Goal: Task Accomplishment & Management: Use online tool/utility

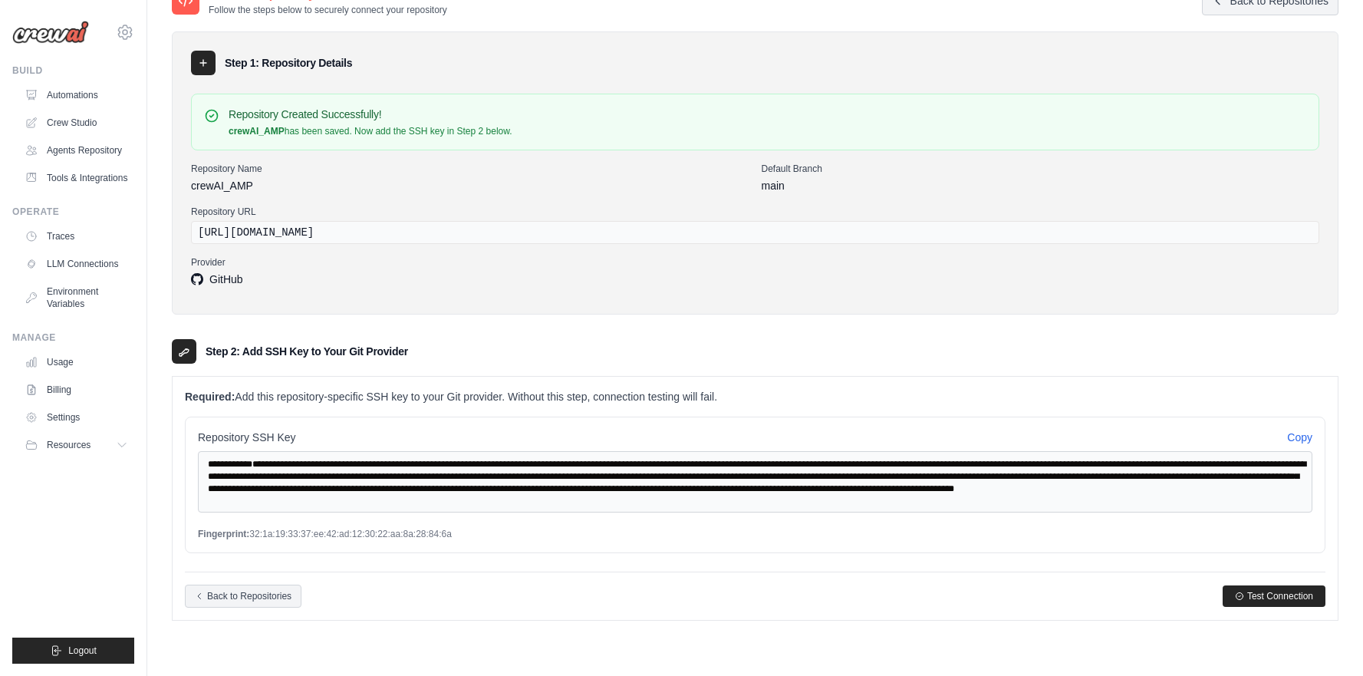
scroll to position [26, 0]
click at [587, 276] on div "GitHub" at bounding box center [755, 280] width 1128 height 18
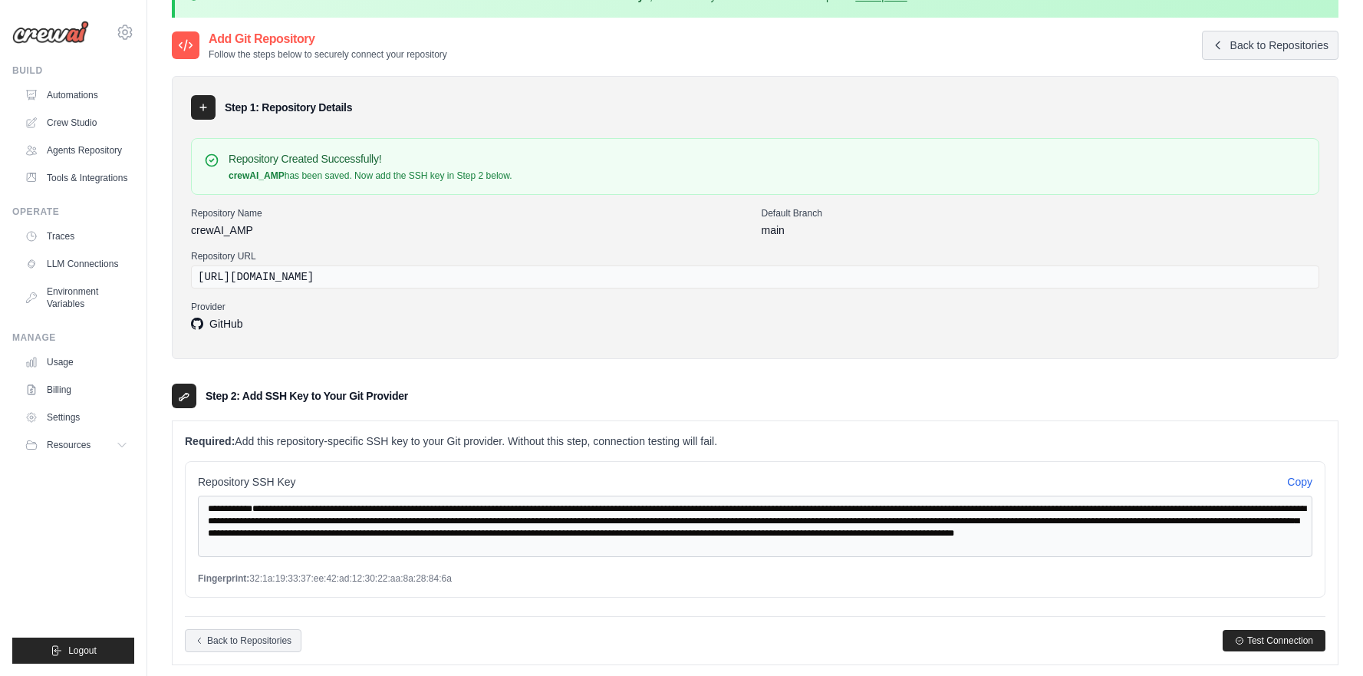
scroll to position [136, 0]
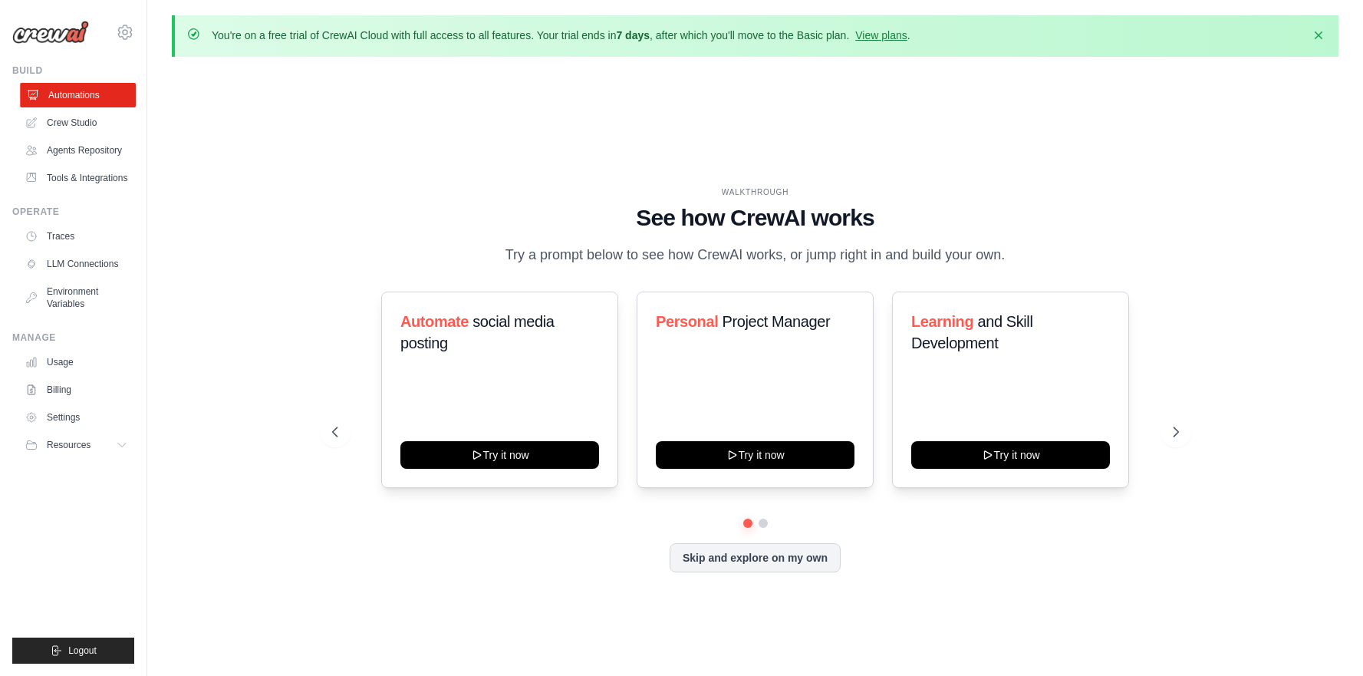
click at [79, 97] on link "Automations" at bounding box center [78, 95] width 116 height 25
click at [714, 327] on span "Personal" at bounding box center [687, 321] width 62 height 17
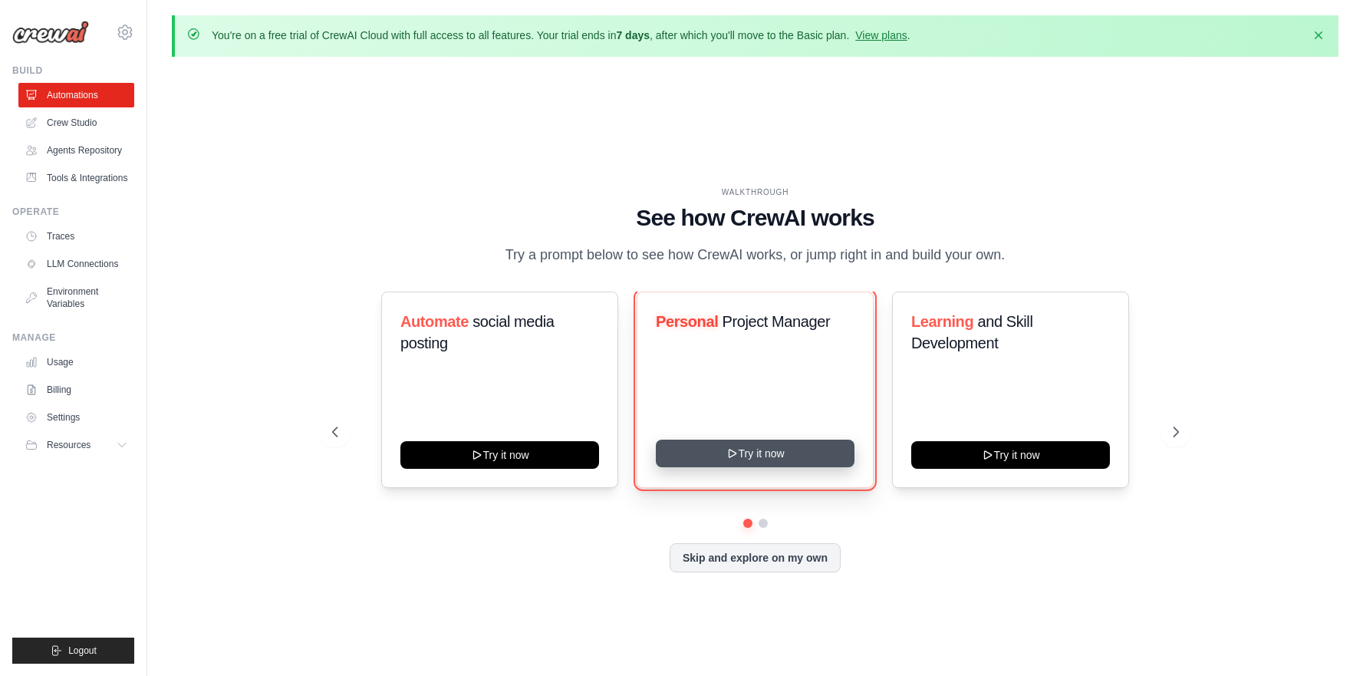
click at [748, 451] on button "Try it now" at bounding box center [755, 453] width 199 height 28
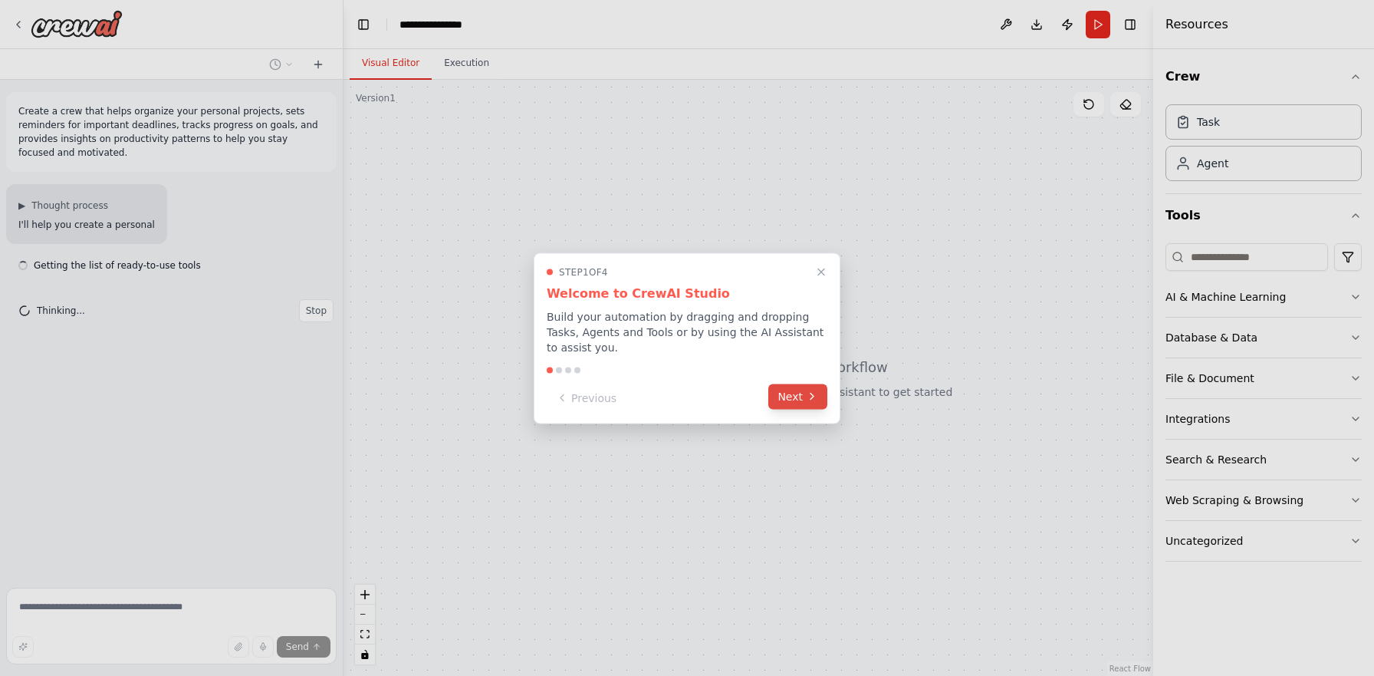
click at [804, 400] on button "Next" at bounding box center [797, 395] width 59 height 25
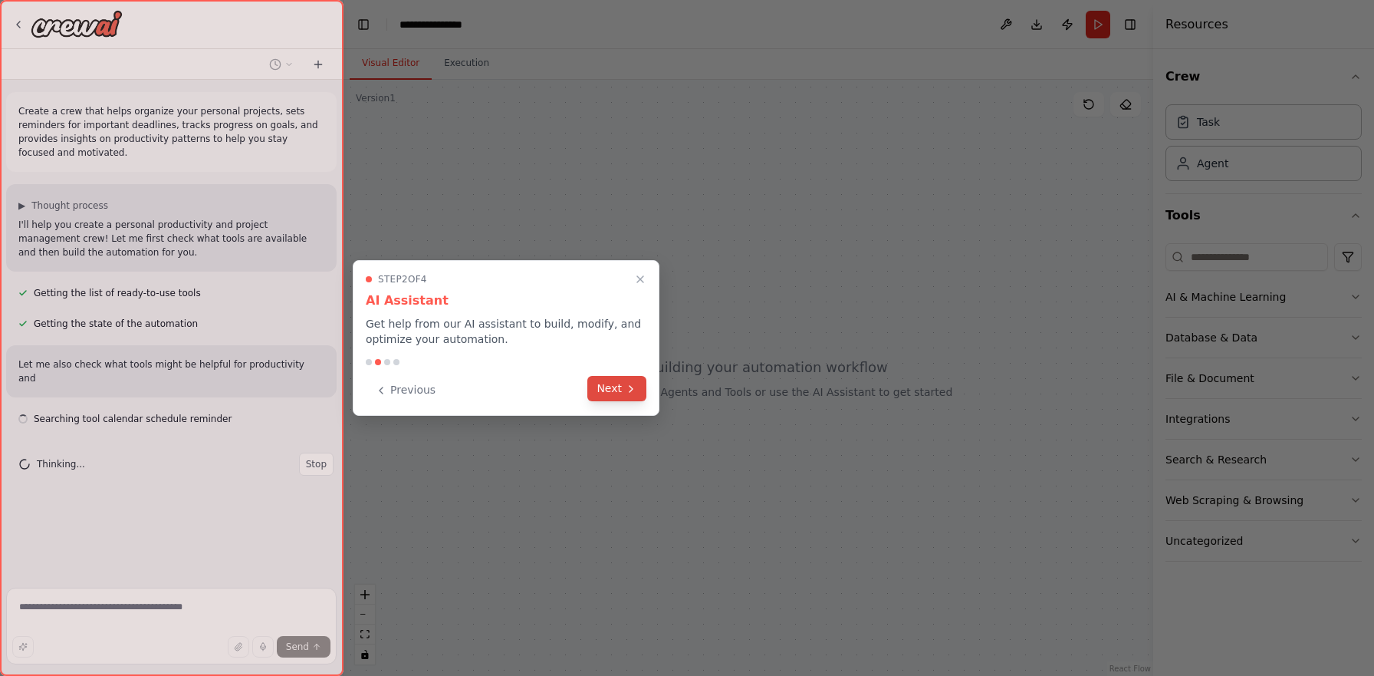
click at [607, 380] on button "Next" at bounding box center [616, 388] width 59 height 25
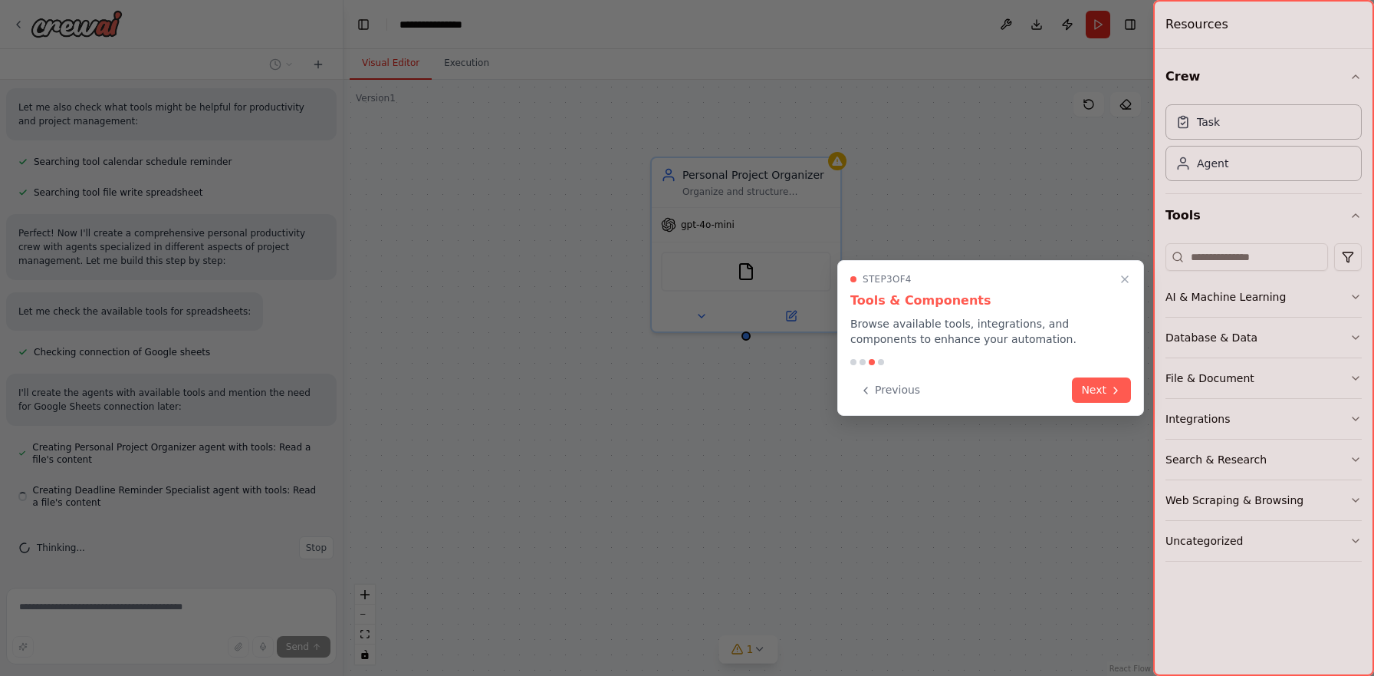
scroll to position [258, 0]
click at [1107, 406] on div "Step 3 of 4 Tools & Components Browse available tools, integrations, and compon…" at bounding box center [990, 338] width 307 height 156
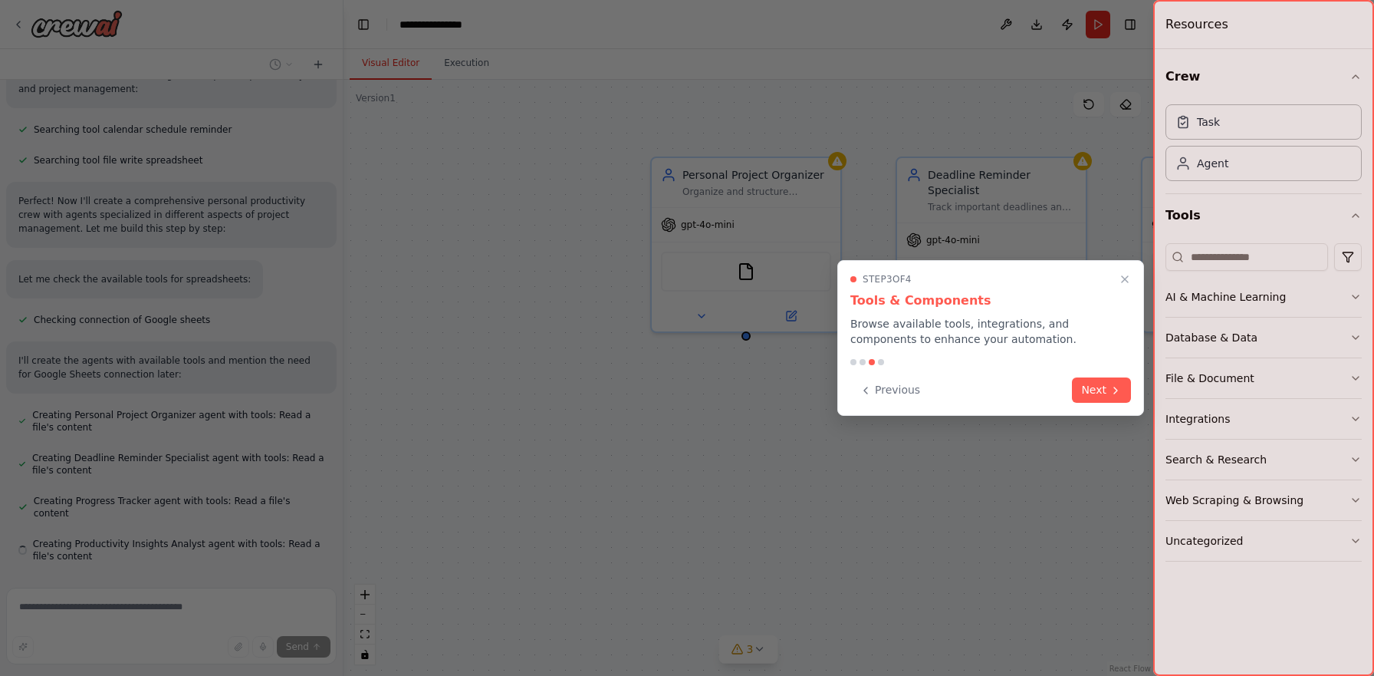
scroll to position [332, 0]
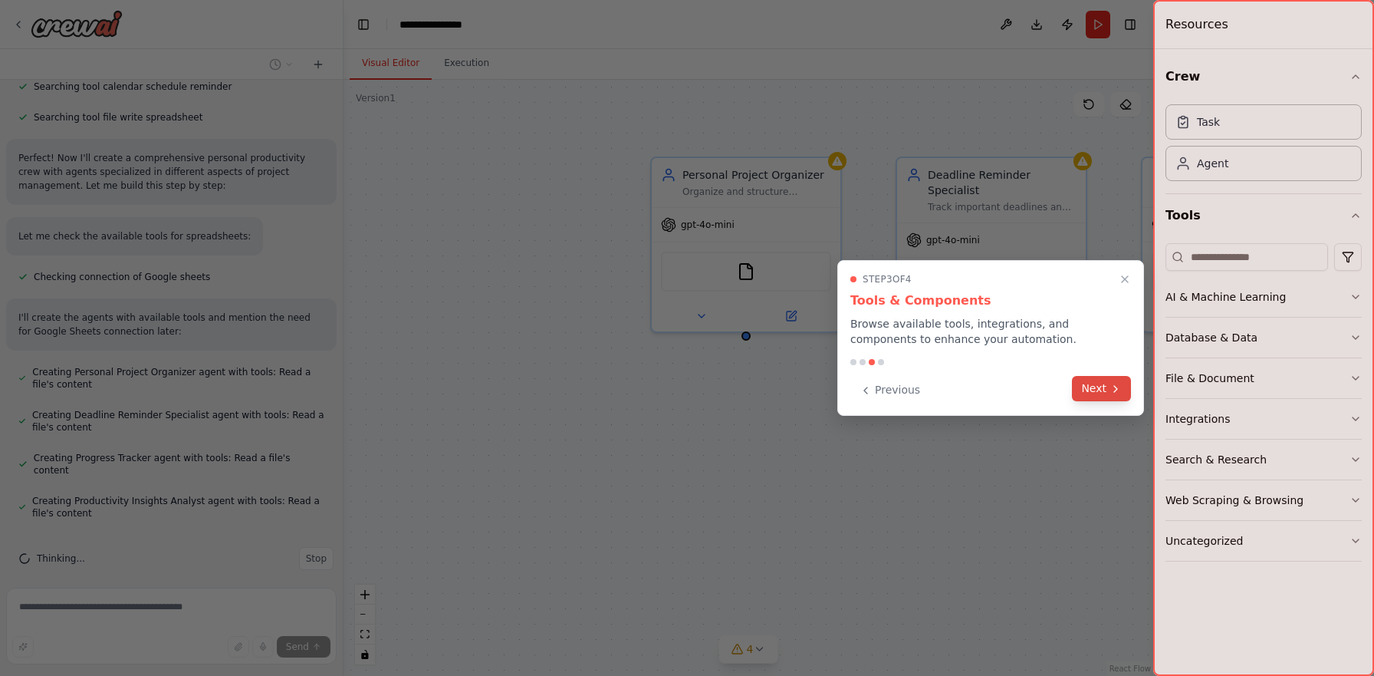
click at [1110, 397] on button "Next" at bounding box center [1101, 388] width 59 height 25
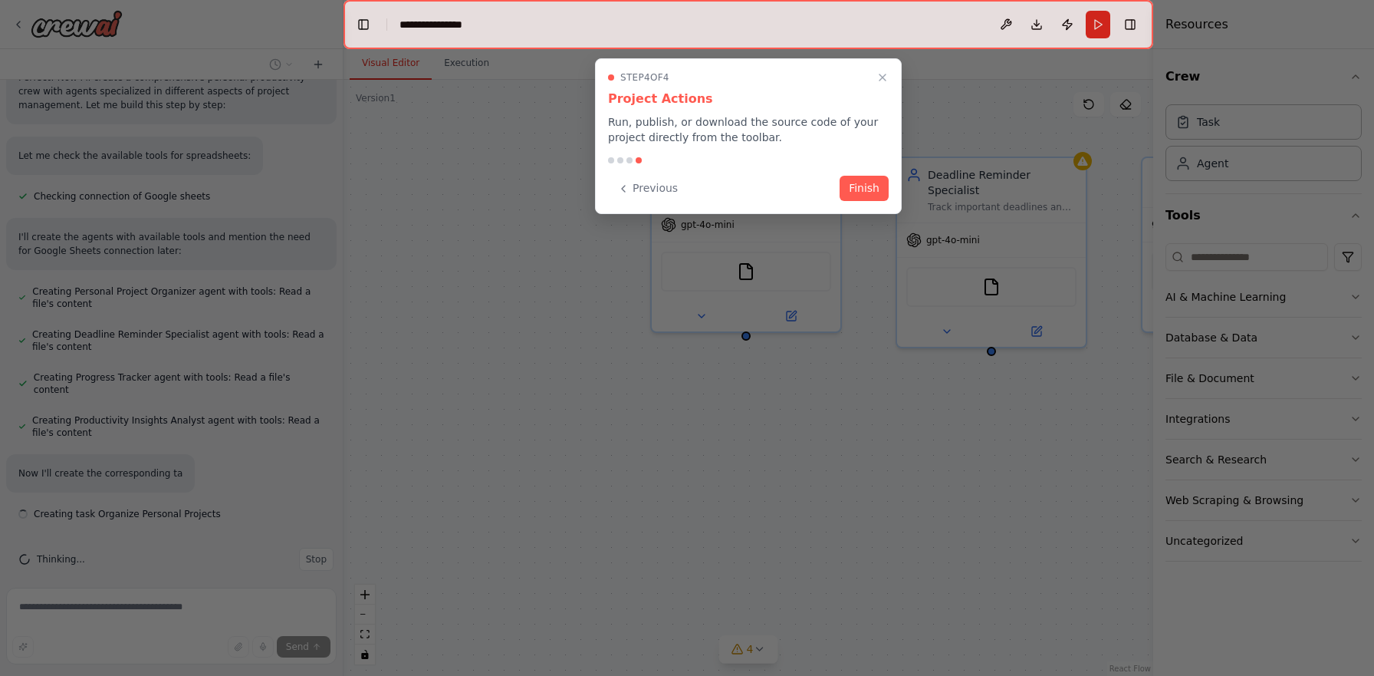
scroll to position [413, 0]
click at [849, 182] on button "Finish" at bounding box center [864, 186] width 49 height 25
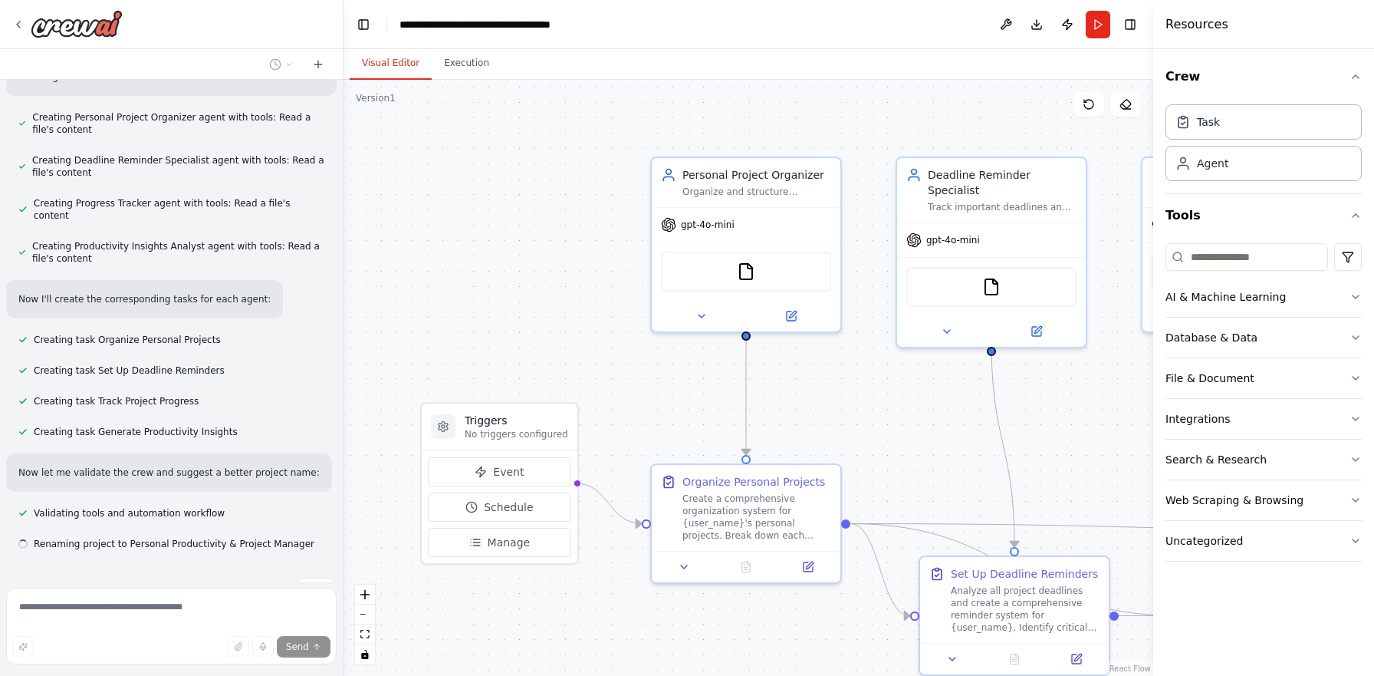
scroll to position [617, 0]
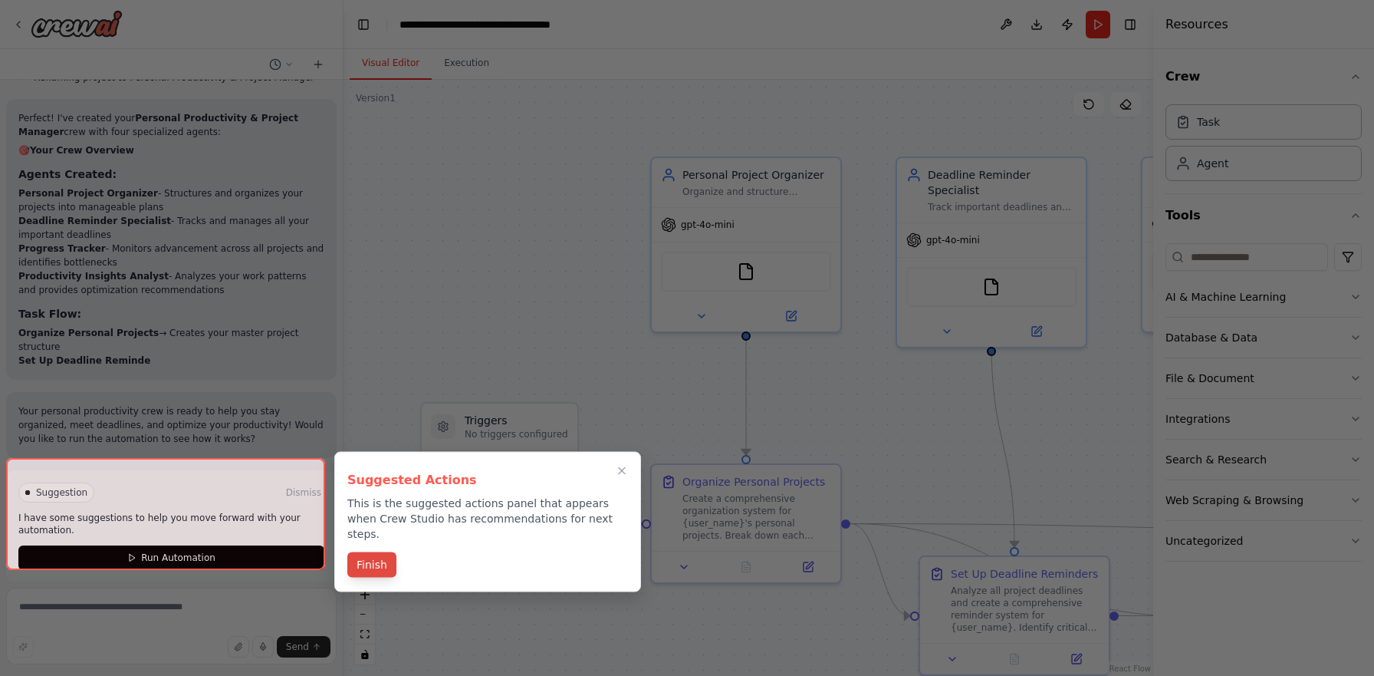
click at [373, 559] on button "Finish" at bounding box center [371, 564] width 49 height 25
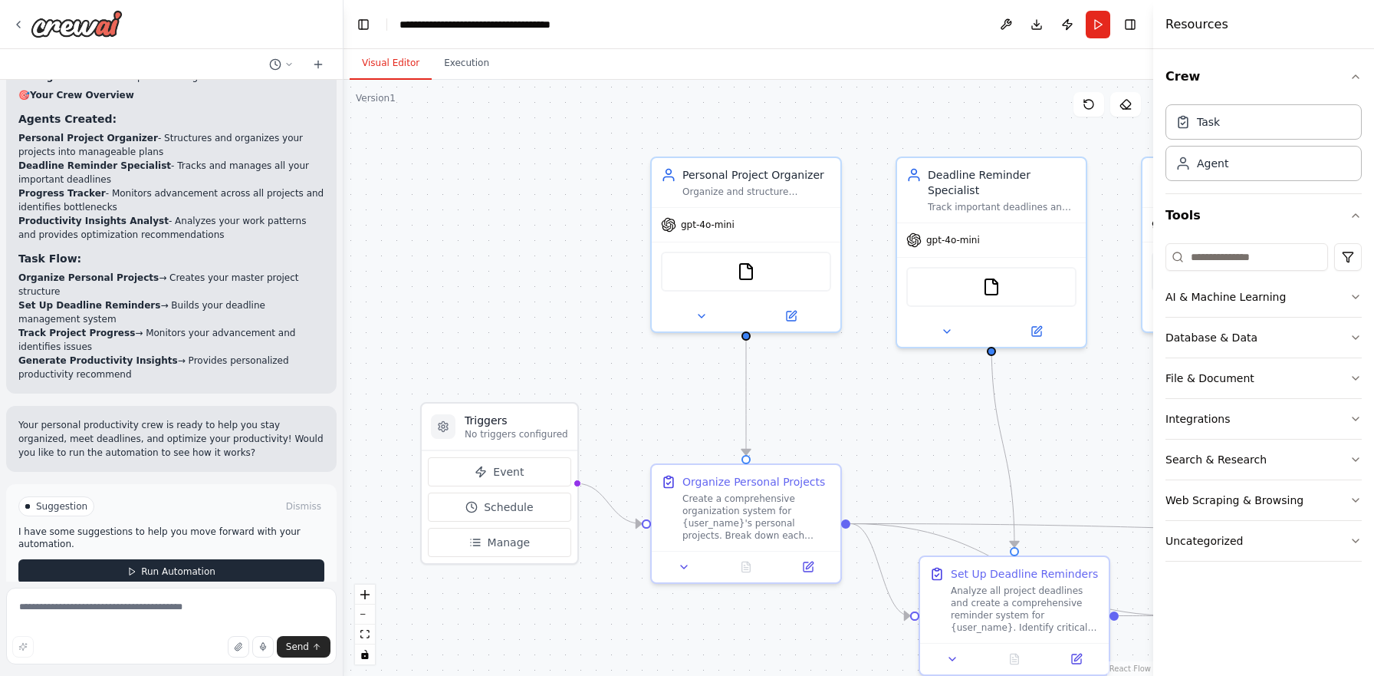
click at [224, 559] on button "Run Automation" at bounding box center [171, 571] width 306 height 25
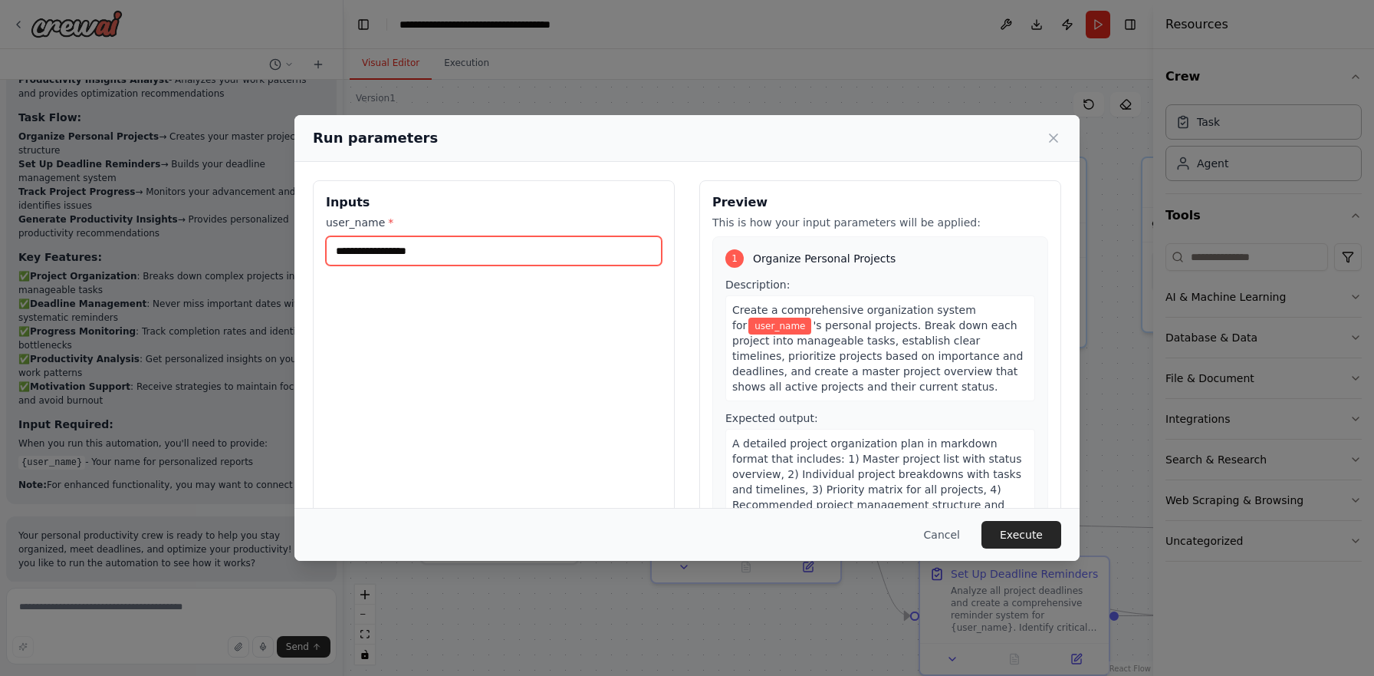
click at [454, 253] on input "user_name *" at bounding box center [494, 250] width 336 height 29
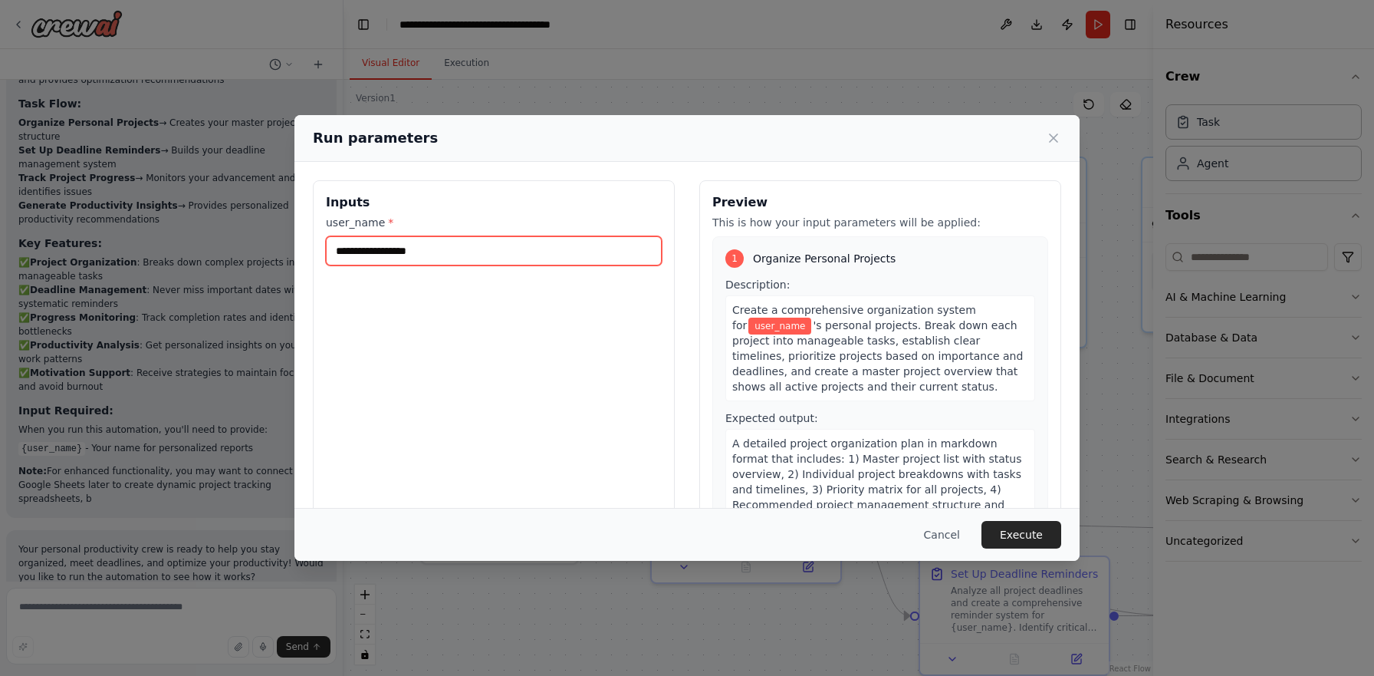
scroll to position [1277, 0]
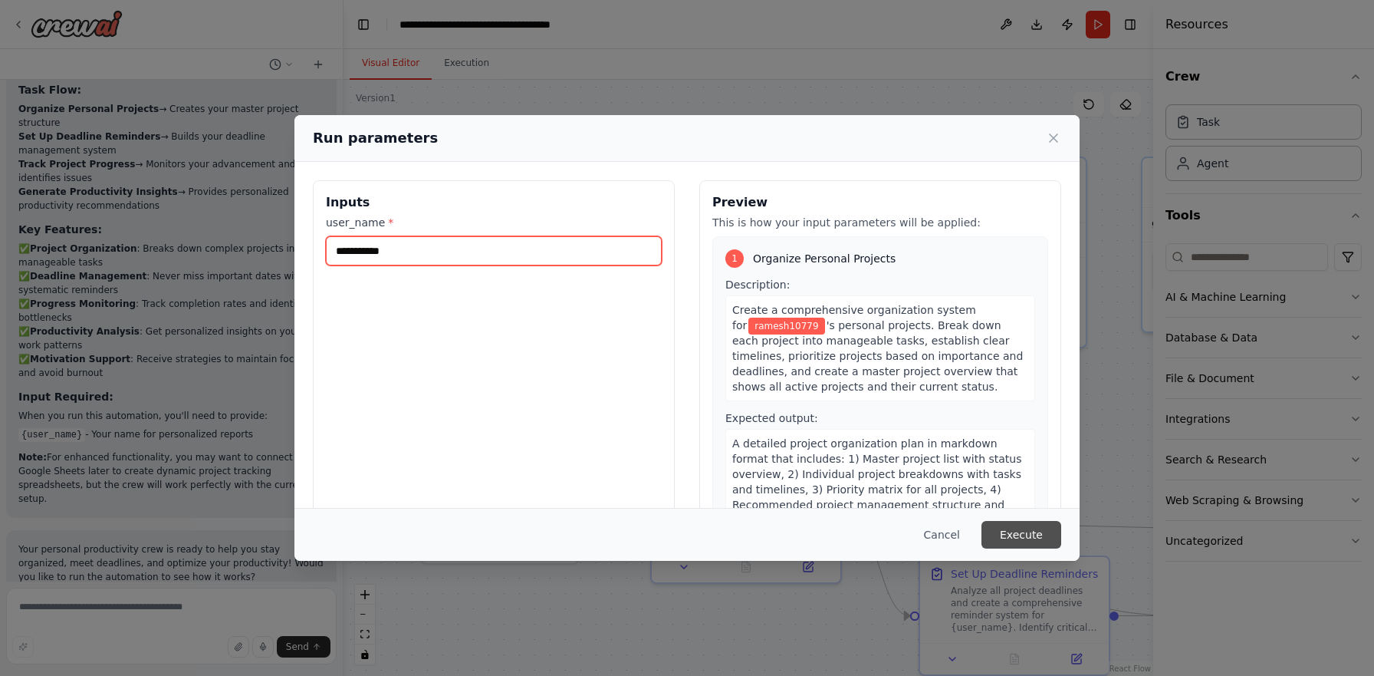
type input "**********"
click at [1013, 537] on button "Execute" at bounding box center [1022, 535] width 80 height 28
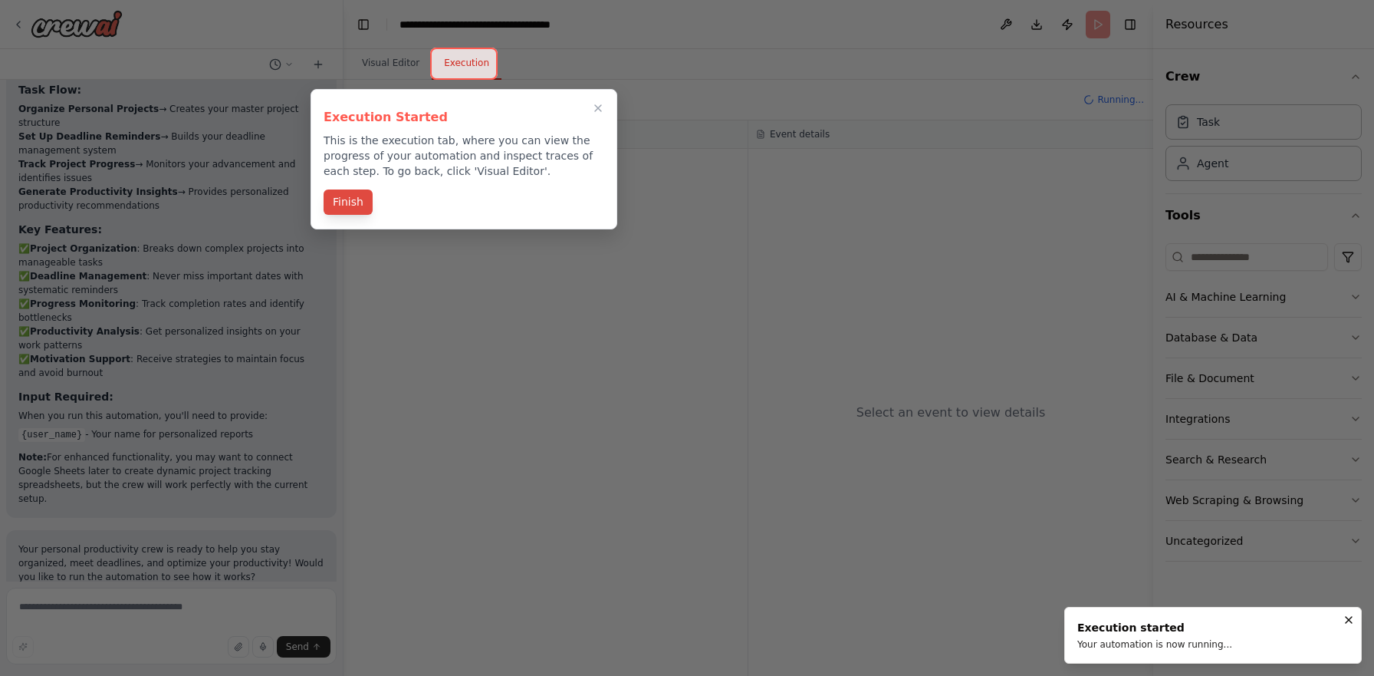
click at [354, 211] on button "Finish" at bounding box center [348, 201] width 49 height 25
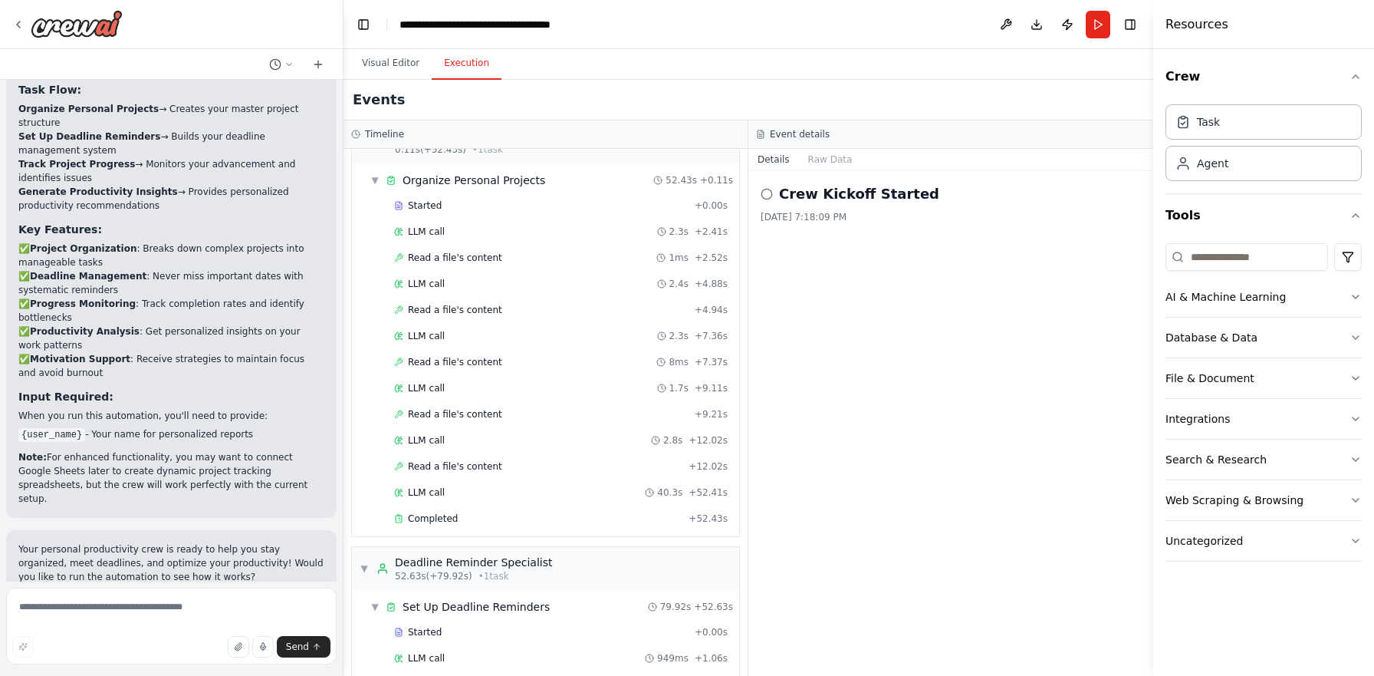
scroll to position [0, 0]
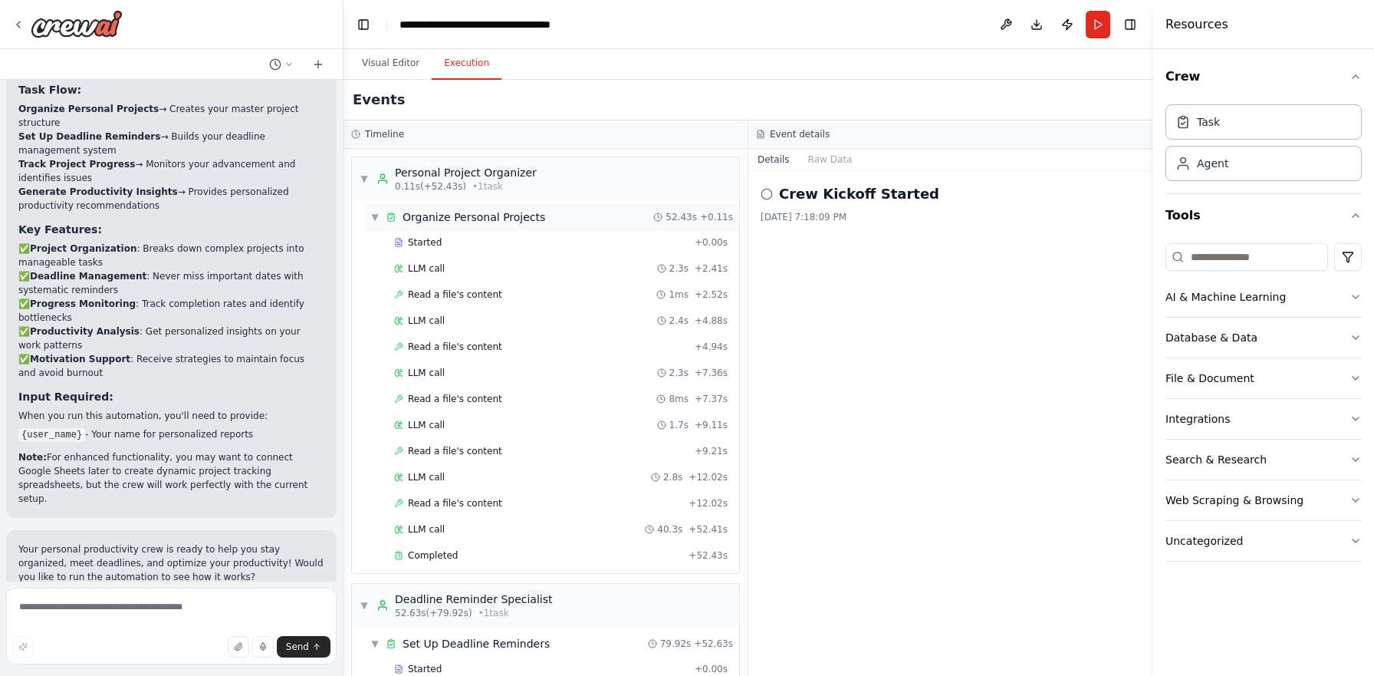
click at [373, 222] on span "▼" at bounding box center [374, 217] width 9 height 12
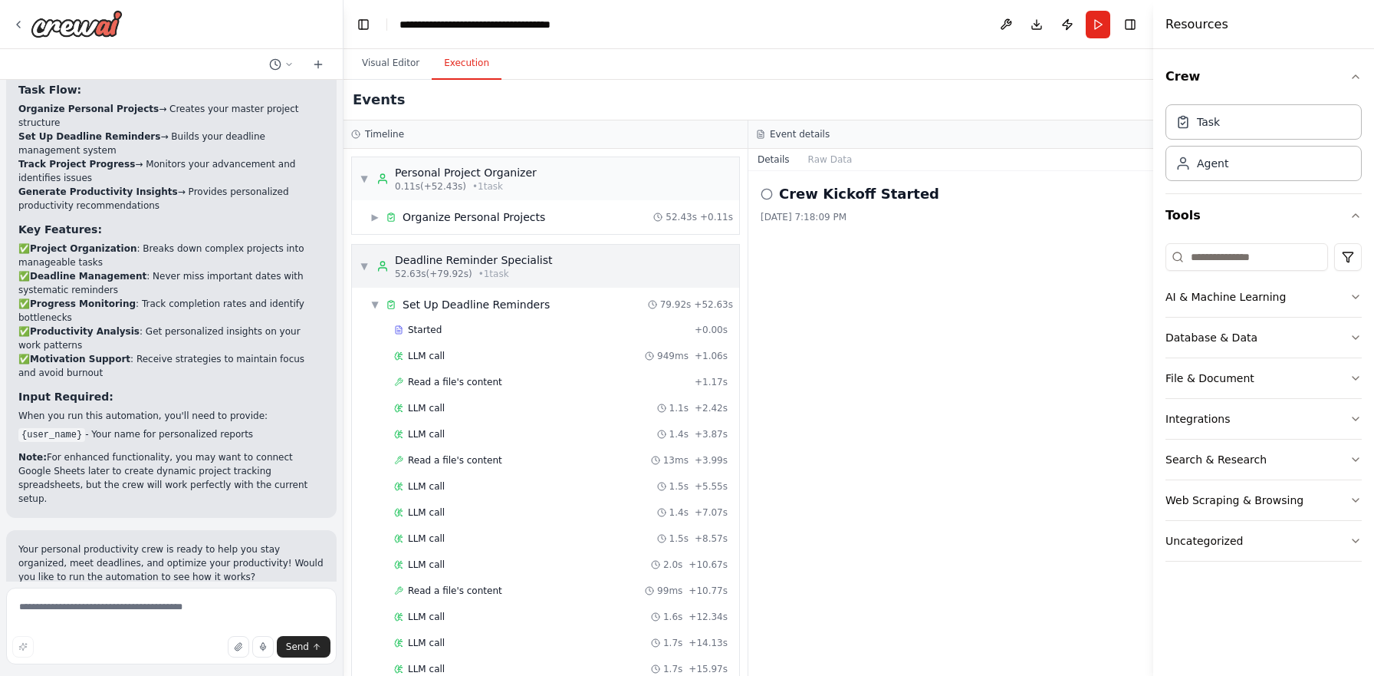
click at [363, 271] on span "▼" at bounding box center [364, 266] width 9 height 12
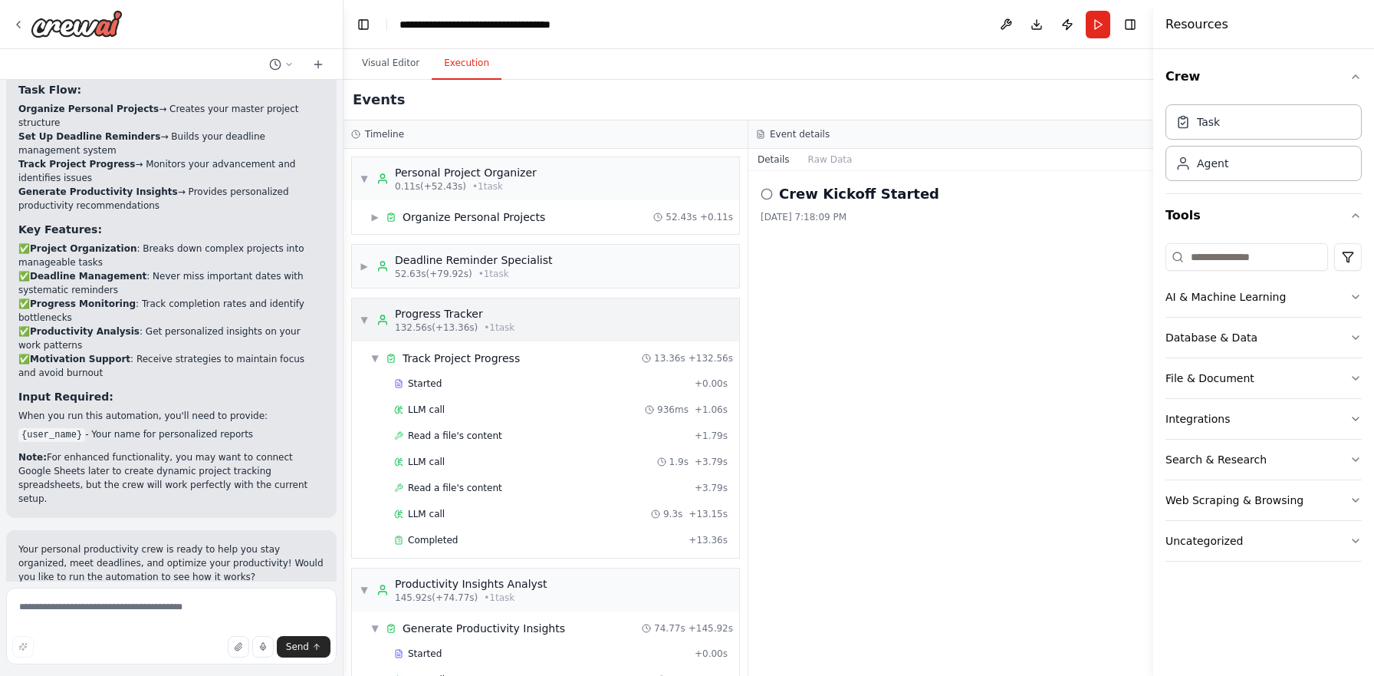
click at [368, 323] on span "▼" at bounding box center [364, 320] width 9 height 12
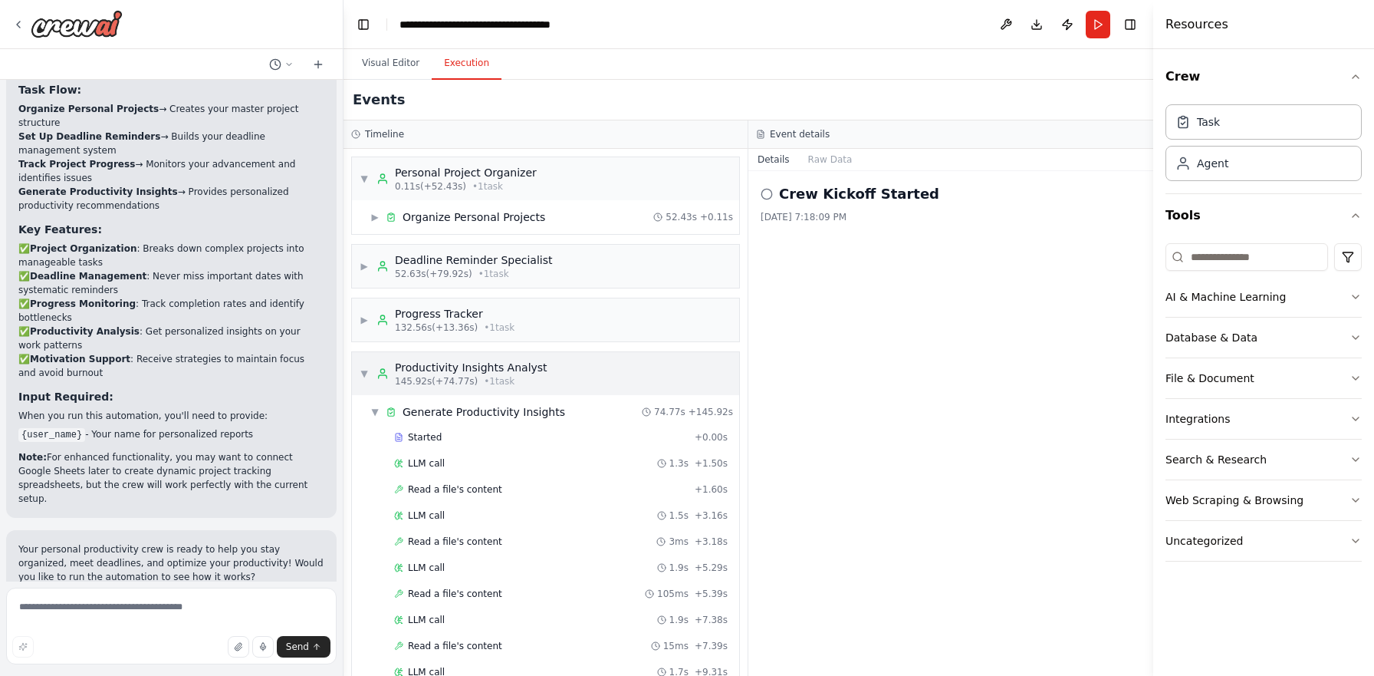
click at [368, 380] on div "▼ Productivity Insights Analyst 145.92s (+74.77s) • 1 task" at bounding box center [454, 374] width 188 height 28
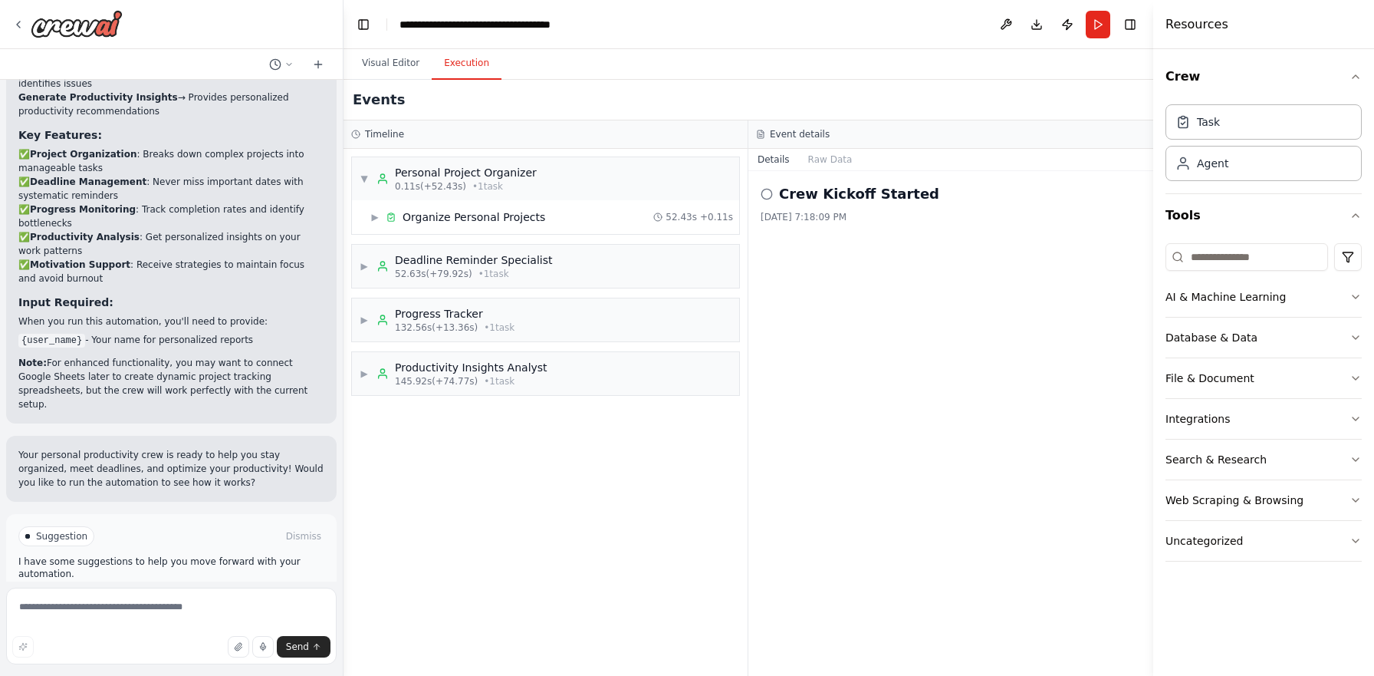
scroll to position [1401, 0]
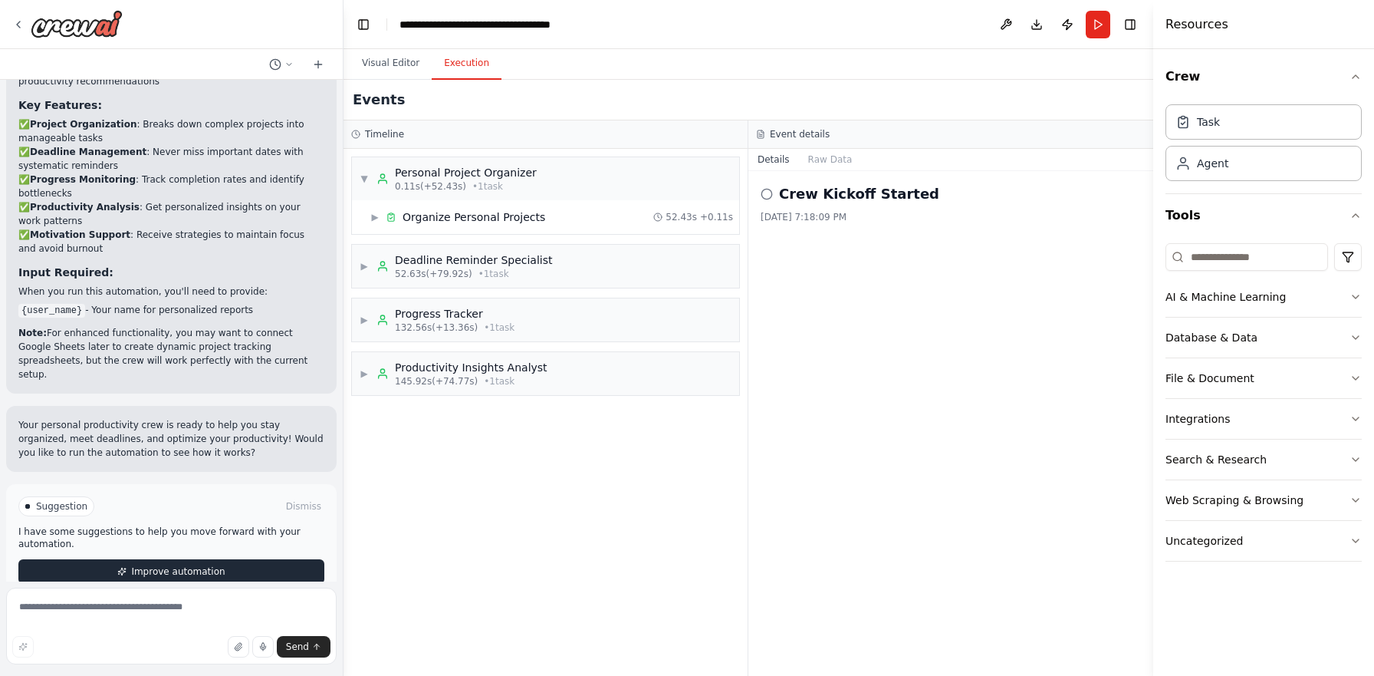
click at [182, 565] on span "Improve automation" at bounding box center [178, 571] width 94 height 12
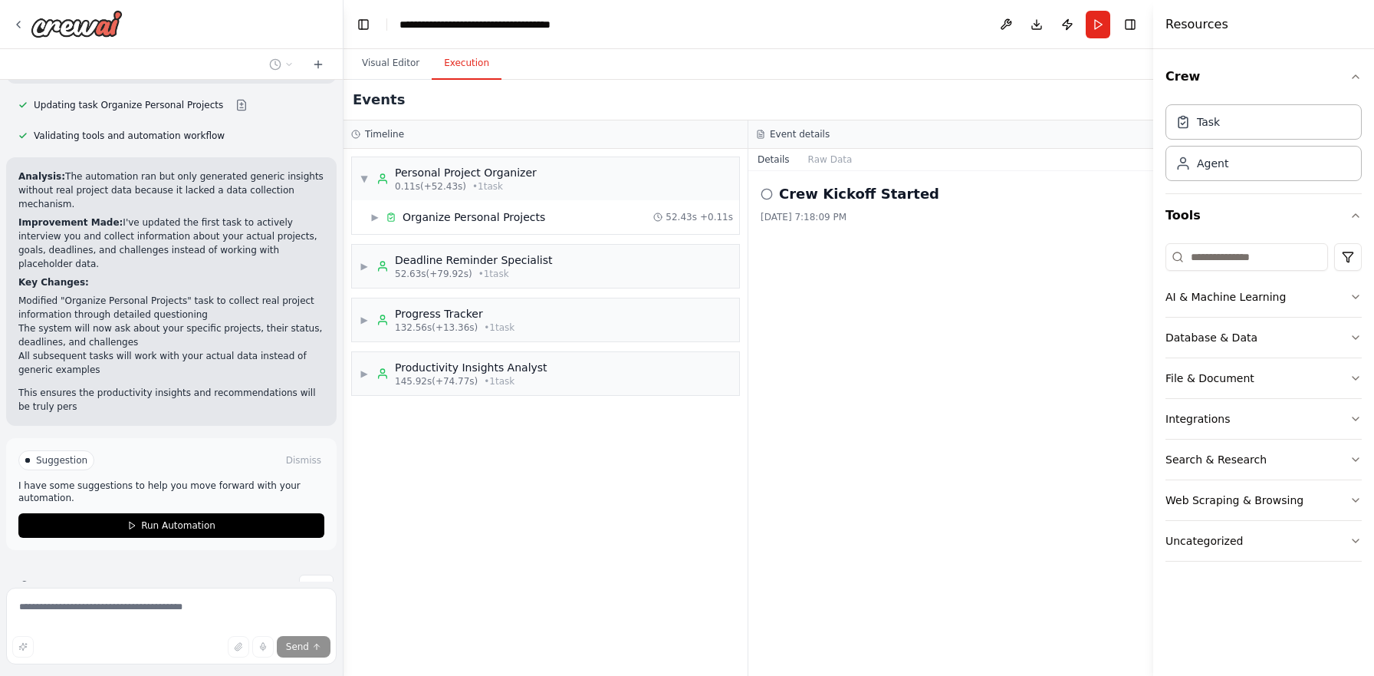
scroll to position [2144, 0]
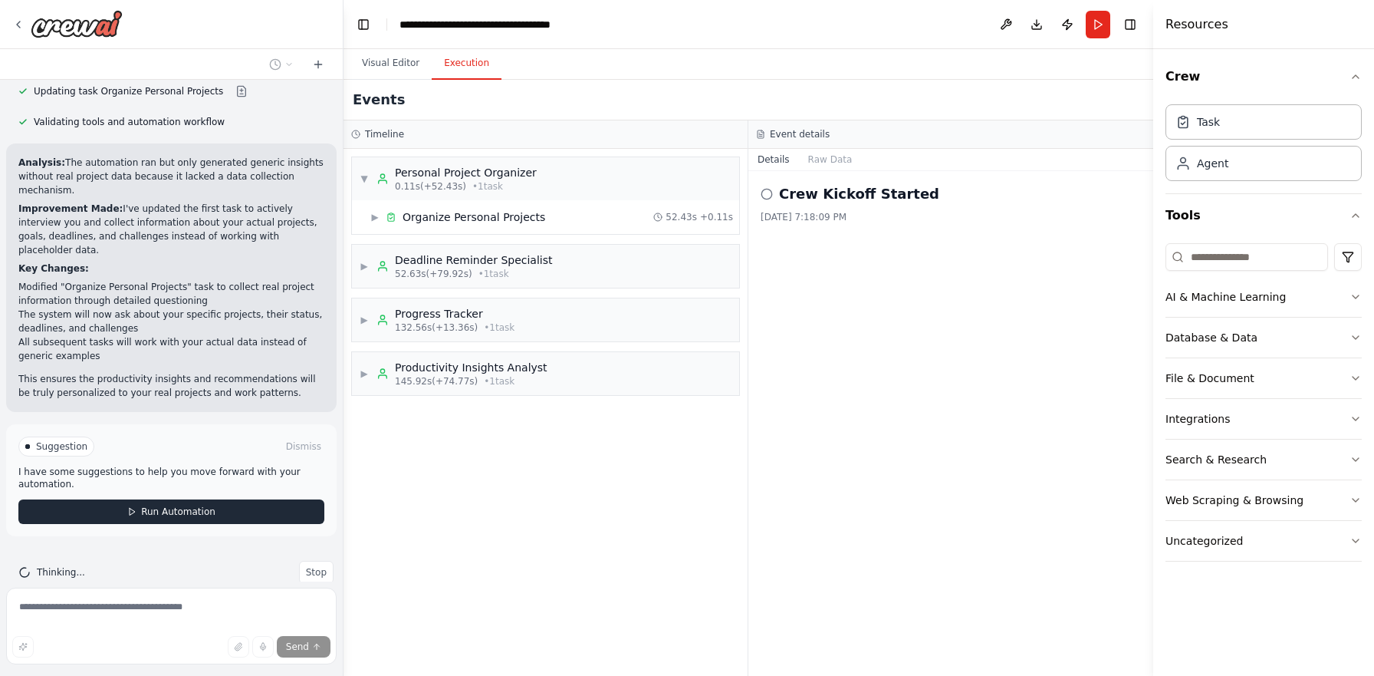
click at [205, 505] on span "Run Automation" at bounding box center [178, 511] width 74 height 12
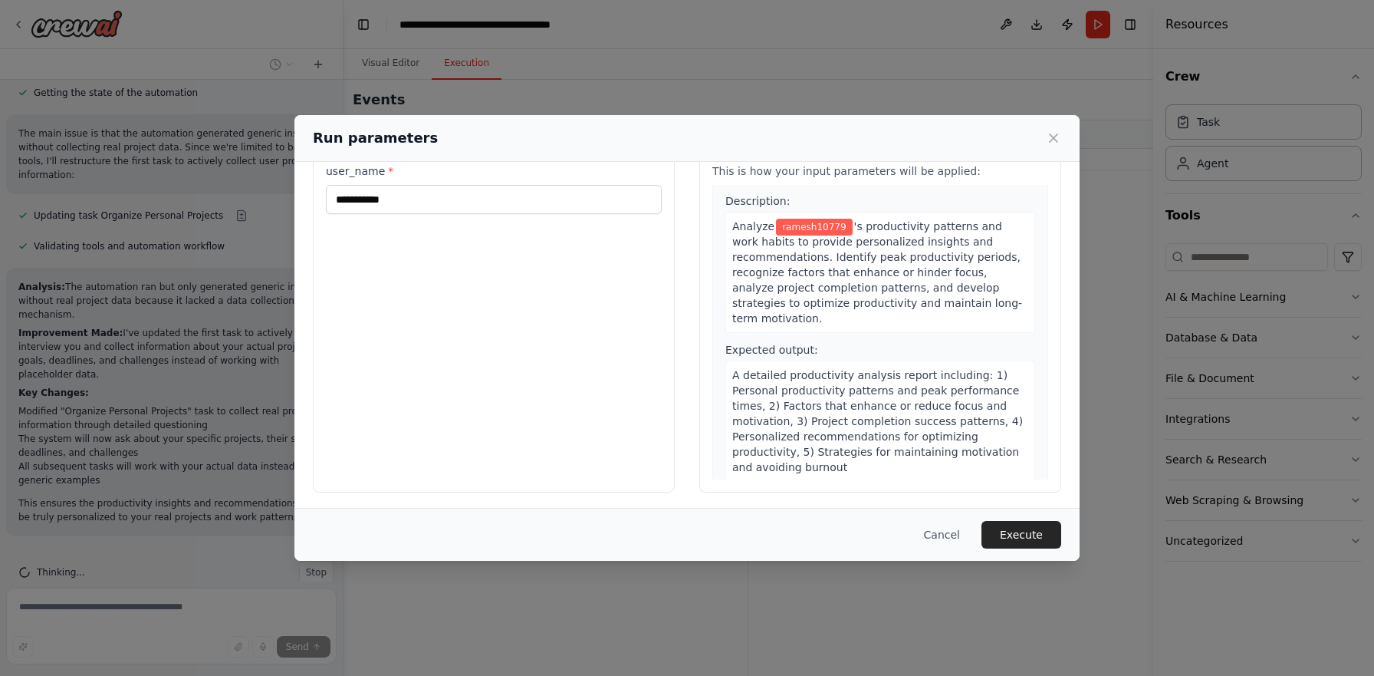
scroll to position [54, 0]
click at [1023, 527] on button "Execute" at bounding box center [1022, 535] width 80 height 28
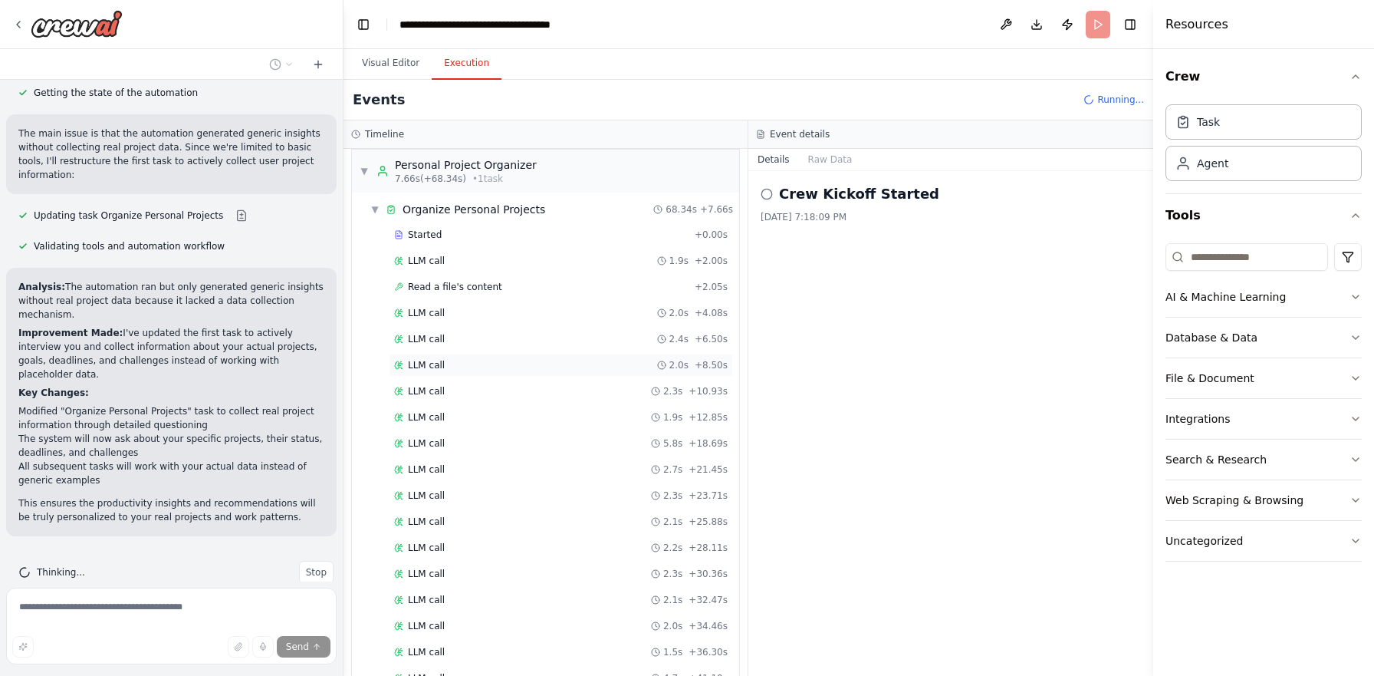
scroll to position [0, 0]
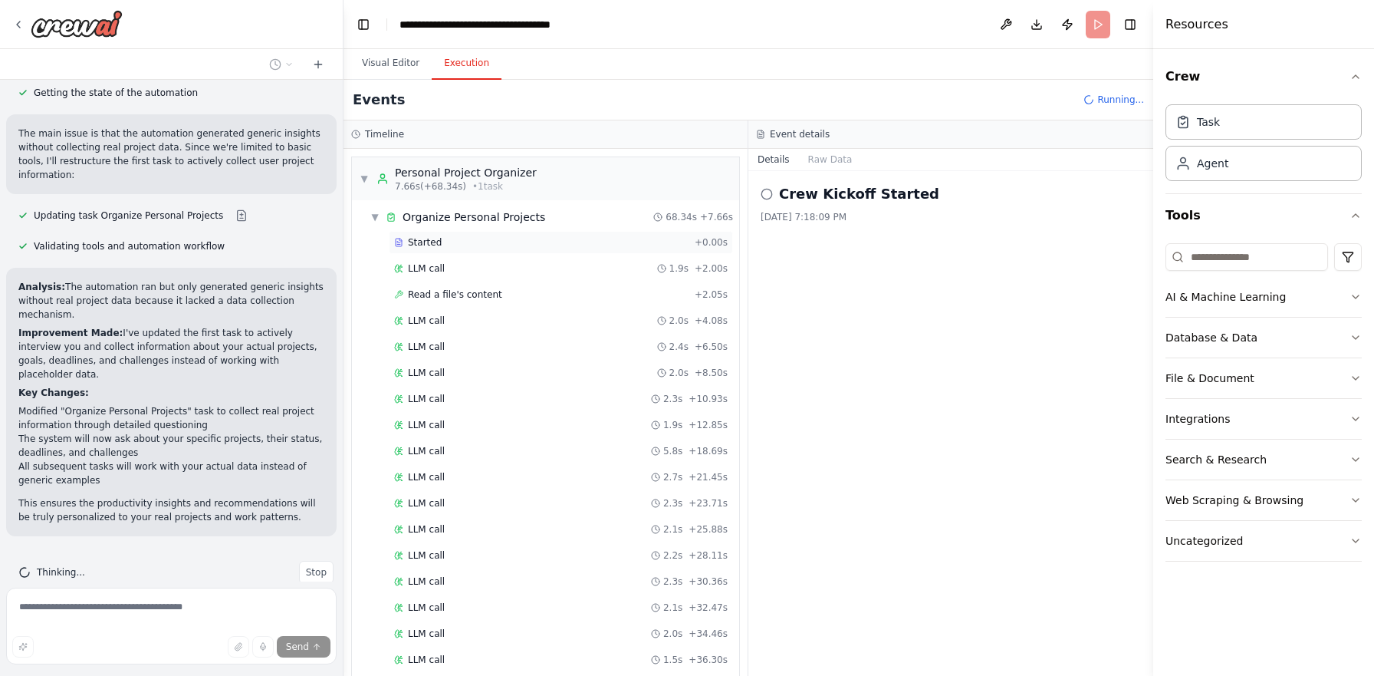
click at [478, 243] on div "Started" at bounding box center [541, 242] width 294 height 12
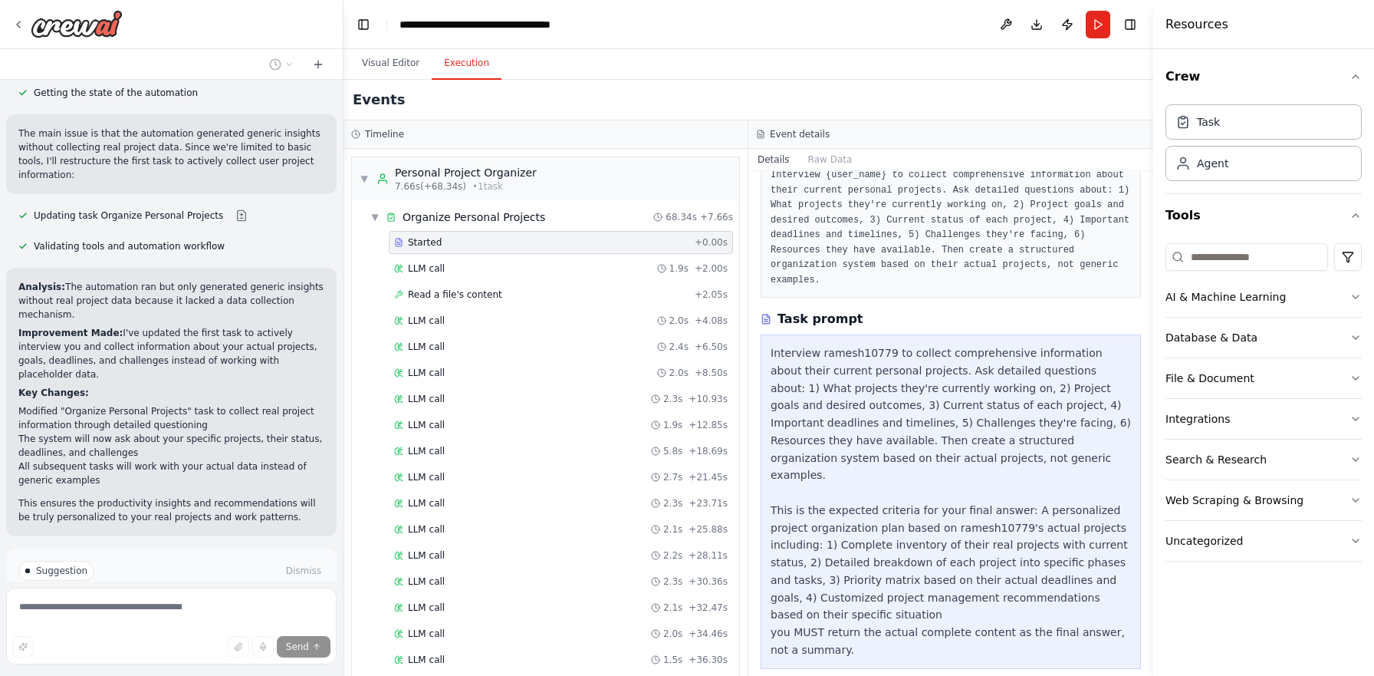
scroll to position [2144, 0]
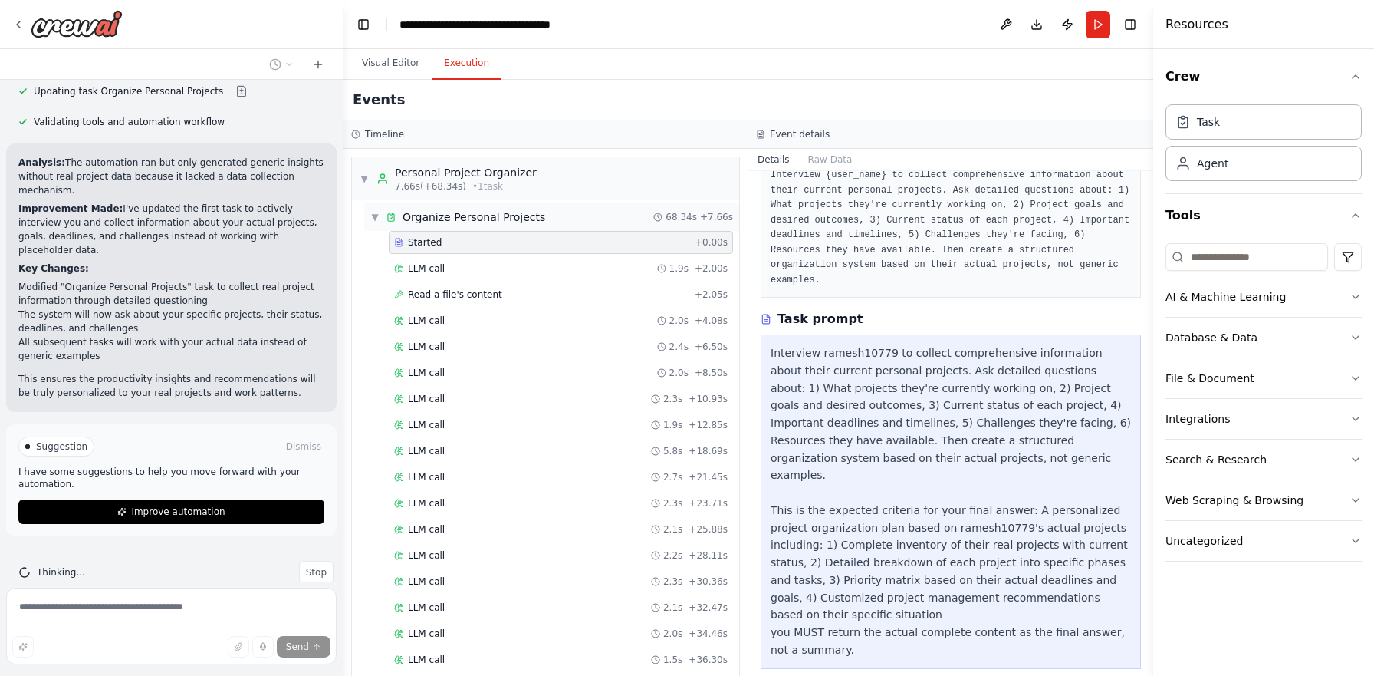
click at [366, 212] on div "▼ Organize Personal Projects 68.34s + 7.66s" at bounding box center [551, 217] width 375 height 28
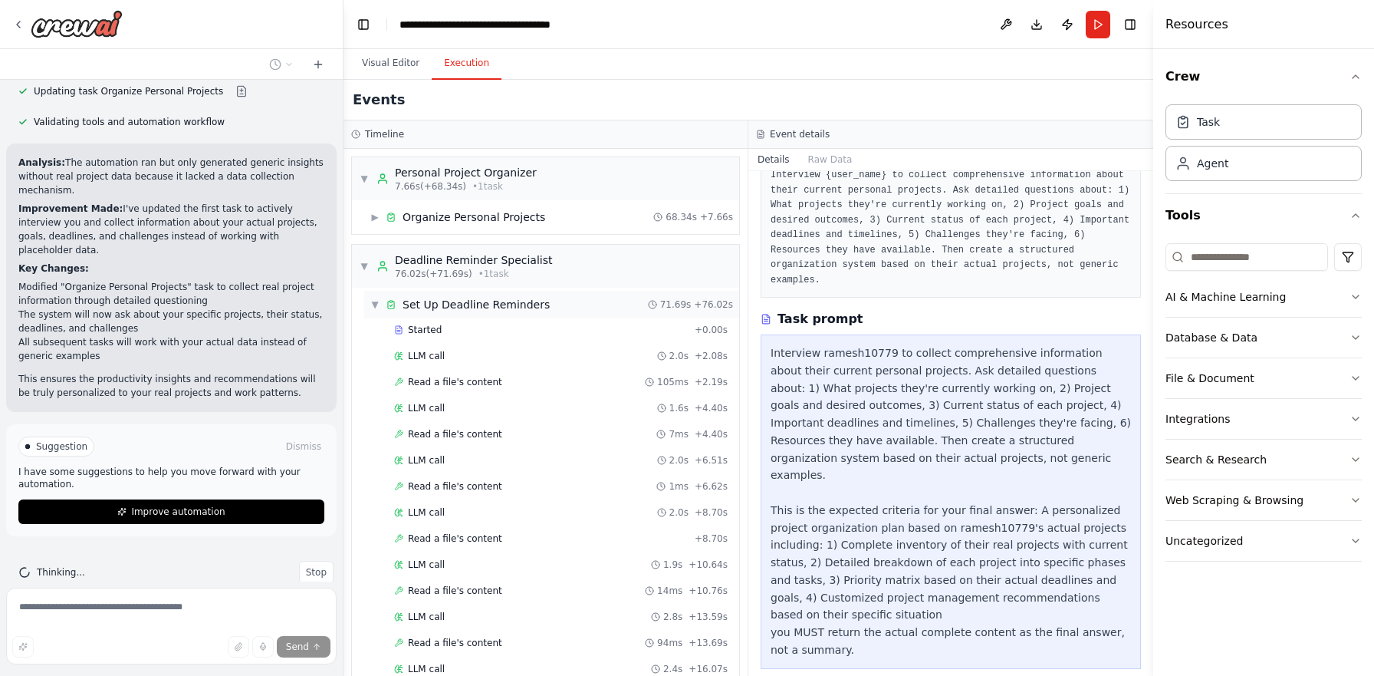
click at [375, 301] on span "▼" at bounding box center [374, 304] width 9 height 12
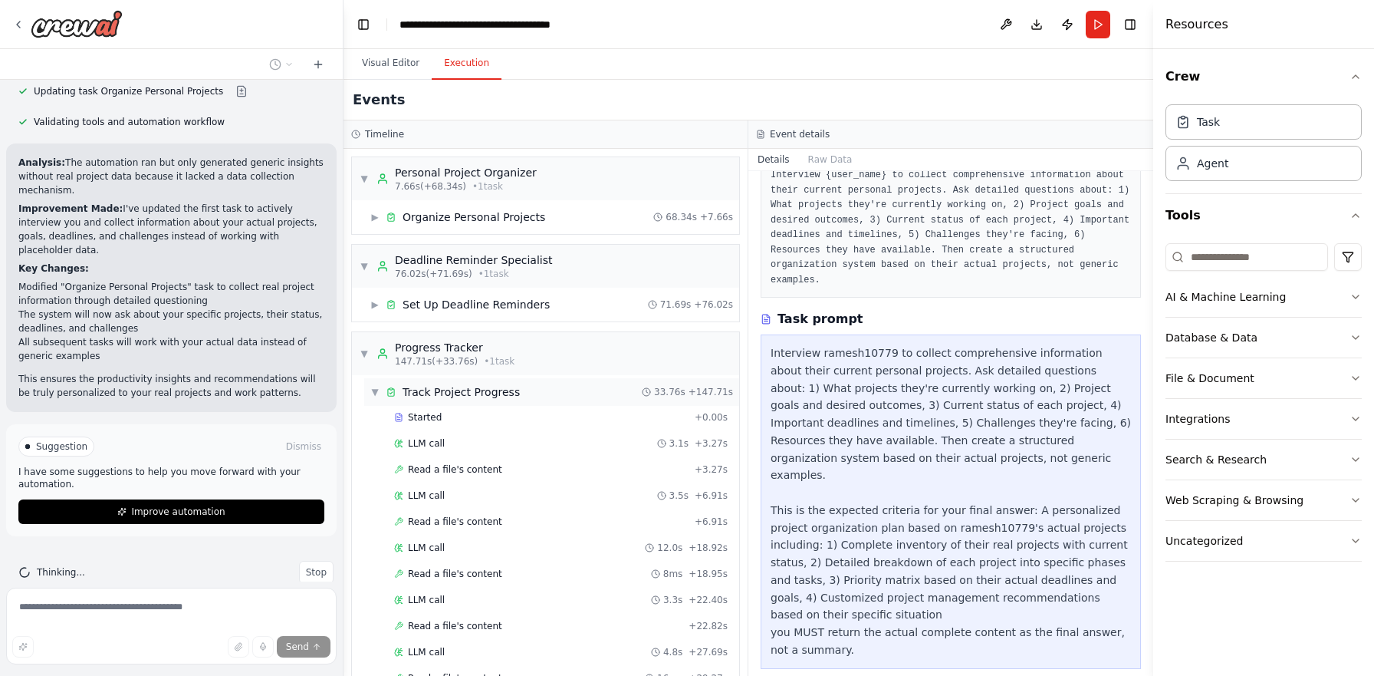
click at [382, 395] on div "▼ Track Project Progress" at bounding box center [445, 391] width 150 height 15
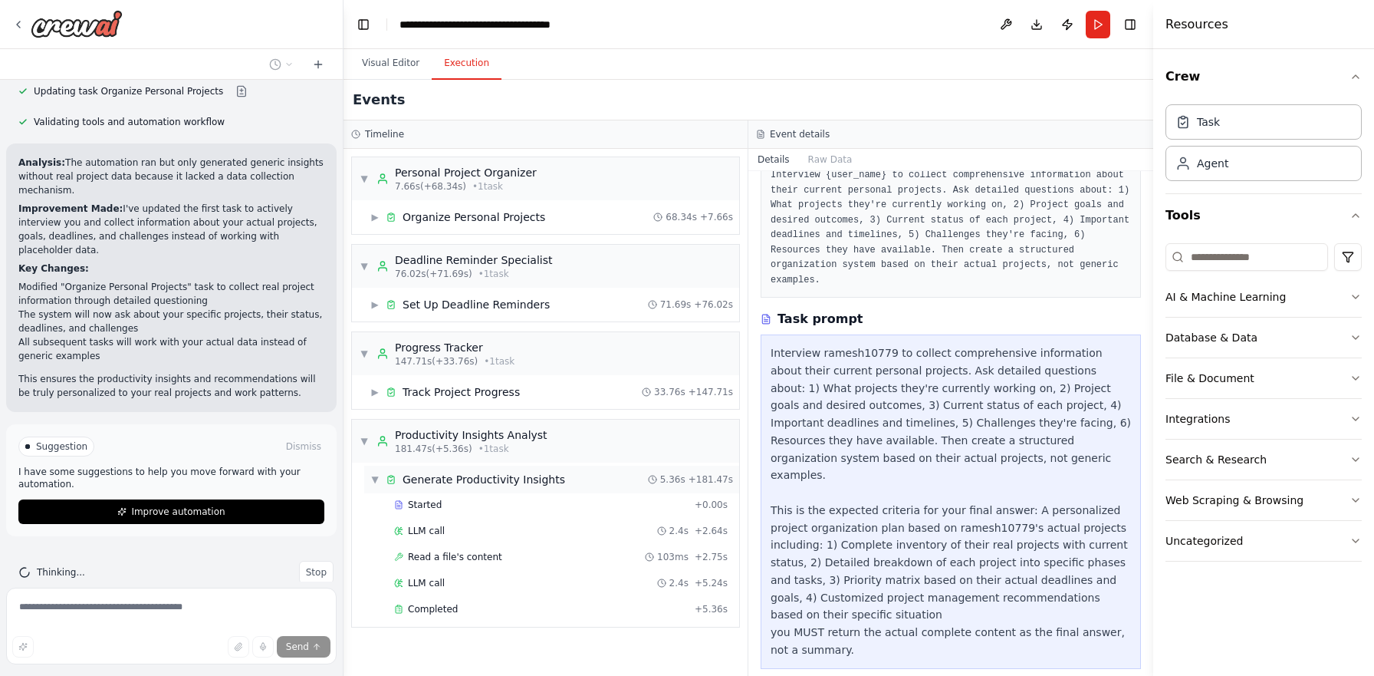
click at [380, 481] on div "▼ Generate Productivity Insights" at bounding box center [467, 479] width 195 height 15
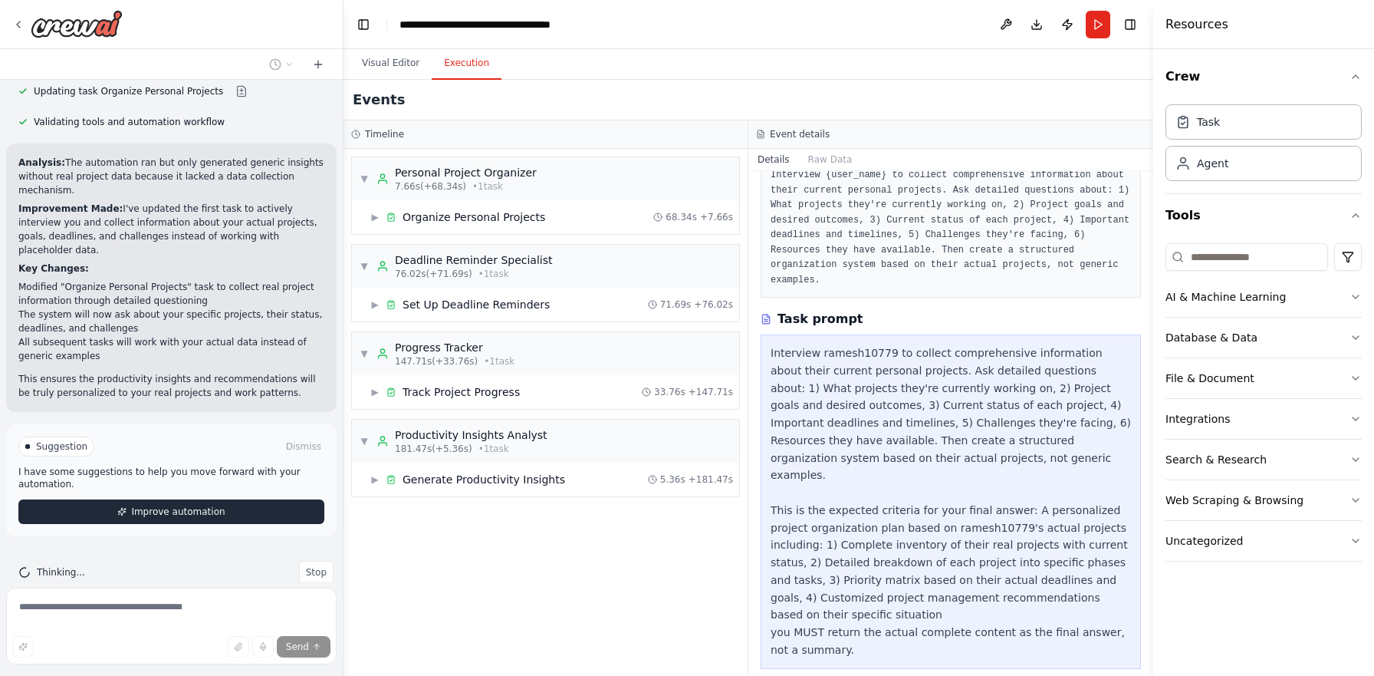
click at [132, 505] on span "Improve automation" at bounding box center [178, 511] width 94 height 12
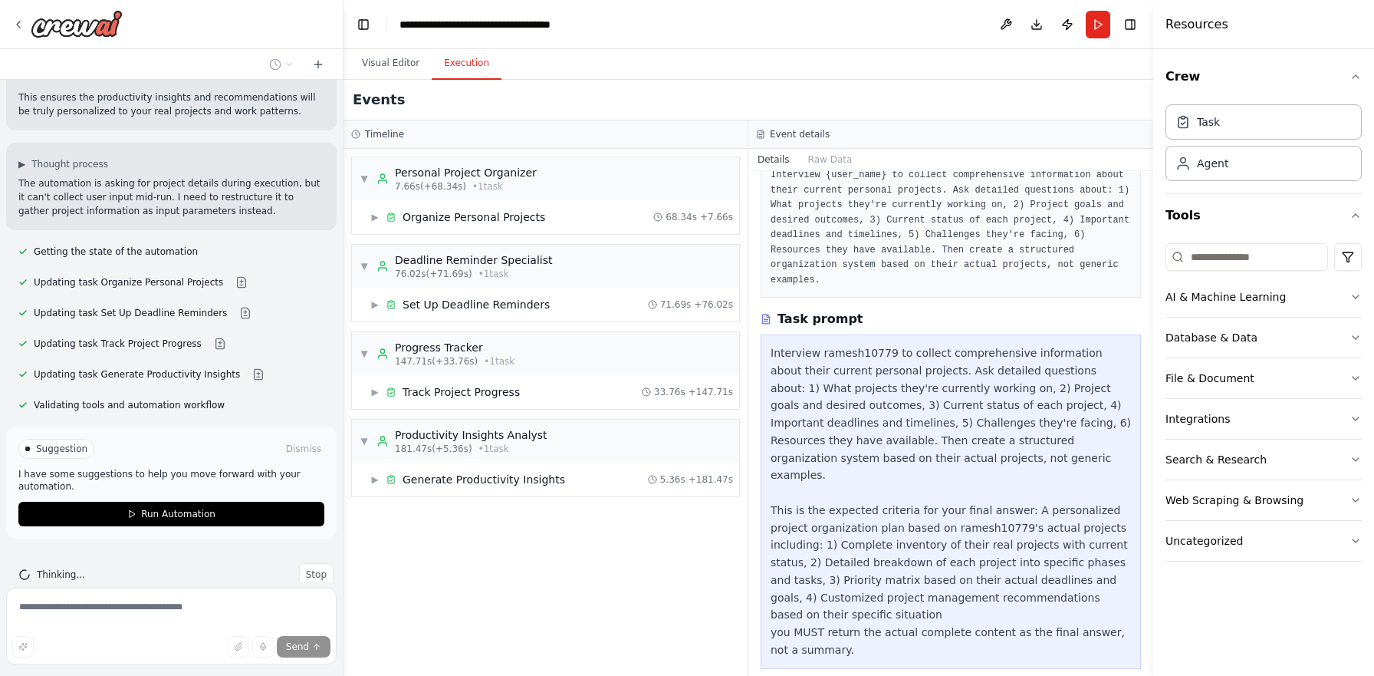
scroll to position [2427, 0]
click at [222, 499] on button "Run Automation" at bounding box center [171, 511] width 306 height 25
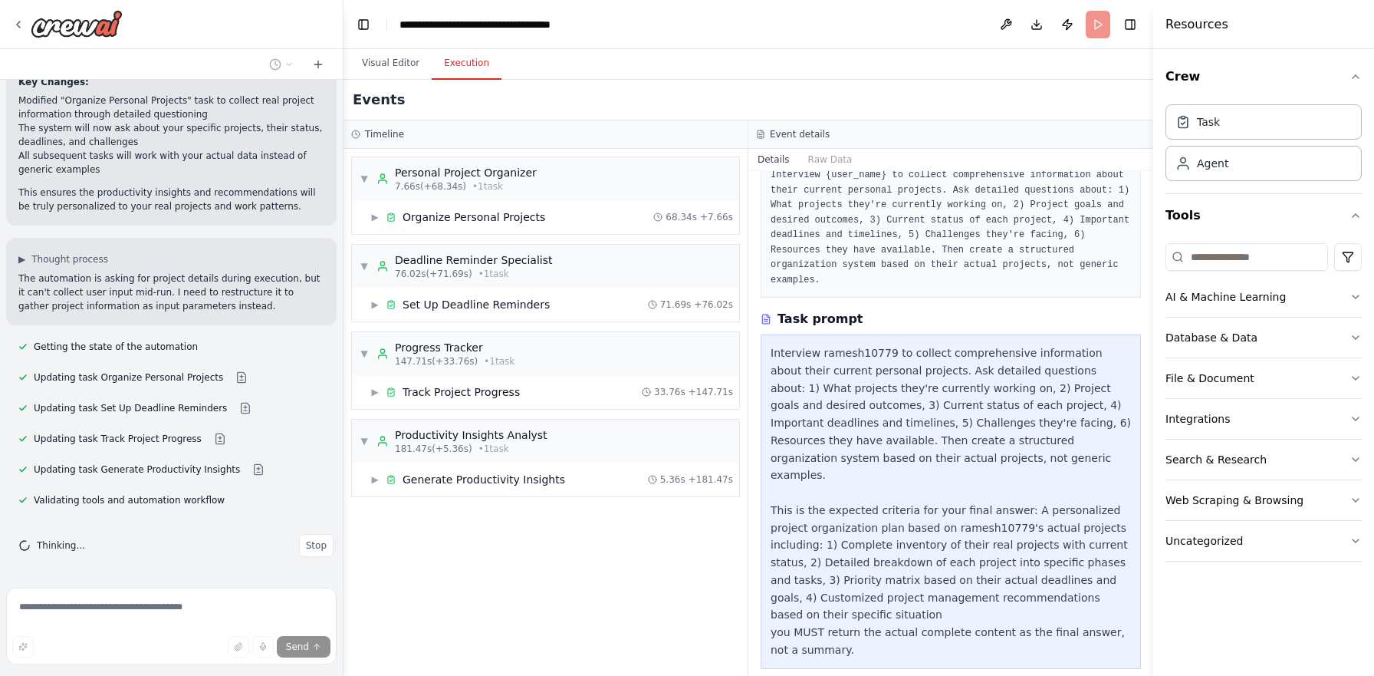
scroll to position [2303, 0]
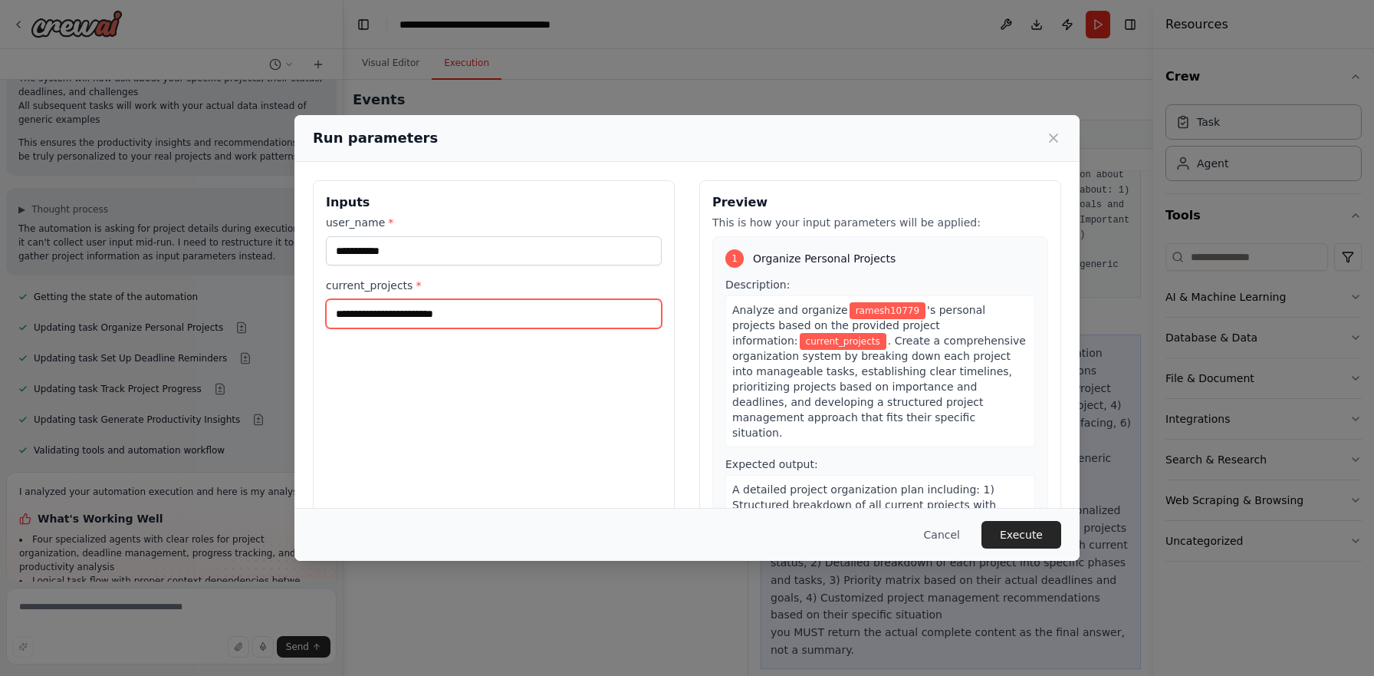
click at [472, 318] on input "current_projects *" at bounding box center [494, 313] width 336 height 29
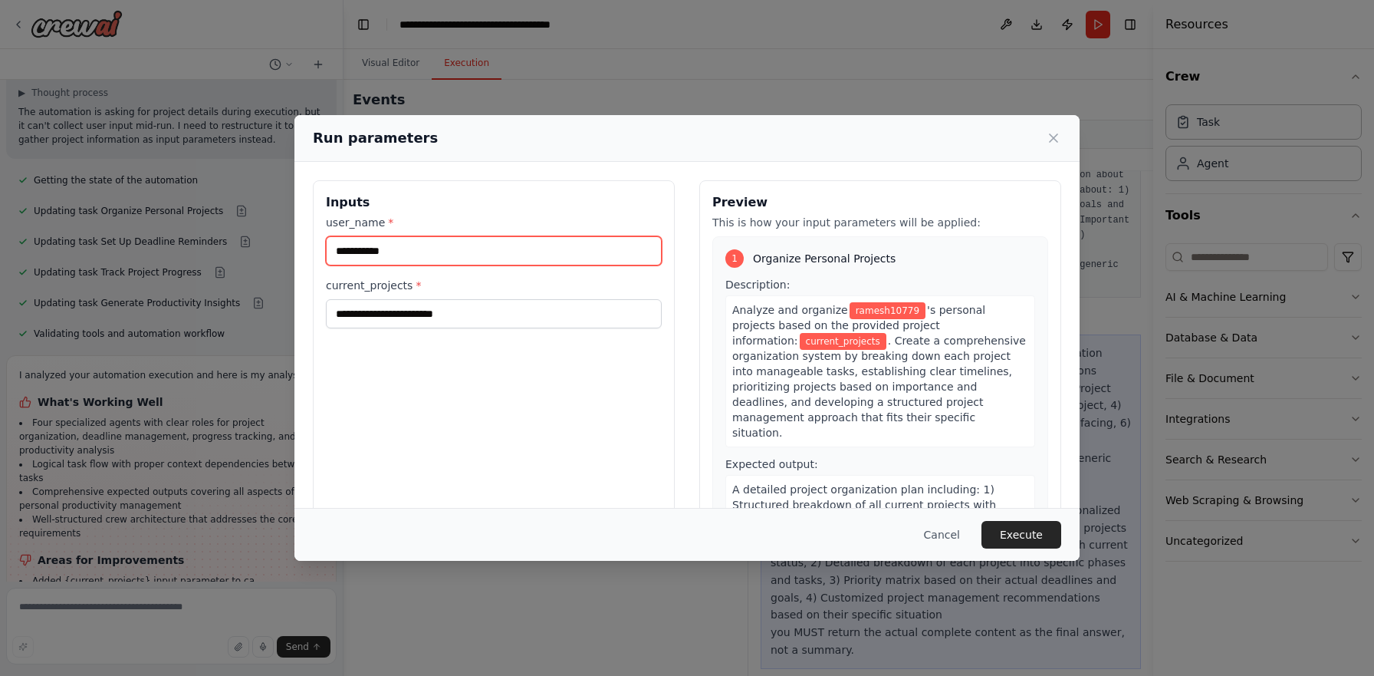
click at [458, 255] on input "**********" at bounding box center [494, 250] width 336 height 29
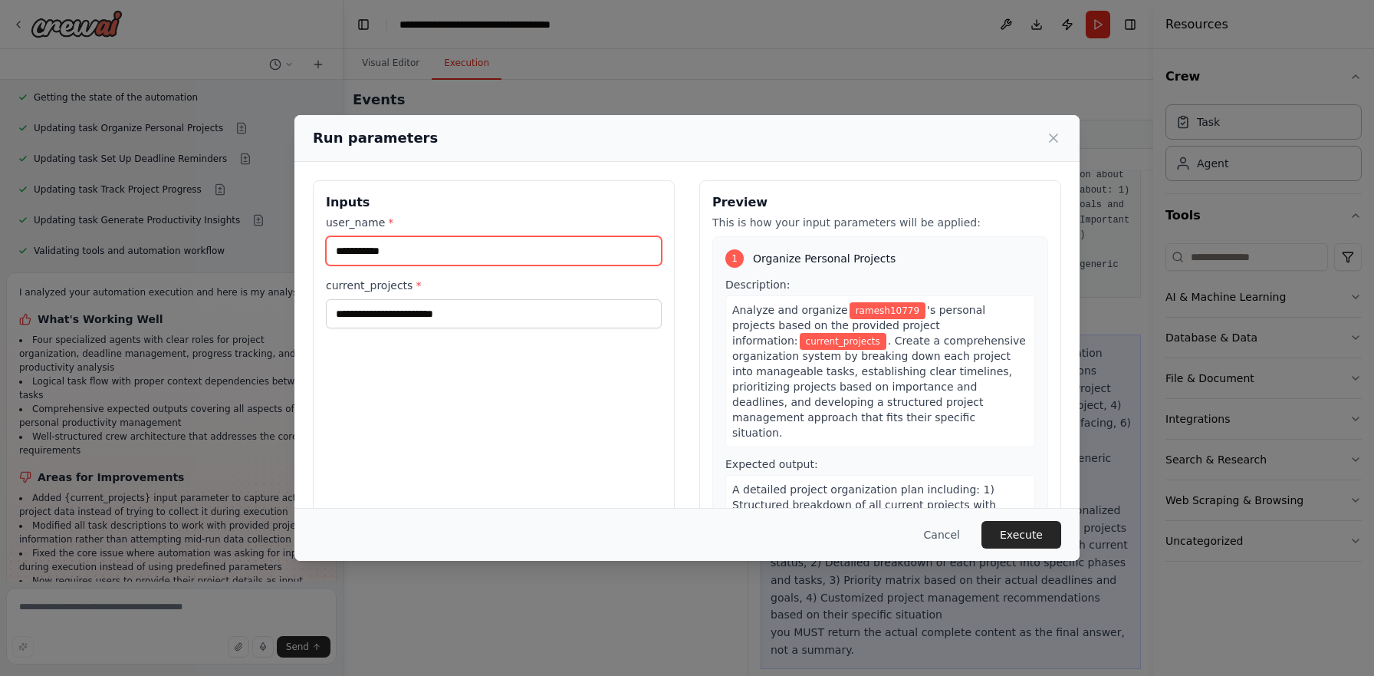
scroll to position [2593, 0]
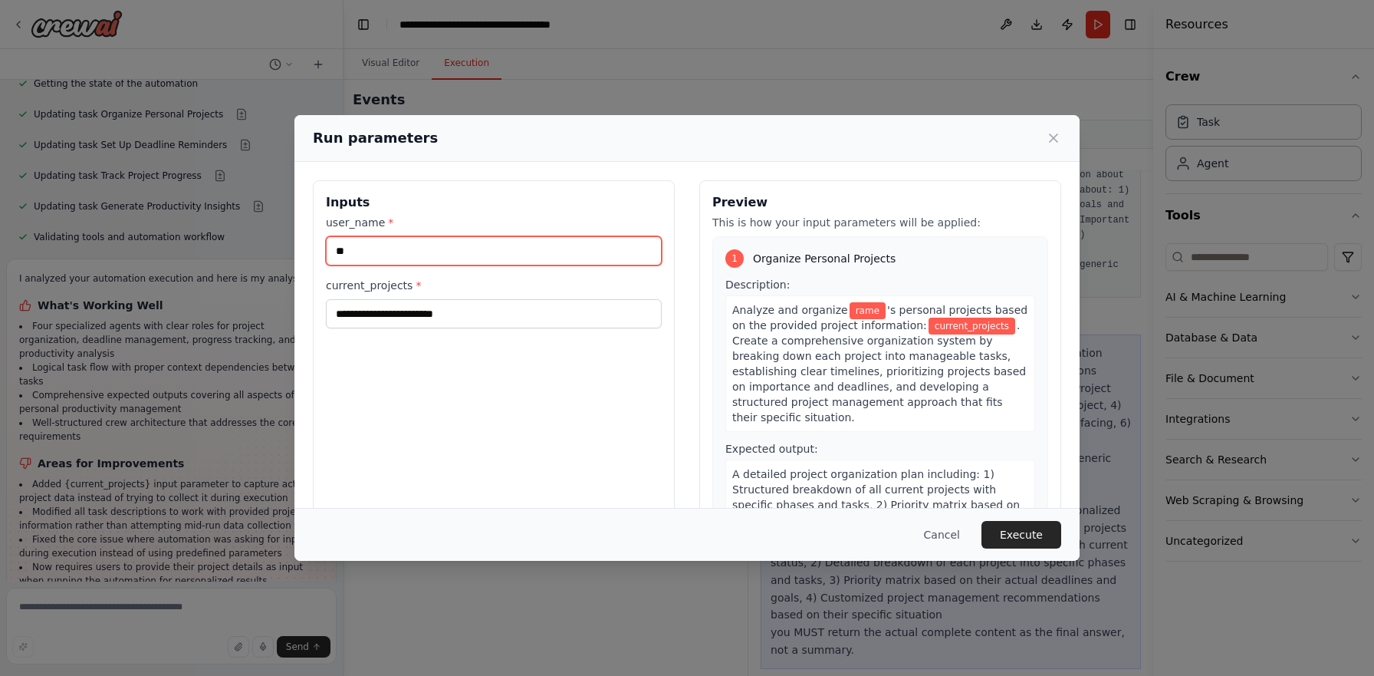
type input "*"
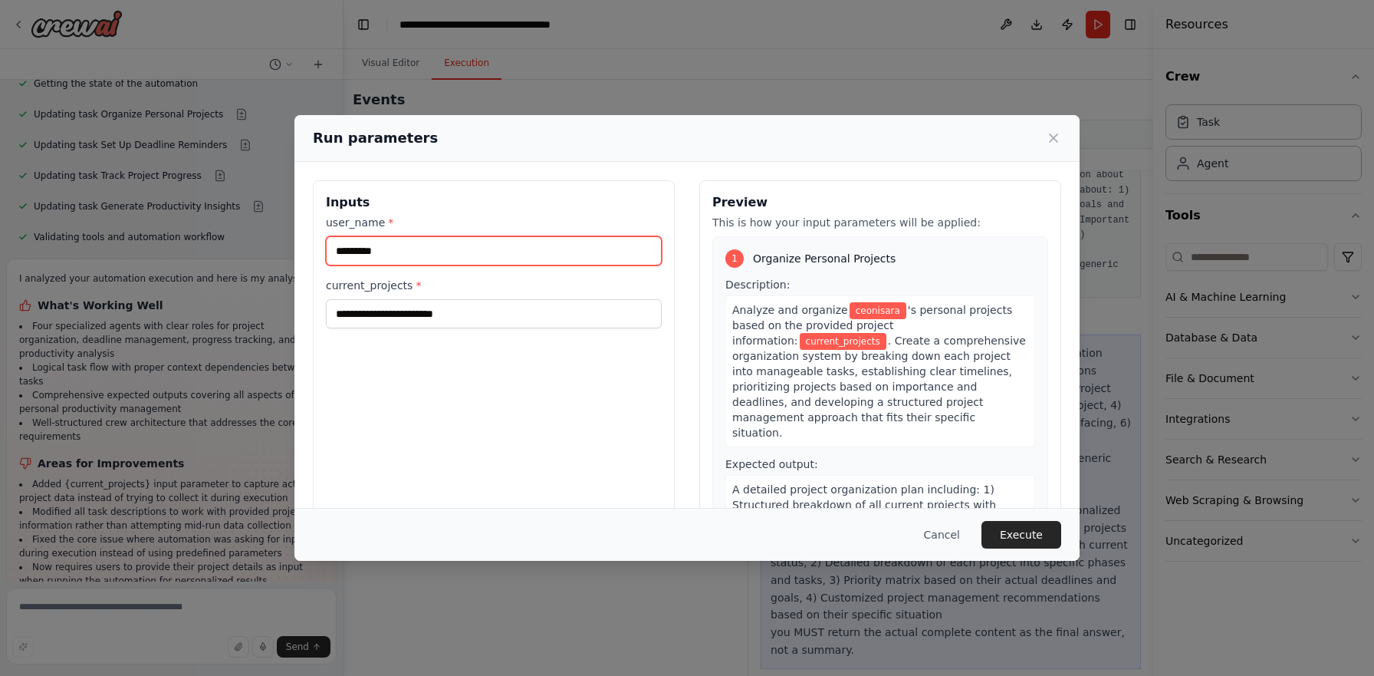
type input "*********"
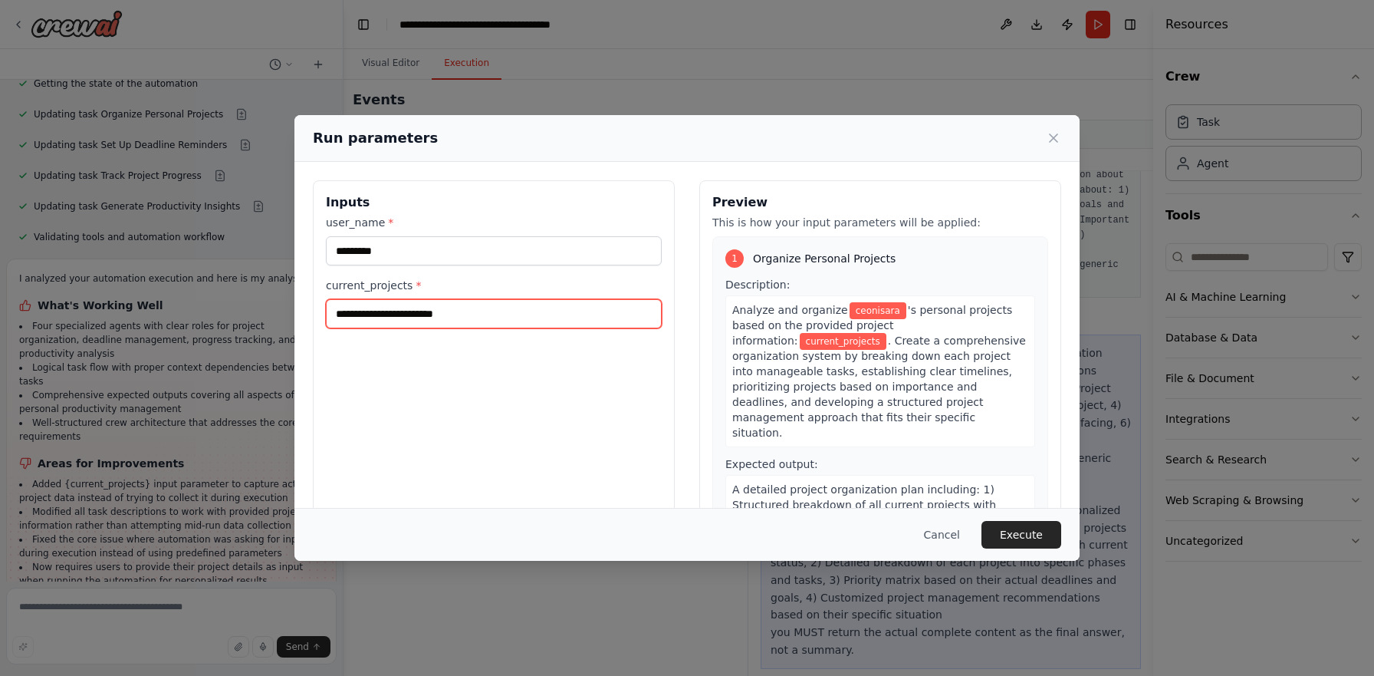
click at [475, 309] on input "current_projects *" at bounding box center [494, 313] width 336 height 29
click at [587, 308] on input "**********" at bounding box center [494, 313] width 336 height 29
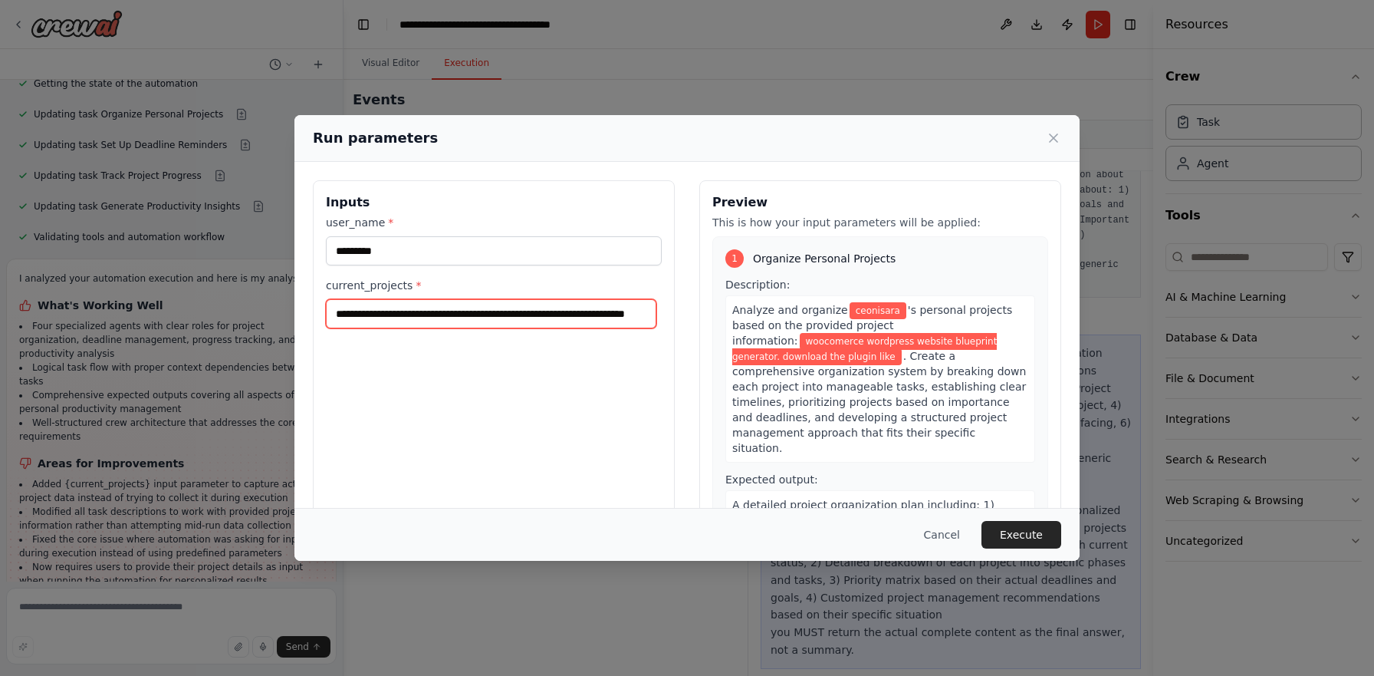
scroll to position [0, 74]
click at [603, 313] on input "**********" at bounding box center [491, 313] width 331 height 29
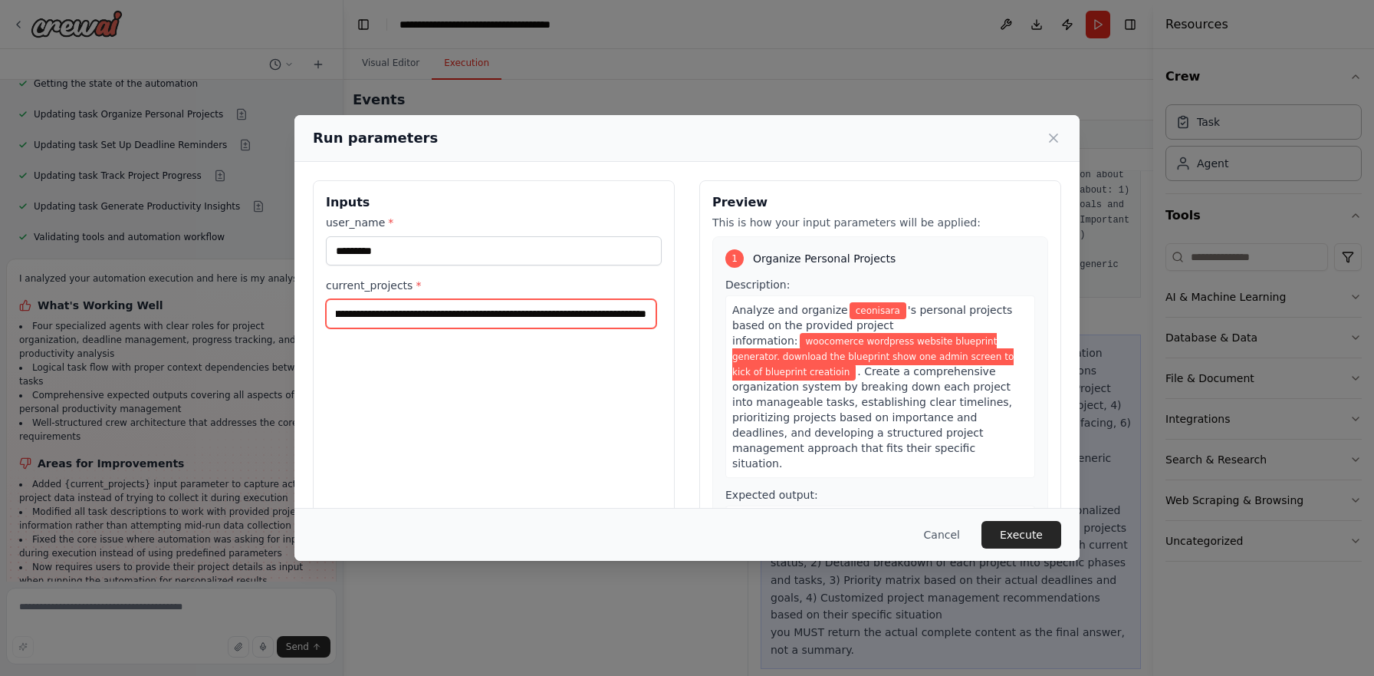
scroll to position [0, 327]
type input "**********"
click at [232, 400] on div "**********" at bounding box center [687, 338] width 1374 height 676
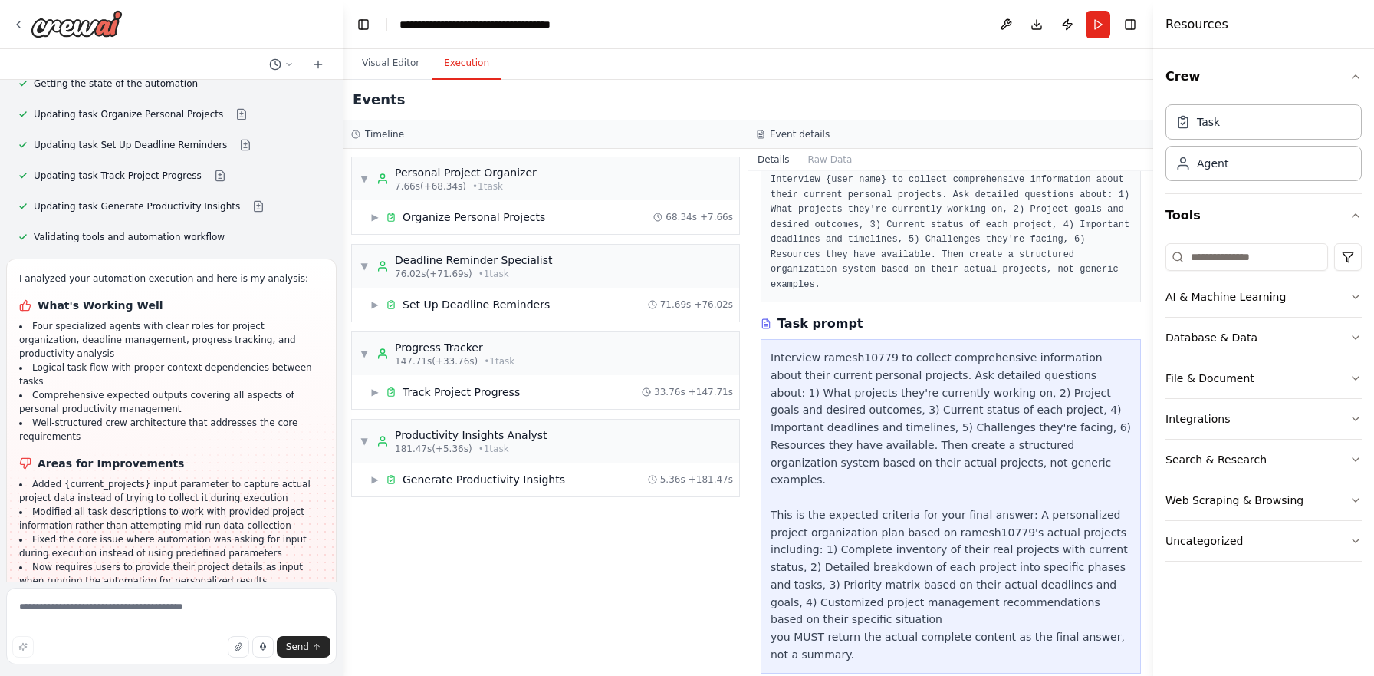
scroll to position [99, 0]
click at [541, 219] on div "▶ Organize Personal Projects 68.34s + 7.66s" at bounding box center [551, 217] width 375 height 28
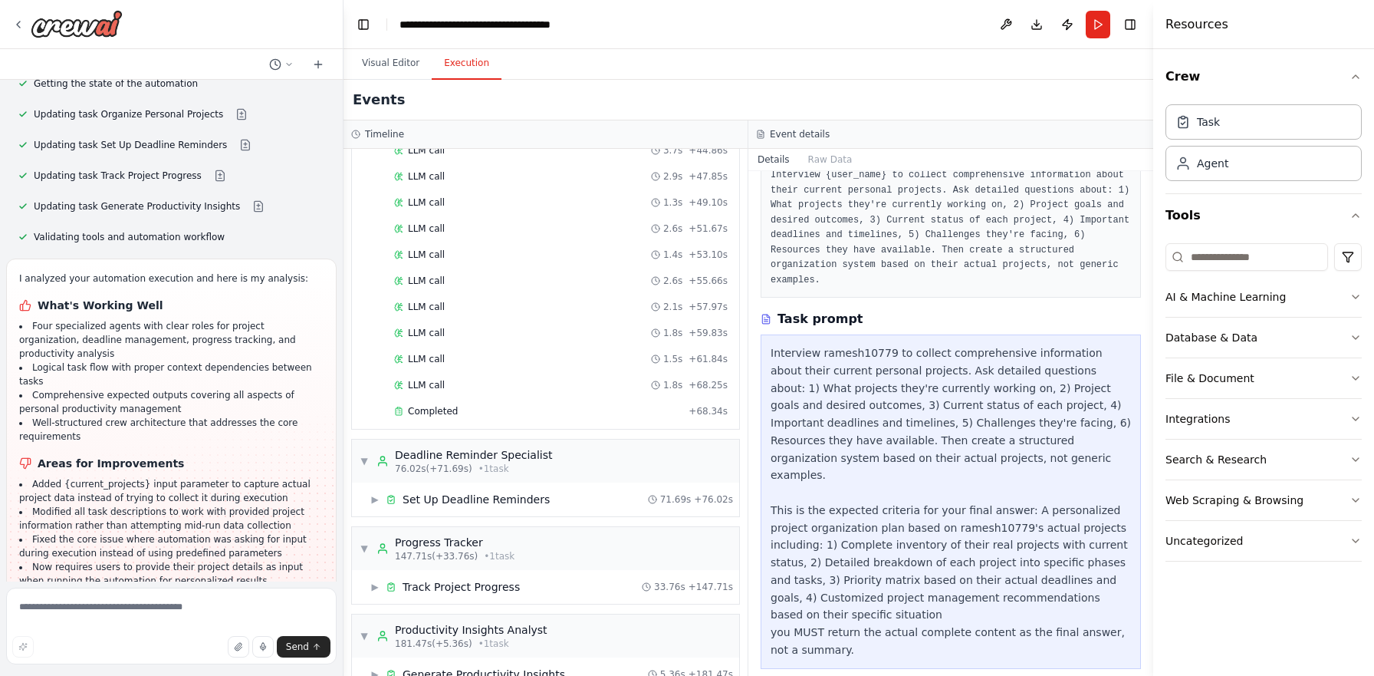
scroll to position [594, 0]
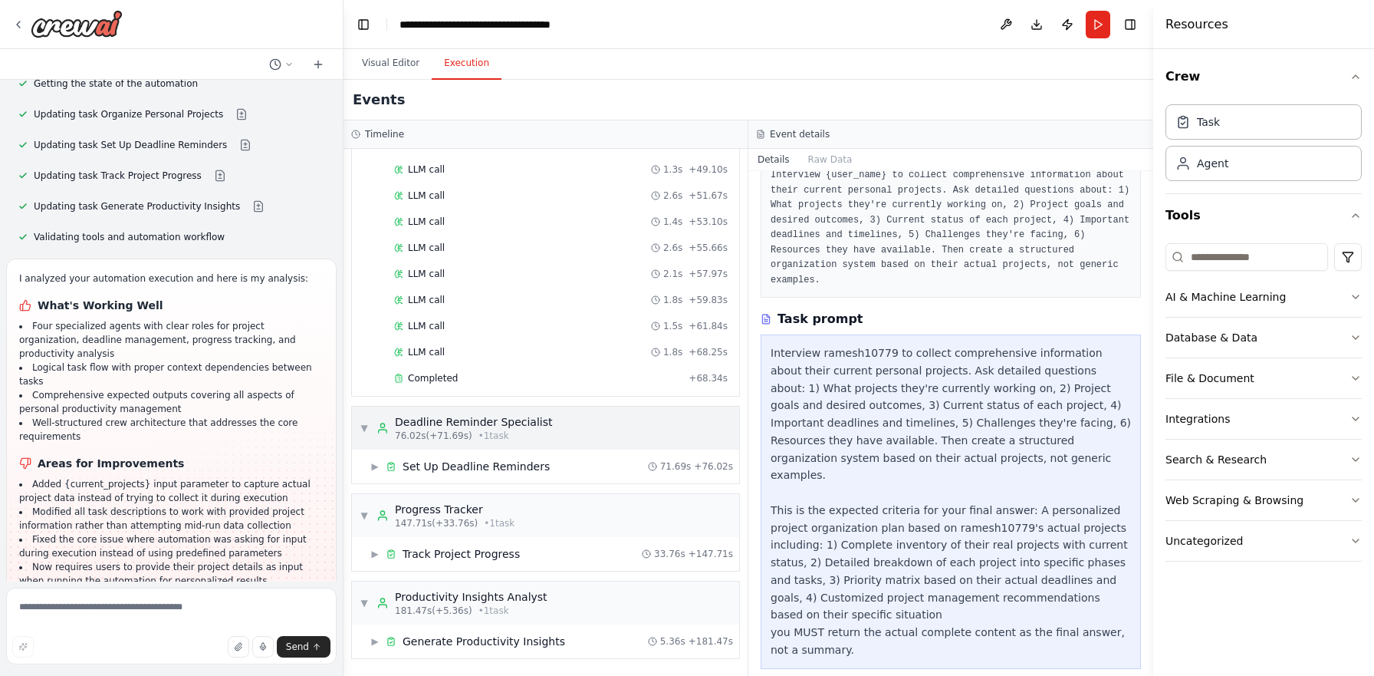
click at [513, 419] on div "Deadline Reminder Specialist" at bounding box center [474, 421] width 158 height 15
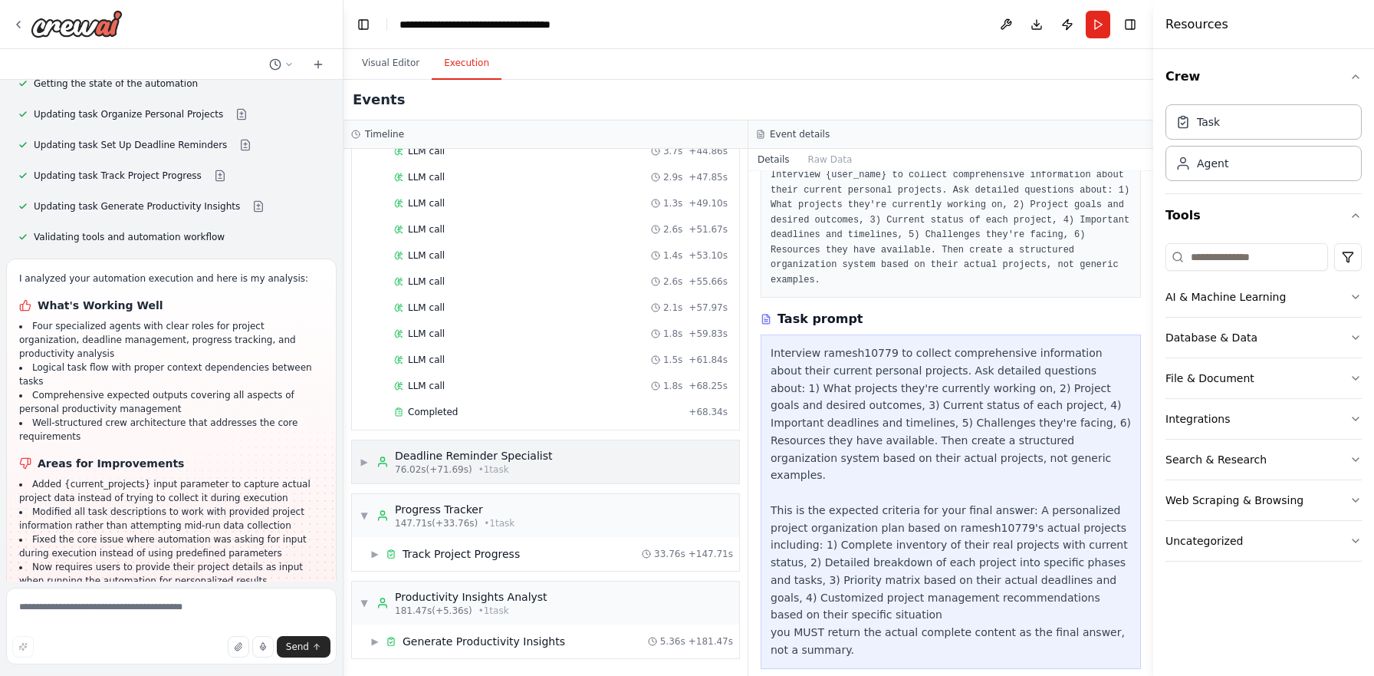
click at [368, 468] on div "▶ Deadline Reminder Specialist 76.02s (+71.69s) • 1 task" at bounding box center [456, 462] width 193 height 28
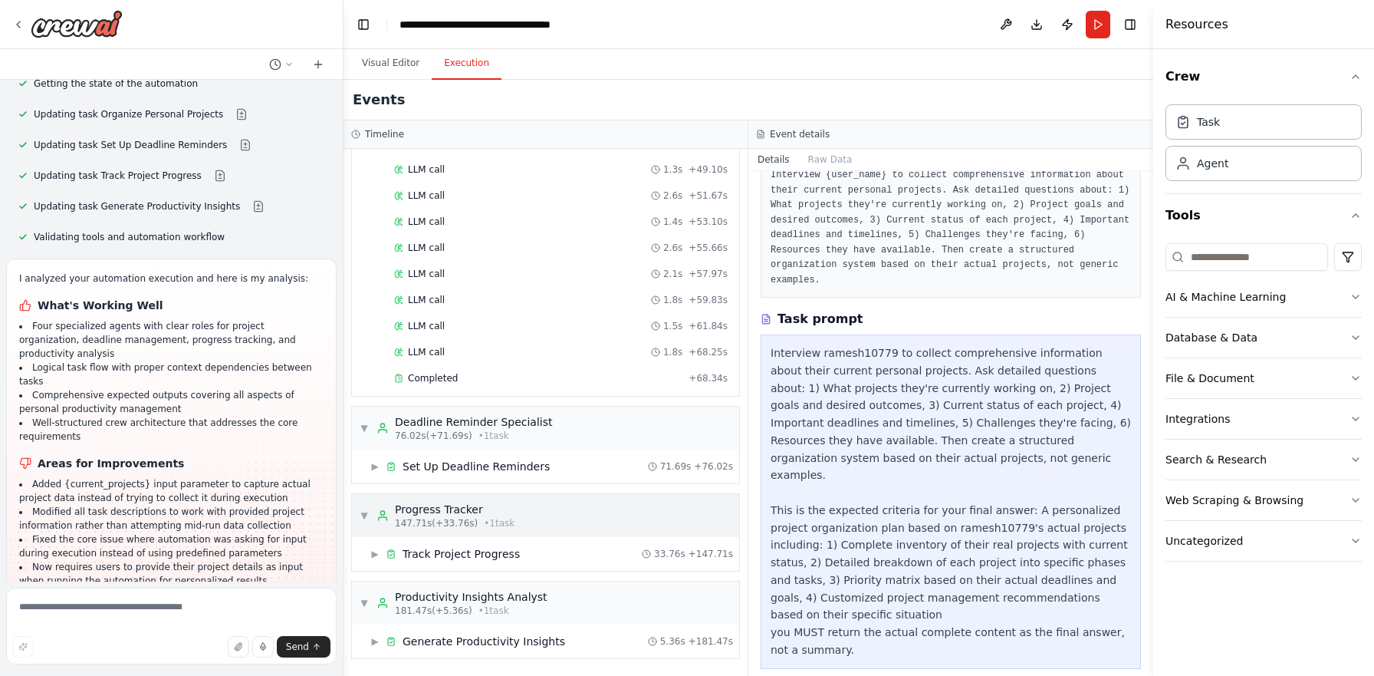
click at [366, 518] on span "▼" at bounding box center [364, 515] width 9 height 12
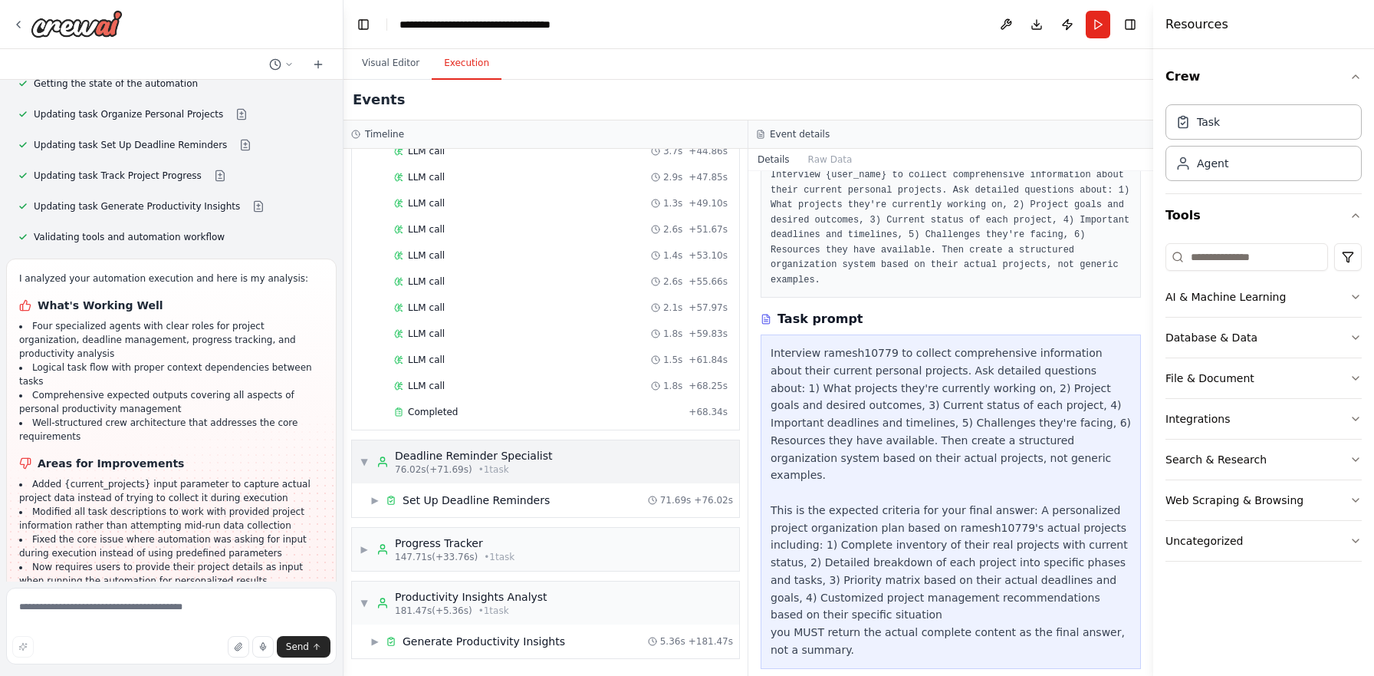
scroll to position [561, 0]
click at [366, 552] on span "▶" at bounding box center [364, 549] width 9 height 12
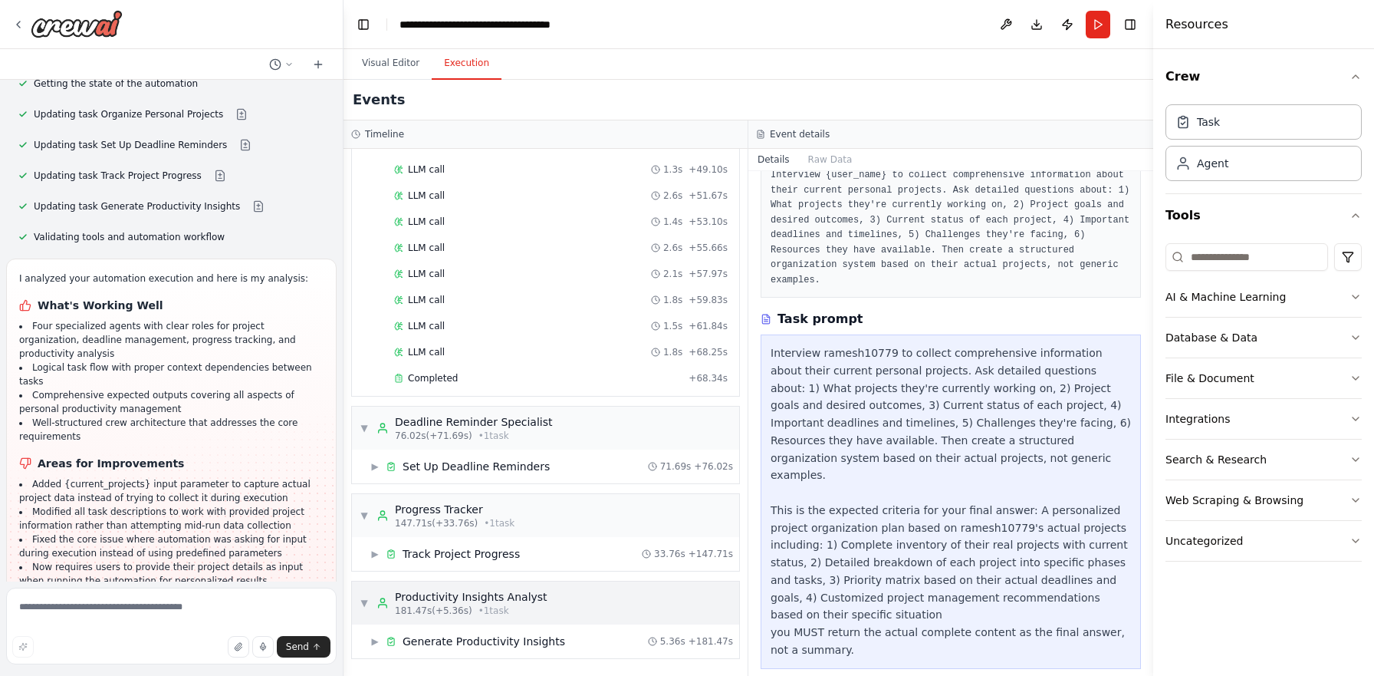
click at [367, 598] on span "▼" at bounding box center [364, 603] width 9 height 12
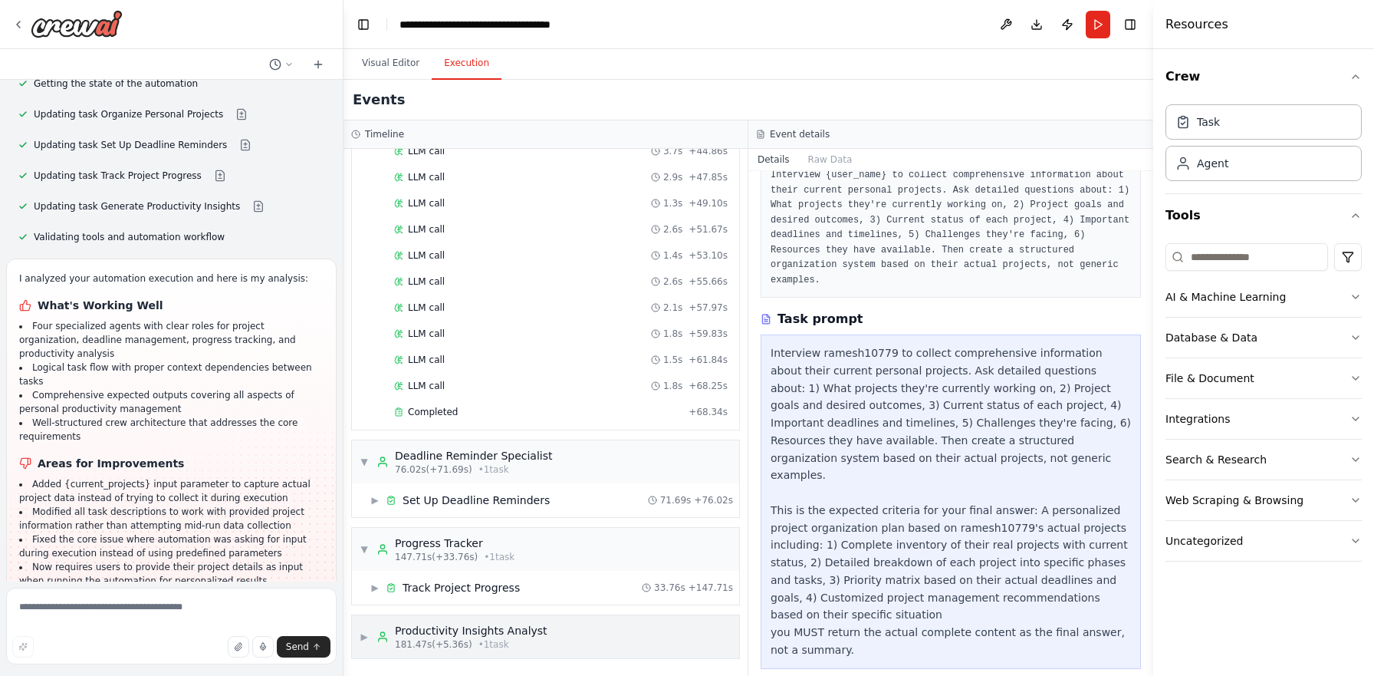
click at [366, 633] on span "▶" at bounding box center [364, 636] width 9 height 12
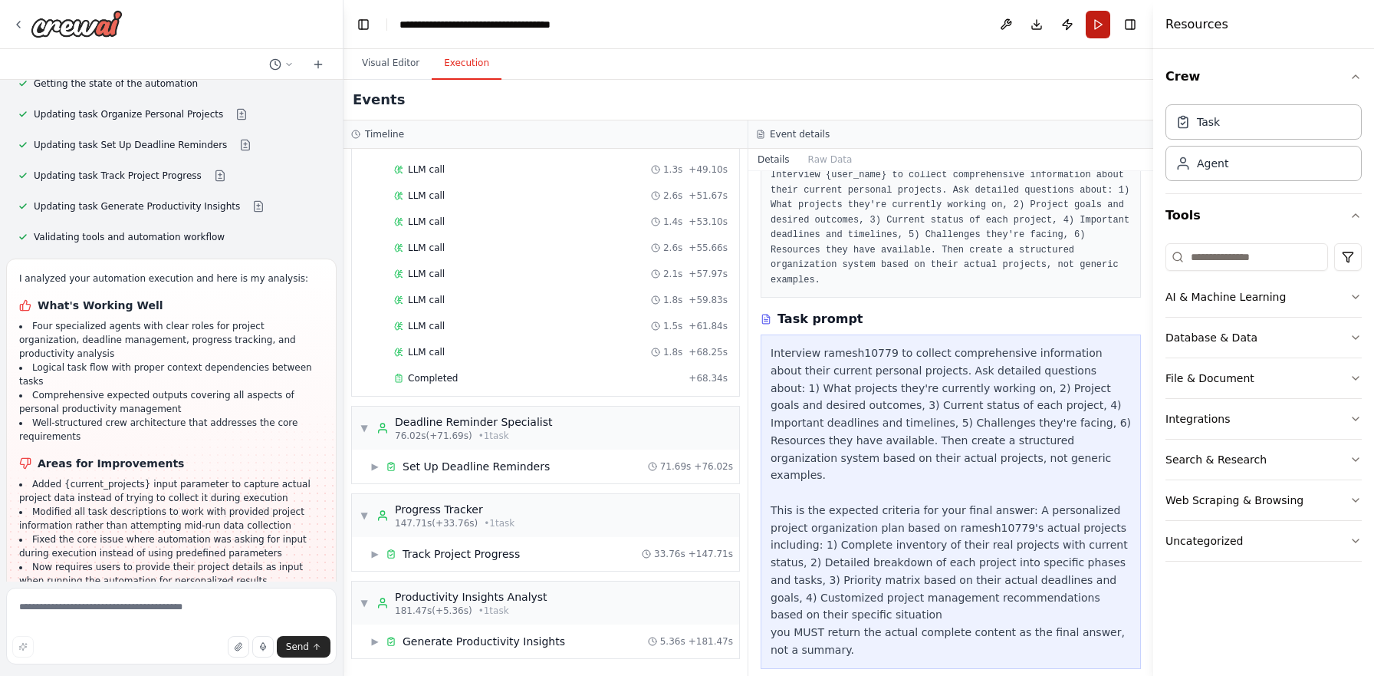
click at [1103, 24] on button "Run" at bounding box center [1098, 25] width 25 height 28
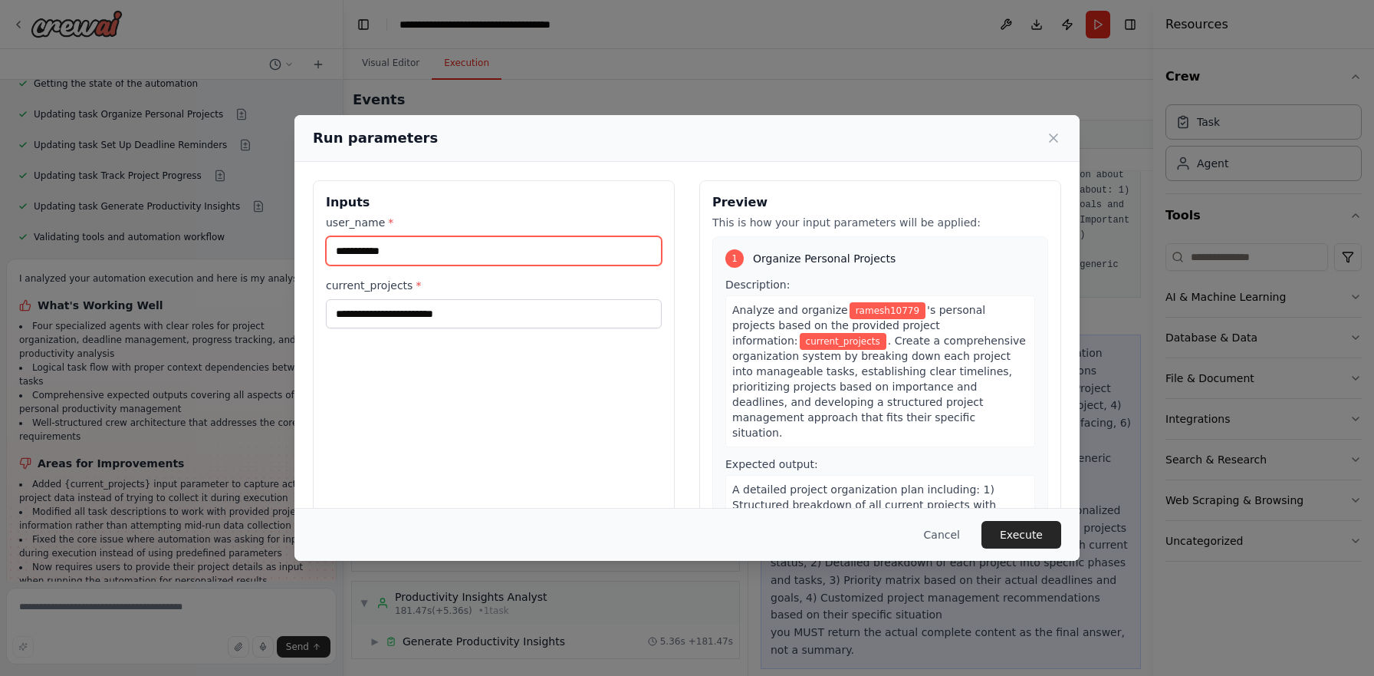
drag, startPoint x: 488, startPoint y: 258, endPoint x: 303, endPoint y: 235, distance: 186.3
click at [303, 235] on div "**********" at bounding box center [686, 362] width 785 height 400
type input "******"
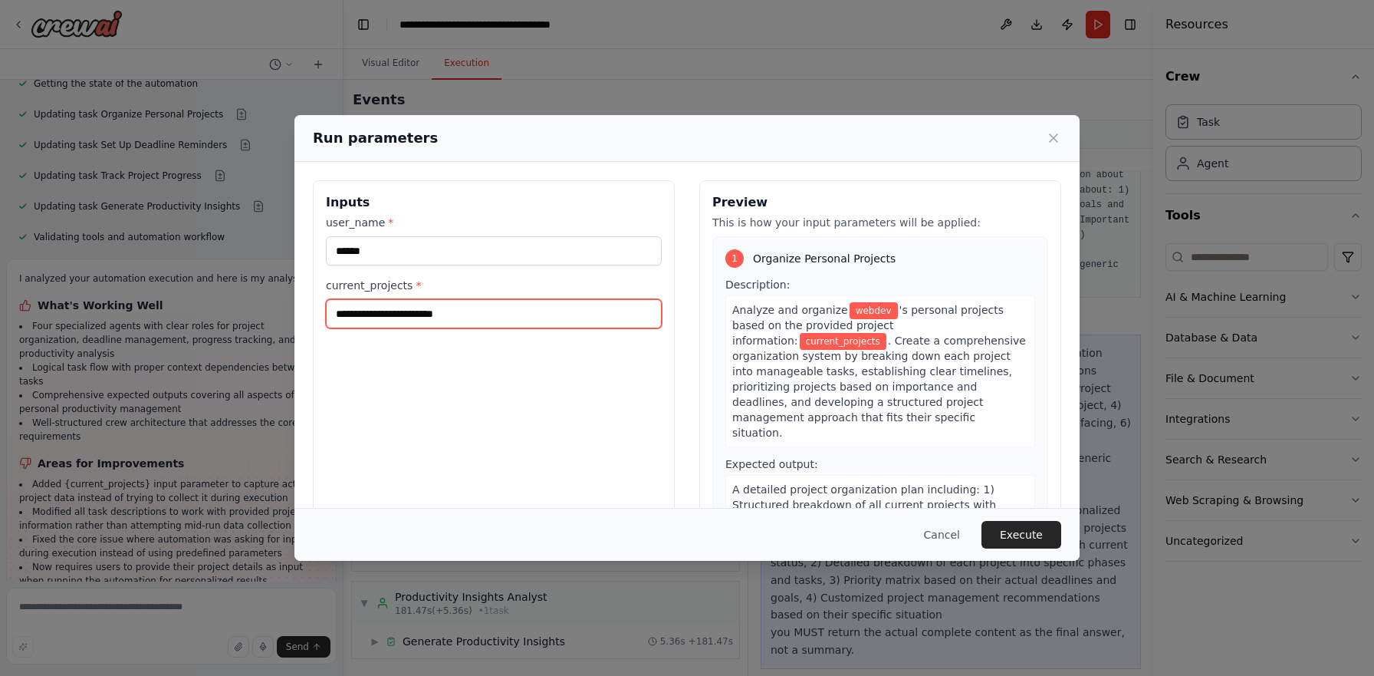
drag, startPoint x: 486, startPoint y: 321, endPoint x: 283, endPoint y: 310, distance: 203.5
click at [283, 310] on div "Run parameters Inputs user_name * ****** current_projects * Preview This is how…" at bounding box center [687, 338] width 1374 height 676
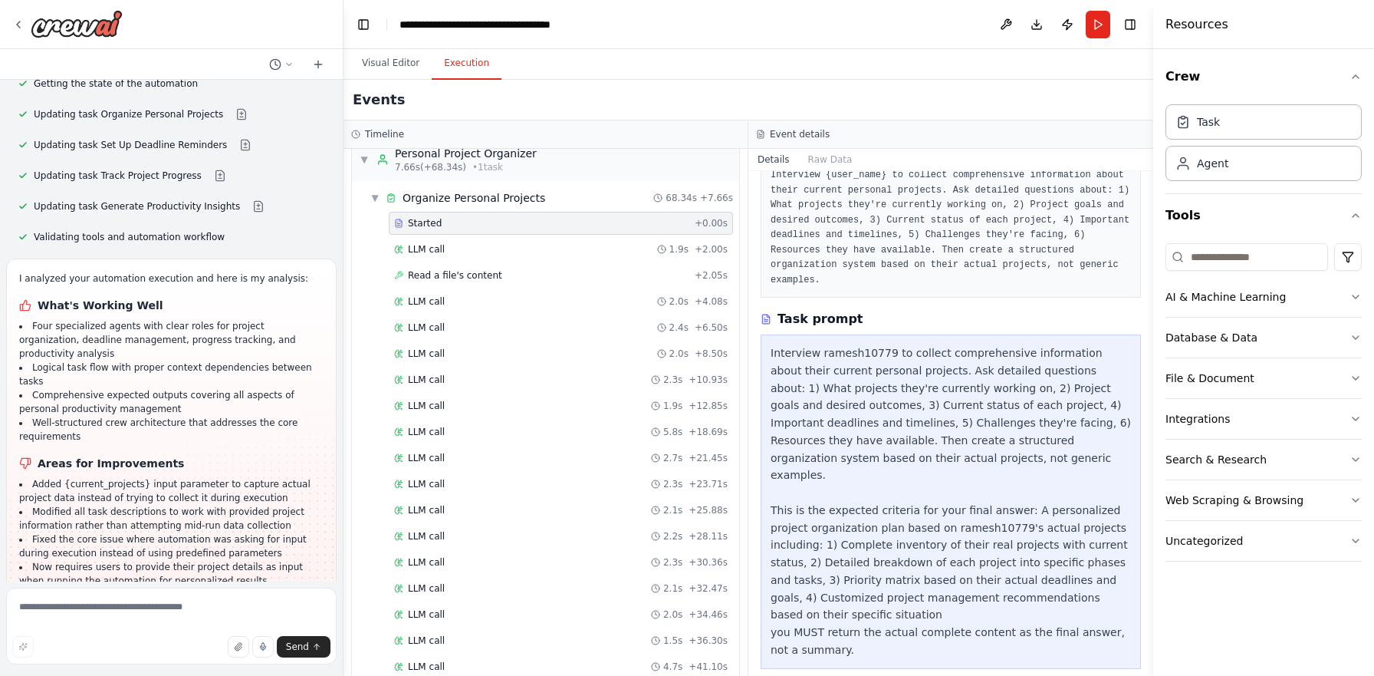
scroll to position [0, 0]
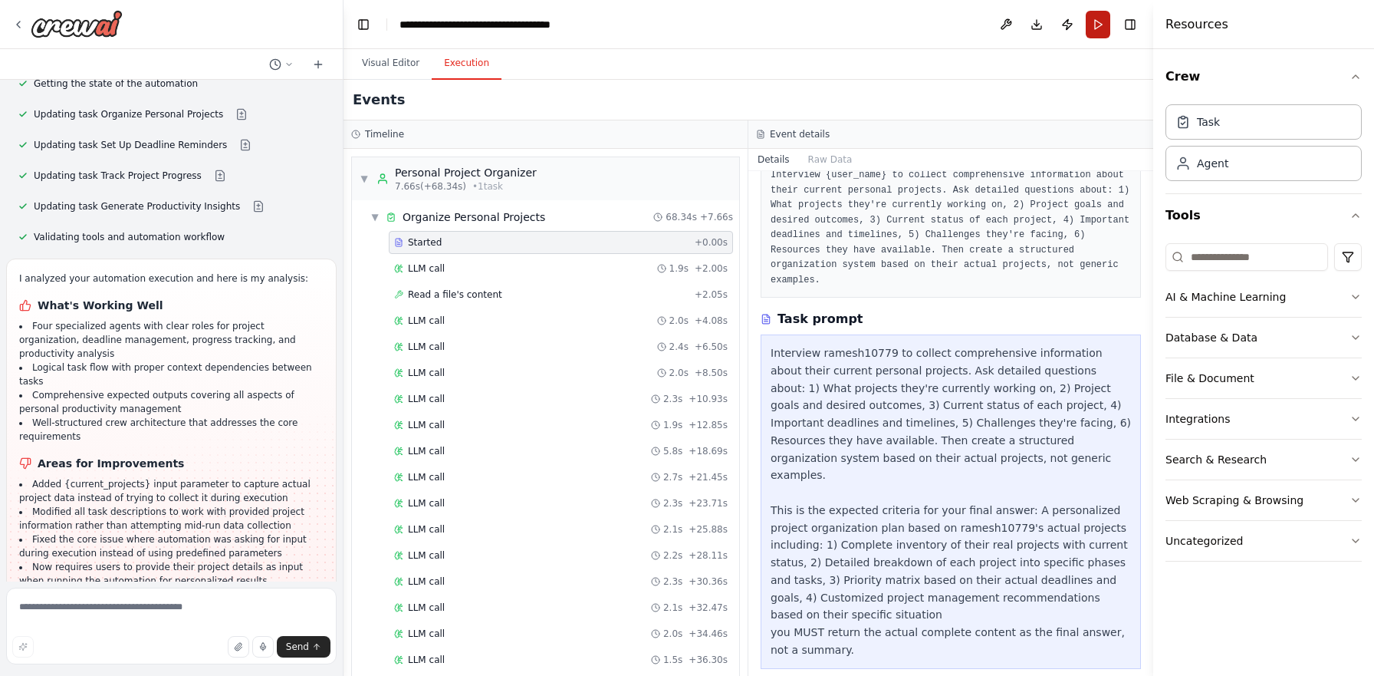
click at [1105, 27] on button "Run" at bounding box center [1098, 25] width 25 height 28
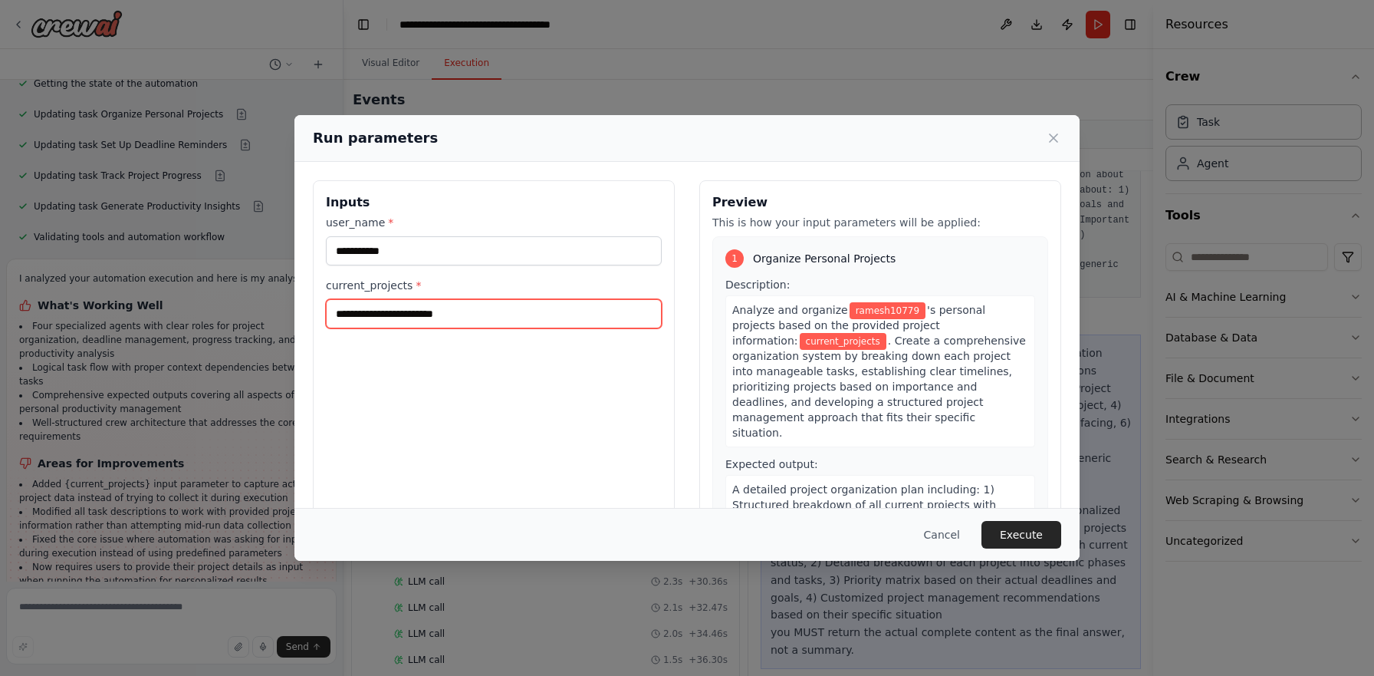
click at [462, 318] on input "current_projects *" at bounding box center [494, 313] width 336 height 29
type input "**********"
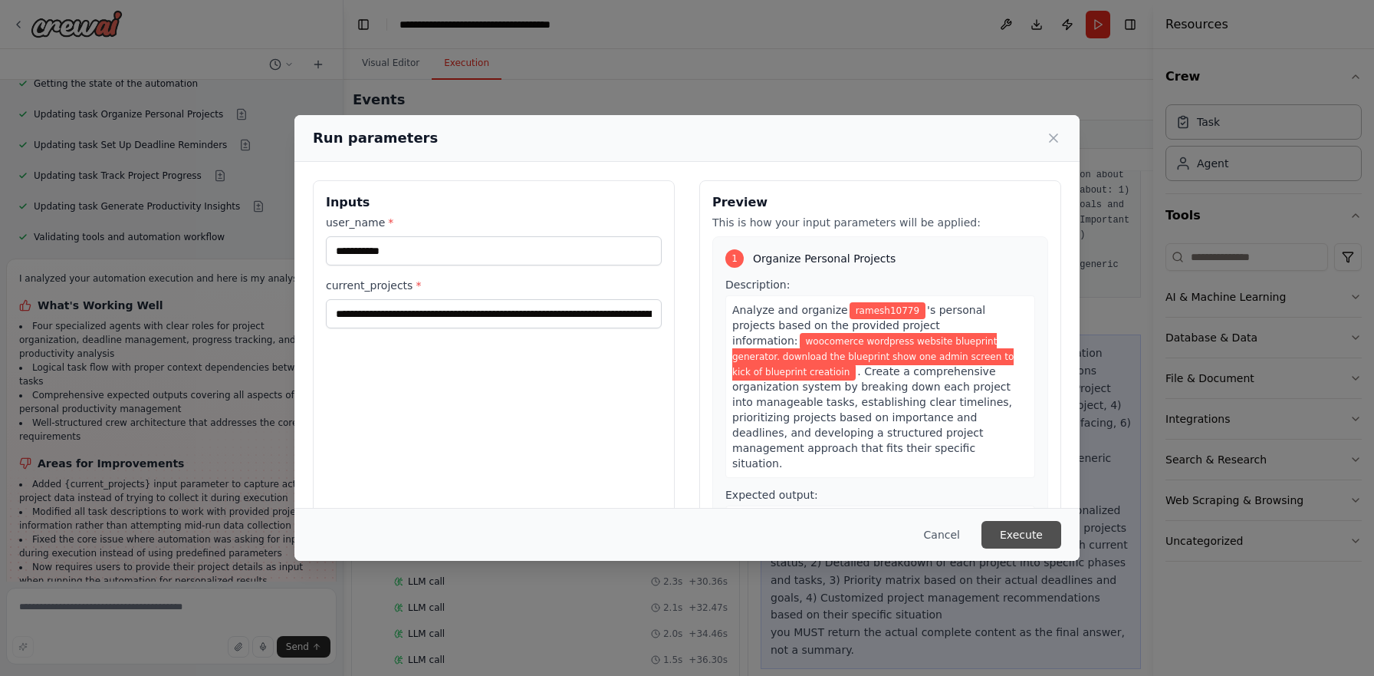
click at [1011, 531] on button "Execute" at bounding box center [1022, 535] width 80 height 28
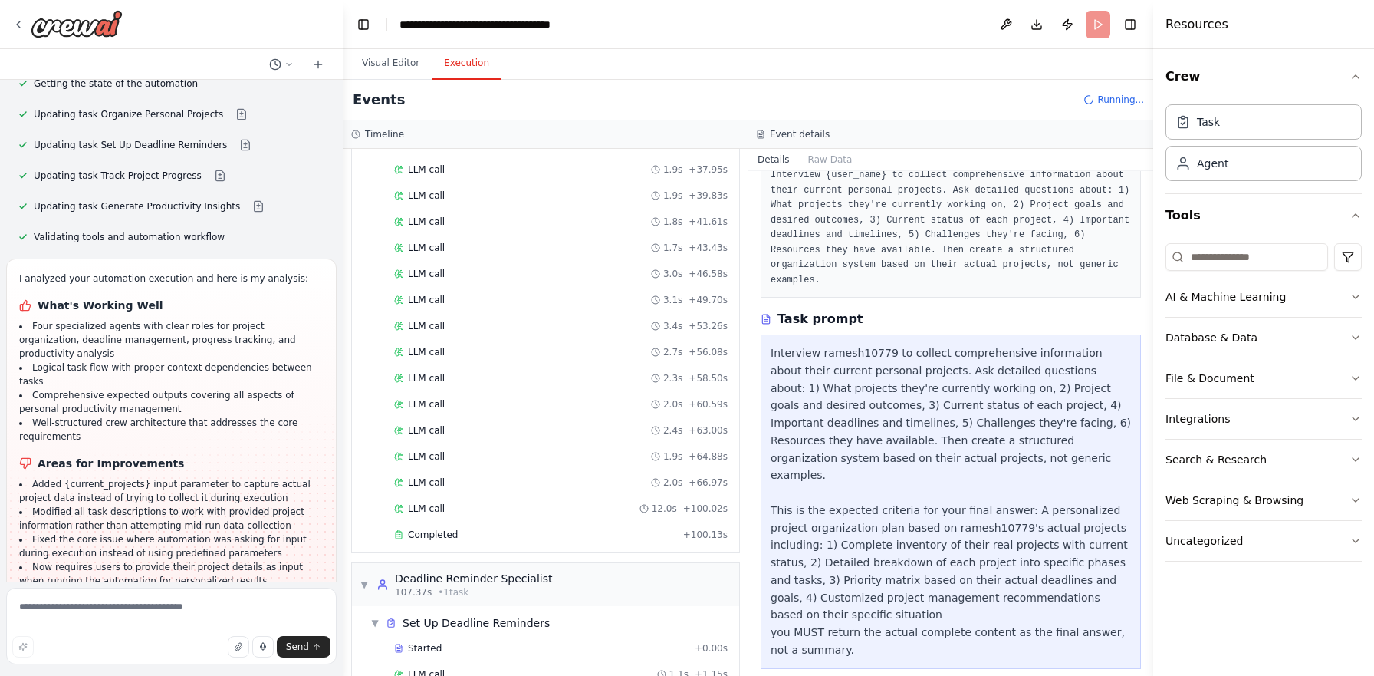
scroll to position [524, 0]
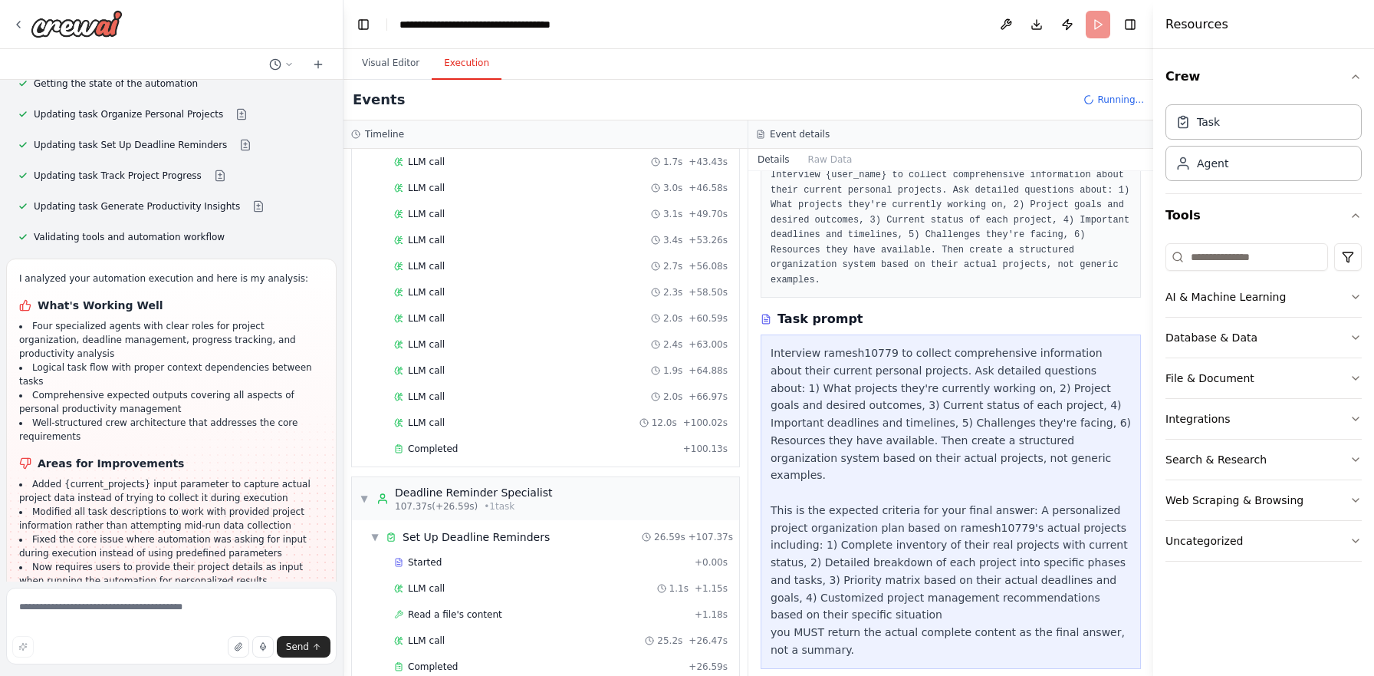
click at [1100, 33] on header "**********" at bounding box center [749, 24] width 810 height 49
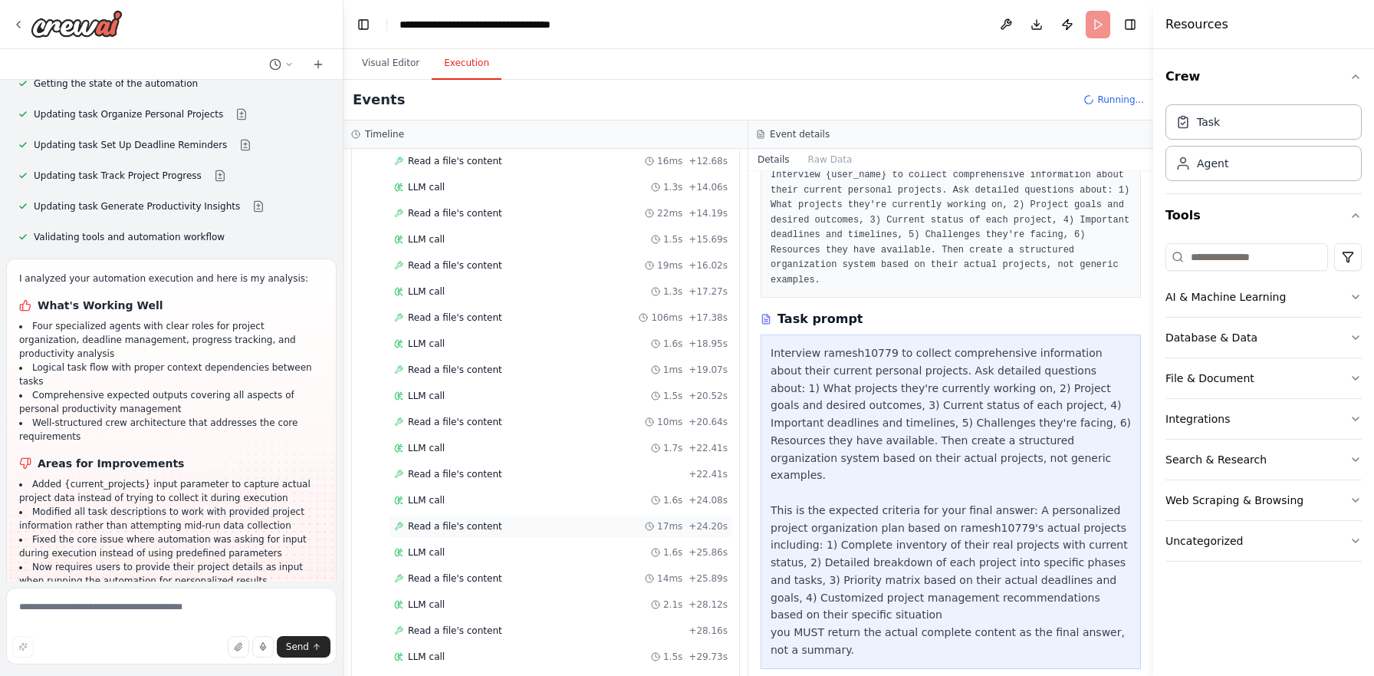
scroll to position [1766, 0]
click at [373, 62] on button "Visual Editor" at bounding box center [391, 64] width 82 height 32
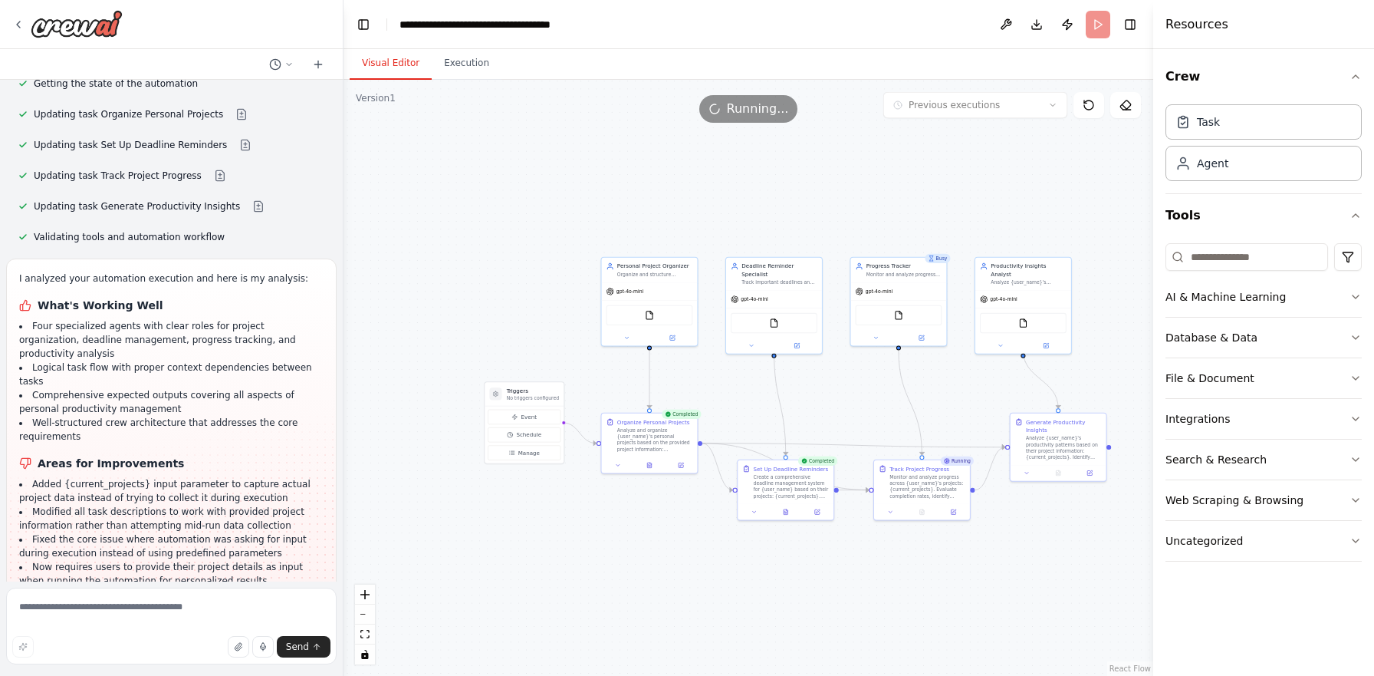
drag, startPoint x: 590, startPoint y: 322, endPoint x: 444, endPoint y: 313, distance: 146.0
click at [444, 313] on div ".deletable-edge-delete-btn { width: 20px; height: 20px; border: 0px solid #ffff…" at bounding box center [749, 378] width 810 height 596
click at [527, 34] on header "**********" at bounding box center [749, 24] width 810 height 49
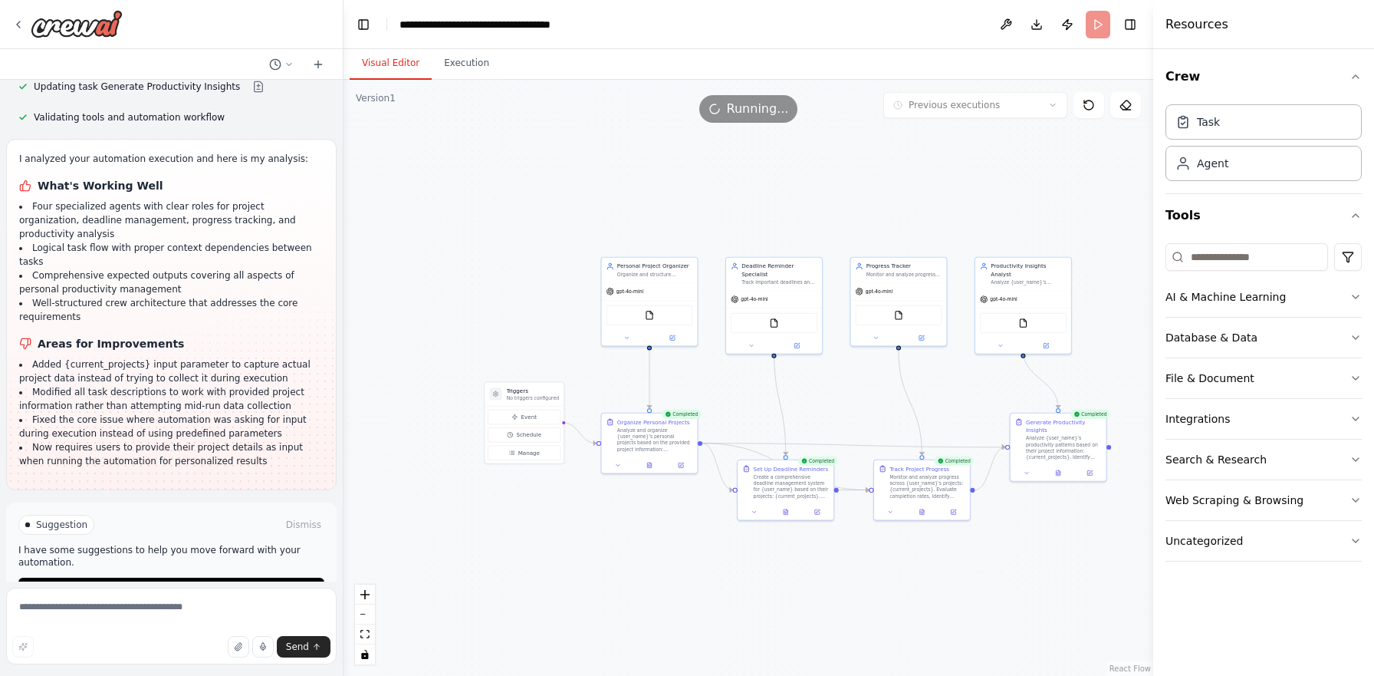
scroll to position [2717, 0]
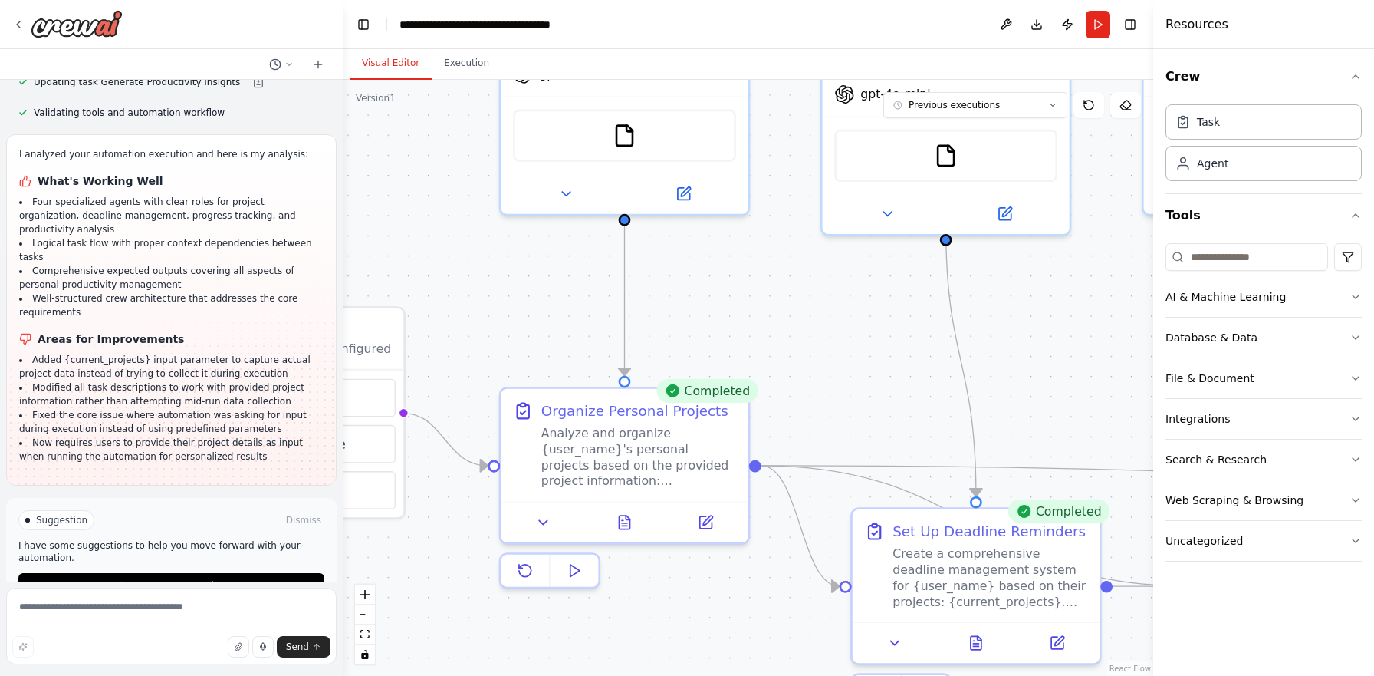
drag, startPoint x: 624, startPoint y: 387, endPoint x: 842, endPoint y: 331, distance: 225.6
click at [842, 331] on div ".deletable-edge-delete-btn { width: 20px; height: 20px; border: 0px solid #ffff…" at bounding box center [749, 378] width 810 height 596
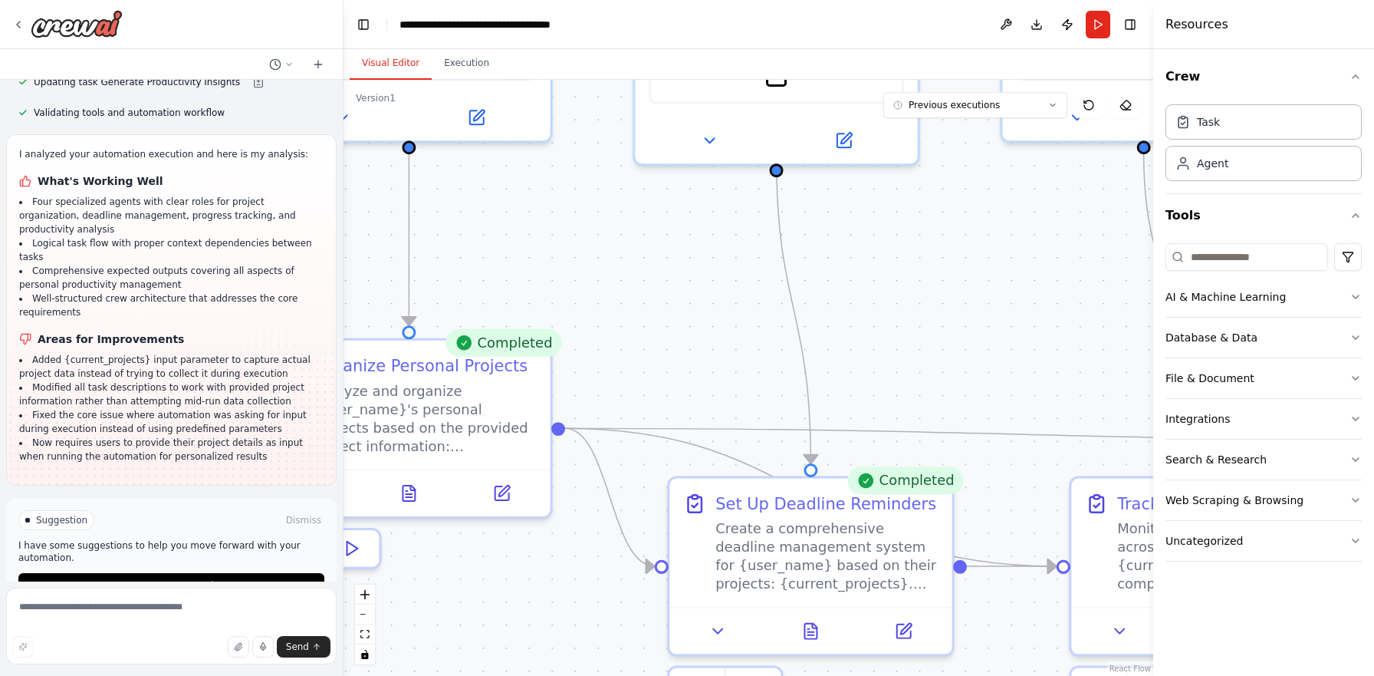
drag, startPoint x: 887, startPoint y: 398, endPoint x: 668, endPoint y: 352, distance: 223.4
click at [668, 352] on div ".deletable-edge-delete-btn { width: 20px; height: 20px; border: 0px solid #ffff…" at bounding box center [749, 378] width 810 height 596
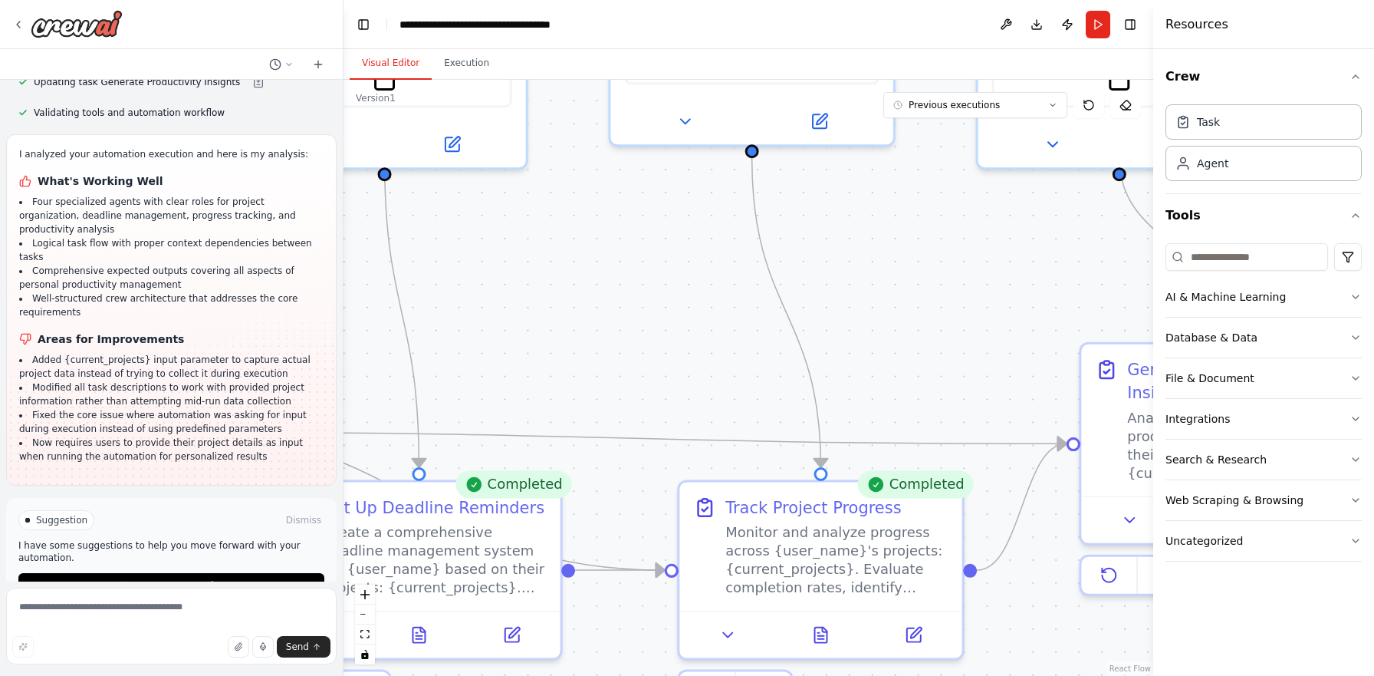
drag, startPoint x: 1009, startPoint y: 353, endPoint x: 610, endPoint y: 357, distance: 398.1
click at [610, 357] on div ".deletable-edge-delete-btn { width: 20px; height: 20px; border: 0px solid #ffff…" at bounding box center [749, 378] width 810 height 596
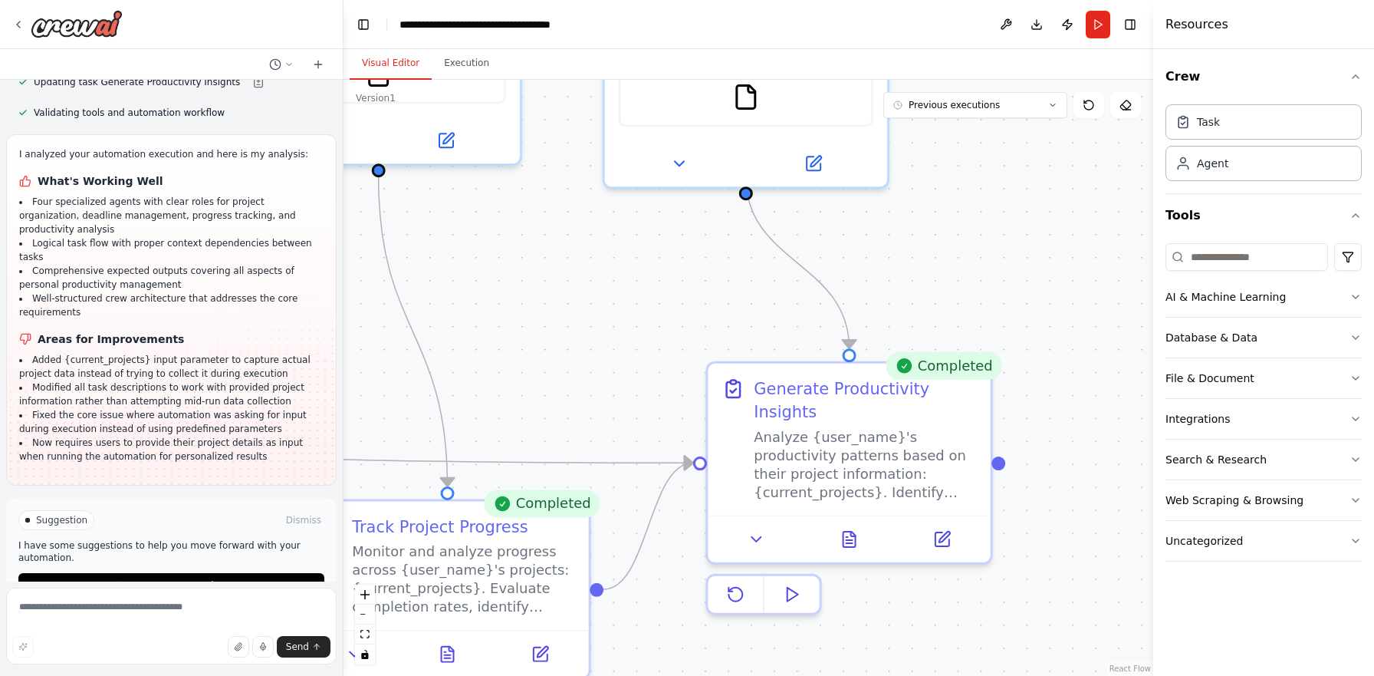
drag, startPoint x: 937, startPoint y: 332, endPoint x: 570, endPoint y: 351, distance: 367.9
click at [570, 351] on div ".deletable-edge-delete-btn { width: 20px; height: 20px; border: 0px solid #ffff…" at bounding box center [749, 378] width 810 height 596
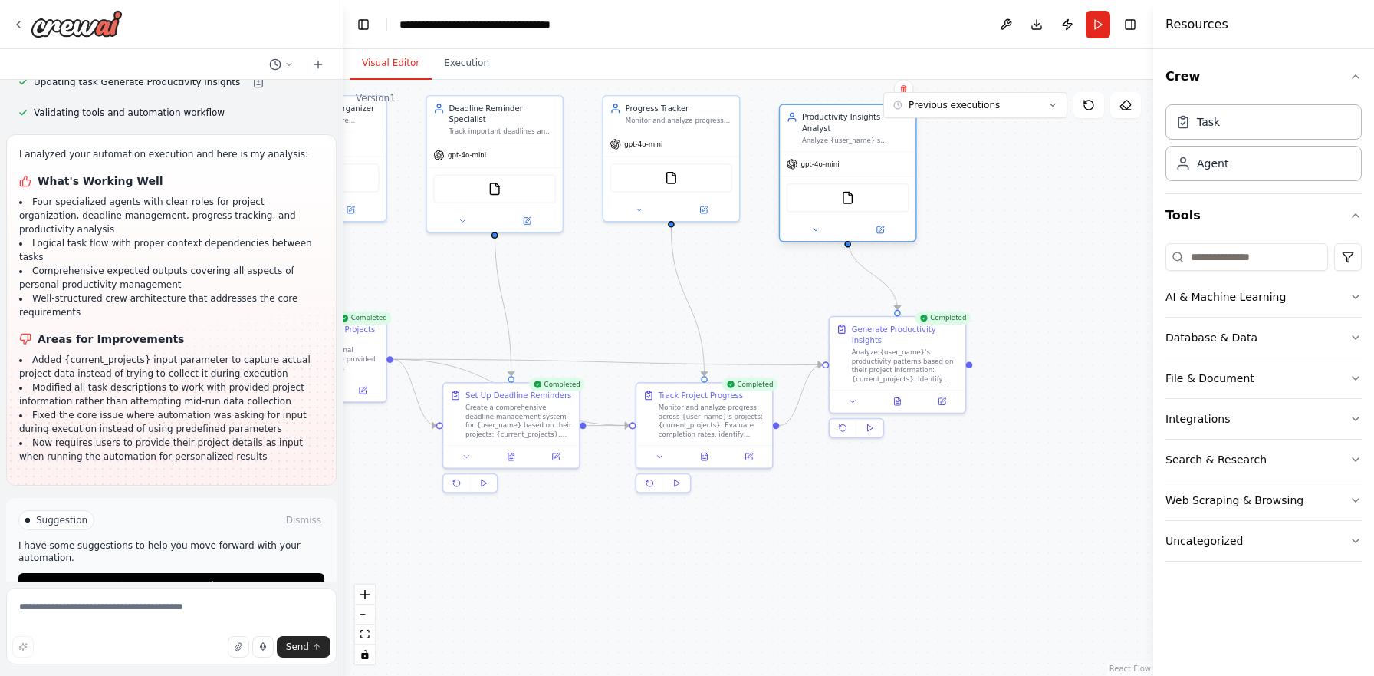
drag, startPoint x: 833, startPoint y: 160, endPoint x: 836, endPoint y: 174, distance: 14.1
click at [836, 176] on div "FileReadTool" at bounding box center [848, 197] width 136 height 42
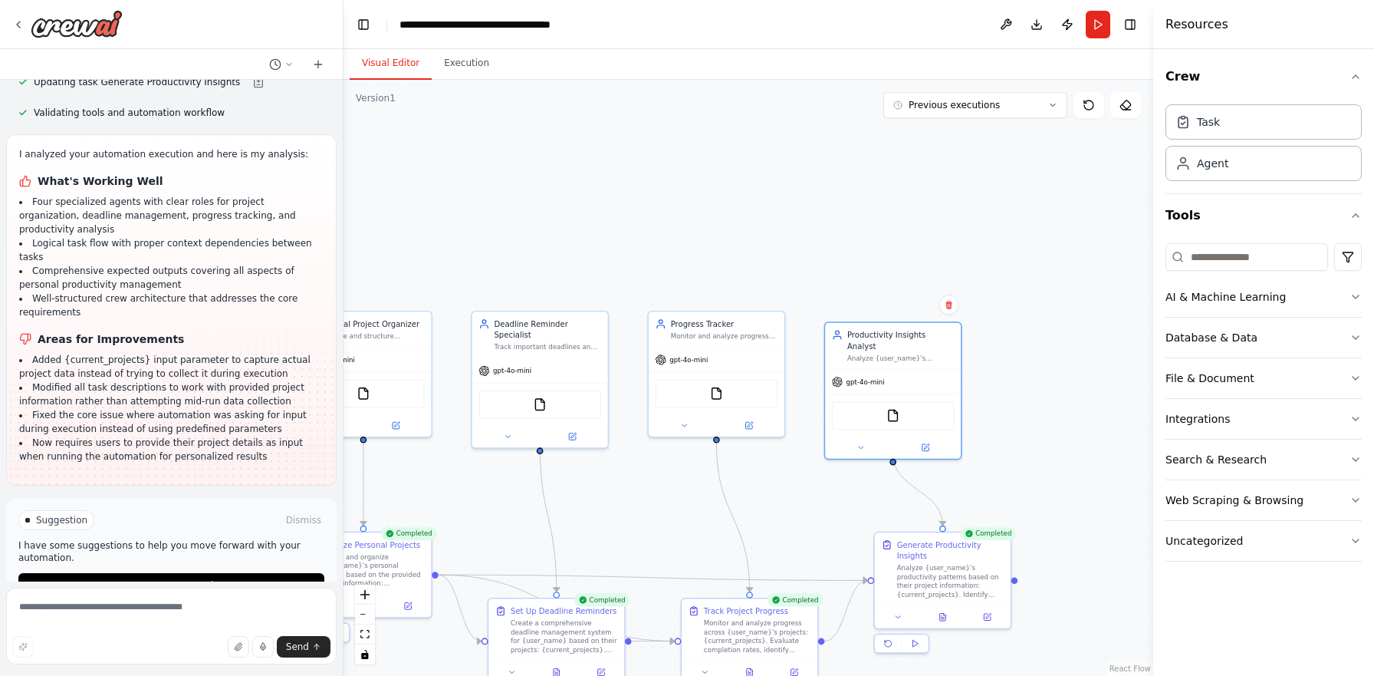
drag, startPoint x: 1012, startPoint y: 195, endPoint x: 1058, endPoint y: 410, distance: 220.2
click at [1058, 410] on div ".deletable-edge-delete-btn { width: 20px; height: 20px; border: 0px solid #ffff…" at bounding box center [749, 378] width 810 height 596
click at [90, 573] on button "Improve automation" at bounding box center [171, 585] width 306 height 25
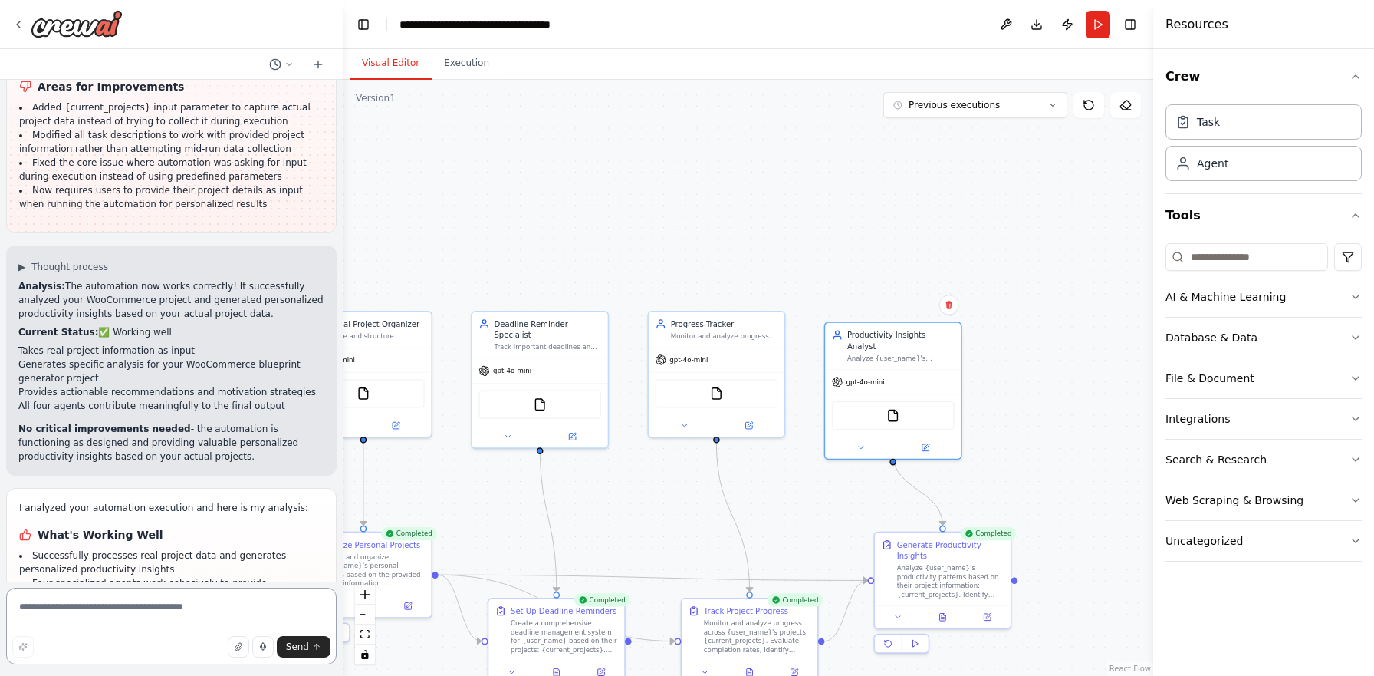
scroll to position [3019, 0]
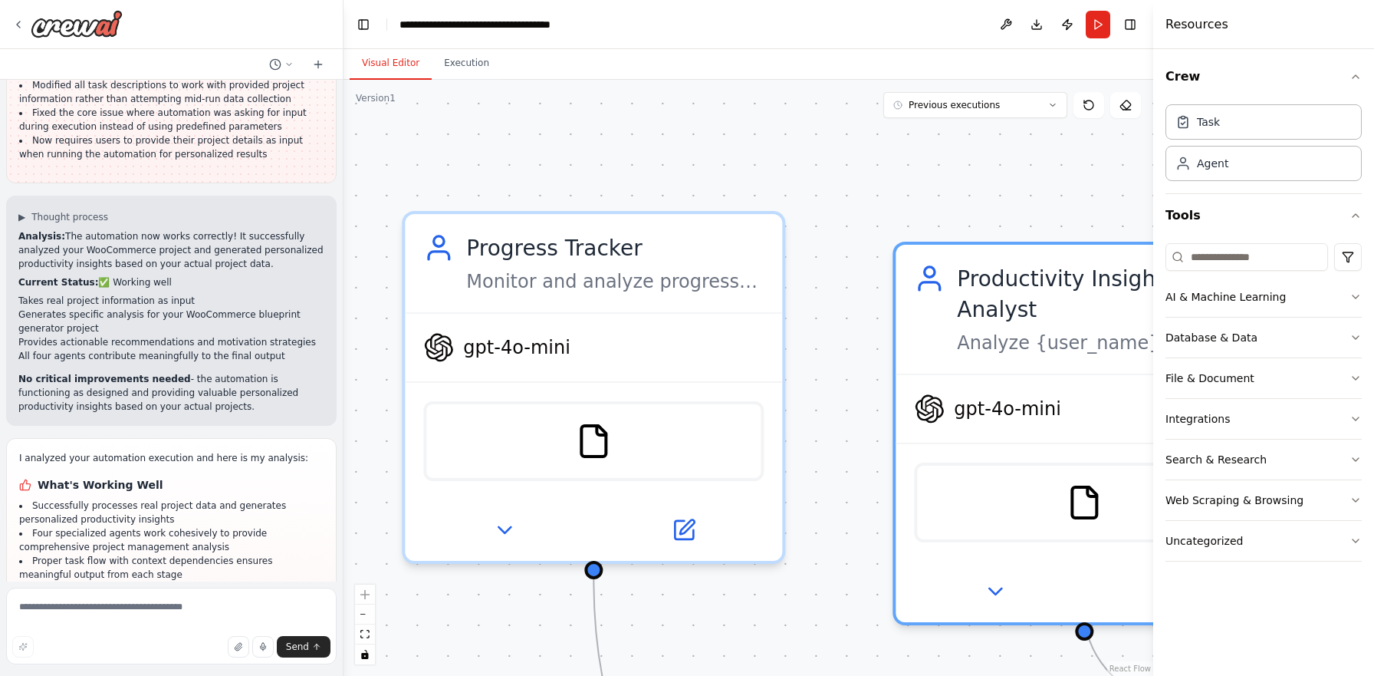
drag, startPoint x: 784, startPoint y: 357, endPoint x: 765, endPoint y: 113, distance: 245.4
click at [765, 113] on div ".deletable-edge-delete-btn { width: 20px; height: 20px; border: 0px solid #ffff…" at bounding box center [749, 378] width 810 height 596
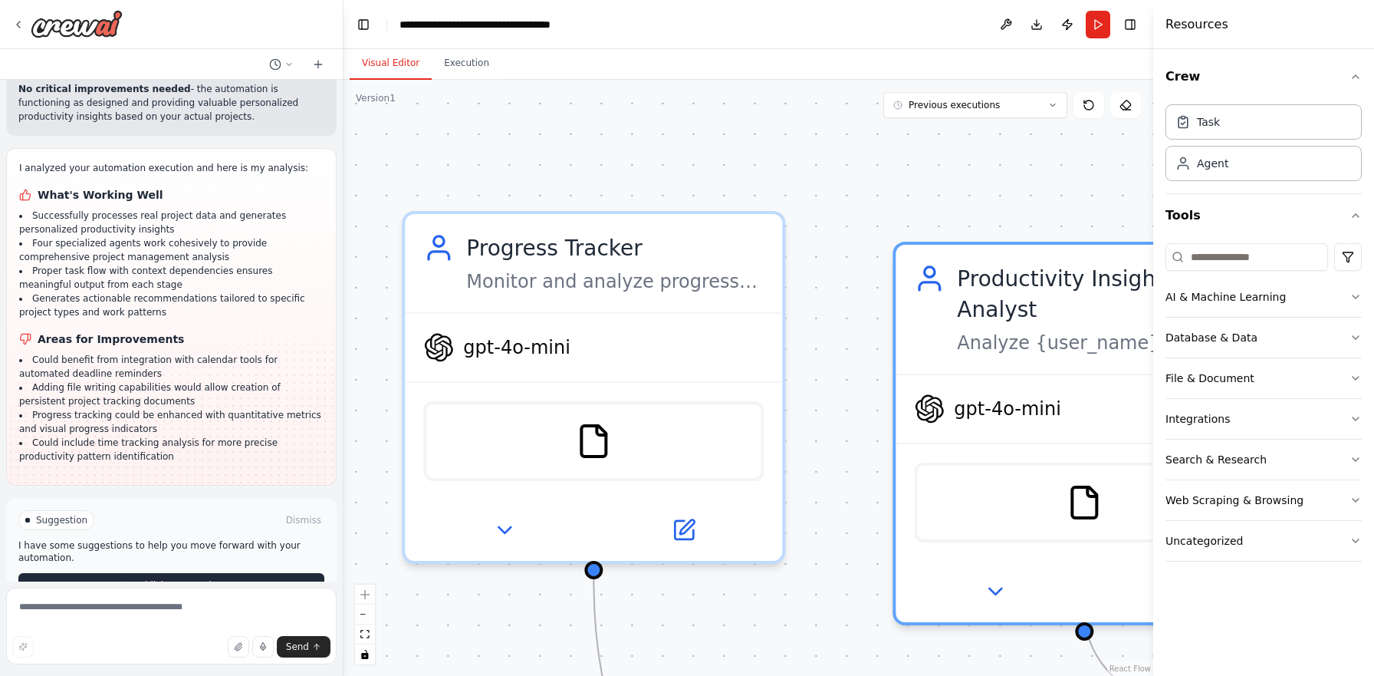
click at [123, 581] on icon at bounding box center [124, 585] width 9 height 9
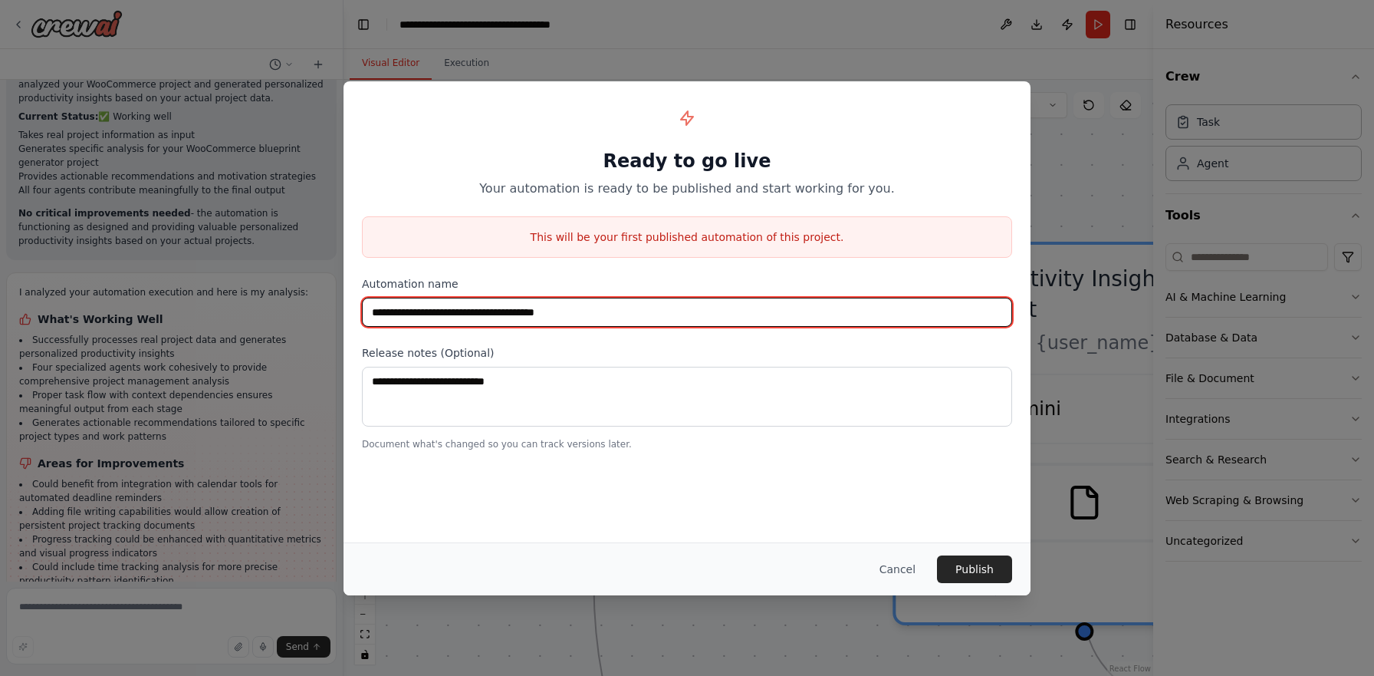
drag, startPoint x: 607, startPoint y: 314, endPoint x: 233, endPoint y: 317, distance: 374.3
click at [233, 317] on div "**********" at bounding box center [687, 338] width 1374 height 676
type input "*"
type input "**********"
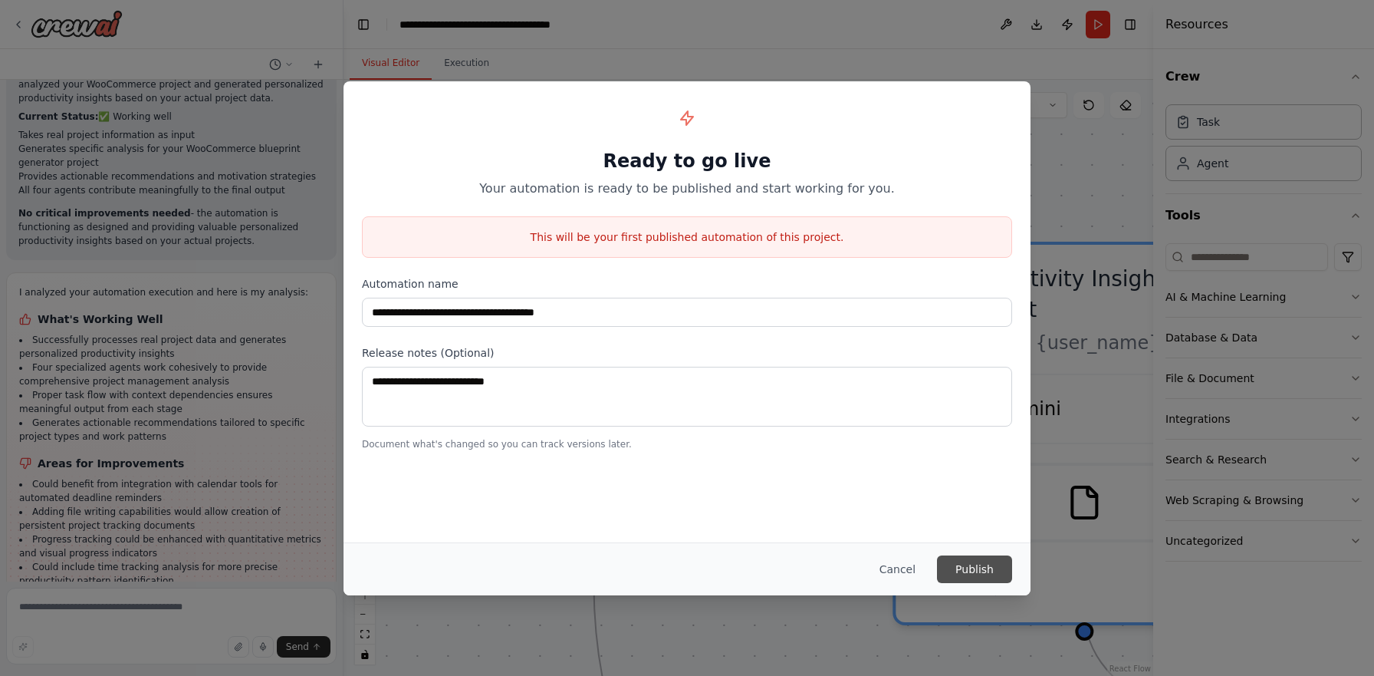
click at [976, 566] on button "Publish" at bounding box center [974, 569] width 75 height 28
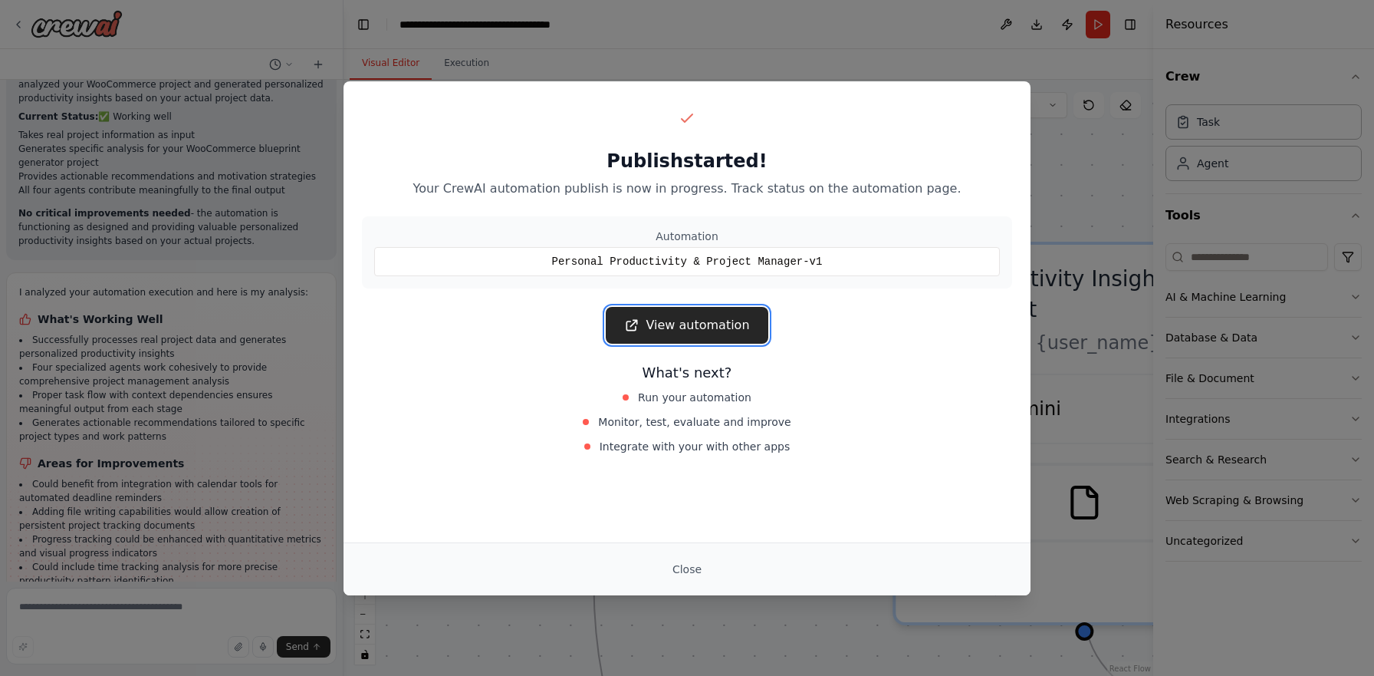
click at [729, 334] on link "View automation" at bounding box center [687, 325] width 162 height 37
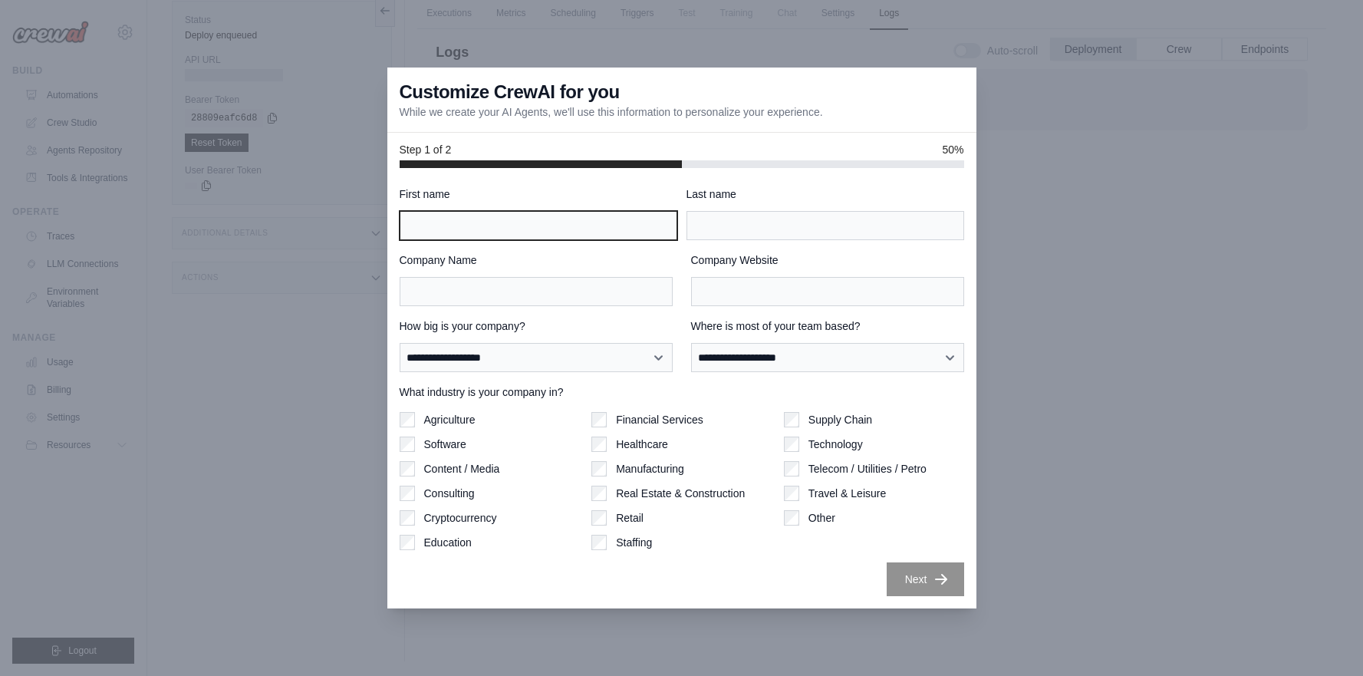
click at [569, 219] on input "First name" at bounding box center [539, 225] width 278 height 29
type input "******"
type input "**********"
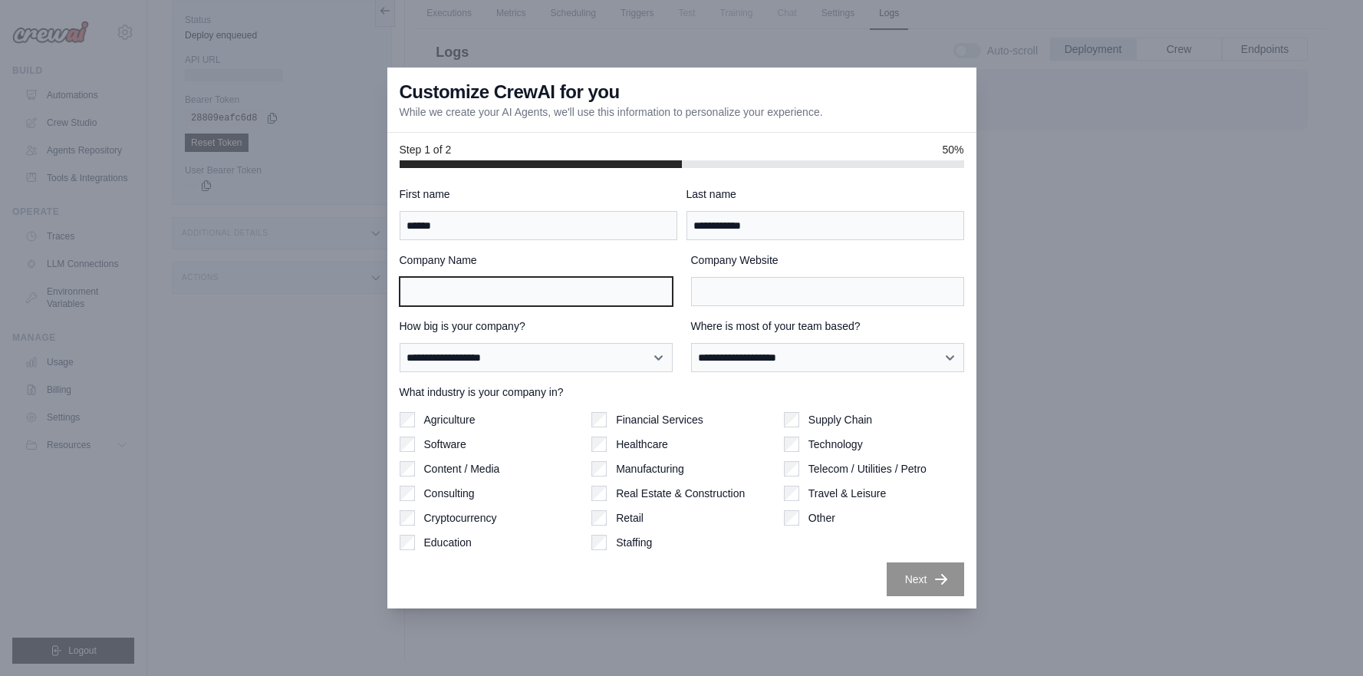
click at [544, 288] on input "Company Name" at bounding box center [536, 291] width 273 height 29
type input "**********"
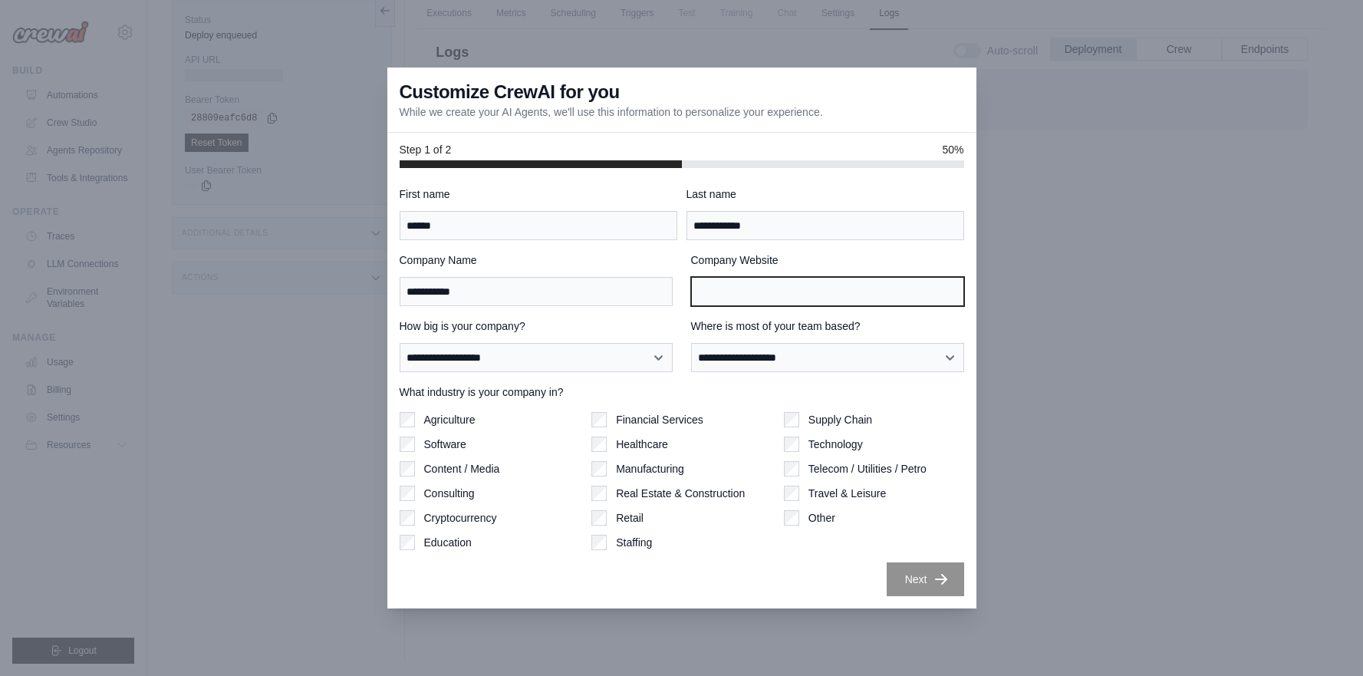
click at [729, 294] on input "Company Website" at bounding box center [827, 291] width 273 height 29
click at [758, 290] on input "Company Website" at bounding box center [827, 291] width 273 height 29
type input "*"
type input "**********"
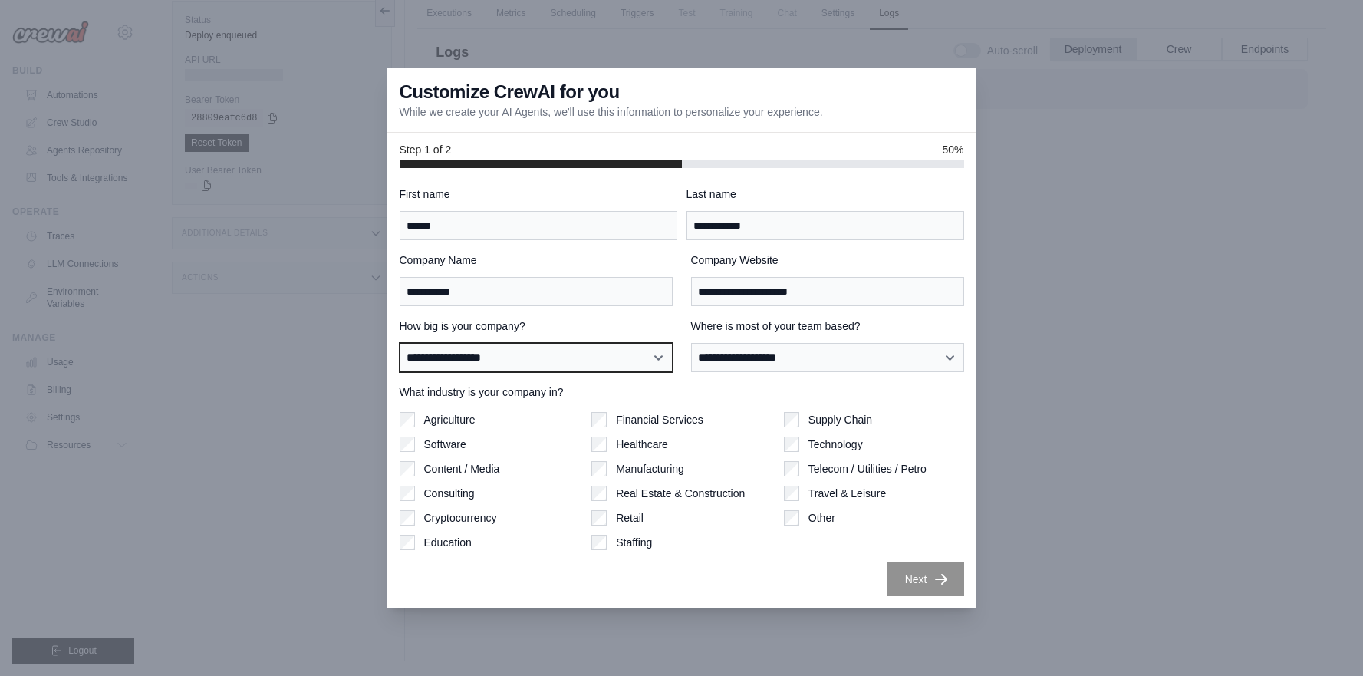
click at [578, 353] on select "**********" at bounding box center [536, 357] width 273 height 29
select select "**********"
click at [400, 343] on select "**********" at bounding box center [536, 357] width 273 height 29
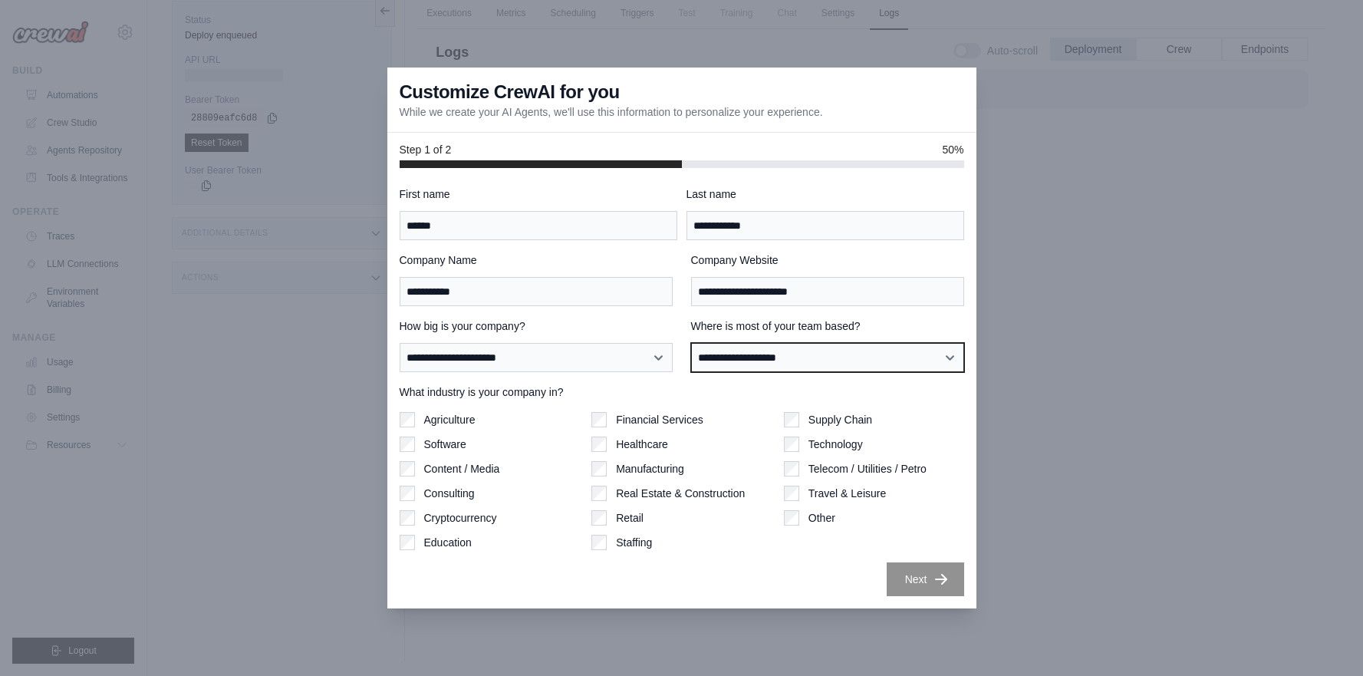
click at [818, 363] on select "**********" at bounding box center [827, 357] width 273 height 29
select select "**********"
click at [691, 343] on select "**********" at bounding box center [827, 357] width 273 height 29
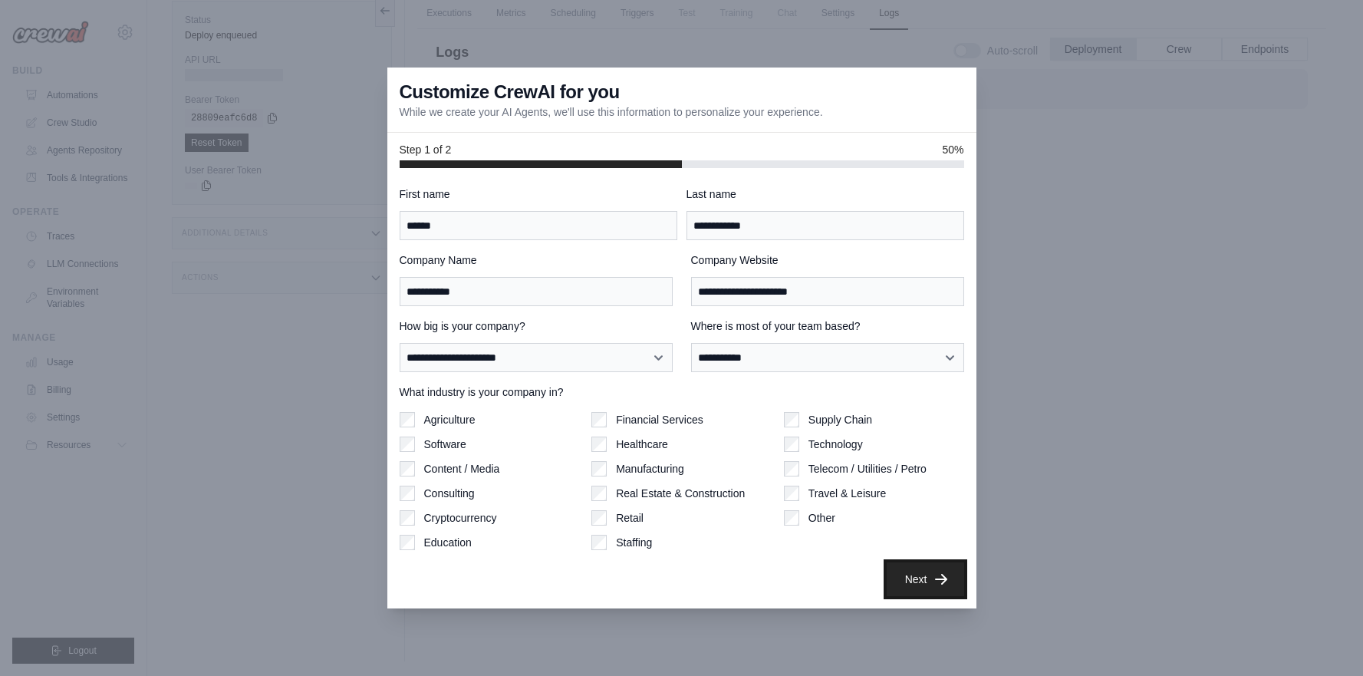
click at [917, 584] on button "Next" at bounding box center [925, 579] width 77 height 34
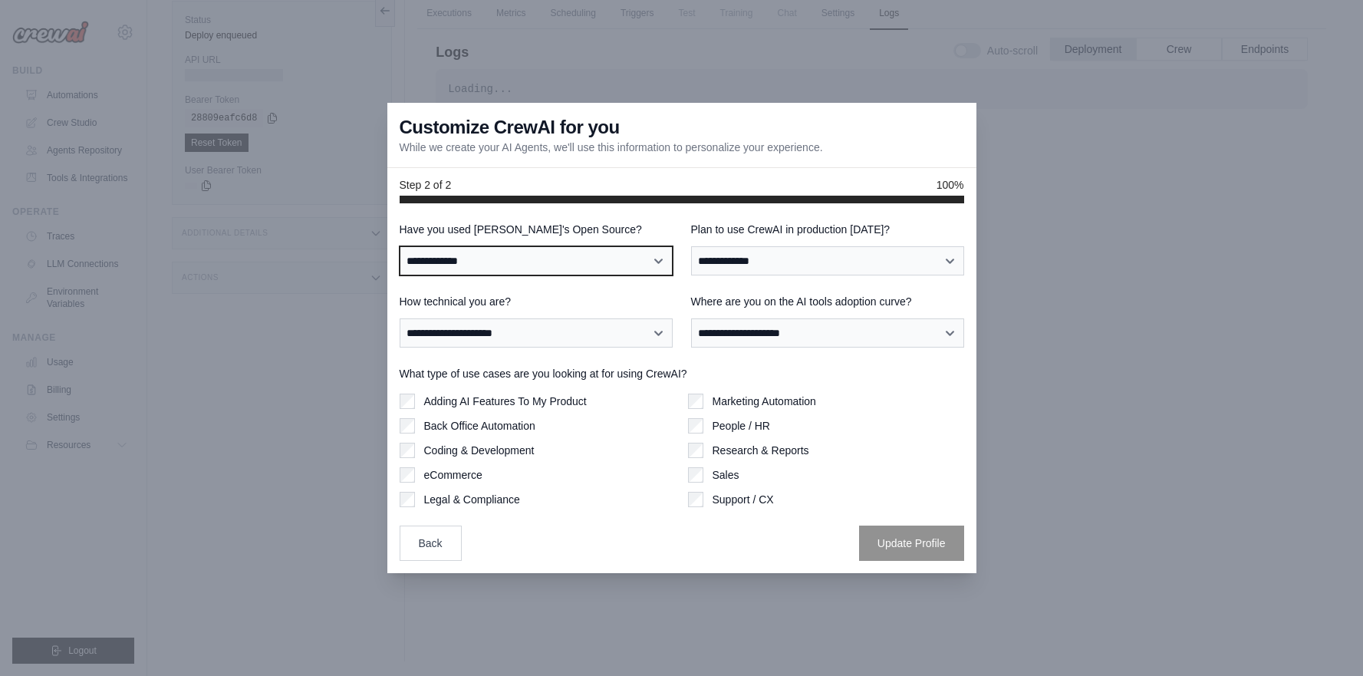
click at [494, 259] on select "**********" at bounding box center [536, 260] width 273 height 29
select select "**"
click at [400, 246] on select "**********" at bounding box center [536, 260] width 273 height 29
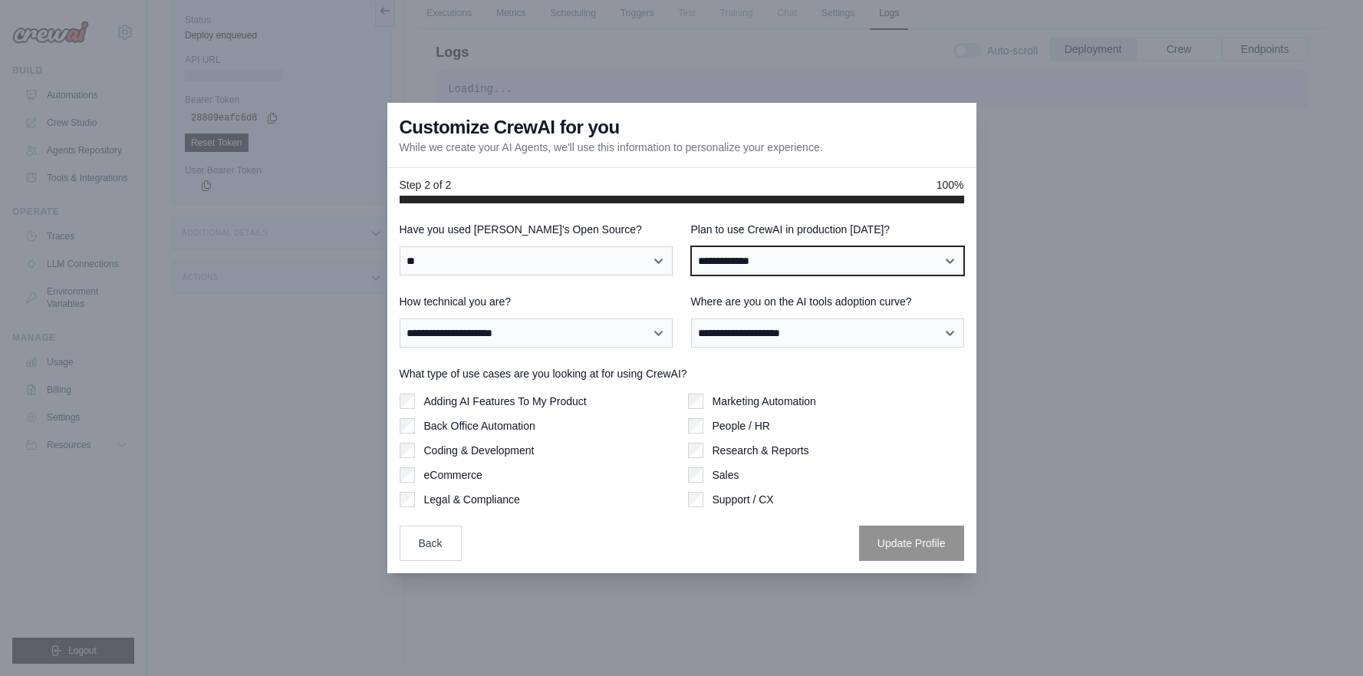
click at [814, 255] on select "**********" at bounding box center [827, 260] width 273 height 29
select select "****"
click at [691, 246] on select "**********" at bounding box center [827, 260] width 273 height 29
click at [410, 441] on div "Adding AI Features To My Product Back Office Automation Coding & Development eC…" at bounding box center [538, 450] width 276 height 114
click at [415, 429] on div "Back Office Automation" at bounding box center [538, 425] width 276 height 15
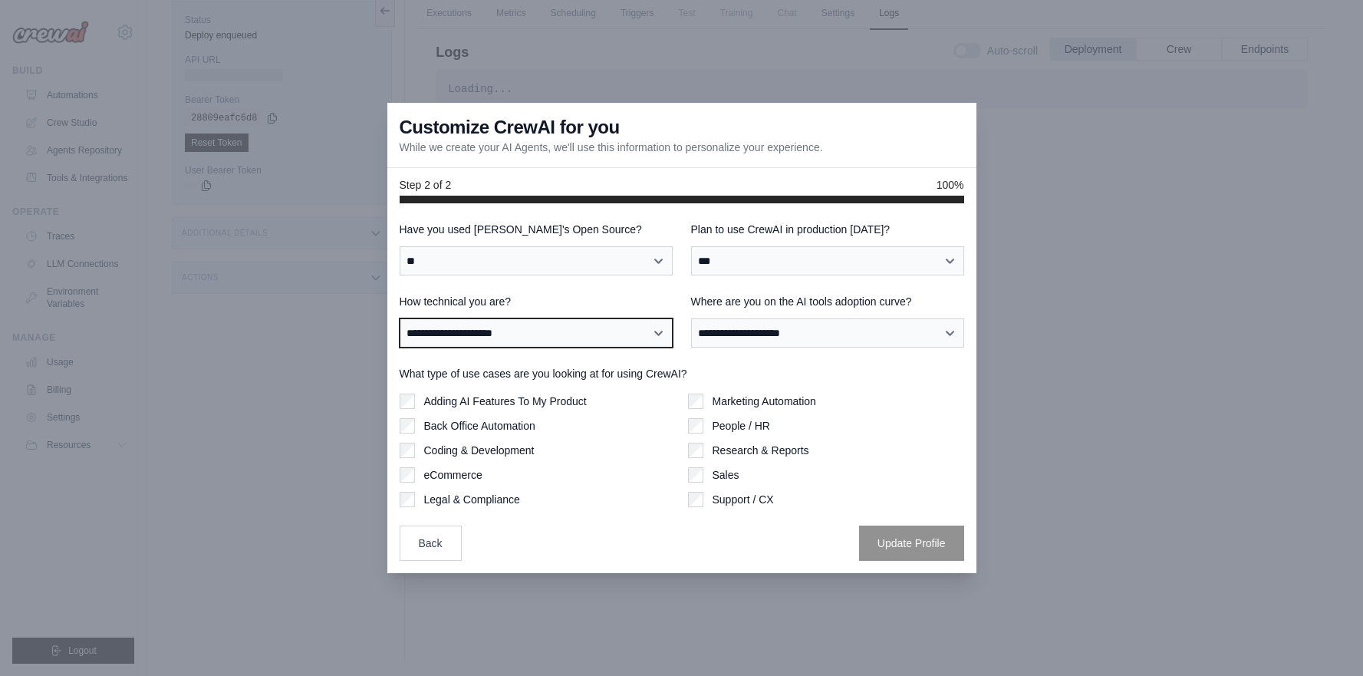
click at [554, 344] on select "**********" at bounding box center [536, 332] width 273 height 29
select select "**********"
click at [400, 318] on select "**********" at bounding box center [536, 332] width 273 height 29
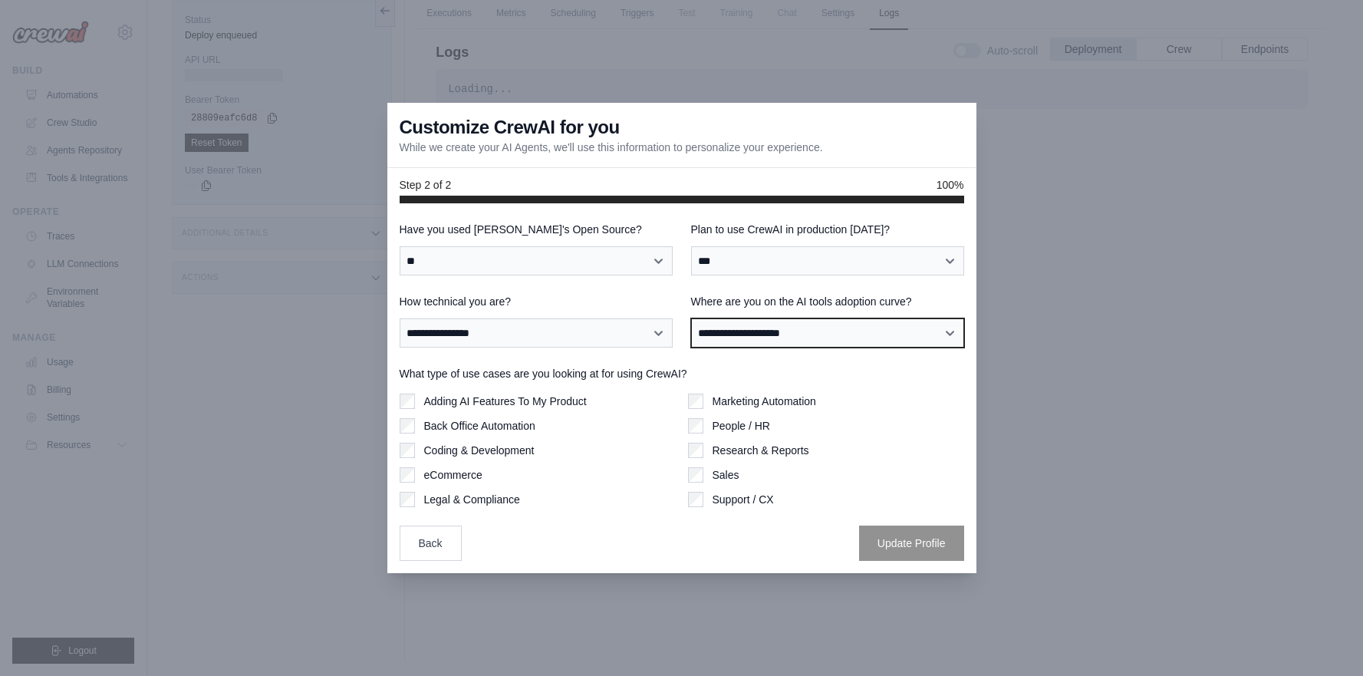
click at [823, 330] on select "**********" at bounding box center [827, 332] width 273 height 29
select select "**********"
click at [691, 318] on select "**********" at bounding box center [827, 332] width 273 height 29
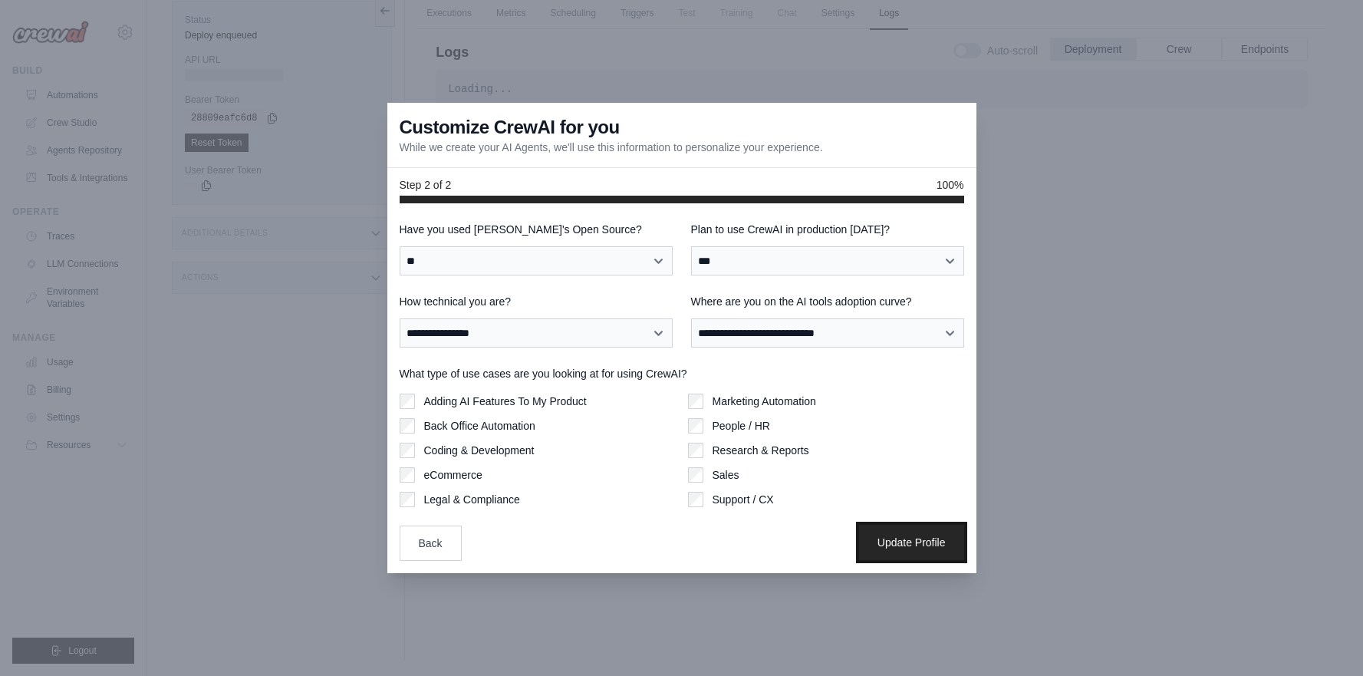
click at [924, 544] on button "Update Profile" at bounding box center [911, 542] width 105 height 35
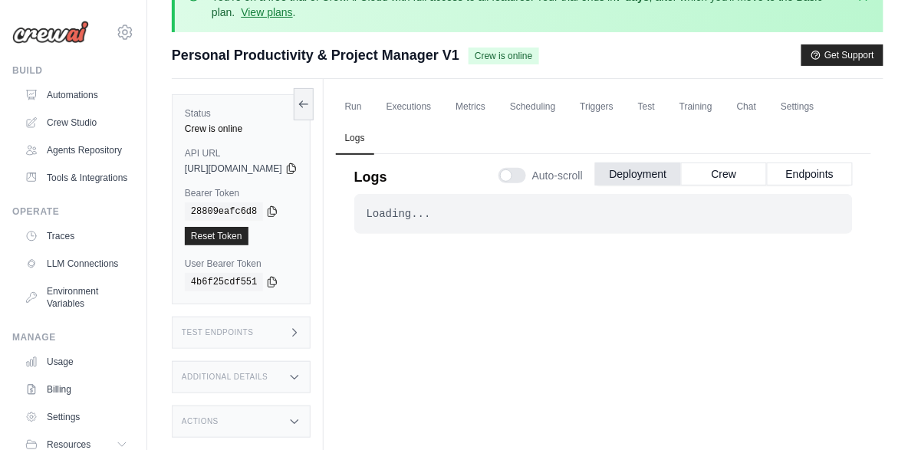
scroll to position [49, 0]
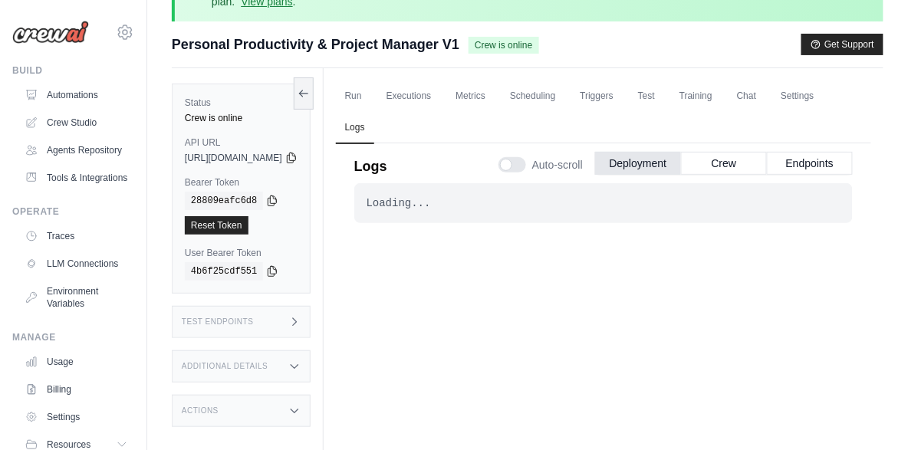
click at [487, 259] on div "Loading... . . . Successful" at bounding box center [603, 346] width 498 height 327
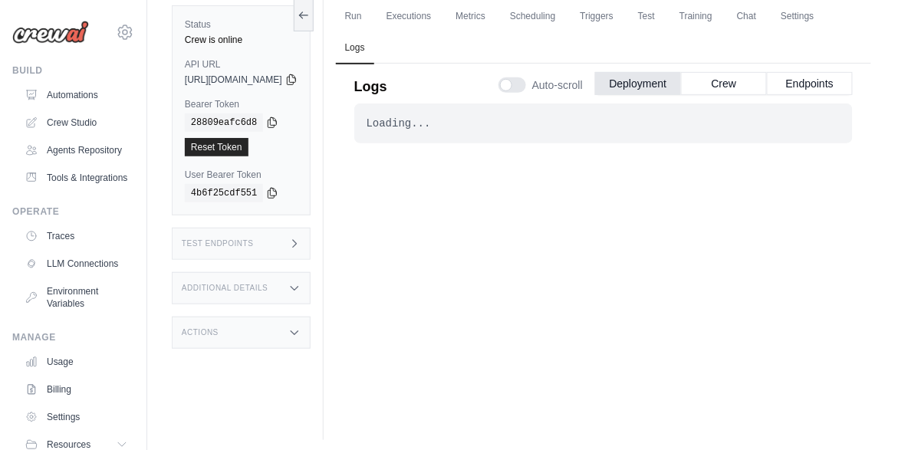
scroll to position [134, 0]
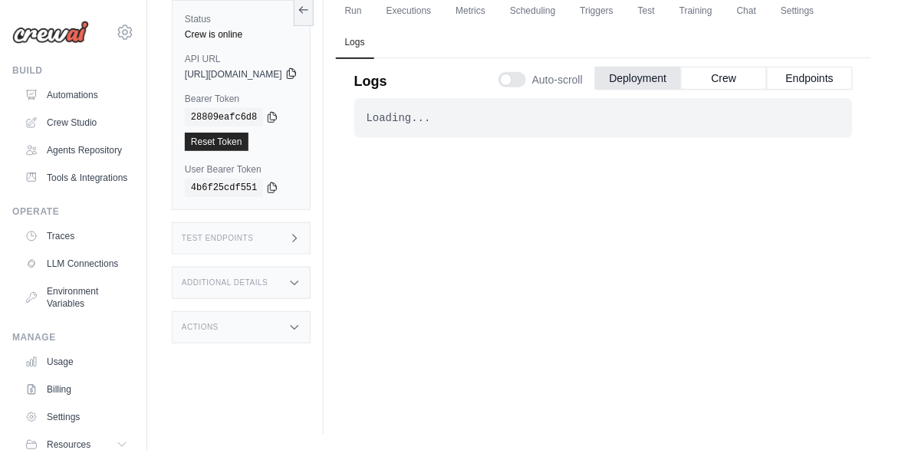
click at [295, 75] on icon at bounding box center [291, 73] width 8 height 10
click at [585, 179] on div "Loading... . . . Successful" at bounding box center [603, 261] width 498 height 327
click at [256, 237] on div "Test Endpoints" at bounding box center [241, 238] width 139 height 32
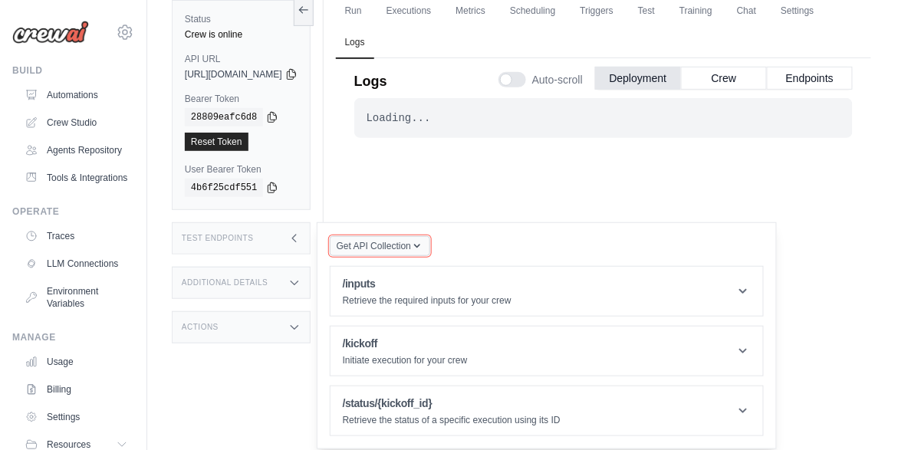
click at [411, 252] on span "Get API Collection" at bounding box center [374, 246] width 74 height 12
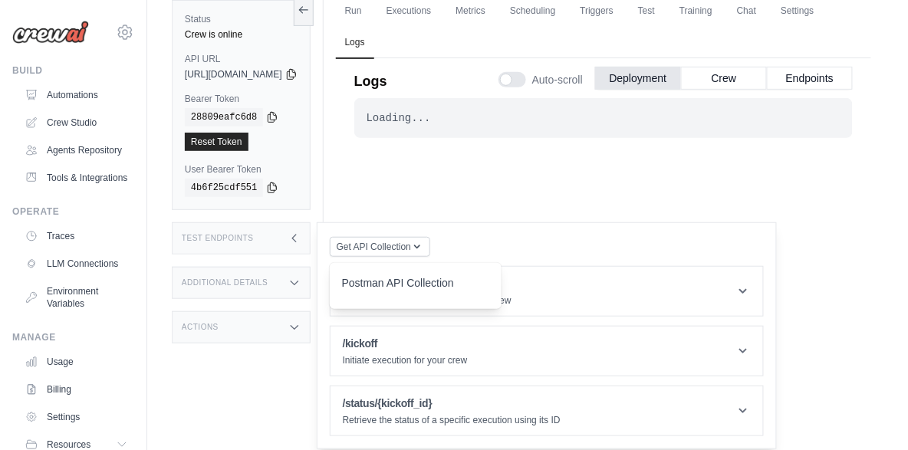
click at [439, 291] on div "Postman API Collection" at bounding box center [415, 287] width 147 height 25
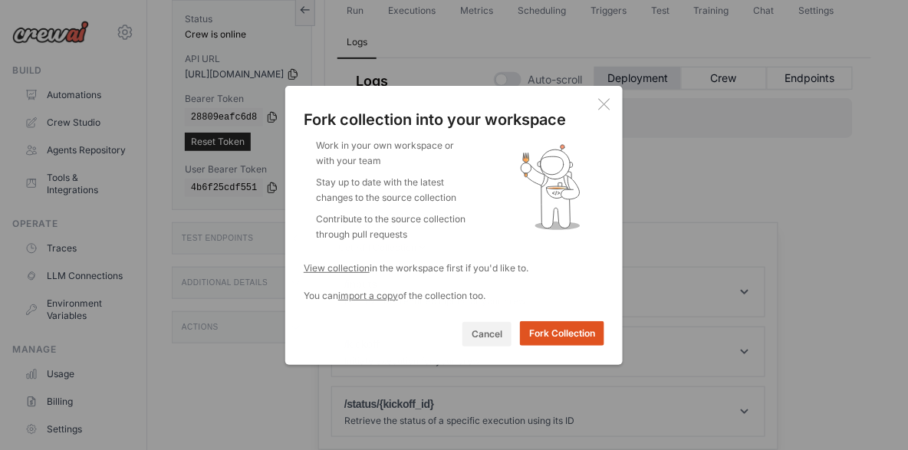
click at [552, 337] on button "Fork Collection" at bounding box center [562, 333] width 84 height 25
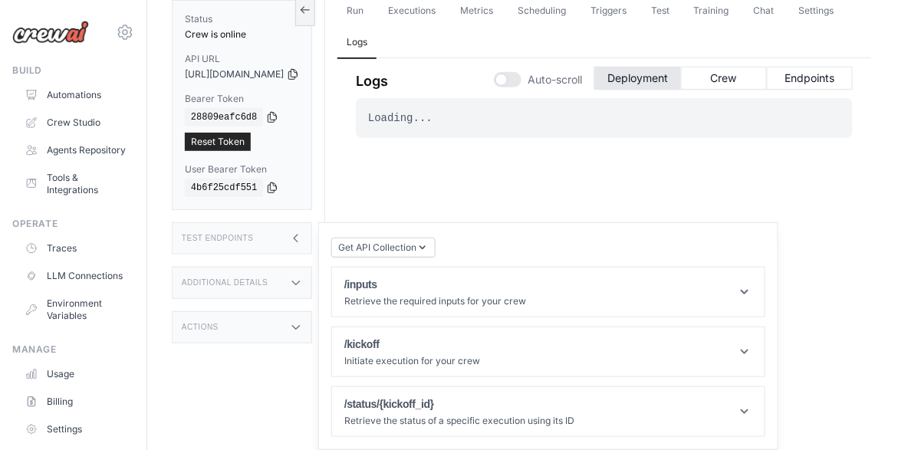
click at [295, 239] on div "Test Endpoints" at bounding box center [242, 238] width 140 height 32
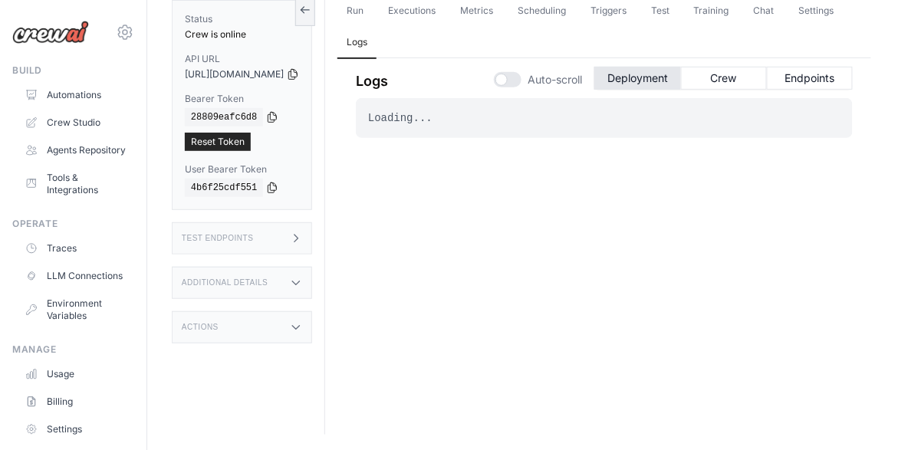
click at [295, 239] on div "Test Endpoints" at bounding box center [242, 238] width 140 height 32
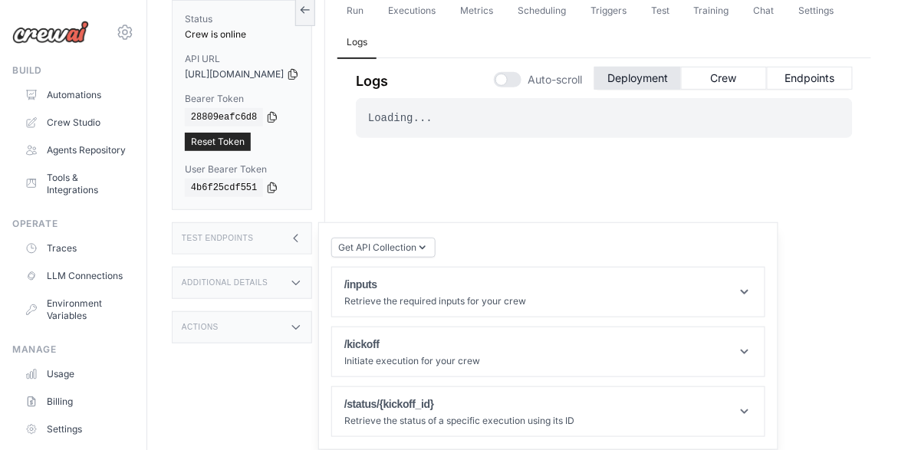
click at [311, 295] on div "Additional Details" at bounding box center [242, 283] width 140 height 32
click at [310, 249] on div "Test Endpoints" at bounding box center [242, 238] width 140 height 32
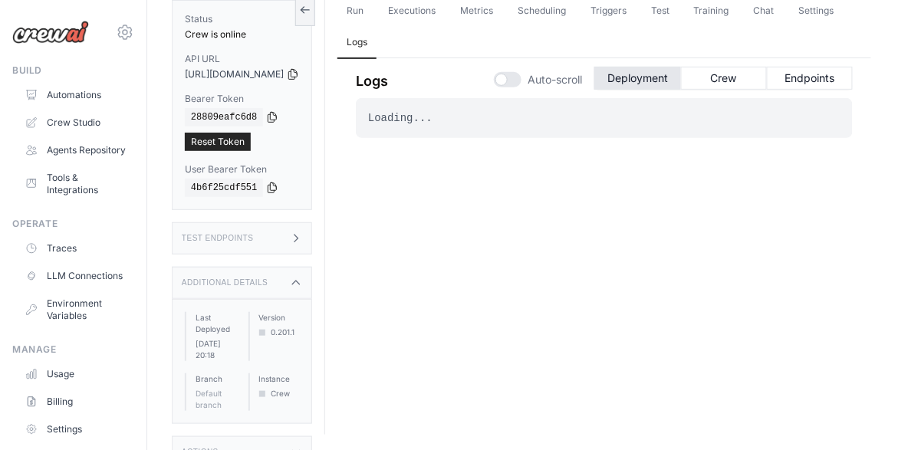
click at [312, 246] on div "Test Endpoints" at bounding box center [242, 238] width 140 height 32
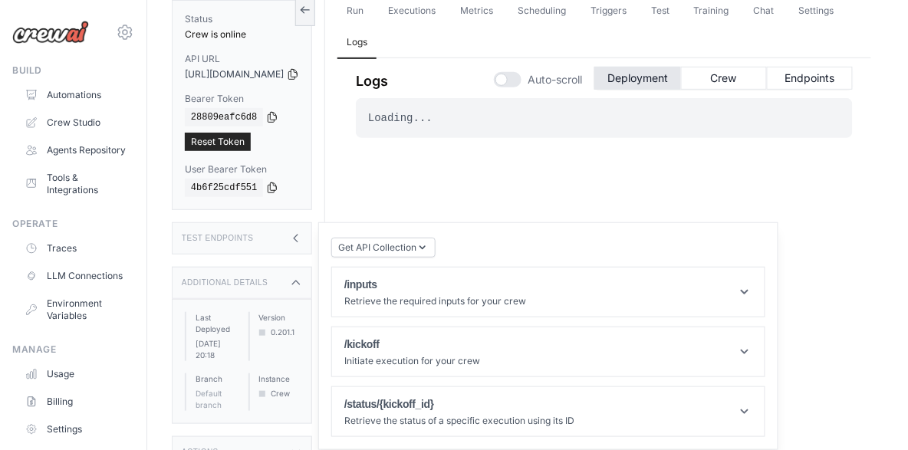
click at [299, 78] on div "https://personal-productivity-project-manager-v1-01-aa86b3b4.crewai.com" at bounding box center [242, 74] width 114 height 12
click at [271, 115] on icon at bounding box center [272, 116] width 12 height 12
click at [299, 73] on icon at bounding box center [293, 73] width 12 height 12
click at [308, 285] on div "Additional Details" at bounding box center [242, 283] width 140 height 32
click at [251, 332] on div "Actions" at bounding box center [242, 327] width 140 height 32
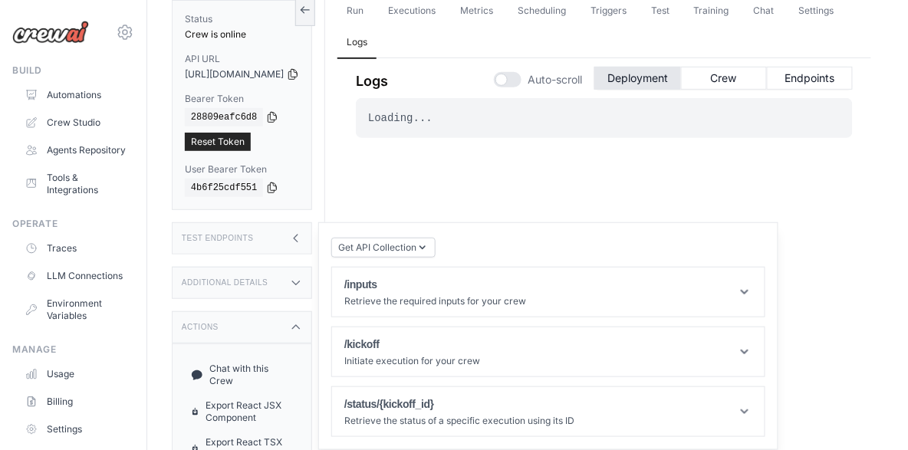
scroll to position [0, 0]
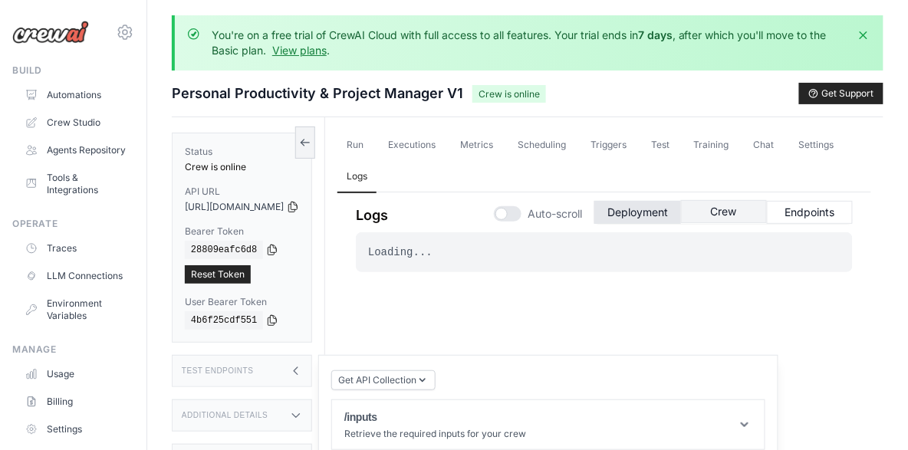
click at [719, 210] on button "Crew" at bounding box center [724, 211] width 86 height 23
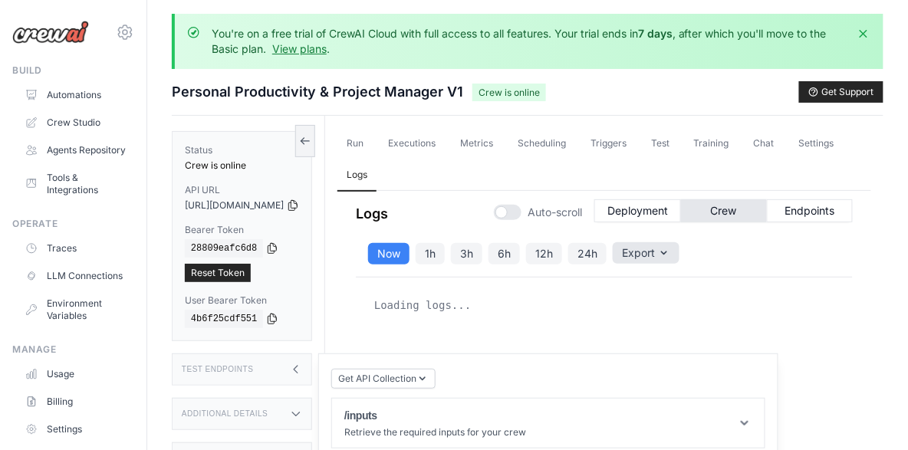
scroll to position [74, 0]
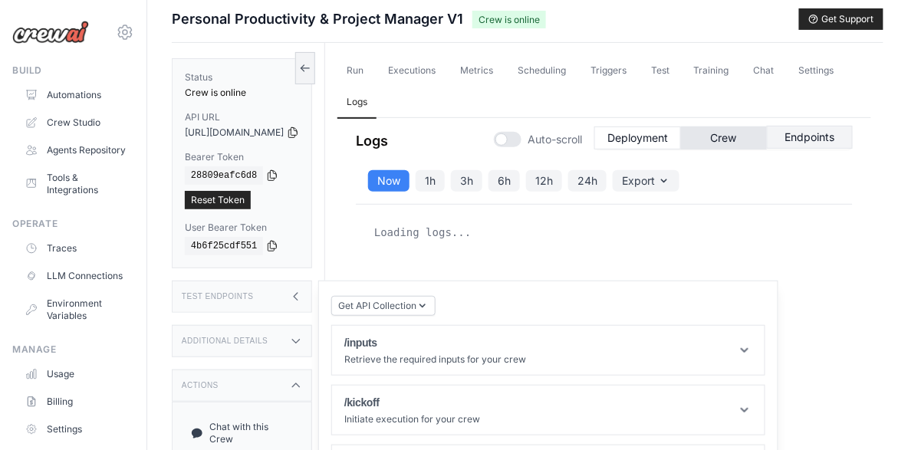
click at [803, 142] on button "Endpoints" at bounding box center [810, 137] width 86 height 23
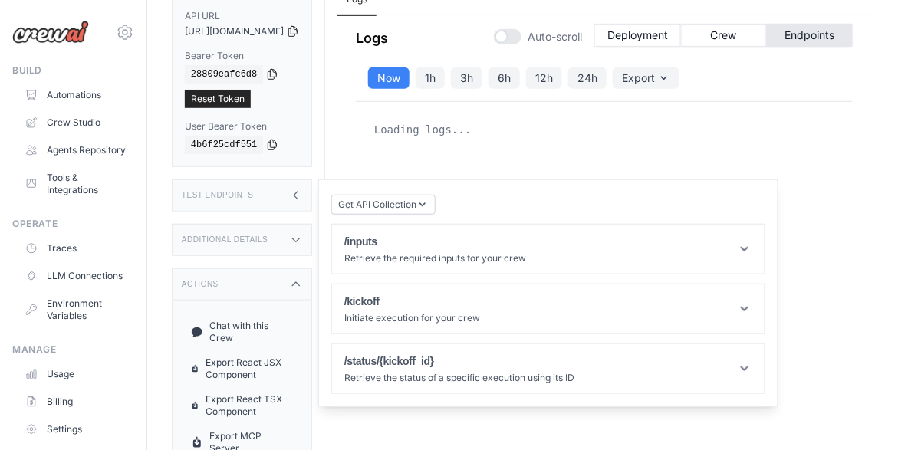
scroll to position [199, 0]
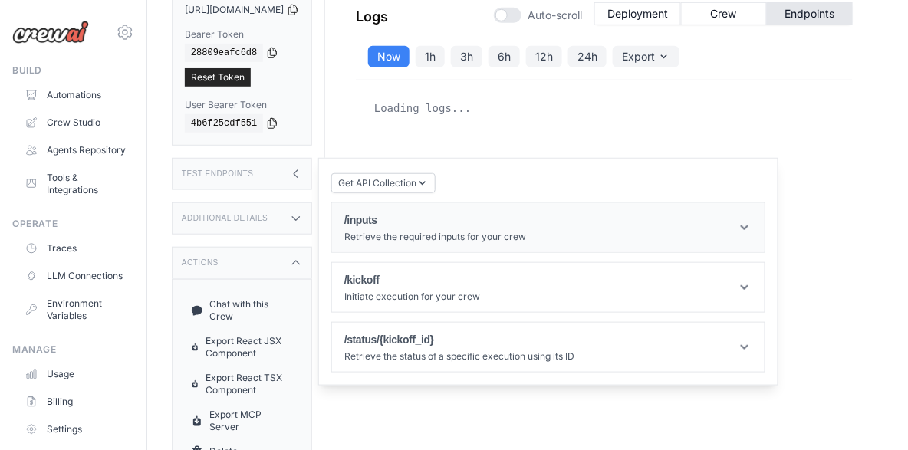
click at [426, 234] on p "Retrieve the required inputs for your crew" at bounding box center [435, 237] width 182 height 12
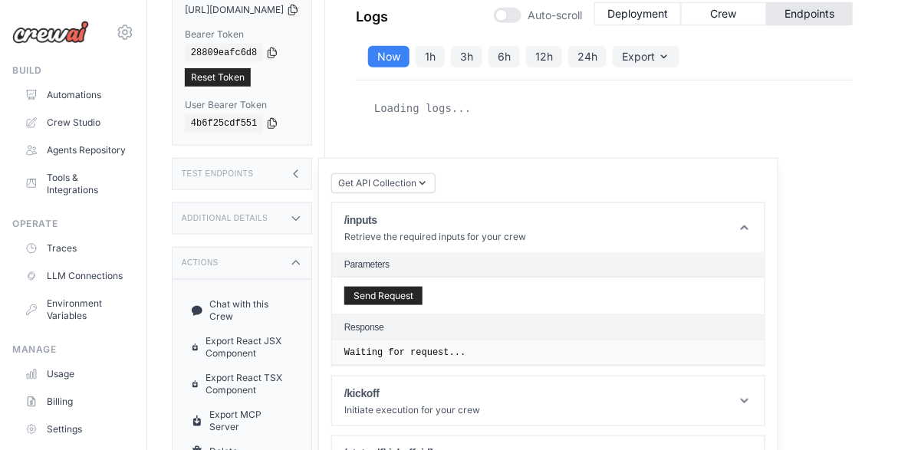
click at [417, 264] on h2 "Parameters" at bounding box center [548, 264] width 408 height 12
click at [495, 262] on h2 "Parameters" at bounding box center [548, 264] width 408 height 12
click at [423, 295] on button "Send Request" at bounding box center [383, 295] width 78 height 18
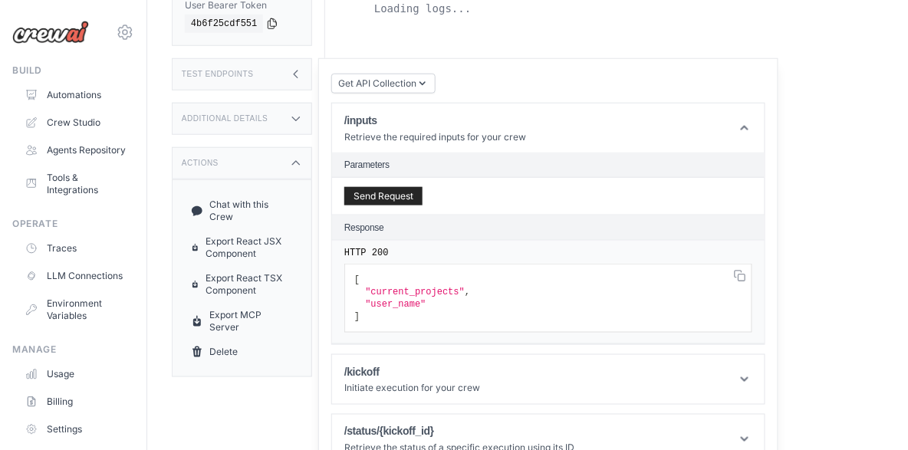
scroll to position [324, 0]
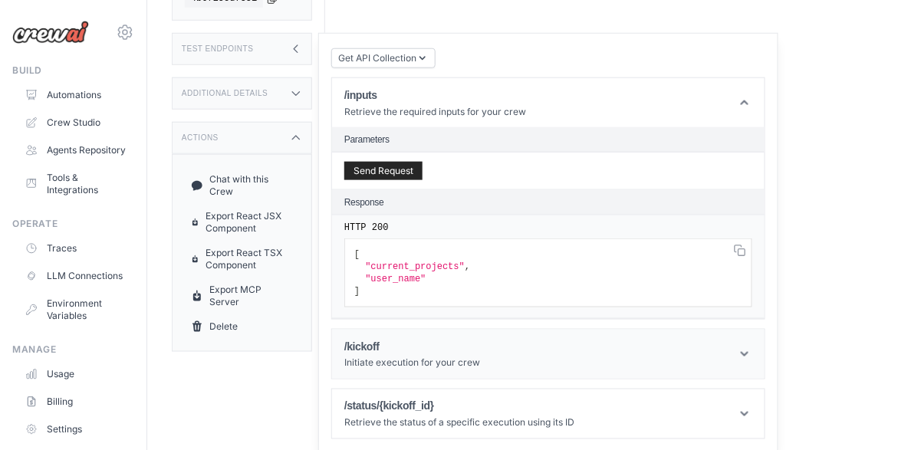
click at [433, 348] on h1 "/kickoff" at bounding box center [412, 346] width 136 height 15
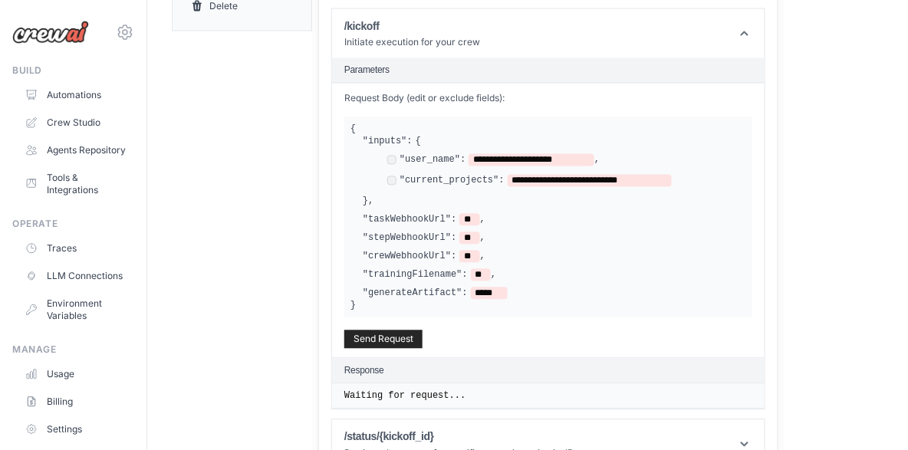
scroll to position [644, 0]
click at [423, 342] on button "Send Request" at bounding box center [383, 339] width 78 height 18
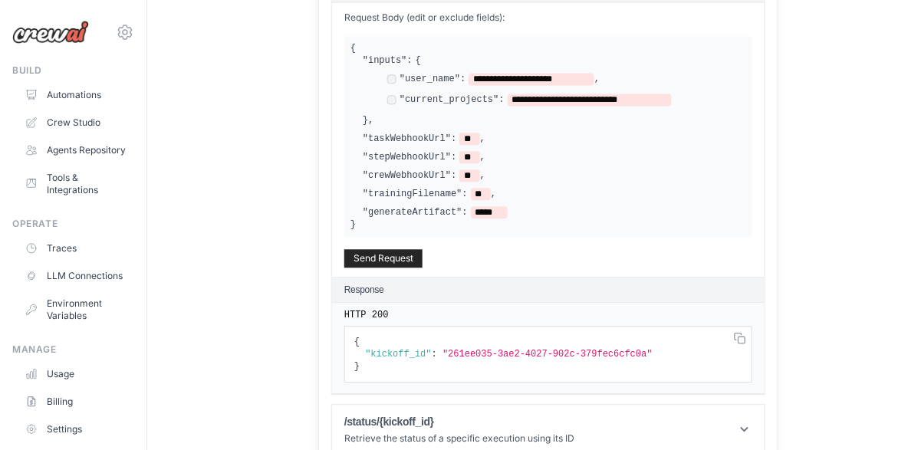
scroll to position [739, 0]
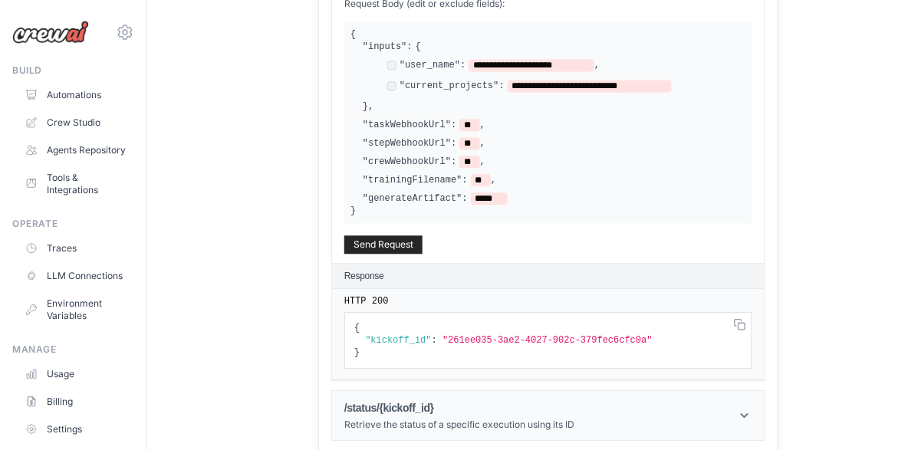
click at [670, 412] on header "/status/{kickoff_id} Retrieve the status of a specific execution using its ID" at bounding box center [548, 415] width 433 height 49
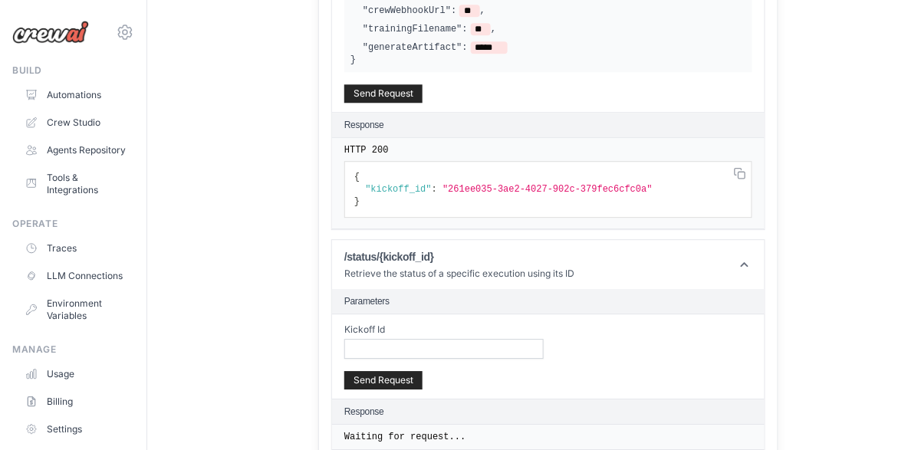
scroll to position [900, 0]
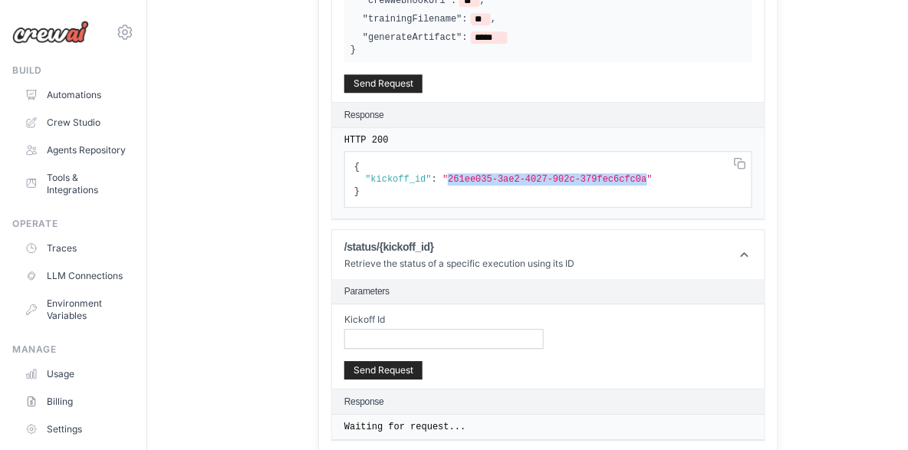
drag, startPoint x: 489, startPoint y: 177, endPoint x: 687, endPoint y: 180, distance: 198.7
click at [653, 180] on span ""261ee035-3ae2-4027-902c-379fec6cfc0a"" at bounding box center [548, 179] width 210 height 11
copy span "261ee035-3ae2-4027-902c-379fec6cfc0a"
click at [481, 342] on input "Kickoff Id" at bounding box center [443, 339] width 199 height 20
paste input "**********"
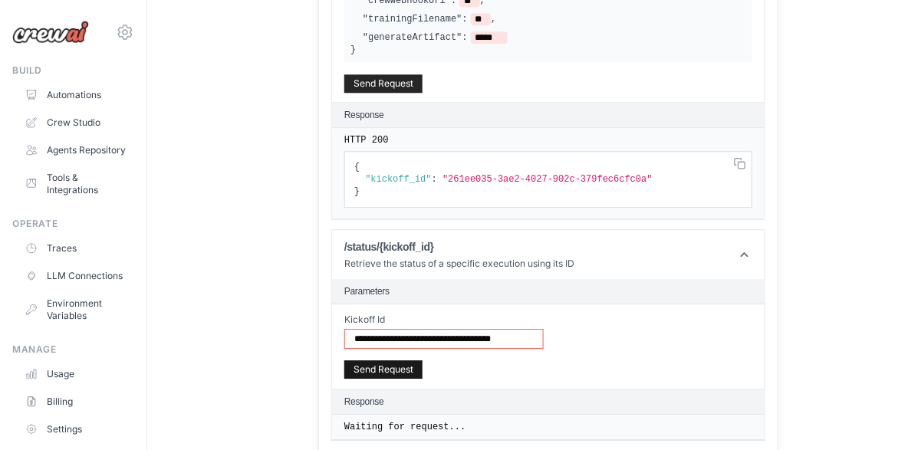
type input "**********"
click at [423, 370] on button "Send Request" at bounding box center [383, 369] width 78 height 18
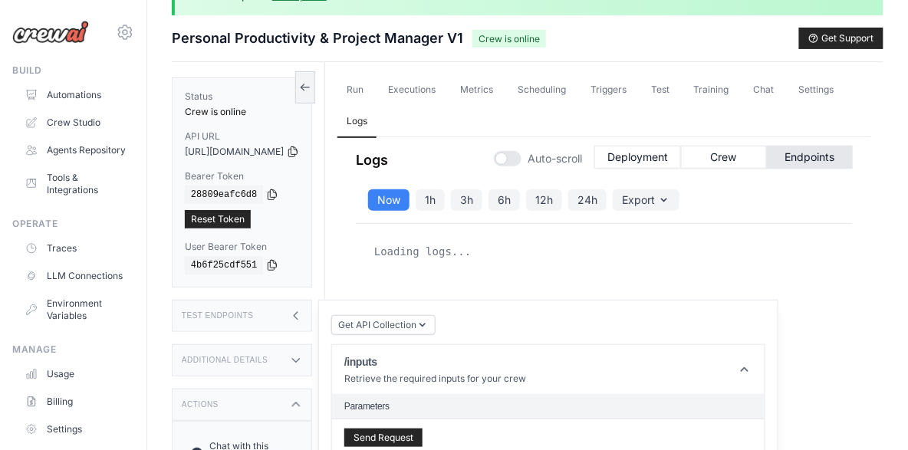
scroll to position [0, 0]
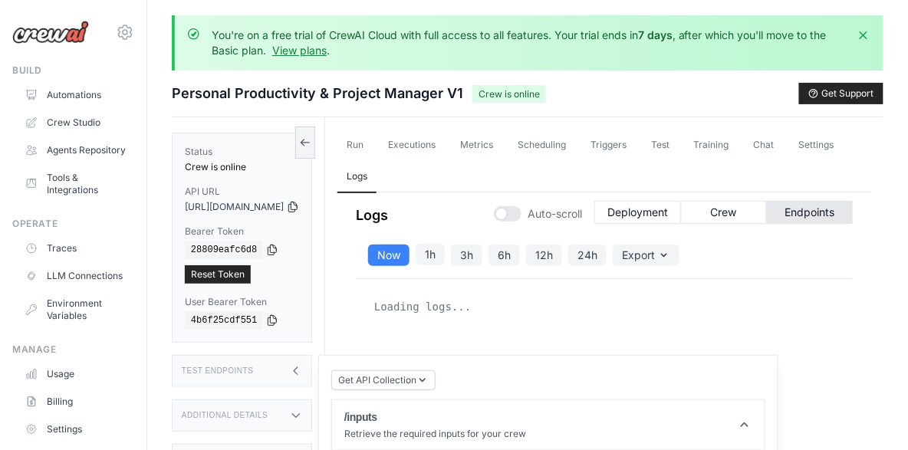
click at [445, 255] on button "1h" at bounding box center [430, 254] width 29 height 21
click at [482, 258] on button "3h" at bounding box center [466, 254] width 31 height 21
click at [520, 256] on button "6h" at bounding box center [504, 254] width 31 height 21
click at [562, 259] on button "12h" at bounding box center [544, 254] width 36 height 21
click at [607, 256] on button "24h" at bounding box center [587, 254] width 38 height 21
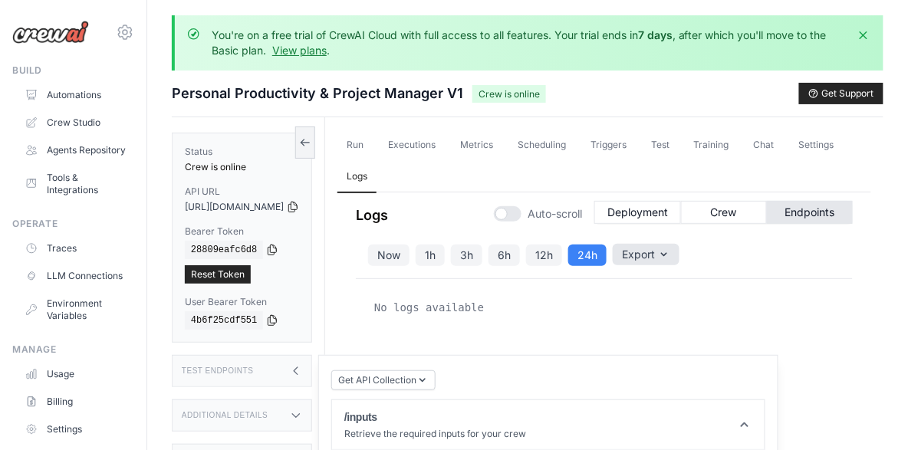
click at [670, 255] on button "Export" at bounding box center [646, 254] width 67 height 21
click at [765, 247] on div "Now 1h 3h 6h 12h 24h Export Export as JSON Export as CSV" at bounding box center [604, 255] width 497 height 47
click at [741, 219] on button "Crew" at bounding box center [724, 211] width 86 height 23
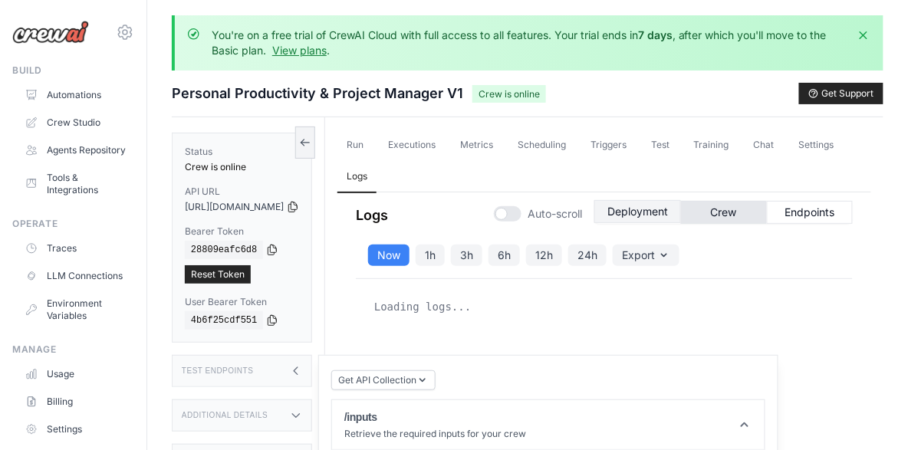
click at [667, 219] on button "Deployment" at bounding box center [637, 211] width 87 height 23
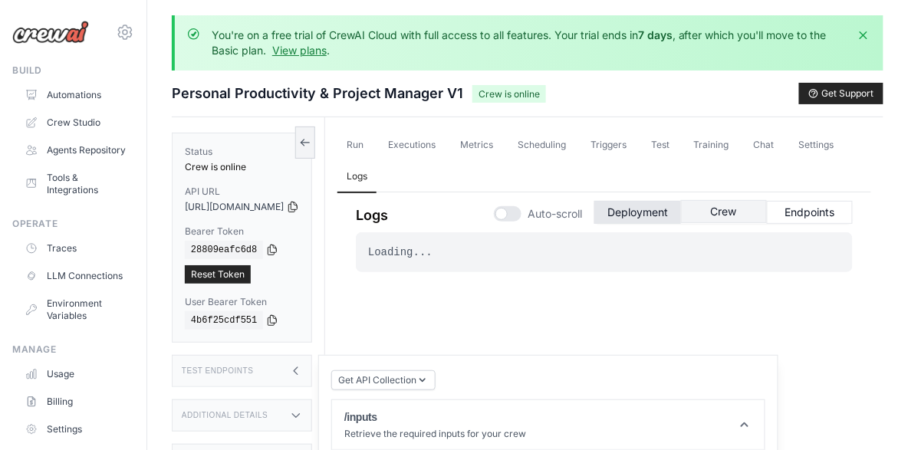
click at [716, 217] on button "Crew" at bounding box center [724, 211] width 86 height 23
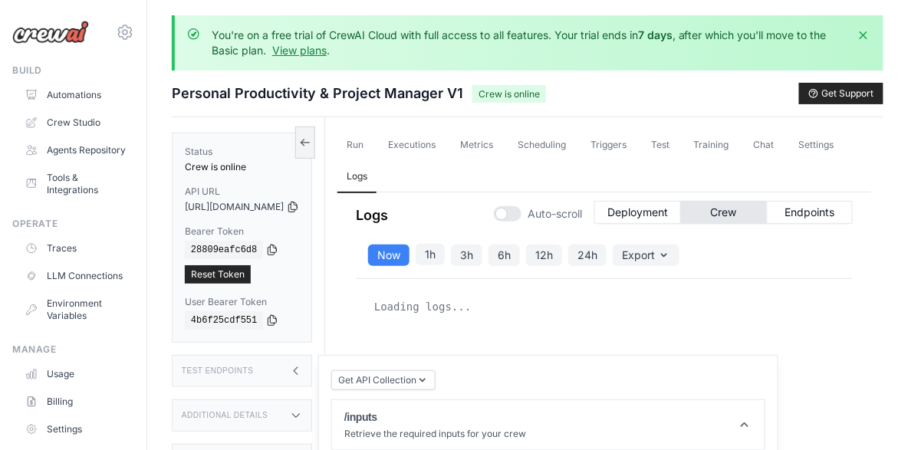
click at [445, 256] on button "1h" at bounding box center [430, 254] width 29 height 21
click at [482, 257] on button "3h" at bounding box center [466, 254] width 31 height 21
click at [520, 255] on button "6h" at bounding box center [504, 254] width 31 height 21
click at [562, 255] on button "12h" at bounding box center [544, 254] width 36 height 21
click at [607, 254] on button "24h" at bounding box center [587, 254] width 38 height 21
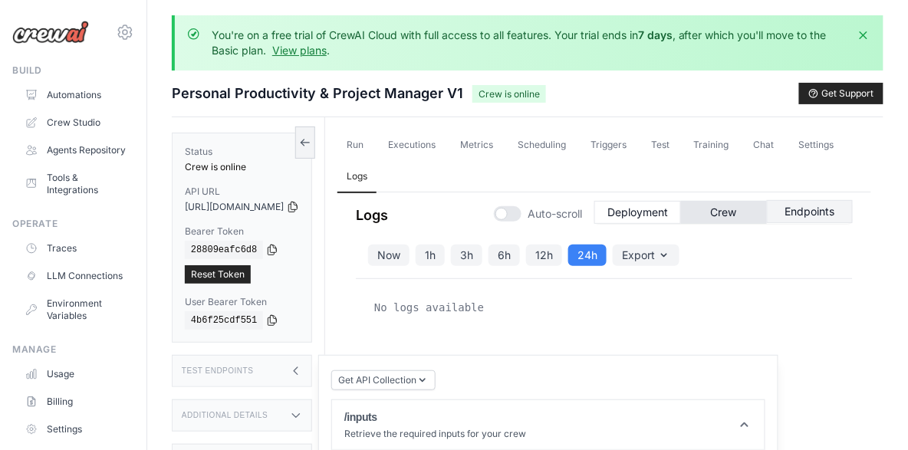
click at [800, 208] on button "Endpoints" at bounding box center [810, 211] width 86 height 23
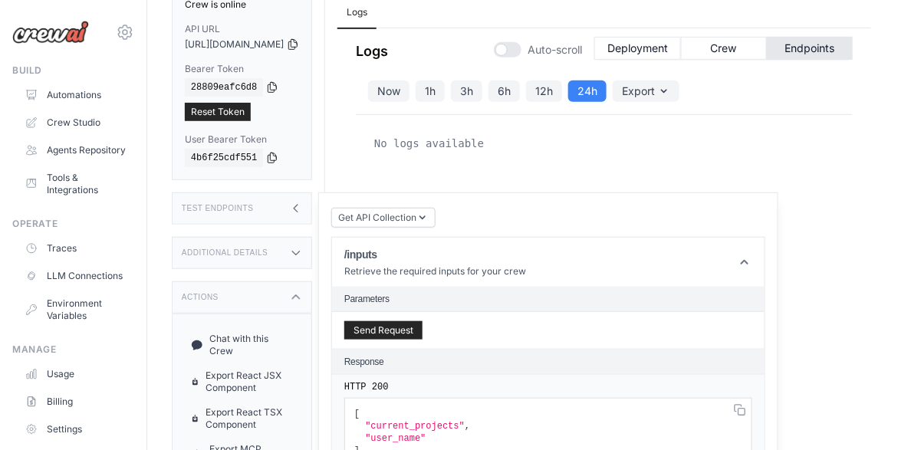
scroll to position [282, 0]
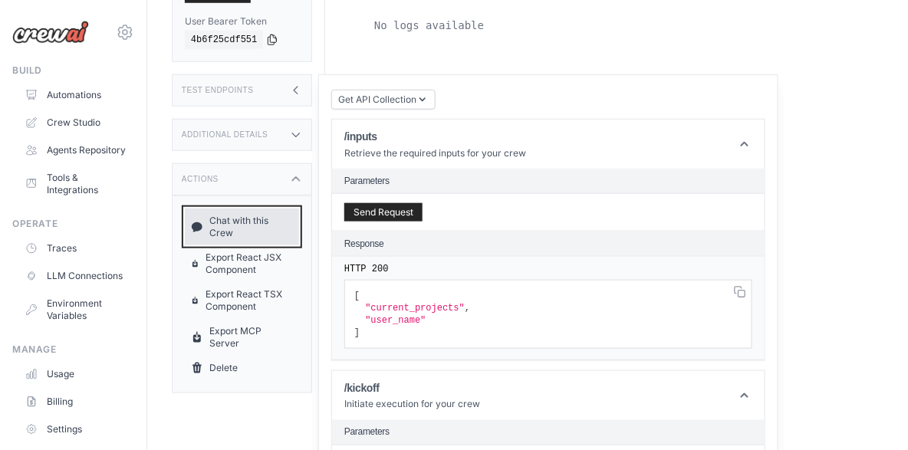
click at [276, 211] on link "Chat with this Crew" at bounding box center [242, 227] width 114 height 37
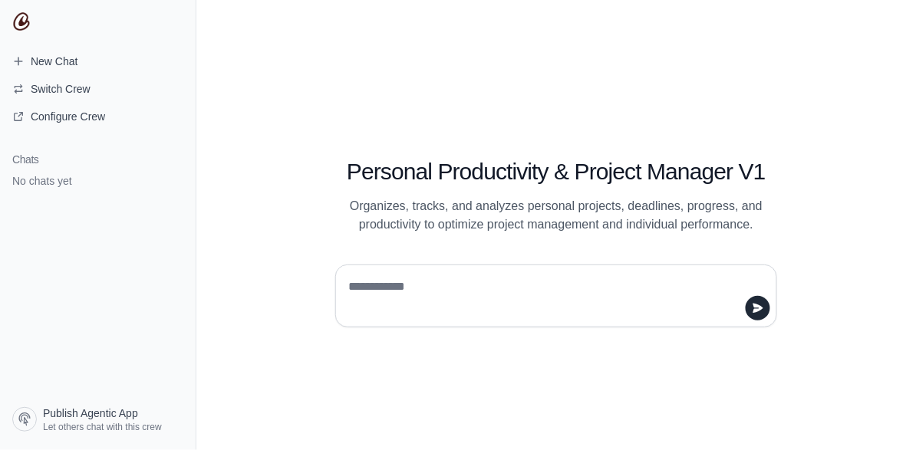
click at [407, 284] on textarea at bounding box center [551, 296] width 413 height 43
drag, startPoint x: 444, startPoint y: 289, endPoint x: 699, endPoint y: 264, distance: 255.9
click at [445, 289] on textarea "**********" at bounding box center [551, 296] width 413 height 43
click at [597, 285] on textarea "**********" at bounding box center [551, 296] width 413 height 43
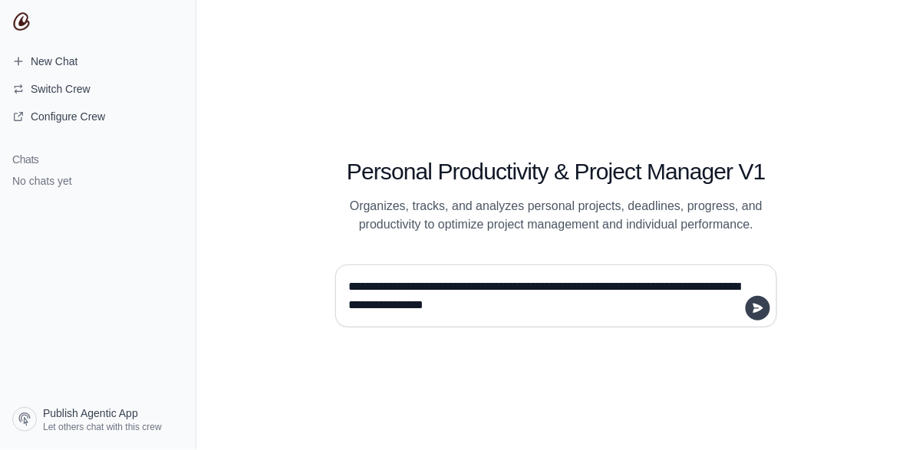
type textarea "**********"
click at [759, 304] on icon "submit" at bounding box center [758, 308] width 12 height 12
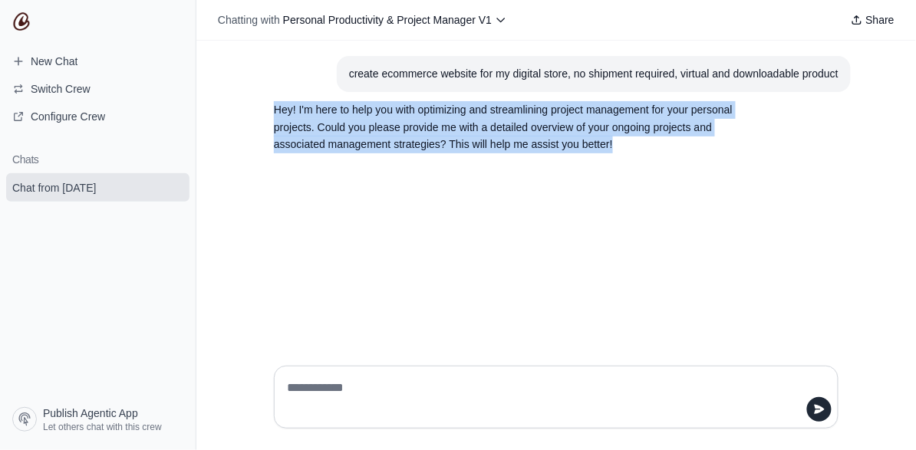
drag, startPoint x: 622, startPoint y: 146, endPoint x: 268, endPoint y: 106, distance: 355.9
click at [268, 106] on section "Hey! I'm here to help you with optimizing and streamlining project management f…" at bounding box center [519, 127] width 515 height 71
copy p "Hey! I'm here to help you with optimizing and streamlining project management f…"
click at [95, 124] on link "Configure Crew" at bounding box center [97, 116] width 183 height 25
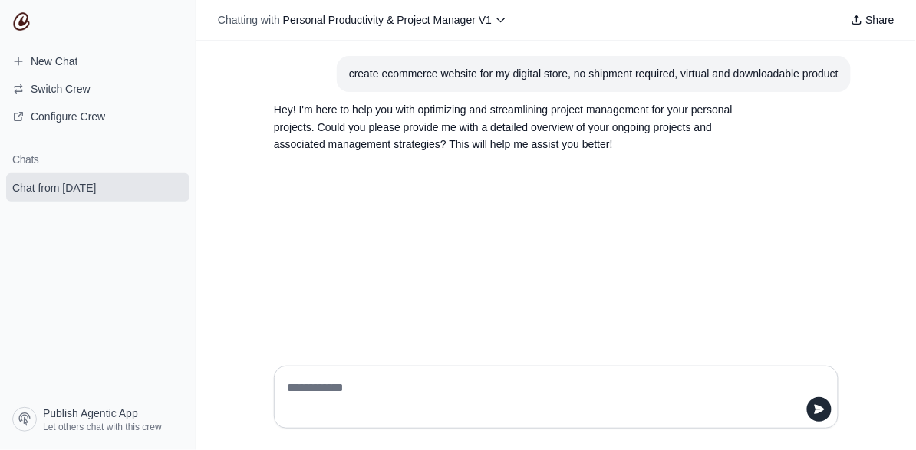
click at [383, 372] on div at bounding box center [556, 397] width 564 height 63
click at [369, 380] on textarea at bounding box center [551, 397] width 535 height 43
paste textarea "**********"
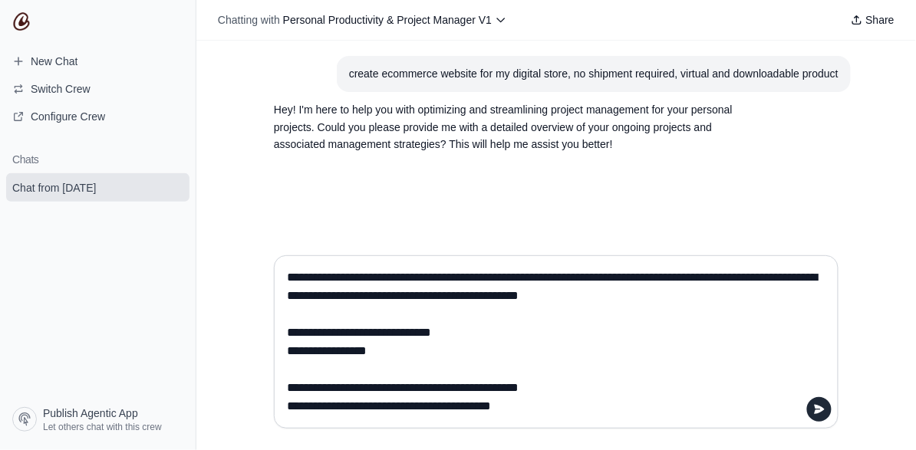
scroll to position [105, 0]
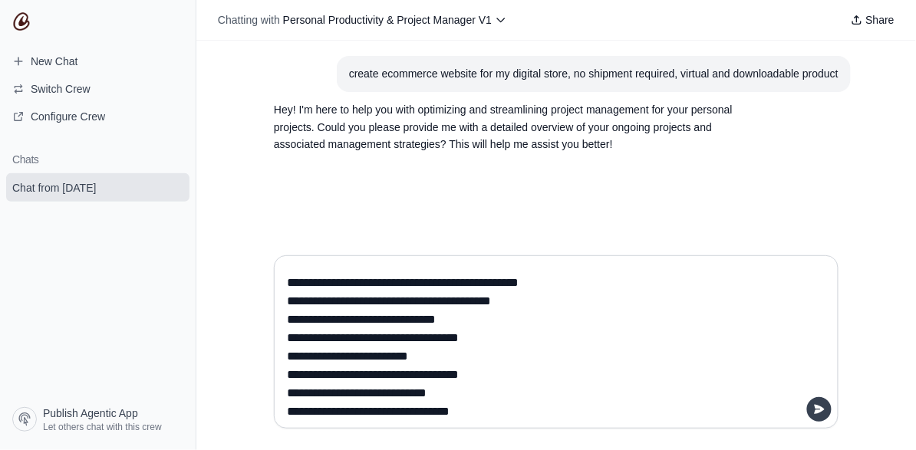
type textarea "**********"
click at [827, 406] on button "submit" at bounding box center [819, 409] width 25 height 25
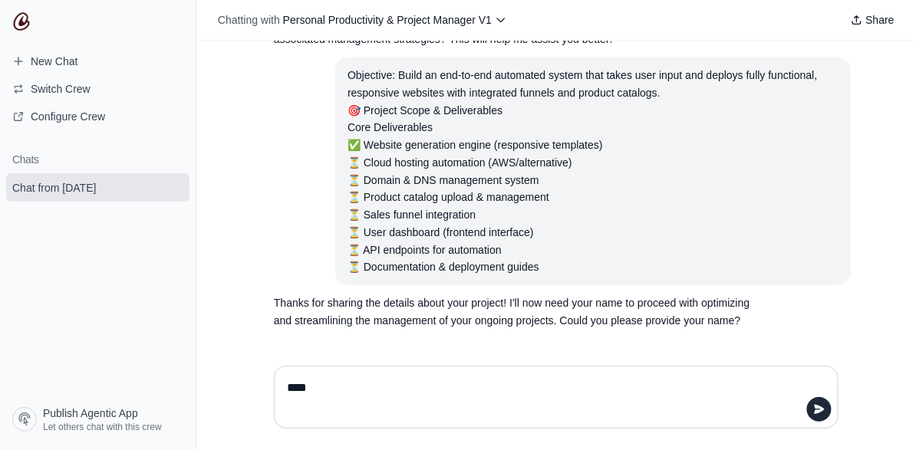
type textarea "*****"
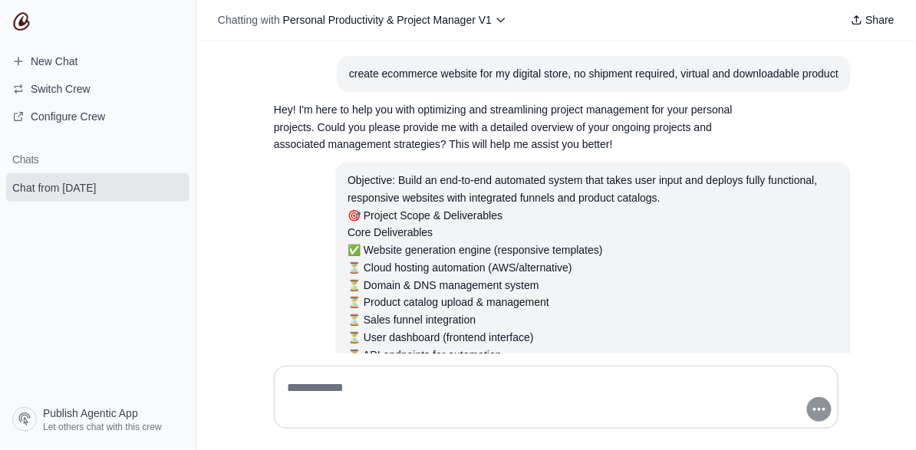
scroll to position [210, 0]
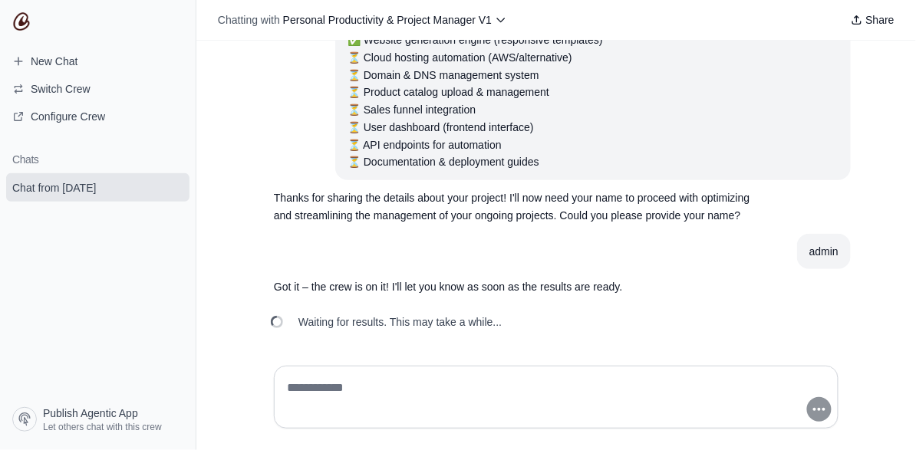
click at [429, 324] on span "Waiting for results. This may take a while..." at bounding box center [399, 321] width 203 height 15
click at [342, 288] on p "Got it – the crew is on it! I'll let you know as soon as the results are ready." at bounding box center [519, 287] width 491 height 18
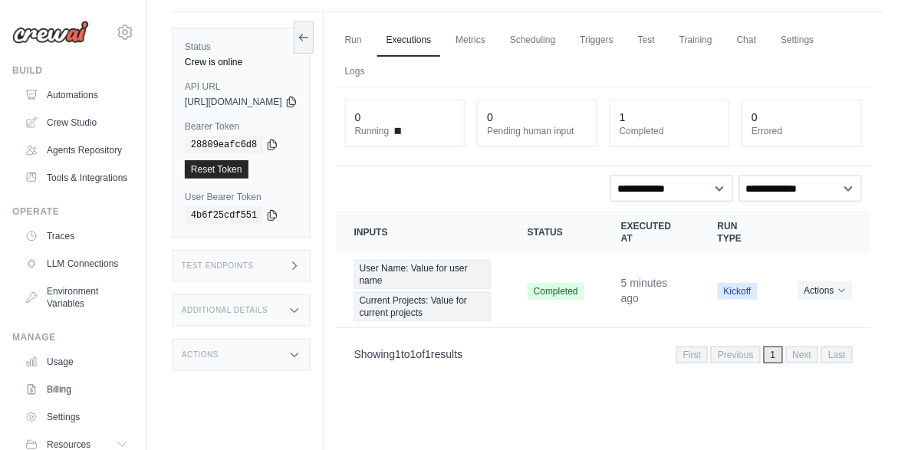
scroll to position [133, 0]
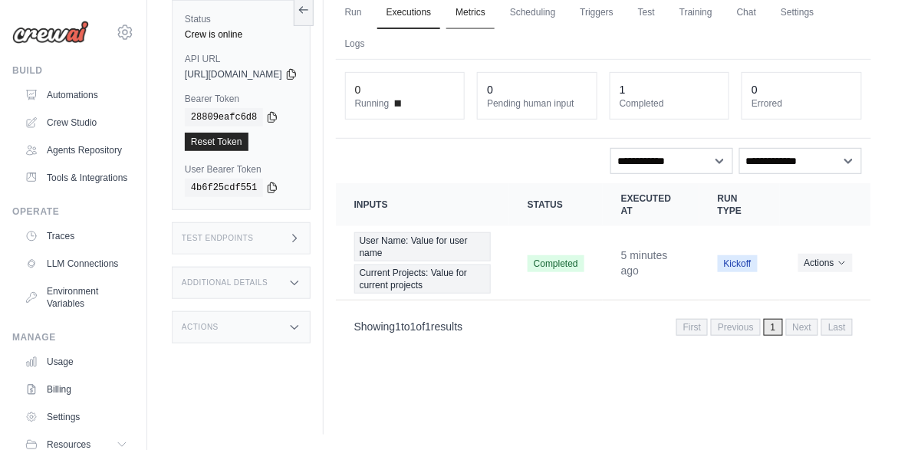
click at [495, 16] on link "Metrics" at bounding box center [470, 13] width 48 height 32
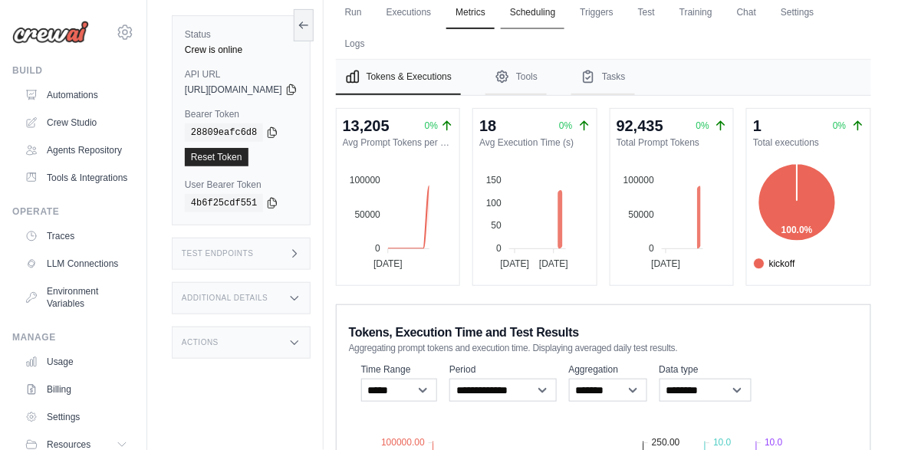
click at [564, 18] on link "Scheduling" at bounding box center [533, 13] width 64 height 32
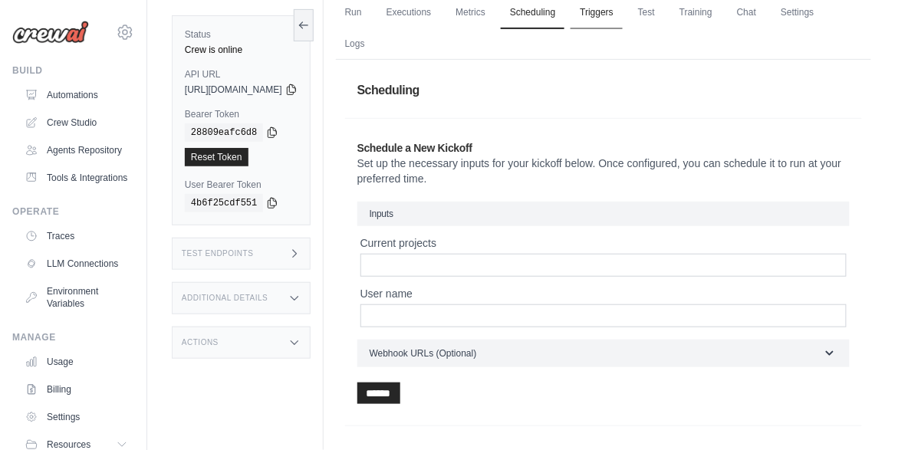
click at [623, 16] on link "Triggers" at bounding box center [597, 13] width 52 height 32
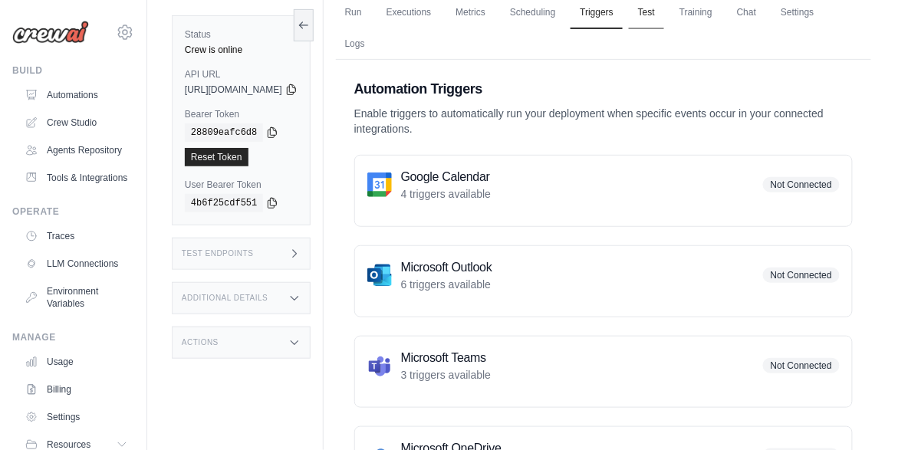
click at [664, 15] on link "Test" at bounding box center [646, 13] width 35 height 32
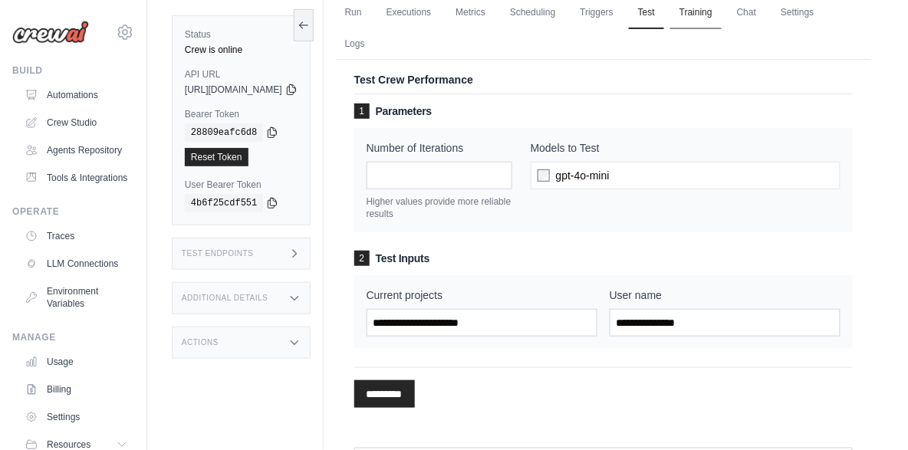
click at [722, 16] on link "Training" at bounding box center [695, 13] width 51 height 32
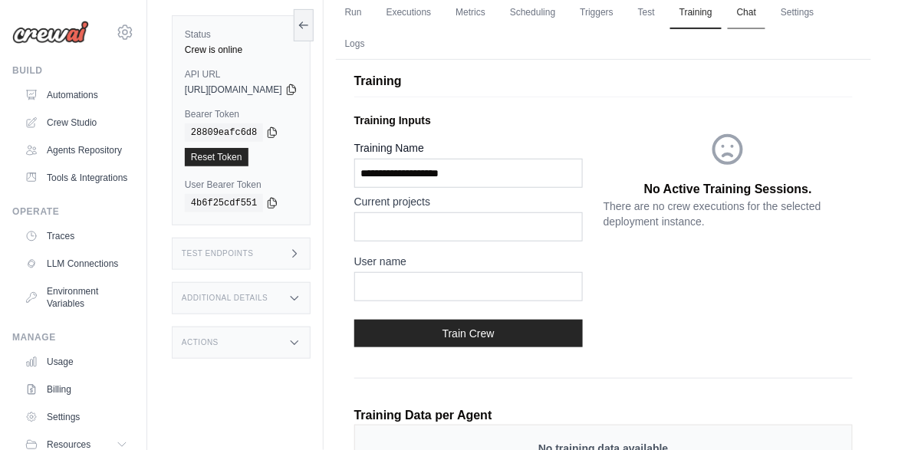
click at [765, 14] on link "Chat" at bounding box center [747, 13] width 38 height 32
click at [441, 15] on link "Executions" at bounding box center [409, 13] width 64 height 32
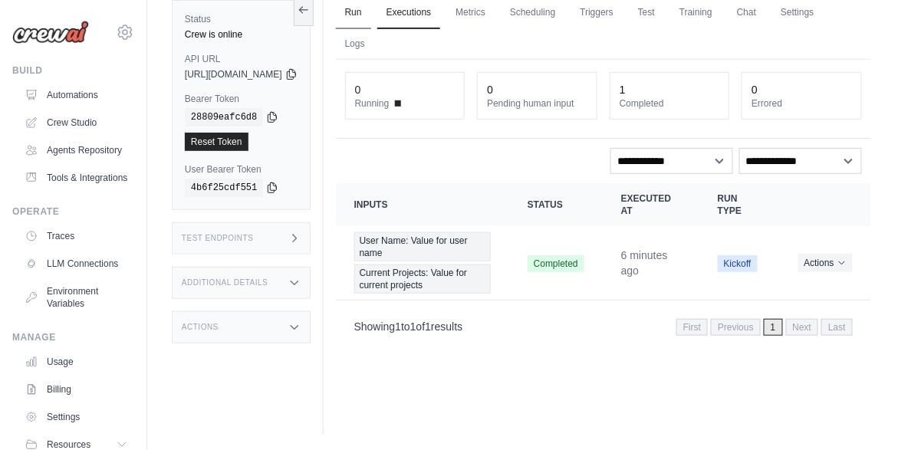
click at [371, 17] on link "Run" at bounding box center [353, 13] width 35 height 32
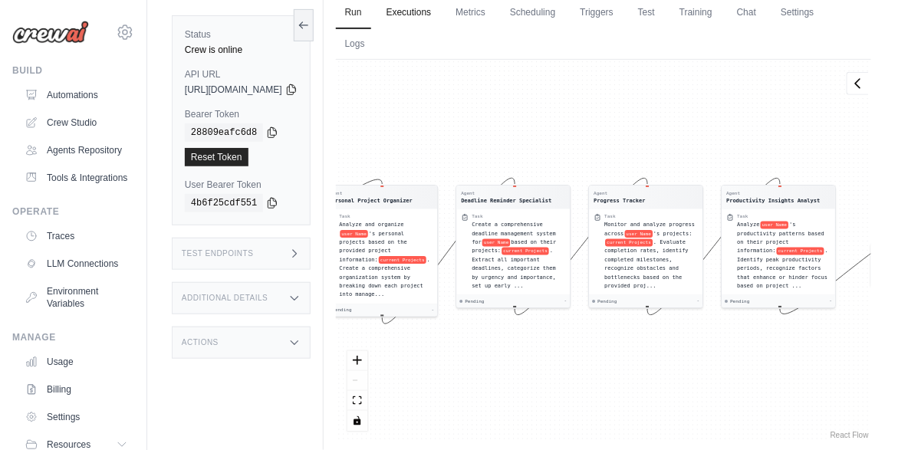
click at [441, 13] on link "Executions" at bounding box center [409, 13] width 64 height 32
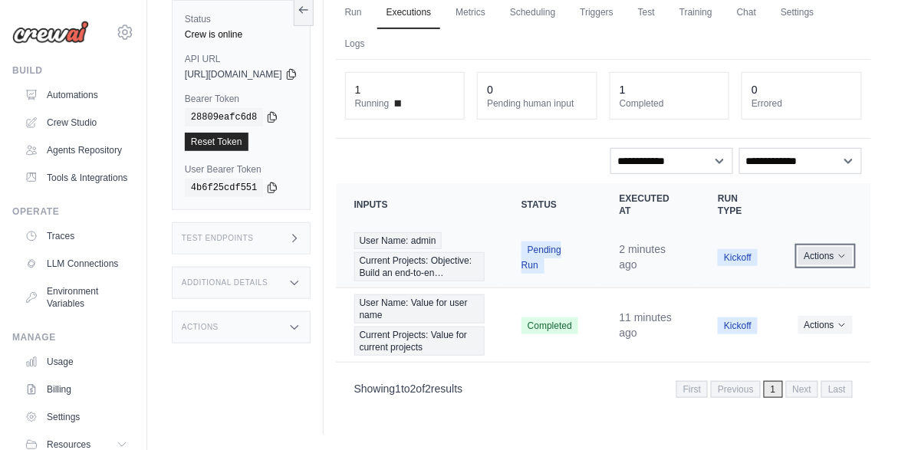
click at [821, 265] on button "Actions" at bounding box center [825, 256] width 54 height 18
click at [779, 222] on th "Run Type" at bounding box center [739, 204] width 80 height 43
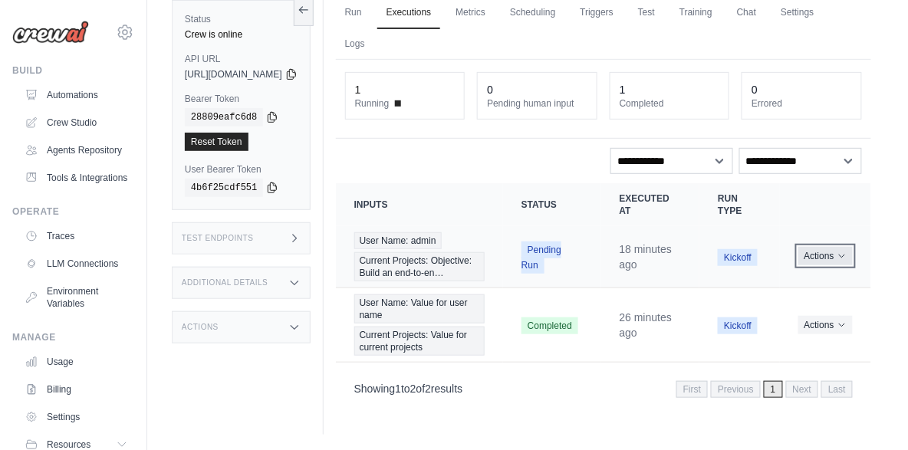
click at [821, 256] on button "Actions" at bounding box center [825, 256] width 54 height 18
click at [806, 284] on link "View Details" at bounding box center [804, 284] width 98 height 25
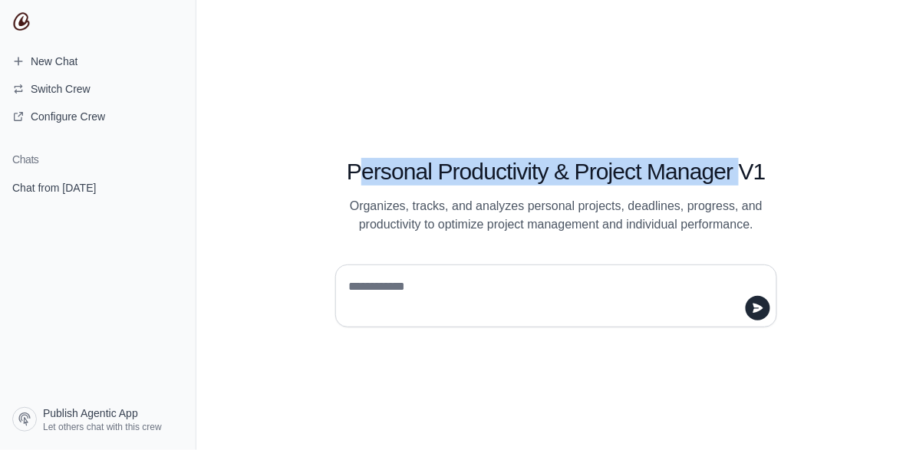
drag, startPoint x: 355, startPoint y: 171, endPoint x: 737, endPoint y: 182, distance: 382.1
click at [737, 182] on h1 "Personal Productivity & Project Manager V1" at bounding box center [556, 172] width 442 height 28
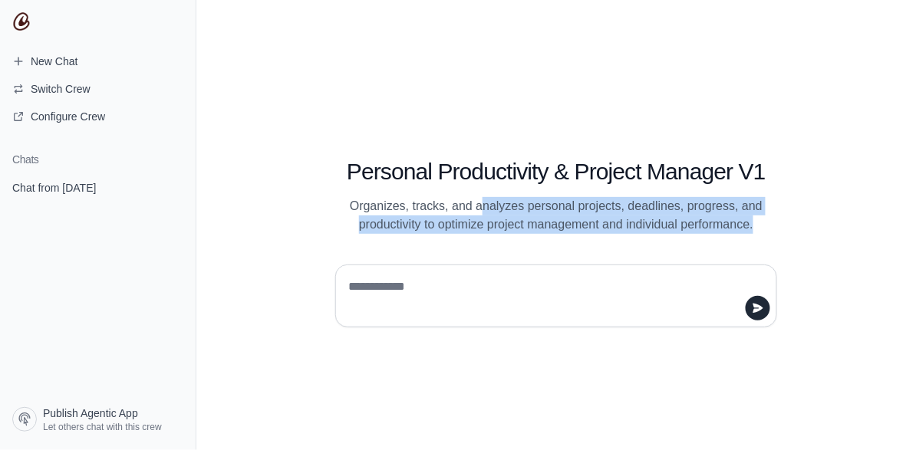
drag, startPoint x: 483, startPoint y: 210, endPoint x: 752, endPoint y: 231, distance: 269.2
click at [752, 231] on p "Organizes, tracks, and analyzes personal projects, deadlines, progress, and pro…" at bounding box center [556, 215] width 442 height 37
click at [620, 216] on p "Organizes, tracks, and analyzes personal projects, deadlines, progress, and pro…" at bounding box center [556, 215] width 442 height 37
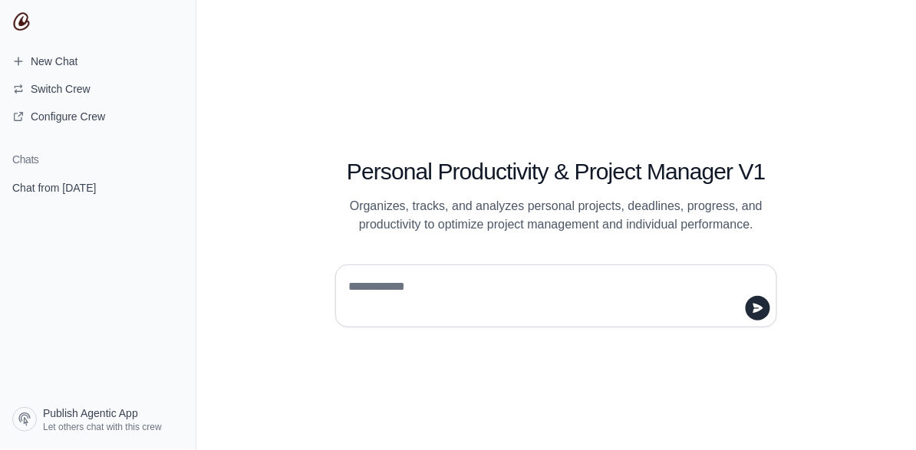
click at [533, 213] on p "Organizes, tracks, and analyzes personal projects, deadlines, progress, and pro…" at bounding box center [556, 215] width 442 height 37
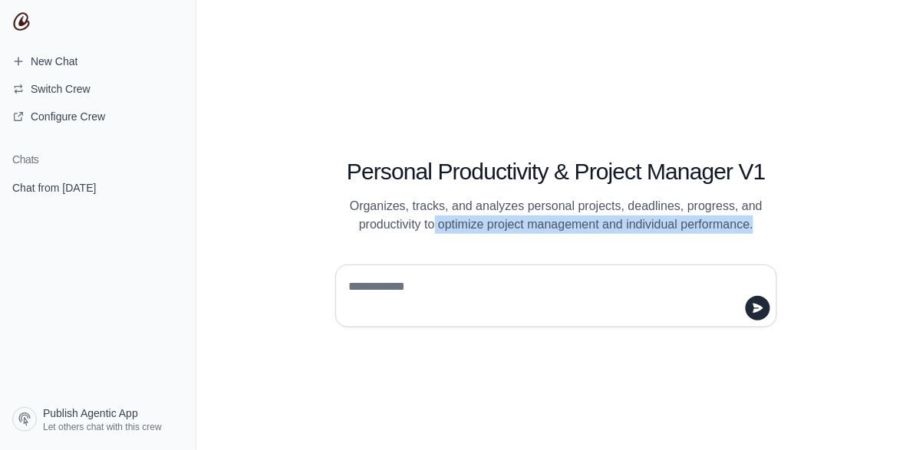
drag, startPoint x: 432, startPoint y: 226, endPoint x: 768, endPoint y: 224, distance: 336.7
click at [768, 224] on p "Organizes, tracks, and analyzes personal projects, deadlines, progress, and pro…" at bounding box center [556, 215] width 442 height 37
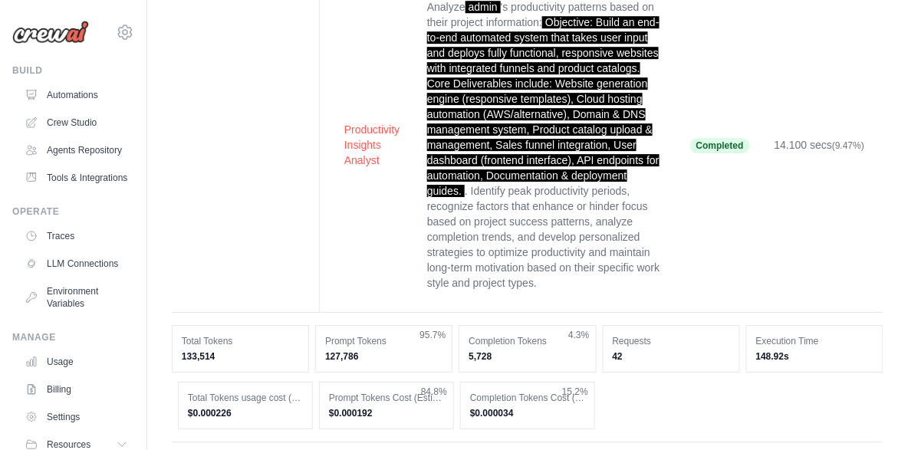
scroll to position [1093, 0]
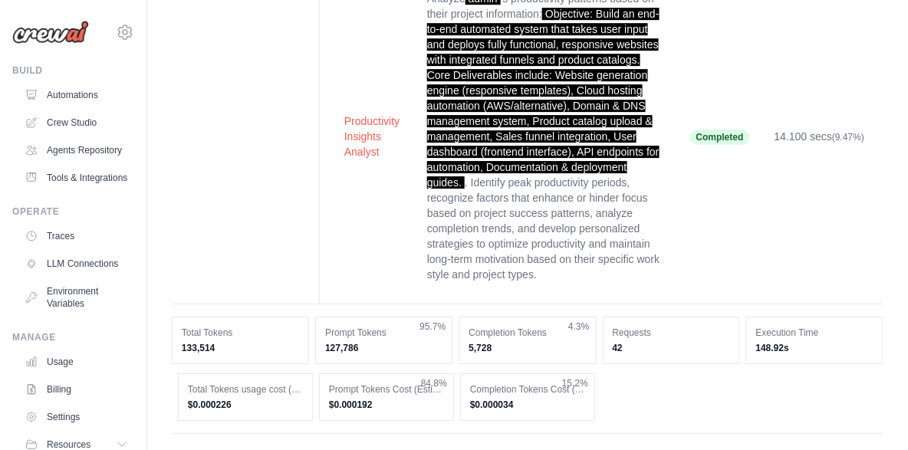
drag, startPoint x: 249, startPoint y: 404, endPoint x: 188, endPoint y: 405, distance: 61.4
click at [188, 405] on dd "$0.000226" at bounding box center [245, 405] width 115 height 12
drag, startPoint x: 385, startPoint y: 402, endPoint x: 326, endPoint y: 396, distance: 59.4
click at [326, 396] on div "Prompt Tokens Cost (Estimated) $0.000192 84.8%" at bounding box center [386, 397] width 135 height 48
drag, startPoint x: 523, startPoint y: 407, endPoint x: 466, endPoint y: 406, distance: 57.5
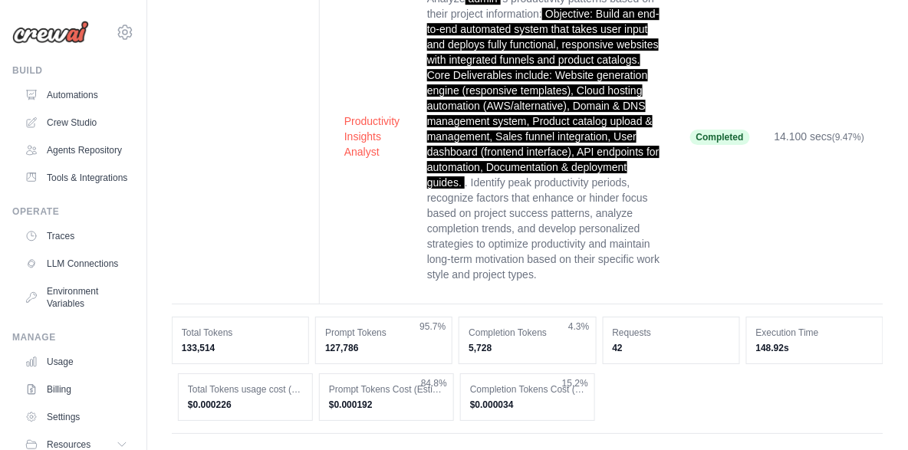
click at [466, 406] on div "Completion Tokens Cost (Estimated) $0.000034 15.2%" at bounding box center [527, 397] width 135 height 48
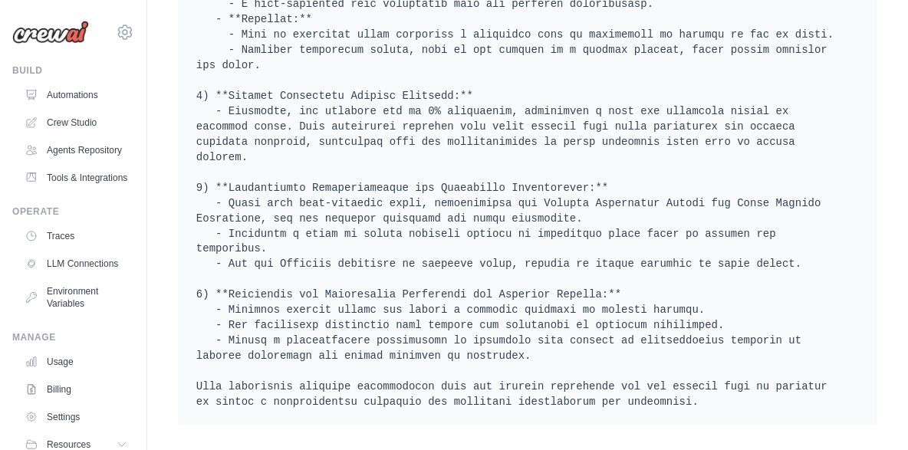
scroll to position [1825, 0]
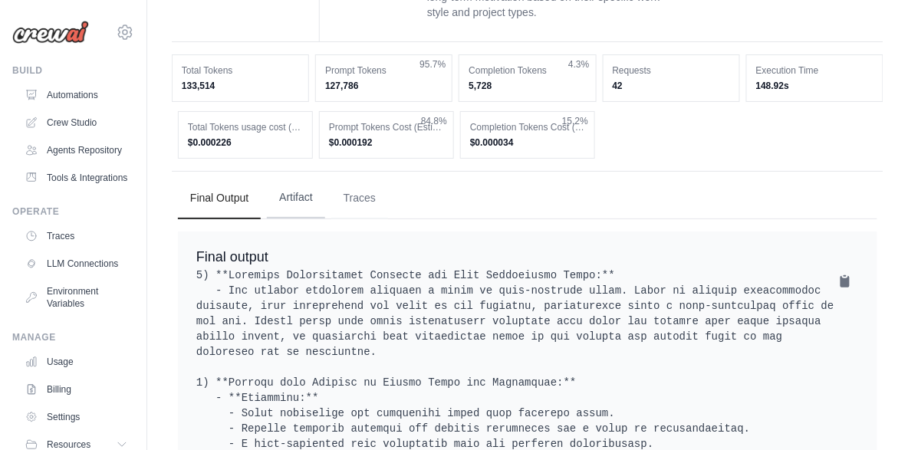
click at [290, 201] on button "Artifact" at bounding box center [296, 197] width 58 height 41
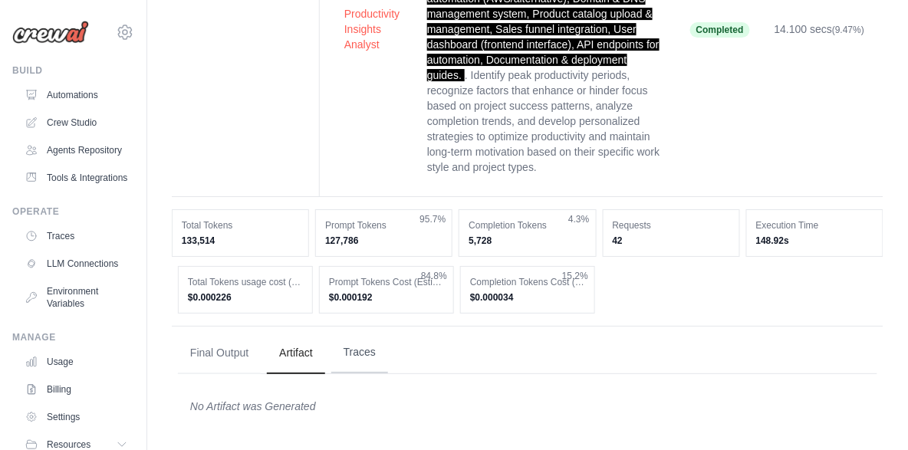
click at [367, 352] on button "Traces" at bounding box center [359, 352] width 57 height 41
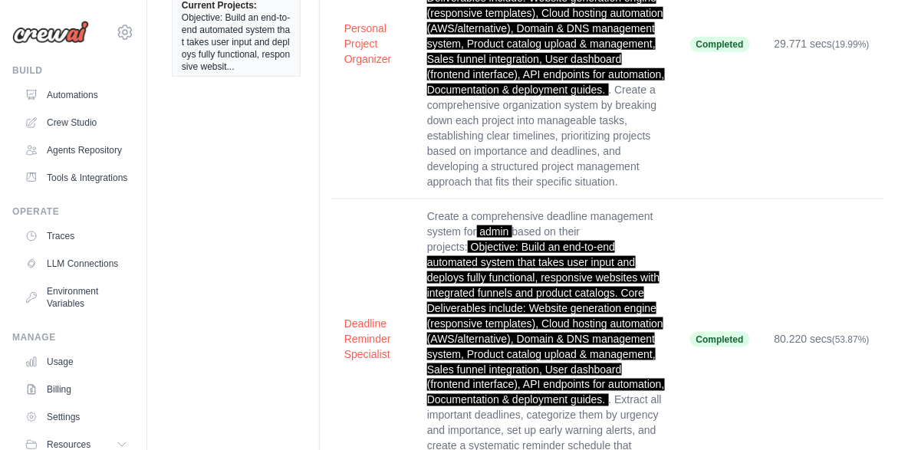
scroll to position [0, 0]
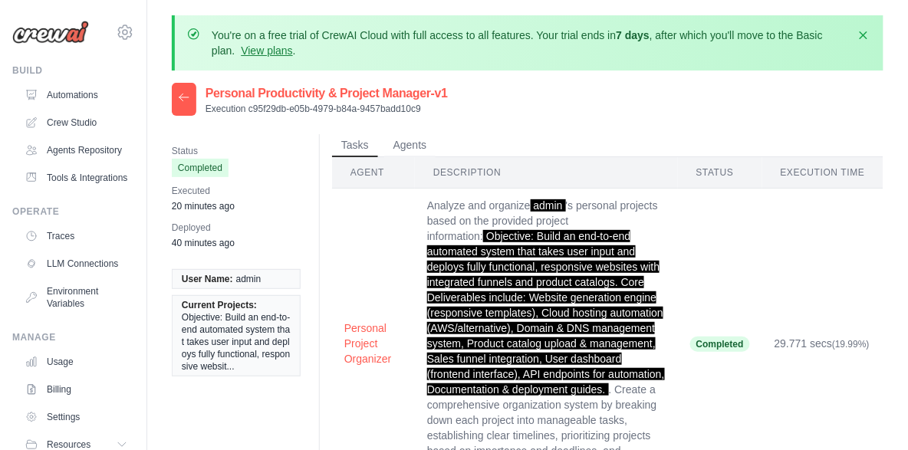
click at [536, 94] on div "Personal Productivity & Project Manager-v1 Execution c95f29db-e05b-4979-b84a-94…" at bounding box center [528, 99] width 712 height 33
click at [420, 150] on button "Agents" at bounding box center [410, 144] width 52 height 23
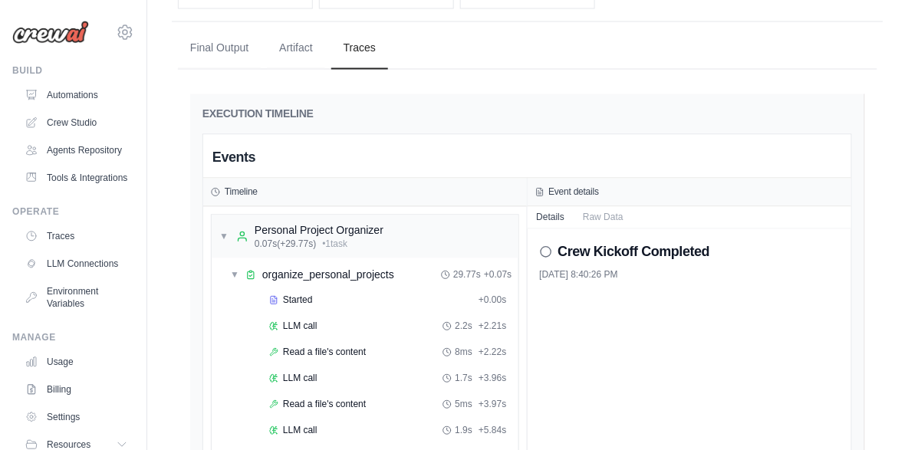
scroll to position [656, 0]
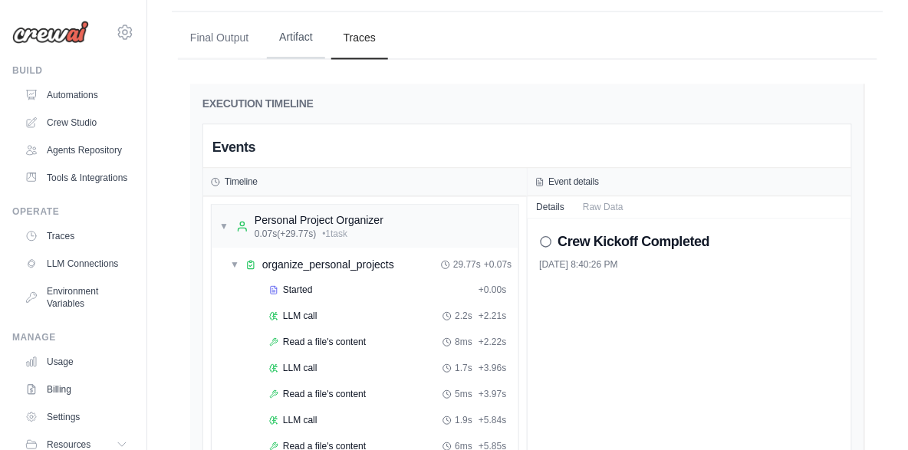
click at [284, 38] on button "Artifact" at bounding box center [296, 38] width 58 height 41
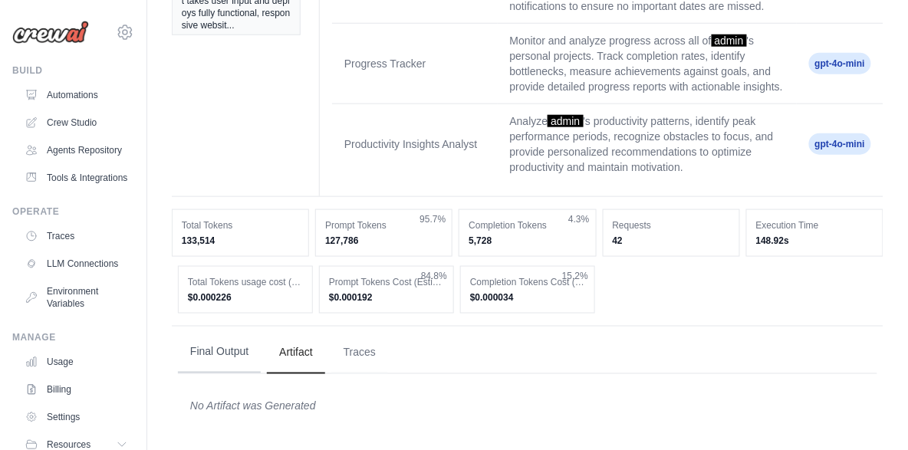
click at [199, 355] on button "Final Output" at bounding box center [219, 352] width 83 height 41
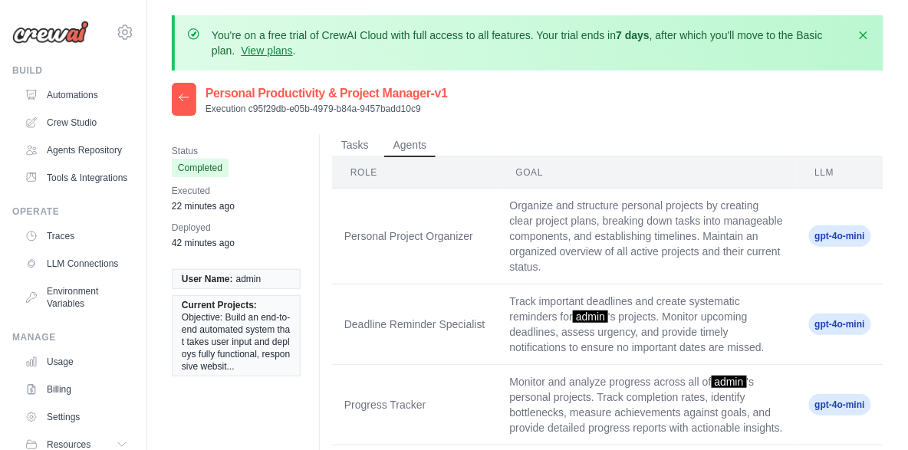
scroll to position [0, 0]
click at [351, 150] on button "Tasks" at bounding box center [355, 144] width 46 height 23
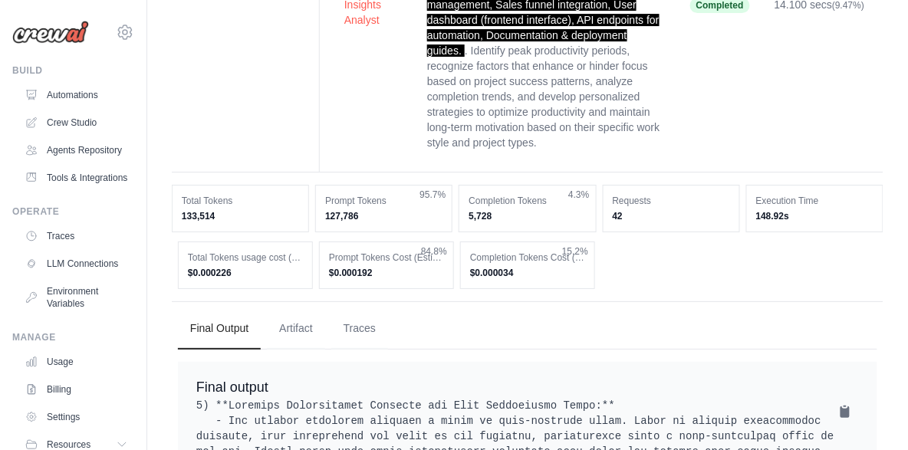
scroll to position [1226, 0]
click at [307, 331] on button "Artifact" at bounding box center [296, 327] width 58 height 41
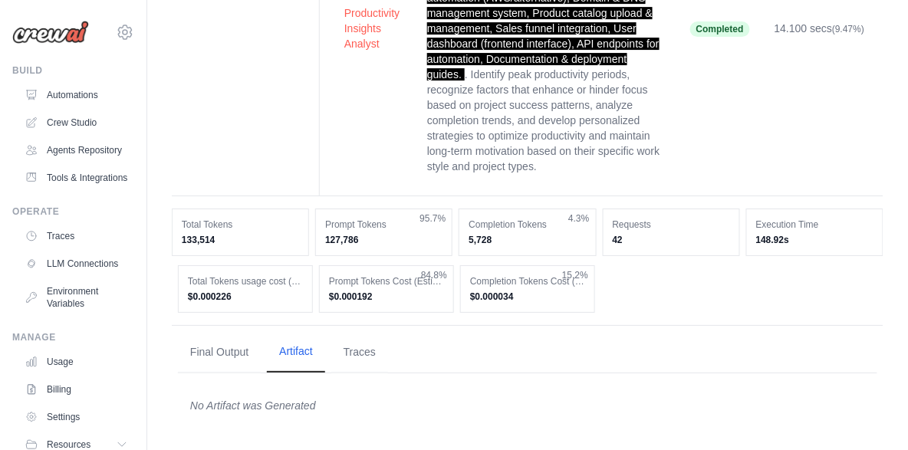
scroll to position [1200, 0]
click at [361, 350] on button "Traces" at bounding box center [359, 352] width 57 height 41
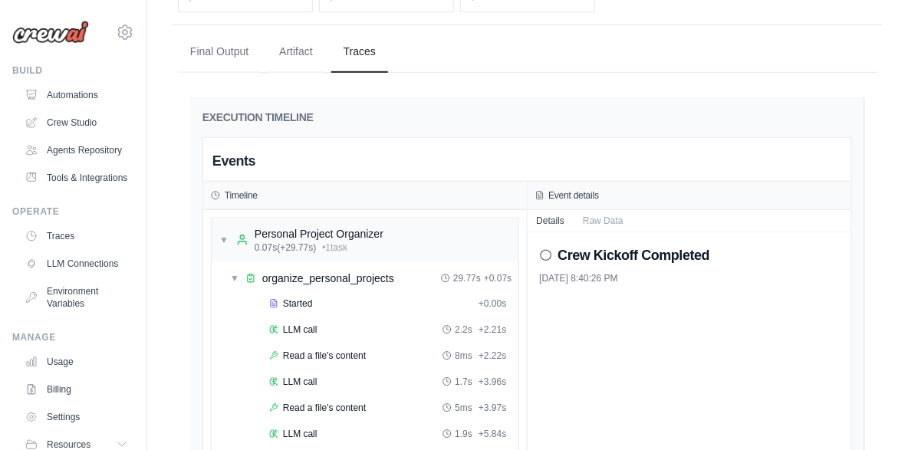
scroll to position [1503, 0]
click at [547, 255] on icon at bounding box center [546, 254] width 12 height 12
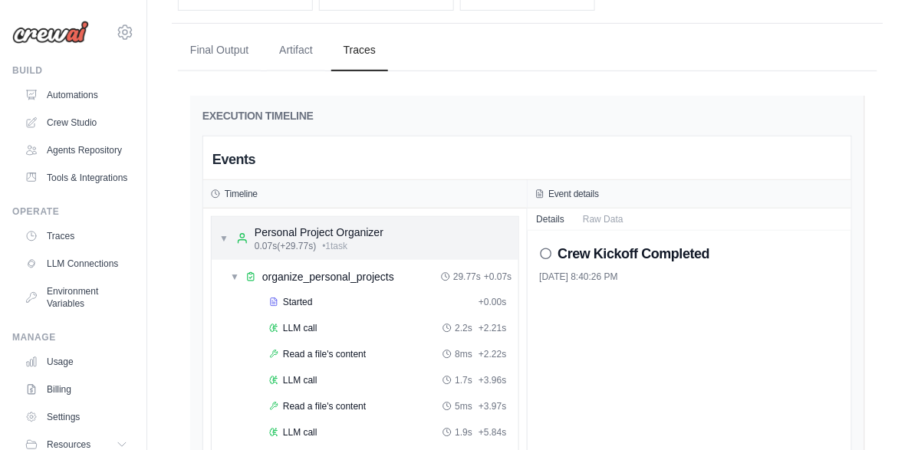
click at [225, 237] on span "▼" at bounding box center [223, 238] width 9 height 12
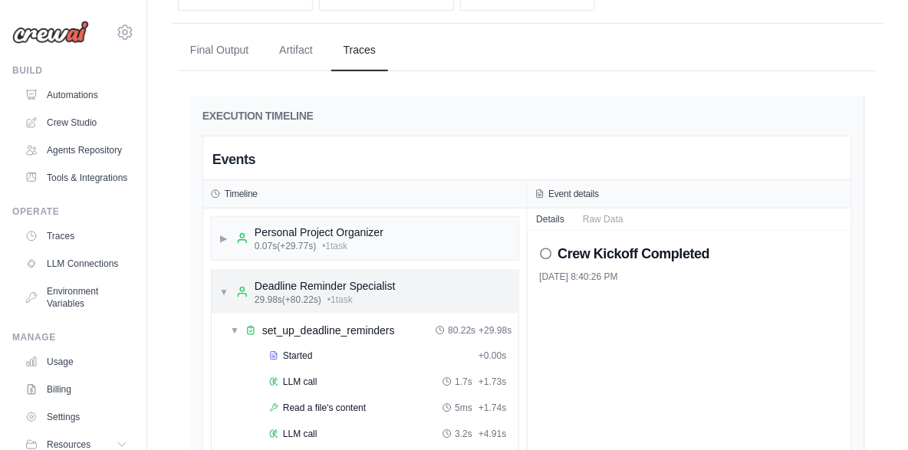
click at [223, 286] on span "▼" at bounding box center [223, 292] width 9 height 12
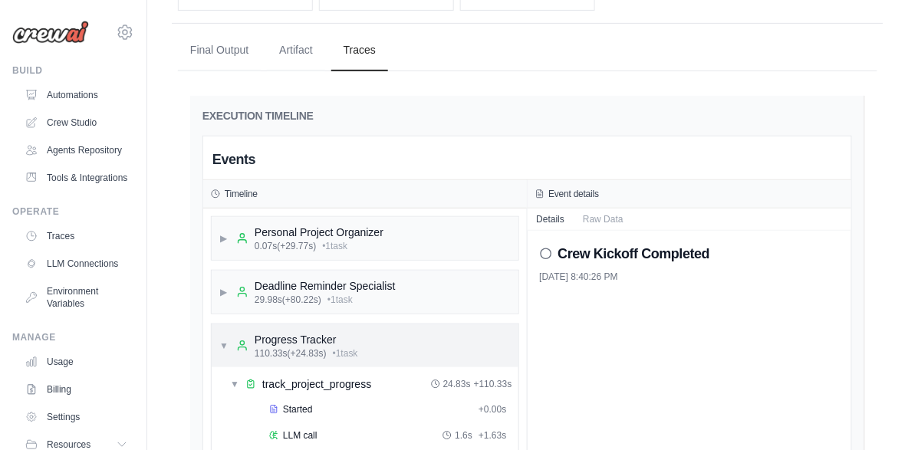
click at [223, 336] on div "▼ Progress Tracker 110.33s (+24.83s) • 1 task" at bounding box center [288, 346] width 139 height 28
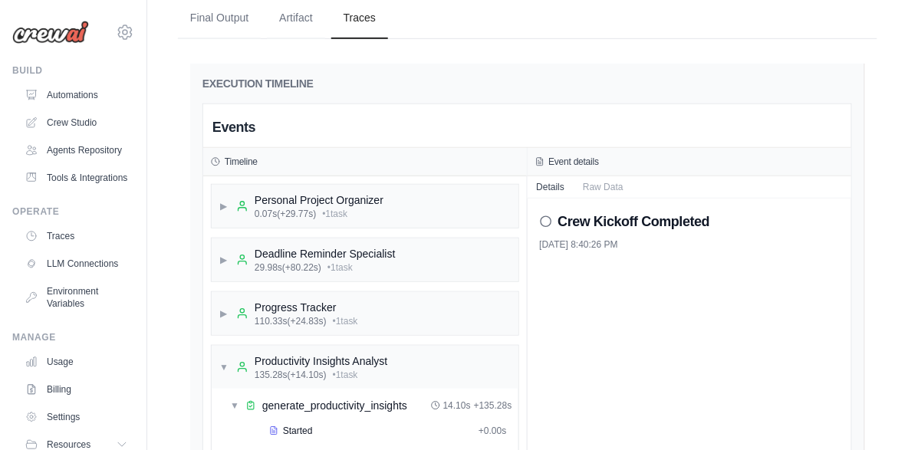
scroll to position [1581, 0]
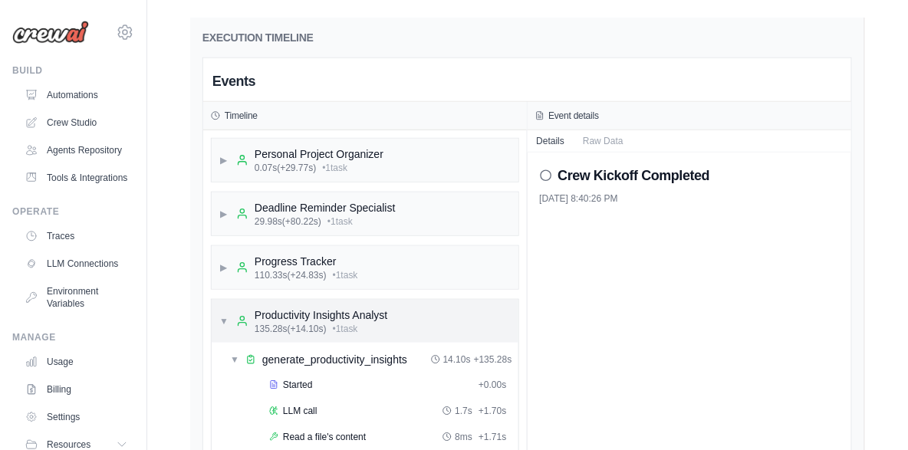
click at [225, 320] on span "▼" at bounding box center [223, 321] width 9 height 12
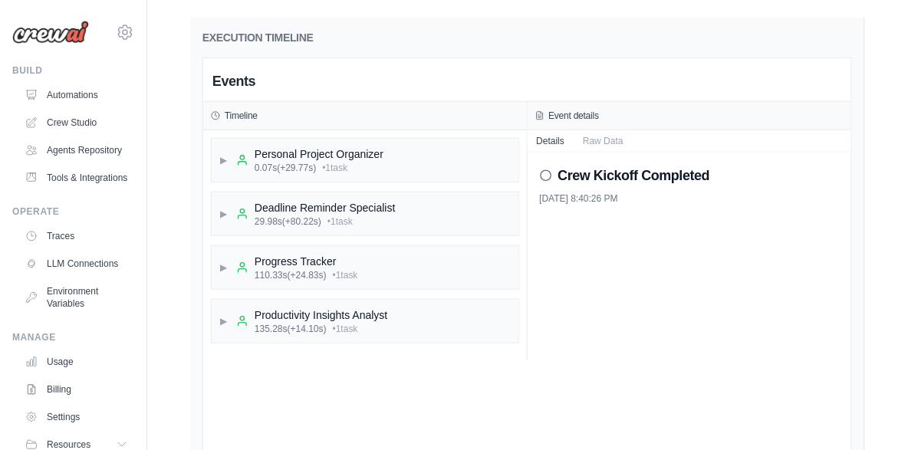
click at [546, 176] on icon at bounding box center [546, 175] width 12 height 12
click at [626, 173] on h2 "Crew Kickoff Completed" at bounding box center [634, 175] width 152 height 21
click at [602, 146] on button "Raw Data" at bounding box center [603, 140] width 59 height 21
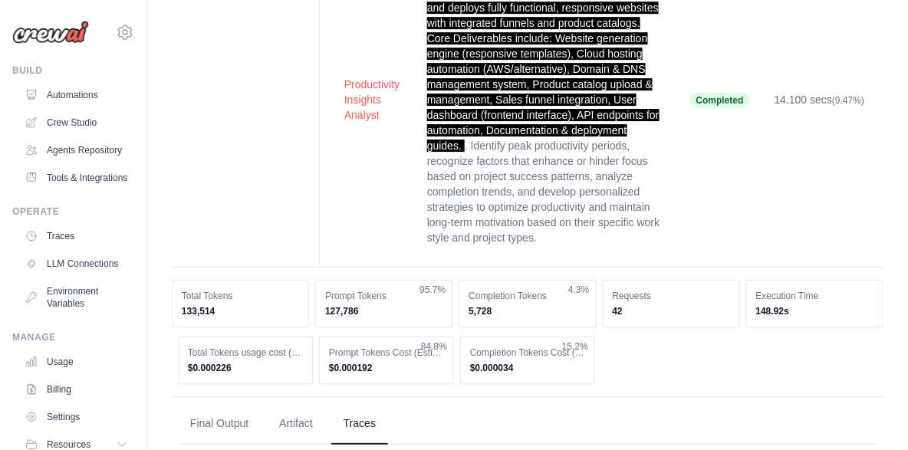
scroll to position [1464, 0]
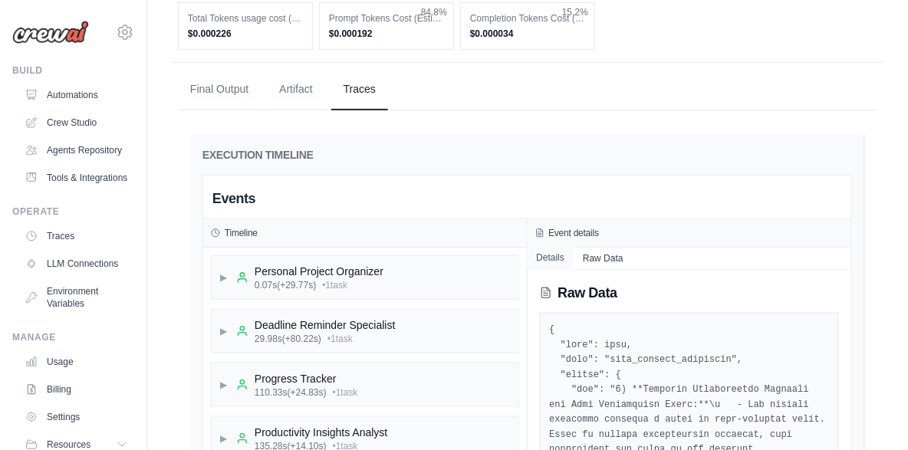
click at [559, 262] on button "Details" at bounding box center [551, 257] width 47 height 21
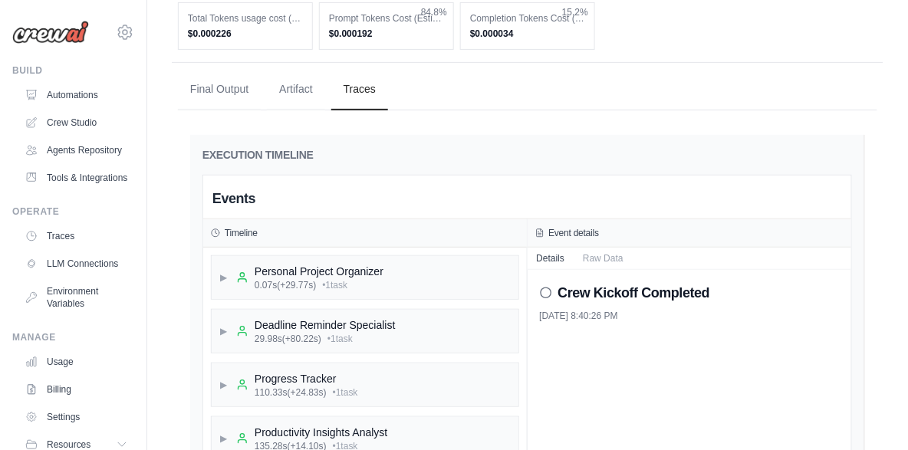
click at [600, 298] on h2 "Crew Kickoff Completed" at bounding box center [634, 292] width 152 height 21
click at [545, 294] on icon at bounding box center [546, 293] width 12 height 12
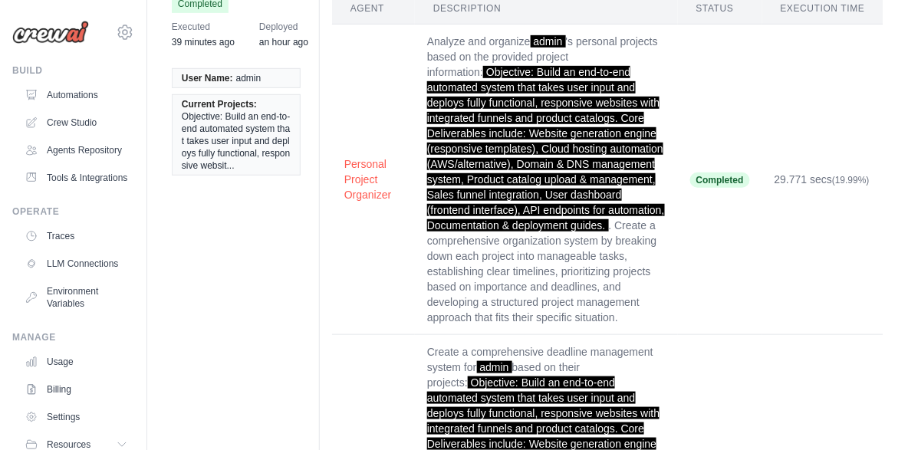
scroll to position [0, 0]
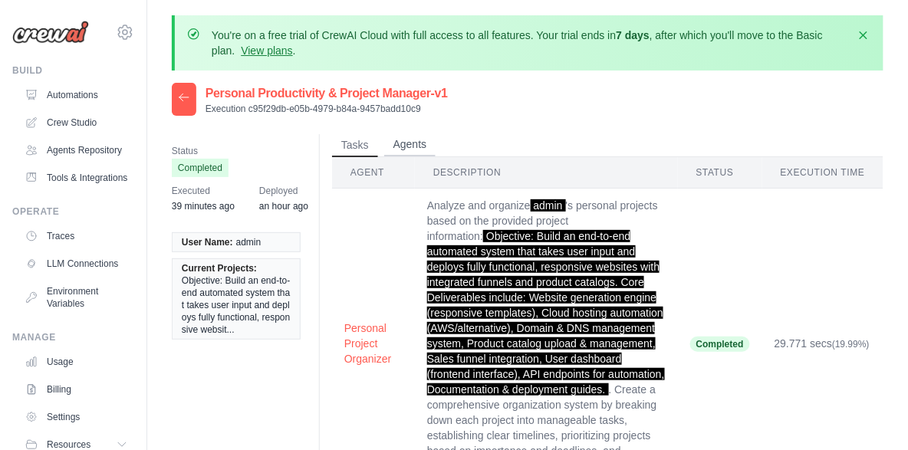
click at [417, 148] on button "Agents" at bounding box center [410, 144] width 52 height 23
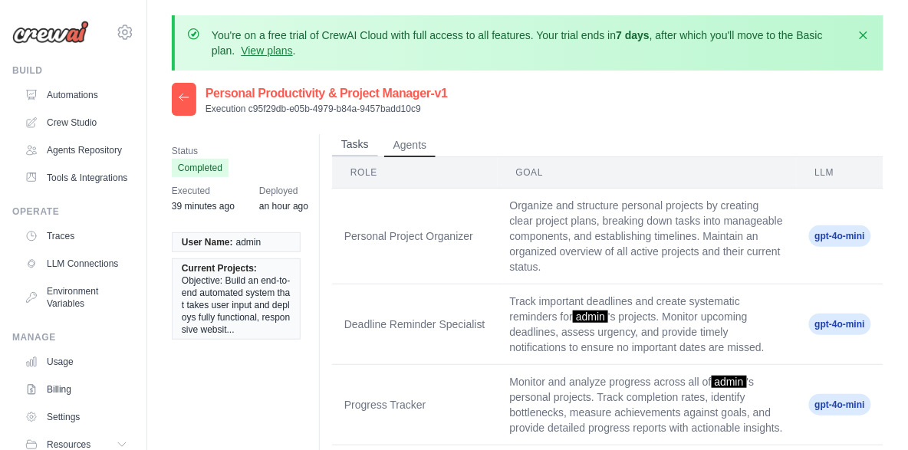
click at [364, 146] on button "Tasks" at bounding box center [355, 144] width 46 height 23
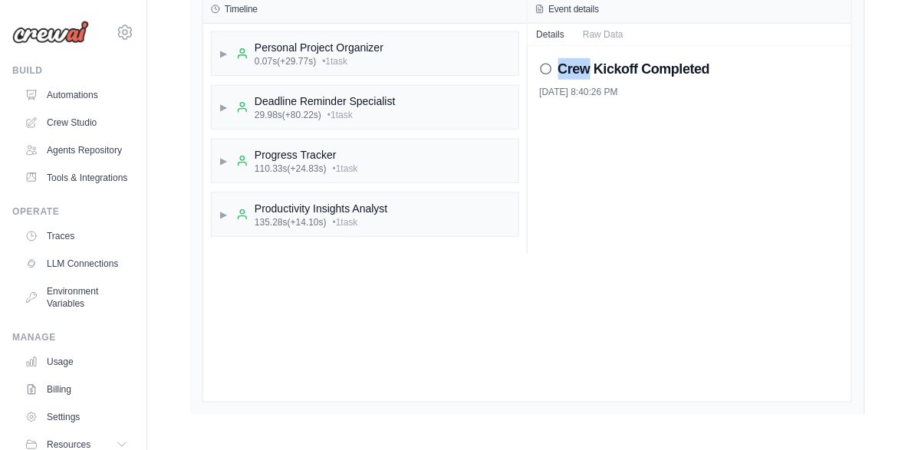
scroll to position [1690, 0]
click at [231, 104] on div "▶ Deadline Reminder Specialist 29.98s (+80.22s) • 1 task" at bounding box center [307, 106] width 176 height 28
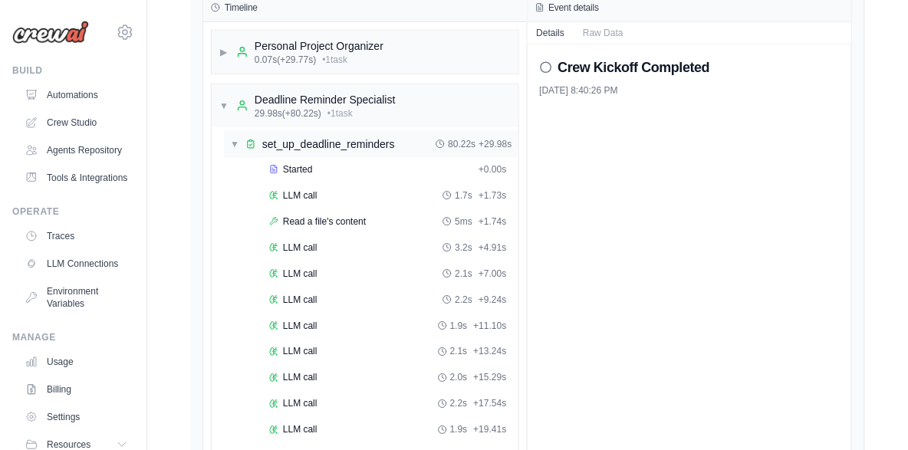
click at [232, 137] on div "▼ set_up_deadline_reminders" at bounding box center [312, 144] width 165 height 15
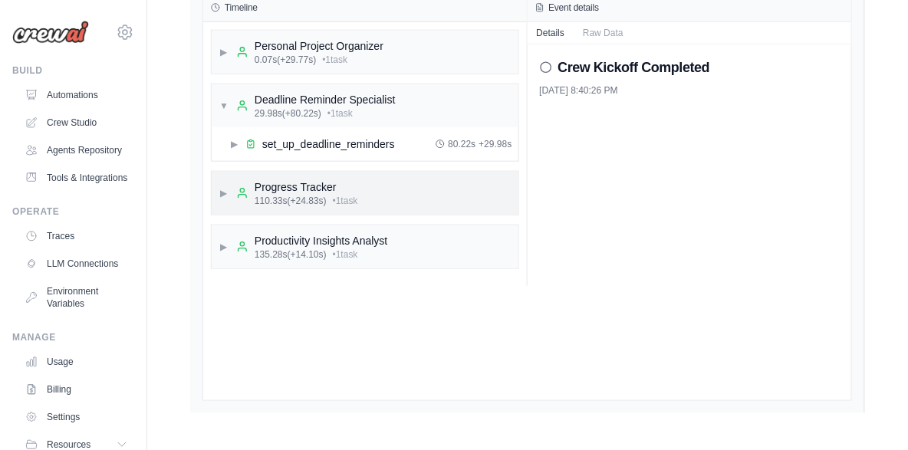
click at [219, 192] on span "▶" at bounding box center [223, 193] width 9 height 12
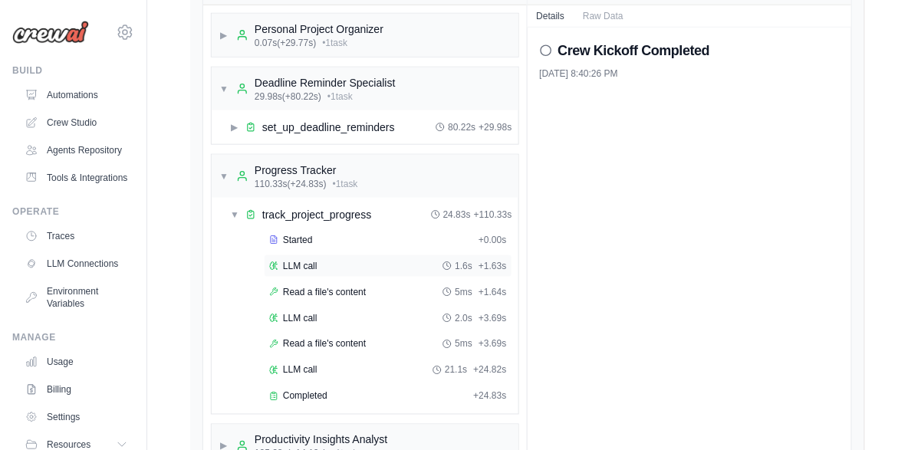
scroll to position [1803, 0]
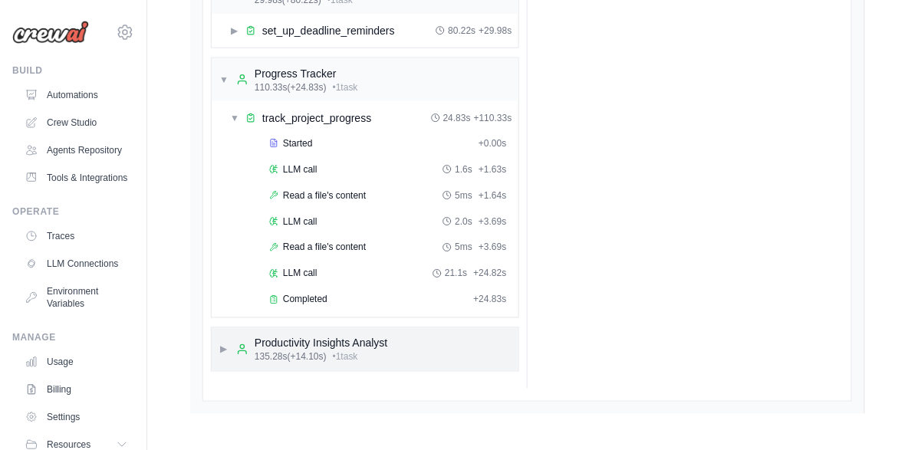
click at [229, 344] on div "▶ Productivity Insights Analyst 135.28s (+14.10s) • 1 task" at bounding box center [303, 350] width 169 height 28
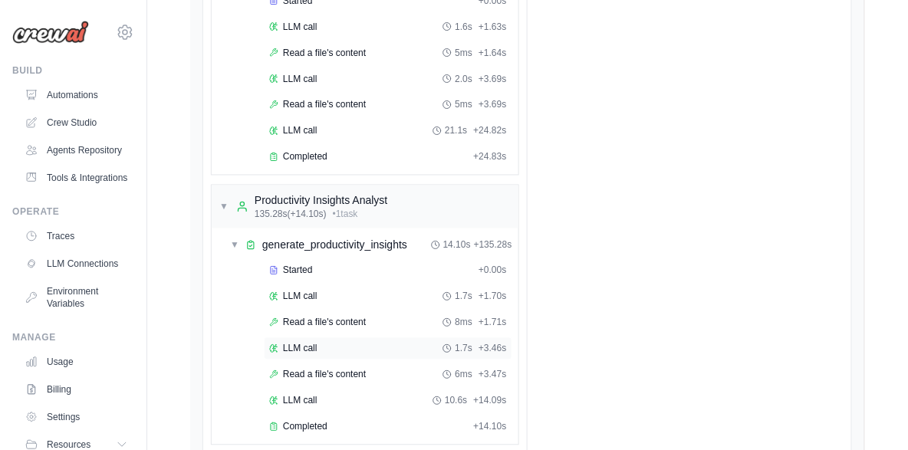
scroll to position [2019, 0]
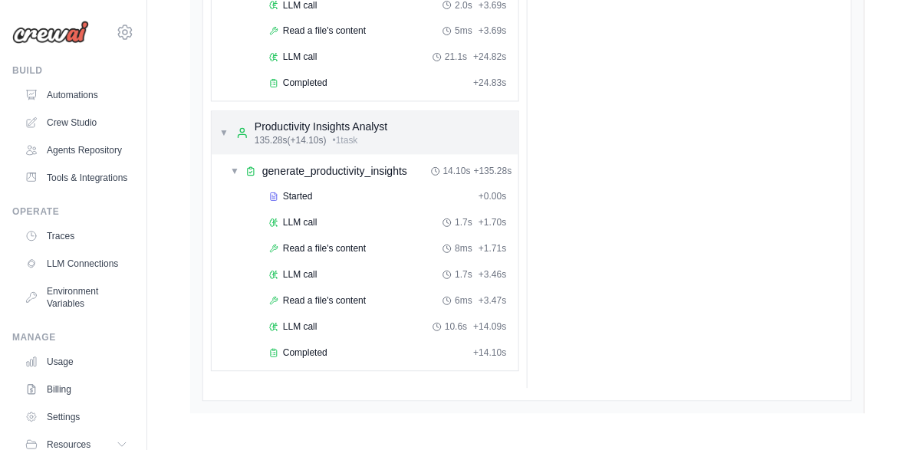
click at [226, 139] on div "▼ Productivity Insights Analyst 135.28s (+14.10s) • 1 task" at bounding box center [303, 134] width 169 height 28
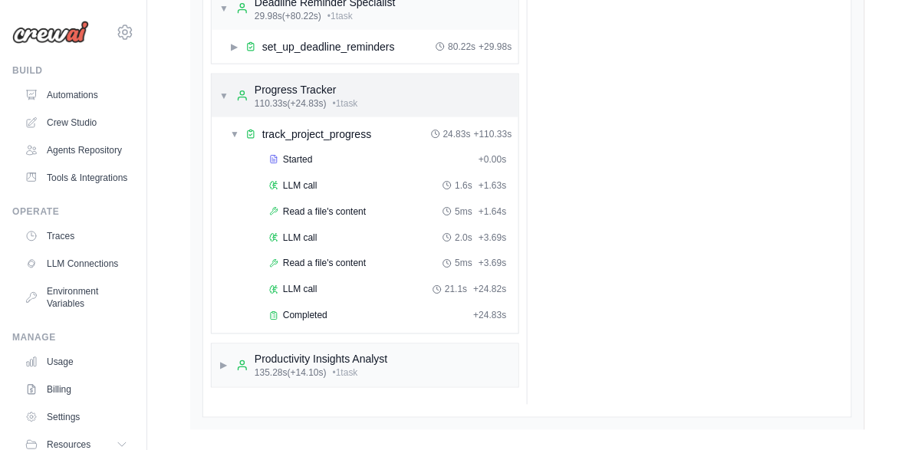
click at [225, 96] on span "▼" at bounding box center [223, 96] width 9 height 12
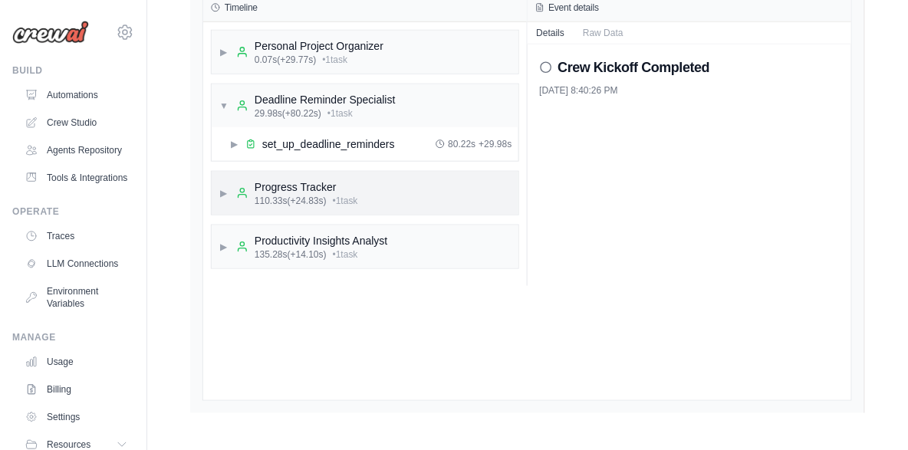
scroll to position [1690, 0]
click at [639, 142] on div "Crew Kickoff Completed 10/4/2025, 8:40:26 PM" at bounding box center [690, 165] width 324 height 242
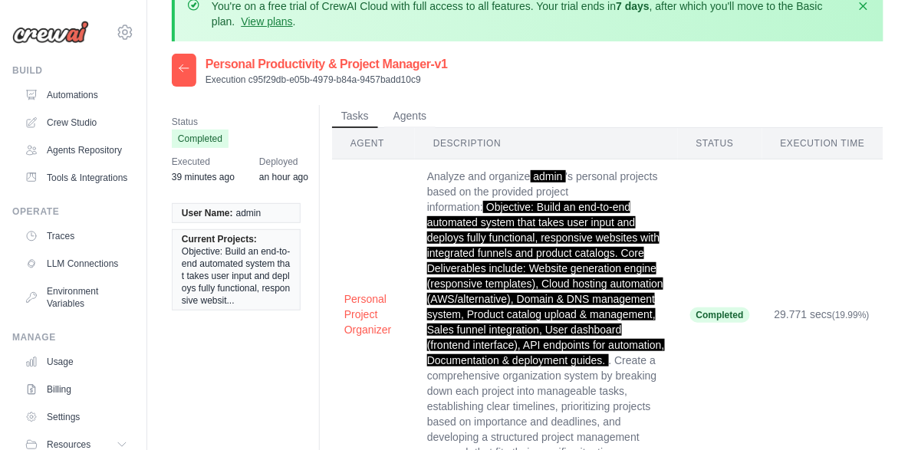
scroll to position [0, 0]
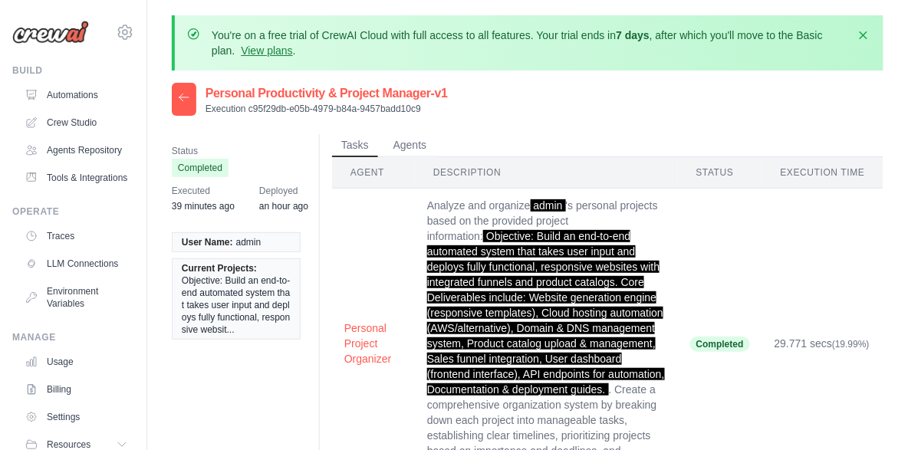
click at [456, 170] on th "Description" at bounding box center [546, 172] width 263 height 31
click at [414, 147] on button "Agents" at bounding box center [410, 144] width 52 height 23
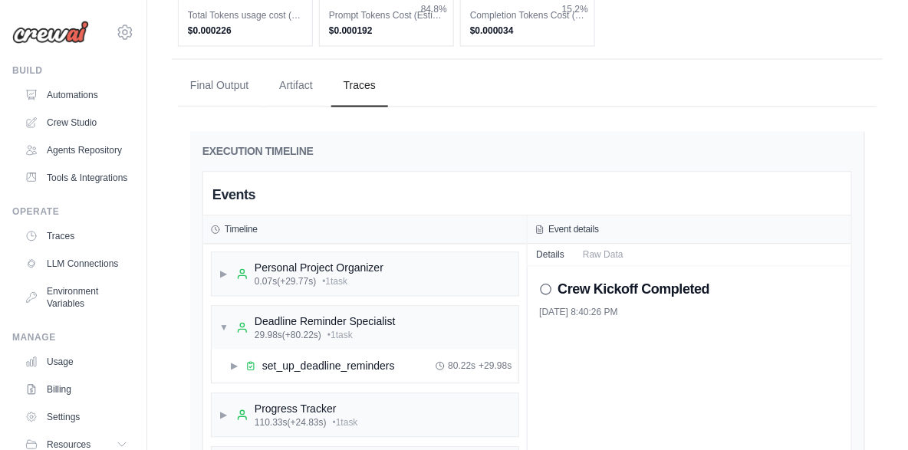
scroll to position [612, 0]
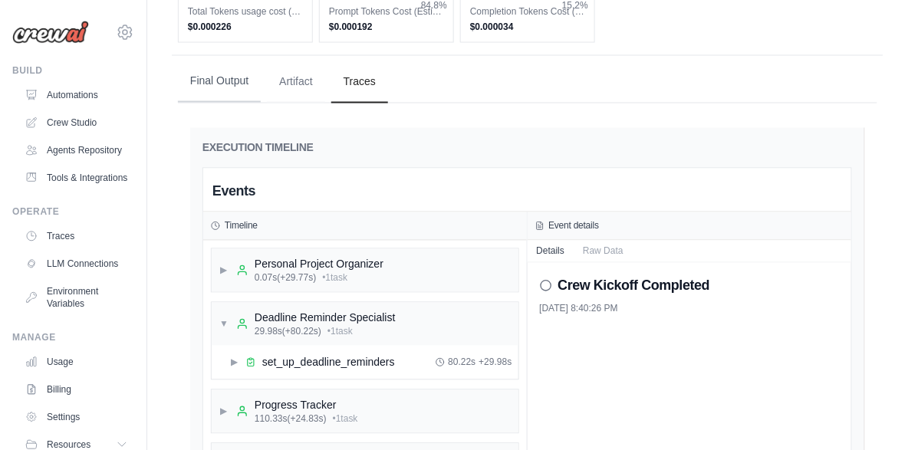
click at [226, 84] on button "Final Output" at bounding box center [219, 81] width 83 height 41
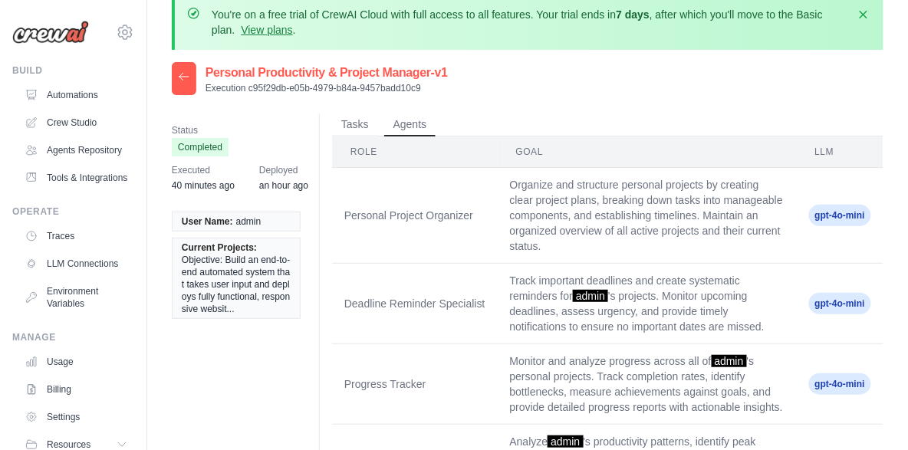
scroll to position [0, 0]
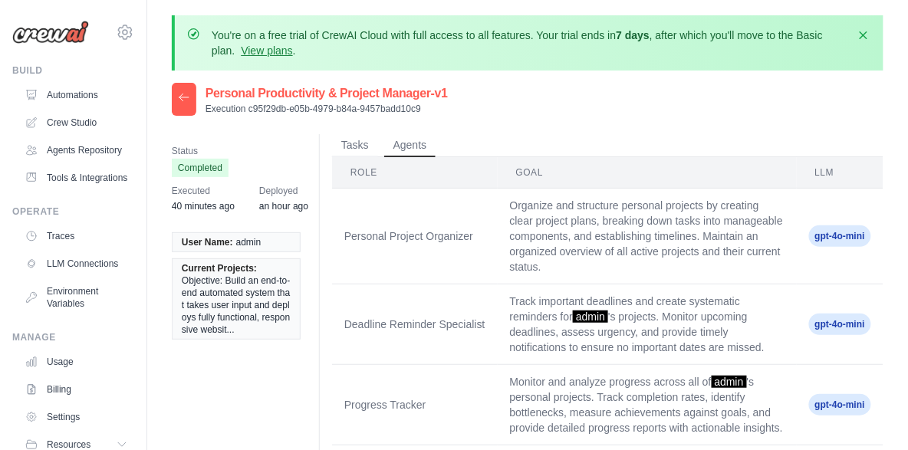
click at [381, 113] on p "Execution c95f29db-e05b-4979-b84a-9457badd10c9" at bounding box center [327, 109] width 242 height 12
drag, startPoint x: 427, startPoint y: 111, endPoint x: 276, endPoint y: 104, distance: 151.2
click at [276, 104] on p "Execution c95f29db-e05b-4979-b84a-9457badd10c9" at bounding box center [327, 109] width 242 height 12
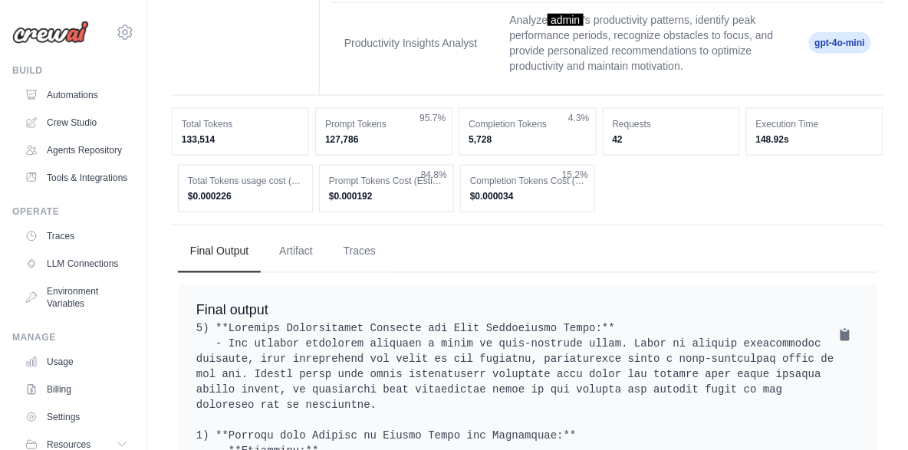
scroll to position [397, 0]
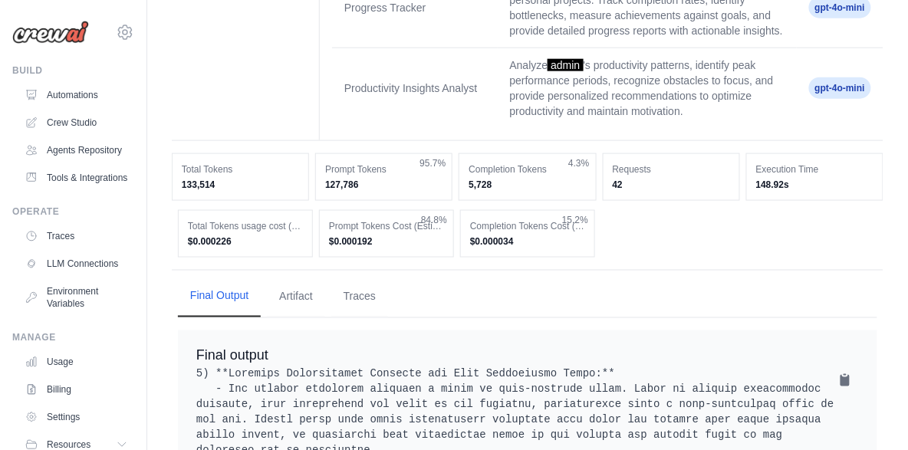
drag, startPoint x: 707, startPoint y: 386, endPoint x: 192, endPoint y: 317, distance: 519.2
click at [290, 301] on button "Artifact" at bounding box center [296, 296] width 58 height 41
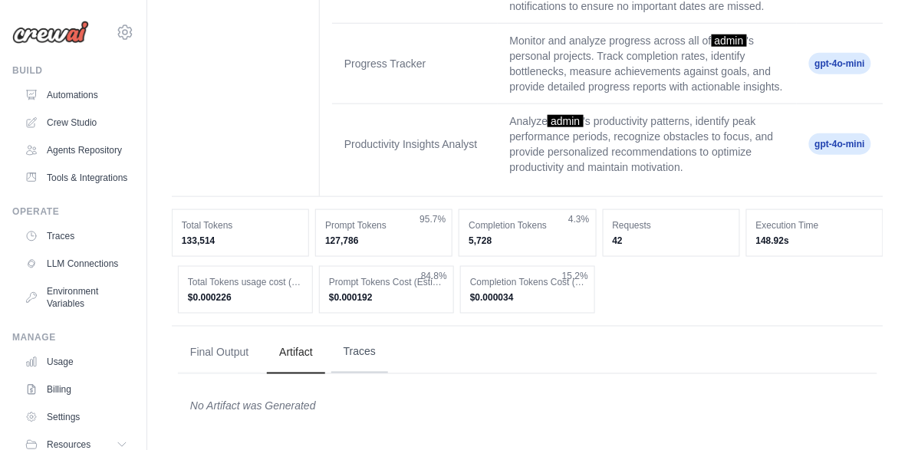
click at [357, 354] on button "Traces" at bounding box center [359, 352] width 57 height 41
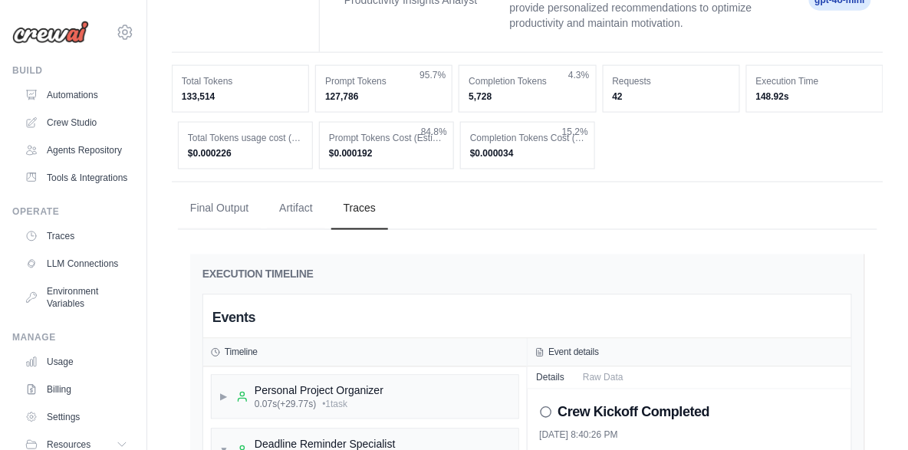
scroll to position [687, 0]
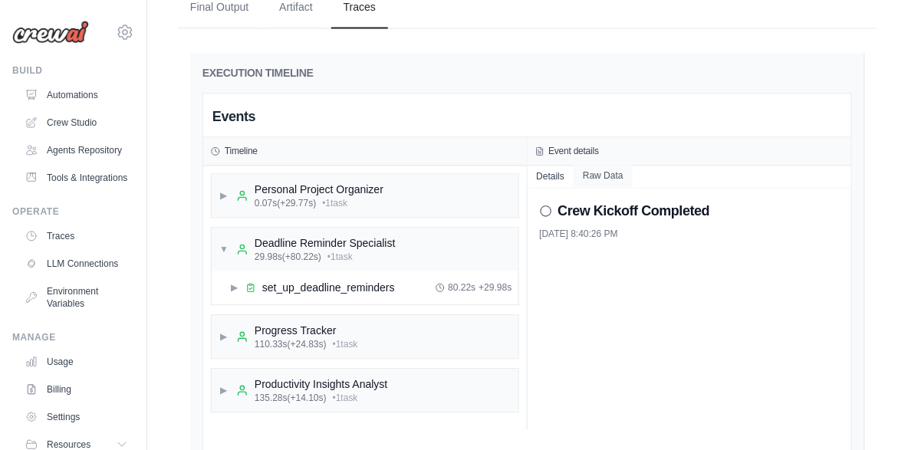
click at [601, 179] on button "Raw Data" at bounding box center [603, 175] width 59 height 21
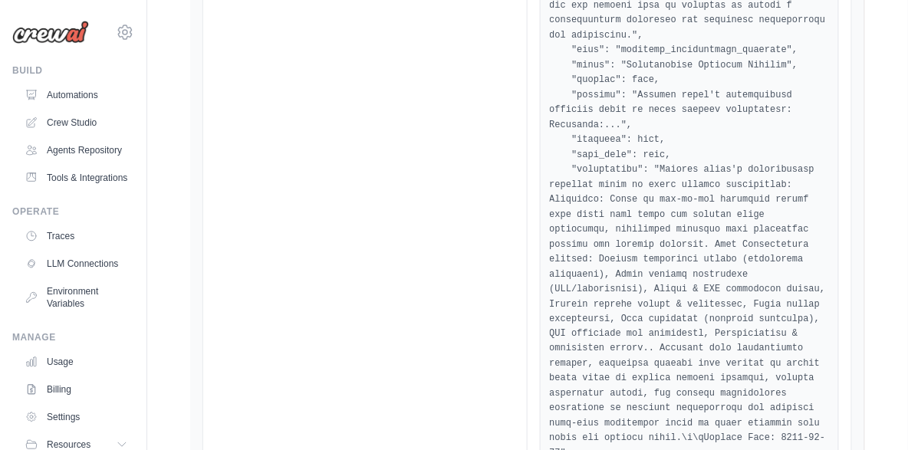
scroll to position [1725, 0]
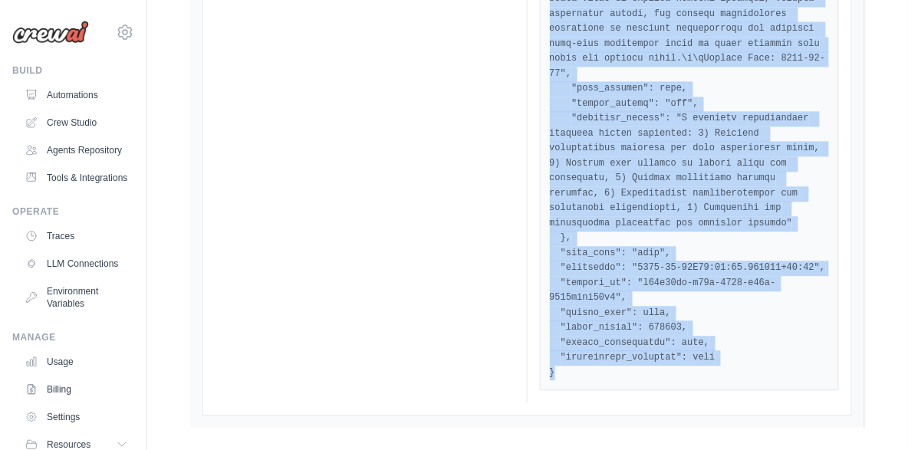
scroll to position [2117, 0]
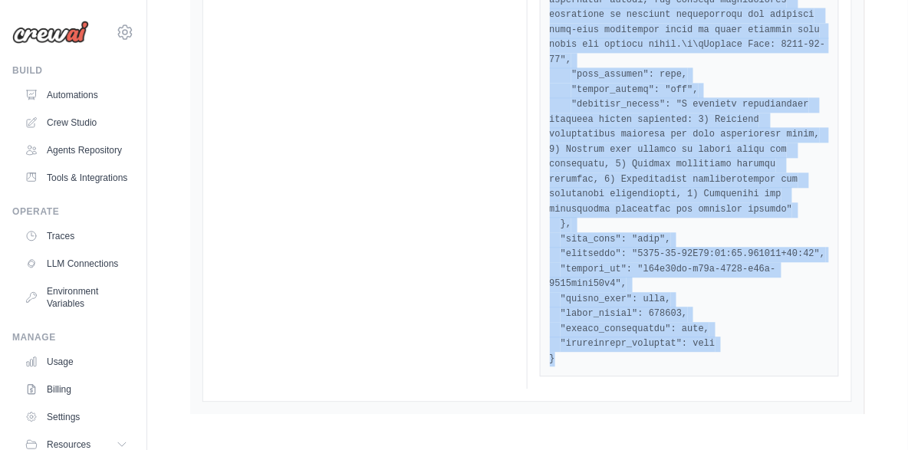
drag, startPoint x: 547, startPoint y: 301, endPoint x: 629, endPoint y: 393, distance: 122.7
copy pre "{ "crew": null, "type": "crew_kickoff_completed", "output": { "raw": "1) **Pers…"
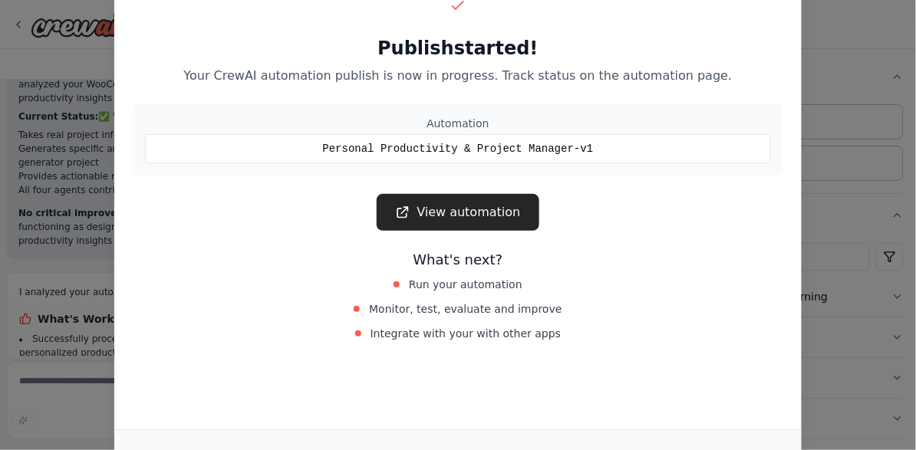
click at [458, 210] on link "View automation" at bounding box center [458, 212] width 162 height 37
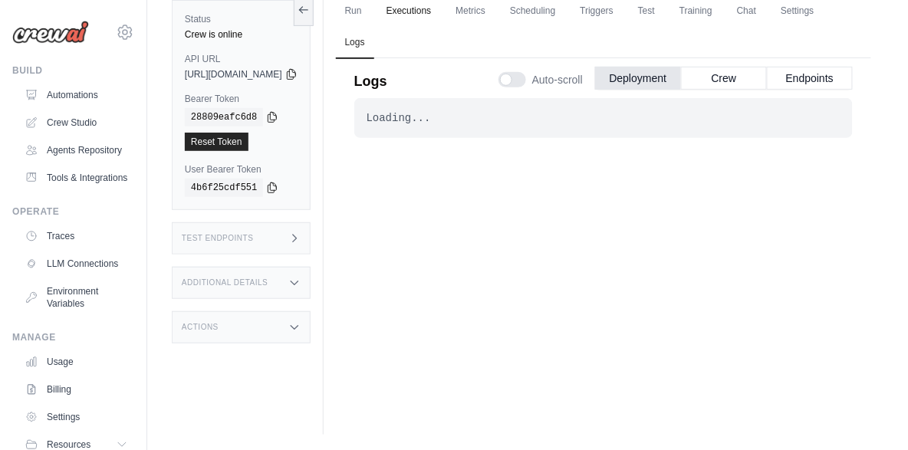
click at [441, 10] on link "Executions" at bounding box center [409, 11] width 64 height 32
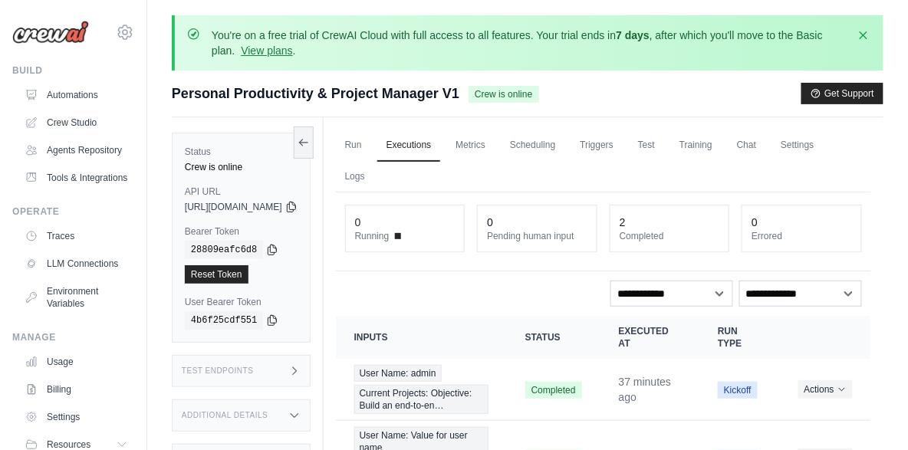
click at [533, 232] on dt "Pending human input" at bounding box center [537, 236] width 100 height 12
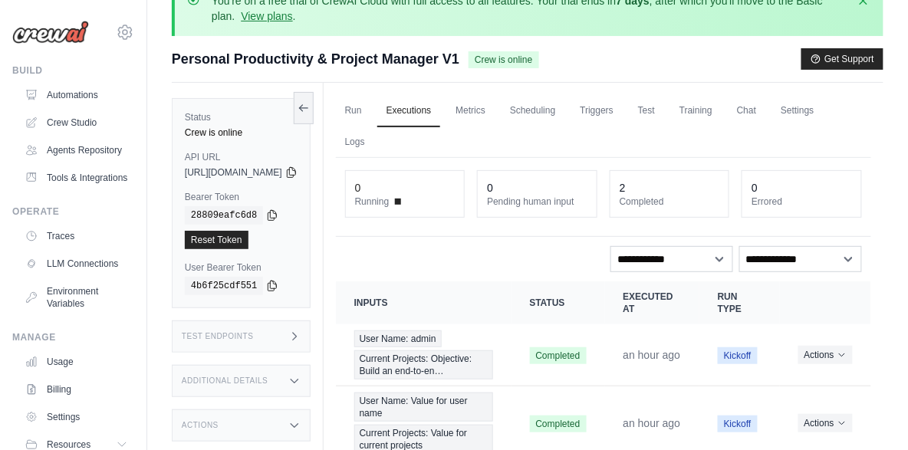
scroll to position [90, 0]
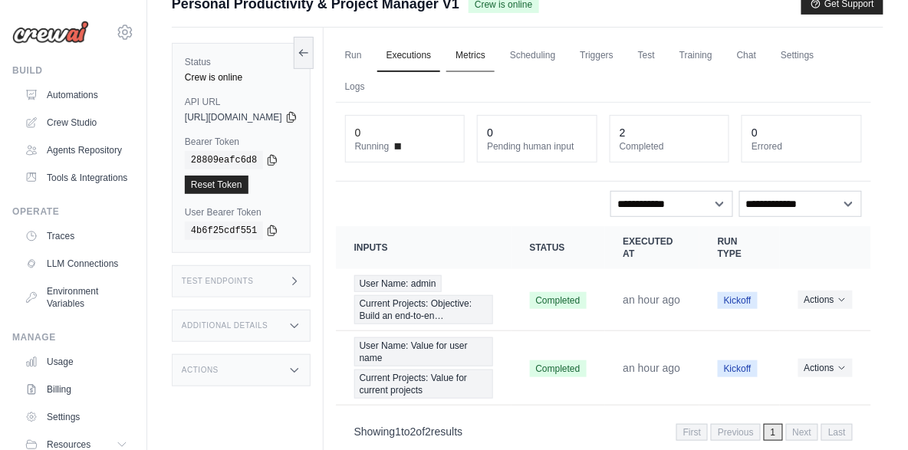
click at [495, 63] on link "Metrics" at bounding box center [470, 56] width 48 height 32
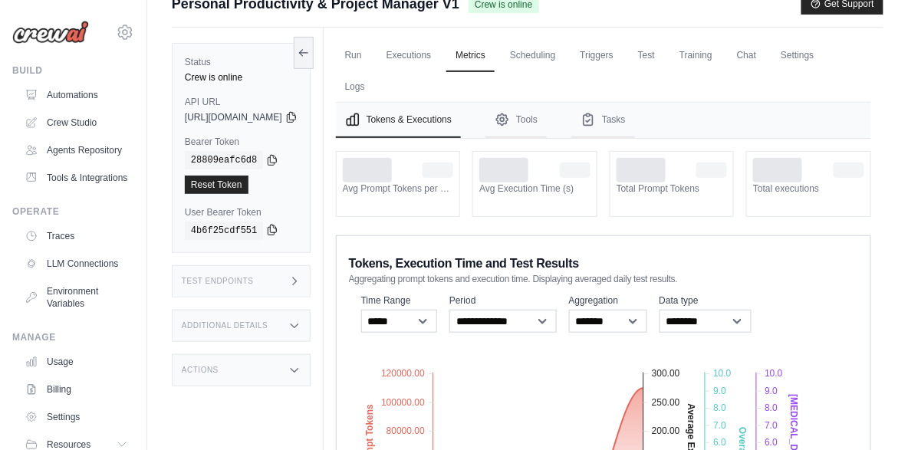
click at [271, 229] on icon at bounding box center [272, 230] width 8 height 10
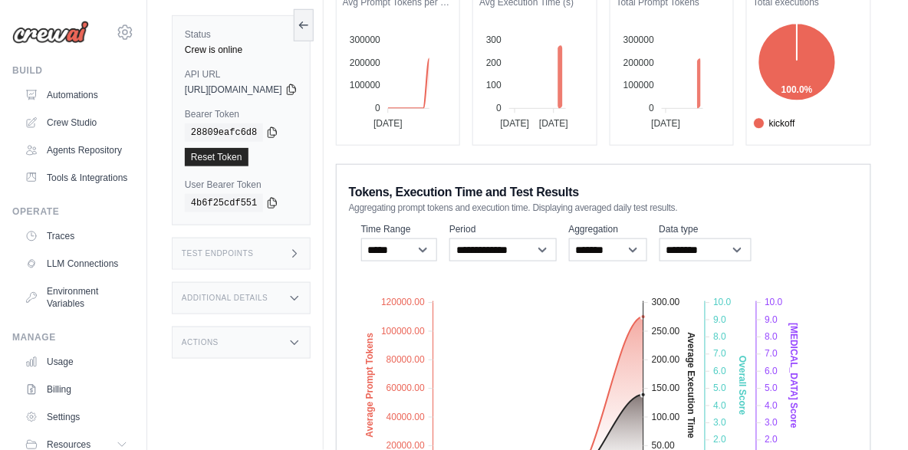
scroll to position [423, 0]
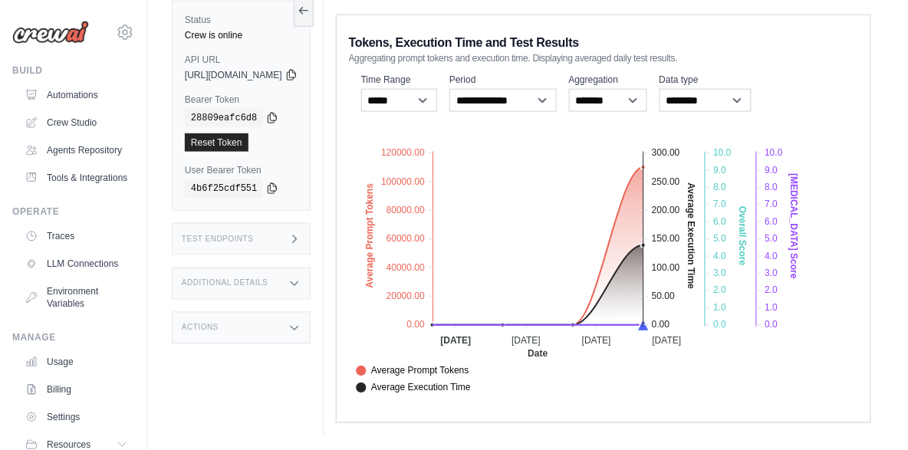
click at [288, 245] on div "Test Endpoints" at bounding box center [241, 239] width 139 height 32
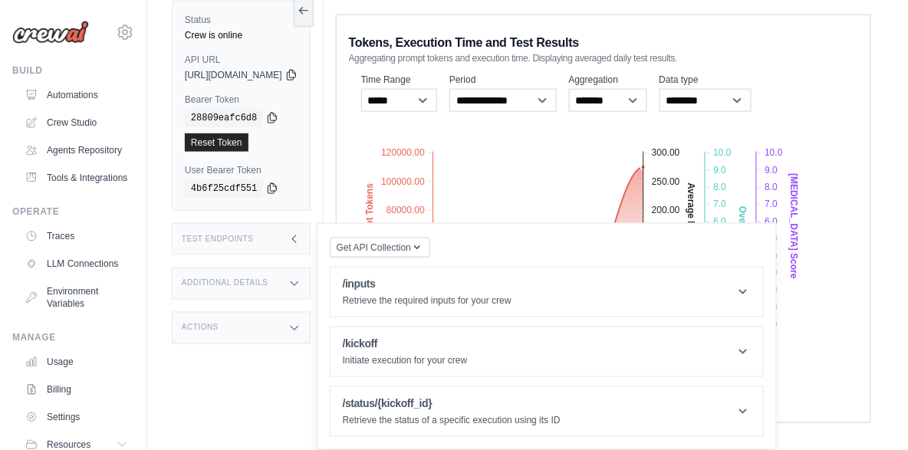
click at [289, 275] on div "Additional Details" at bounding box center [241, 284] width 139 height 32
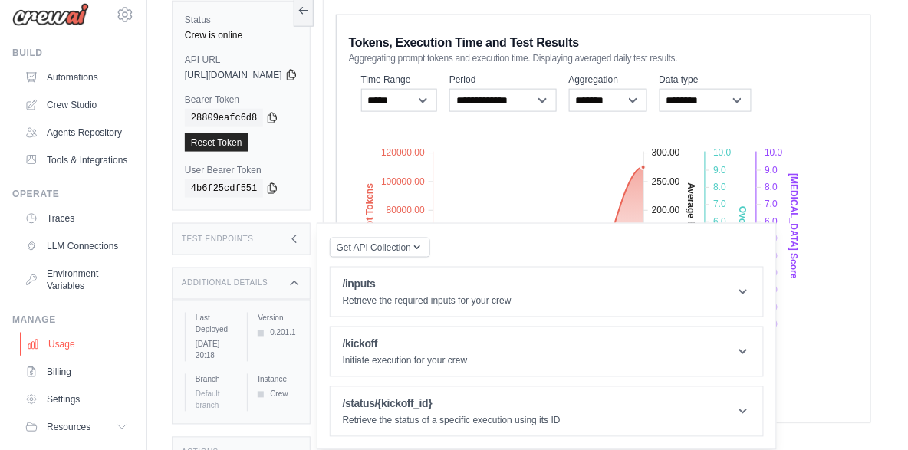
scroll to position [84, 0]
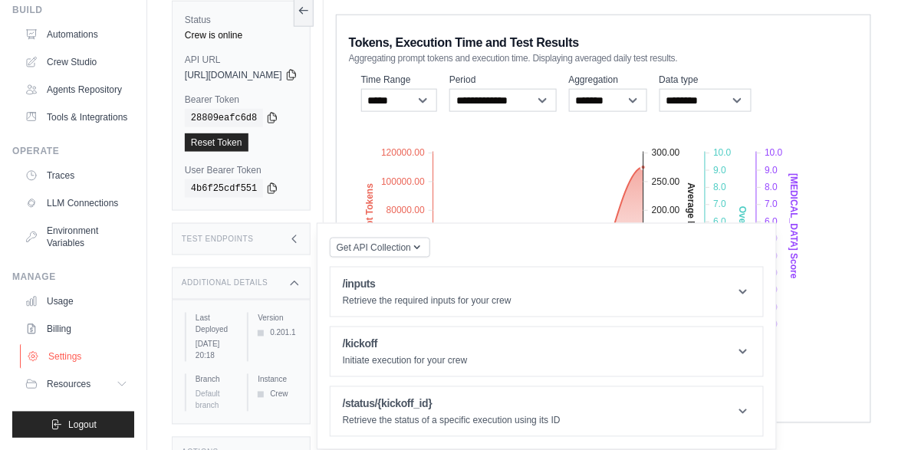
click at [67, 356] on link "Settings" at bounding box center [78, 356] width 116 height 25
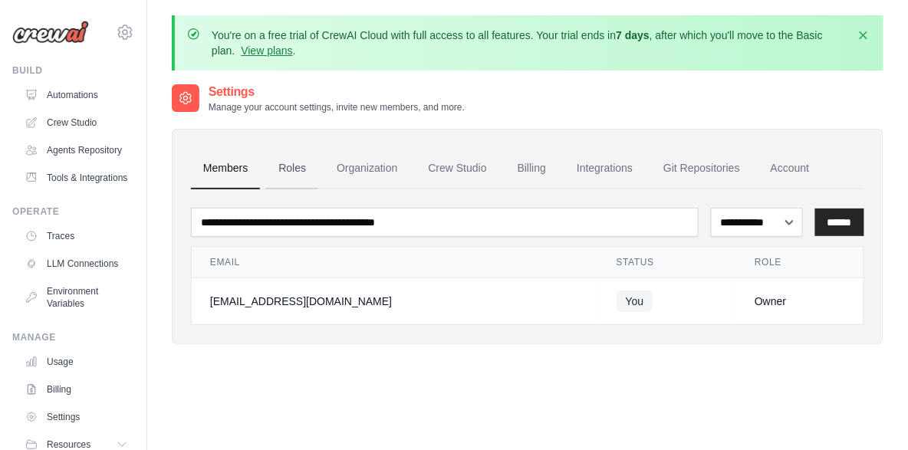
click at [290, 172] on link "Roles" at bounding box center [292, 168] width 52 height 41
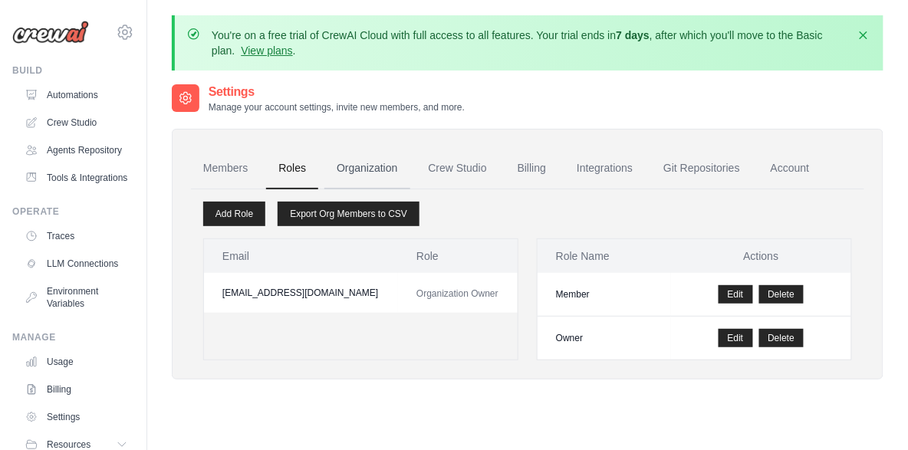
click at [353, 173] on link "Organization" at bounding box center [366, 168] width 85 height 41
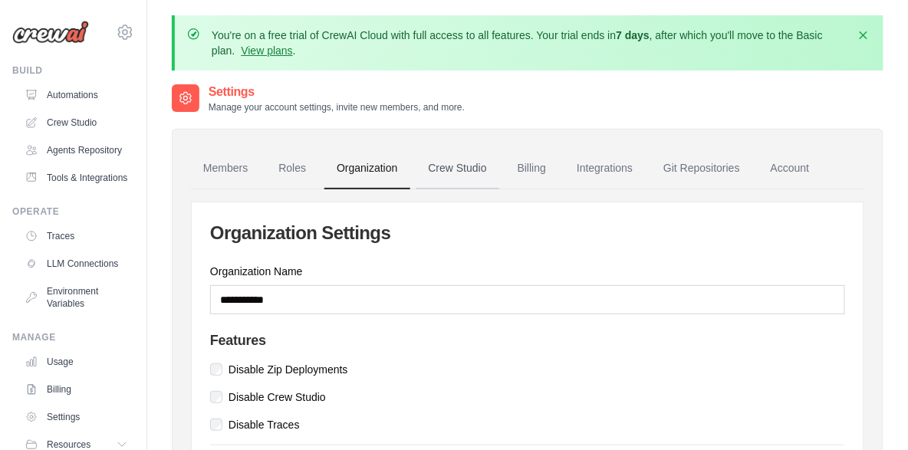
click at [456, 175] on link "Crew Studio" at bounding box center [457, 168] width 83 height 41
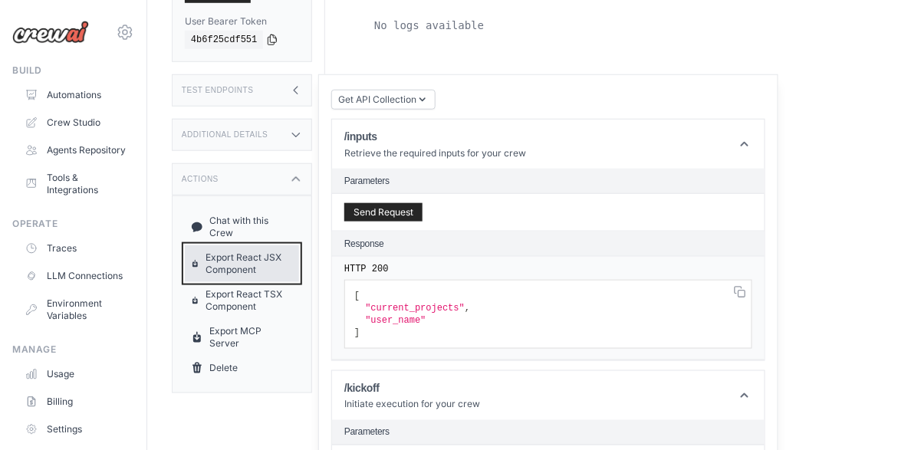
click at [271, 253] on link "Export React JSX Component" at bounding box center [242, 263] width 114 height 37
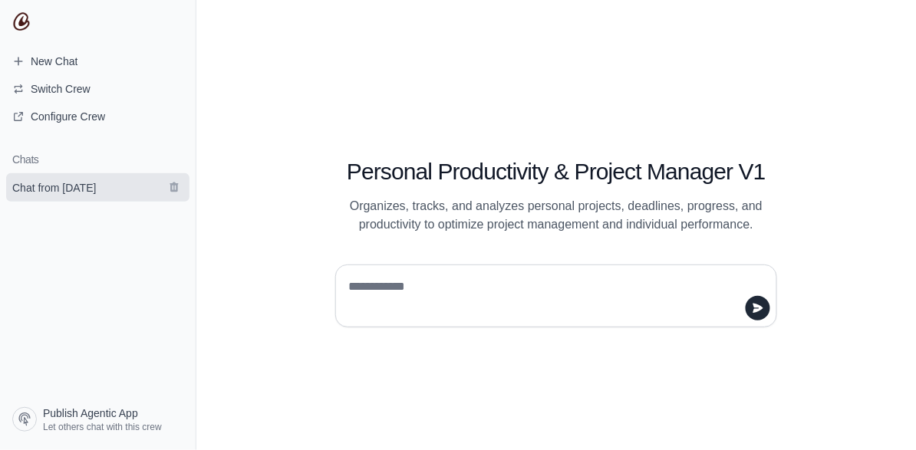
click at [96, 191] on span "Chat from [DATE]" at bounding box center [54, 187] width 84 height 15
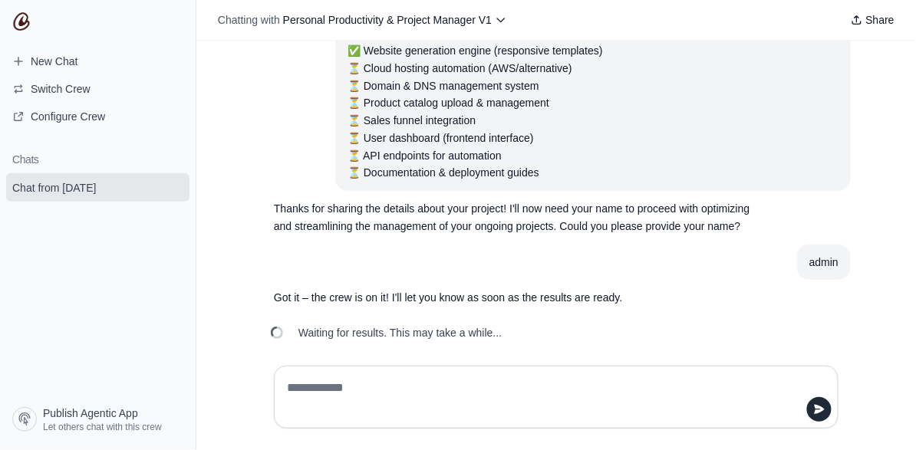
scroll to position [210, 0]
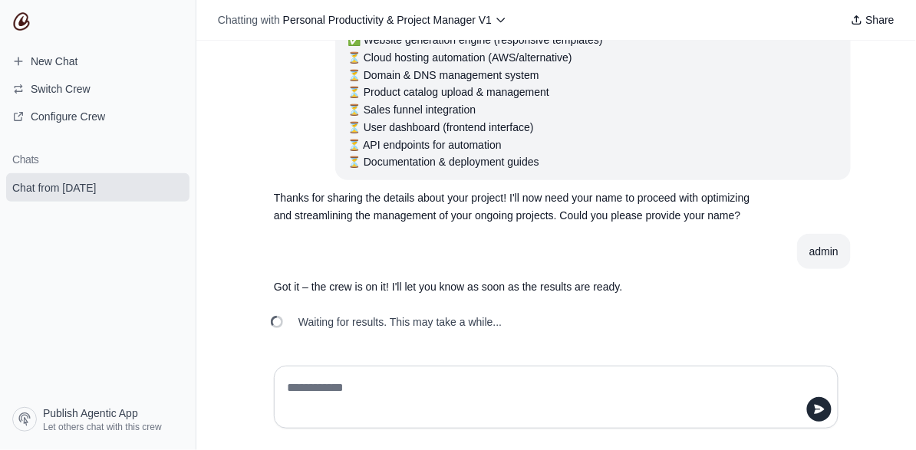
click at [578, 392] on textarea at bounding box center [551, 397] width 535 height 43
type textarea "**********"
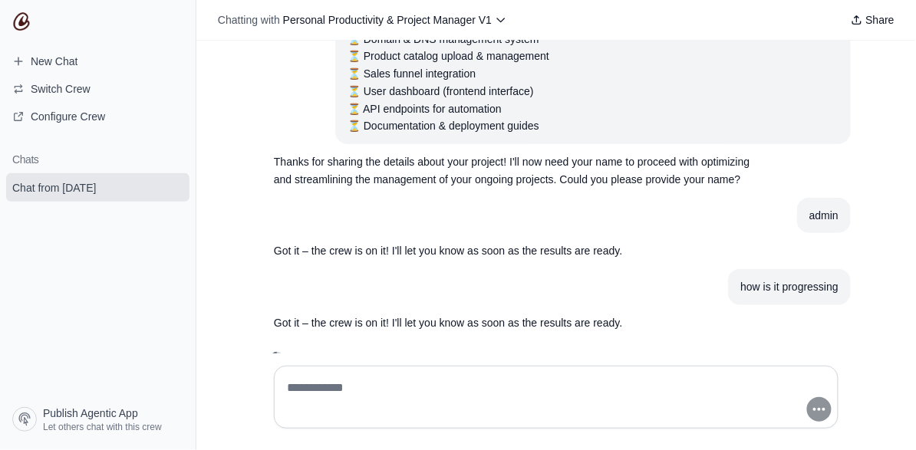
scroll to position [282, 0]
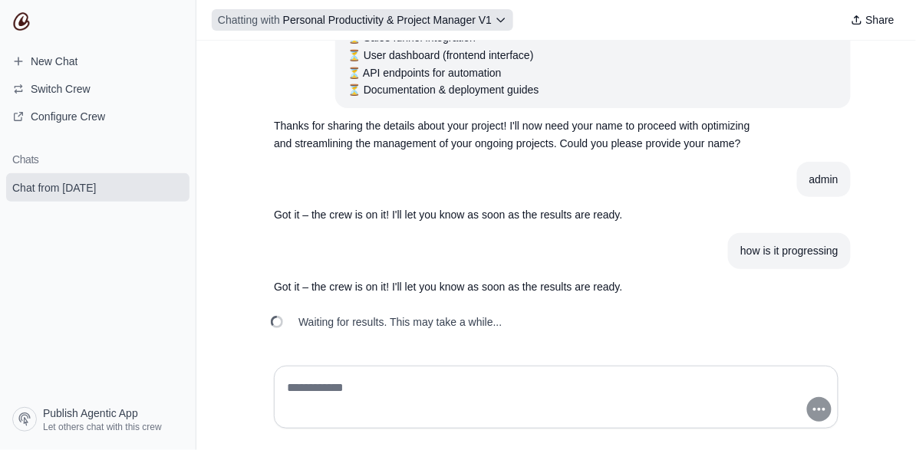
click at [498, 18] on icon at bounding box center [501, 20] width 7 height 4
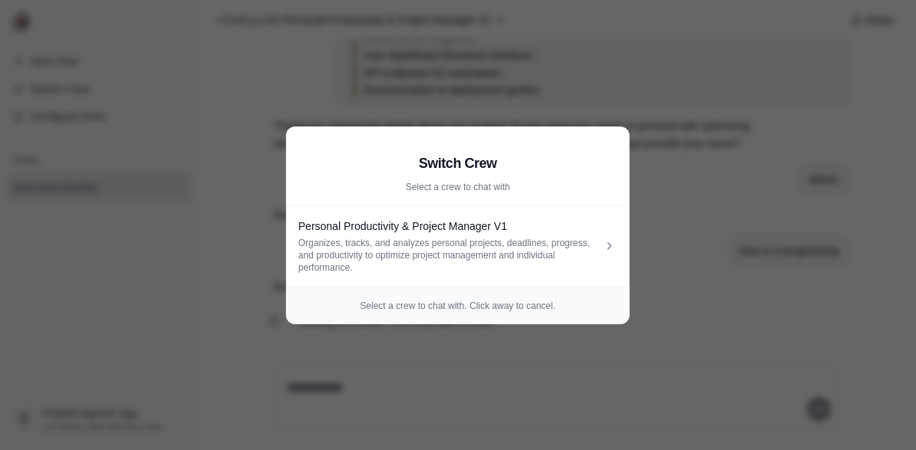
click at [686, 131] on aside "Switch Crew Select a crew to chat with Personal Productivity & Project Manager …" at bounding box center [458, 225] width 916 height 450
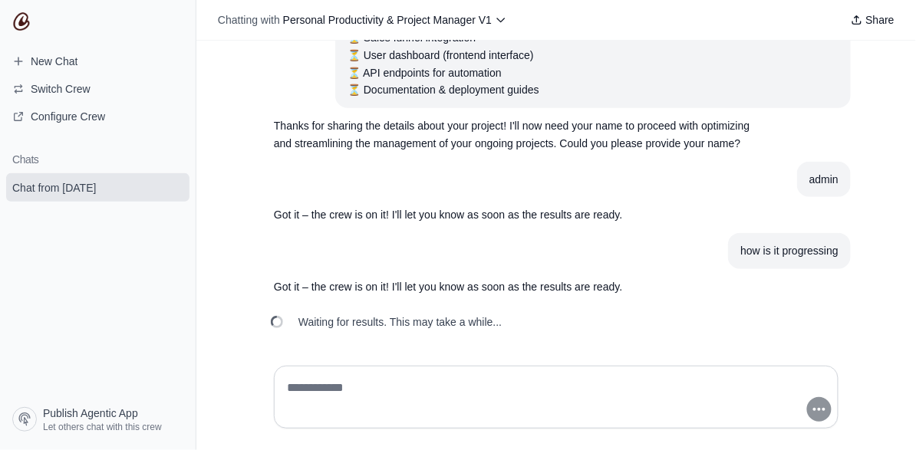
click at [459, 381] on textarea at bounding box center [551, 397] width 535 height 43
click at [499, 390] on textarea "**********" at bounding box center [551, 397] width 535 height 43
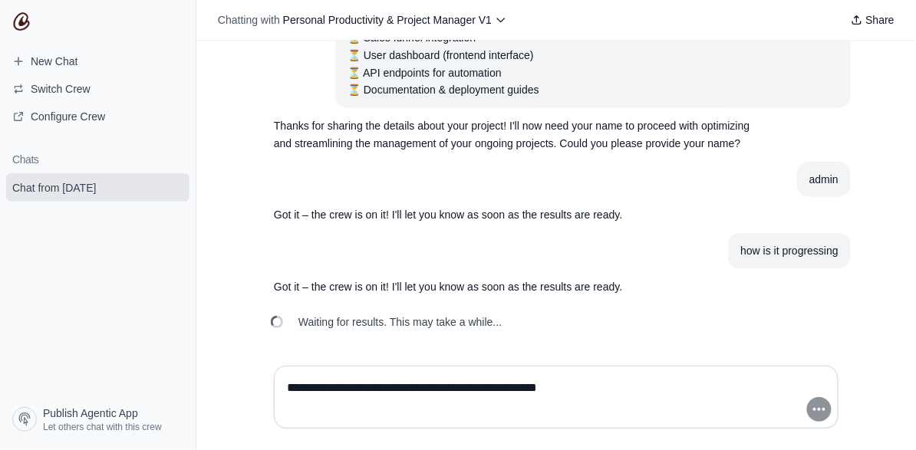
click at [697, 365] on div "**********" at bounding box center [556, 397] width 589 height 87
click at [587, 383] on textarea "**********" at bounding box center [551, 397] width 535 height 43
drag, startPoint x: 587, startPoint y: 383, endPoint x: 327, endPoint y: 380, distance: 260.0
click at [328, 380] on textarea "**********" at bounding box center [551, 397] width 535 height 43
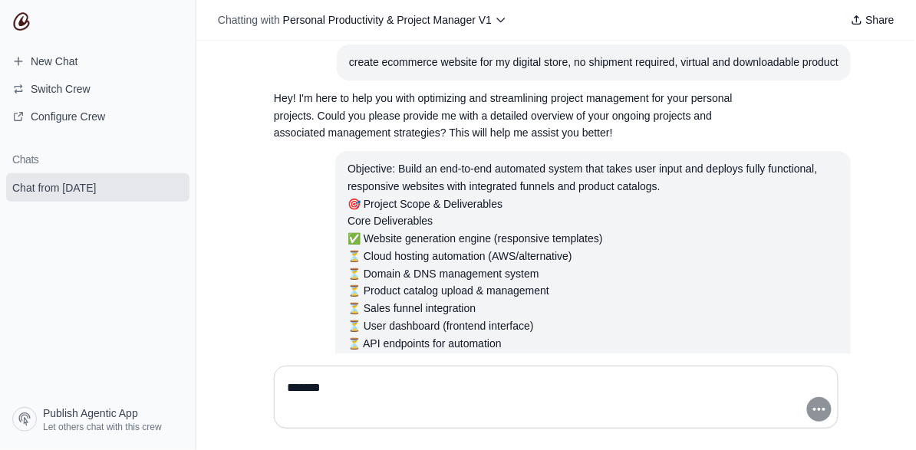
scroll to position [0, 0]
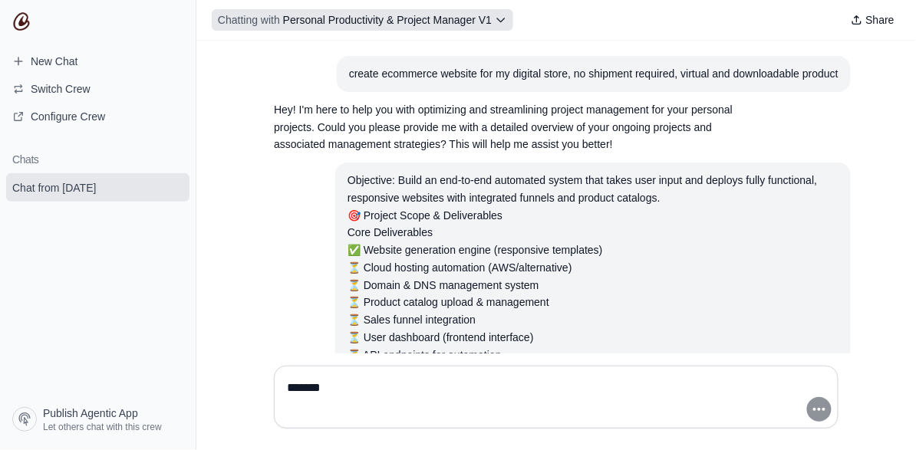
type textarea "*******"
click at [499, 18] on icon at bounding box center [501, 20] width 12 height 12
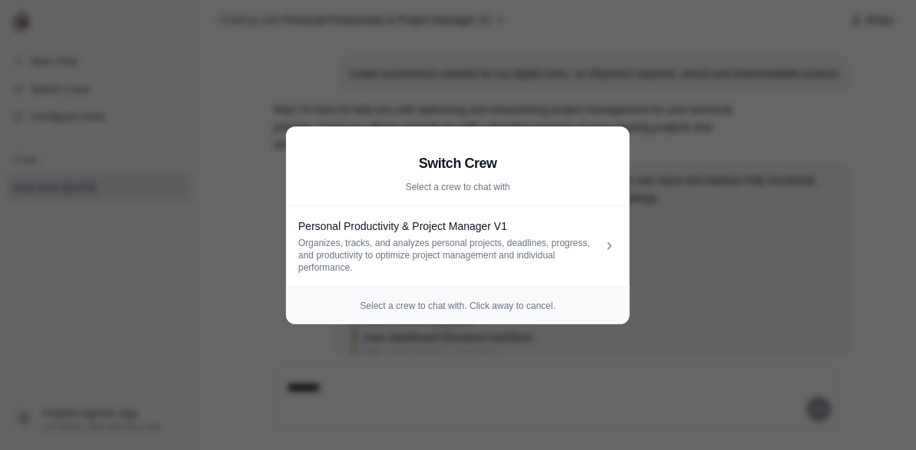
click at [726, 191] on aside "Switch Crew Select a crew to chat with Personal Productivity & Project Manager …" at bounding box center [458, 225] width 916 height 450
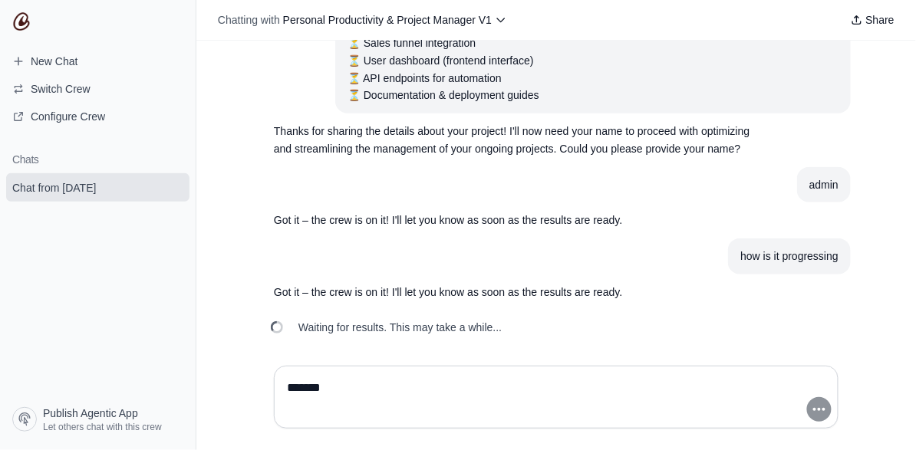
scroll to position [282, 0]
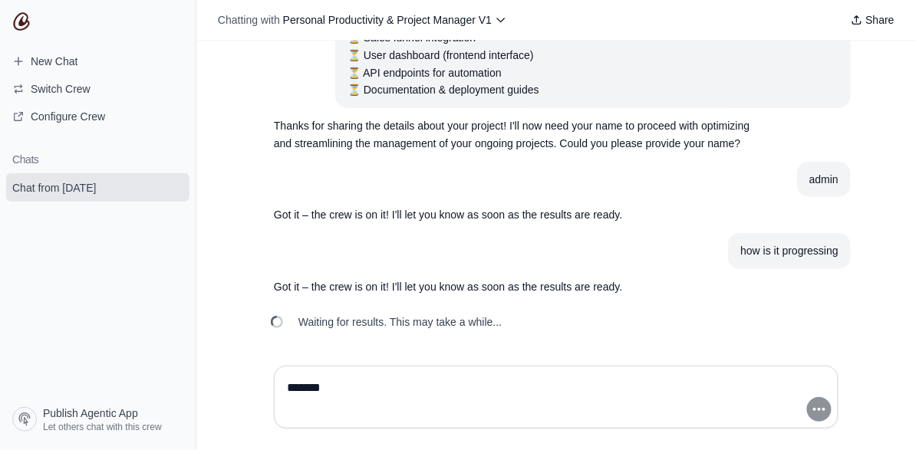
drag, startPoint x: 346, startPoint y: 393, endPoint x: 262, endPoint y: 376, distance: 85.3
click at [262, 376] on div "*******" at bounding box center [556, 397] width 589 height 87
click at [803, 282] on article "Got it – the crew is on it! I'll let you know as soon as the results are ready." at bounding box center [556, 287] width 589 height 36
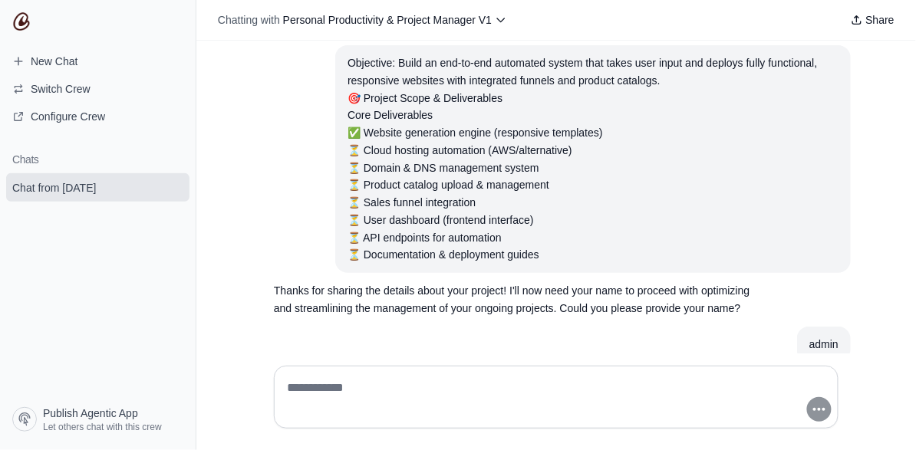
scroll to position [0, 0]
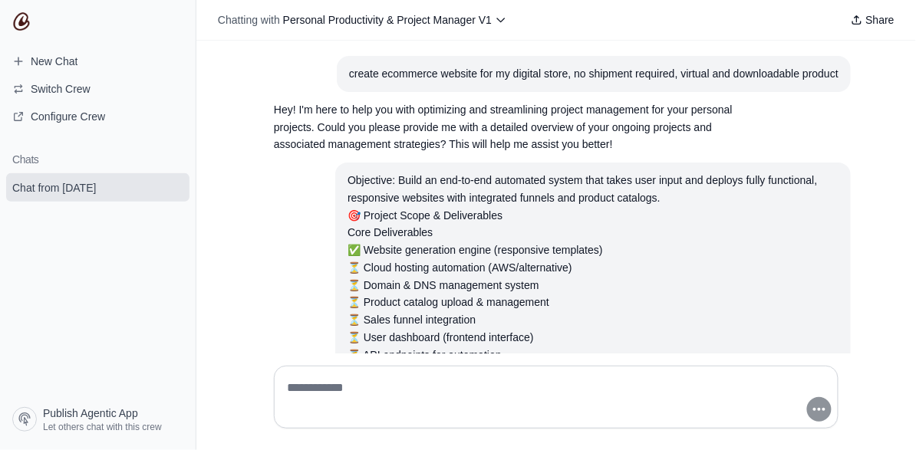
click at [510, 153] on p "Hey! I'm here to help you with optimizing and streamlining project management f…" at bounding box center [519, 127] width 491 height 52
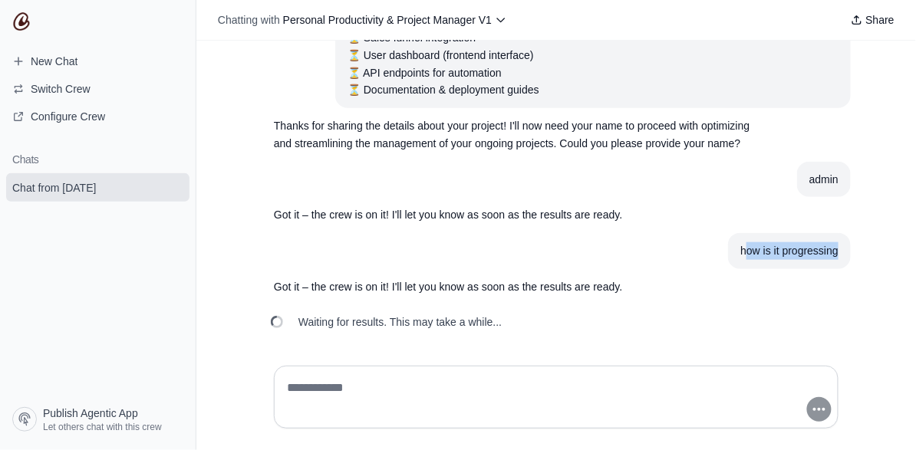
drag, startPoint x: 743, startPoint y: 252, endPoint x: 850, endPoint y: 255, distance: 106.7
click at [850, 255] on div "create ecommerce website for my digital store, no shipment required, virtual an…" at bounding box center [555, 197] width 719 height 313
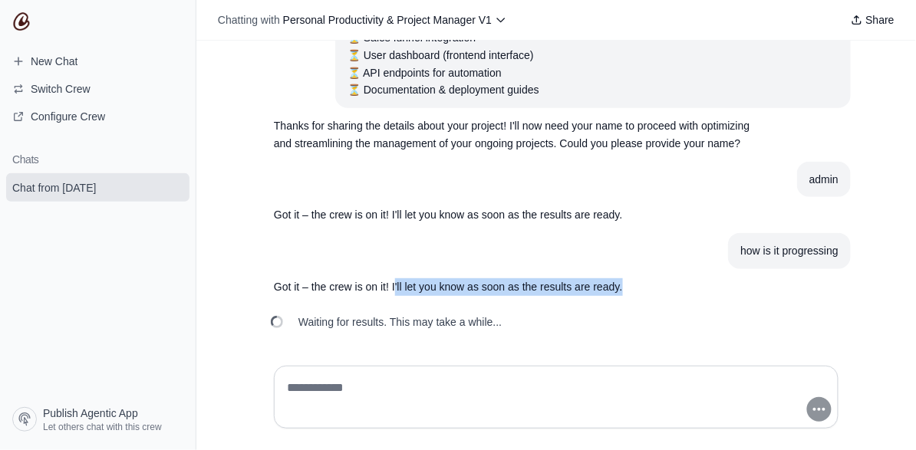
drag, startPoint x: 392, startPoint y: 283, endPoint x: 656, endPoint y: 293, distance: 264.8
click at [656, 293] on p "Got it – the crew is on it! I'll let you know as soon as the results are ready." at bounding box center [519, 287] width 491 height 18
click at [832, 314] on div "Waiting for results. This may take a while..." at bounding box center [556, 322] width 589 height 34
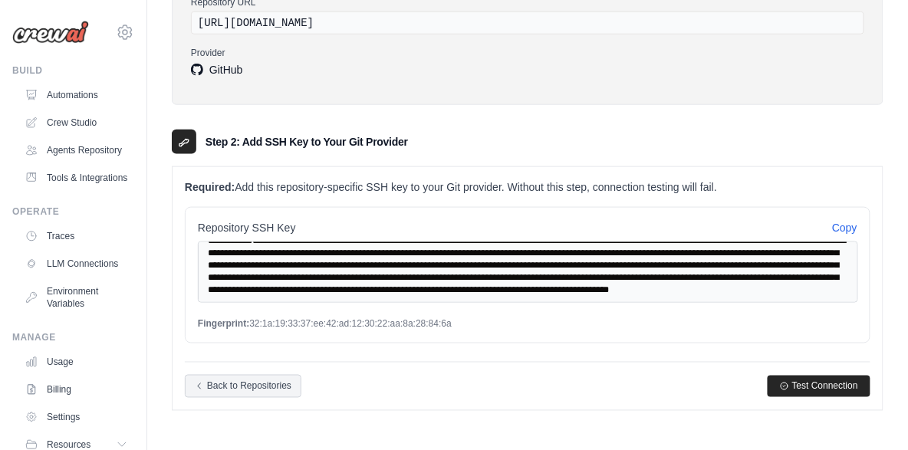
scroll to position [359, 0]
click at [791, 383] on button "Test Connection" at bounding box center [819, 385] width 103 height 21
click at [846, 229] on button "Copy" at bounding box center [844, 226] width 25 height 15
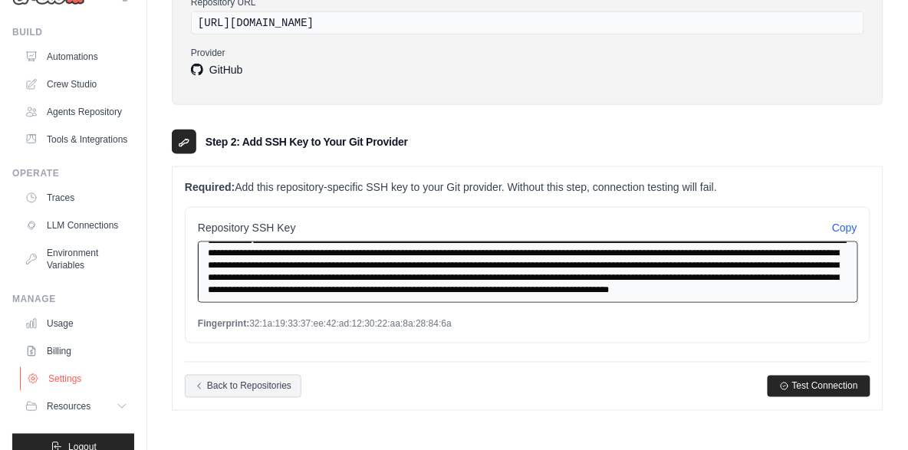
scroll to position [84, 0]
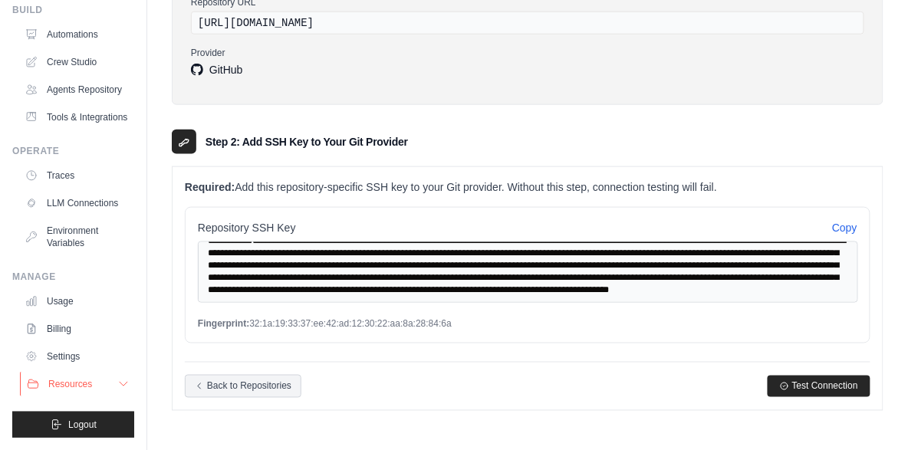
click at [75, 382] on span "Resources" at bounding box center [70, 384] width 44 height 12
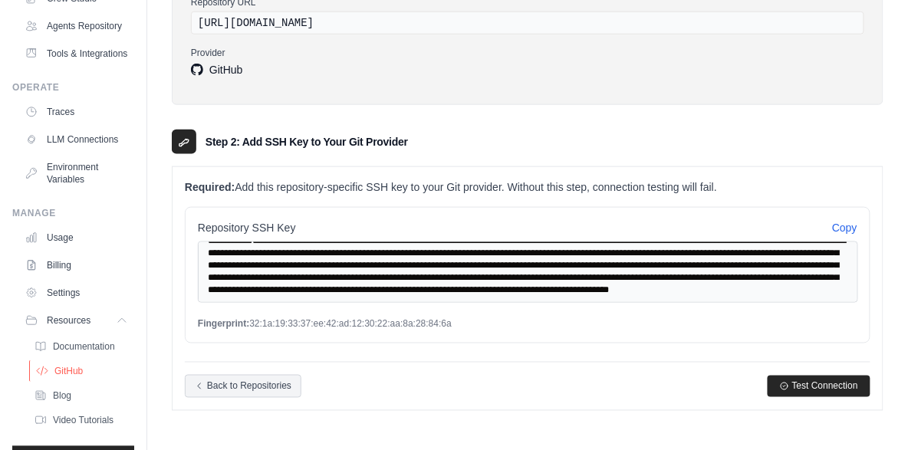
scroll to position [183, 0]
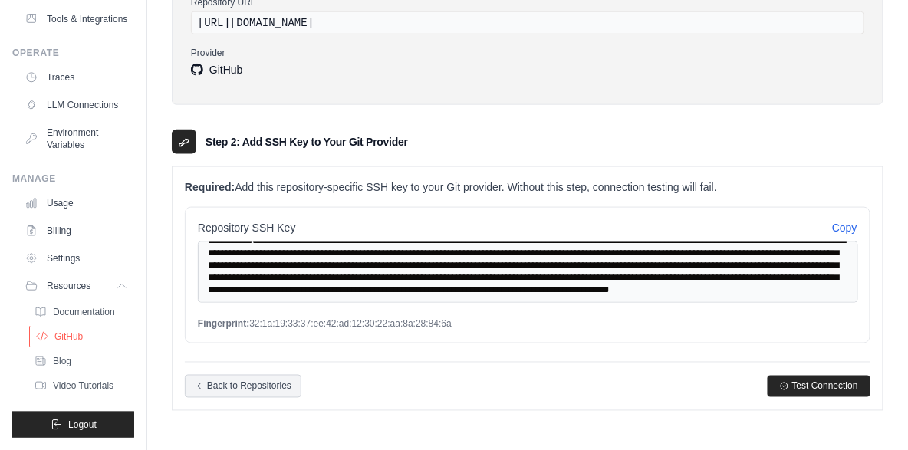
click at [85, 336] on link "GitHub" at bounding box center [82, 336] width 107 height 21
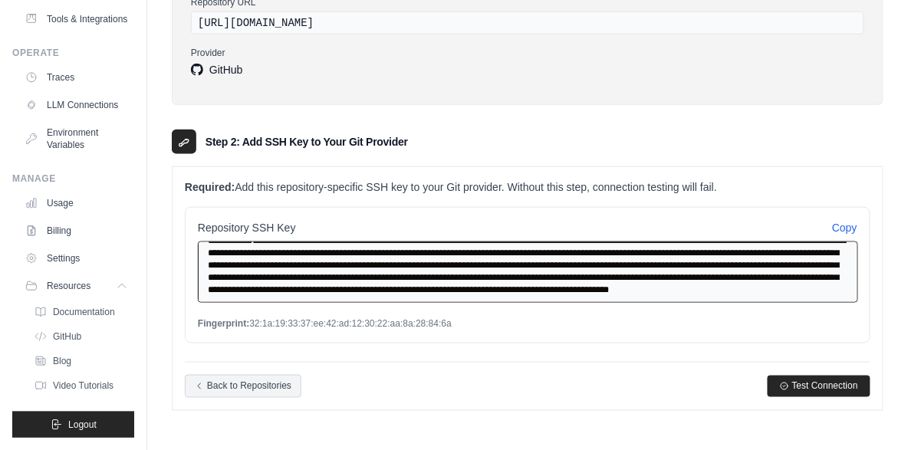
click at [508, 277] on textarea "**********" at bounding box center [528, 272] width 660 height 61
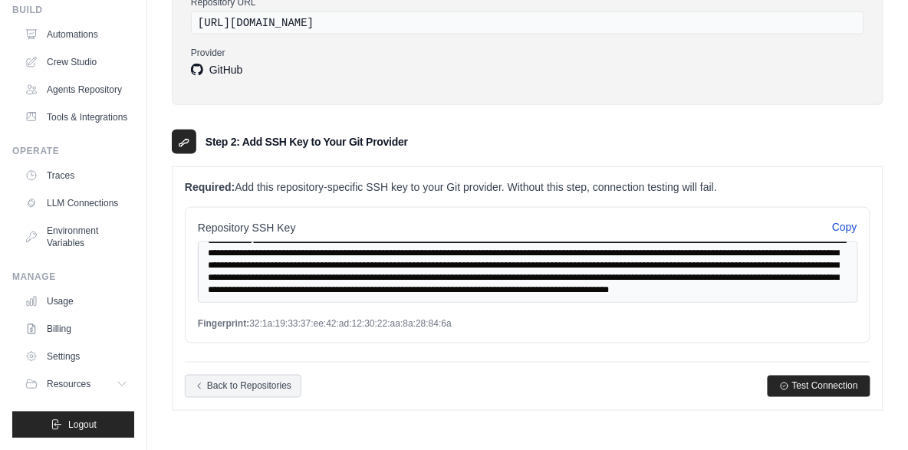
click at [850, 225] on button "Copy" at bounding box center [844, 226] width 25 height 15
click at [802, 383] on span "Test Connection" at bounding box center [825, 386] width 66 height 12
drag, startPoint x: 499, startPoint y: 17, endPoint x: 370, endPoint y: 8, distance: 129.9
click at [370, 8] on div "Repository URL https://www.github.com/ramesh10779/crewAI_AMP" at bounding box center [527, 15] width 673 height 38
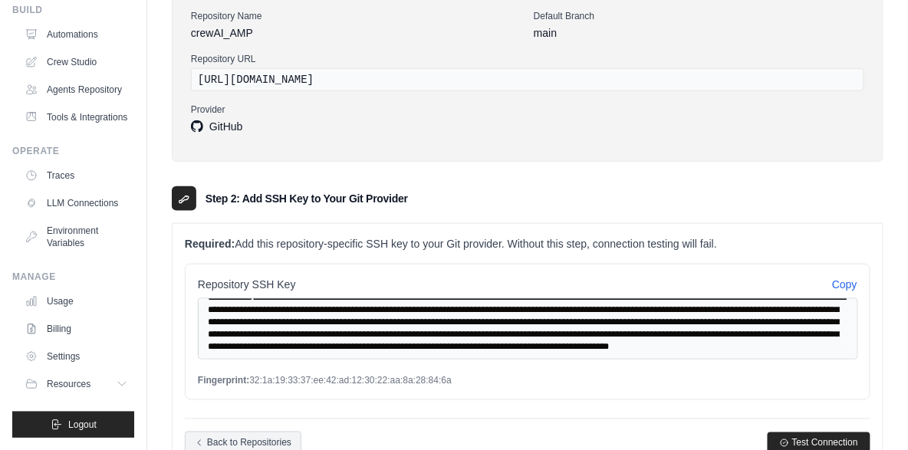
scroll to position [164, 0]
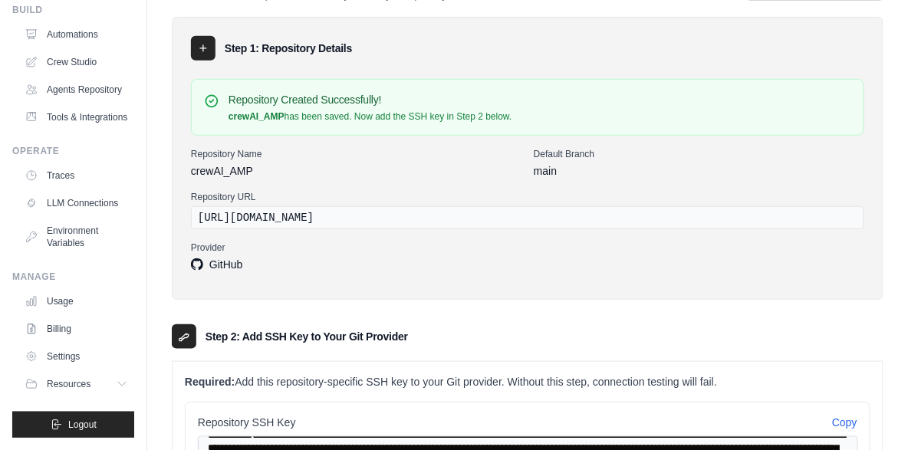
click at [535, 239] on div "Repository Name crewAI_AMP Default Branch main Repository URL https://www.githu…" at bounding box center [527, 211] width 673 height 127
drag, startPoint x: 509, startPoint y: 215, endPoint x: 192, endPoint y: 214, distance: 316.7
click at [192, 214] on div "[URL][DOMAIN_NAME]" at bounding box center [527, 217] width 673 height 23
copy div "[URL][DOMAIN_NAME]"
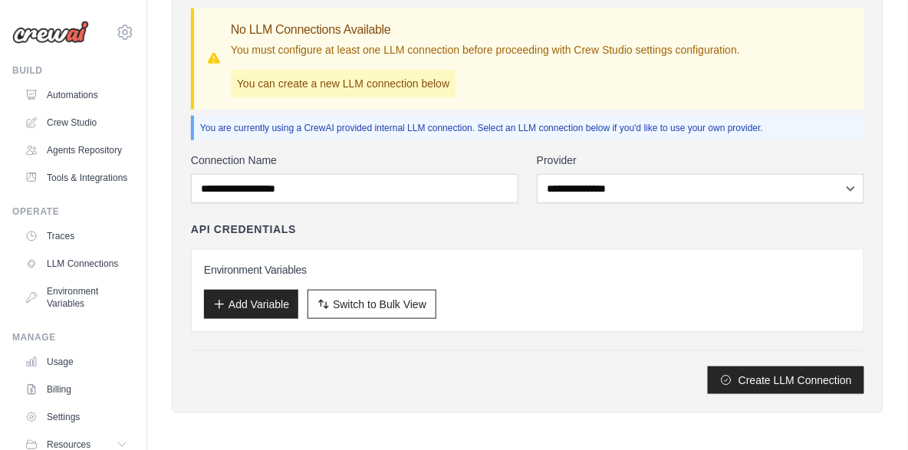
scroll to position [196, 0]
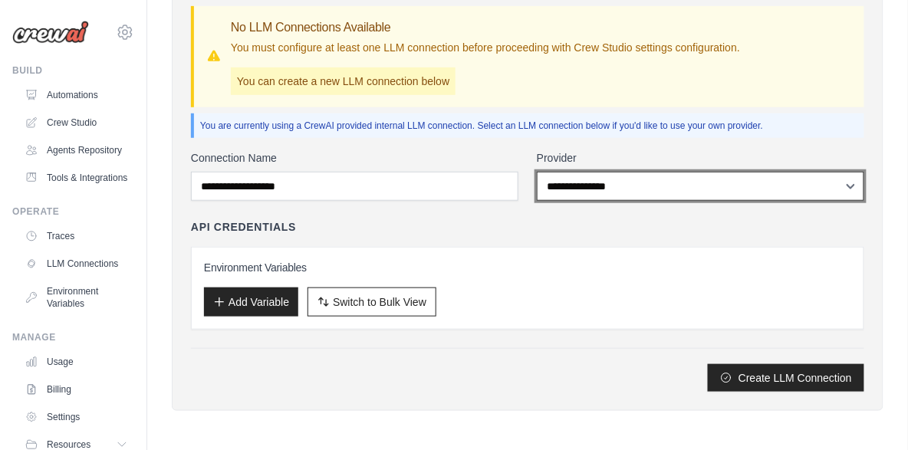
click at [624, 194] on select "**********" at bounding box center [700, 186] width 327 height 29
select select "**********"
click at [537, 172] on select "**********" at bounding box center [700, 186] width 327 height 29
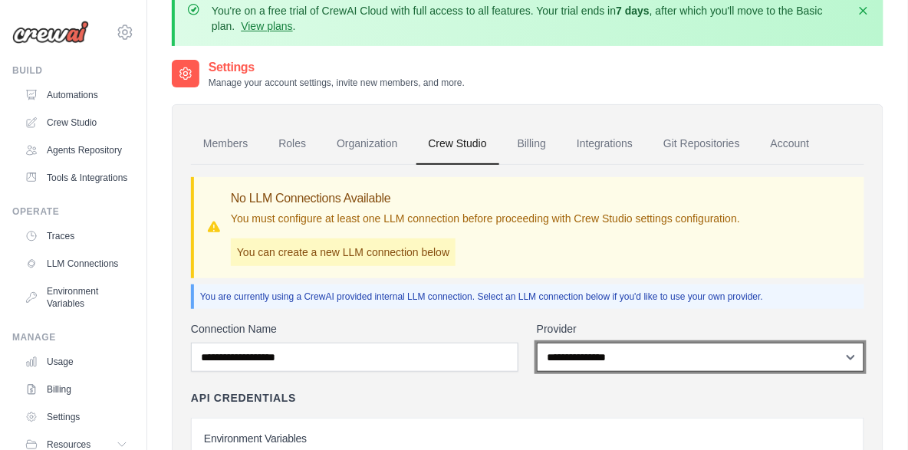
scroll to position [0, 0]
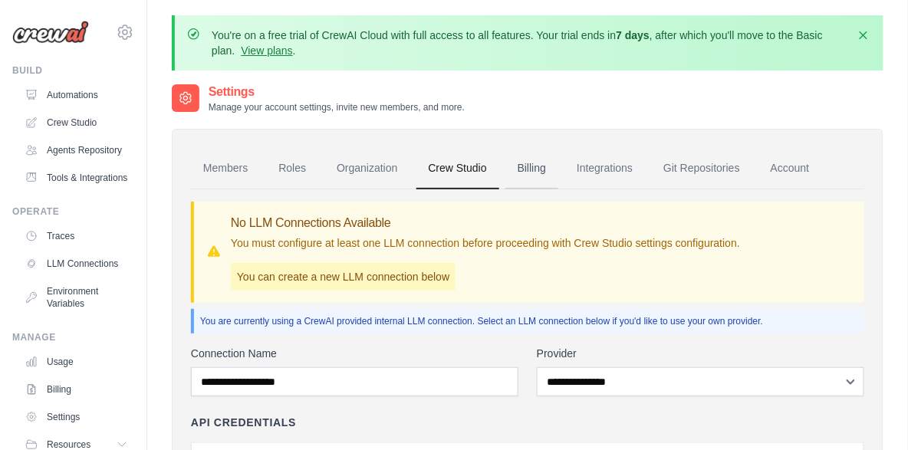
click at [528, 172] on link "Billing" at bounding box center [531, 168] width 53 height 41
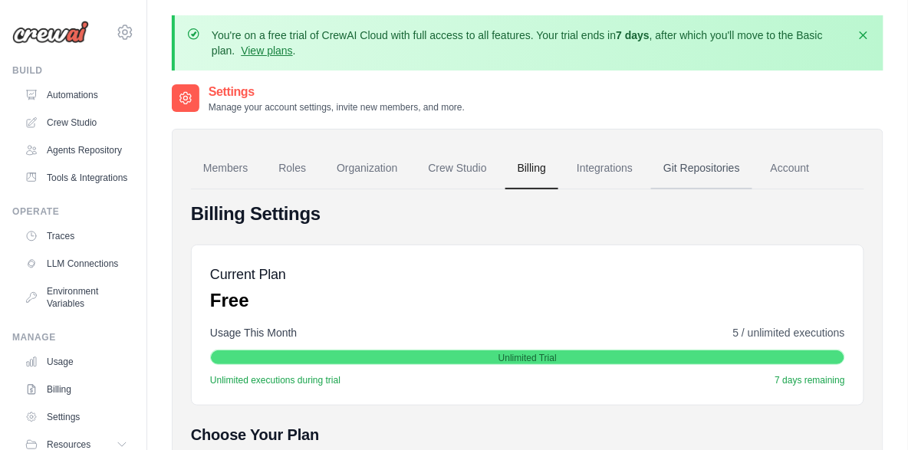
click at [696, 170] on link "Git Repositories" at bounding box center [701, 168] width 101 height 41
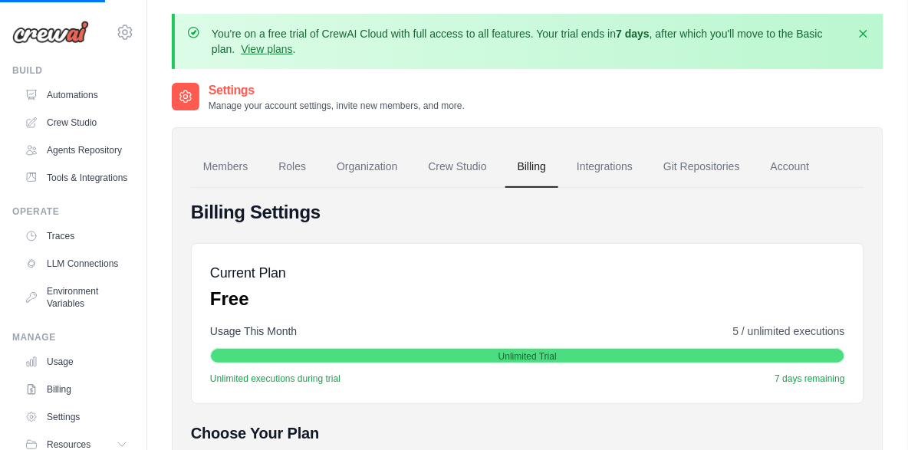
scroll to position [2, 0]
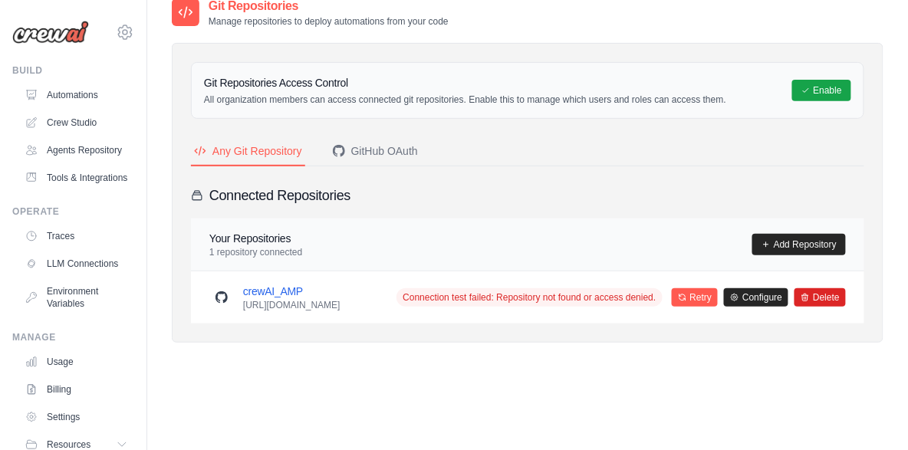
scroll to position [98, 0]
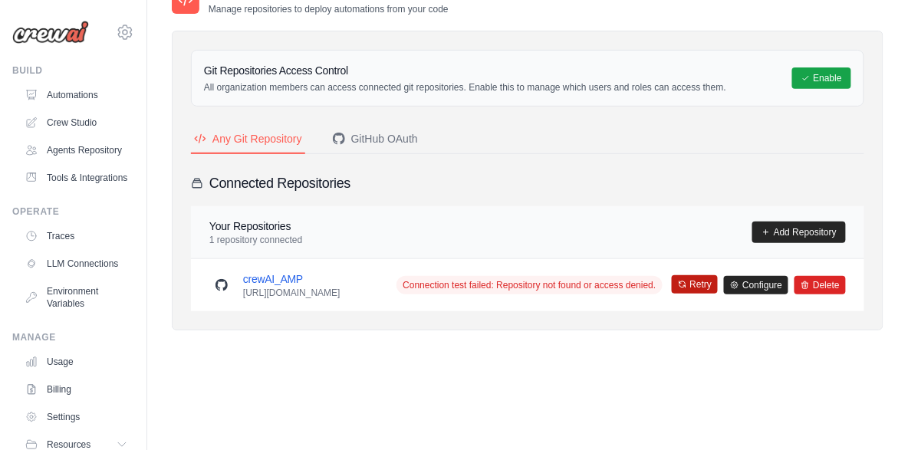
click at [702, 291] on button "Retry" at bounding box center [695, 284] width 47 height 18
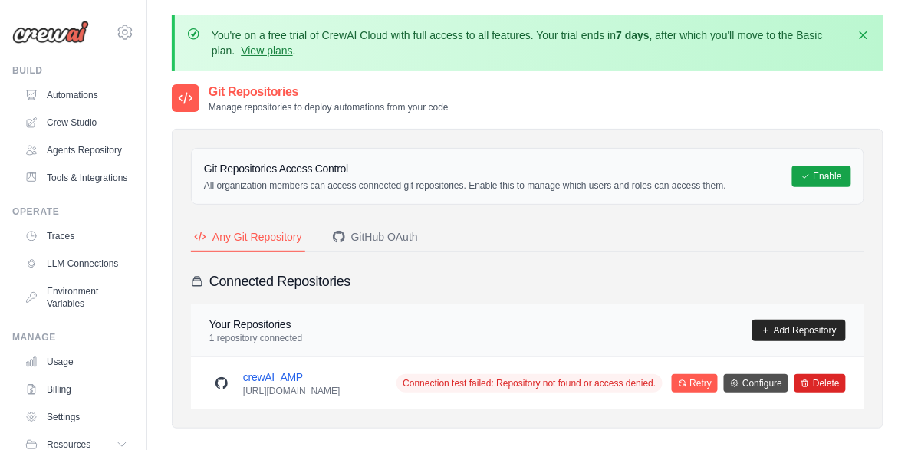
click at [760, 387] on link "Configure" at bounding box center [756, 383] width 64 height 18
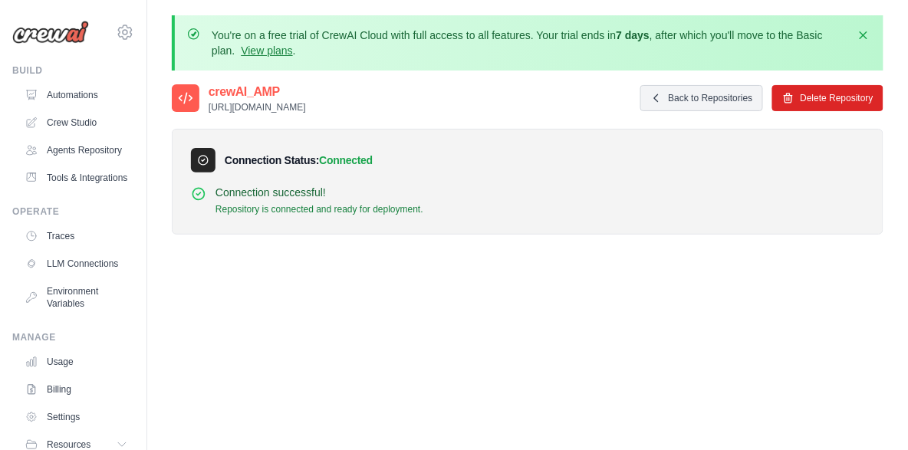
click at [510, 285] on div "crewAI_AMP https://www.github.com/ramesh10779/crewAI_AMP Back to Repositories D…" at bounding box center [528, 308] width 712 height 450
click at [724, 98] on link "Back to Repositories" at bounding box center [701, 98] width 123 height 26
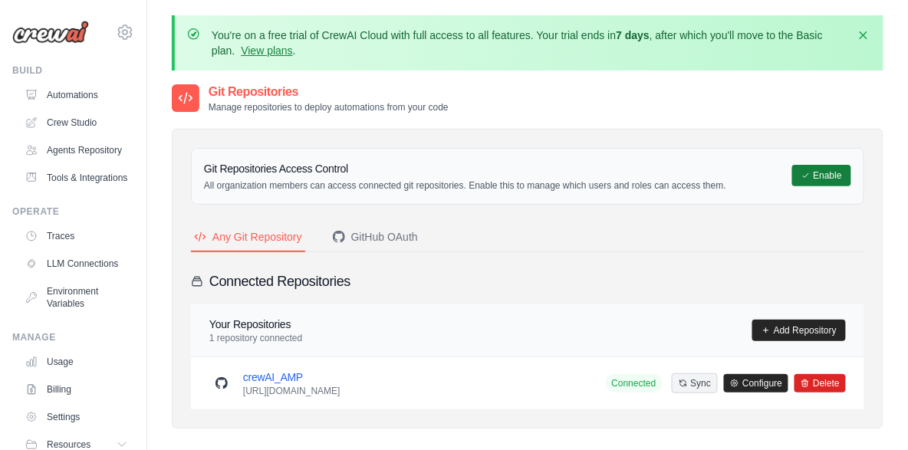
click at [833, 179] on button "Enable" at bounding box center [821, 175] width 59 height 21
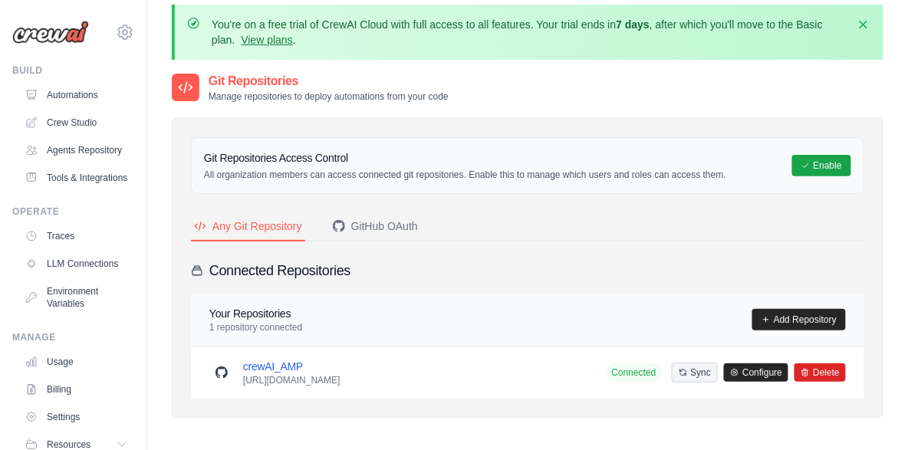
scroll to position [22, 0]
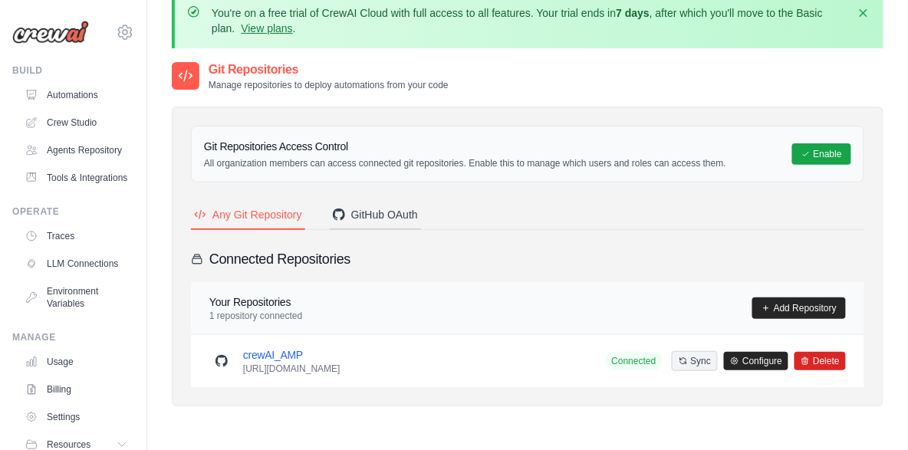
click at [384, 219] on div "GitHub OAuth" at bounding box center [375, 214] width 85 height 15
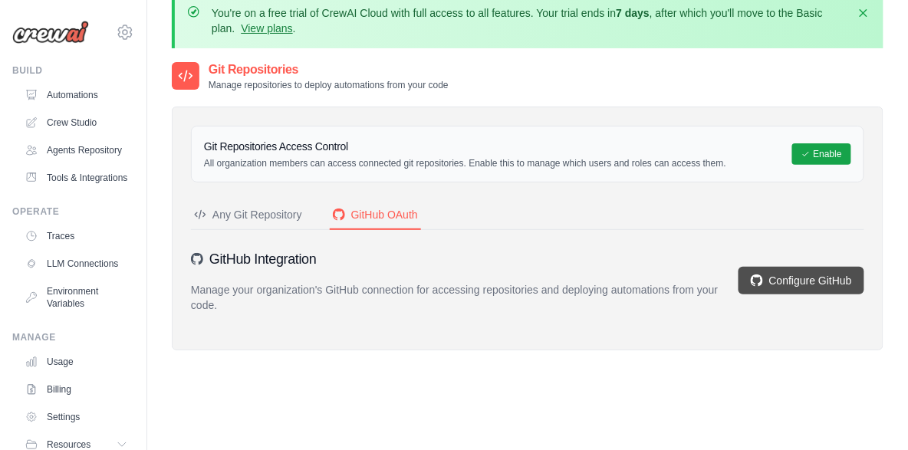
click at [752, 279] on icon at bounding box center [757, 281] width 12 height 12
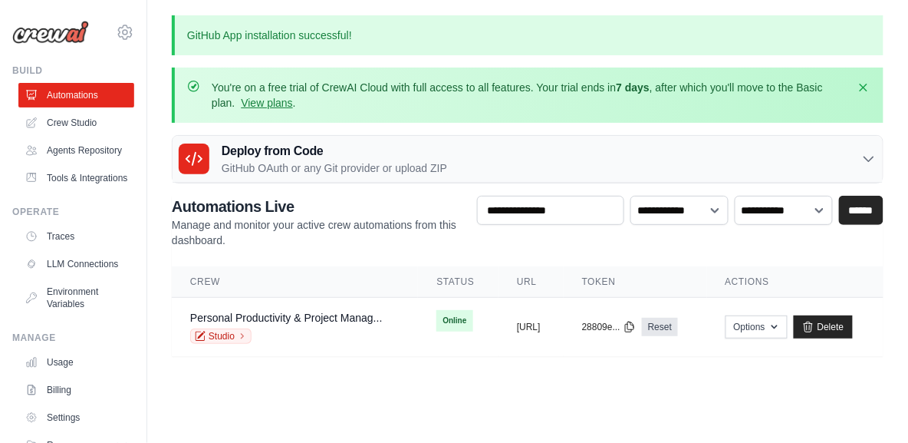
scroll to position [8, 0]
click at [764, 209] on select "**********" at bounding box center [784, 210] width 98 height 29
select select "******"
click at [735, 196] on select "**********" at bounding box center [784, 210] width 98 height 29
click at [801, 208] on select "**********" at bounding box center [784, 210] width 98 height 29
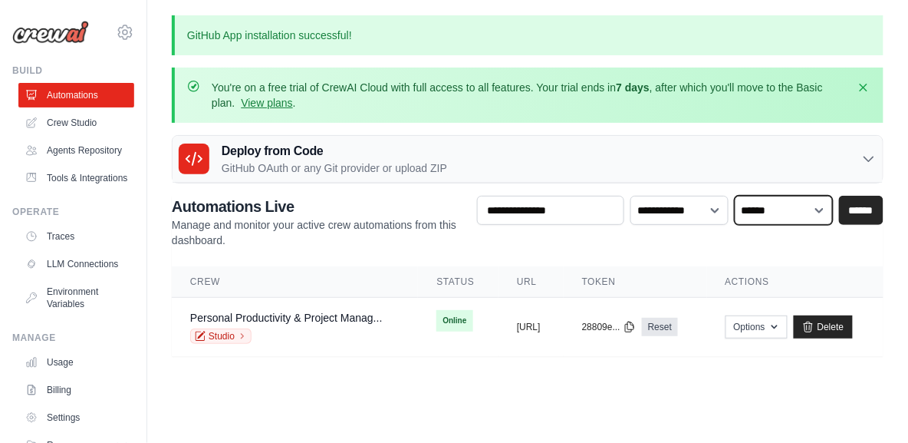
click at [791, 204] on select "**********" at bounding box center [784, 210] width 98 height 29
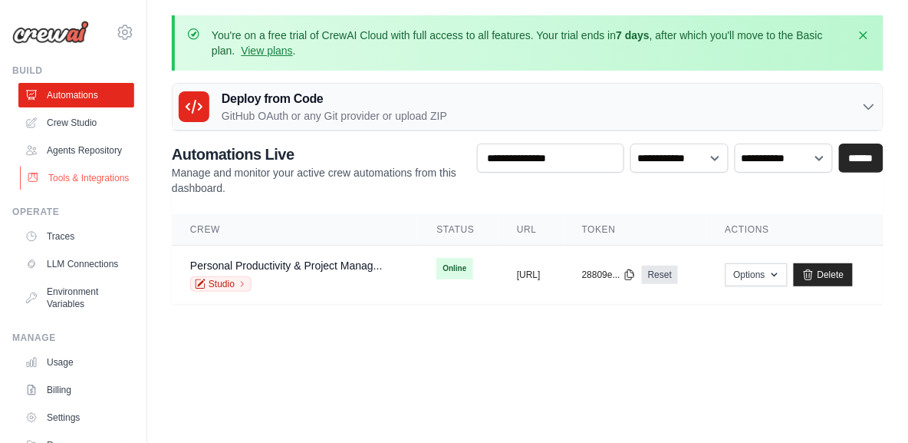
click at [70, 190] on link "Tools & Integrations" at bounding box center [78, 178] width 116 height 25
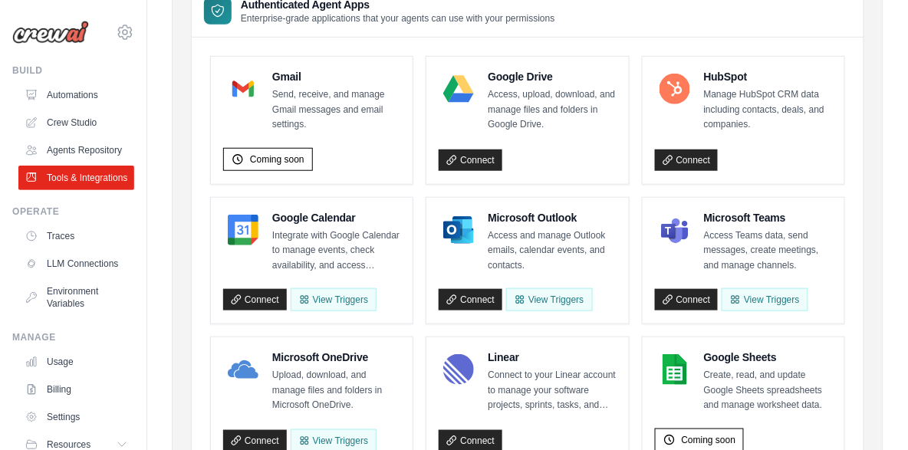
scroll to position [216, 0]
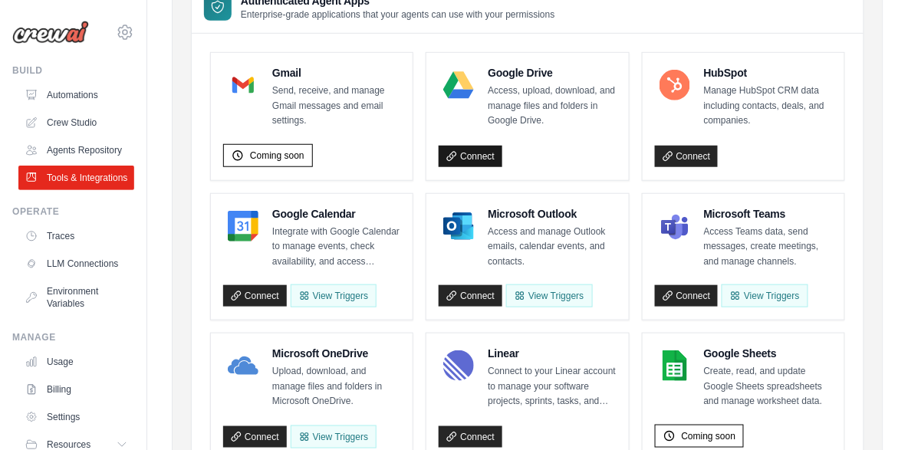
click at [461, 153] on link "Connect" at bounding box center [471, 156] width 64 height 21
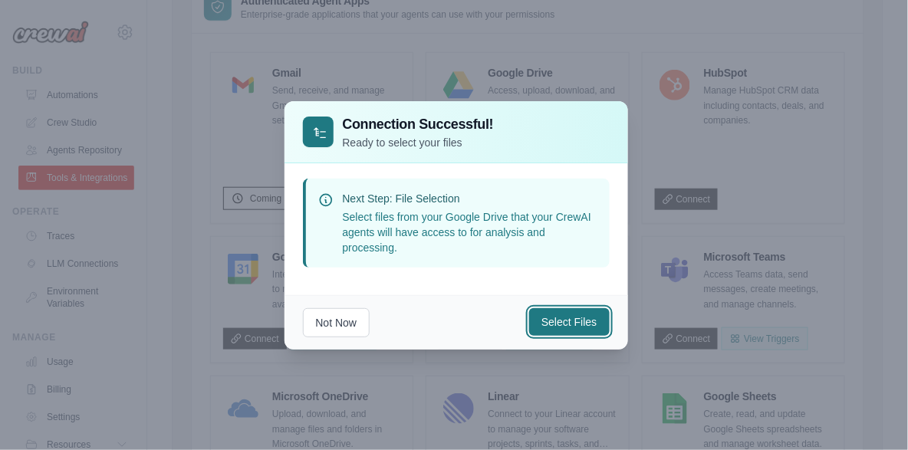
click at [563, 325] on button "Select Files" at bounding box center [569, 322] width 80 height 28
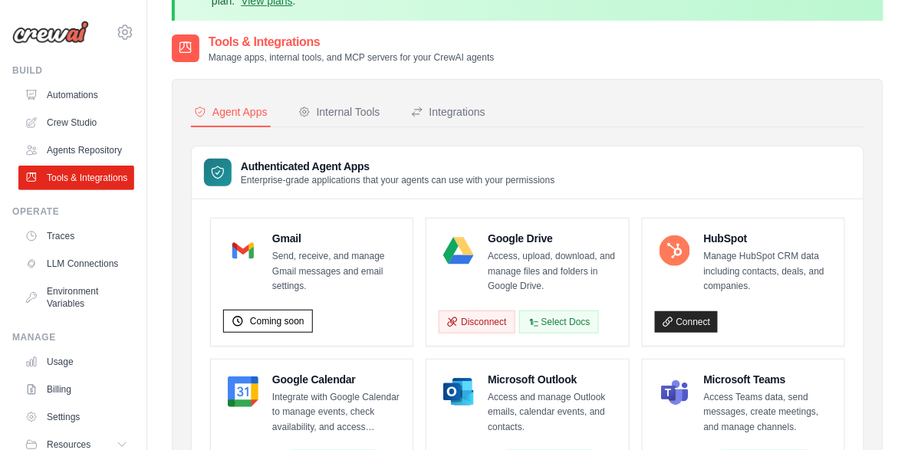
scroll to position [48, 0]
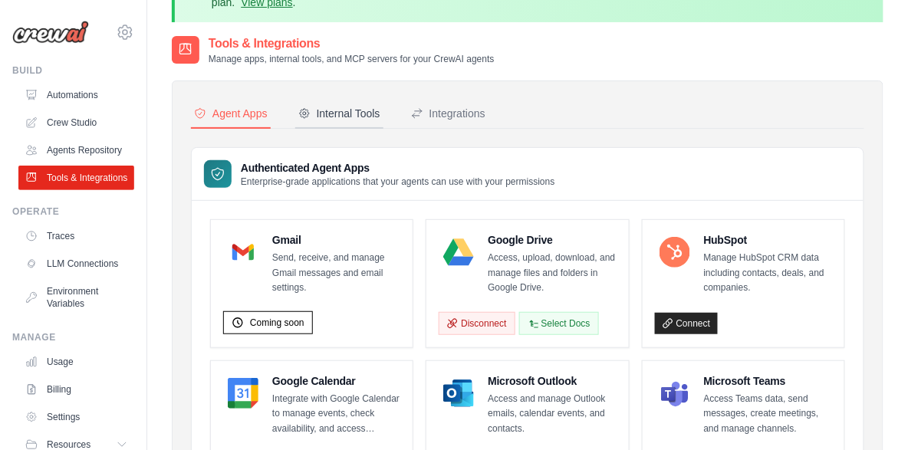
click at [344, 115] on div "Internal Tools" at bounding box center [339, 113] width 82 height 15
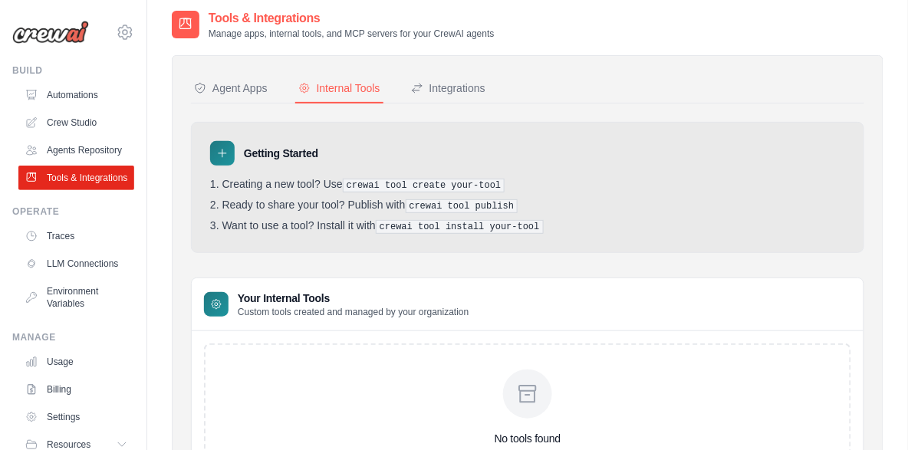
scroll to position [72, 0]
click at [466, 92] on div "Integrations" at bounding box center [448, 89] width 74 height 15
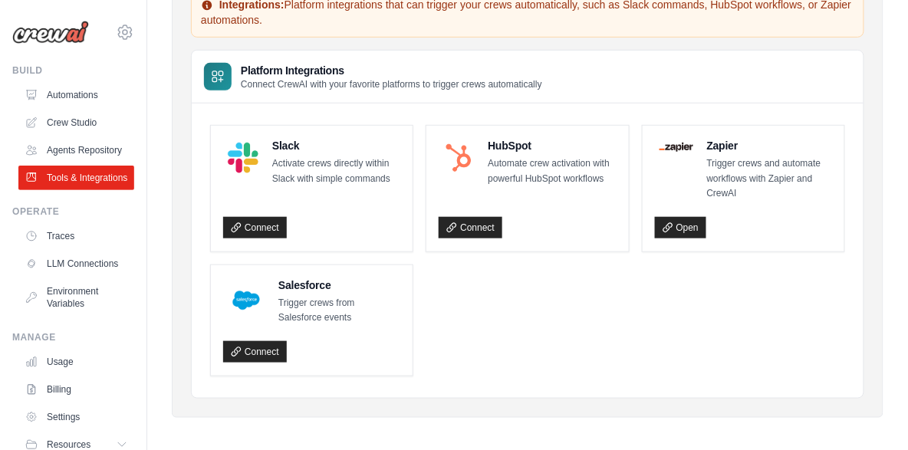
scroll to position [210, 0]
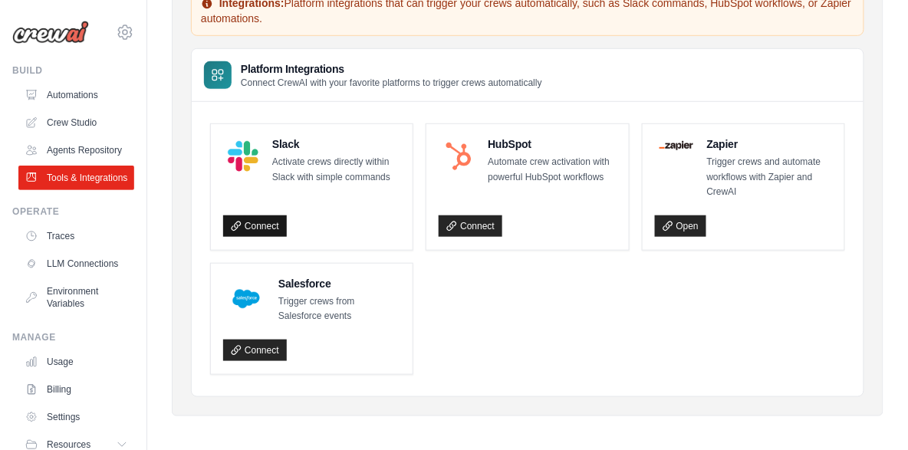
click at [283, 227] on link "Connect" at bounding box center [255, 226] width 64 height 21
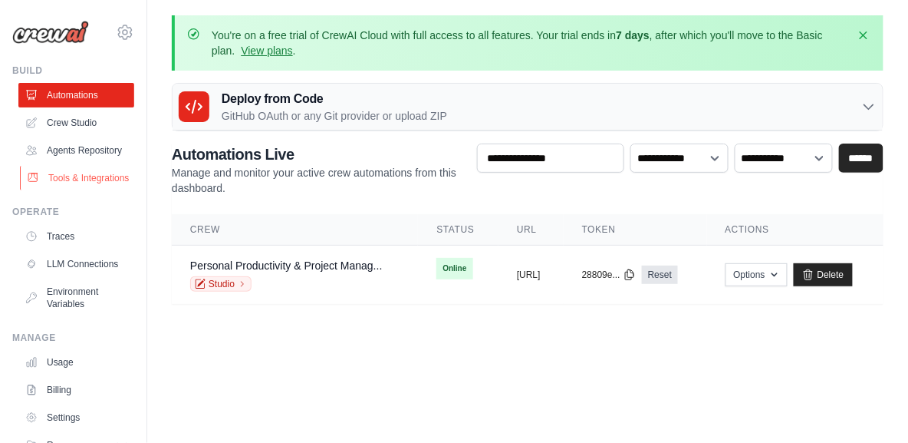
click at [84, 190] on link "Tools & Integrations" at bounding box center [78, 178] width 116 height 25
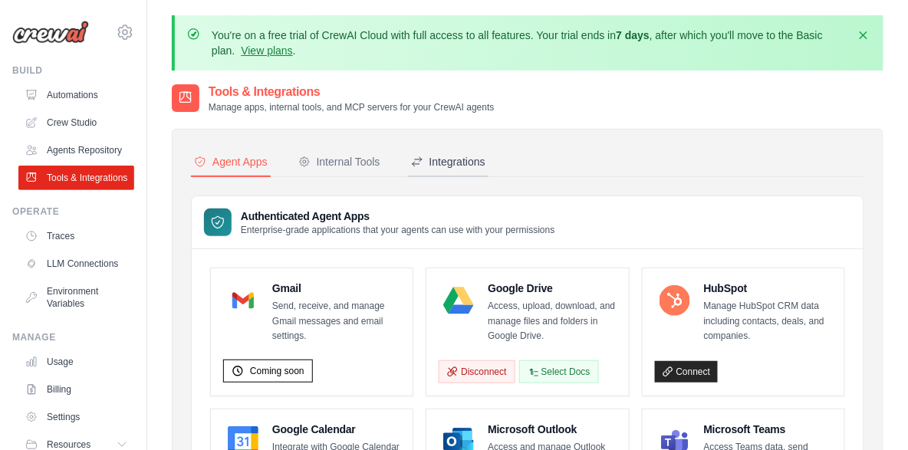
click at [452, 162] on div "Integrations" at bounding box center [448, 161] width 74 height 15
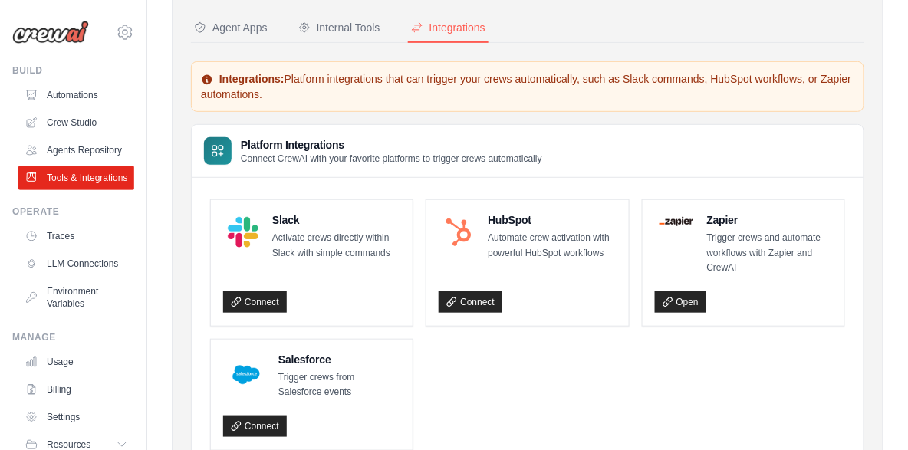
scroll to position [215, 0]
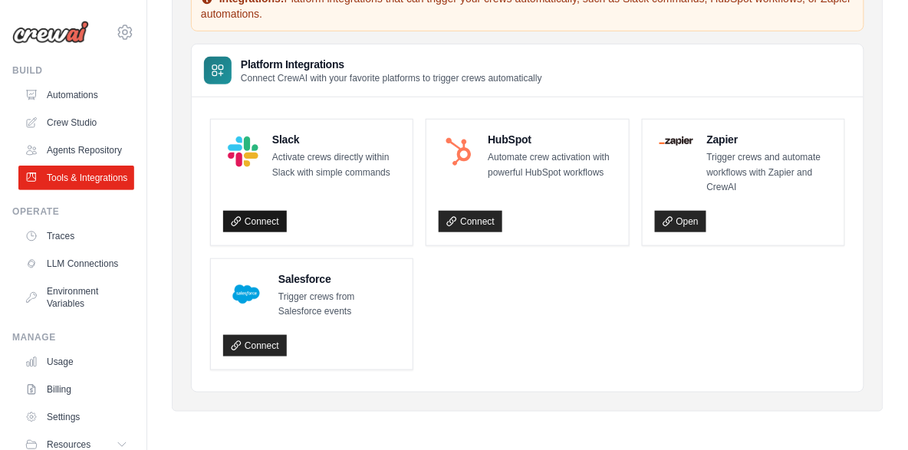
click at [277, 226] on link "Connect" at bounding box center [255, 221] width 64 height 21
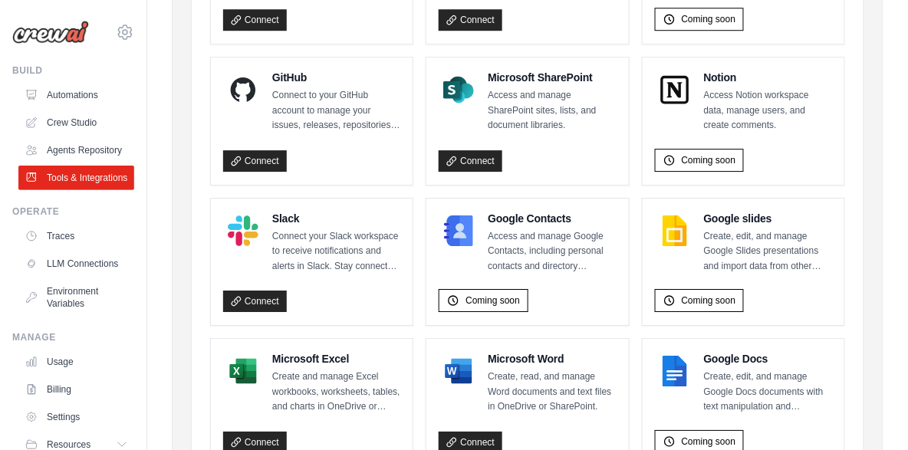
scroll to position [1057, 0]
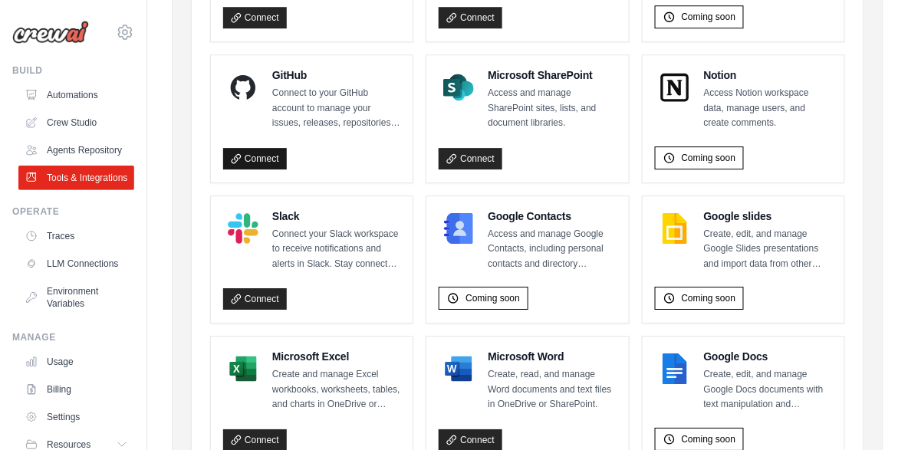
click at [264, 163] on link "Connect" at bounding box center [255, 158] width 64 height 21
click at [277, 296] on link "Connect" at bounding box center [255, 298] width 64 height 21
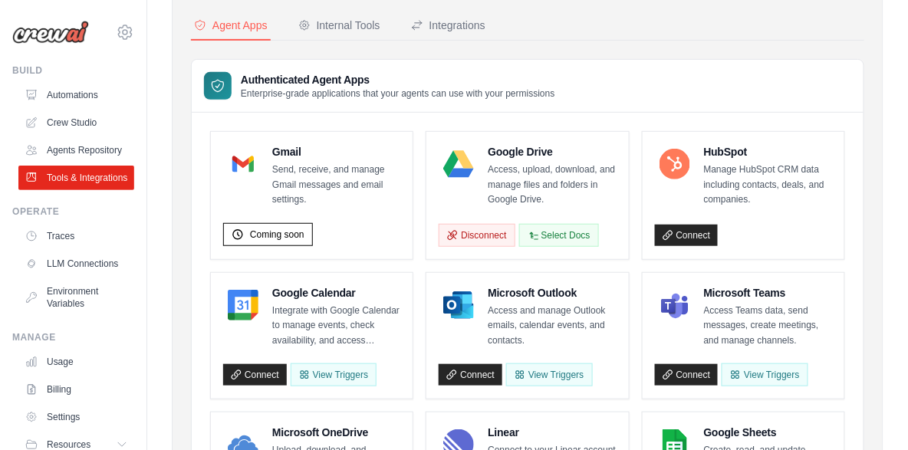
scroll to position [2, 0]
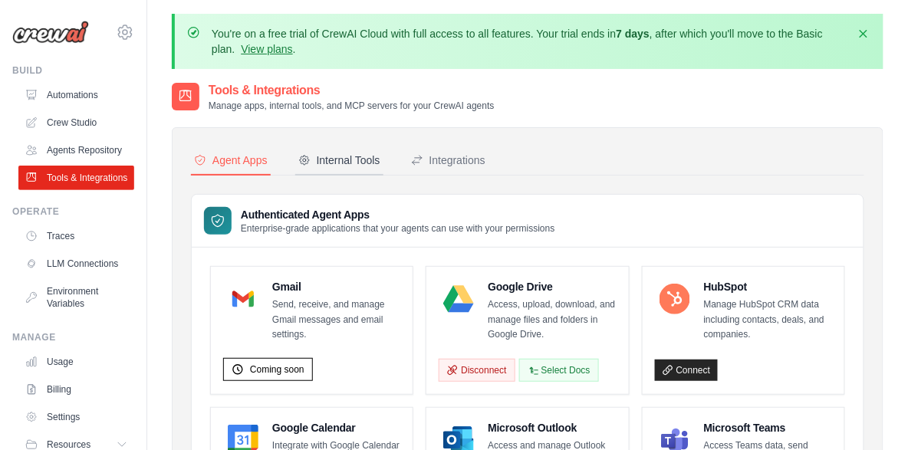
click at [350, 158] on div "Internal Tools" at bounding box center [339, 160] width 82 height 15
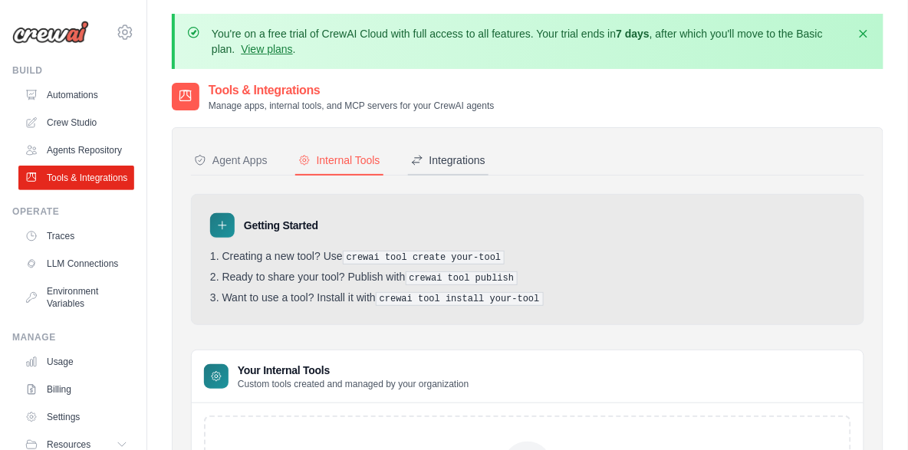
click at [462, 161] on div "Integrations" at bounding box center [448, 160] width 74 height 15
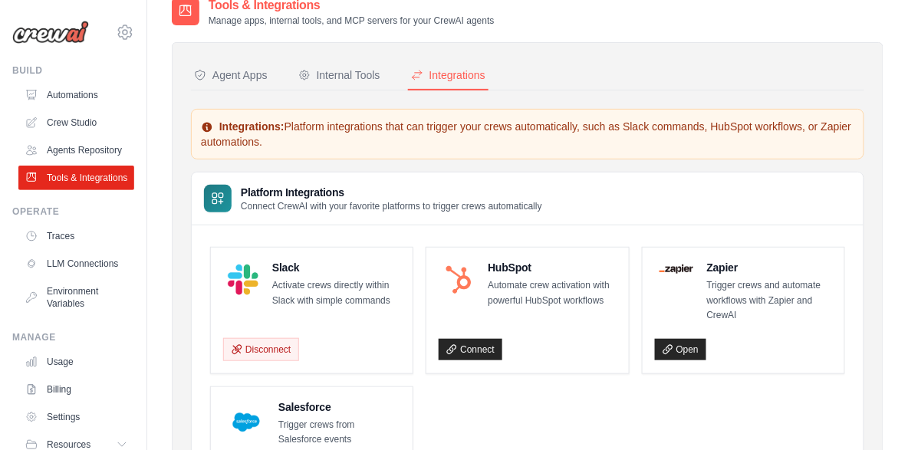
scroll to position [162, 0]
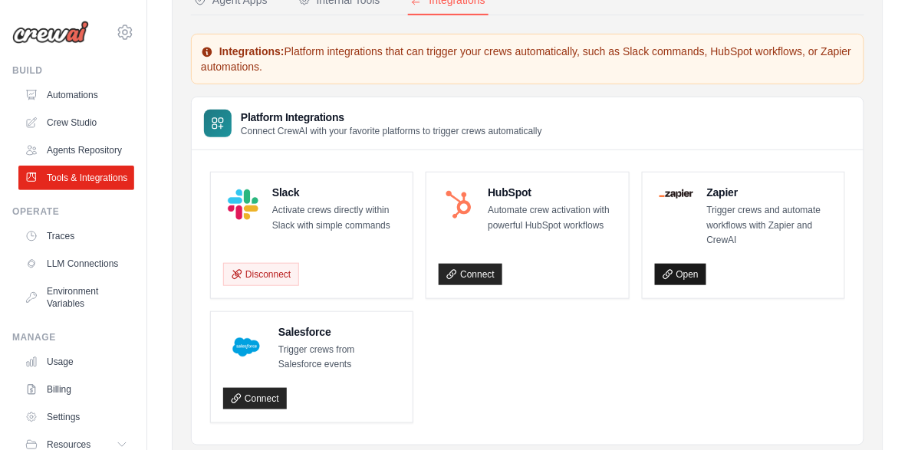
click at [690, 279] on link "Open" at bounding box center [680, 274] width 51 height 21
click at [492, 274] on link "Connect" at bounding box center [471, 274] width 64 height 21
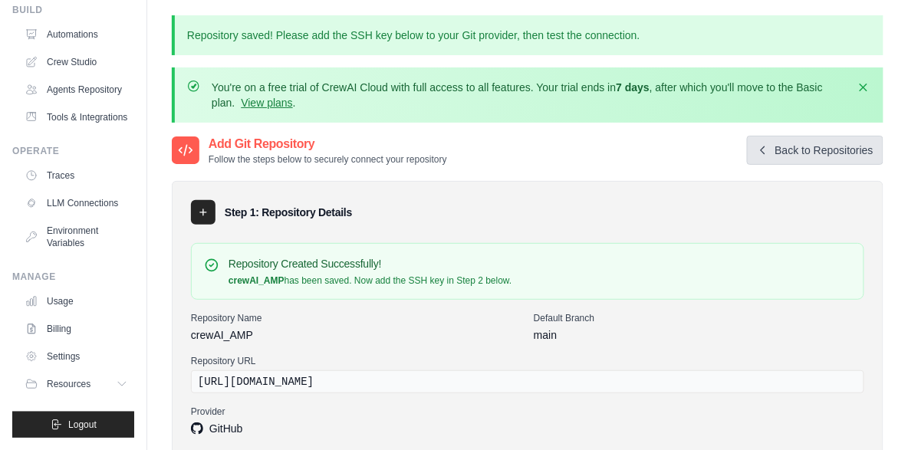
click at [811, 152] on link "Back to Repositories" at bounding box center [815, 150] width 137 height 29
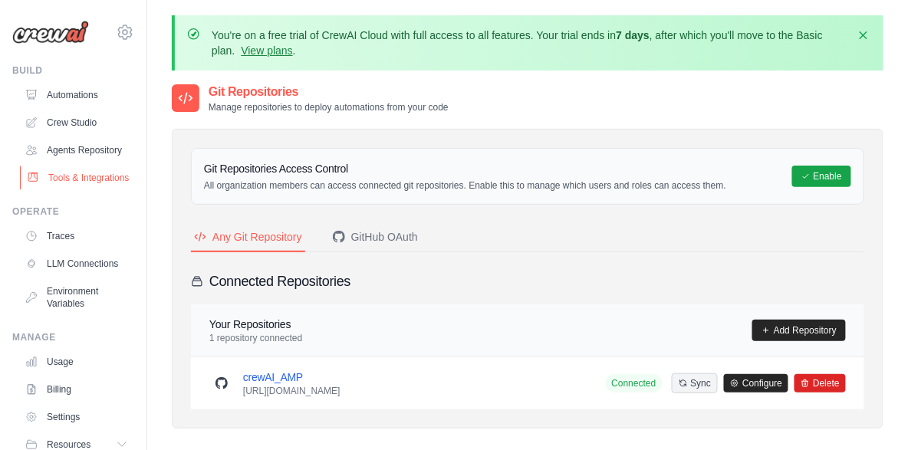
click at [80, 190] on link "Tools & Integrations" at bounding box center [78, 178] width 116 height 25
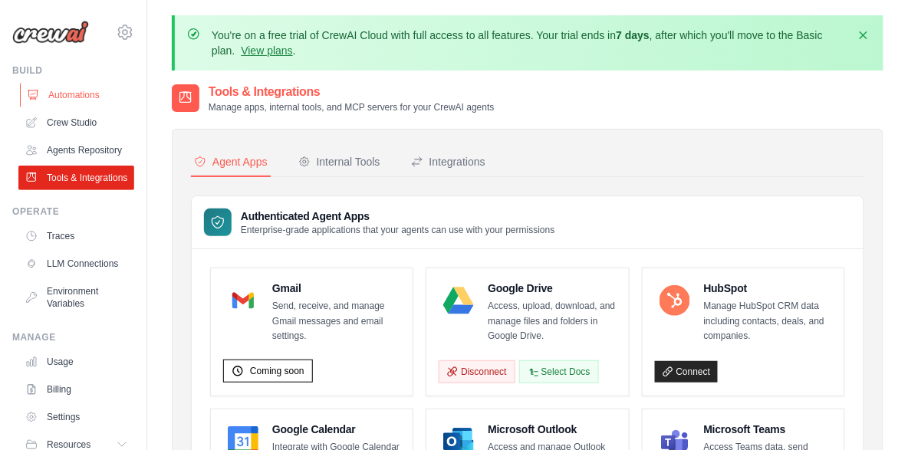
click at [87, 104] on link "Automations" at bounding box center [78, 95] width 116 height 25
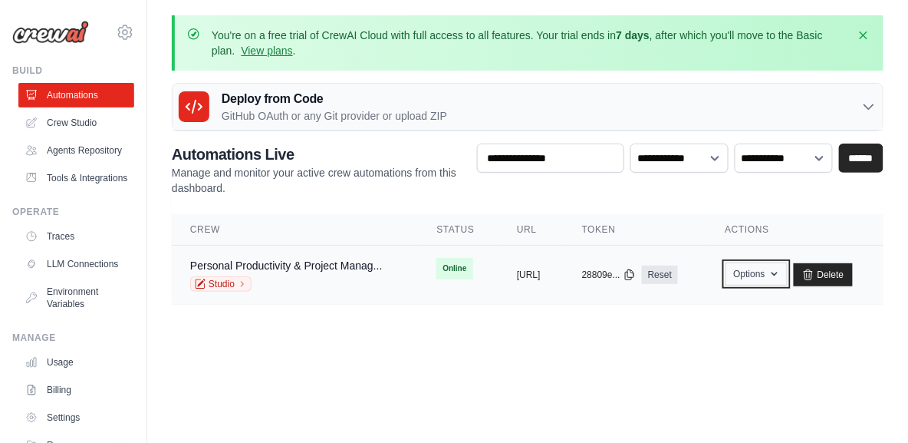
click at [788, 273] on button "Options" at bounding box center [757, 273] width 62 height 23
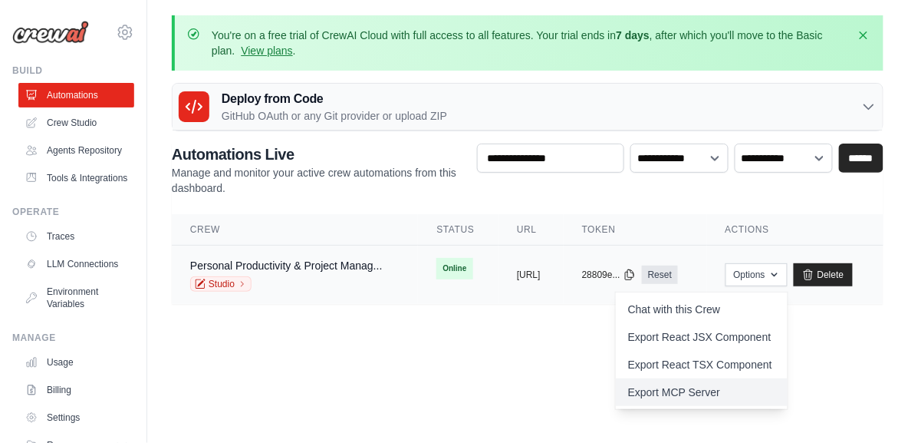
click at [757, 393] on link "Export MCP Server" at bounding box center [702, 392] width 172 height 28
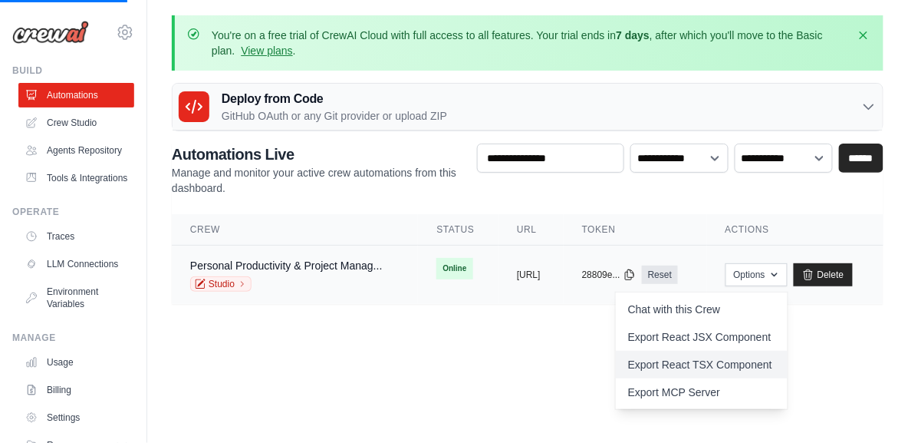
click at [767, 367] on link "Export React TSX Component" at bounding box center [702, 364] width 172 height 28
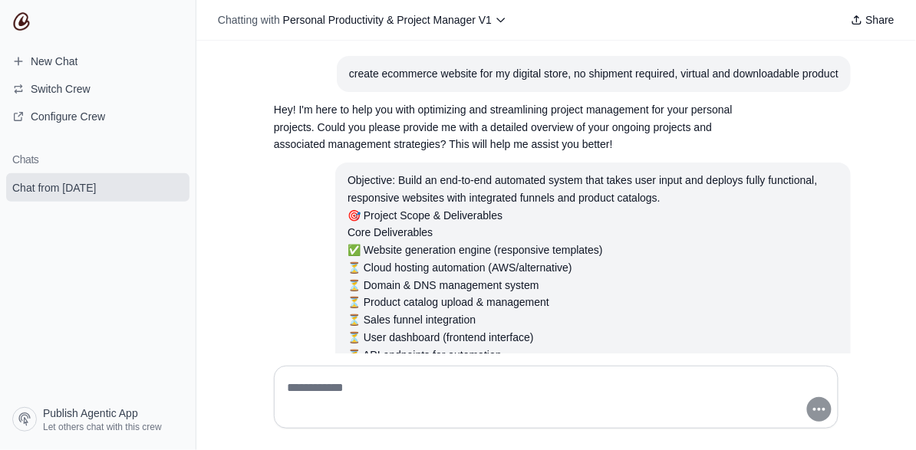
scroll to position [282, 0]
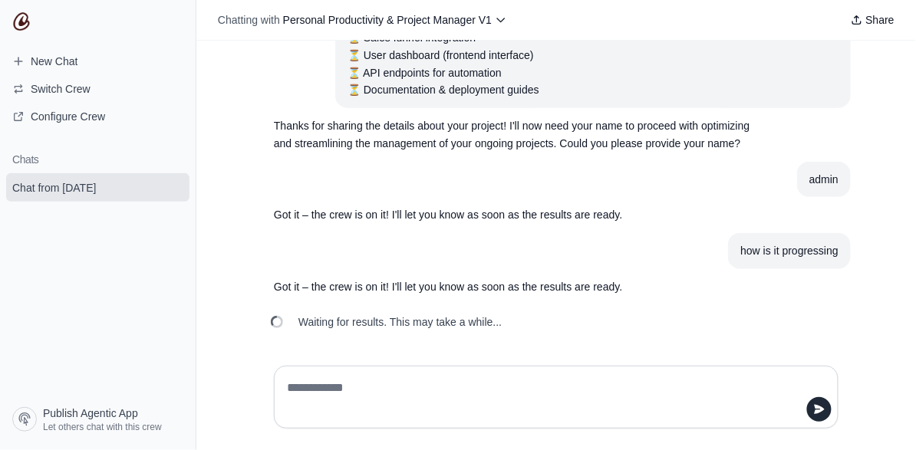
click at [439, 384] on textarea at bounding box center [551, 397] width 535 height 43
type textarea "**********"
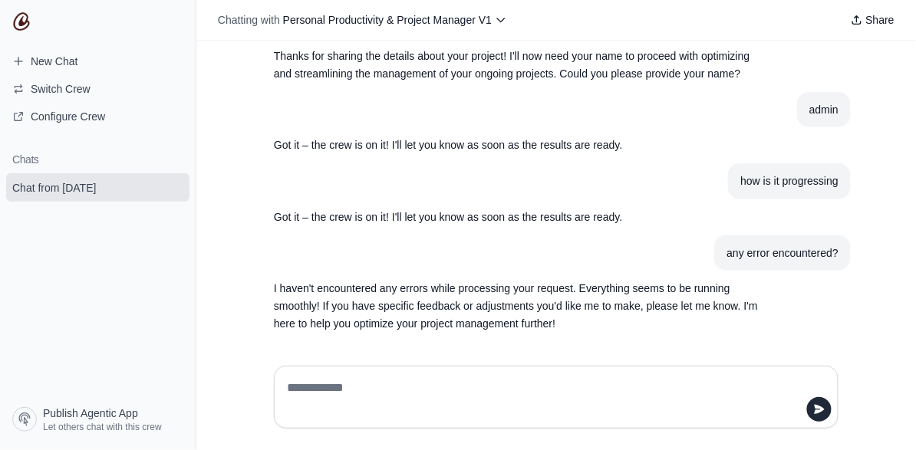
scroll to position [355, 0]
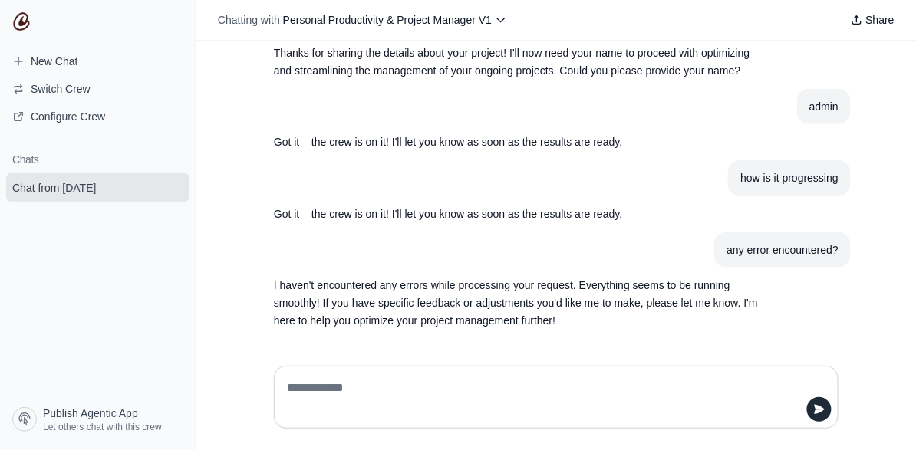
click at [568, 388] on textarea at bounding box center [551, 397] width 535 height 43
type textarea "*"
type textarea "**********"
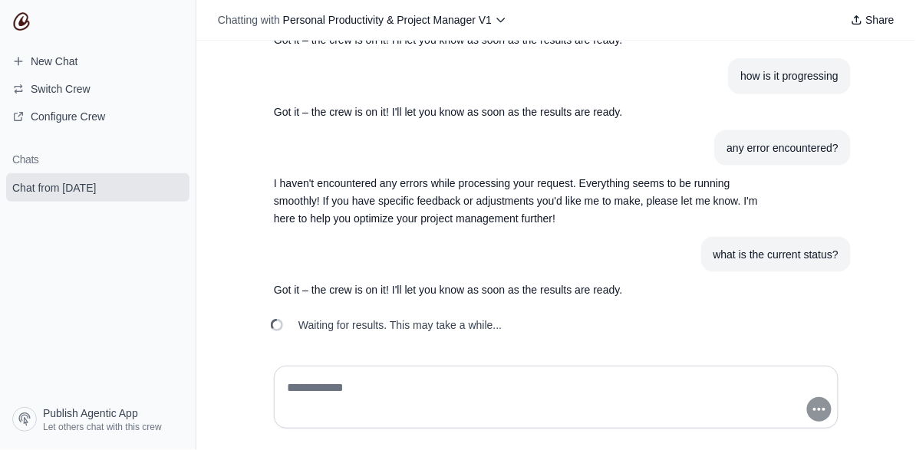
scroll to position [460, 0]
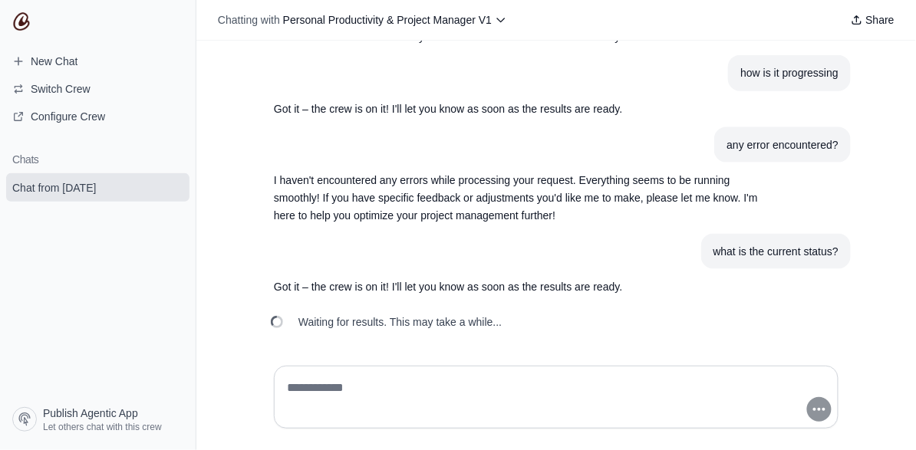
click at [601, 372] on div at bounding box center [556, 397] width 564 height 63
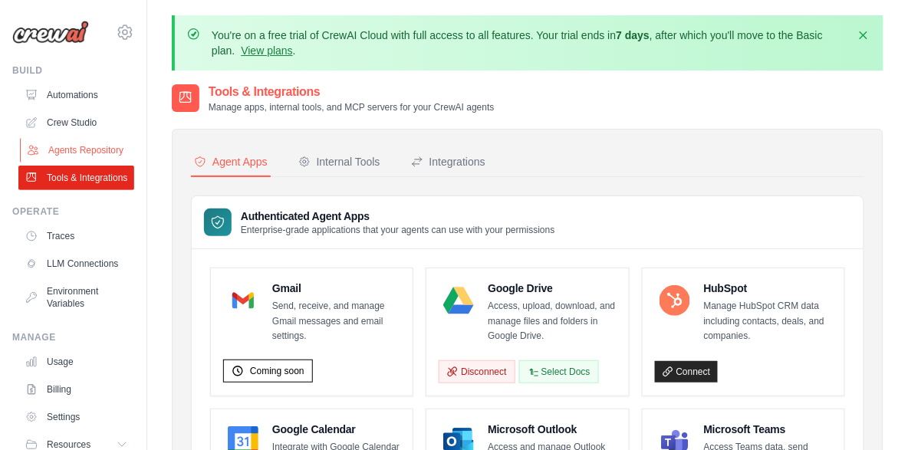
click at [81, 158] on link "Agents Repository" at bounding box center [78, 150] width 116 height 25
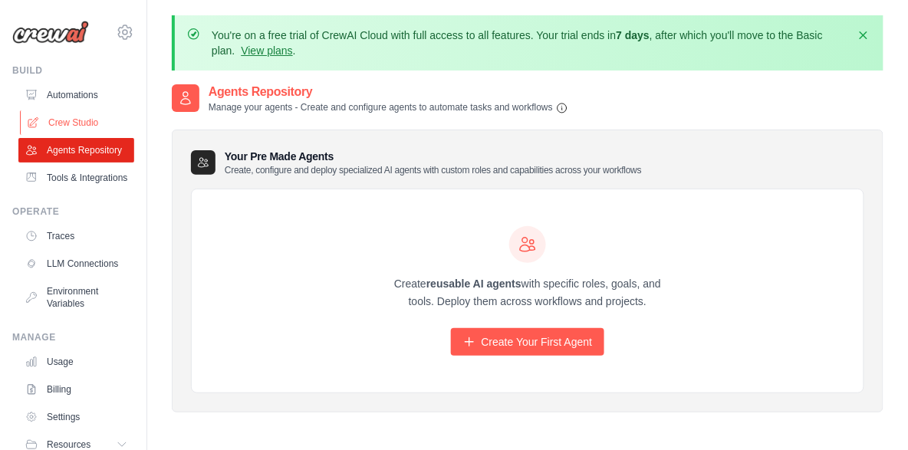
click at [82, 126] on link "Crew Studio" at bounding box center [78, 122] width 116 height 25
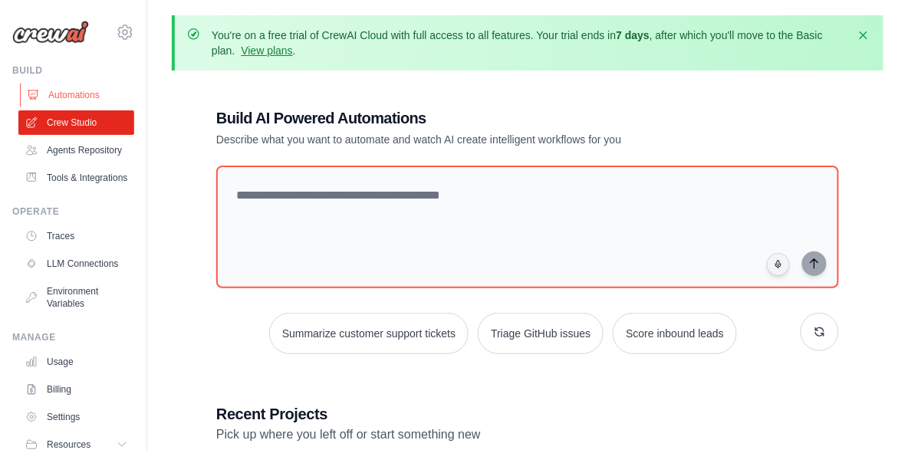
click at [98, 96] on link "Automations" at bounding box center [78, 95] width 116 height 25
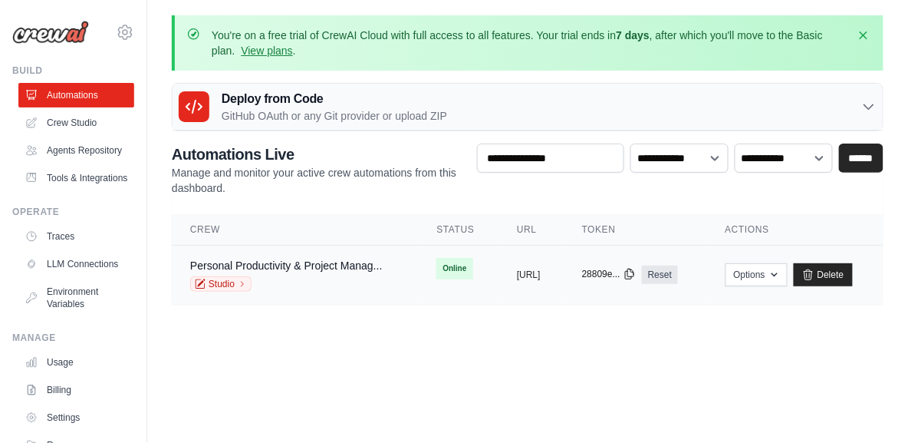
click at [636, 277] on icon at bounding box center [630, 274] width 12 height 12
click at [92, 374] on link "Usage" at bounding box center [78, 362] width 116 height 25
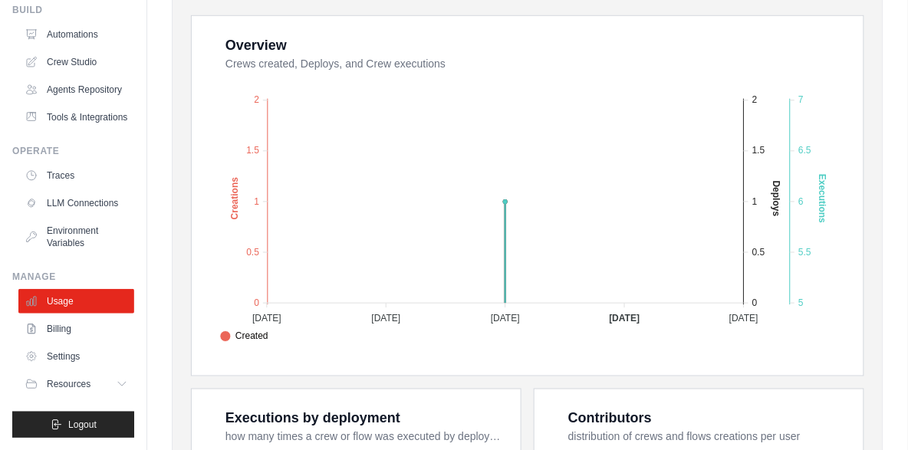
scroll to position [555, 0]
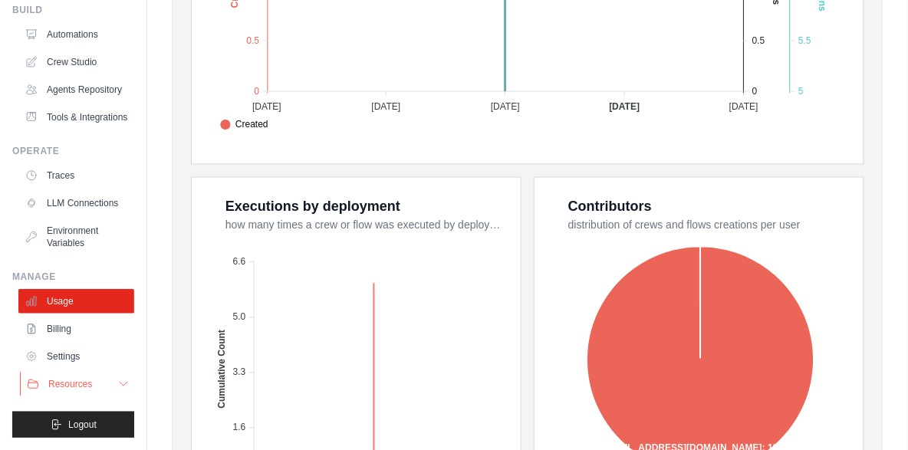
click at [76, 385] on span "Resources" at bounding box center [70, 384] width 44 height 12
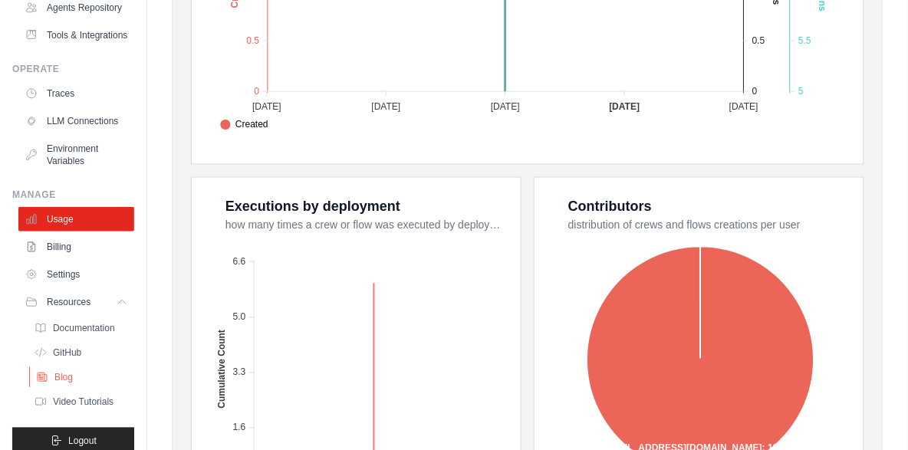
scroll to position [183, 0]
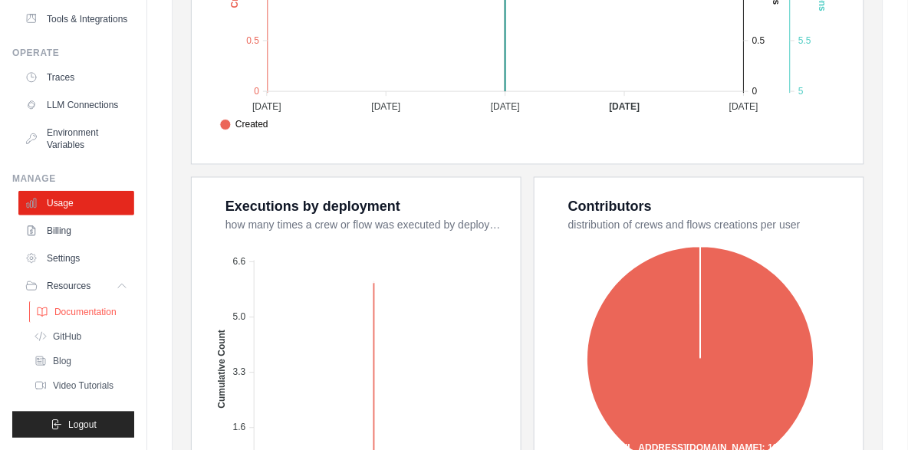
click at [93, 316] on span "Documentation" at bounding box center [85, 312] width 62 height 12
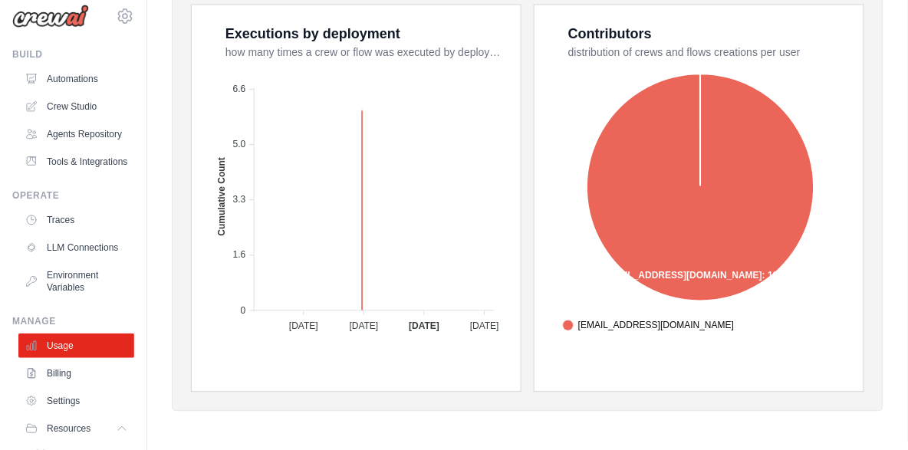
scroll to position [0, 0]
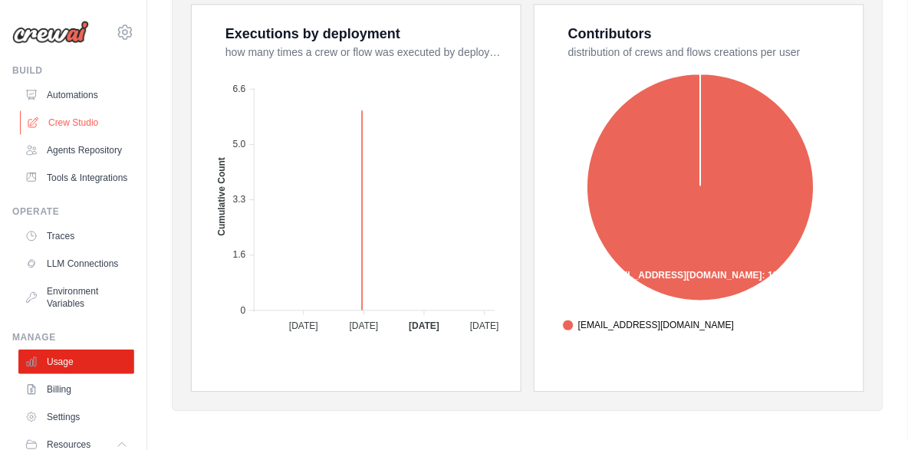
click at [83, 124] on link "Crew Studio" at bounding box center [78, 122] width 116 height 25
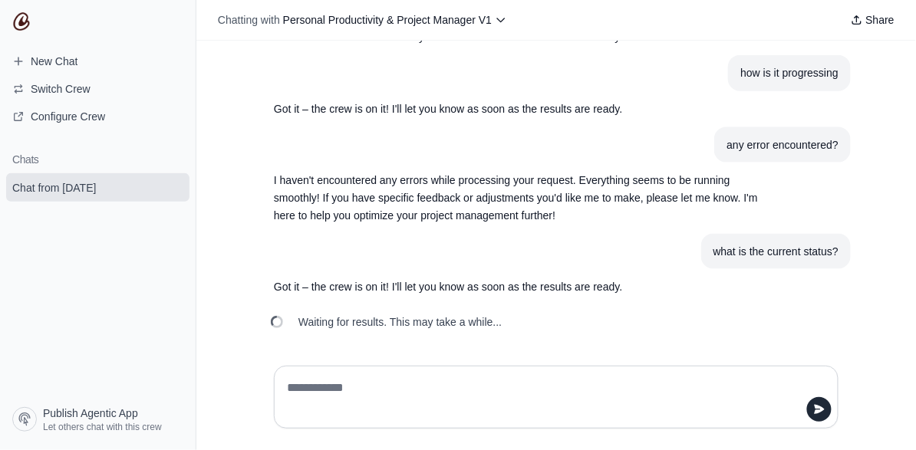
click at [447, 380] on textarea at bounding box center [551, 397] width 535 height 43
type textarea "**********"
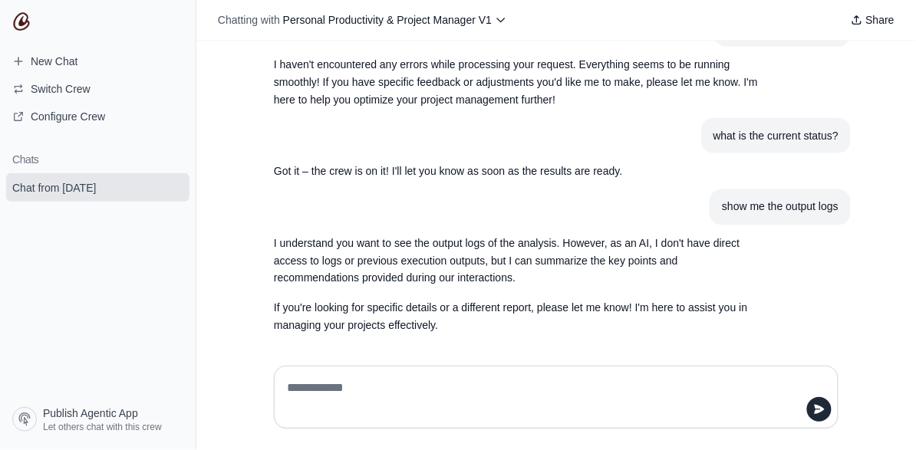
scroll to position [581, 0]
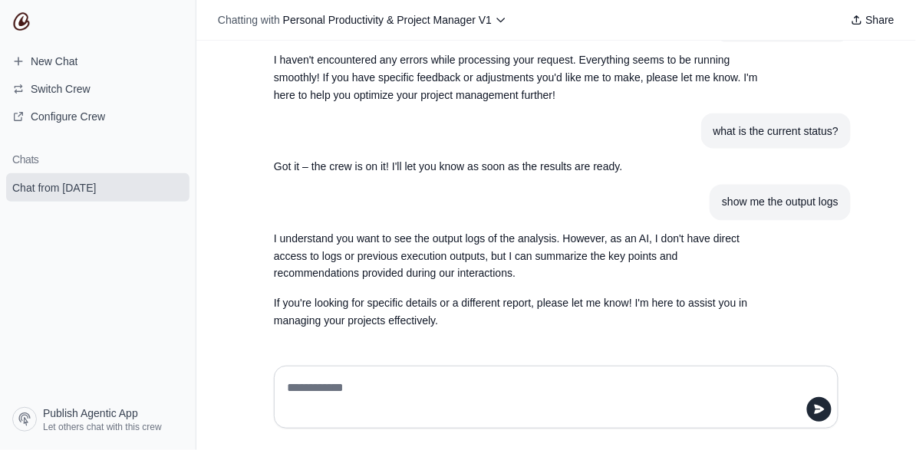
click at [501, 392] on textarea at bounding box center [551, 397] width 535 height 43
type textarea "*"
type textarea "**********"
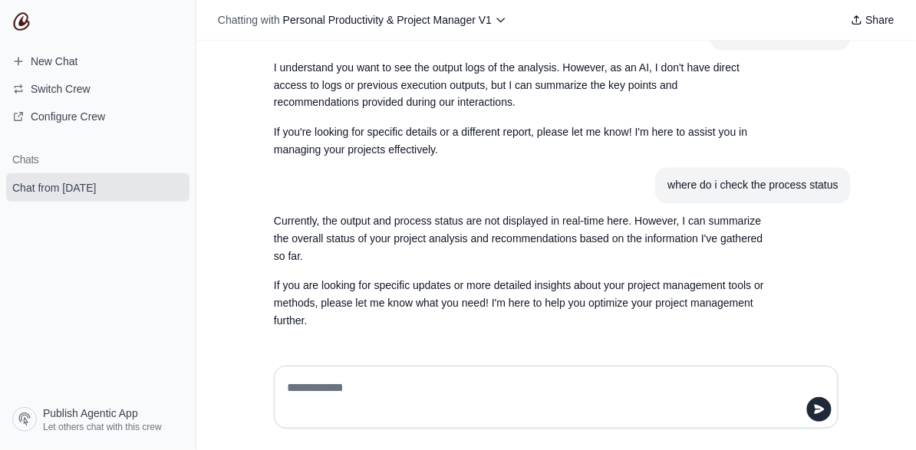
scroll to position [752, 0]
type textarea "**********"
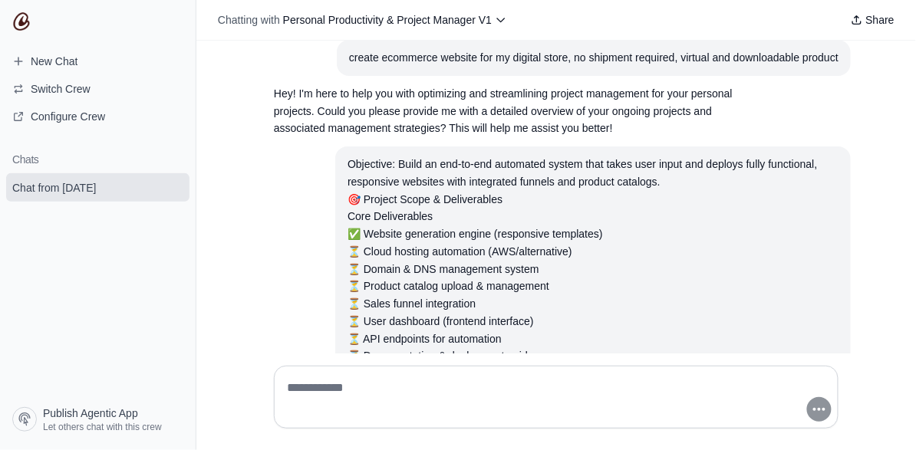
scroll to position [0, 0]
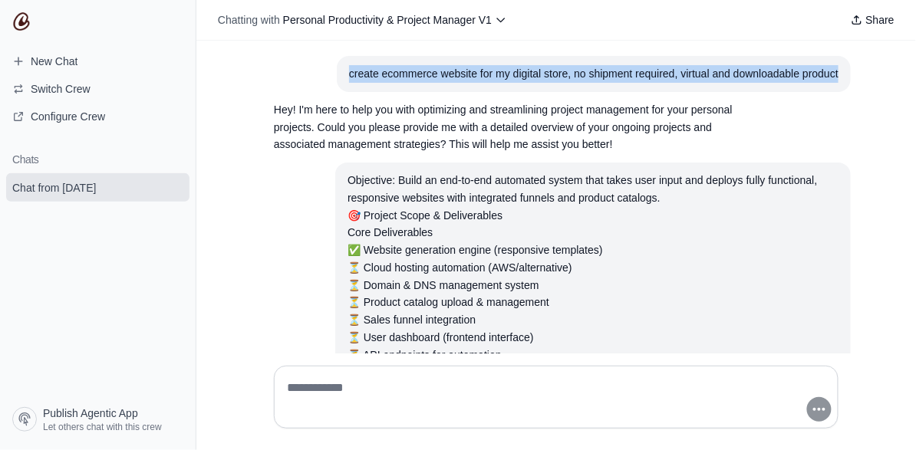
drag, startPoint x: 346, startPoint y: 73, endPoint x: 835, endPoint y: 82, distance: 489.4
click at [835, 82] on section "create ecommerce website for my digital store, no shipment required, virtual an…" at bounding box center [594, 74] width 514 height 36
copy div "create ecommerce website for my digital store, no shipment required, virtual an…"
click at [101, 83] on span "Switch Crew" at bounding box center [51, 88] width 103 height 15
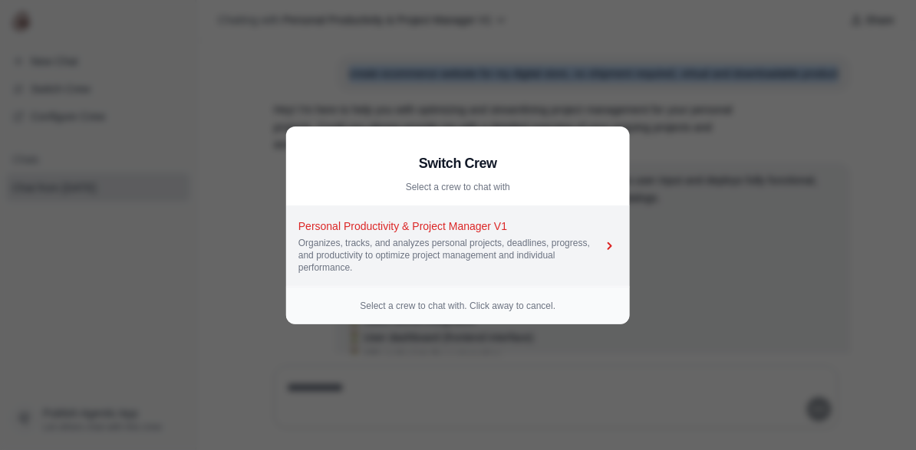
click at [505, 255] on div "Organizes, tracks, and analyzes personal projects, deadlines, progress, and pro…" at bounding box center [450, 255] width 304 height 37
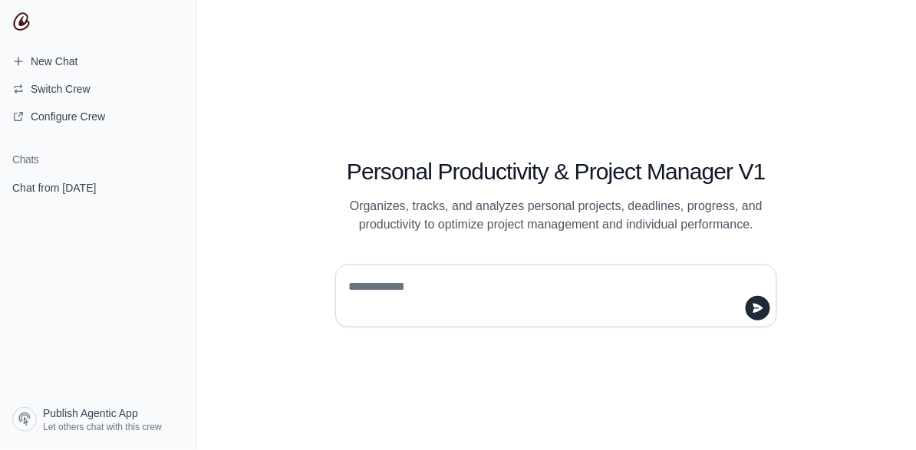
click at [439, 278] on textarea at bounding box center [551, 296] width 413 height 43
click at [434, 290] on textarea at bounding box center [551, 296] width 413 height 43
type textarea "*"
type textarea "**********"
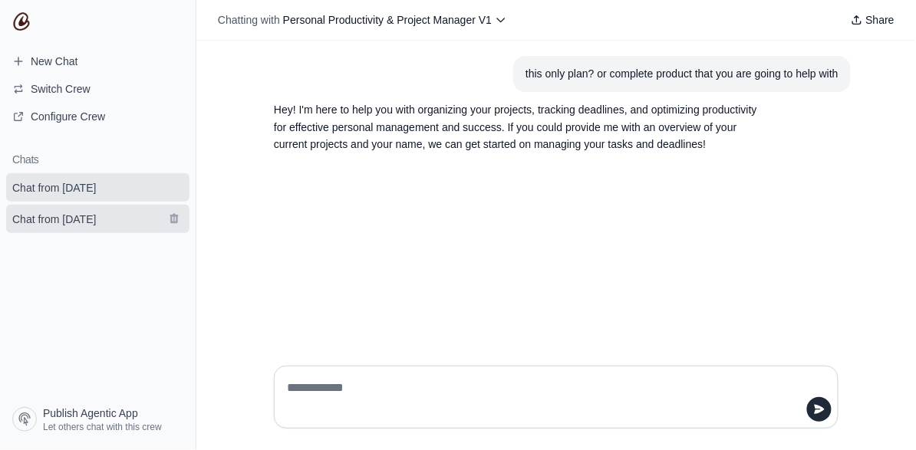
click at [124, 219] on link "Chat from October 4" at bounding box center [97, 219] width 183 height 28
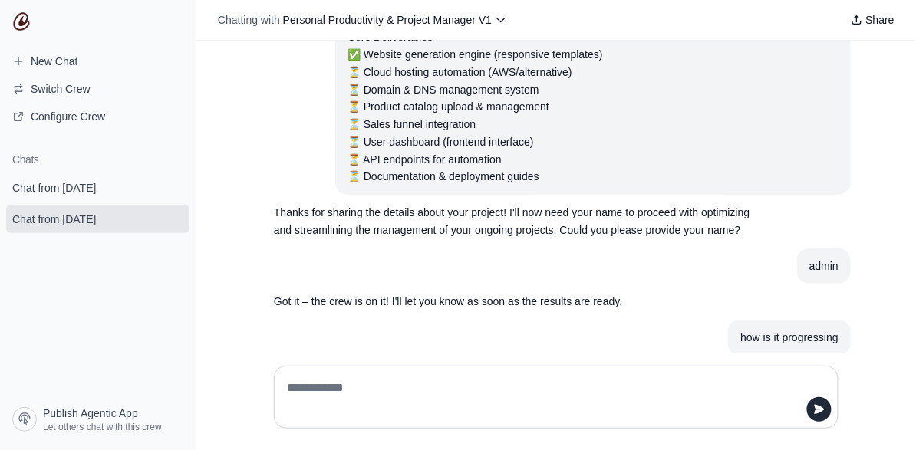
scroll to position [97, 0]
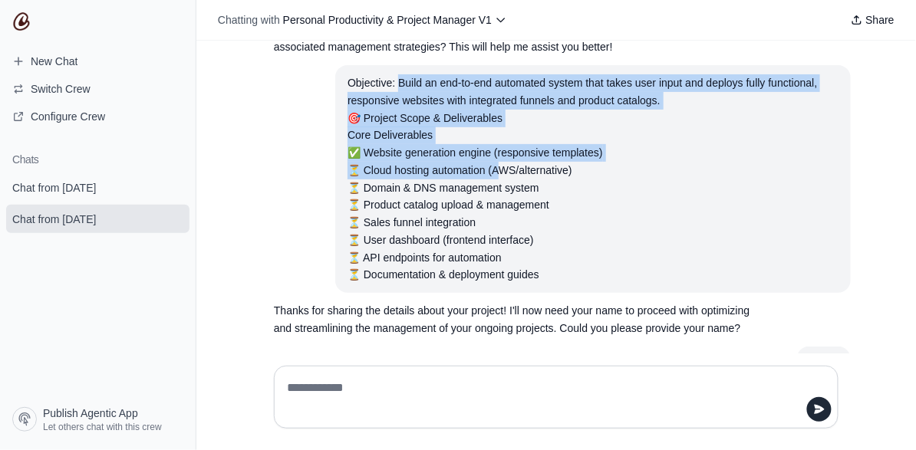
drag, startPoint x: 393, startPoint y: 78, endPoint x: 495, endPoint y: 176, distance: 141.6
click at [495, 176] on div "Objective: Build an end-to-end automated system that takes user input and deplo…" at bounding box center [592, 178] width 491 height 209
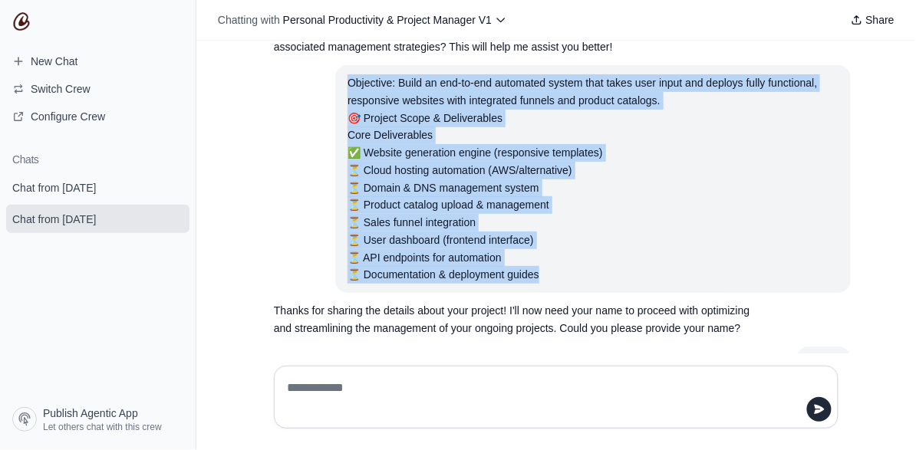
drag, startPoint x: 344, startPoint y: 81, endPoint x: 543, endPoint y: 270, distance: 274.0
click at [543, 270] on div "Objective: Build an end-to-end automated system that takes user input and deplo…" at bounding box center [592, 178] width 491 height 209
copy div "Objective: Build an end-to-end automated system that takes user input and deplo…"
click at [119, 178] on link "Chat from October 4" at bounding box center [97, 187] width 183 height 28
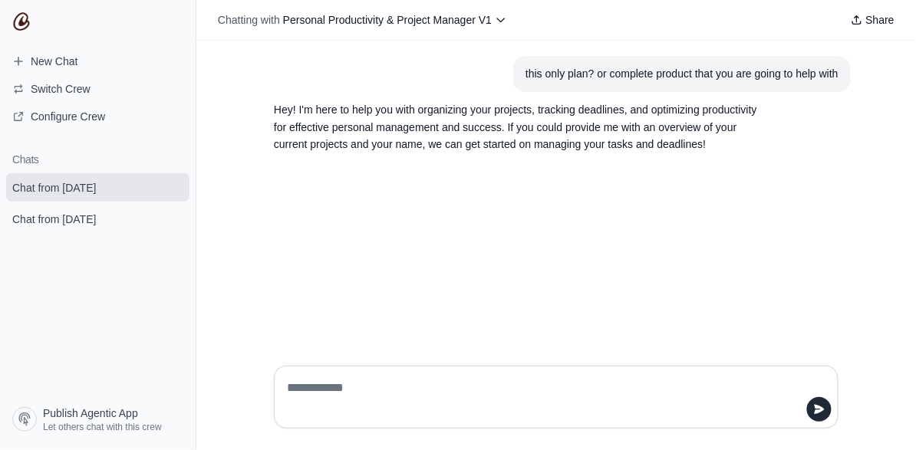
click at [336, 387] on textarea at bounding box center [551, 397] width 535 height 43
type textarea "**********"
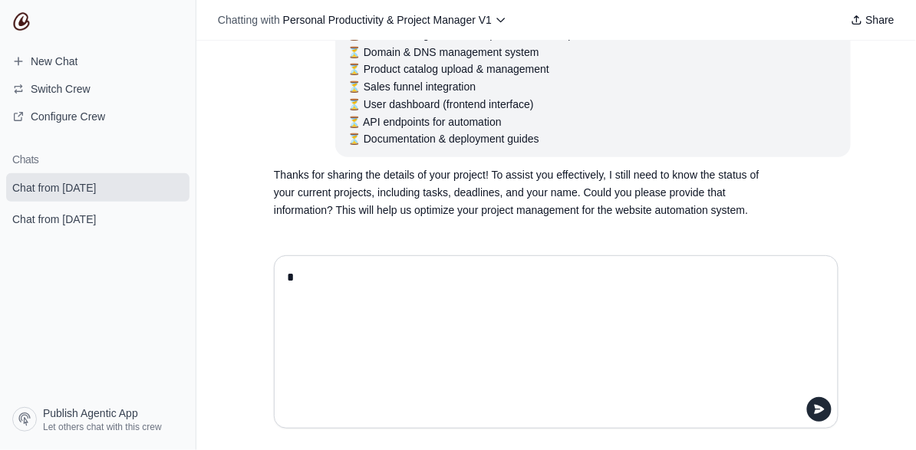
scroll to position [123, 0]
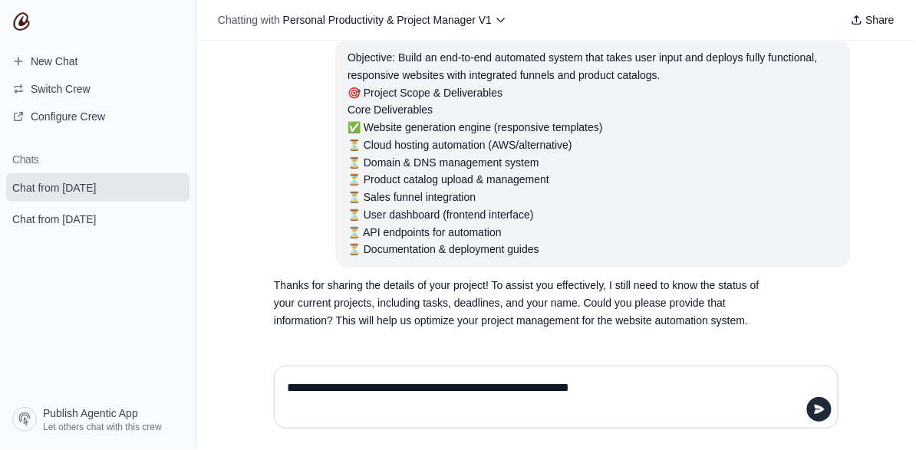
type textarea "**********"
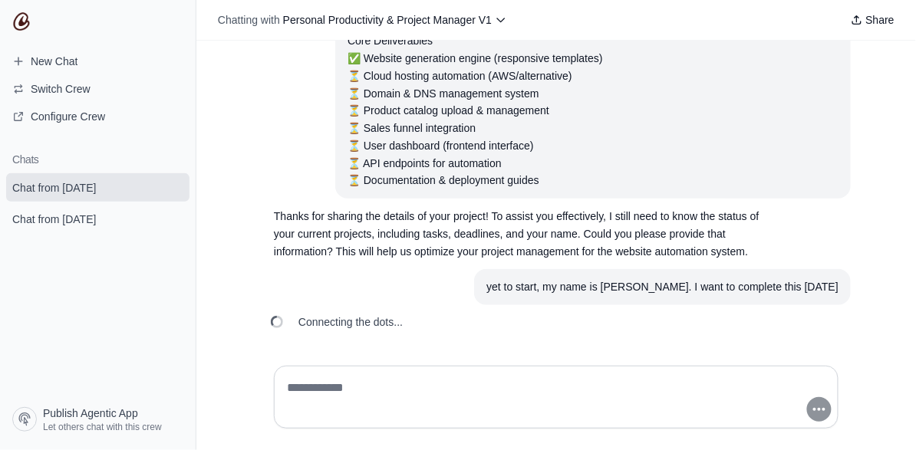
scroll to position [228, 0]
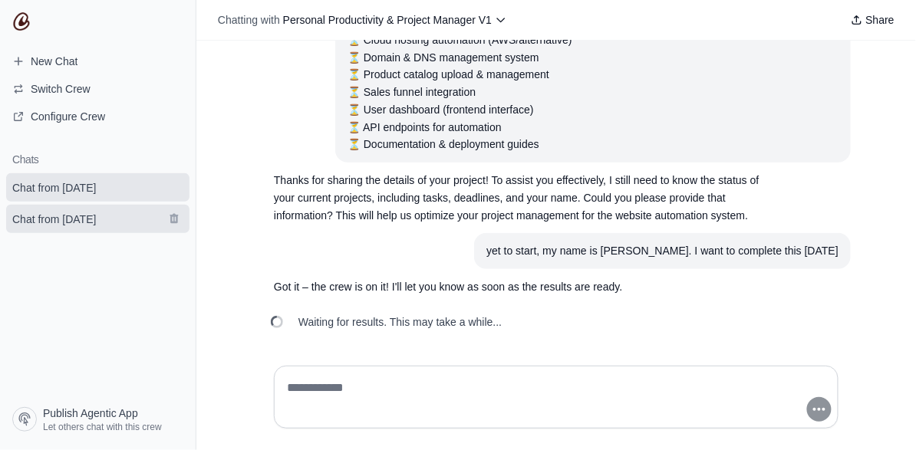
click at [77, 216] on span "Chat from October 4" at bounding box center [54, 219] width 84 height 15
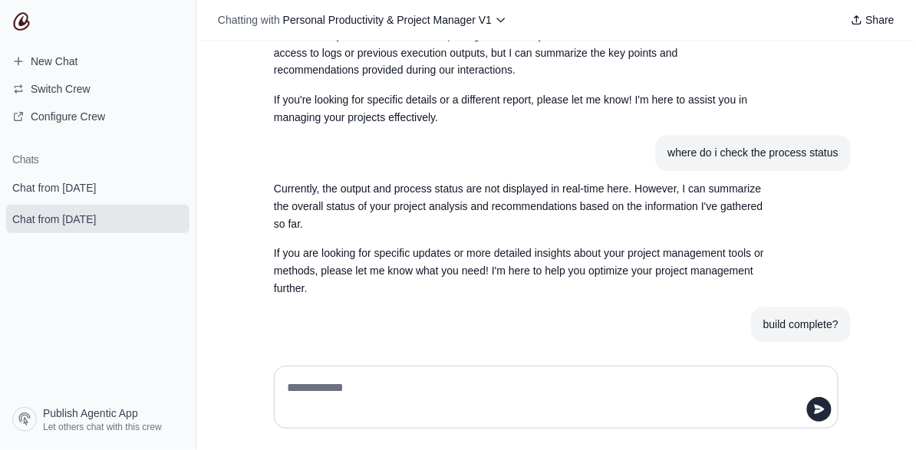
scroll to position [857, 0]
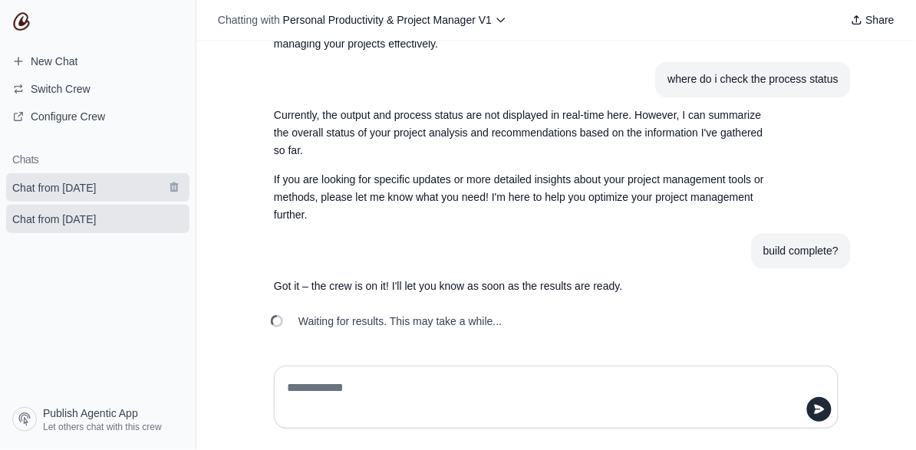
click at [108, 192] on span "Chat from October 4" at bounding box center [54, 187] width 108 height 15
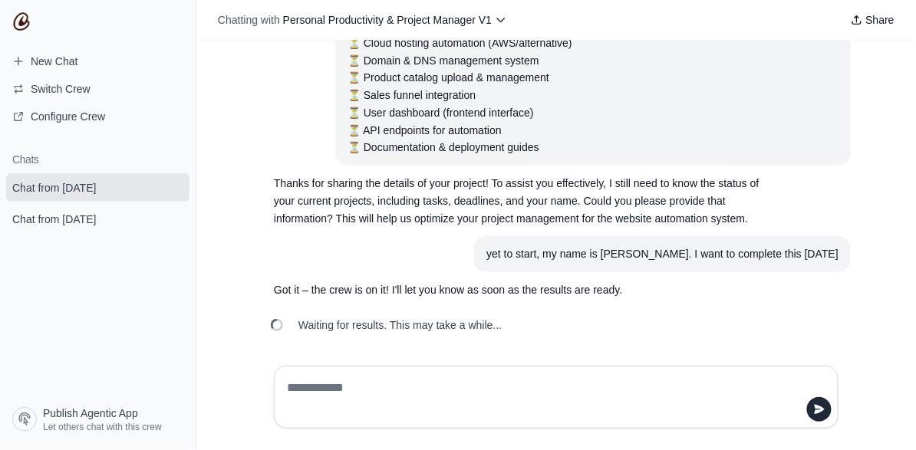
scroll to position [228, 0]
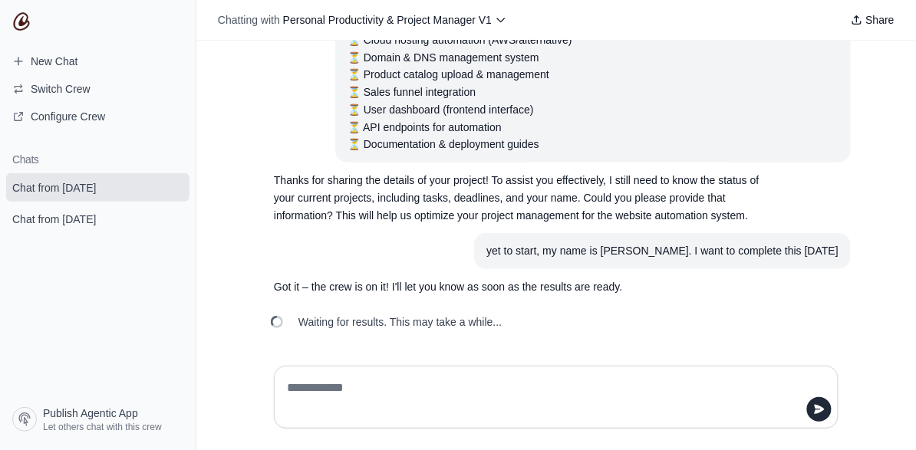
click at [388, 389] on textarea at bounding box center [551, 397] width 535 height 43
type textarea "**********"
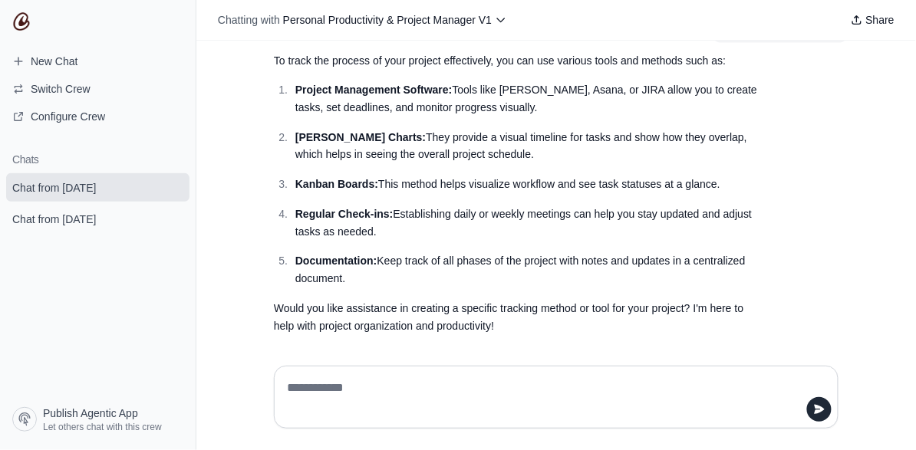
scroll to position [531, 0]
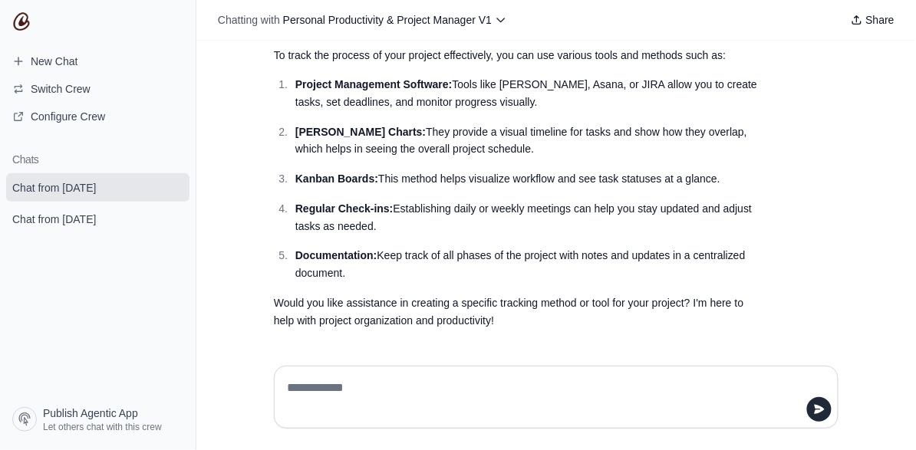
click at [420, 380] on textarea at bounding box center [551, 397] width 535 height 43
type textarea "**********"
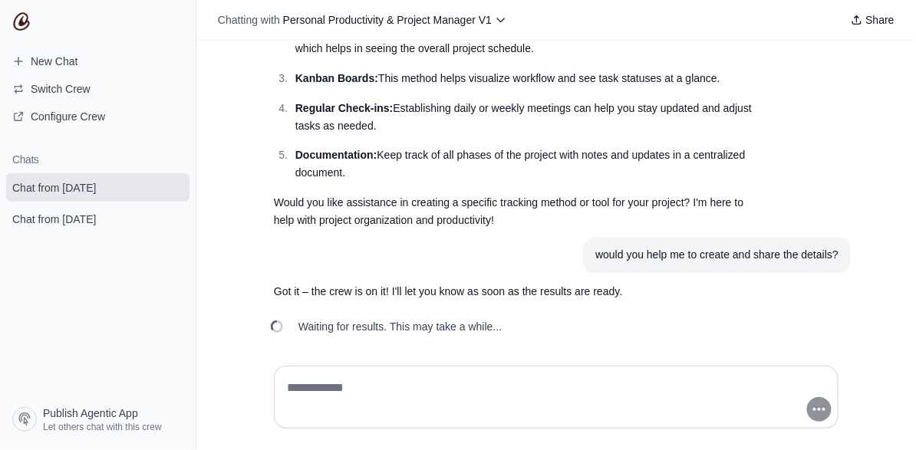
scroll to position [637, 0]
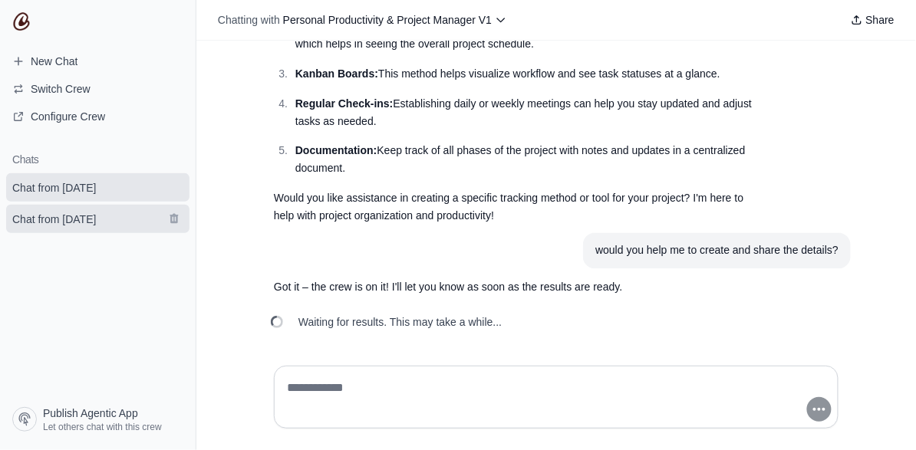
click at [108, 216] on span "Chat from October 4" at bounding box center [54, 219] width 108 height 15
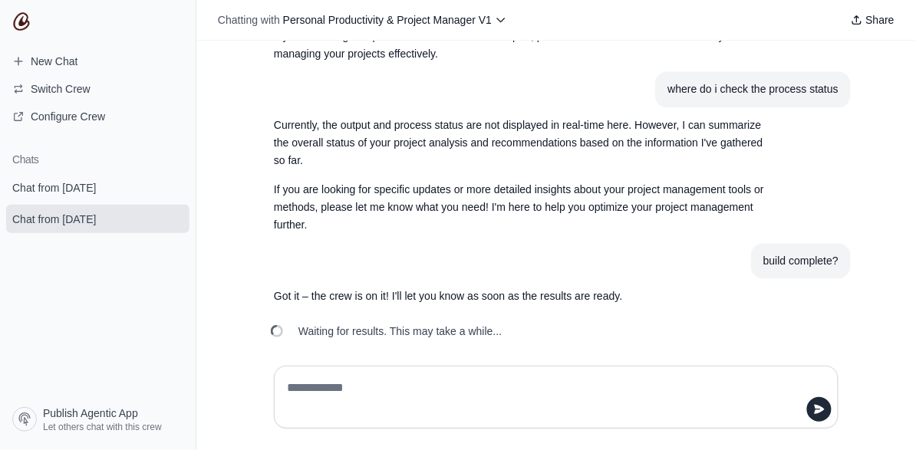
scroll to position [857, 0]
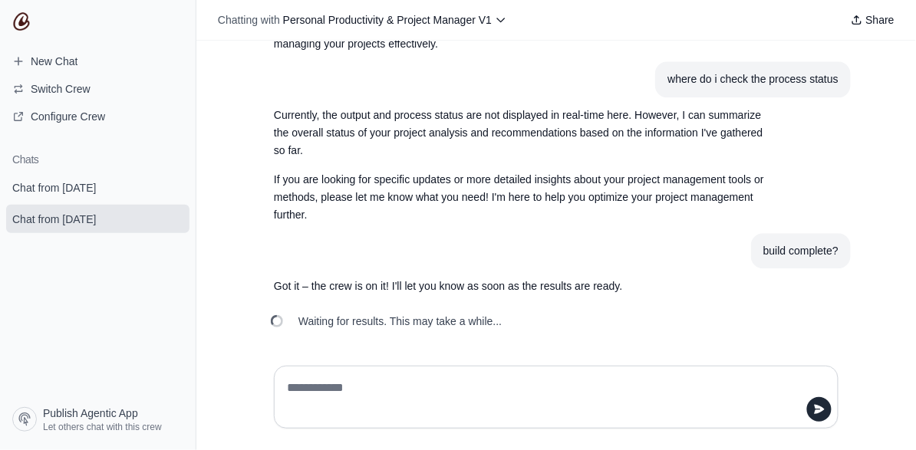
click at [369, 386] on textarea at bounding box center [551, 397] width 535 height 43
type textarea "*"
type textarea "**********"
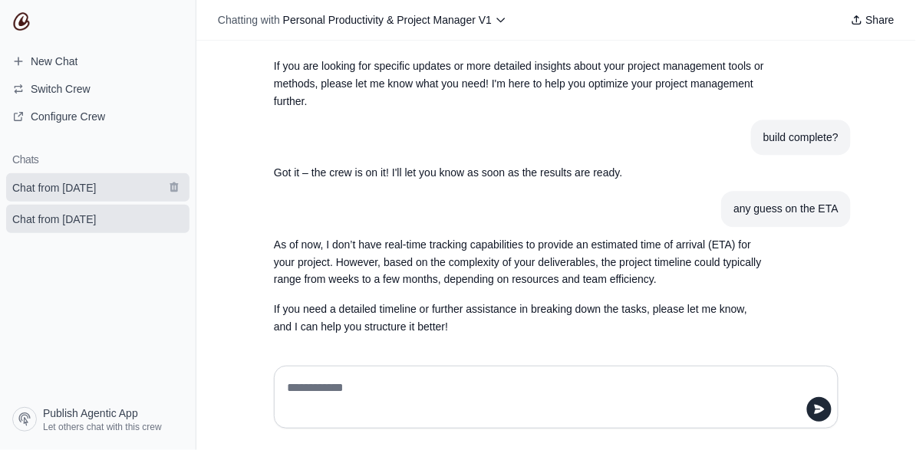
scroll to position [977, 0]
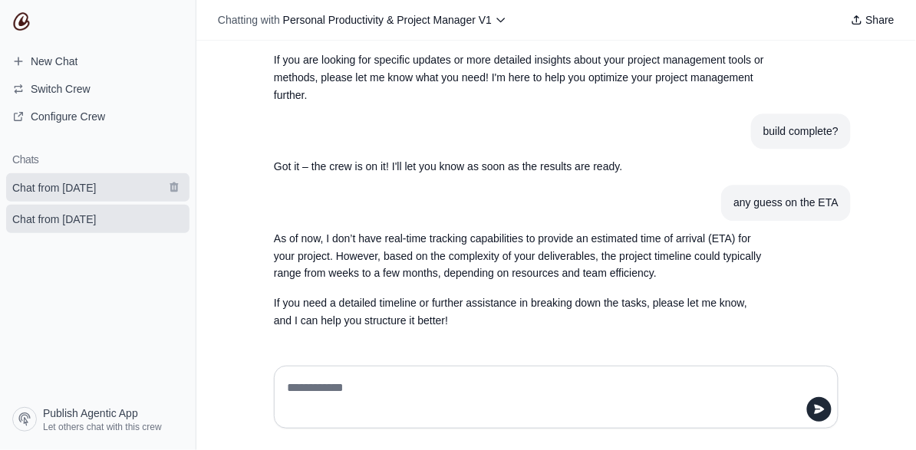
click at [73, 189] on span "Chat from October 4" at bounding box center [54, 187] width 84 height 15
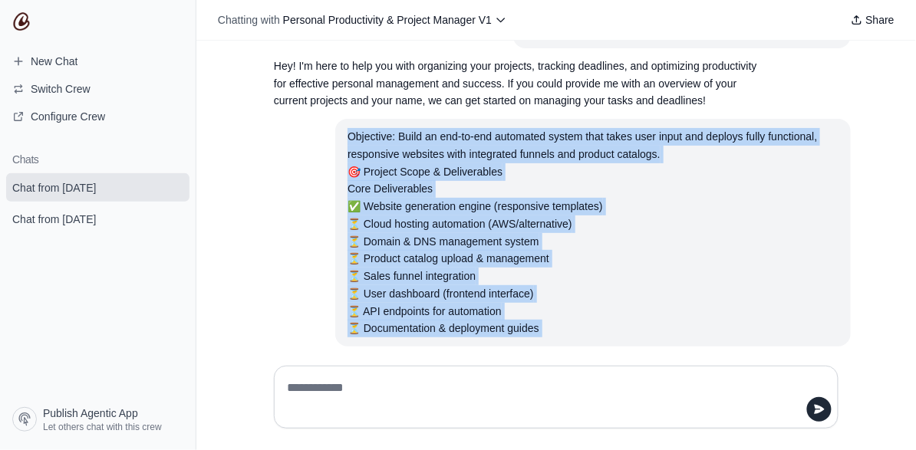
scroll to position [169, 0]
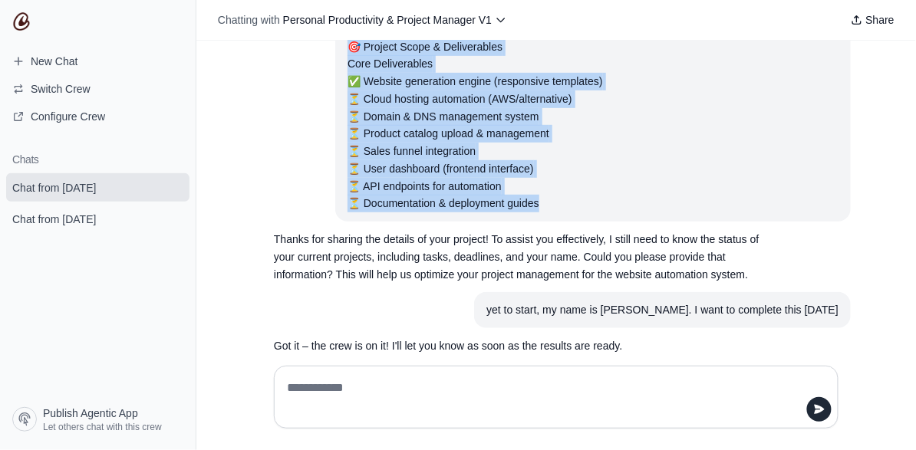
drag, startPoint x: 344, startPoint y: 177, endPoint x: 532, endPoint y: 197, distance: 189.7
click at [532, 197] on div "Objective: Build an end-to-end automated system that takes user input and deplo…" at bounding box center [592, 107] width 491 height 209
copy div "Objective: Build an end-to-end automated system that takes user input and deplo…"
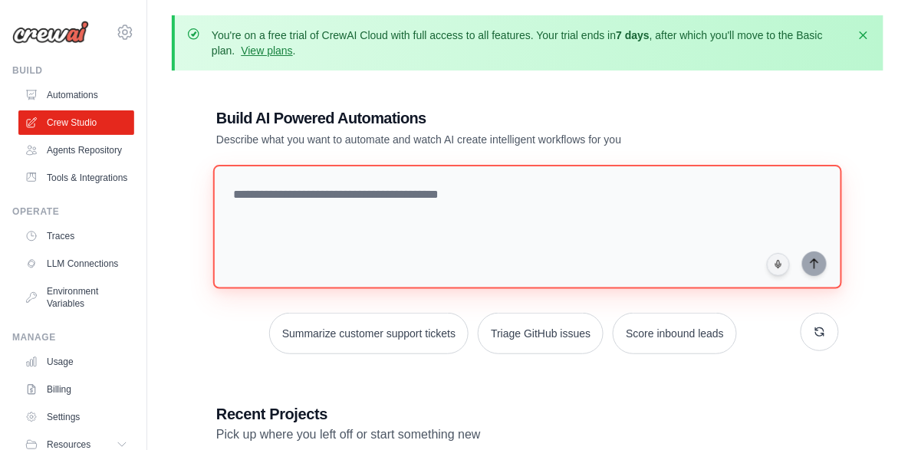
click at [298, 197] on textarea at bounding box center [527, 227] width 629 height 124
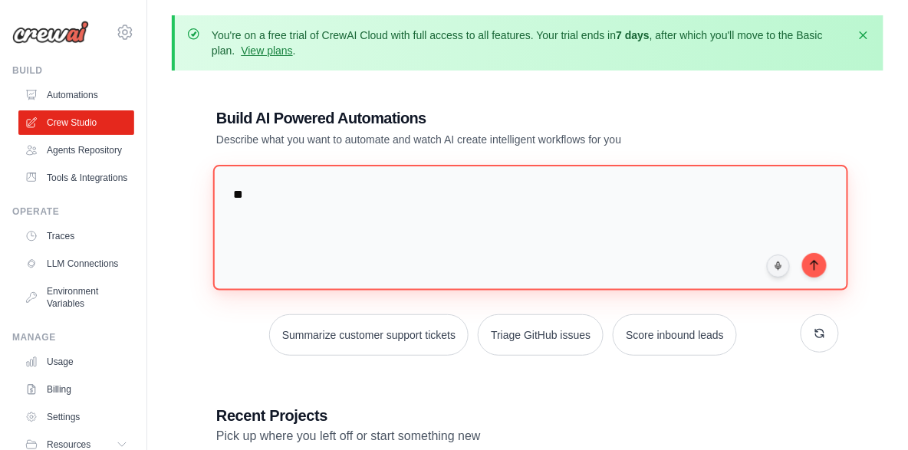
type textarea "*"
paste textarea "**********"
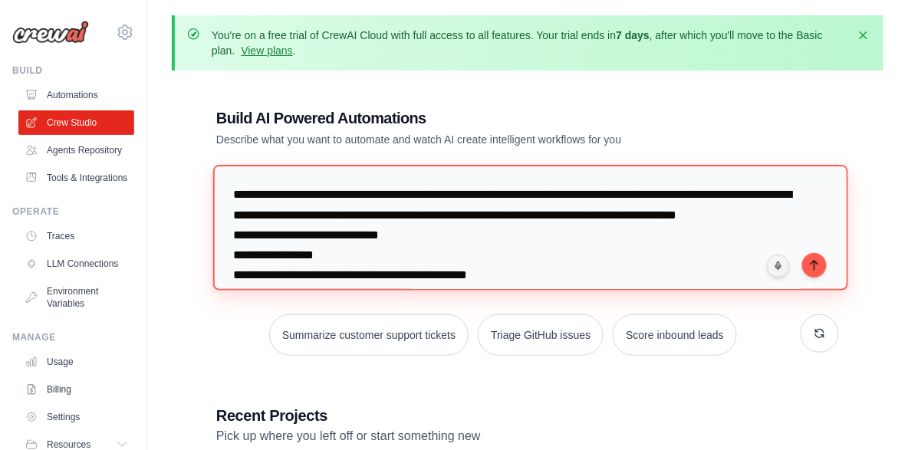
click at [395, 194] on textarea "**********" at bounding box center [530, 227] width 635 height 125
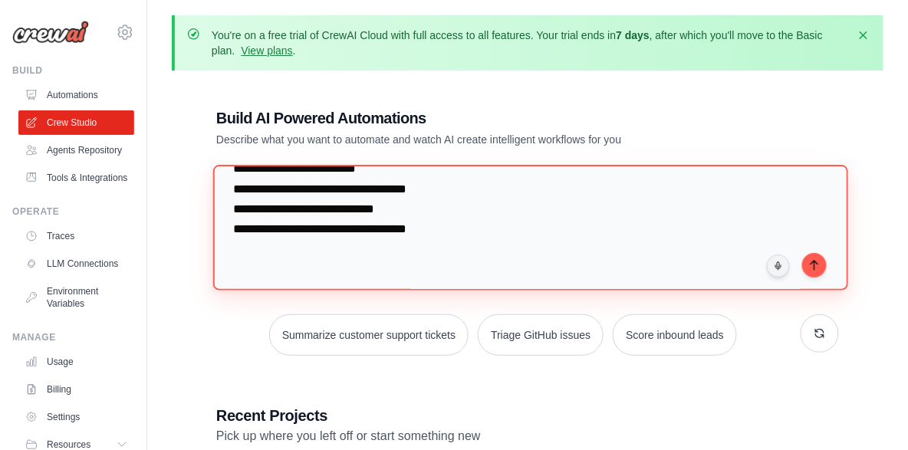
scroll to position [207, 0]
click at [495, 228] on textarea "**********" at bounding box center [530, 227] width 635 height 125
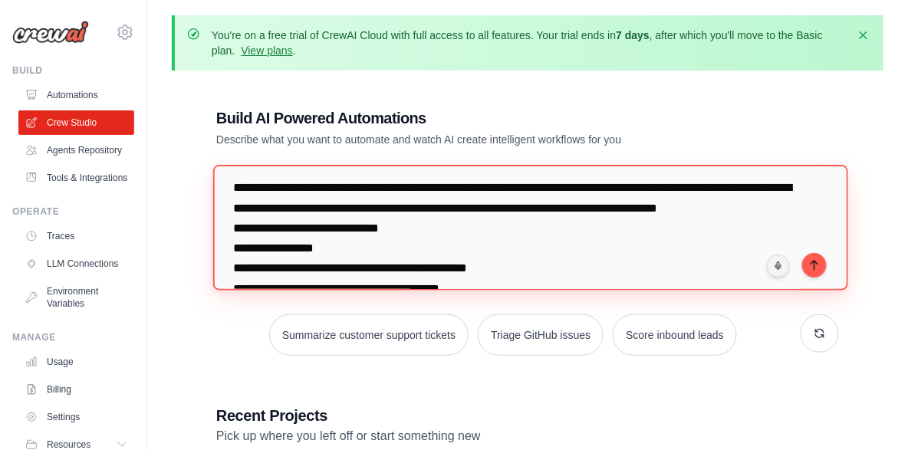
scroll to position [0, 0]
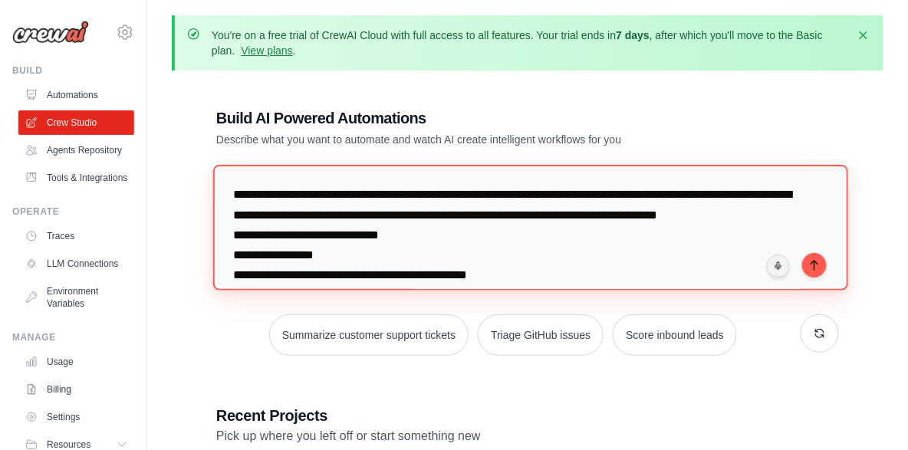
click at [474, 192] on textarea "**********" at bounding box center [530, 227] width 635 height 125
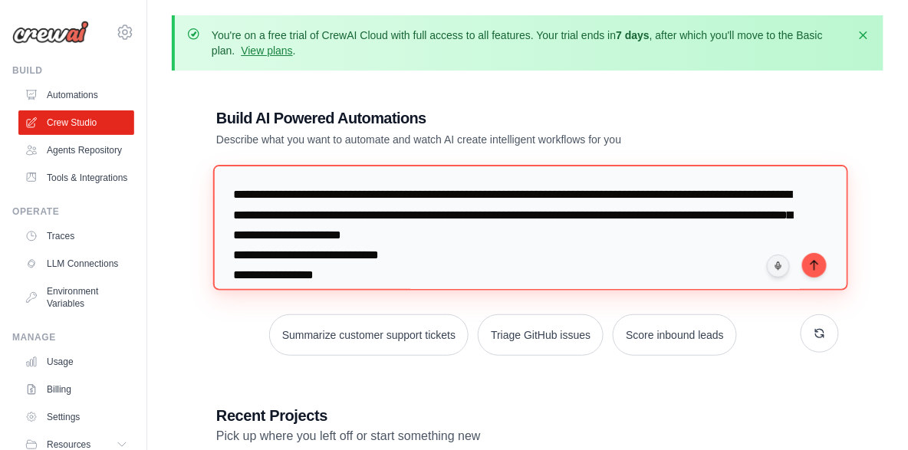
type textarea "**********"
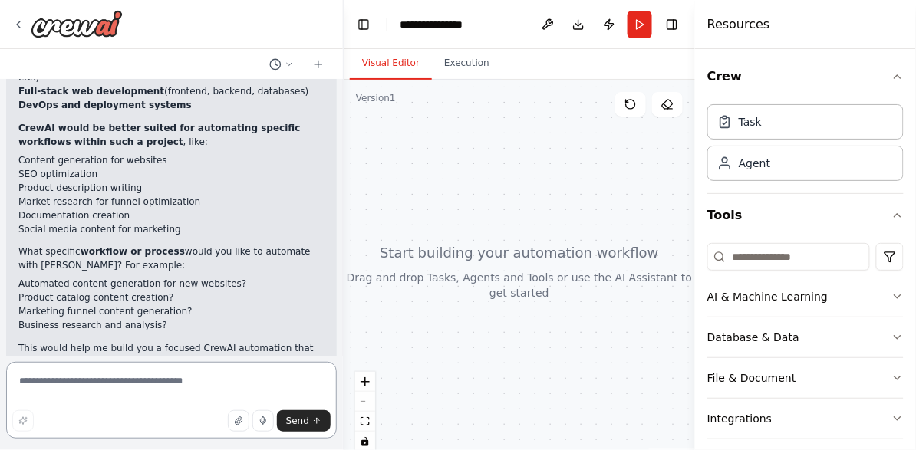
scroll to position [528, 0]
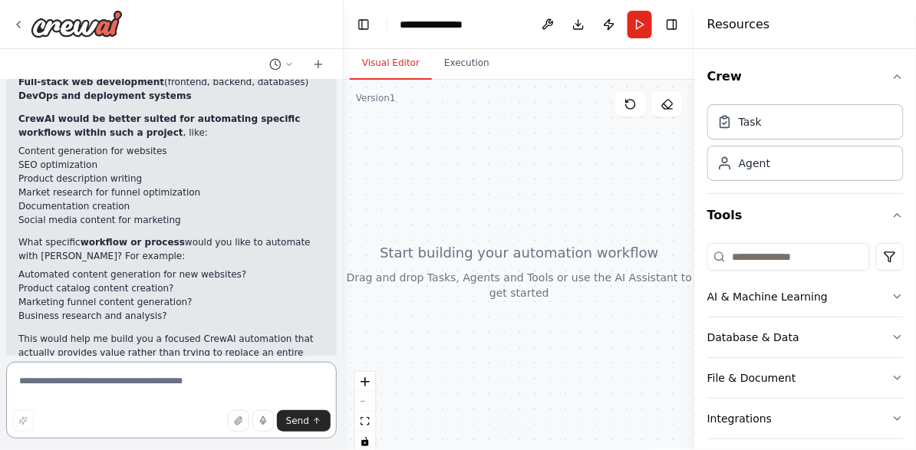
click at [120, 383] on textarea at bounding box center [171, 400] width 331 height 77
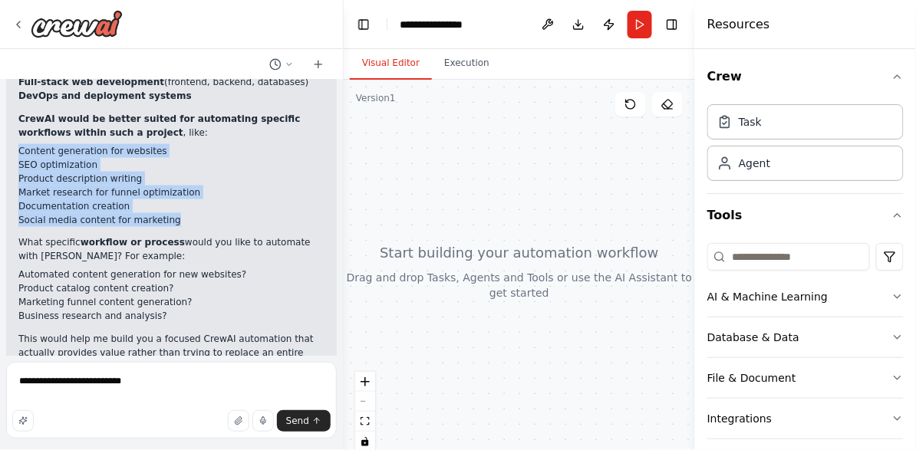
drag, startPoint x: 174, startPoint y: 176, endPoint x: 17, endPoint y: 114, distance: 169.0
click at [17, 114] on div "It looks like your crew is currently empty. I should clarify - CrewAI automatio…" at bounding box center [171, 157] width 331 height 457
copy ul "Content generation for websites SEO optimization Product description writing Ma…"
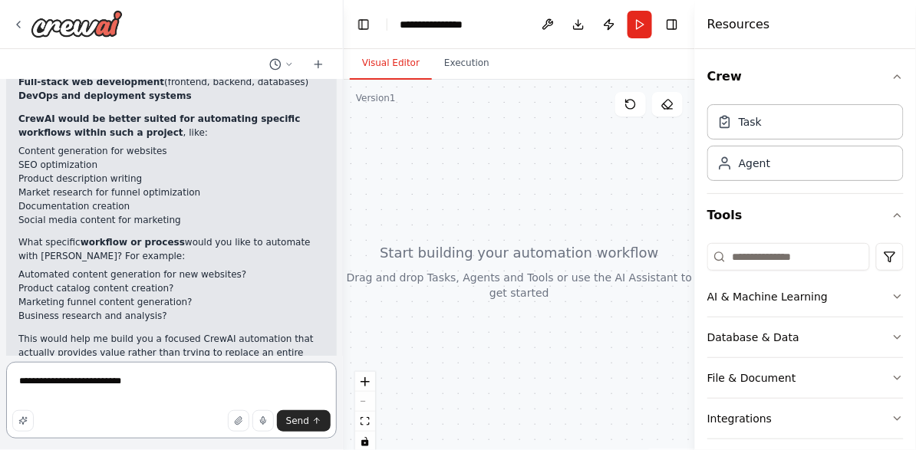
click at [167, 383] on textarea "**********" at bounding box center [171, 400] width 331 height 77
paste textarea "**********"
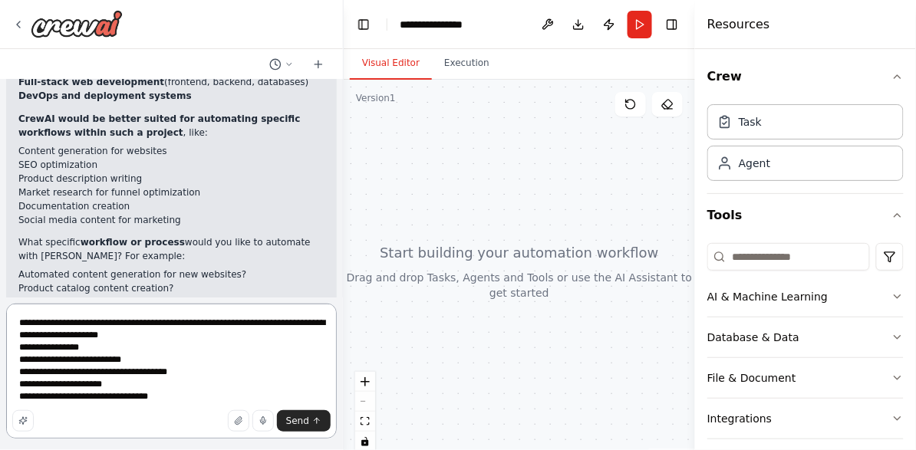
click at [45, 335] on textarea "**********" at bounding box center [171, 371] width 331 height 135
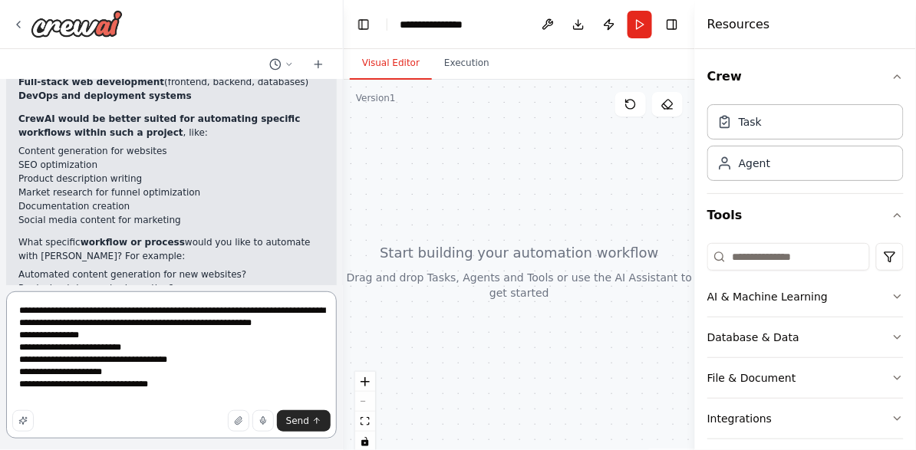
click at [194, 400] on textarea "**********" at bounding box center [171, 364] width 331 height 147
type textarea "**********"
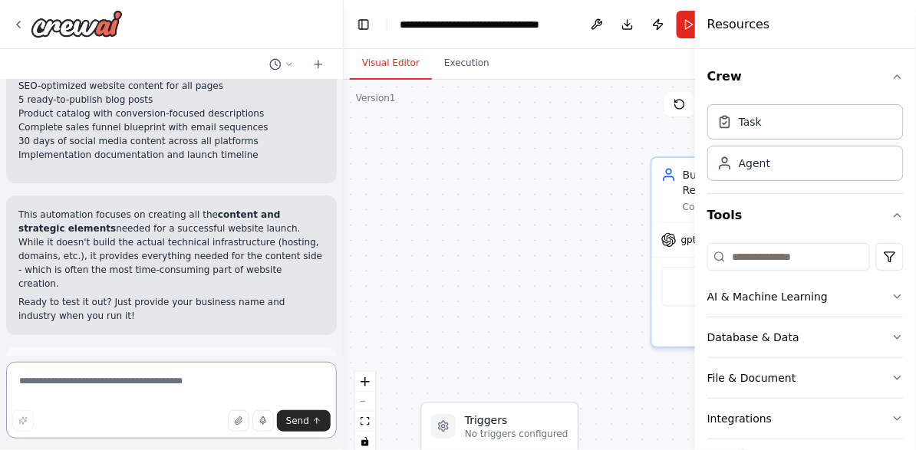
scroll to position [2693, 0]
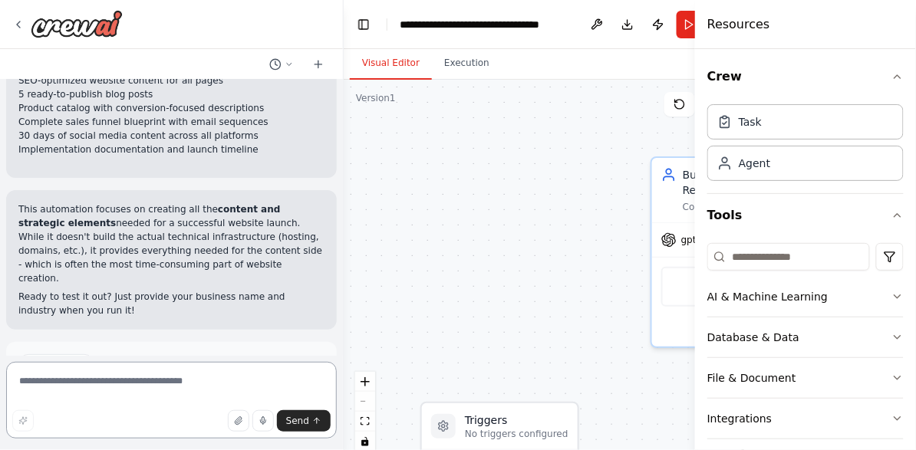
click at [148, 387] on textarea at bounding box center [171, 400] width 331 height 77
type textarea "**********"
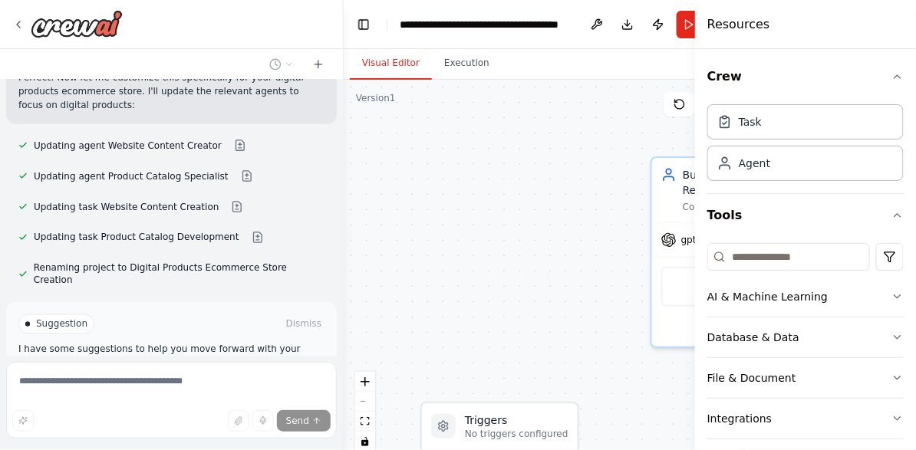
scroll to position [3271, 0]
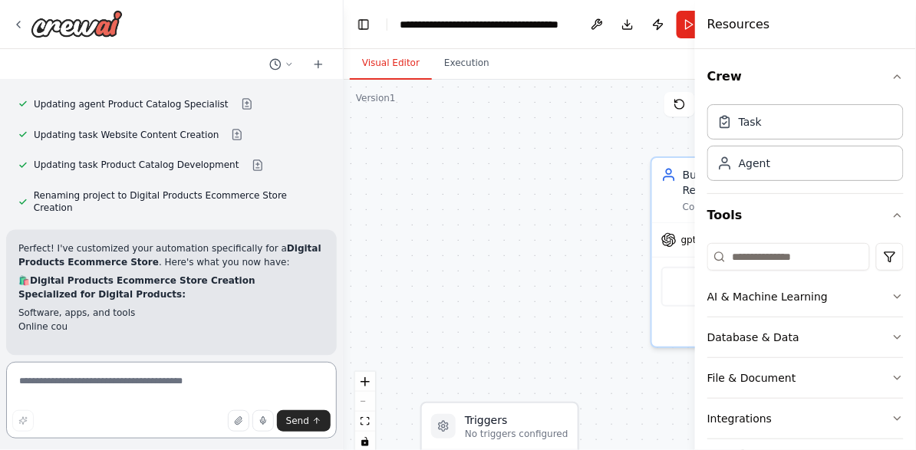
click at [107, 391] on textarea at bounding box center [171, 400] width 331 height 77
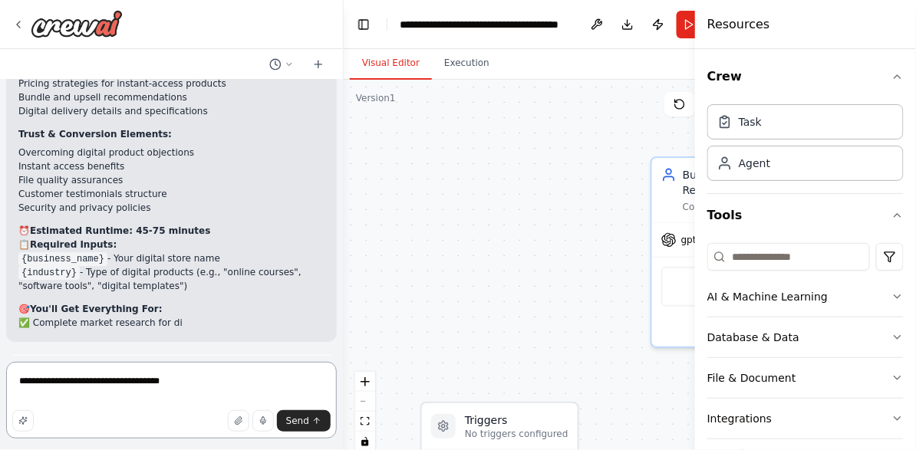
type textarea "**********"
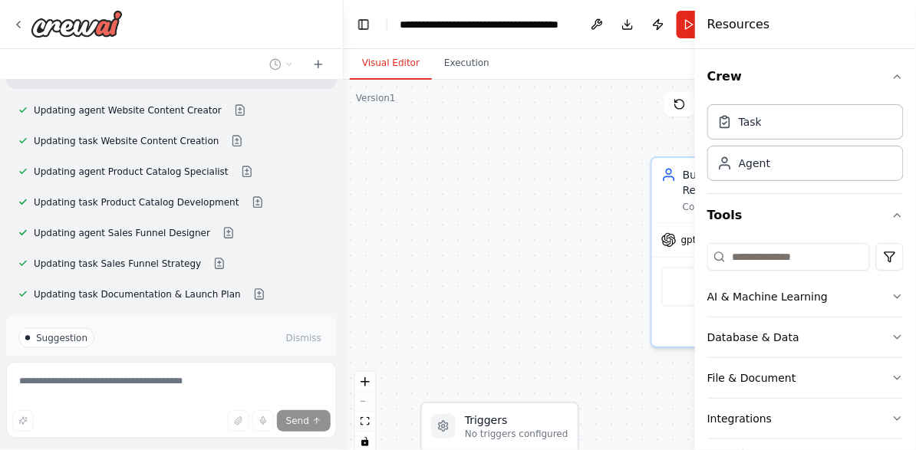
scroll to position [4510, 0]
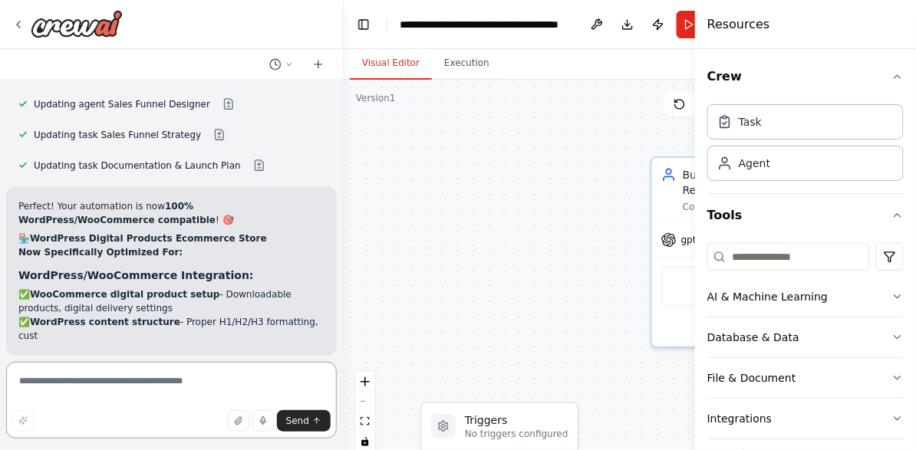
click at [143, 377] on textarea at bounding box center [171, 400] width 331 height 77
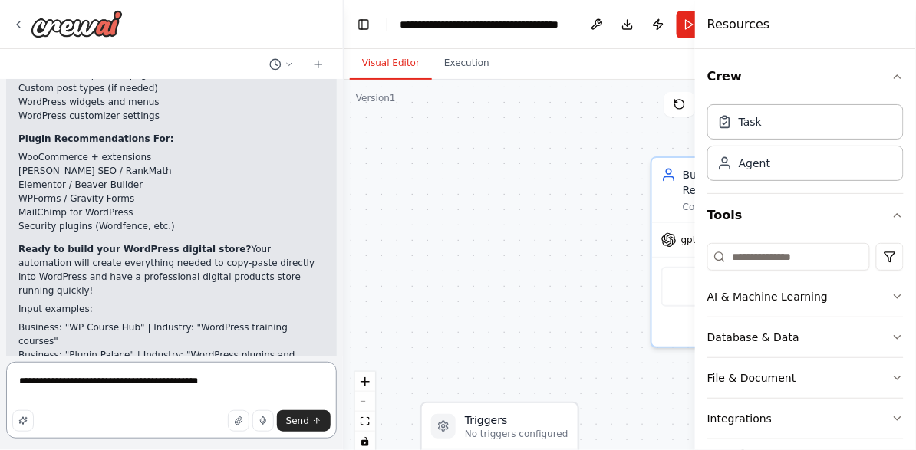
scroll to position [5367, 0]
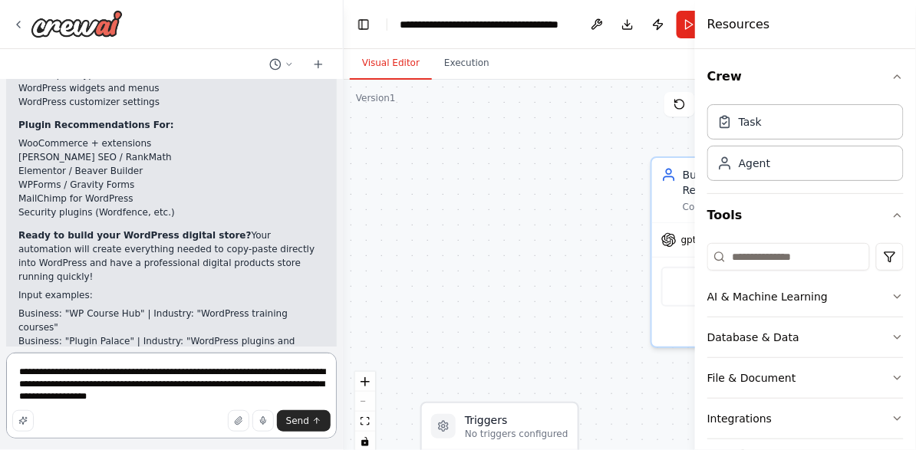
type textarea "**********"
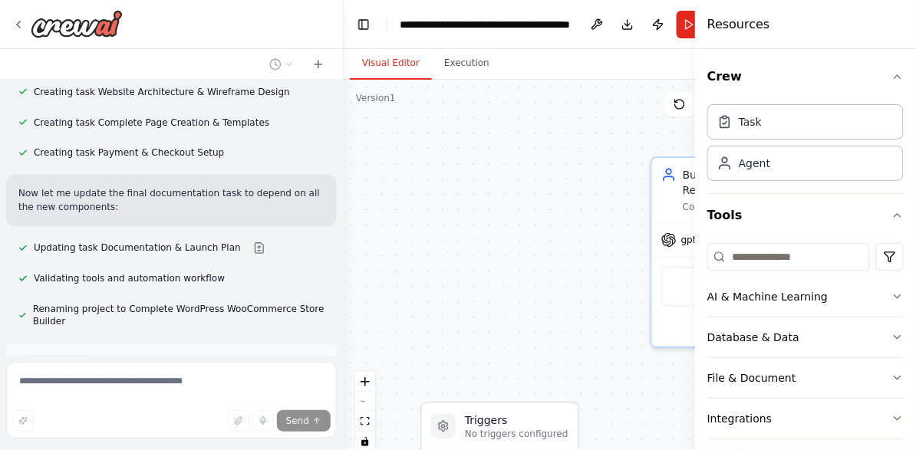
scroll to position [6142, 0]
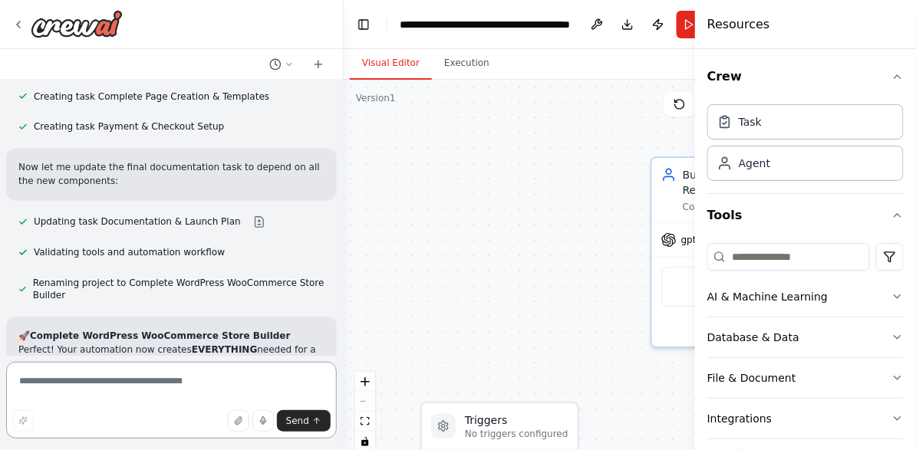
click at [110, 388] on textarea at bounding box center [171, 400] width 331 height 77
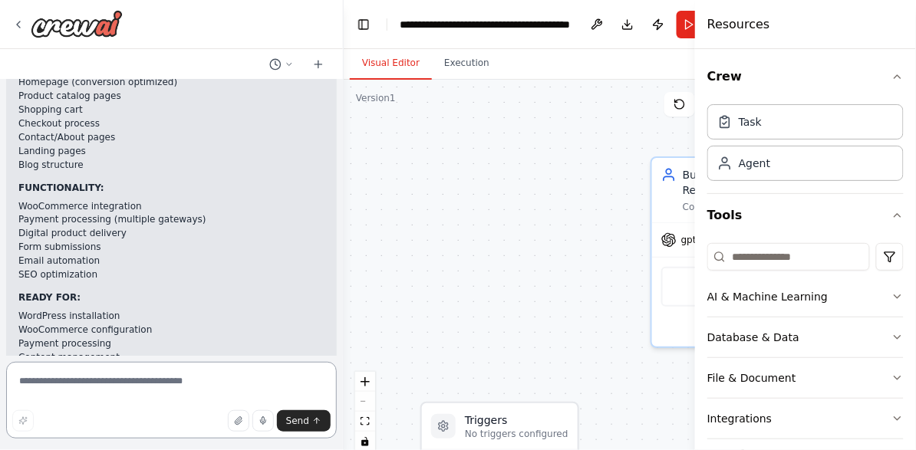
scroll to position [7496, 0]
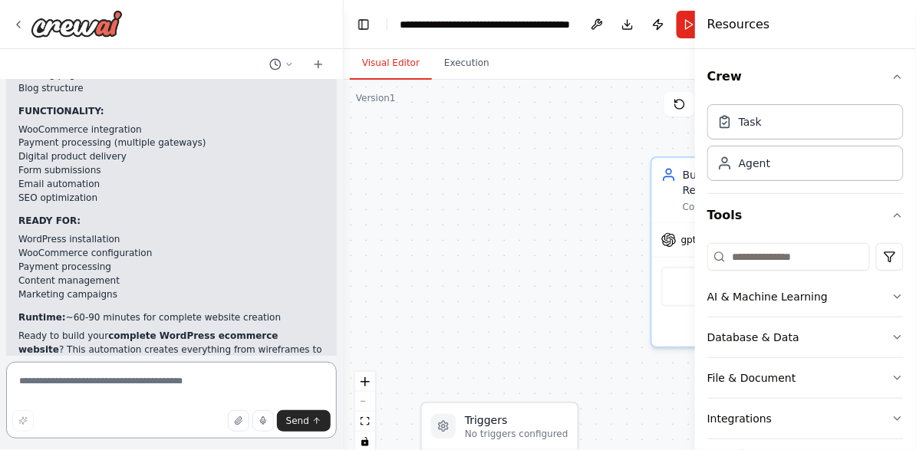
click at [147, 379] on textarea at bounding box center [171, 400] width 331 height 77
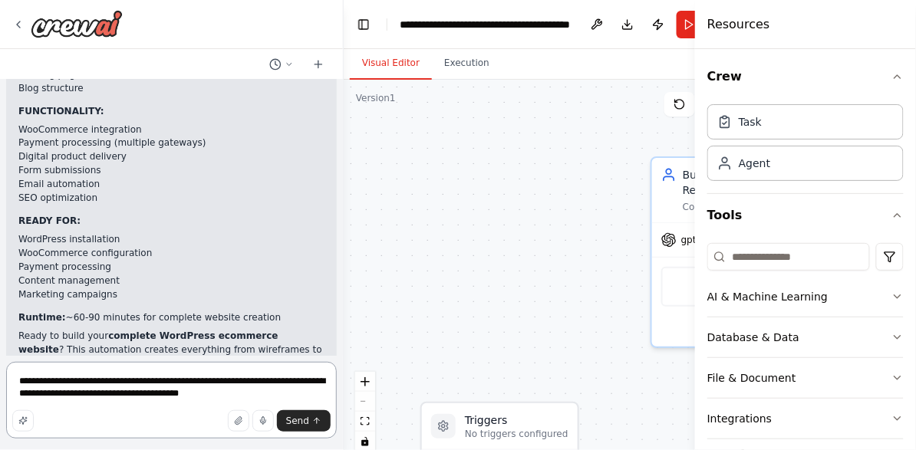
drag, startPoint x: 180, startPoint y: 382, endPoint x: 269, endPoint y: 393, distance: 89.6
click at [269, 393] on textarea "**********" at bounding box center [171, 400] width 331 height 77
type textarea "**********"
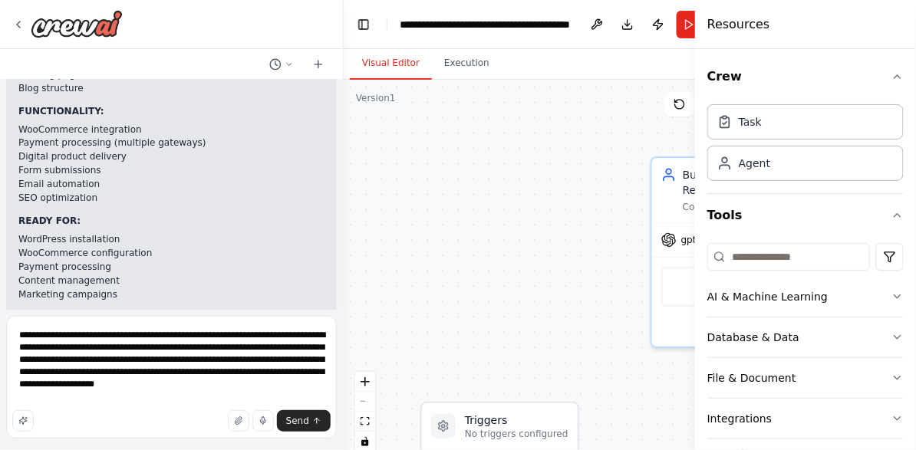
type textarea "**********"
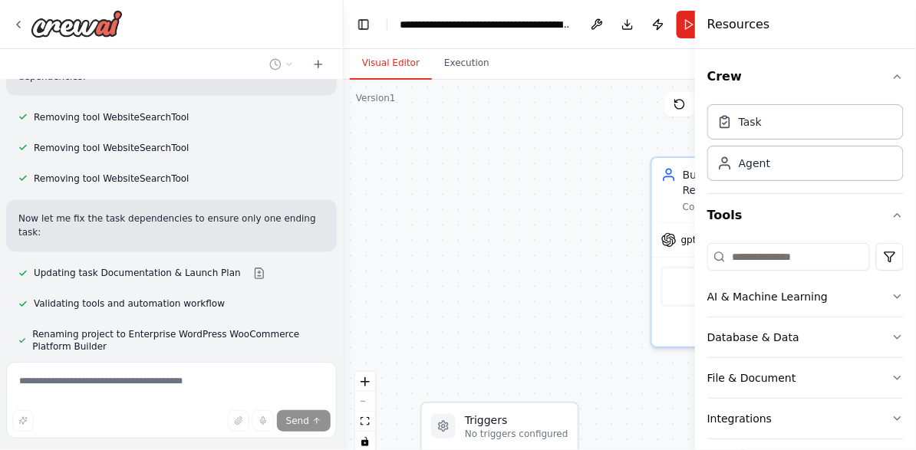
scroll to position [8821, 0]
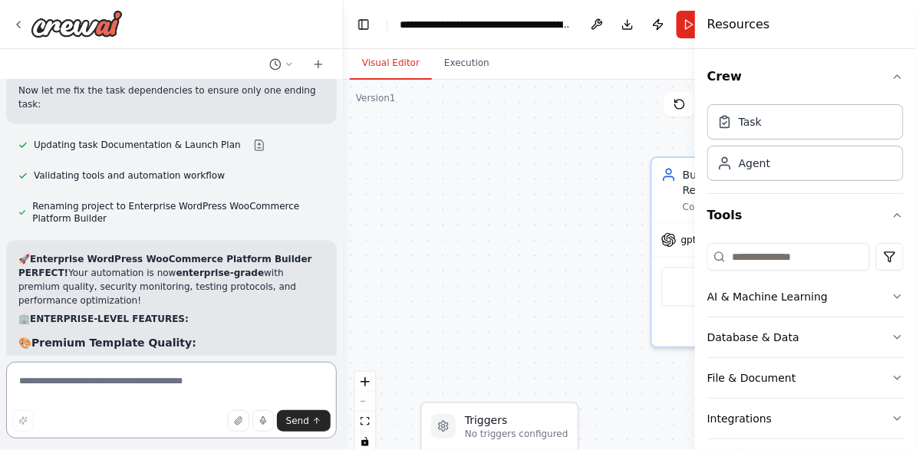
click at [135, 391] on textarea at bounding box center [171, 400] width 331 height 77
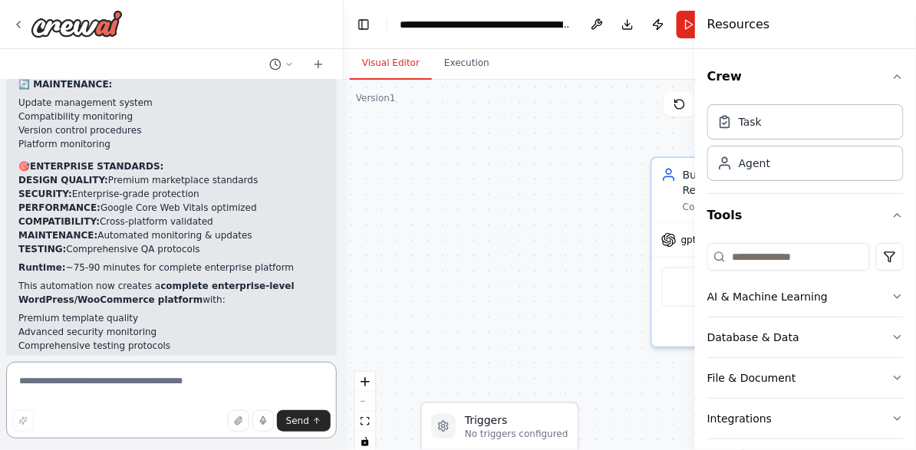
scroll to position [10232, 0]
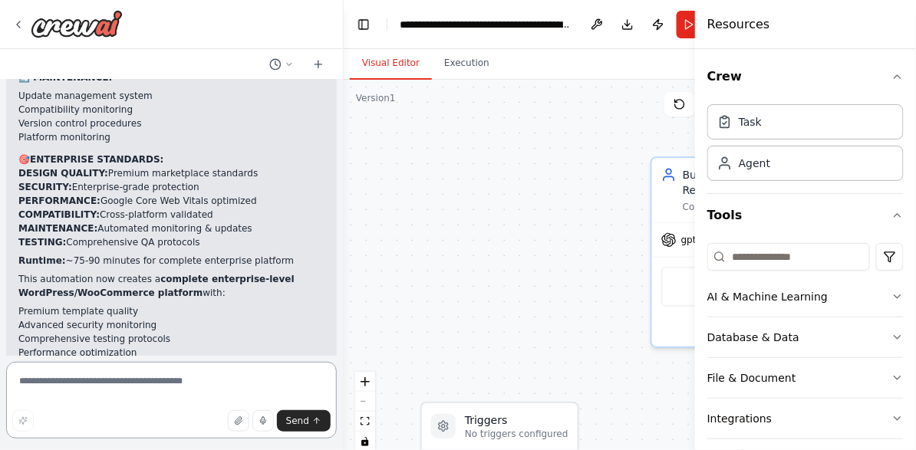
click at [147, 393] on textarea at bounding box center [171, 400] width 331 height 77
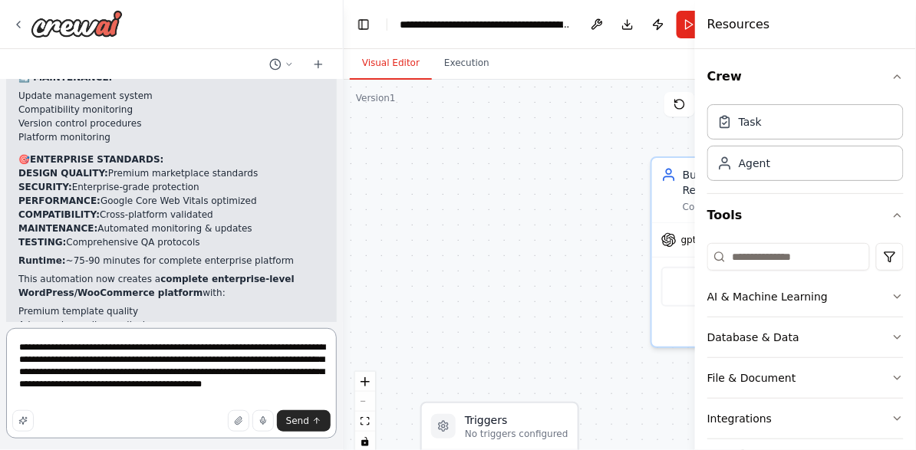
type textarea "**********"
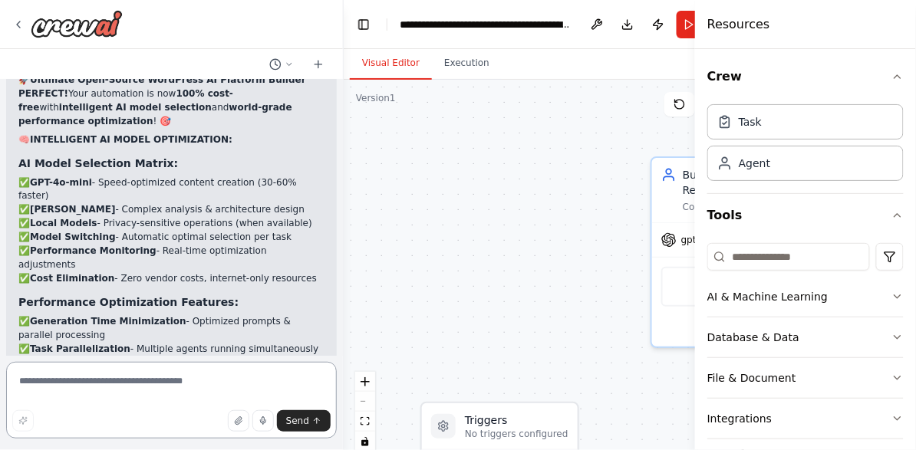
scroll to position [11568, 0]
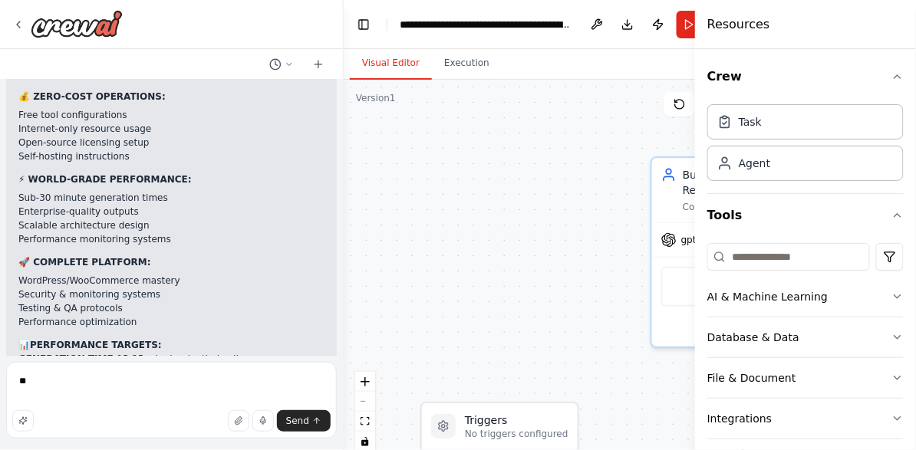
type textarea "*"
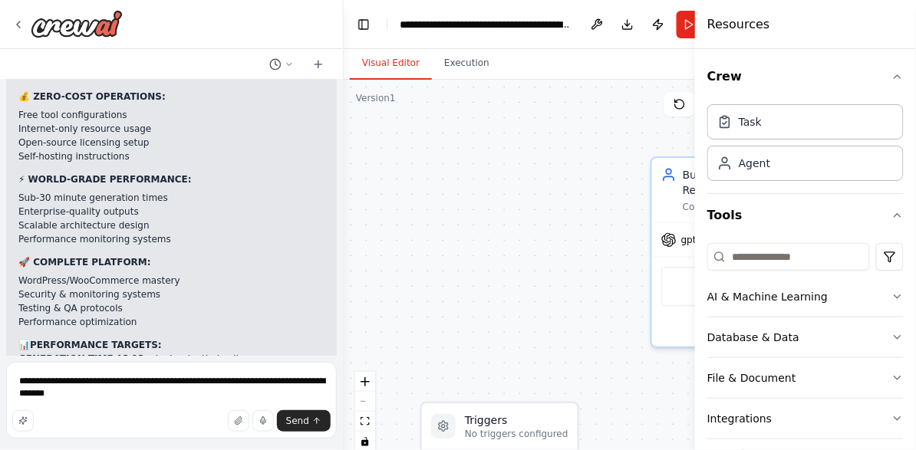
type textarea "**********"
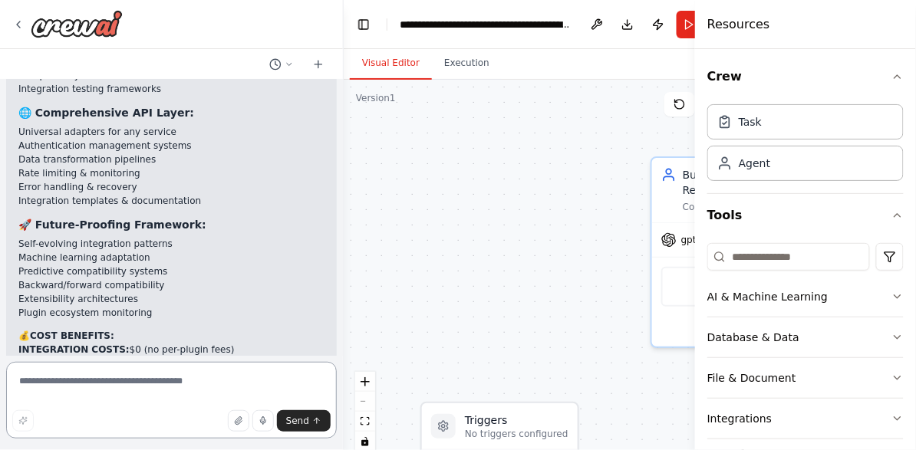
scroll to position [15440, 0]
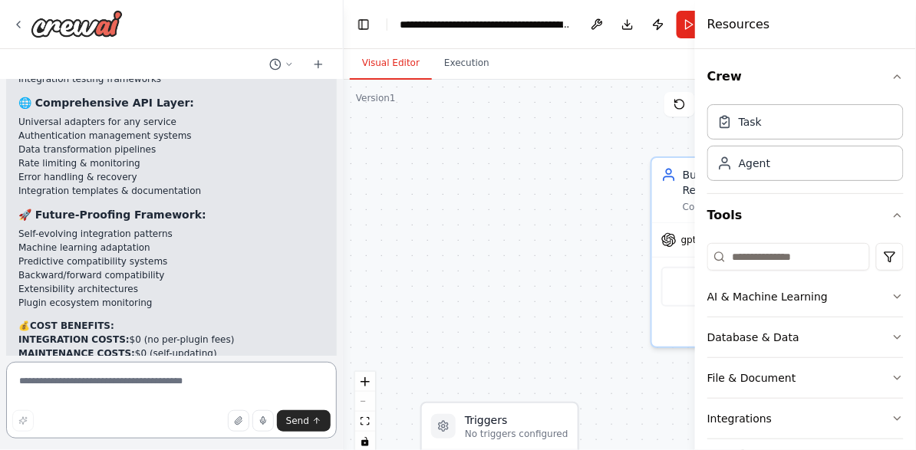
click at [192, 384] on textarea at bounding box center [171, 400] width 331 height 77
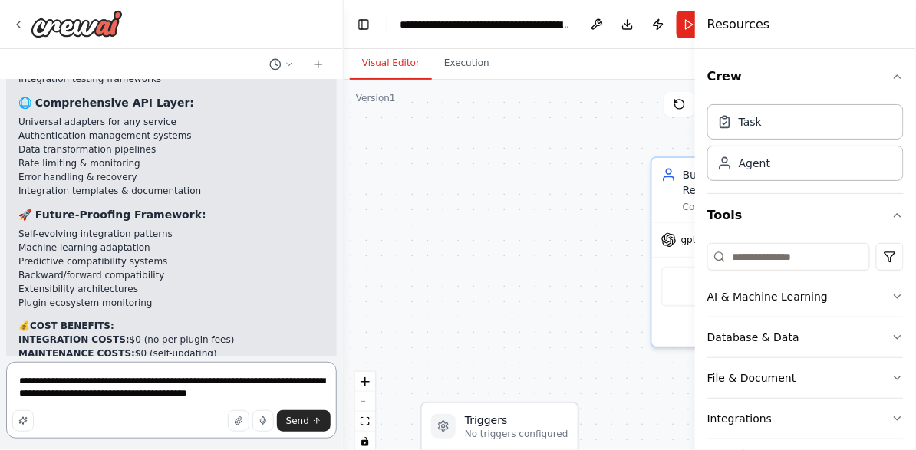
click at [291, 396] on textarea "**********" at bounding box center [171, 400] width 331 height 77
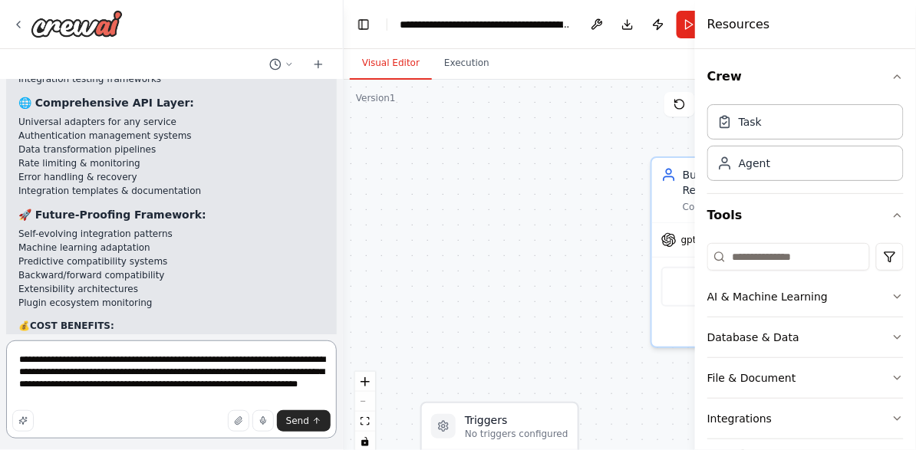
type textarea "**********"
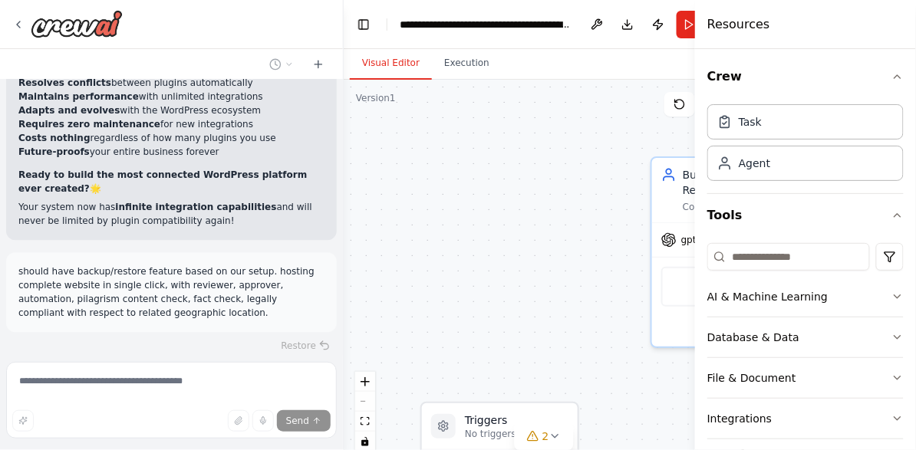
scroll to position [15866, 0]
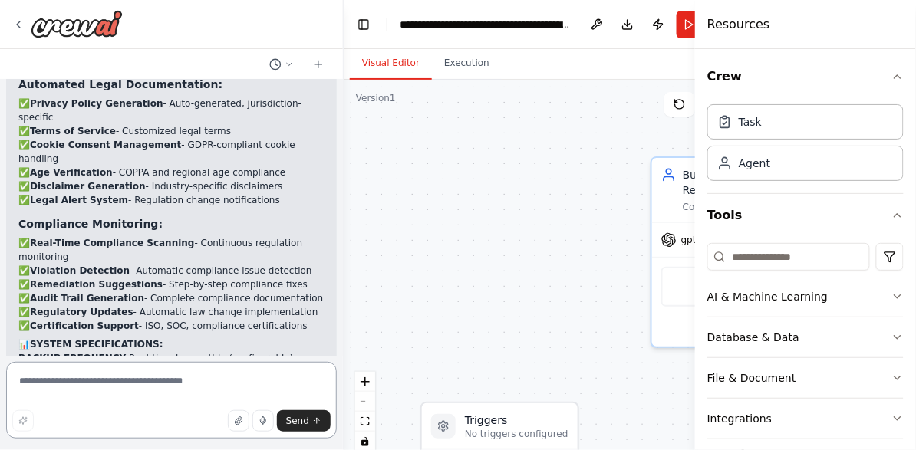
scroll to position [18277, 0]
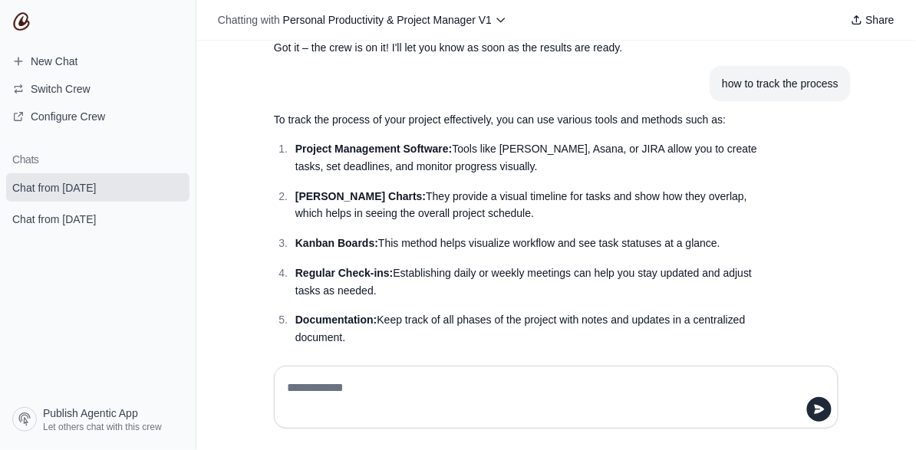
scroll to position [637, 0]
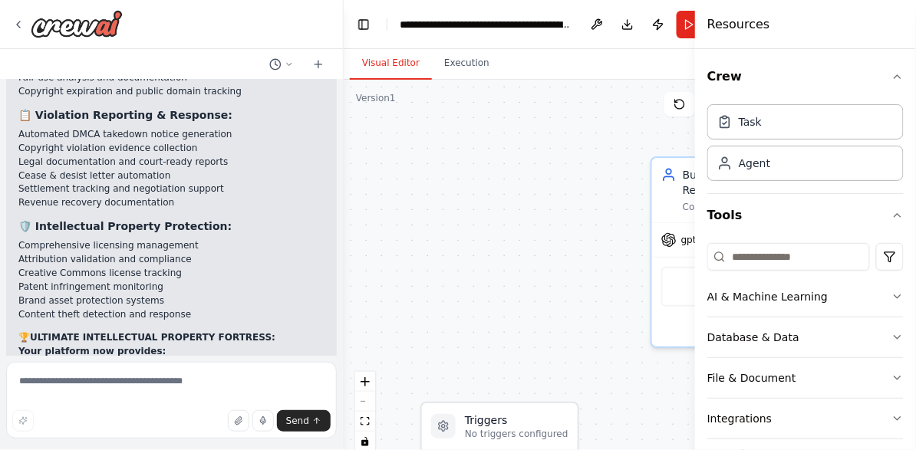
scroll to position [22580, 0]
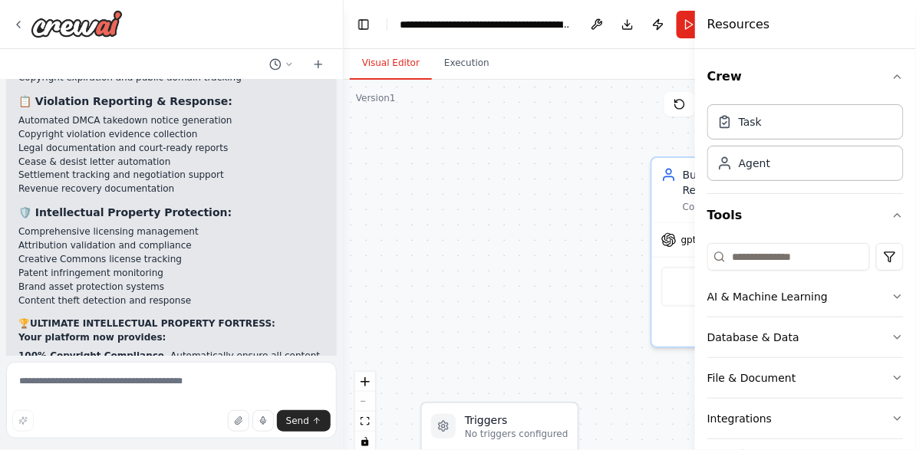
click at [108, 374] on textarea at bounding box center [171, 400] width 331 height 77
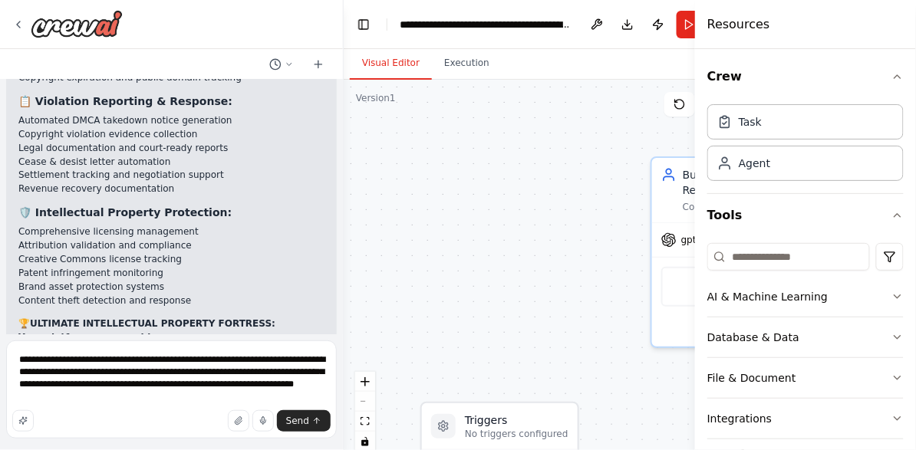
type textarea "**********"
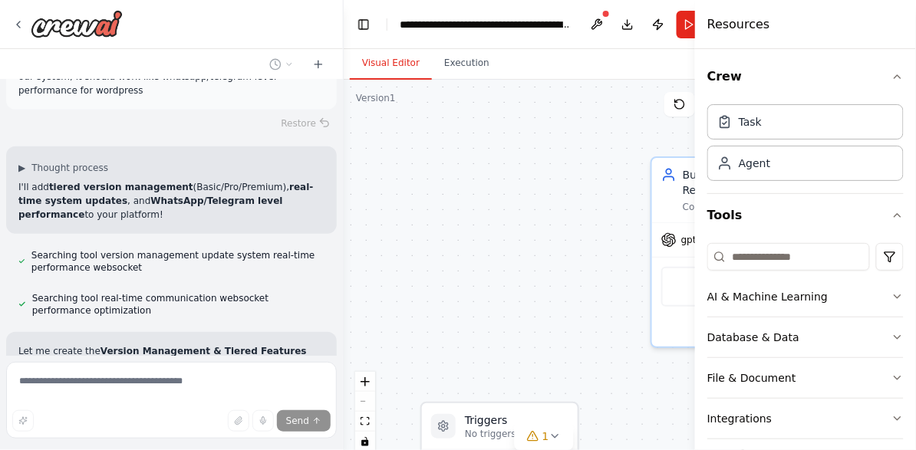
scroll to position [23509, 0]
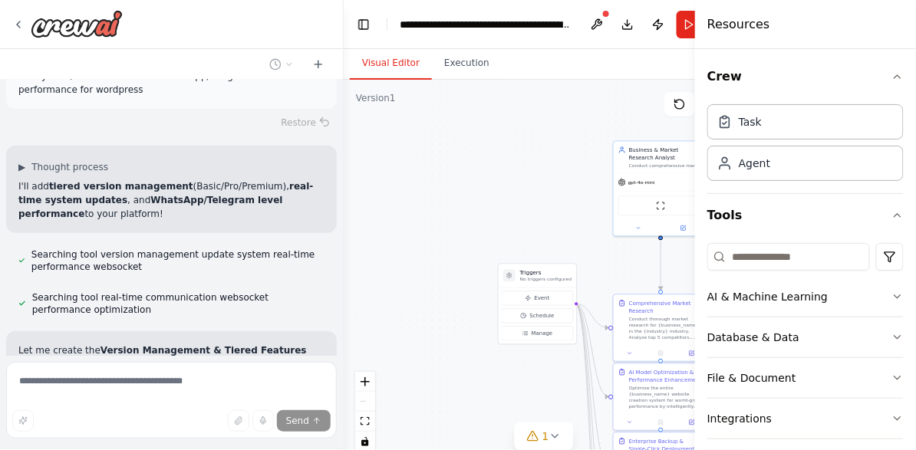
click at [429, 222] on div ".deletable-edge-delete-btn { width: 20px; height: 20px; border: 0px solid #ffff…" at bounding box center [544, 271] width 400 height 383
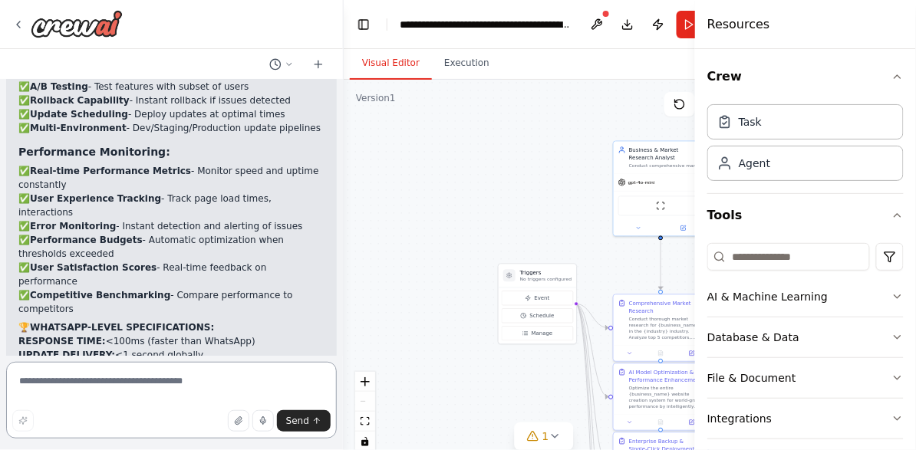
scroll to position [26582, 0]
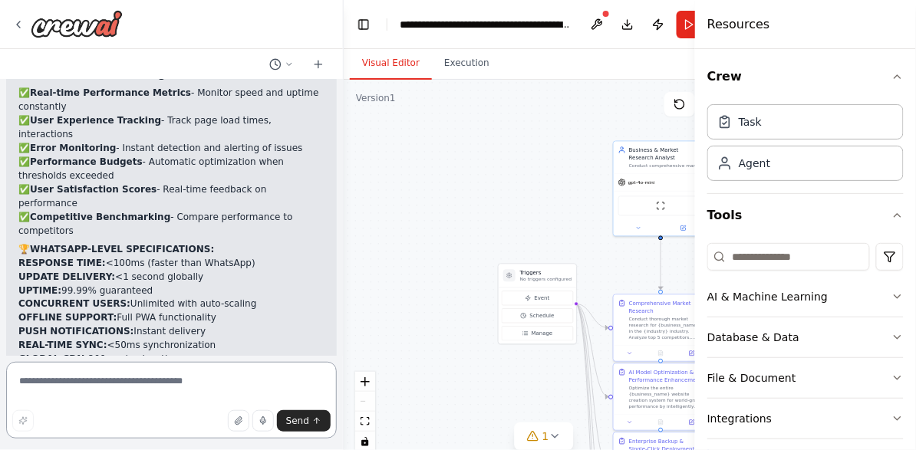
click at [164, 380] on textarea at bounding box center [171, 400] width 331 height 77
type textarea "*"
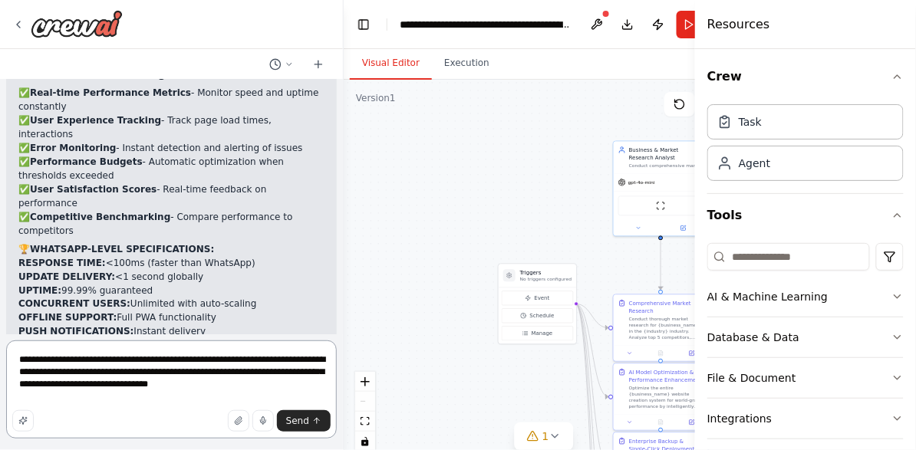
click at [172, 386] on textarea "**********" at bounding box center [171, 390] width 331 height 98
type textarea "**********"
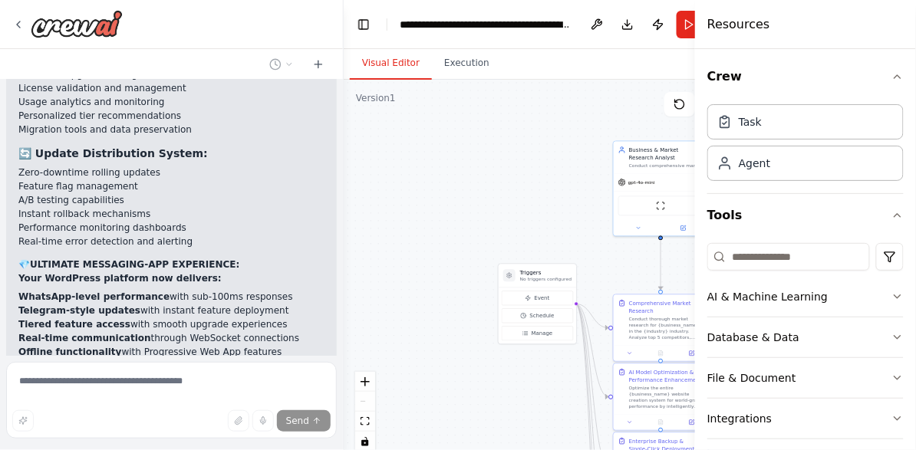
scroll to position [27365, 0]
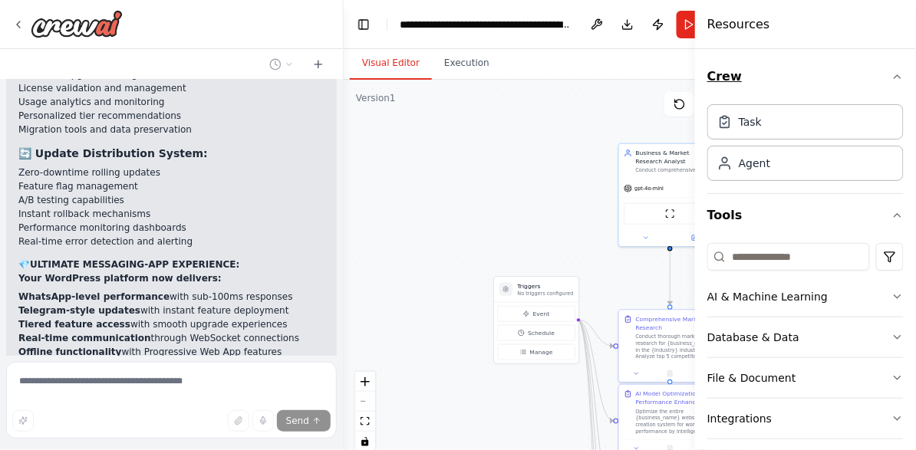
click at [889, 84] on button "Crew" at bounding box center [805, 76] width 196 height 43
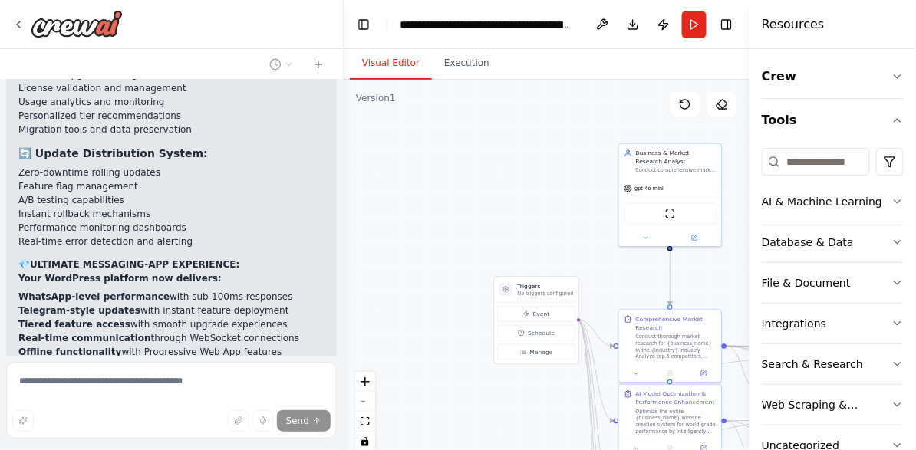
drag, startPoint x: 697, startPoint y: 128, endPoint x: 907, endPoint y: 128, distance: 209.4
click at [907, 128] on div "Resources Crew Tools AI & Machine Learning Database & Data File & Document Inte…" at bounding box center [832, 225] width 166 height 450
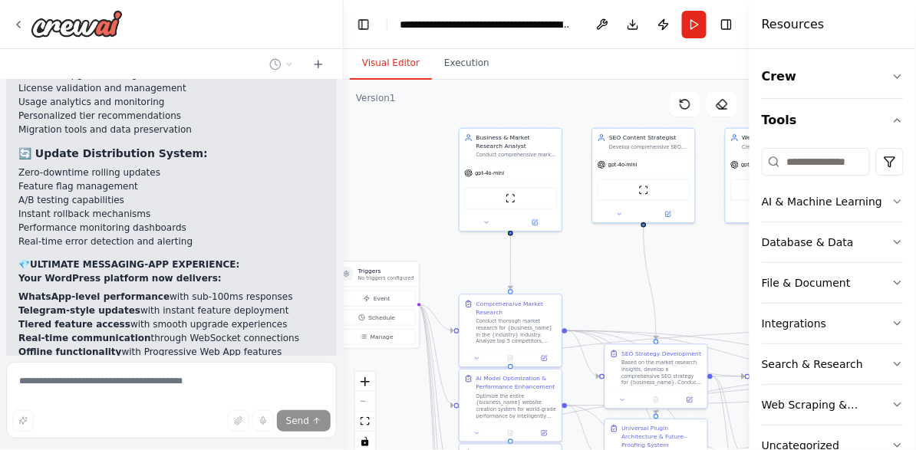
drag, startPoint x: 561, startPoint y: 163, endPoint x: 370, endPoint y: 147, distance: 192.3
click at [370, 147] on div ".deletable-edge-delete-btn { width: 20px; height: 20px; border: 0px solid #ffff…" at bounding box center [547, 271] width 406 height 383
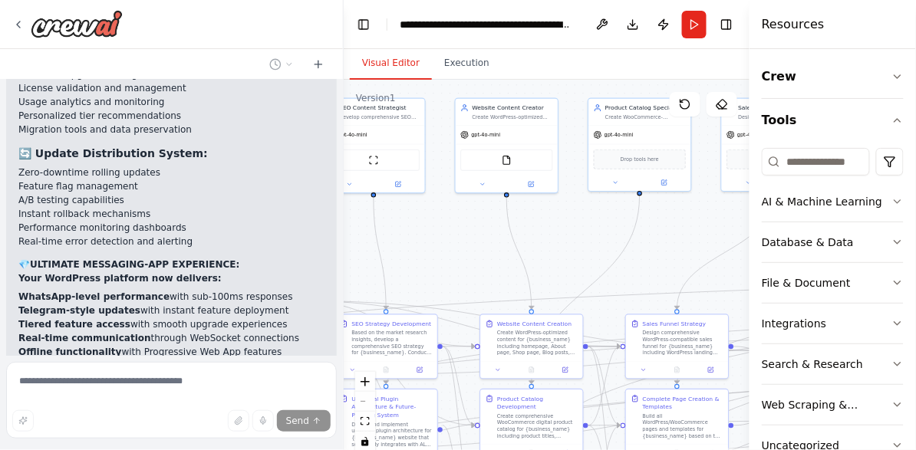
drag, startPoint x: 692, startPoint y: 266, endPoint x: 426, endPoint y: 226, distance: 269.1
click at [439, 229] on div ".deletable-edge-delete-btn { width: 20px; height: 20px; border: 0px solid #ffff…" at bounding box center [547, 271] width 406 height 383
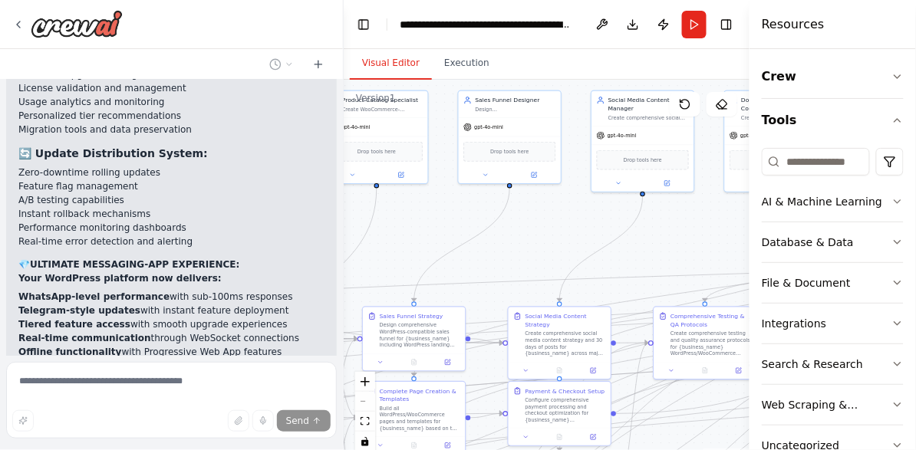
drag, startPoint x: 676, startPoint y: 241, endPoint x: 403, endPoint y: 237, distance: 272.3
click at [403, 237] on div ".deletable-edge-delete-btn { width: 20px; height: 20px; border: 0px solid #ffff…" at bounding box center [547, 271] width 406 height 383
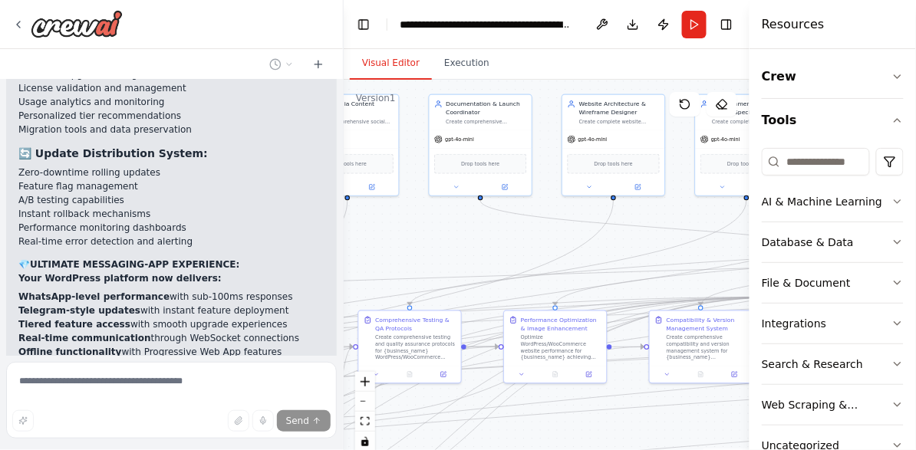
drag, startPoint x: 699, startPoint y: 239, endPoint x: 403, endPoint y: 244, distance: 296.1
click at [403, 244] on div ".deletable-edge-delete-btn { width: 20px; height: 20px; border: 0px solid #ffff…" at bounding box center [547, 271] width 406 height 383
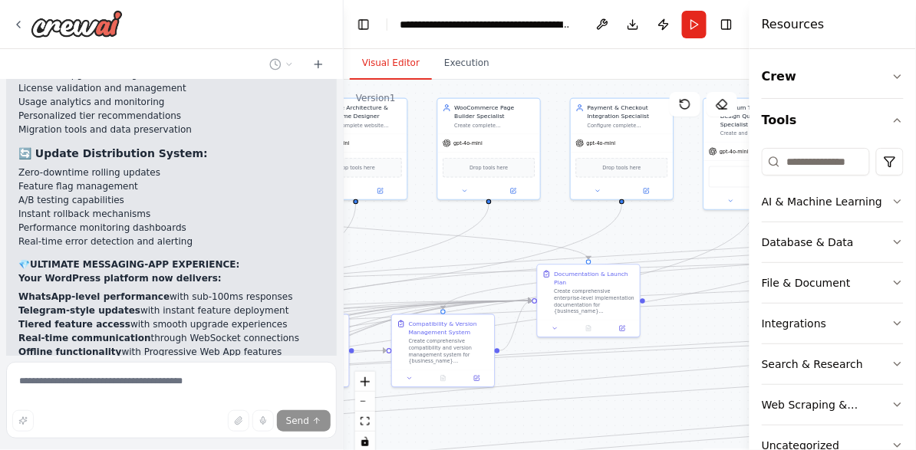
drag, startPoint x: 680, startPoint y: 245, endPoint x: 337, endPoint y: 232, distance: 343.8
click at [347, 237] on div ".deletable-edge-delete-btn { width: 20px; height: 20px; border: 0px solid #ffff…" at bounding box center [547, 271] width 406 height 383
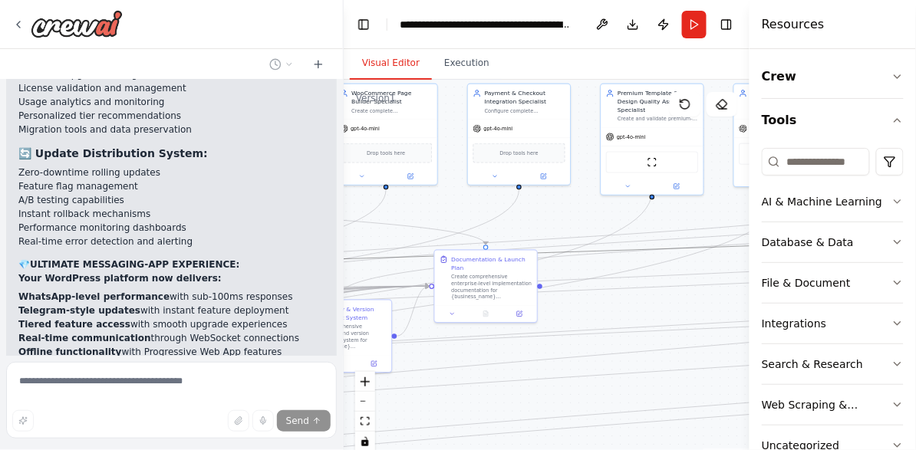
drag, startPoint x: 686, startPoint y: 251, endPoint x: 382, endPoint y: 255, distance: 304.5
click at [382, 255] on icon "Edge from e770a1af-86fb-42a7-accb-c25f2ae68a2e to 8a72212f-1610-4a11-b056-82e18…" at bounding box center [320, 259] width 1996 height 120
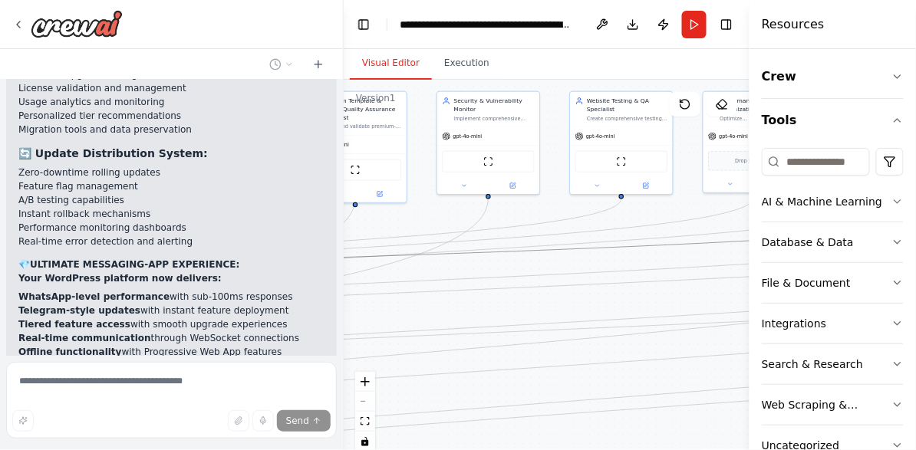
drag, startPoint x: 547, startPoint y: 222, endPoint x: 133, endPoint y: 229, distance: 413.4
click at [173, 225] on div "i need an estimated time for this automation, I have created a crew agent but i…" at bounding box center [458, 225] width 916 height 450
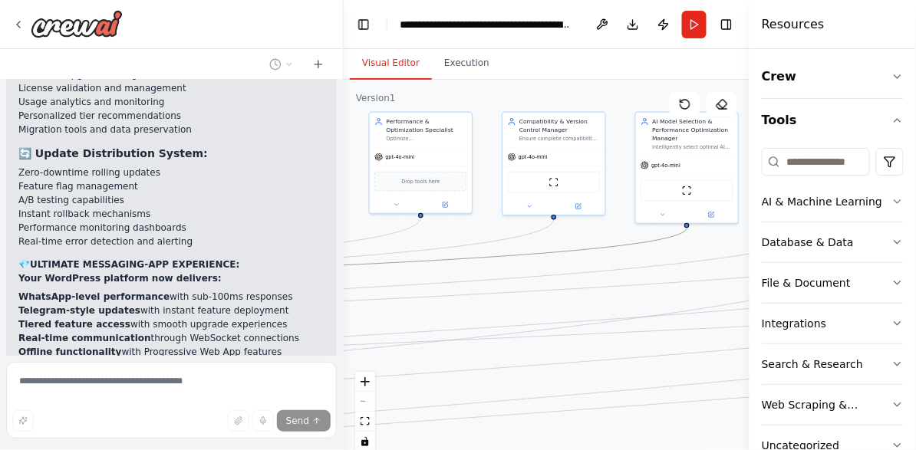
drag, startPoint x: 702, startPoint y: 208, endPoint x: 192, endPoint y: 222, distance: 510.2
click at [199, 223] on div "i need an estimated time for this automation, I have created a crew agent but i…" at bounding box center [458, 225] width 916 height 450
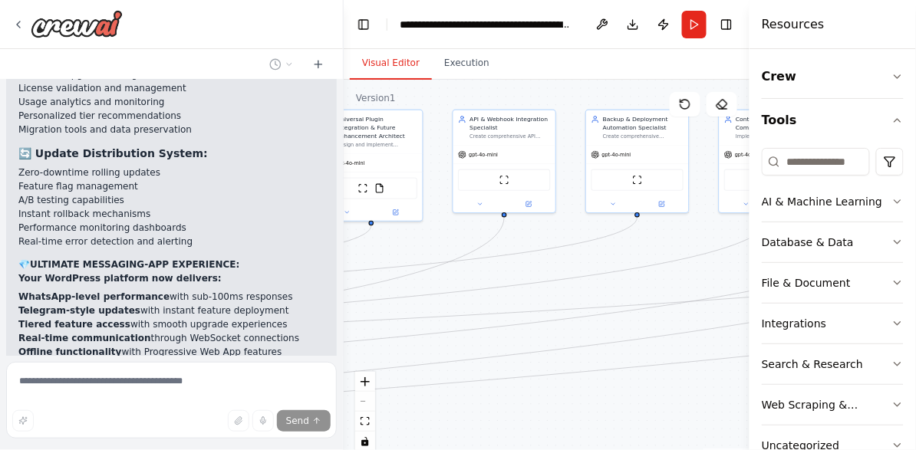
drag, startPoint x: 612, startPoint y: 240, endPoint x: 205, endPoint y: 237, distance: 407.2
click at [209, 236] on div "i need an estimated time for this automation, I have created a crew agent but i…" at bounding box center [458, 225] width 916 height 450
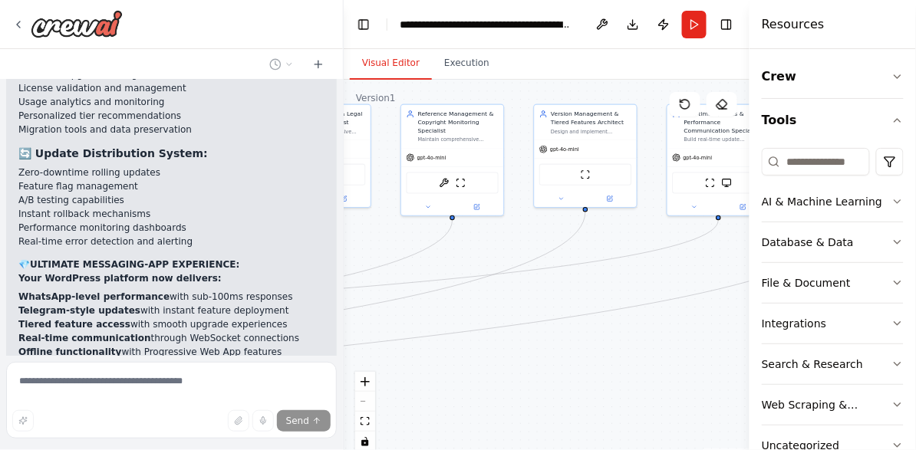
drag, startPoint x: 601, startPoint y: 242, endPoint x: 229, endPoint y: 234, distance: 372.8
click at [229, 238] on div "i need an estimated time for this automation, I have created a crew agent but i…" at bounding box center [458, 225] width 916 height 450
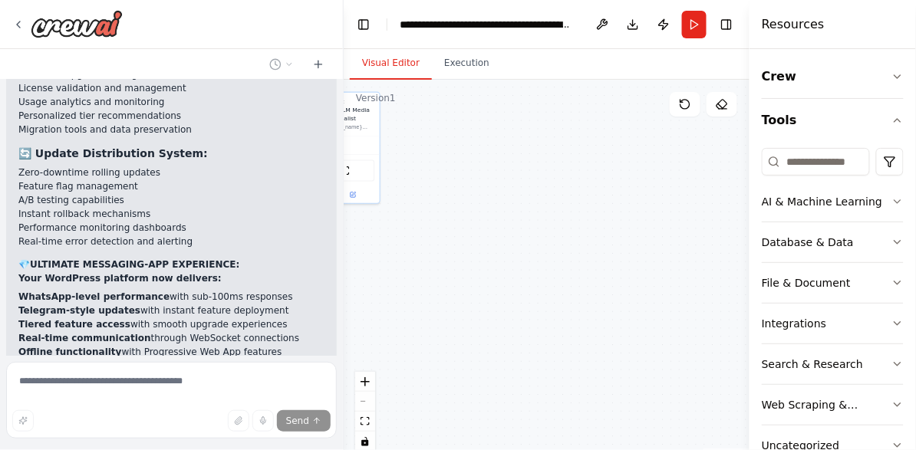
drag, startPoint x: 649, startPoint y: 318, endPoint x: 266, endPoint y: 309, distance: 382.8
click at [245, 310] on div "i need an estimated time for this automation, I have created a crew agent but i…" at bounding box center [458, 225] width 916 height 450
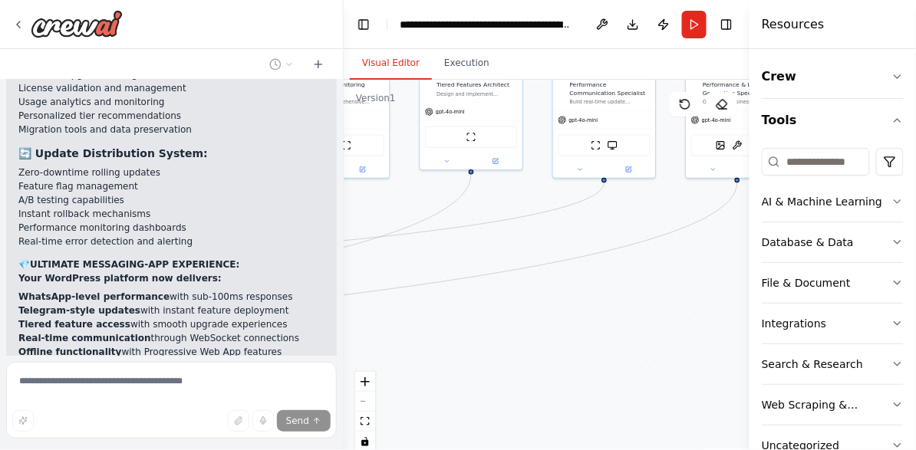
drag, startPoint x: 502, startPoint y: 298, endPoint x: 916, endPoint y: 274, distance: 414.8
click at [915, 274] on div "i need an estimated time for this automation, I have created a crew agent but i…" at bounding box center [458, 225] width 916 height 450
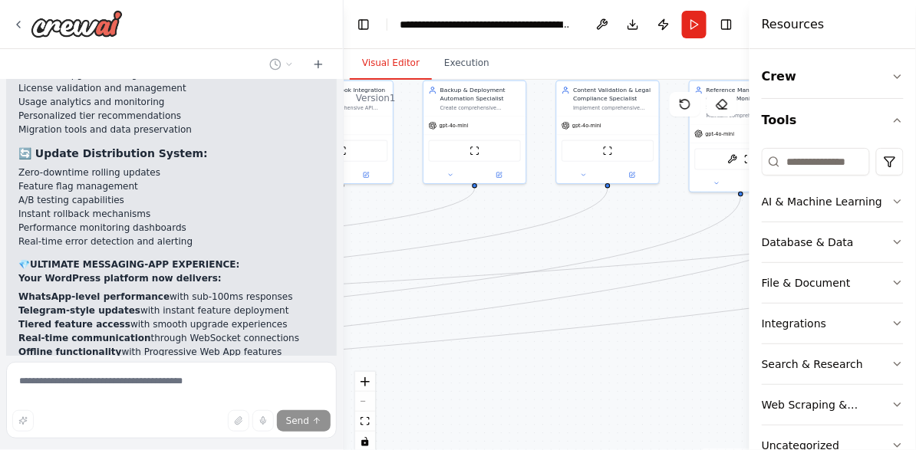
drag, startPoint x: 438, startPoint y: 302, endPoint x: 897, endPoint y: 318, distance: 458.9
click at [915, 317] on div "i need an estimated time for this automation, I have created a crew agent but i…" at bounding box center [458, 225] width 916 height 450
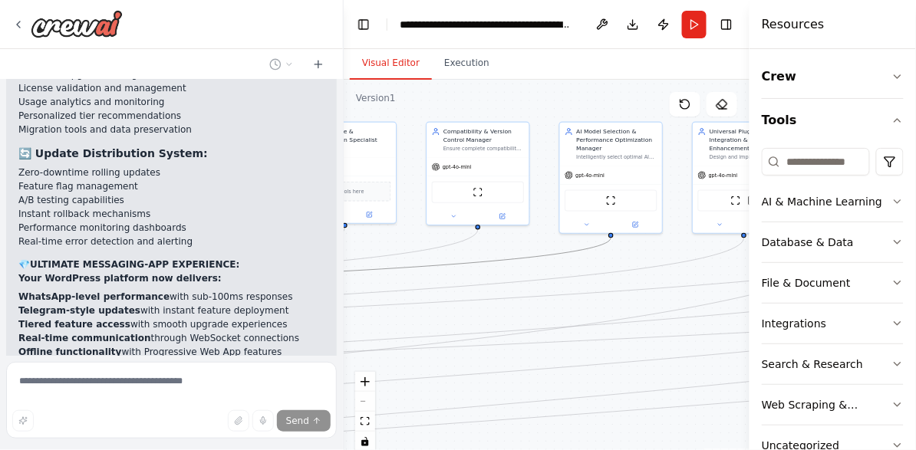
drag, startPoint x: 456, startPoint y: 247, endPoint x: 904, endPoint y: 289, distance: 450.6
click at [915, 291] on div "i need an estimated time for this automation, I have created a crew agent but i…" at bounding box center [458, 225] width 916 height 450
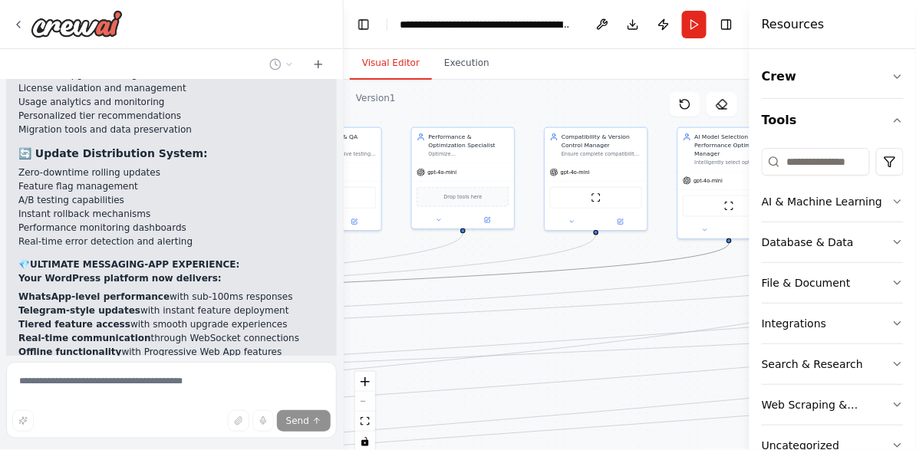
drag, startPoint x: 475, startPoint y: 282, endPoint x: 915, endPoint y: 323, distance: 441.3
click at [915, 323] on div "i need an estimated time for this automation, I have created a crew agent but i…" at bounding box center [458, 225] width 916 height 450
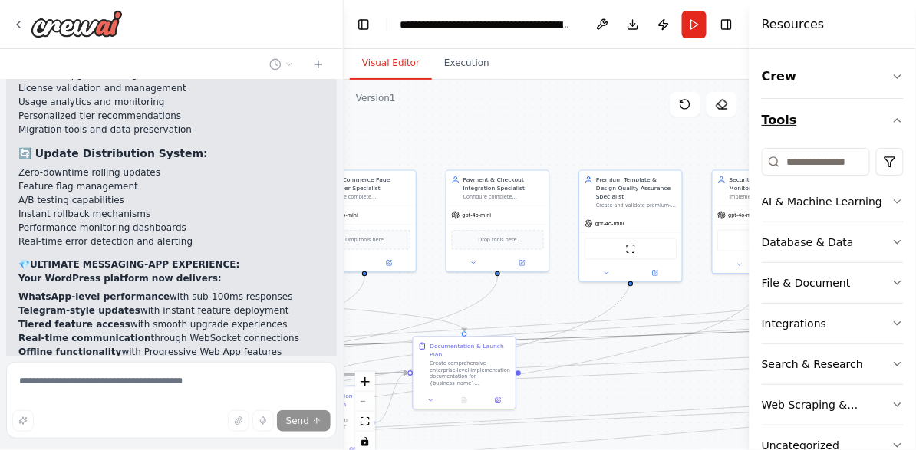
drag, startPoint x: 523, startPoint y: 111, endPoint x: 773, endPoint y: 119, distance: 250.1
click at [787, 118] on div "i need an estimated time for this automation, I have created a crew agent but i…" at bounding box center [458, 225] width 916 height 450
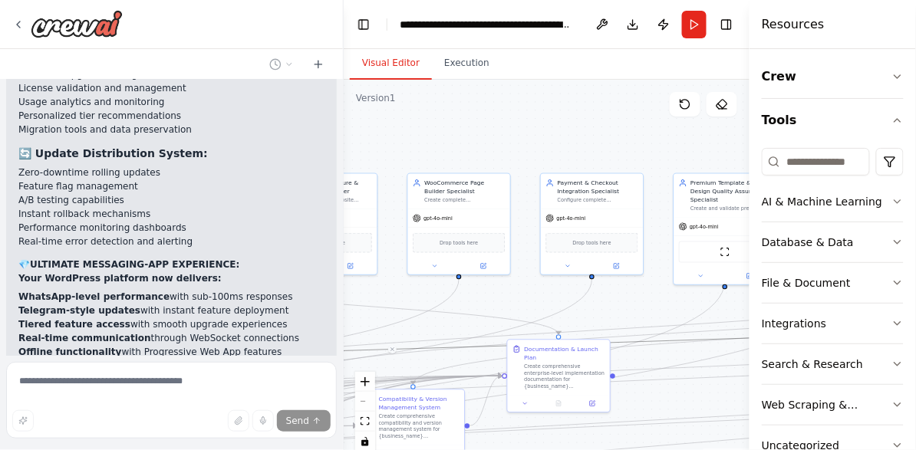
drag, startPoint x: 449, startPoint y: 117, endPoint x: 685, endPoint y: 123, distance: 235.5
click at [685, 123] on div ".deletable-edge-delete-btn { width: 20px; height: 20px; border: 0px solid #ffff…" at bounding box center [547, 271] width 406 height 383
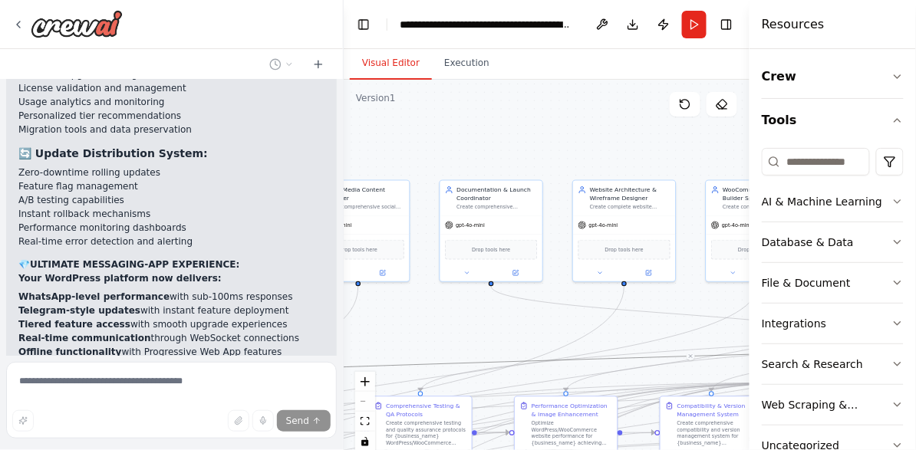
drag, startPoint x: 406, startPoint y: 128, endPoint x: 673, endPoint y: 138, distance: 267.8
click at [673, 138] on div ".deletable-edge-delete-btn { width: 20px; height: 20px; border: 0px solid #ffff…" at bounding box center [547, 271] width 406 height 383
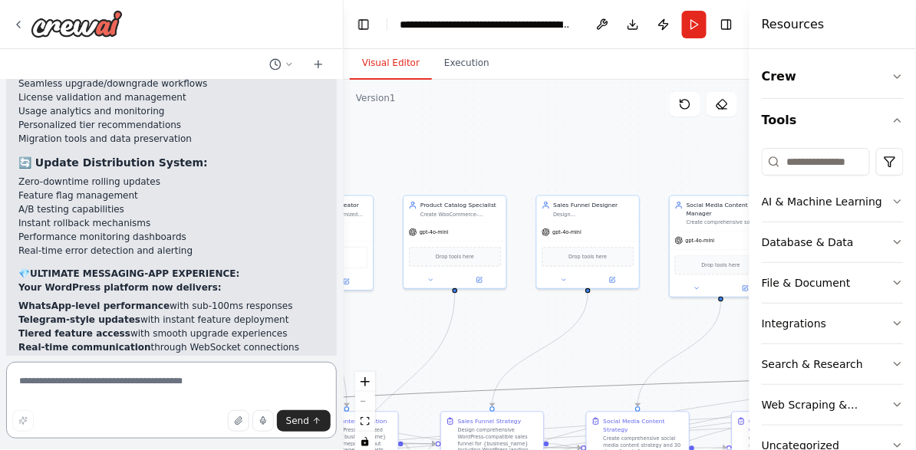
drag, startPoint x: 462, startPoint y: 128, endPoint x: 614, endPoint y: 137, distance: 152.9
click at [615, 137] on div ".deletable-edge-delete-btn { width: 20px; height: 20px; border: 0px solid #ffff…" at bounding box center [547, 271] width 406 height 383
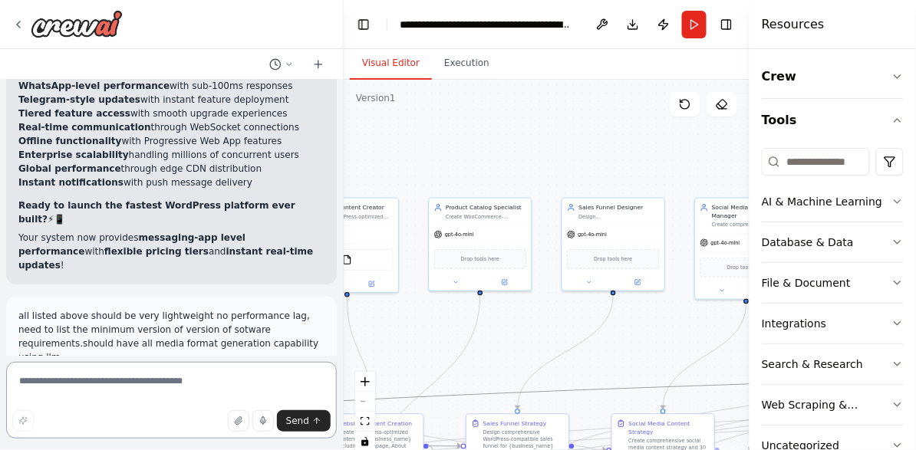
scroll to position [27576, 0]
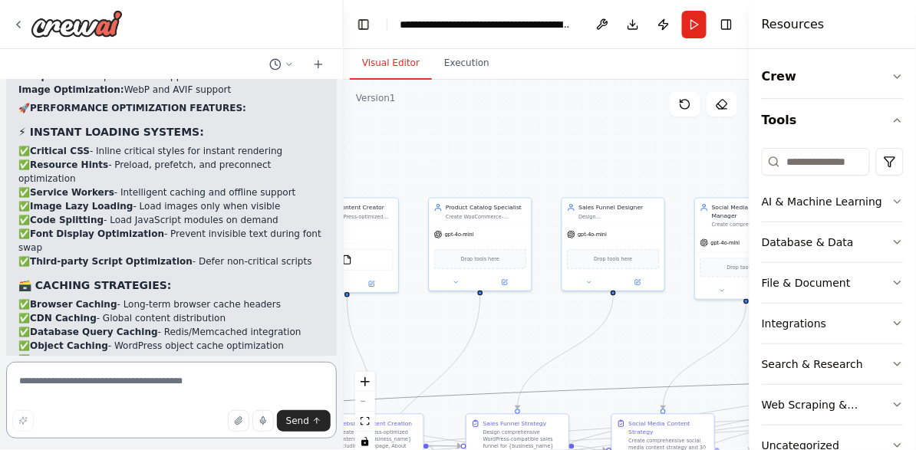
scroll to position [30297, 0]
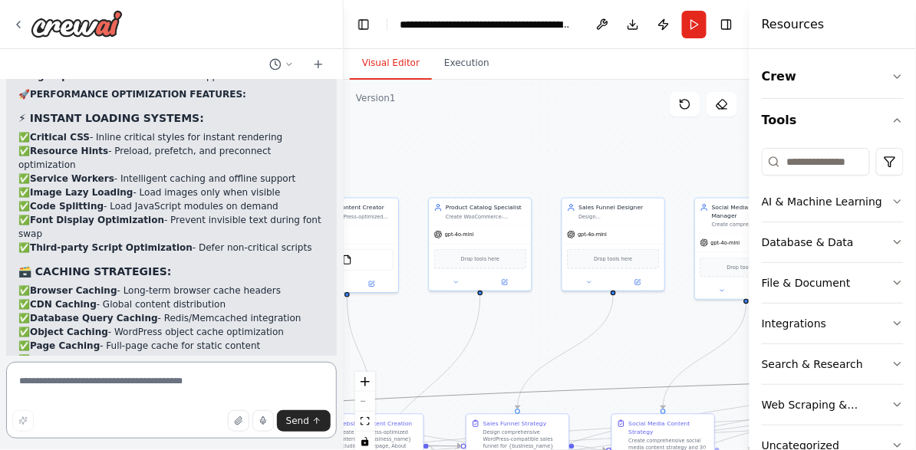
click at [135, 392] on textarea at bounding box center [171, 400] width 331 height 77
paste textarea "**********"
type textarea "**********"
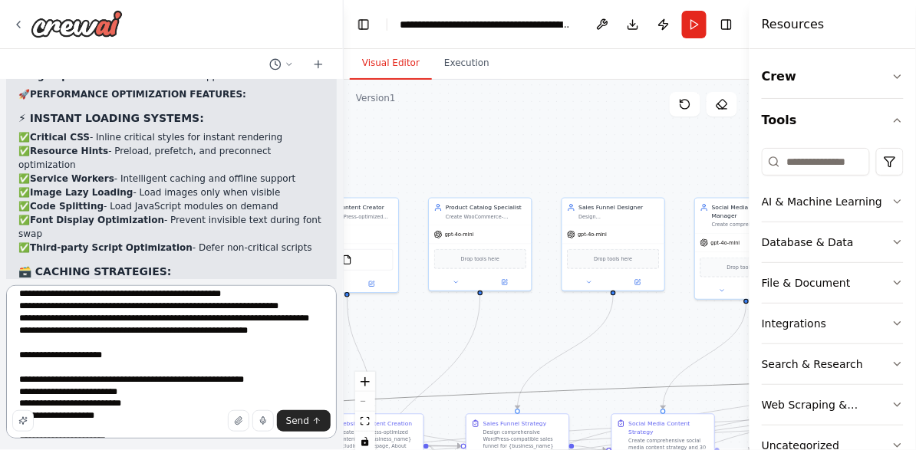
scroll to position [0, 0]
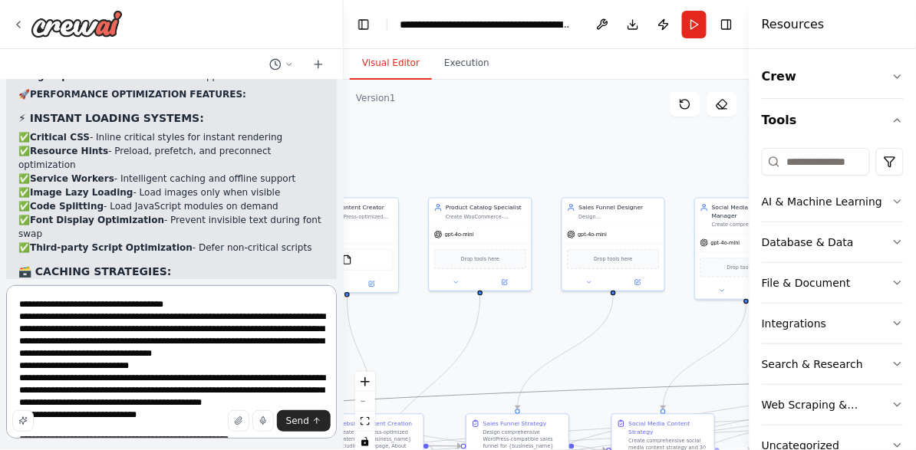
drag, startPoint x: 21, startPoint y: 291, endPoint x: 58, endPoint y: 291, distance: 36.8
click at [21, 291] on textarea at bounding box center [171, 361] width 331 height 153
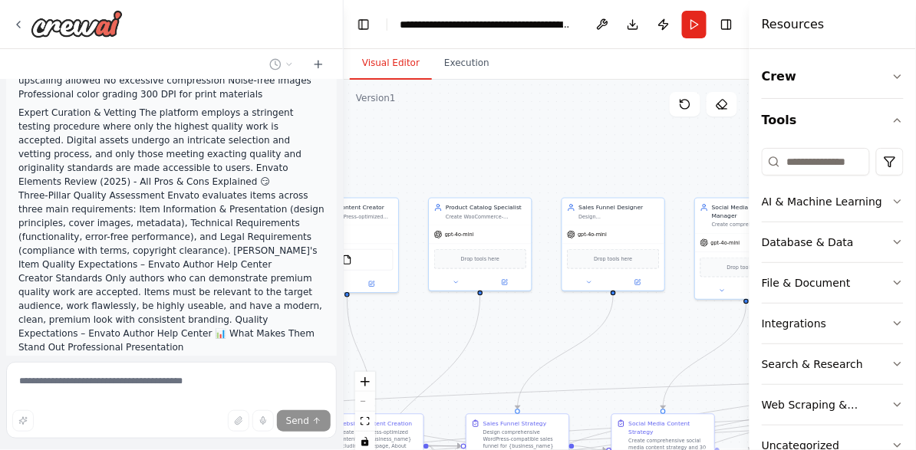
scroll to position [31846, 0]
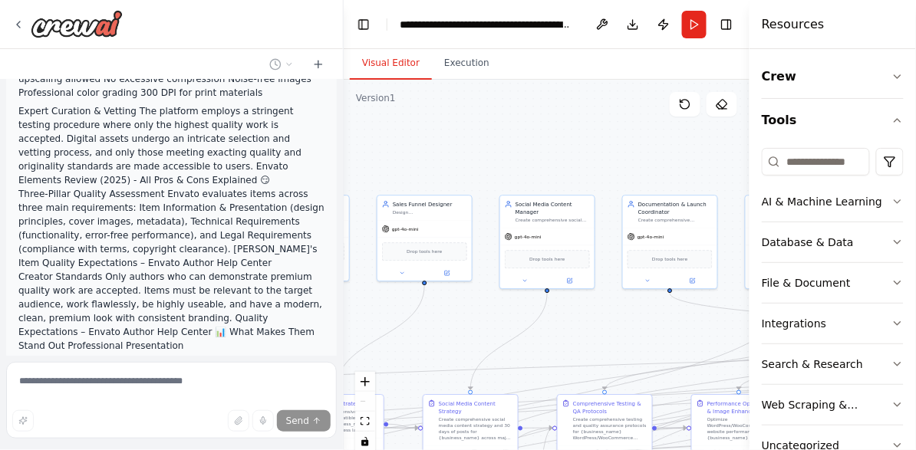
drag, startPoint x: 623, startPoint y: 166, endPoint x: 441, endPoint y: 153, distance: 182.2
click at [441, 153] on div ".deletable-edge-delete-btn { width: 20px; height: 20px; border: 0px solid #ffff…" at bounding box center [547, 271] width 406 height 383
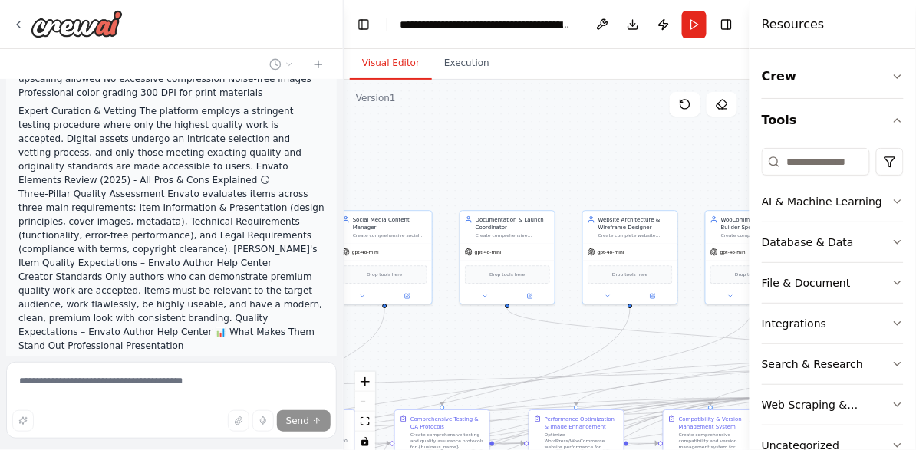
drag, startPoint x: 635, startPoint y: 133, endPoint x: 467, endPoint y: 149, distance: 168.7
click at [467, 149] on div ".deletable-edge-delete-btn { width: 20px; height: 20px; border: 0px solid #ffff…" at bounding box center [547, 271] width 406 height 383
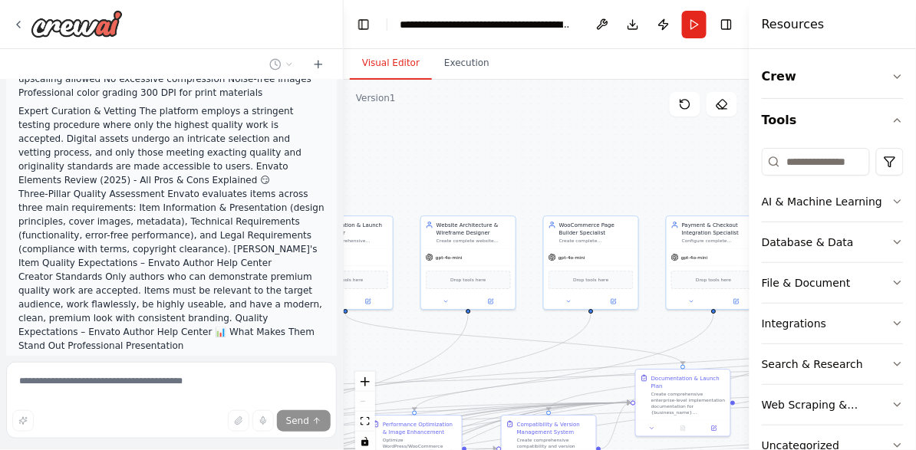
drag, startPoint x: 654, startPoint y: 161, endPoint x: 498, endPoint y: 166, distance: 156.5
click at [498, 166] on div ".deletable-edge-delete-btn { width: 20px; height: 20px; border: 0px solid #ffff…" at bounding box center [547, 271] width 406 height 383
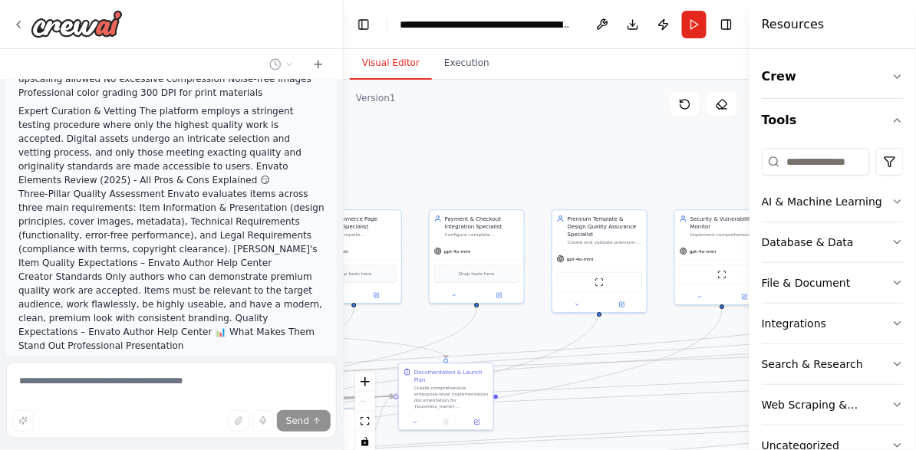
drag, startPoint x: 665, startPoint y: 186, endPoint x: 428, endPoint y: 179, distance: 237.1
click at [428, 179] on div ".deletable-edge-delete-btn { width: 20px; height: 20px; border: 0px solid #ffff…" at bounding box center [547, 271] width 406 height 383
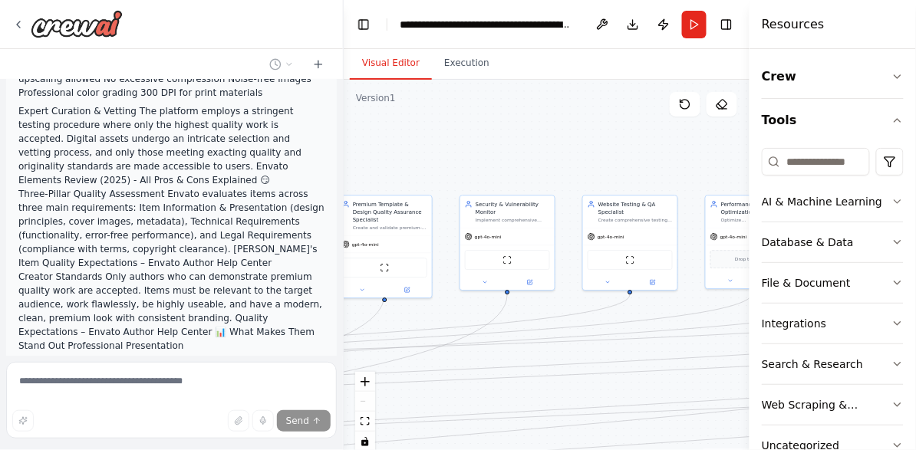
drag, startPoint x: 610, startPoint y: 174, endPoint x: 396, endPoint y: 160, distance: 215.2
click at [396, 160] on div ".deletable-edge-delete-btn { width: 20px; height: 20px; border: 0px solid #ffff…" at bounding box center [547, 271] width 406 height 383
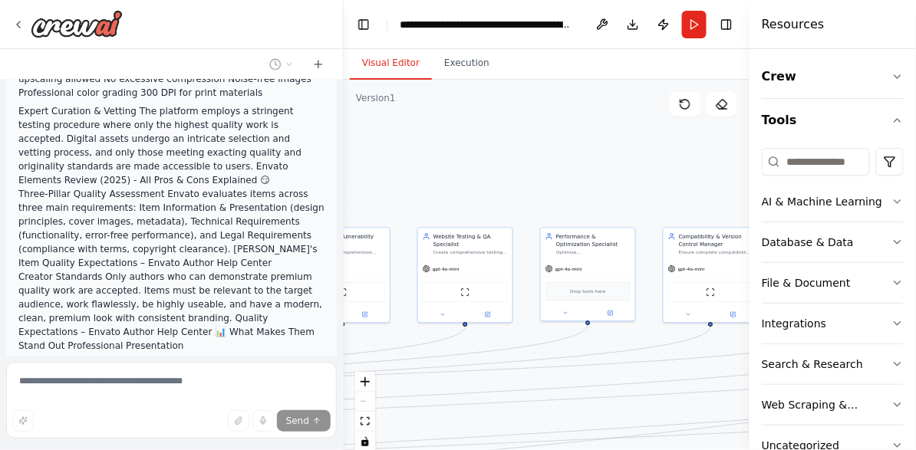
drag, startPoint x: 622, startPoint y: 166, endPoint x: 458, endPoint y: 198, distance: 167.3
click at [458, 198] on div ".deletable-edge-delete-btn { width: 20px; height: 20px; border: 0px solid #ffff…" at bounding box center [547, 271] width 406 height 383
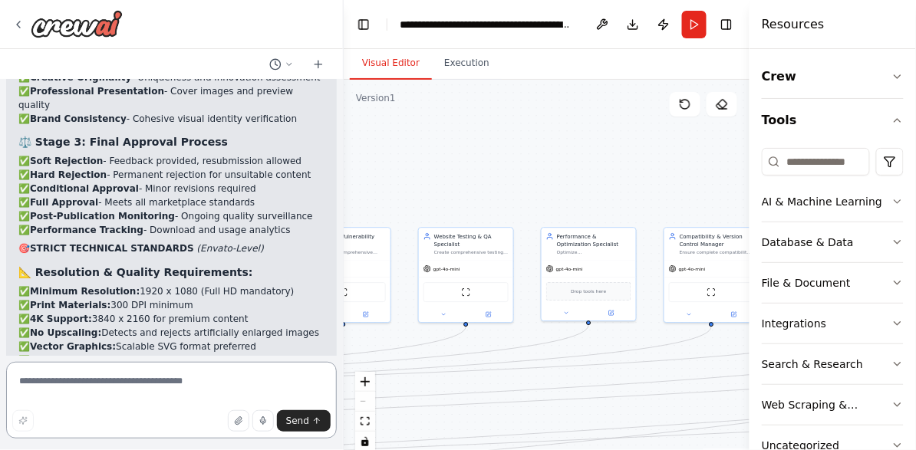
scroll to position [33645, 0]
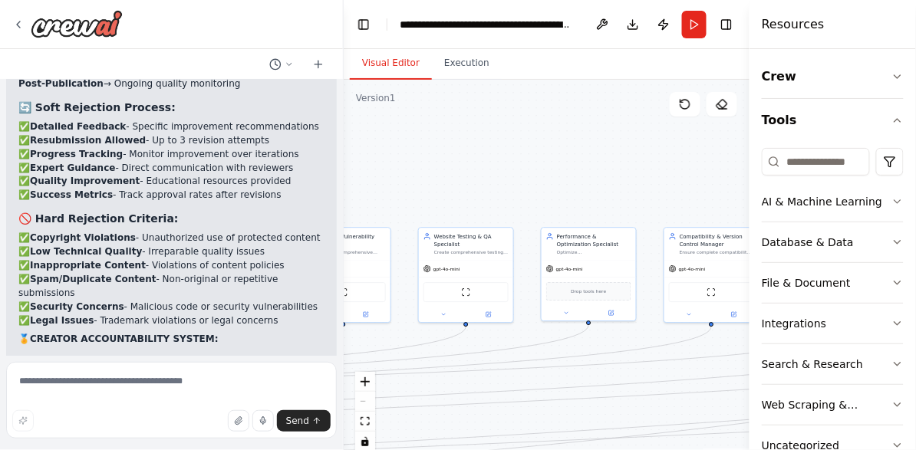
click at [113, 379] on textarea at bounding box center [171, 400] width 331 height 77
type textarea "*"
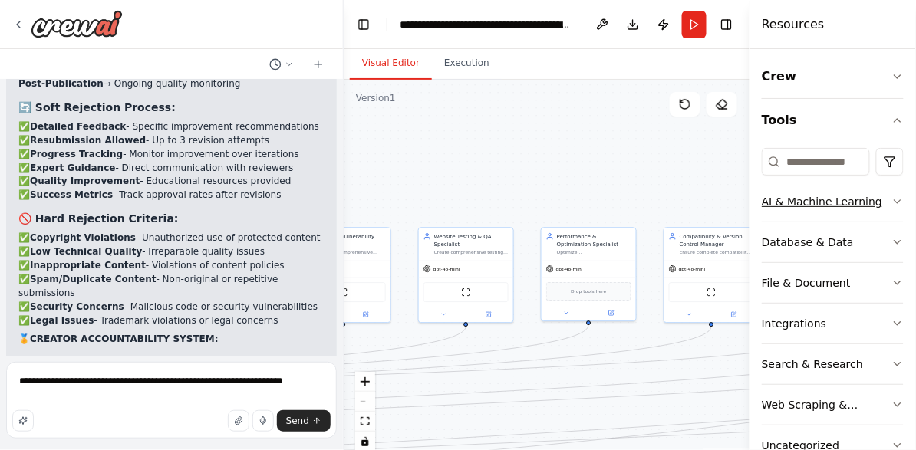
type textarea "**********"
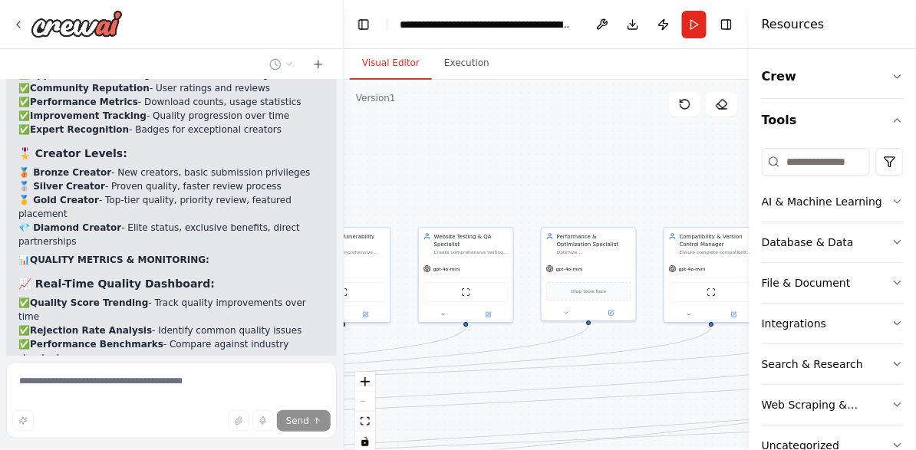
scroll to position [35291, 0]
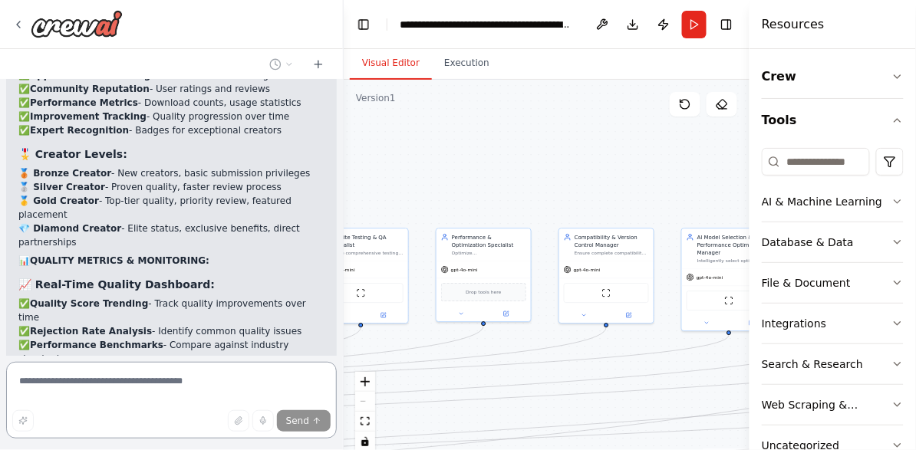
drag, startPoint x: 587, startPoint y: 175, endPoint x: 410, endPoint y: 165, distance: 177.4
click at [410, 164] on div ".deletable-edge-delete-btn { width: 20px; height: 20px; border: 0px solid #ffff…" at bounding box center [547, 271] width 406 height 383
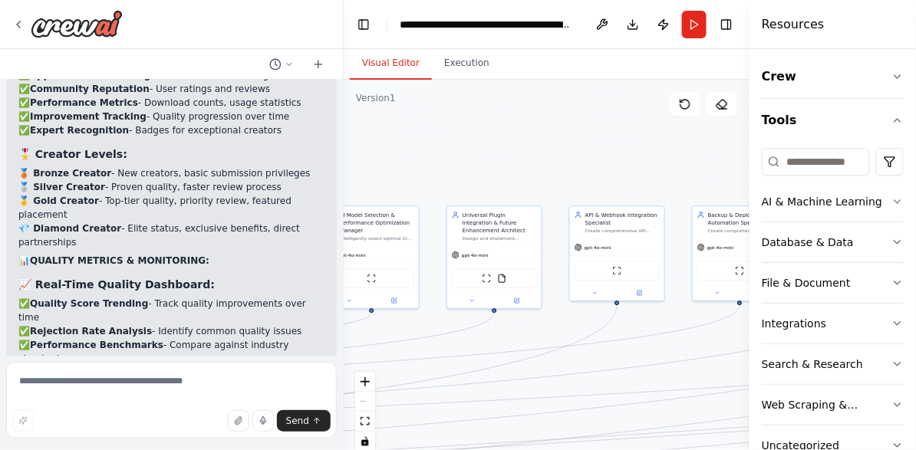
drag, startPoint x: 645, startPoint y: 173, endPoint x: 363, endPoint y: 162, distance: 282.5
click at [363, 163] on div ".deletable-edge-delete-btn { width: 20px; height: 20px; border: 0px solid #ffff…" at bounding box center [547, 271] width 406 height 383
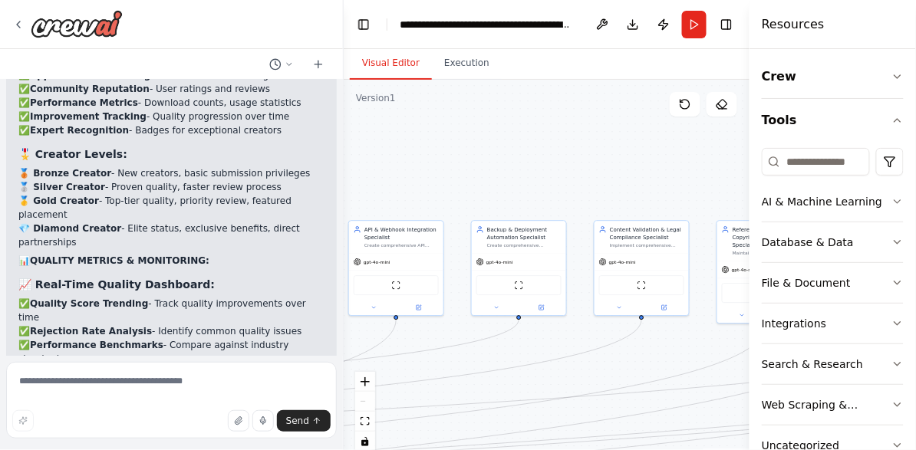
drag, startPoint x: 638, startPoint y: 167, endPoint x: 395, endPoint y: 179, distance: 243.4
click at [394, 179] on div ".deletable-edge-delete-btn { width: 20px; height: 20px; border: 0px solid #ffff…" at bounding box center [547, 271] width 406 height 383
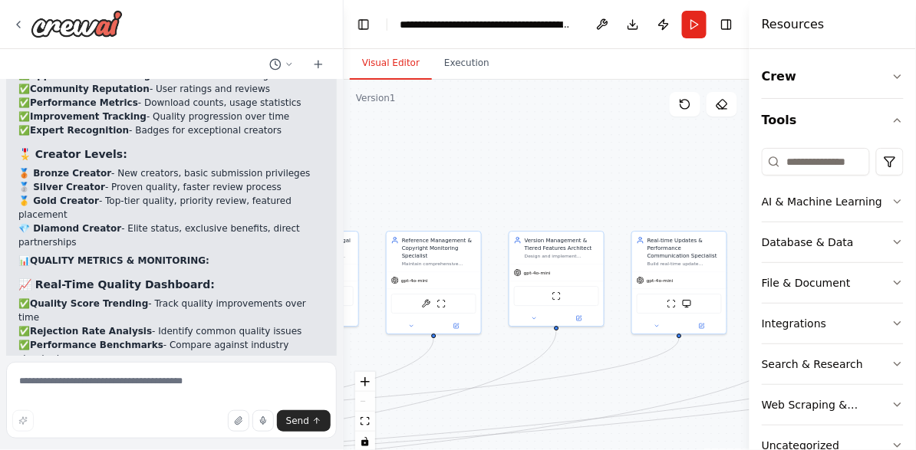
drag, startPoint x: 655, startPoint y: 172, endPoint x: 405, endPoint y: 182, distance: 250.2
click at [372, 183] on div ".deletable-edge-delete-btn { width: 20px; height: 20px; border: 0px solid #ffff…" at bounding box center [547, 271] width 406 height 383
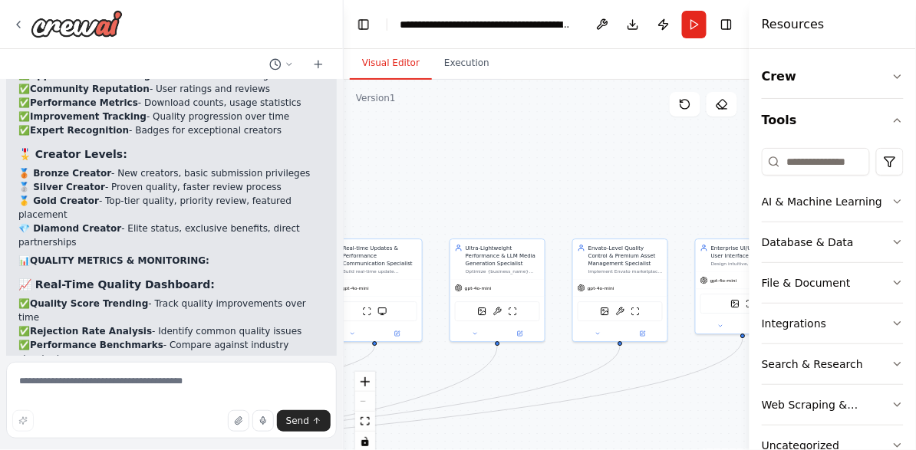
drag, startPoint x: 638, startPoint y: 189, endPoint x: 387, endPoint y: 189, distance: 250.8
click at [387, 189] on div ".deletable-edge-delete-btn { width: 20px; height: 20px; border: 0px solid #ffff…" at bounding box center [547, 271] width 406 height 383
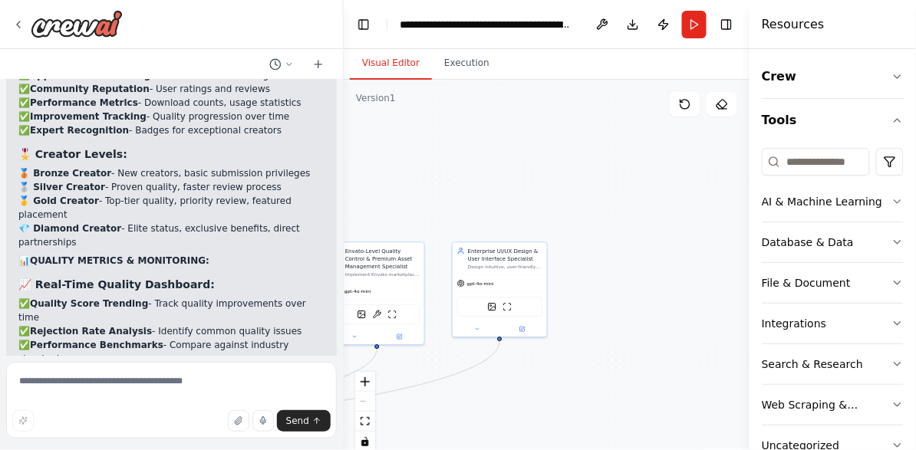
drag, startPoint x: 655, startPoint y: 191, endPoint x: 387, endPoint y: 187, distance: 268.5
click at [386, 188] on div ".deletable-edge-delete-btn { width: 20px; height: 20px; border: 0px solid #ffff…" at bounding box center [547, 271] width 406 height 383
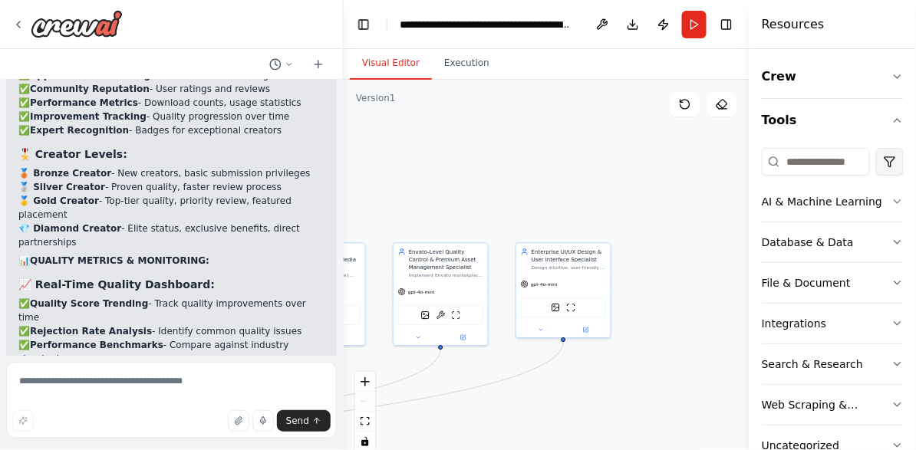
drag, startPoint x: 429, startPoint y: 167, endPoint x: 880, endPoint y: 175, distance: 450.2
click at [880, 175] on div "i need an estimated time for this automation, I have created a crew agent but i…" at bounding box center [458, 225] width 916 height 450
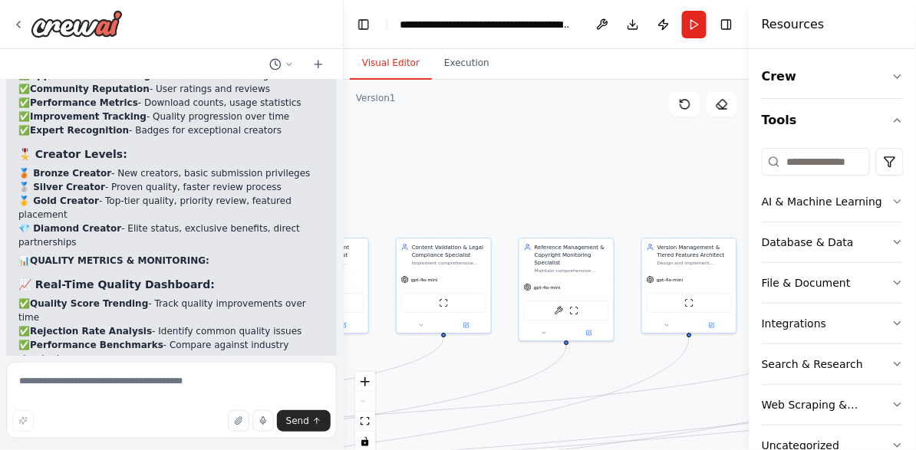
drag, startPoint x: 459, startPoint y: 168, endPoint x: 787, endPoint y: 163, distance: 328.3
click at [828, 160] on div "i need an estimated time for this automation, I have created a crew agent but i…" at bounding box center [458, 225] width 916 height 450
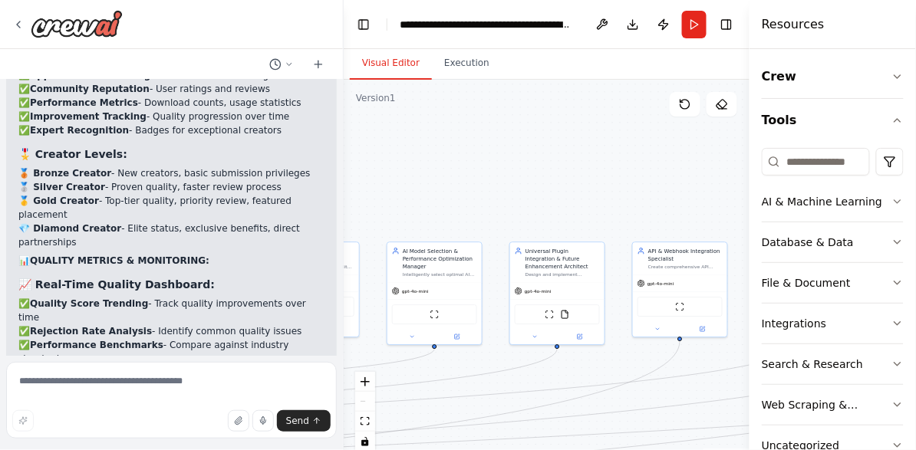
drag, startPoint x: 406, startPoint y: 156, endPoint x: 794, endPoint y: 161, distance: 387.3
click at [805, 159] on div "i need an estimated time for this automation, I have created a crew agent but i…" at bounding box center [458, 225] width 916 height 450
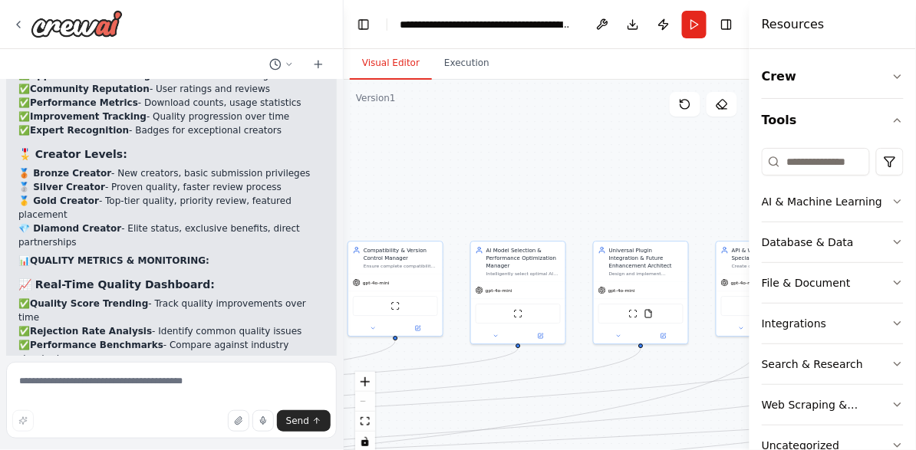
drag, startPoint x: 377, startPoint y: 150, endPoint x: 798, endPoint y: 154, distance: 421.8
click at [806, 152] on div "i need an estimated time for this automation, I have created a crew agent but i…" at bounding box center [458, 225] width 916 height 450
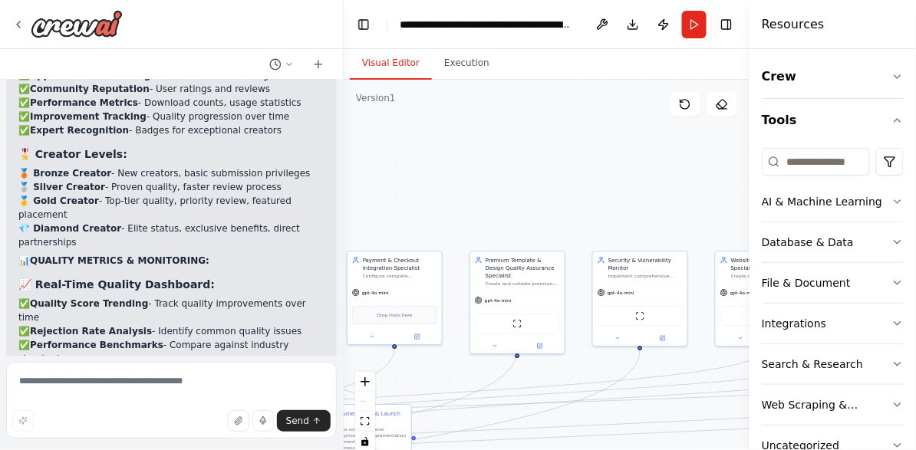
drag, startPoint x: 366, startPoint y: 147, endPoint x: 691, endPoint y: 163, distance: 325.5
click at [713, 160] on div ".deletable-edge-delete-btn { width: 20px; height: 20px; border: 0px solid #ffff…" at bounding box center [547, 271] width 406 height 383
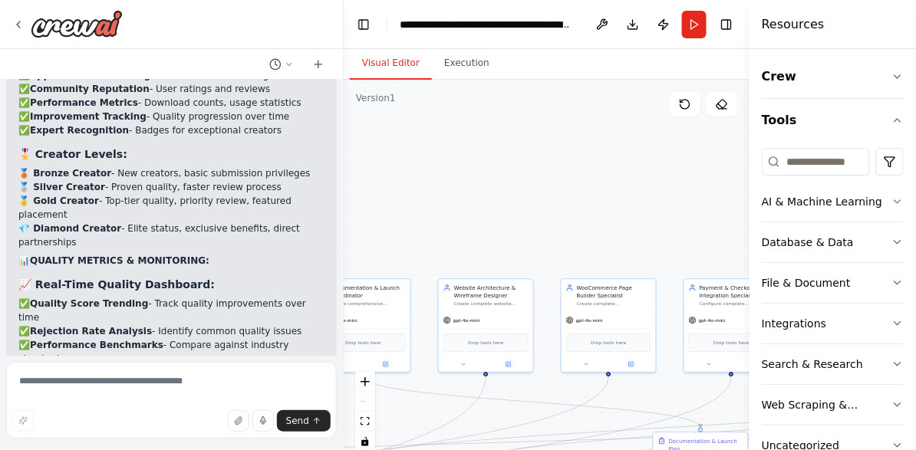
drag, startPoint x: 396, startPoint y: 143, endPoint x: 587, endPoint y: 173, distance: 193.2
click at [649, 166] on div ".deletable-edge-delete-btn { width: 20px; height: 20px; border: 0px solid #ffff…" at bounding box center [547, 271] width 406 height 383
drag, startPoint x: 355, startPoint y: 151, endPoint x: 600, endPoint y: 152, distance: 244.6
click at [601, 152] on div ".deletable-edge-delete-btn { width: 20px; height: 20px; border: 0px solid #ffff…" at bounding box center [547, 271] width 406 height 383
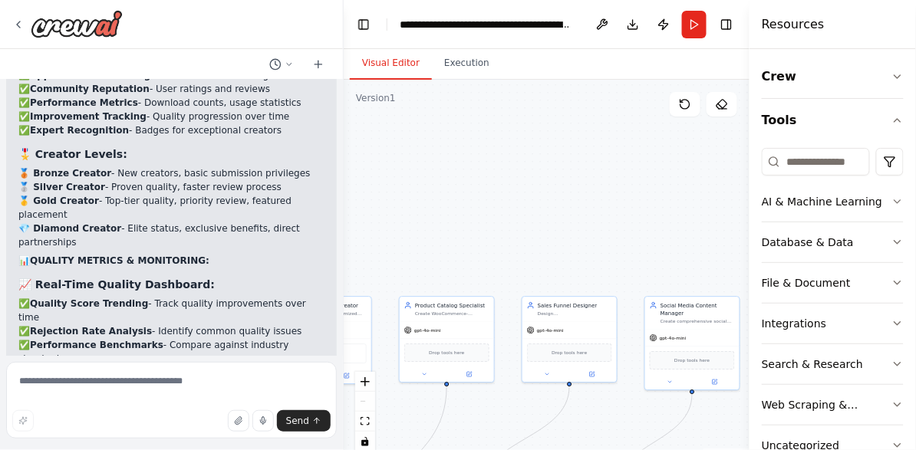
drag, startPoint x: 405, startPoint y: 143, endPoint x: 660, endPoint y: 167, distance: 256.6
click at [665, 166] on div ".deletable-edge-delete-btn { width: 20px; height: 20px; border: 0px solid #ffff…" at bounding box center [547, 271] width 406 height 383
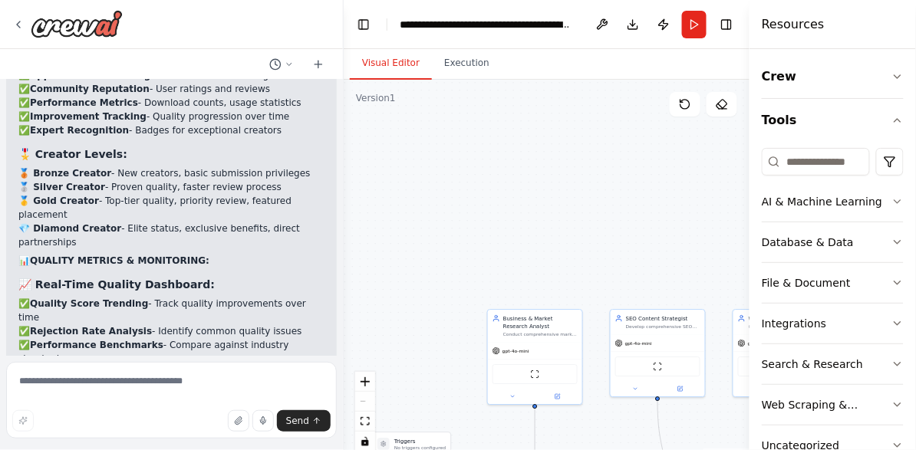
drag, startPoint x: 367, startPoint y: 163, endPoint x: 768, endPoint y: 169, distance: 401.9
click at [768, 169] on div "i need an estimated time for this automation, I have created a crew agent but i…" at bounding box center [458, 225] width 916 height 450
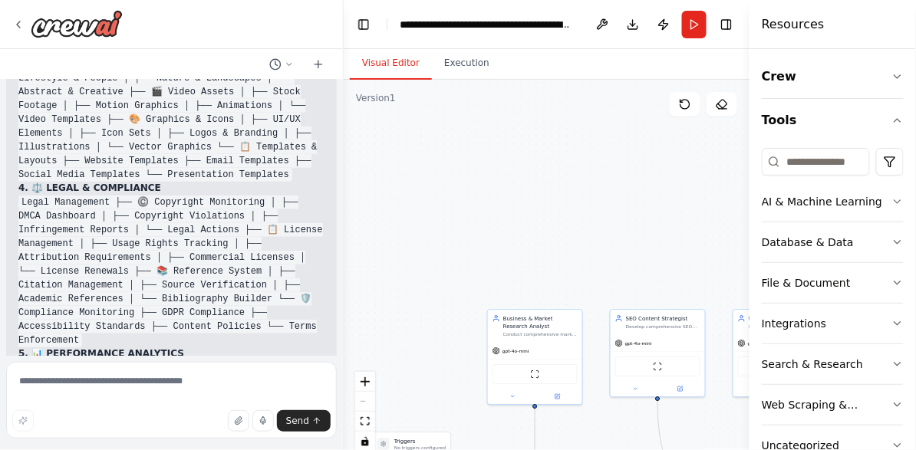
scroll to position [37544, 0]
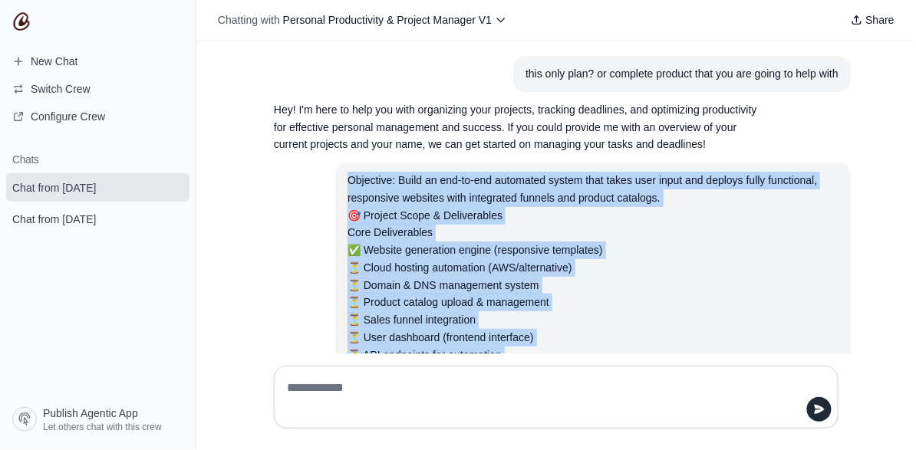
scroll to position [339, 0]
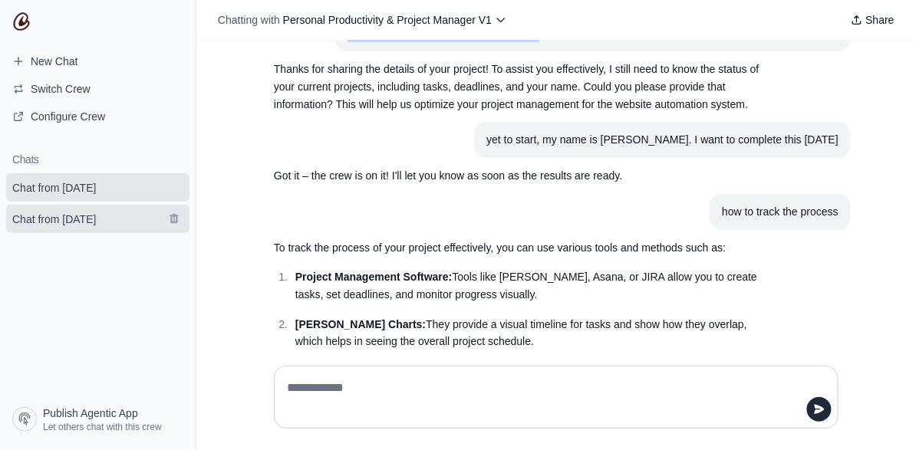
click at [108, 226] on span "Chat from [DATE]" at bounding box center [54, 219] width 108 height 15
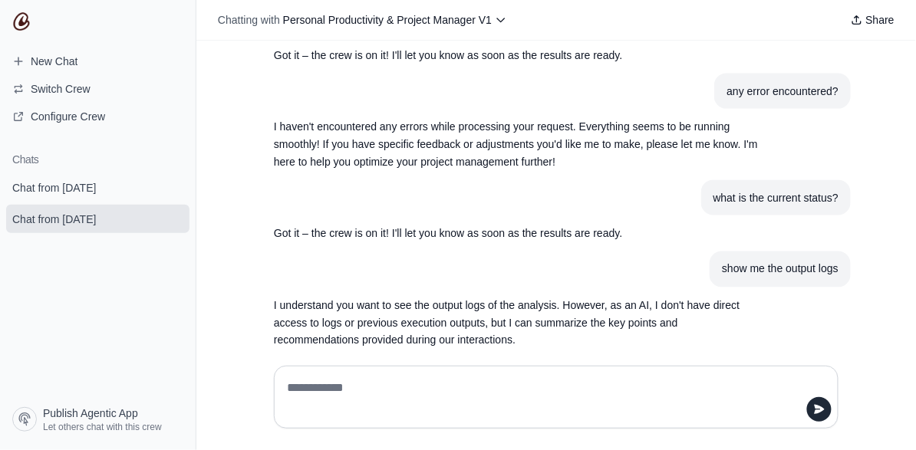
scroll to position [977, 0]
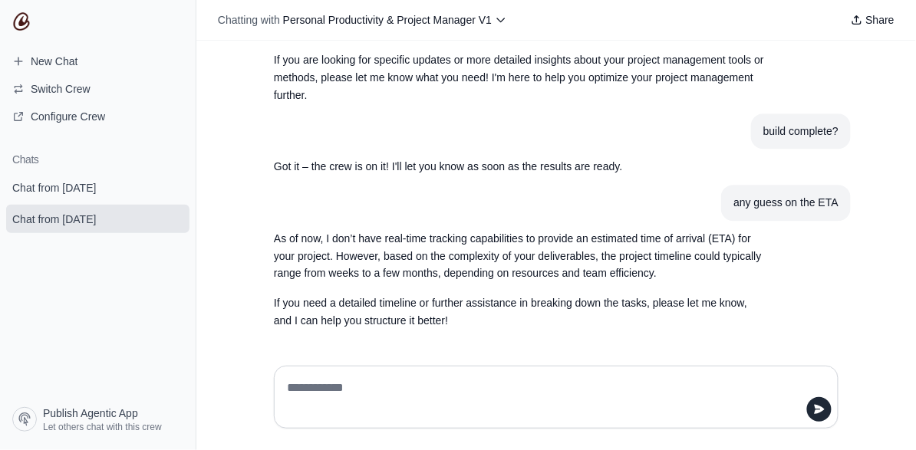
click at [381, 396] on textarea at bounding box center [551, 397] width 535 height 43
type textarea "**********"
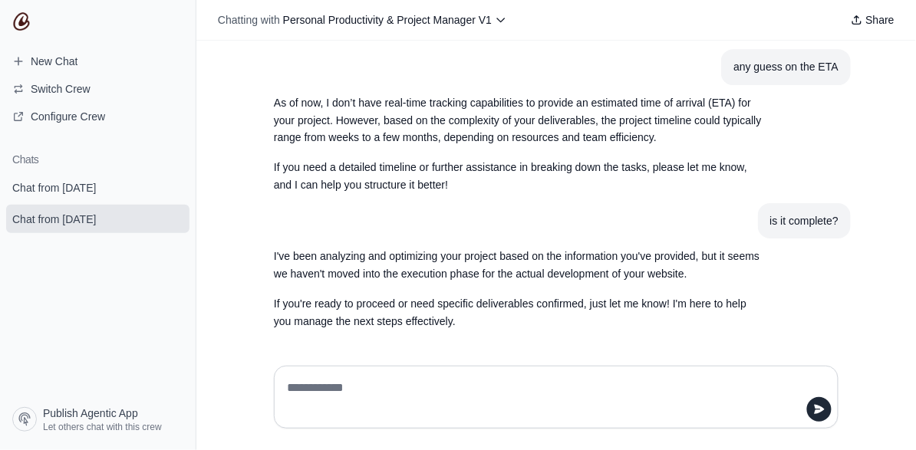
scroll to position [1114, 0]
drag, startPoint x: 441, startPoint y: 383, endPoint x: 159, endPoint y: 351, distance: 284.1
click at [159, 351] on div "Switch Crew Select a crew to chat with Personal Productivity & Project Manager …" at bounding box center [458, 225] width 916 height 450
paste textarea "**********"
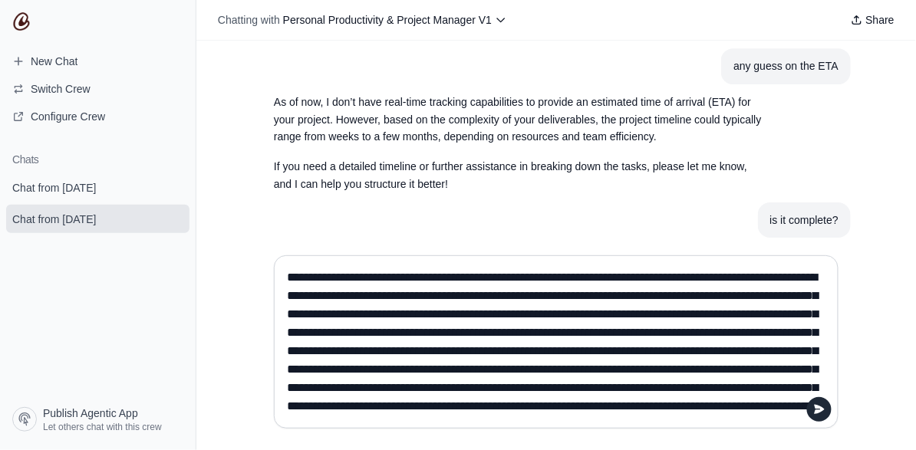
scroll to position [326, 0]
type textarea "**********"
click at [813, 410] on icon "submit" at bounding box center [819, 409] width 12 height 12
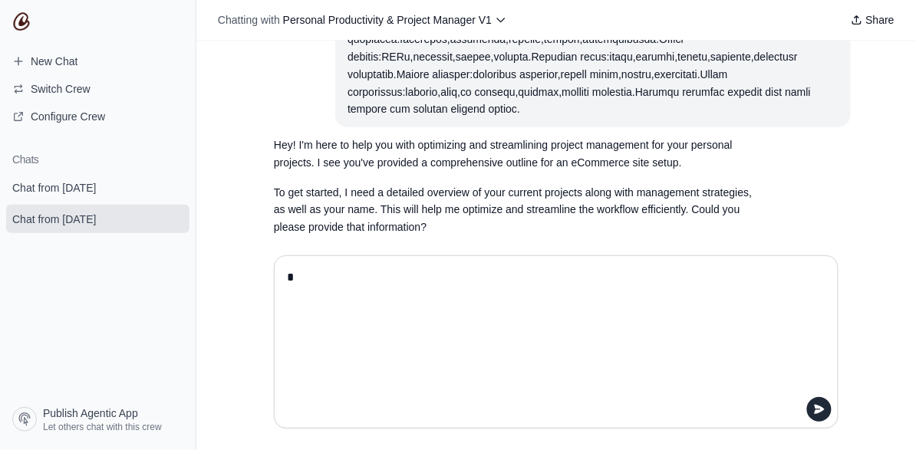
scroll to position [1669, 0]
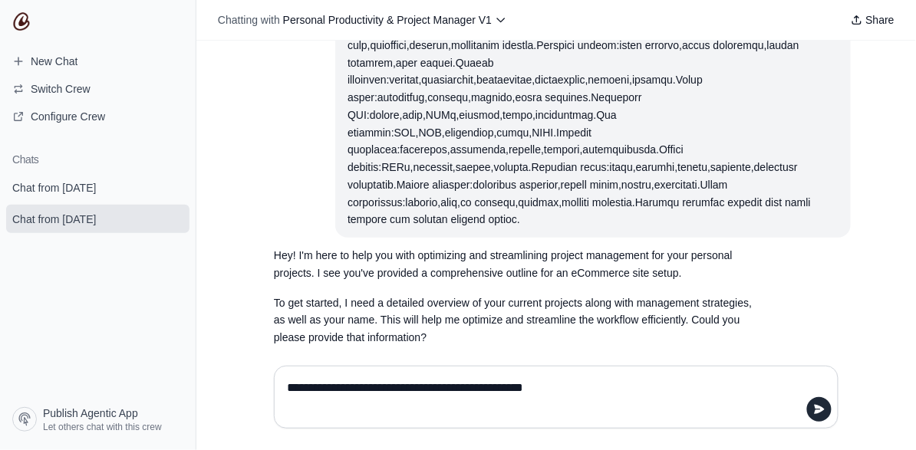
type textarea "**********"
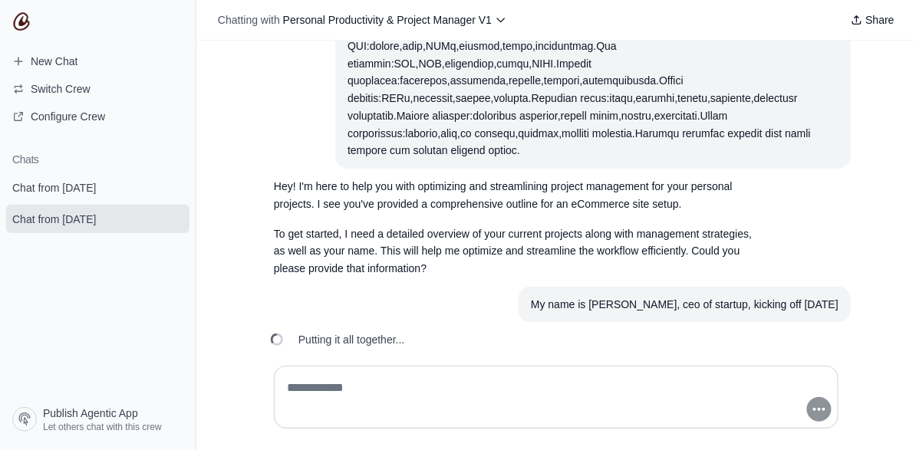
scroll to position [1774, 0]
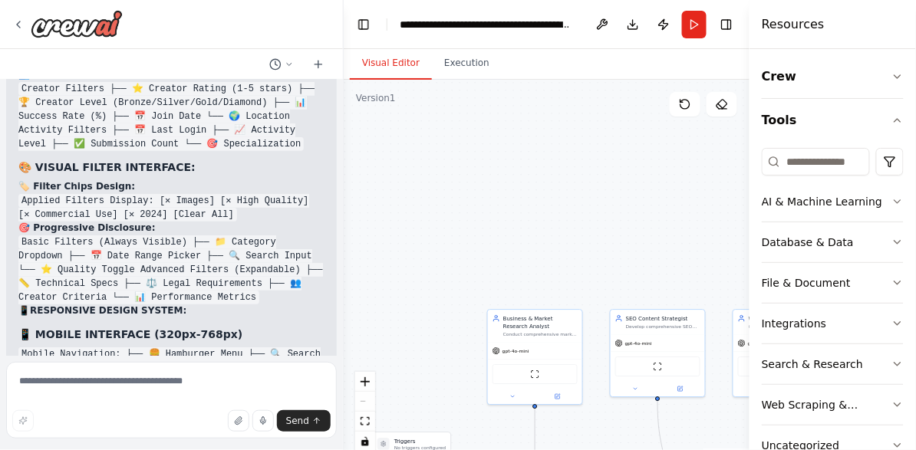
scroll to position [38667, 0]
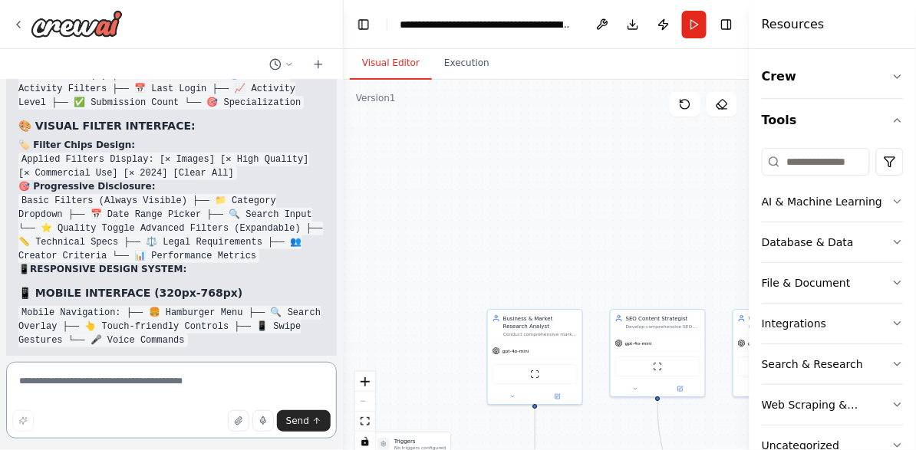
click at [138, 374] on textarea at bounding box center [171, 400] width 331 height 77
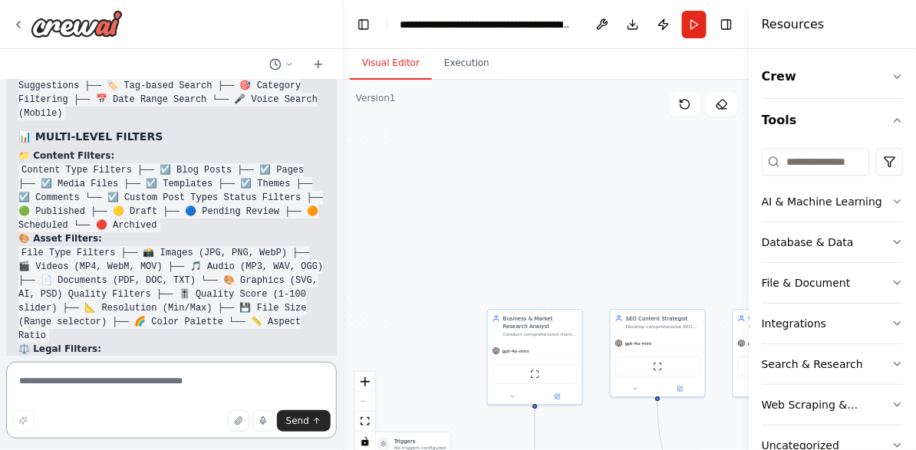
scroll to position [38387, 0]
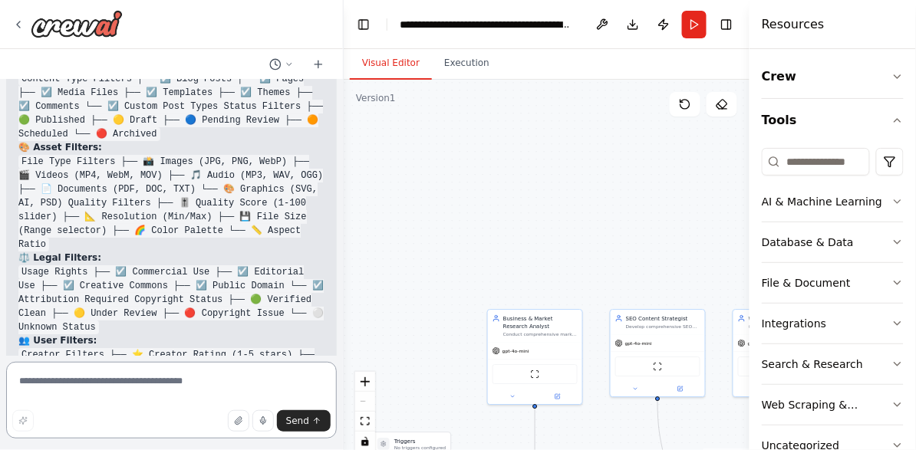
click at [146, 383] on textarea at bounding box center [171, 400] width 331 height 77
type textarea "**********"
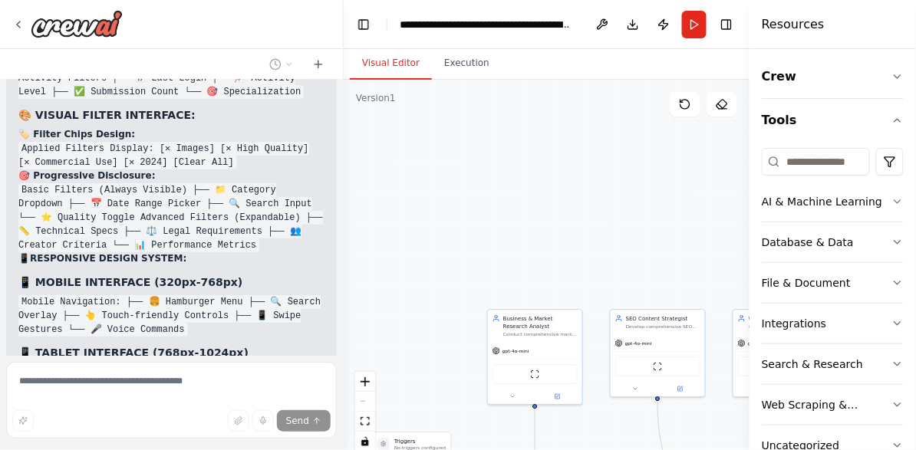
scroll to position [38763, 0]
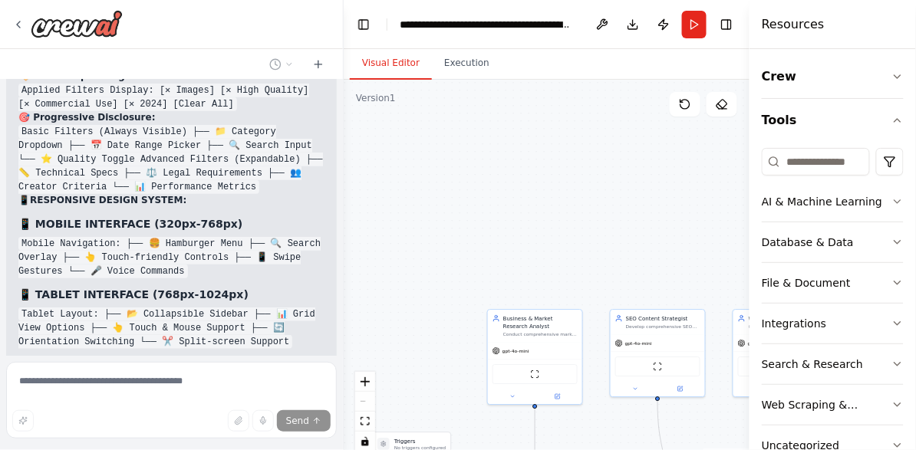
click at [613, 151] on div ".deletable-edge-delete-btn { width: 20px; height: 20px; border: 0px solid #ffff…" at bounding box center [547, 271] width 406 height 383
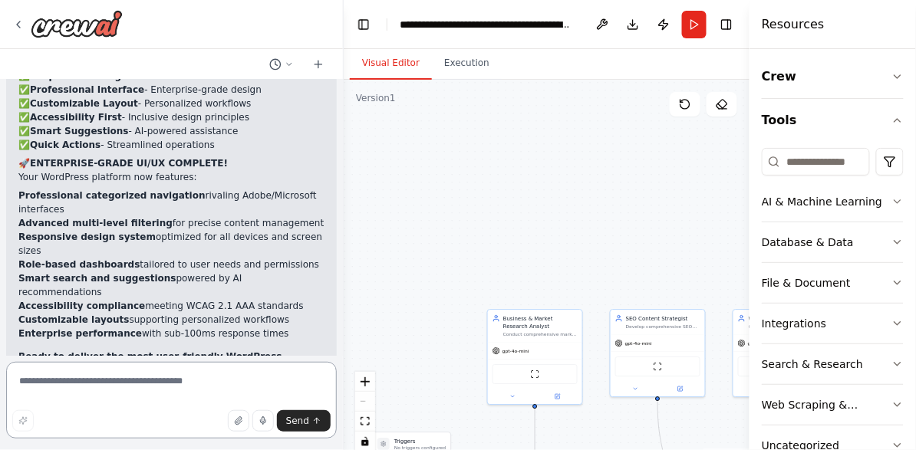
scroll to position [40026, 0]
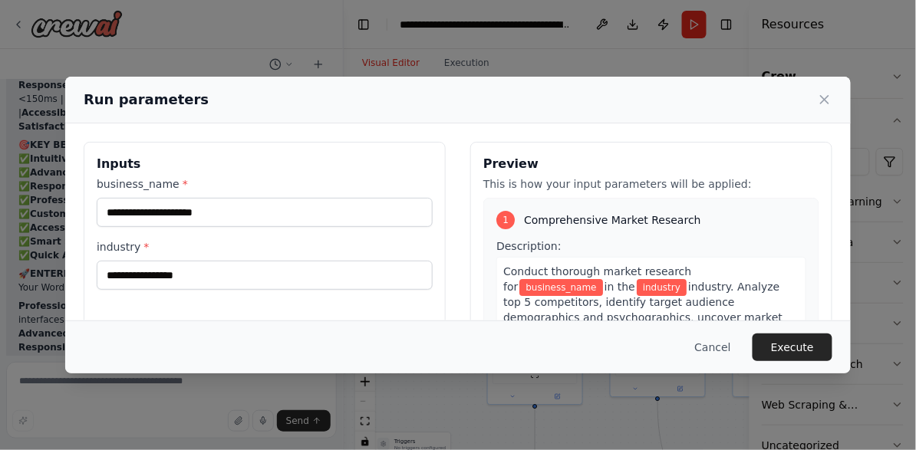
scroll to position [0, 0]
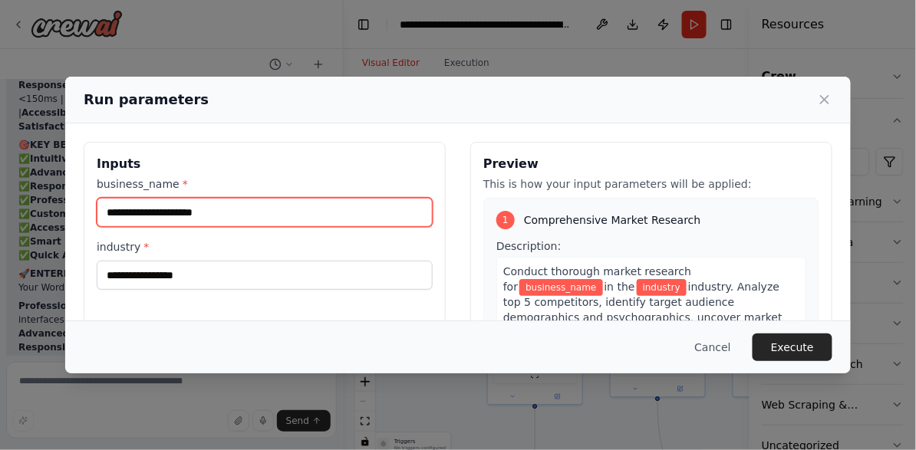
drag, startPoint x: 237, startPoint y: 215, endPoint x: 97, endPoint y: 212, distance: 140.4
click at [97, 212] on input "business_name *" at bounding box center [265, 212] width 336 height 29
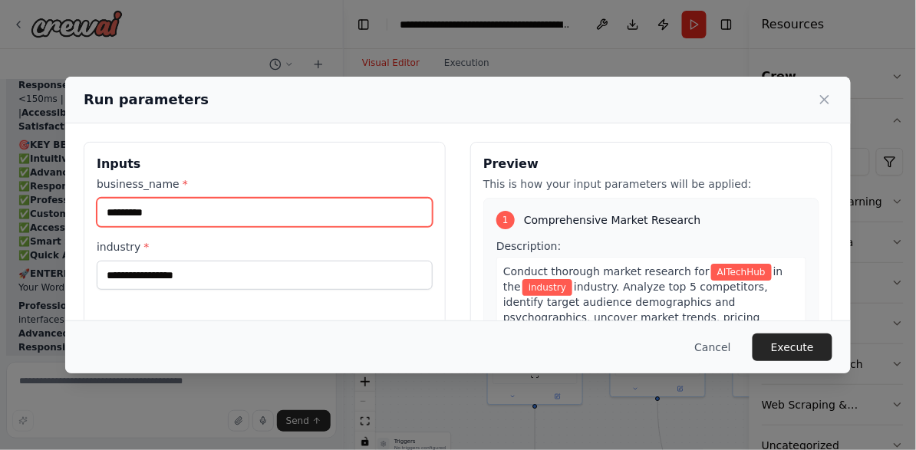
type input "*********"
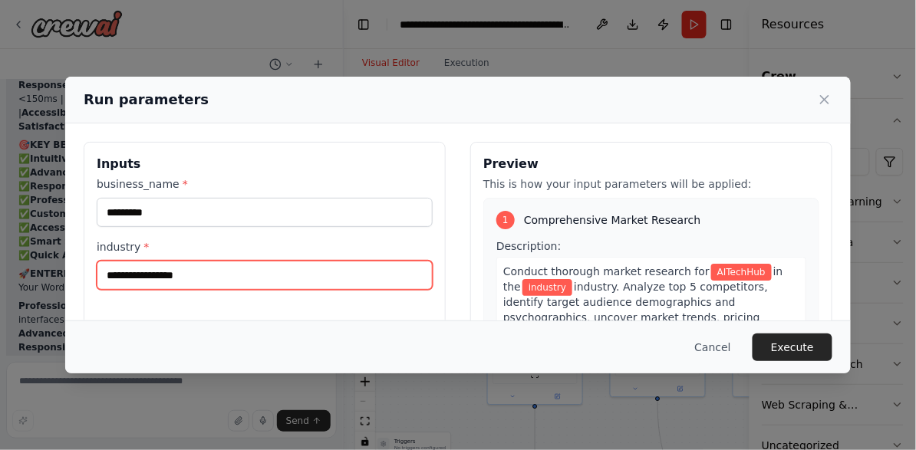
click at [248, 268] on input "industry *" at bounding box center [265, 275] width 336 height 29
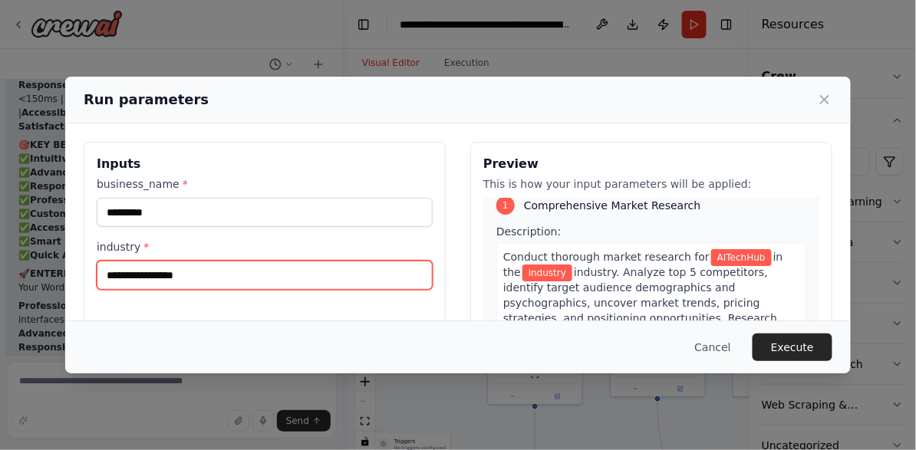
scroll to position [29, 0]
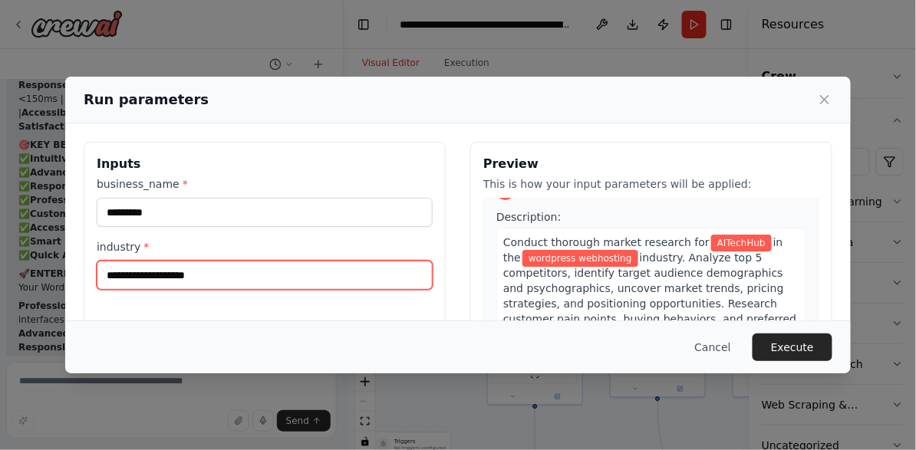
type input "**********"
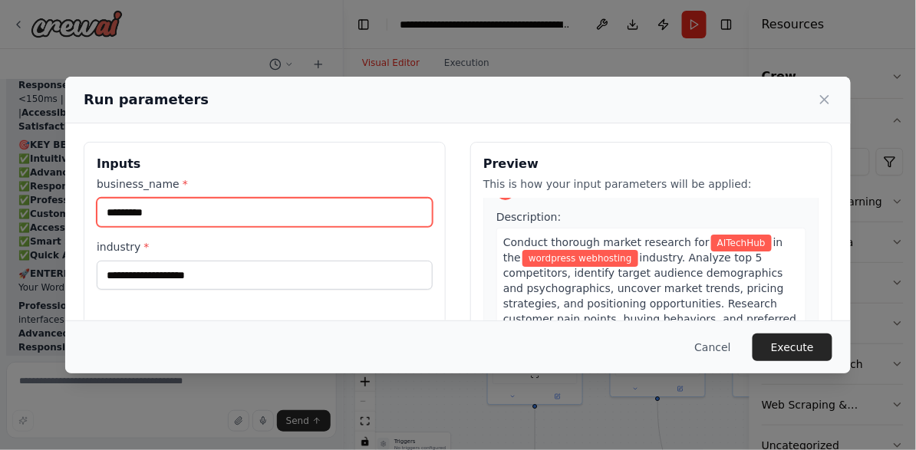
drag, startPoint x: 195, startPoint y: 208, endPoint x: 67, endPoint y: 194, distance: 128.1
click at [67, 194] on div "**********" at bounding box center [457, 323] width 785 height 400
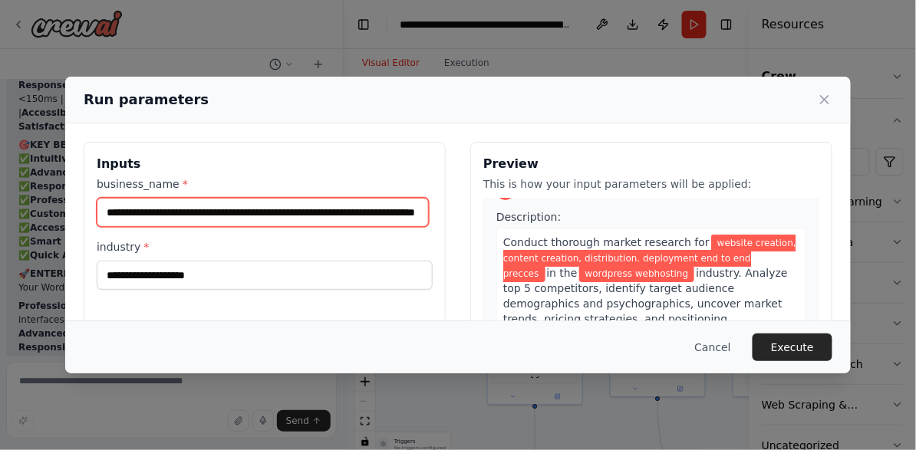
scroll to position [0, 86]
type input "**********"
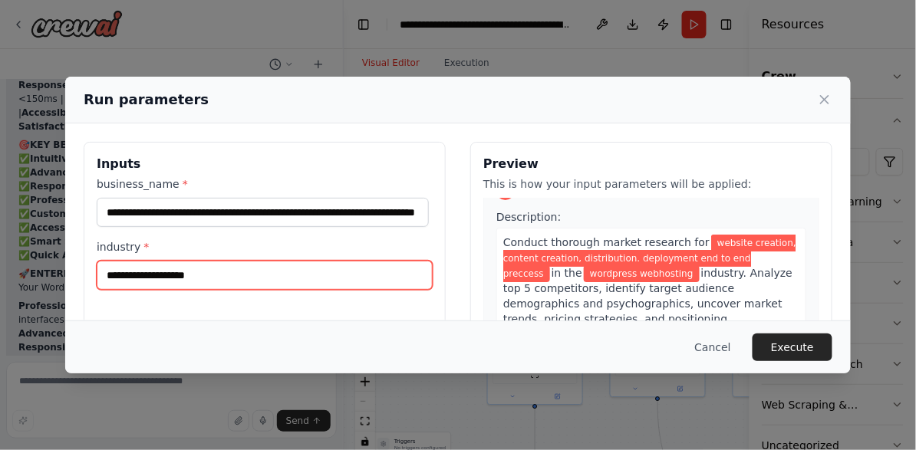
scroll to position [0, 0]
drag, startPoint x: 163, startPoint y: 275, endPoint x: 229, endPoint y: 277, distance: 65.2
click at [229, 277] on input "**********" at bounding box center [265, 275] width 336 height 29
click at [263, 281] on input "**********" at bounding box center [265, 275] width 336 height 29
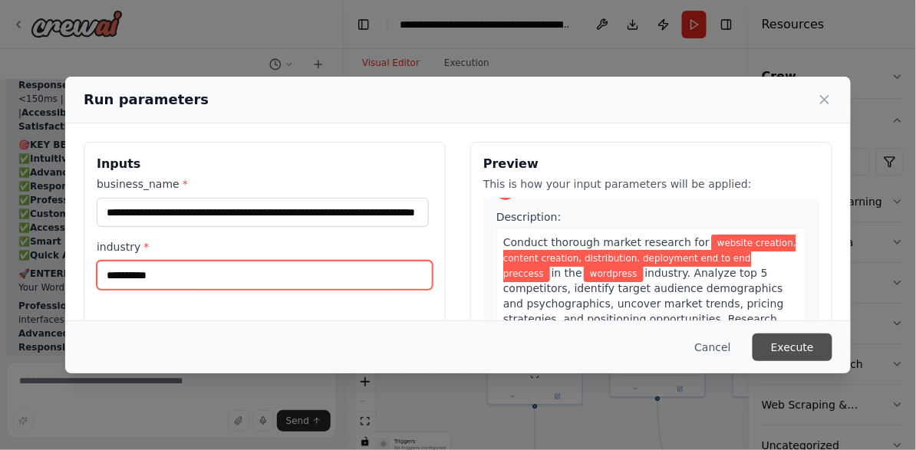
type input "*********"
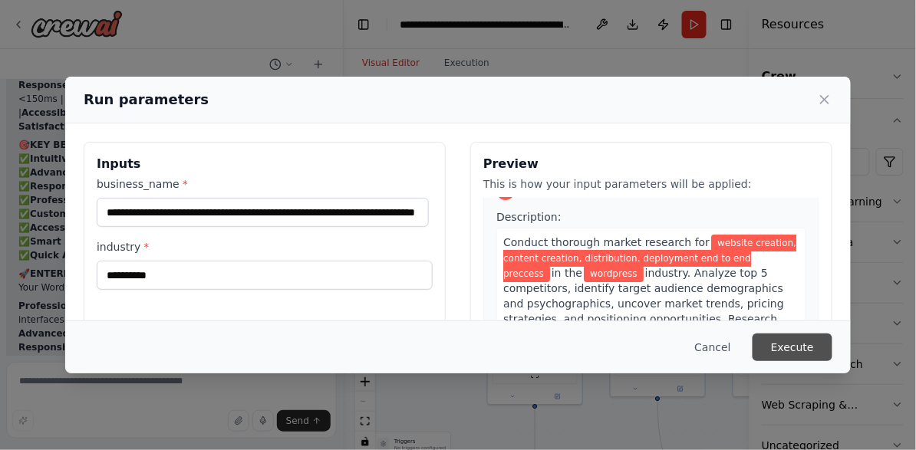
click at [801, 352] on button "Execute" at bounding box center [792, 348] width 80 height 28
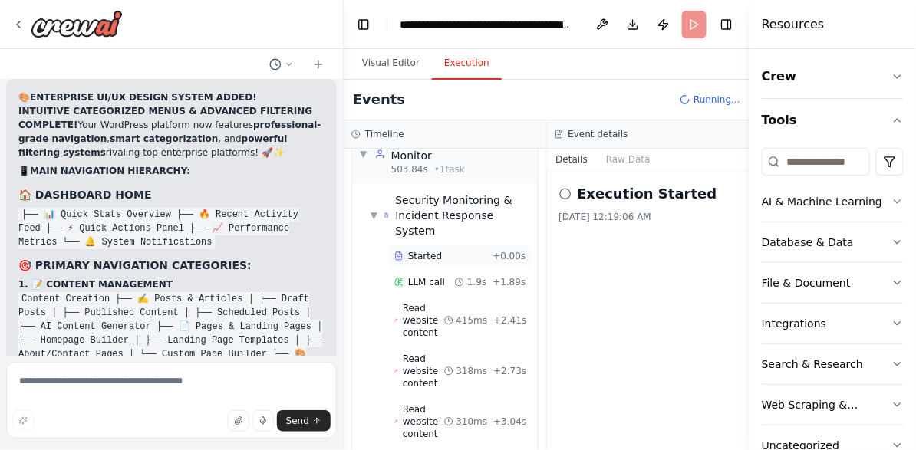
scroll to position [7649, 0]
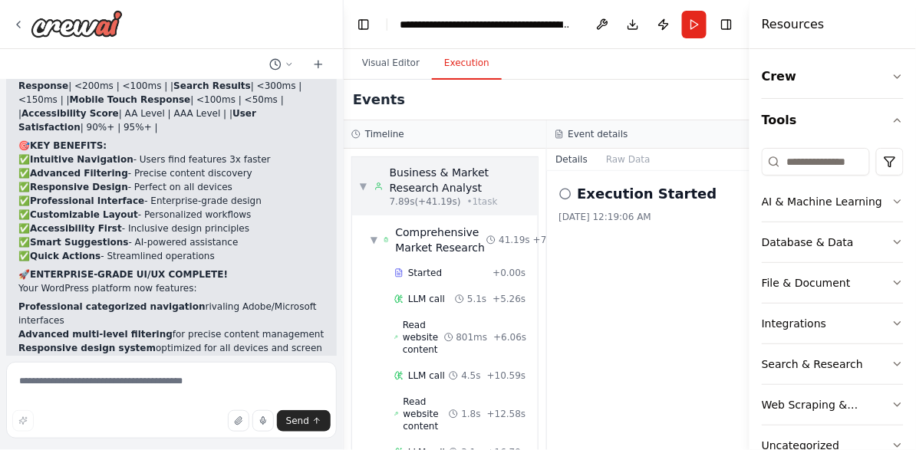
click at [361, 185] on span "▼" at bounding box center [363, 186] width 7 height 12
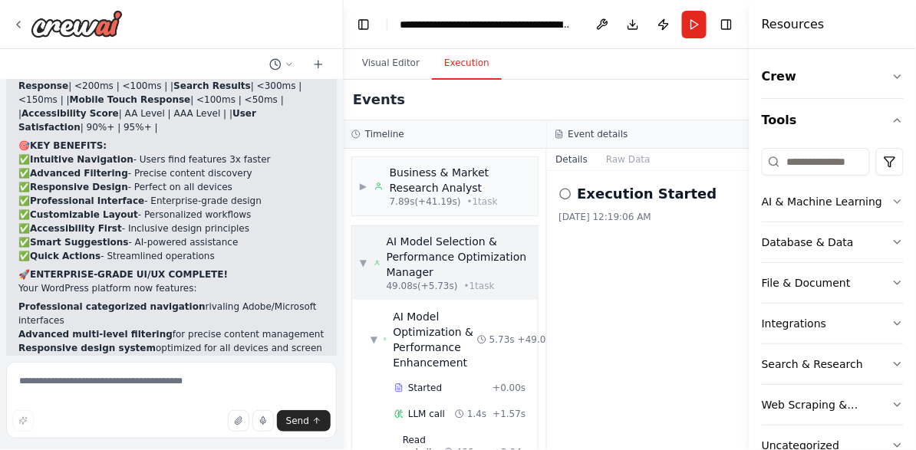
click at [364, 262] on span "▼" at bounding box center [363, 263] width 7 height 12
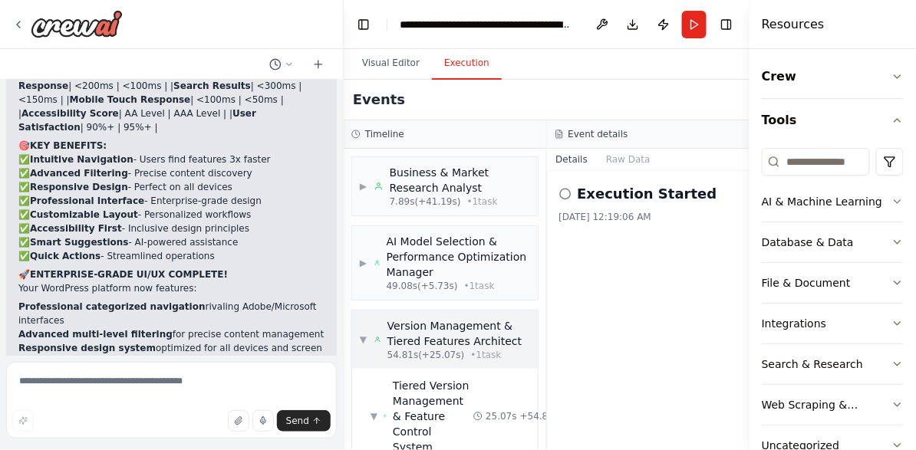
click at [367, 336] on div "▼ Version Management & Tiered Features Architect 54.81s (+25.07s) • 1 task" at bounding box center [445, 339] width 170 height 43
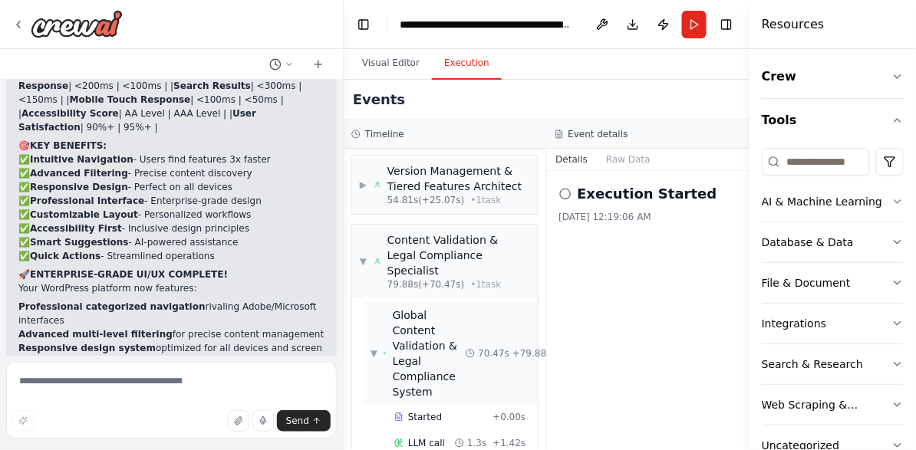
scroll to position [159, 0]
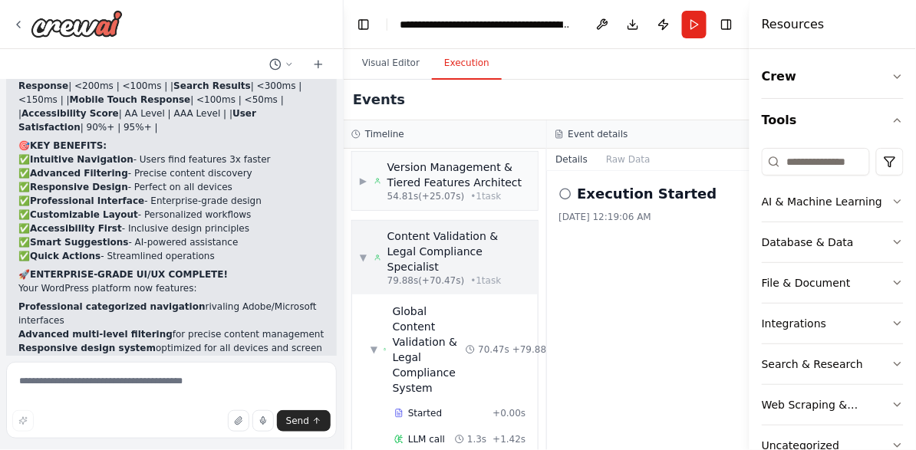
click at [368, 248] on div "▼ Content Validation & Legal Compliance Specialist 79.88s (+70.47s) • 1 task" at bounding box center [445, 258] width 170 height 58
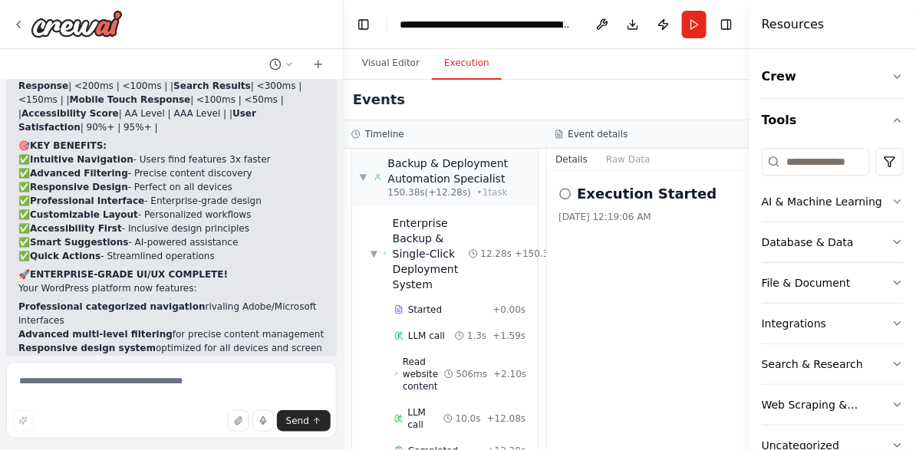
scroll to position [276, 0]
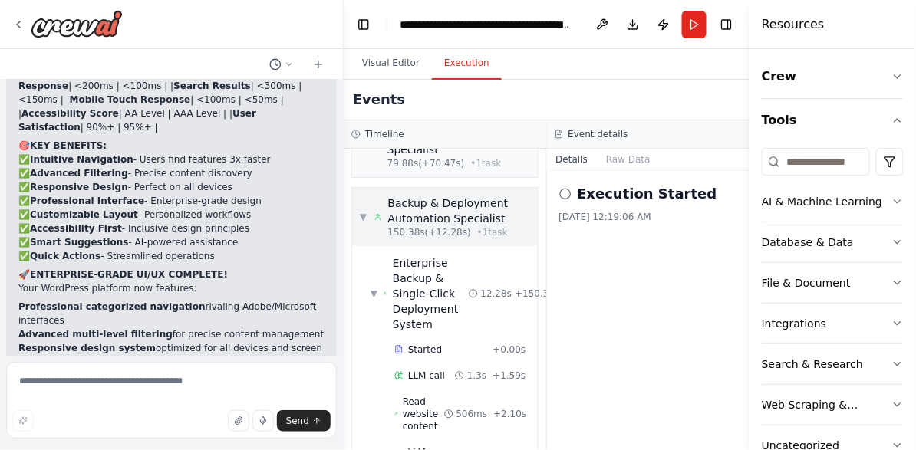
click at [364, 211] on span "▼" at bounding box center [363, 217] width 7 height 12
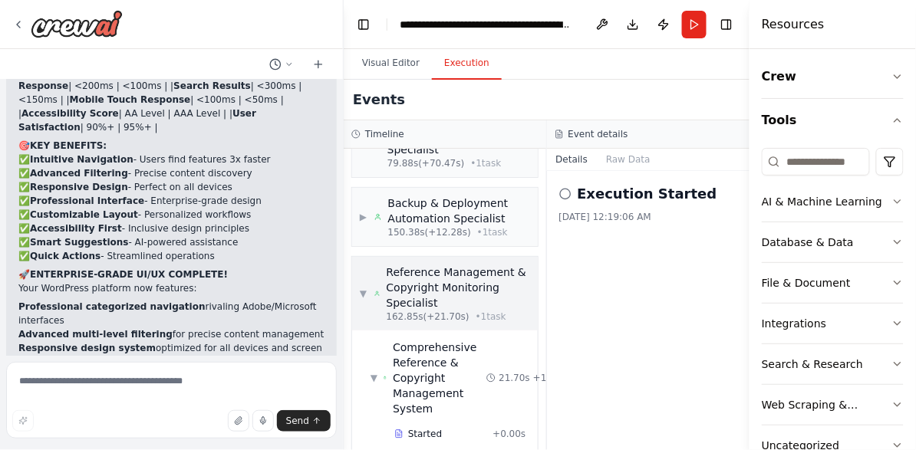
click at [367, 272] on div "▼ Reference Management & Copyright Monitoring Specialist 162.85s (+21.70s) • 1 …" at bounding box center [445, 294] width 170 height 58
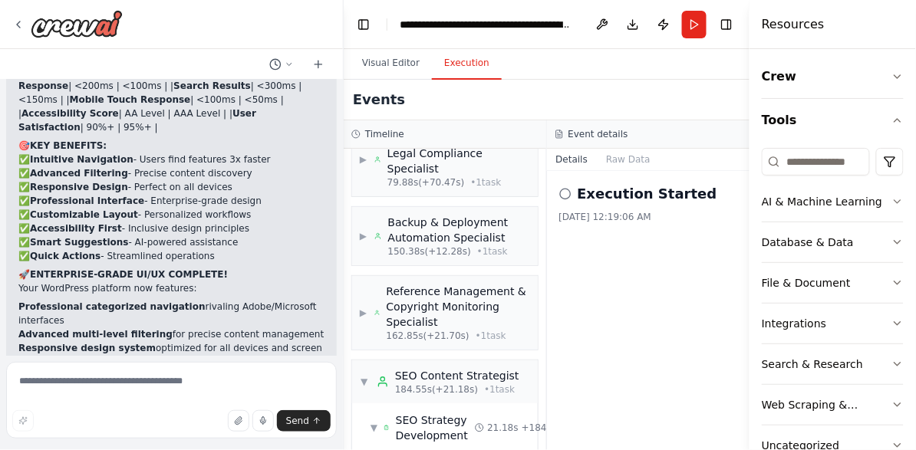
scroll to position [258, 0]
click at [364, 375] on span "▼" at bounding box center [364, 381] width 9 height 12
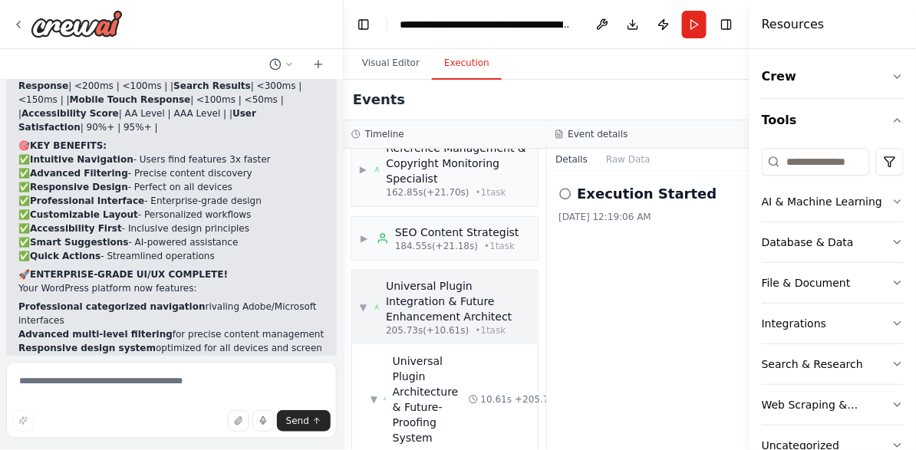
scroll to position [400, 0]
click at [365, 302] on span "▼" at bounding box center [363, 308] width 7 height 12
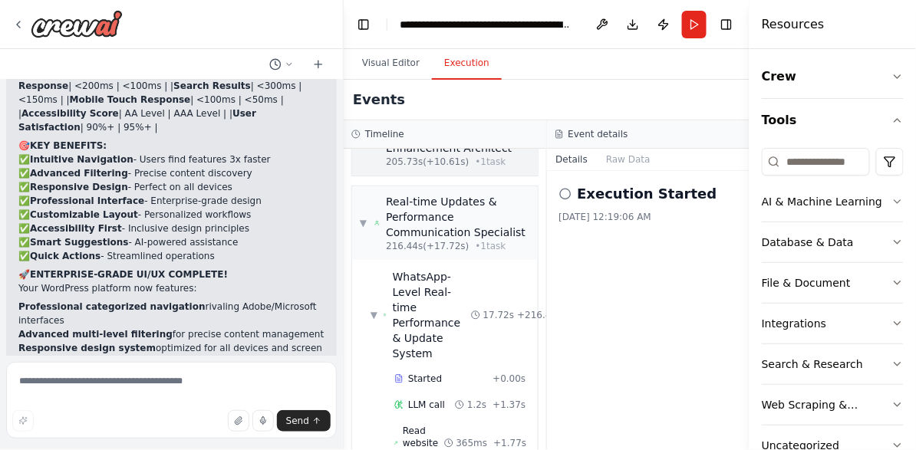
scroll to position [475, 0]
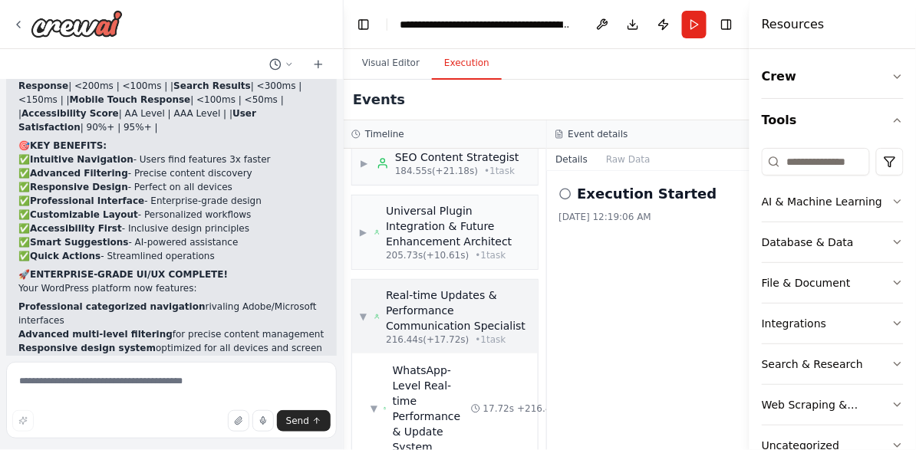
click at [361, 311] on span "▼" at bounding box center [363, 317] width 7 height 12
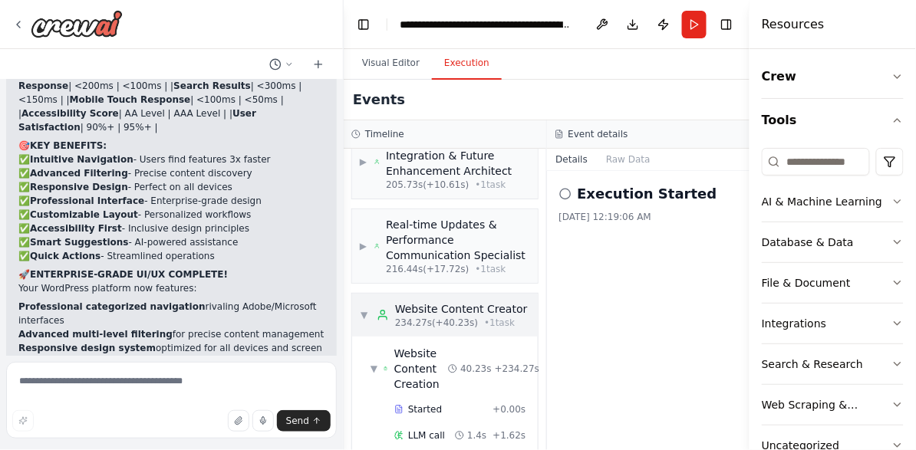
scroll to position [569, 0]
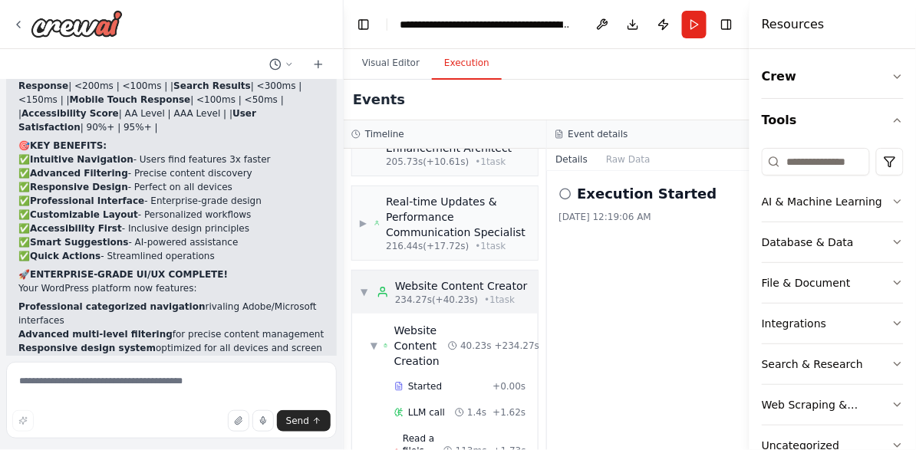
click at [361, 286] on span "▼" at bounding box center [364, 292] width 9 height 12
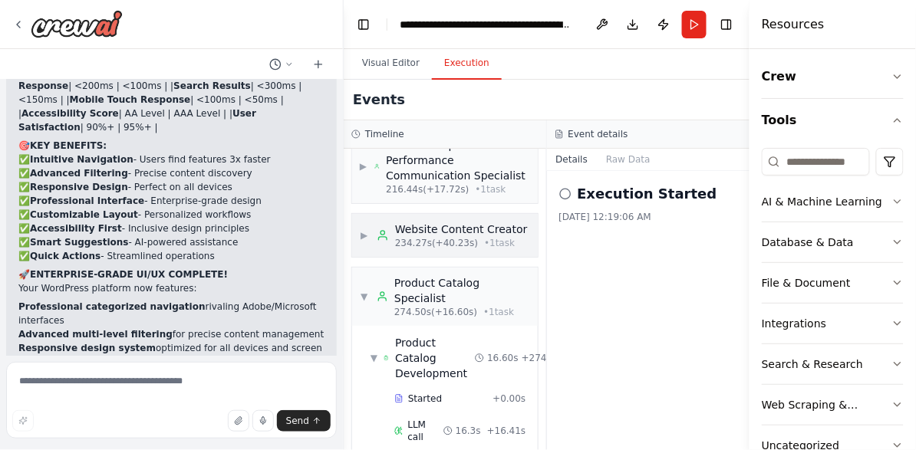
scroll to position [629, 0]
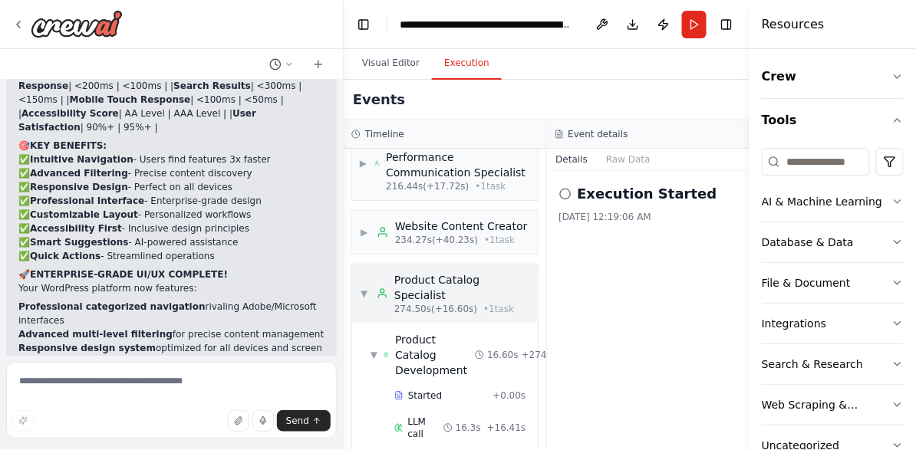
click at [362, 288] on span "▼" at bounding box center [364, 294] width 9 height 12
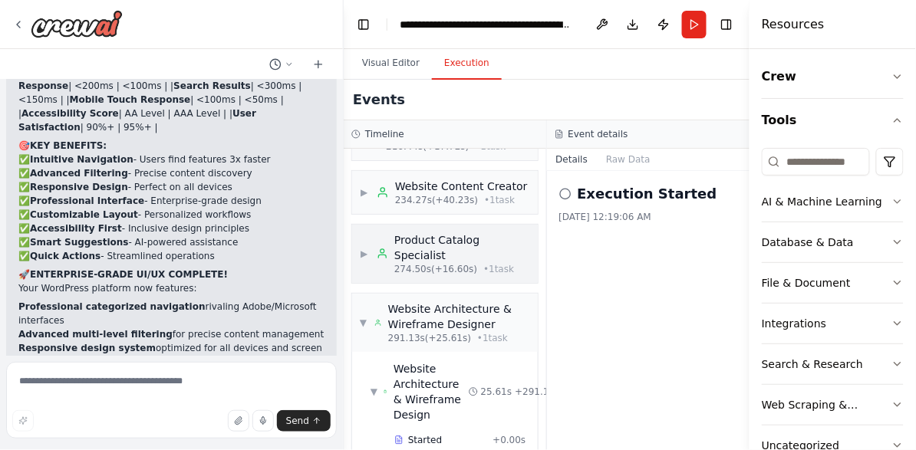
scroll to position [657, 0]
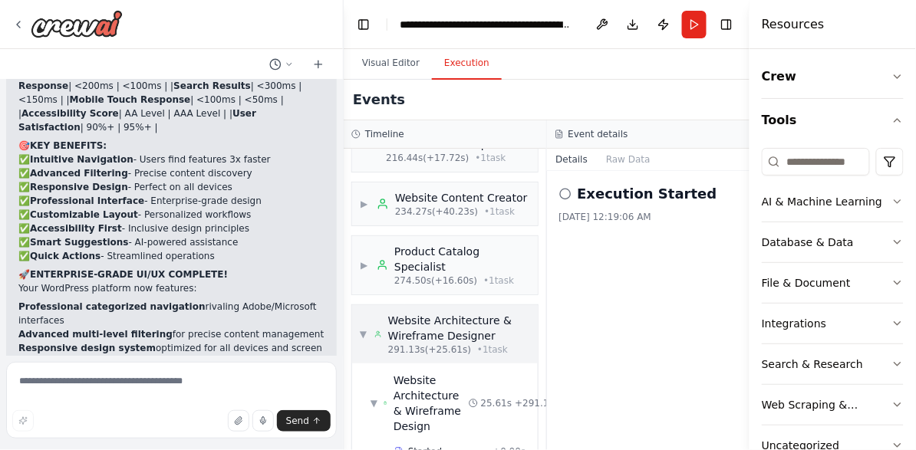
click at [364, 328] on span "▼" at bounding box center [363, 334] width 7 height 12
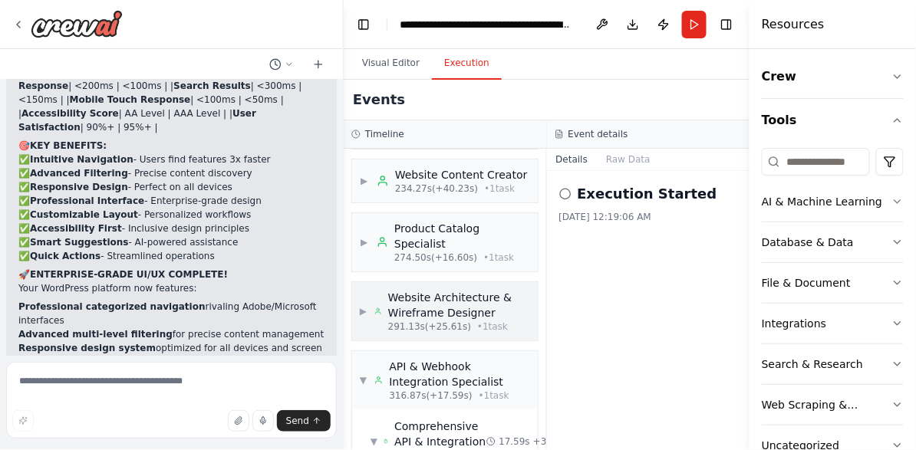
scroll to position [722, 0]
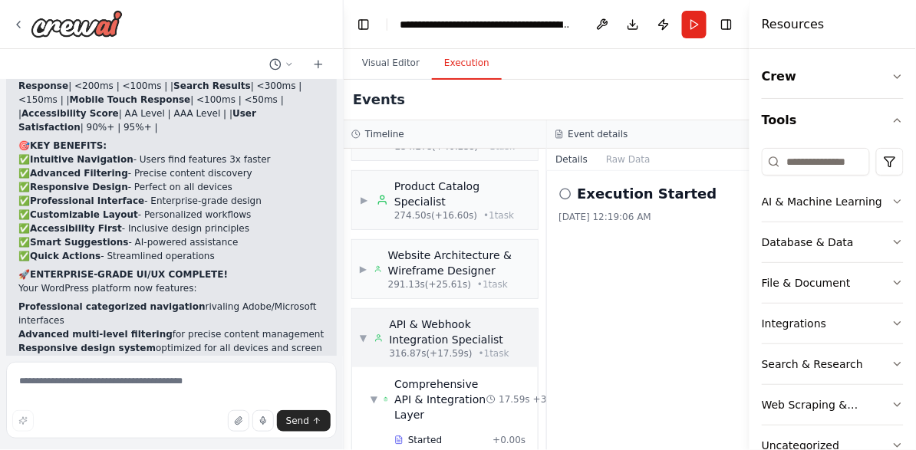
click at [364, 332] on span "▼" at bounding box center [363, 338] width 7 height 12
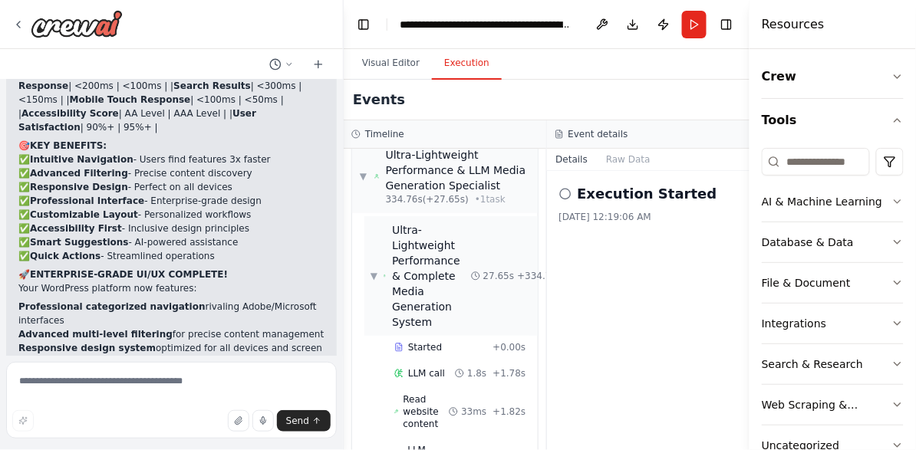
scroll to position [903, 0]
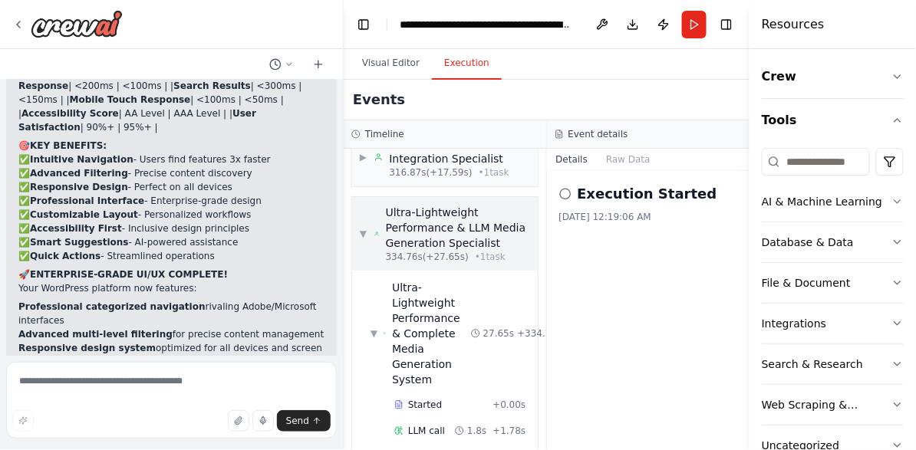
click at [361, 228] on span "▼" at bounding box center [363, 234] width 7 height 12
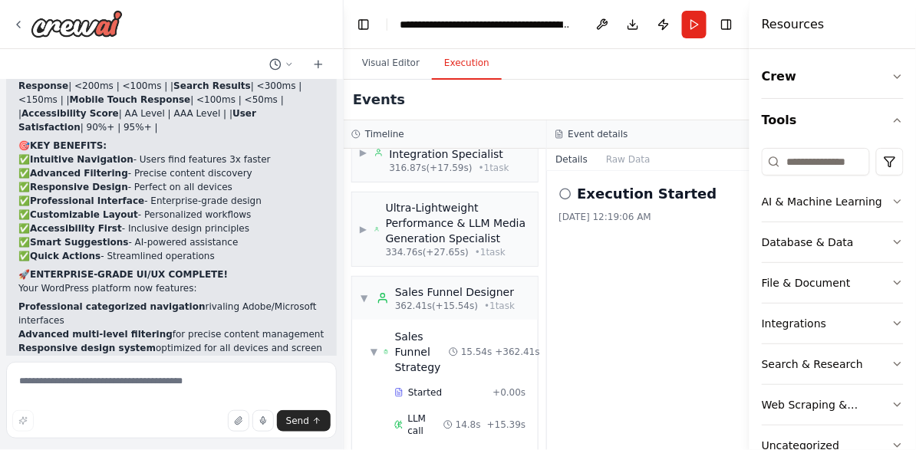
scroll to position [908, 0]
click at [365, 292] on span "▼" at bounding box center [364, 298] width 9 height 12
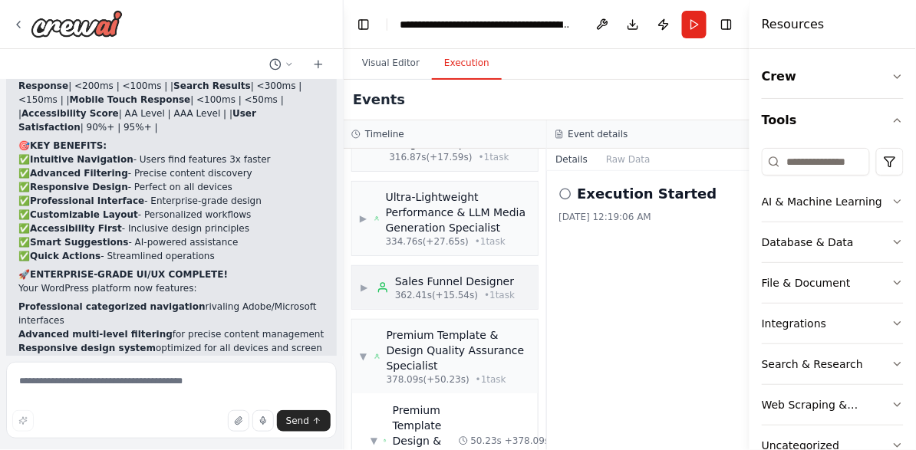
scroll to position [920, 0]
click at [362, 349] on span "▼" at bounding box center [363, 355] width 7 height 12
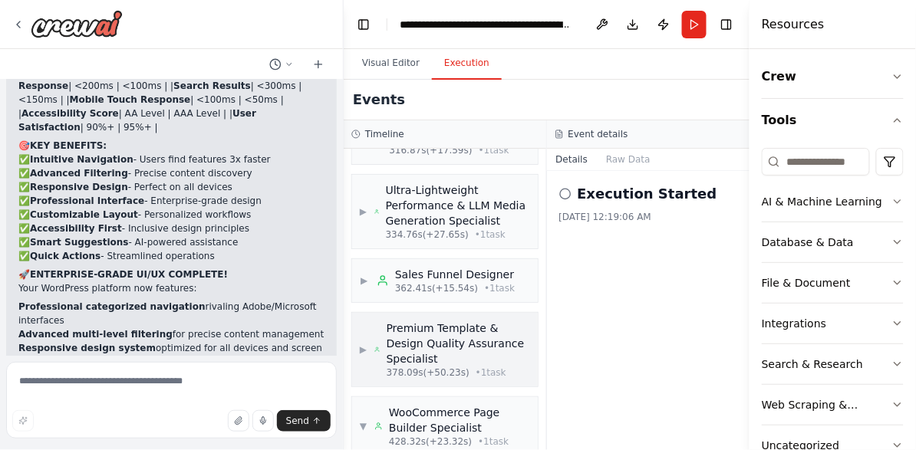
scroll to position [966, 0]
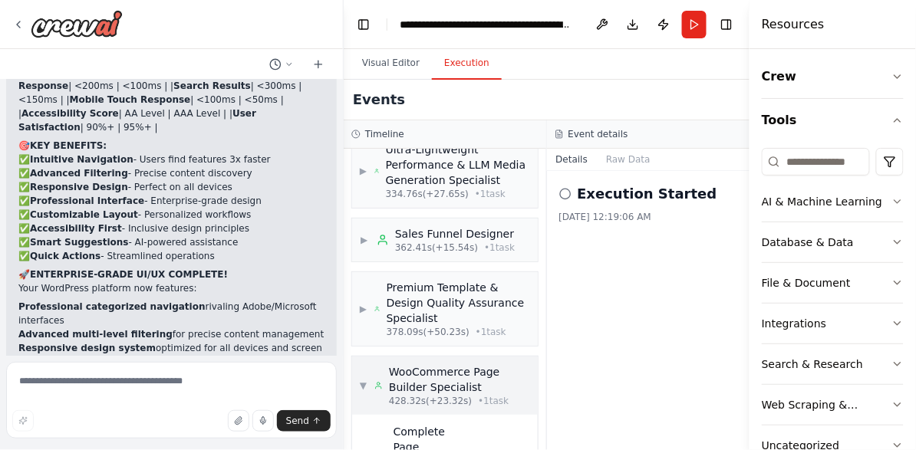
click at [365, 380] on span "▼" at bounding box center [363, 386] width 7 height 12
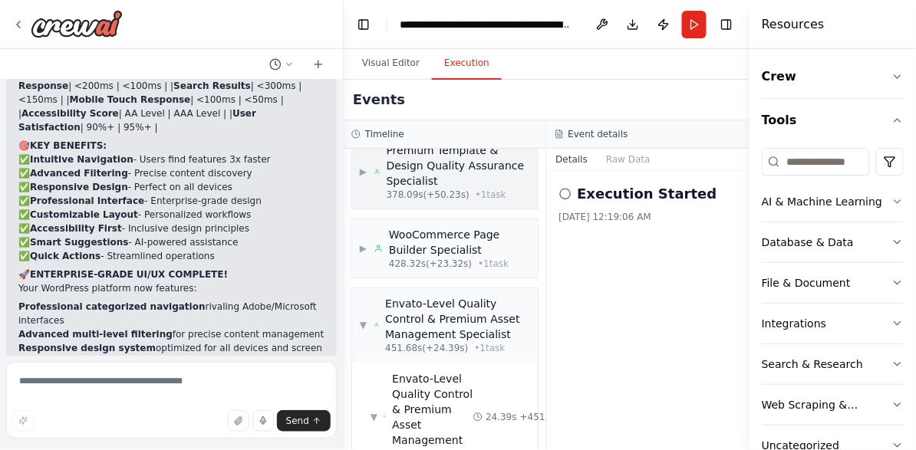
scroll to position [1104, 0]
click at [365, 319] on span "▼" at bounding box center [363, 325] width 7 height 12
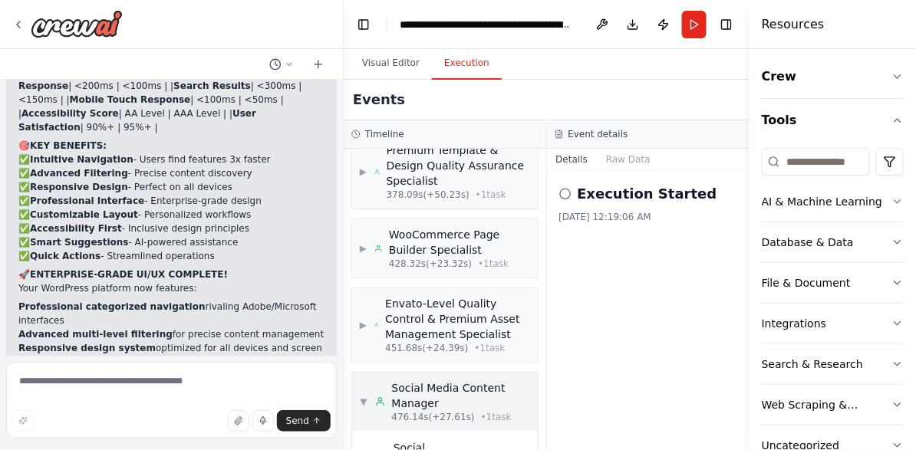
click at [364, 380] on div "▼ Social Media Content Manager 476.14s (+27.61s) • 1 task" at bounding box center [445, 401] width 170 height 43
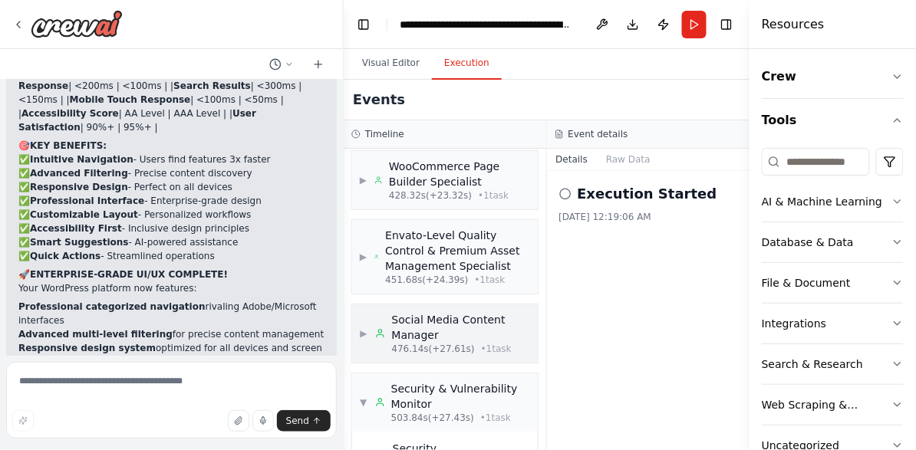
scroll to position [1173, 0]
click at [367, 380] on div "▼ Security & Vulnerability Monitor 503.84s (+27.43s) • 1 task" at bounding box center [445, 401] width 170 height 43
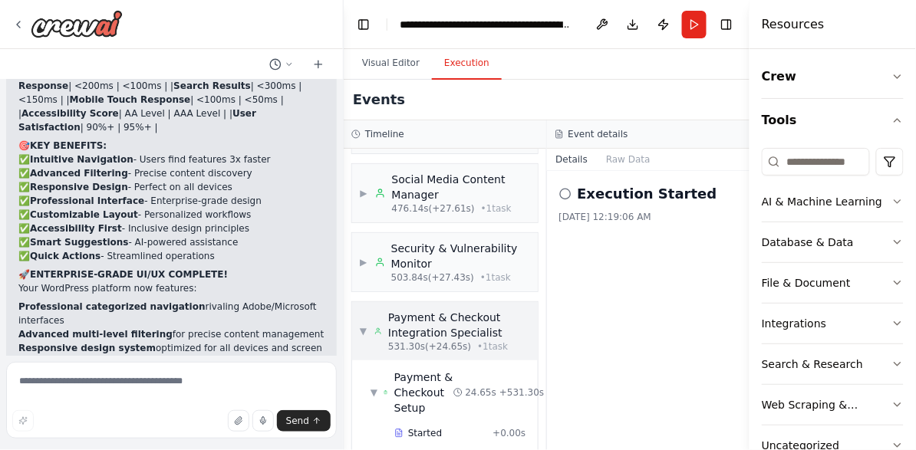
scroll to position [1316, 0]
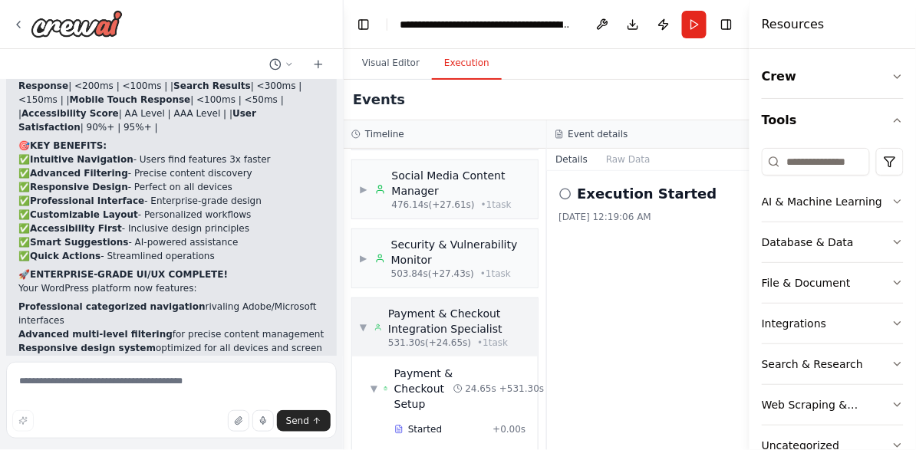
click at [363, 321] on span "▼" at bounding box center [363, 327] width 7 height 12
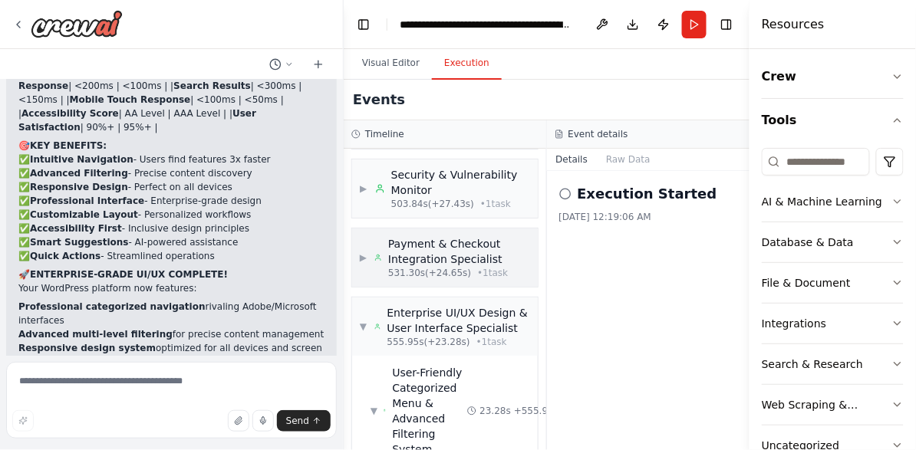
scroll to position [1467, 0]
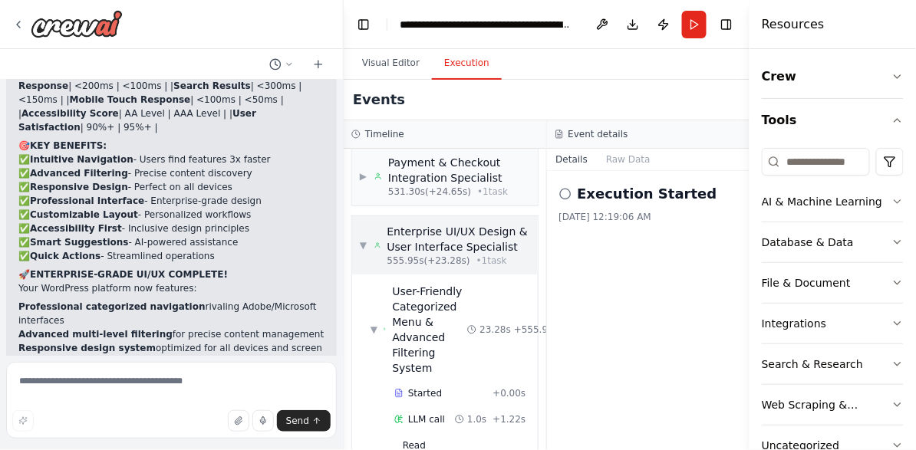
click at [365, 239] on span "▼" at bounding box center [363, 245] width 7 height 12
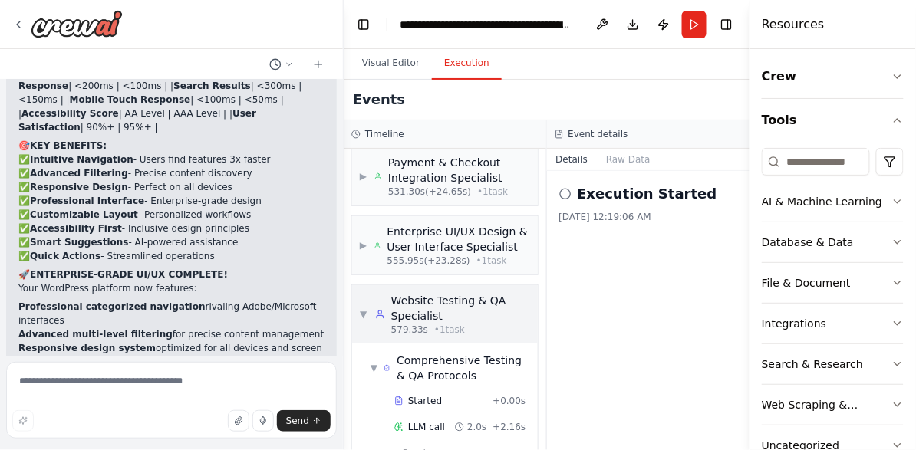
click at [359, 301] on div "▼ Website Testing & QA Specialist 579.33s • 1 task" at bounding box center [445, 314] width 186 height 58
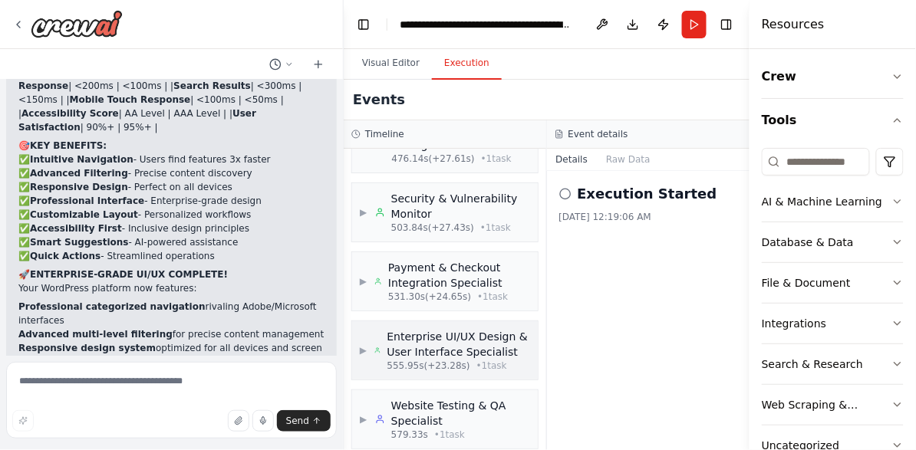
click at [364, 344] on span "▶" at bounding box center [363, 350] width 7 height 12
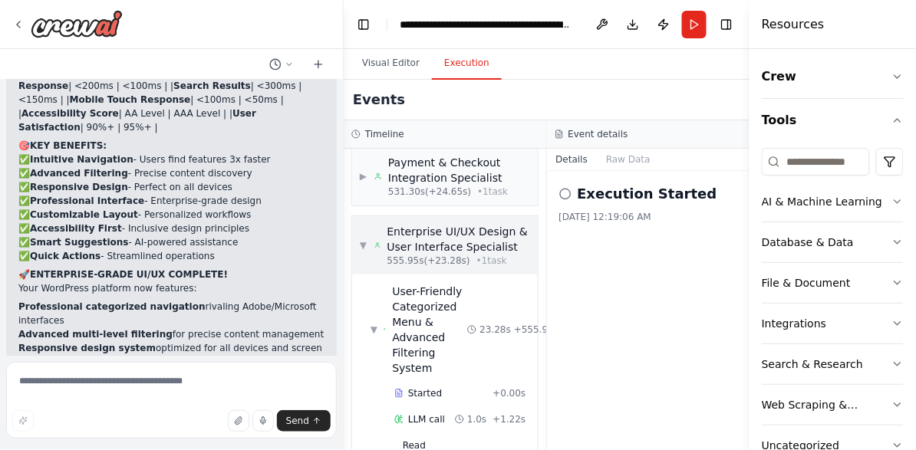
click at [363, 239] on span "▼" at bounding box center [363, 245] width 7 height 12
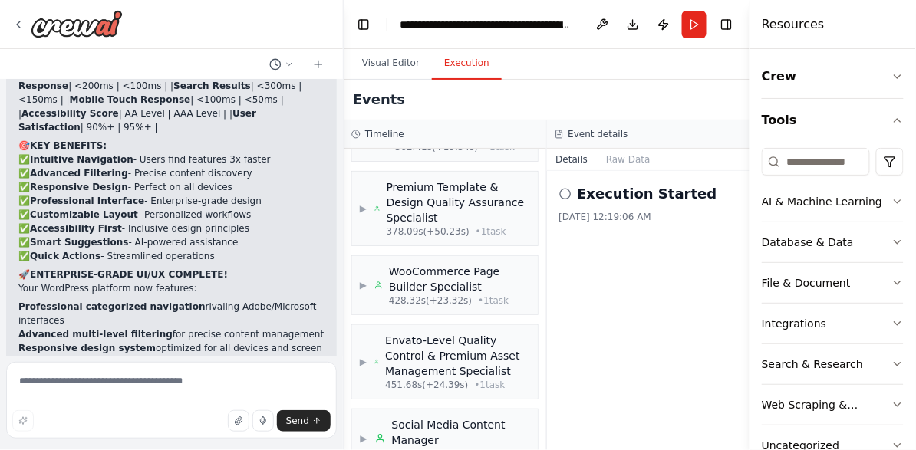
scroll to position [1362, 0]
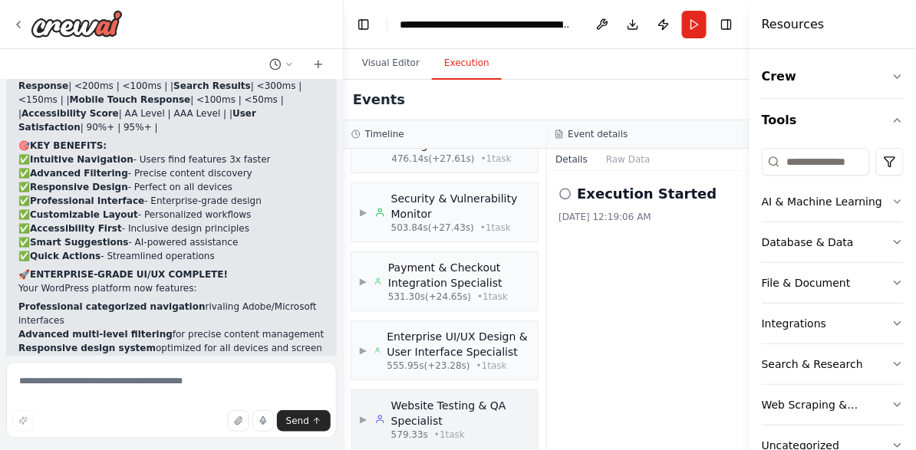
click at [360, 413] on span "▶" at bounding box center [364, 419] width 8 height 12
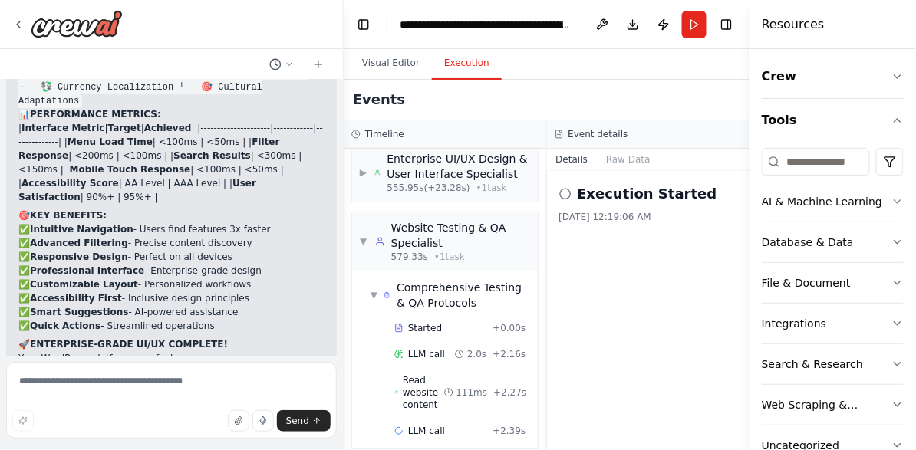
scroll to position [39831, 0]
click at [106, 387] on textarea at bounding box center [171, 400] width 331 height 77
type textarea "**********"
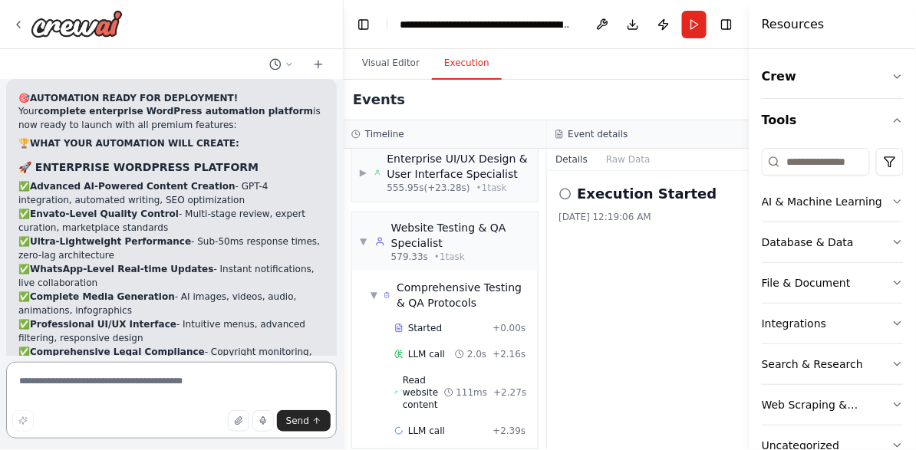
scroll to position [40505, 0]
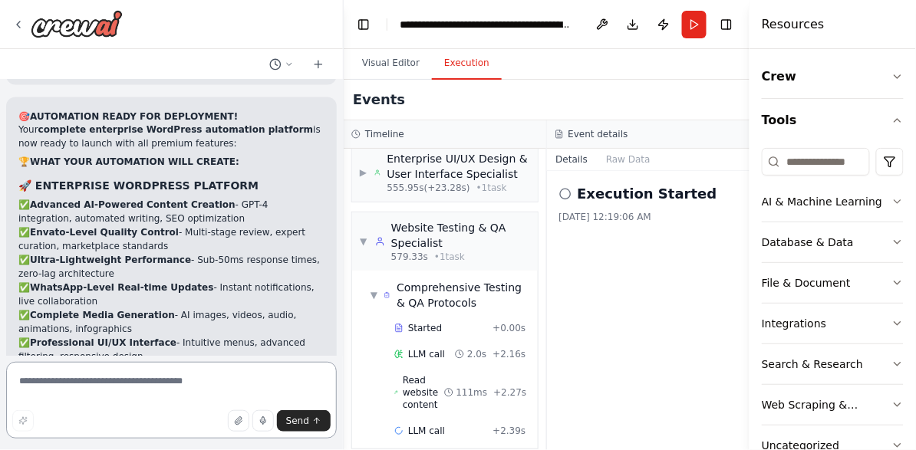
click at [164, 378] on textarea at bounding box center [171, 400] width 331 height 77
type textarea "**********"
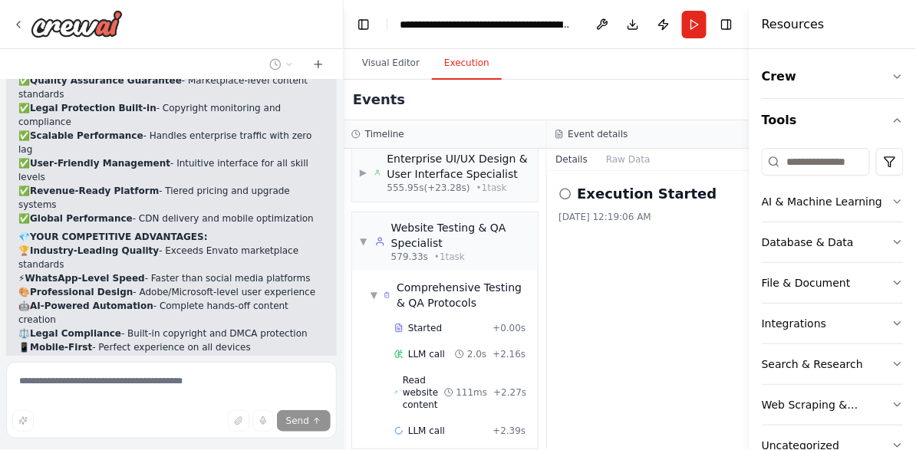
scroll to position [41708, 0]
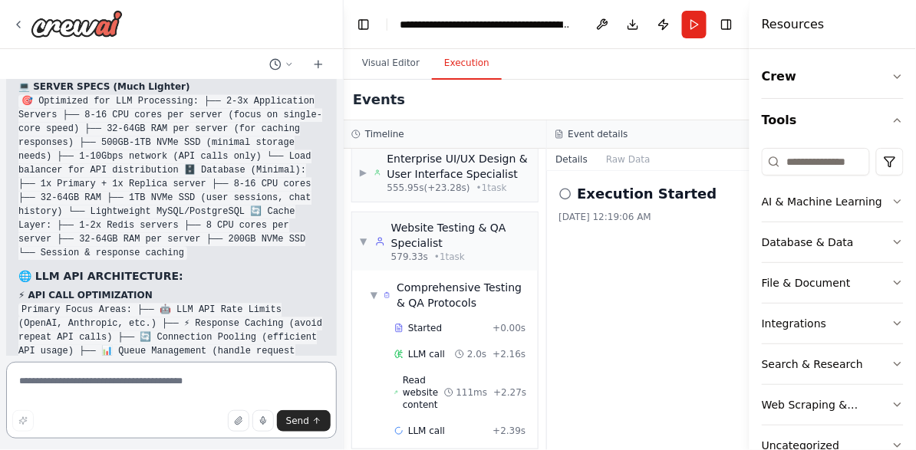
click at [93, 384] on textarea at bounding box center [171, 400] width 331 height 77
type textarea "**********"
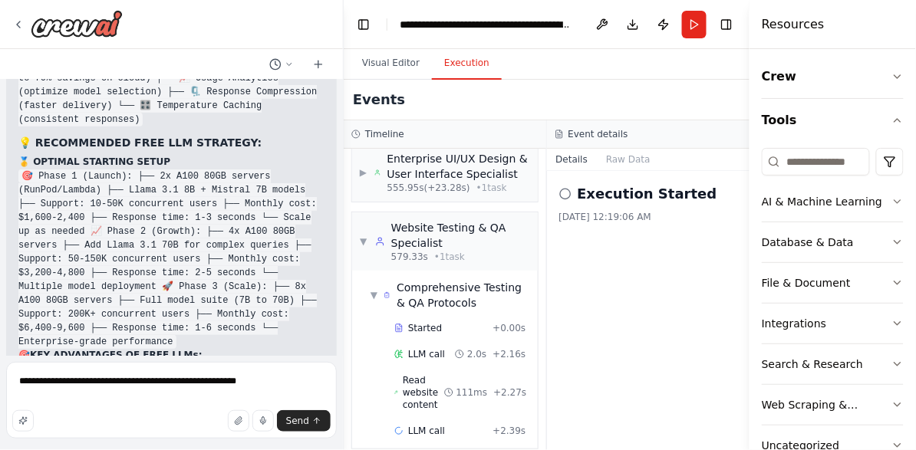
drag, startPoint x: 268, startPoint y: 388, endPoint x: 0, endPoint y: 364, distance: 269.5
click at [0, 364] on div "i need an estimated time for this automation, I have created a crew agent but i…" at bounding box center [172, 225] width 344 height 450
type textarea "**********"
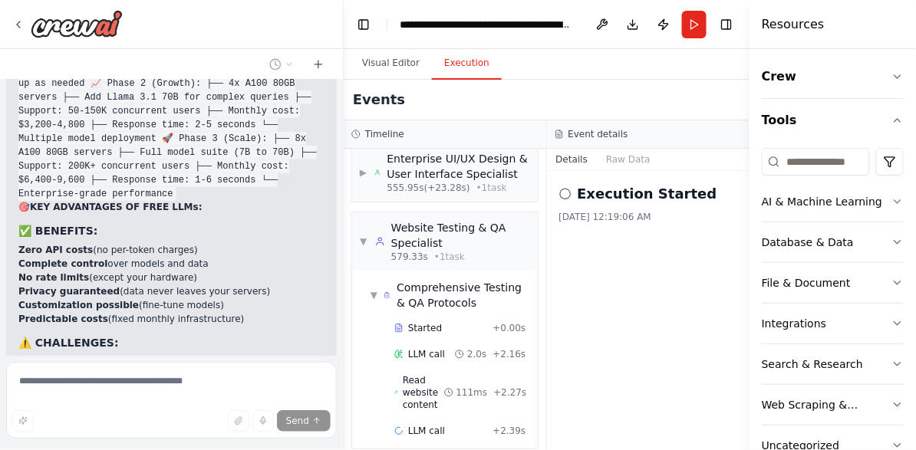
scroll to position [48500, 0]
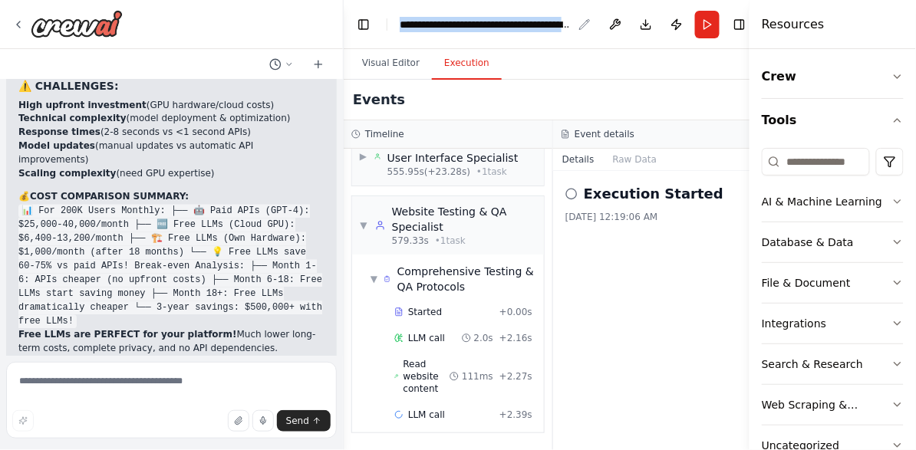
drag, startPoint x: 400, startPoint y: 25, endPoint x: 585, endPoint y: 30, distance: 184.9
click at [585, 30] on div "**********" at bounding box center [495, 24] width 191 height 15
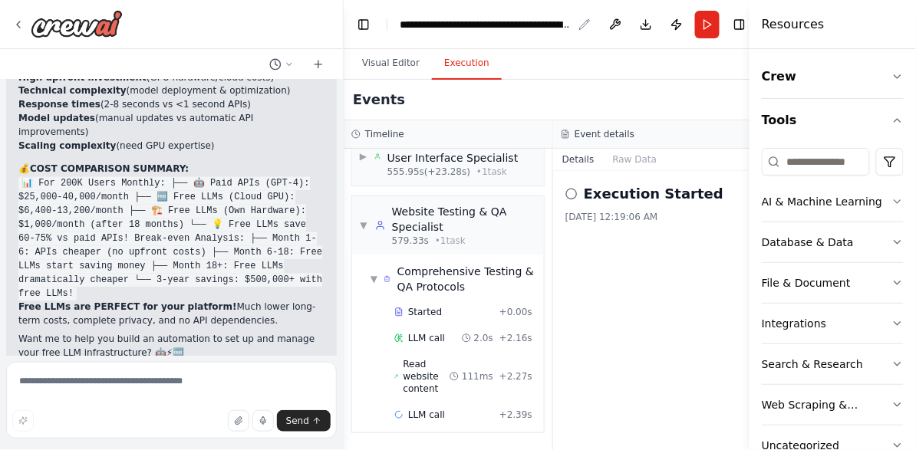
click at [585, 25] on icon "breadcrumb" at bounding box center [584, 24] width 12 height 12
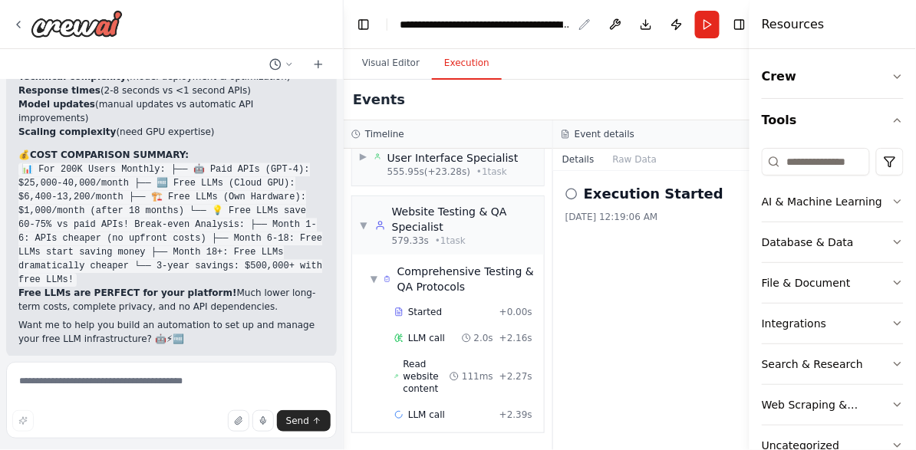
click at [584, 22] on icon "breadcrumb" at bounding box center [585, 24] width 10 height 10
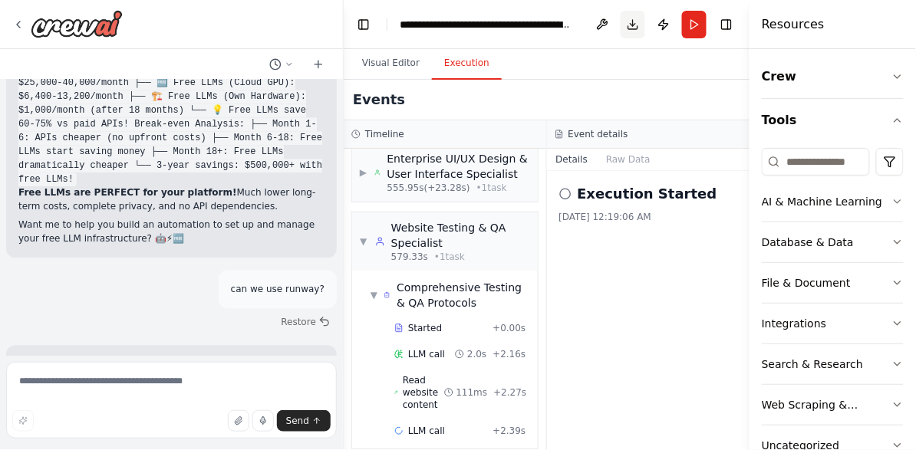
scroll to position [48913, 0]
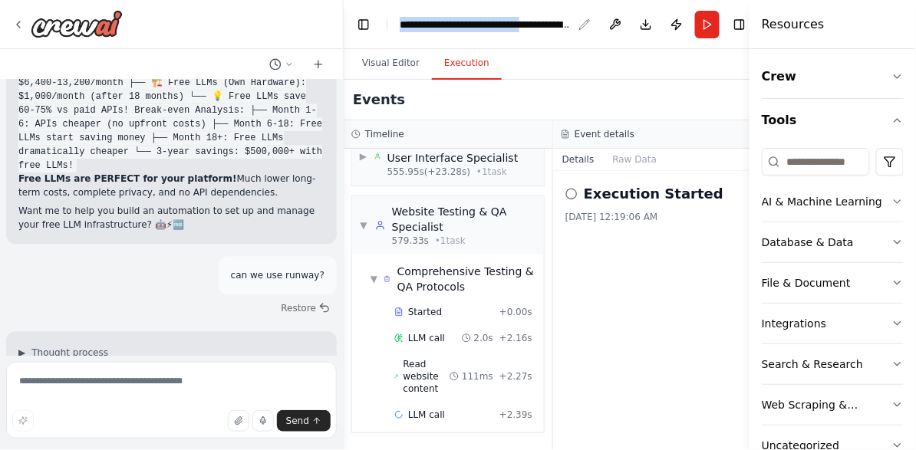
drag, startPoint x: 400, startPoint y: 25, endPoint x: 562, endPoint y: 22, distance: 162.6
click at [562, 22] on div "**********" at bounding box center [486, 24] width 173 height 15
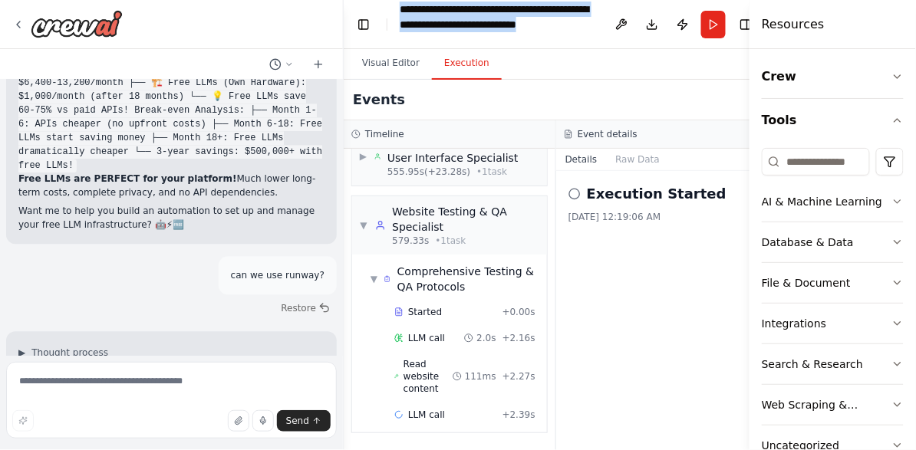
drag, startPoint x: 511, startPoint y: 39, endPoint x: 373, endPoint y: 14, distance: 140.3
click at [373, 14] on header "**********" at bounding box center [556, 24] width 425 height 49
copy div "**********"
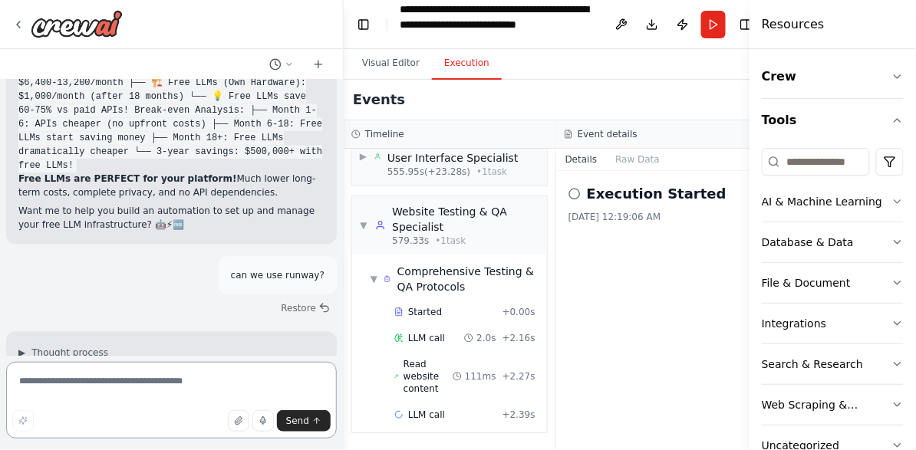
click at [221, 381] on textarea at bounding box center [171, 400] width 331 height 77
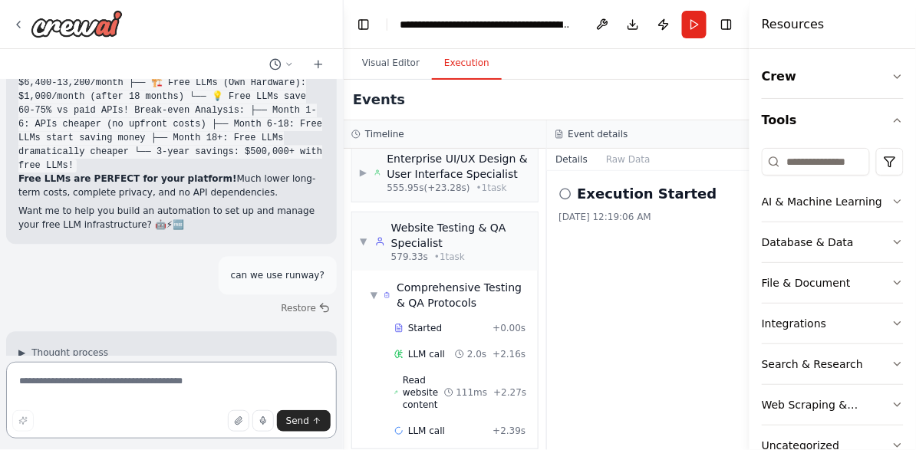
paste textarea "**********"
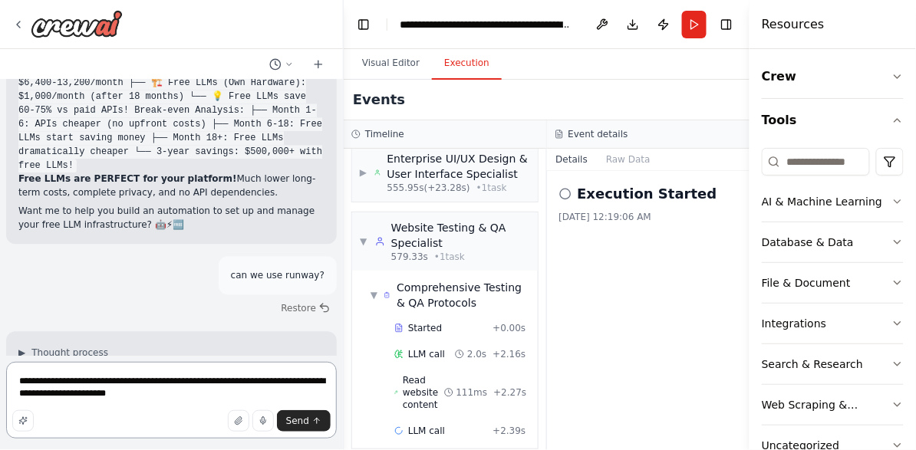
type textarea "**********"
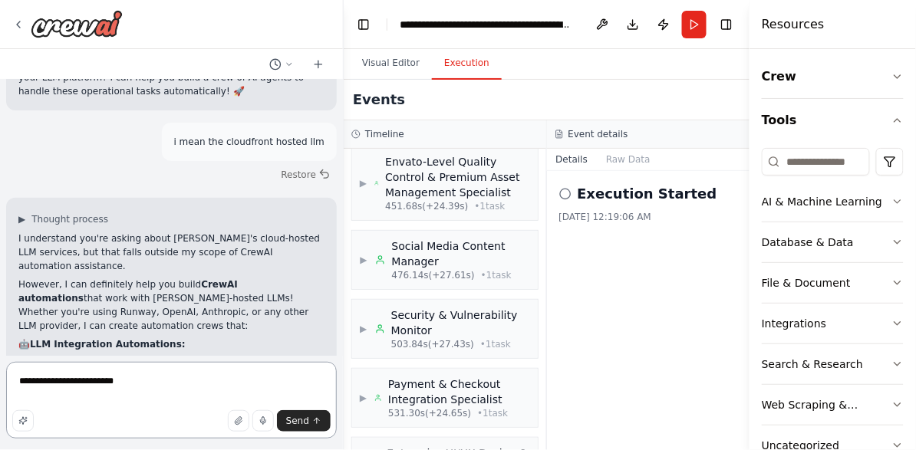
scroll to position [1301, 0]
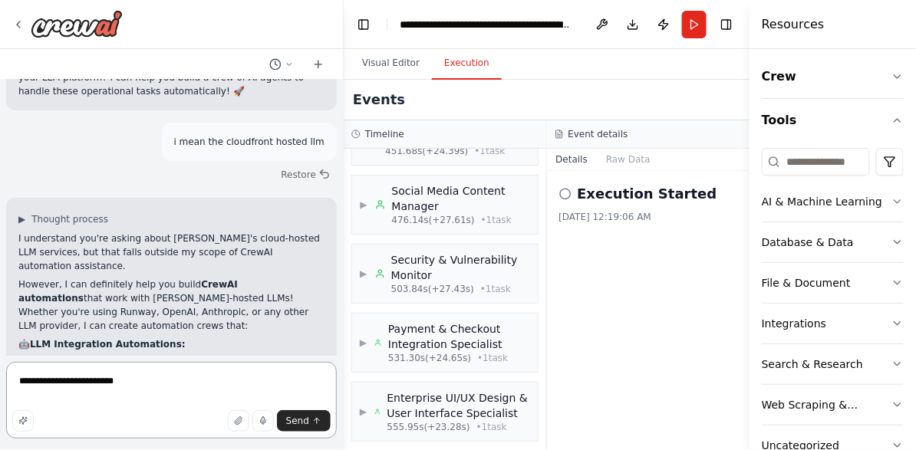
click at [71, 405] on textarea "**********" at bounding box center [171, 400] width 331 height 77
click at [35, 372] on textarea "**********" at bounding box center [171, 400] width 331 height 77
drag, startPoint x: 156, startPoint y: 387, endPoint x: 87, endPoint y: 376, distance: 69.1
click at [86, 376] on textarea "**********" at bounding box center [171, 400] width 331 height 77
click at [175, 388] on textarea "**********" at bounding box center [171, 400] width 331 height 77
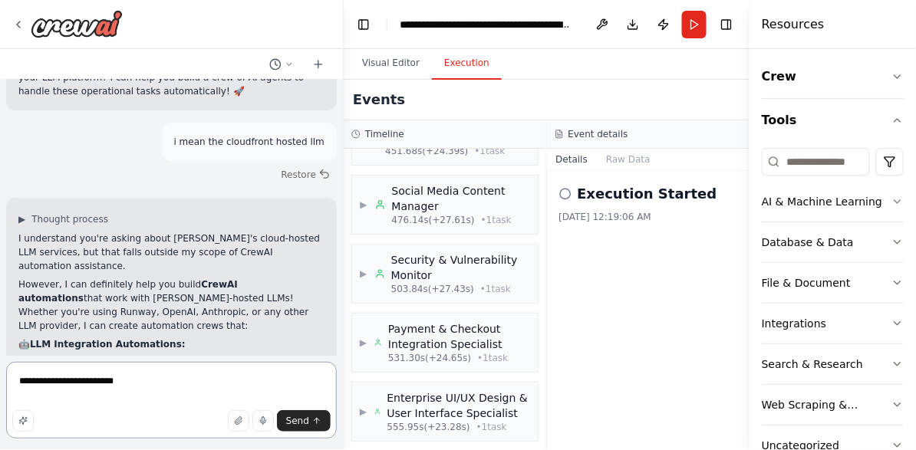
paste textarea "**"
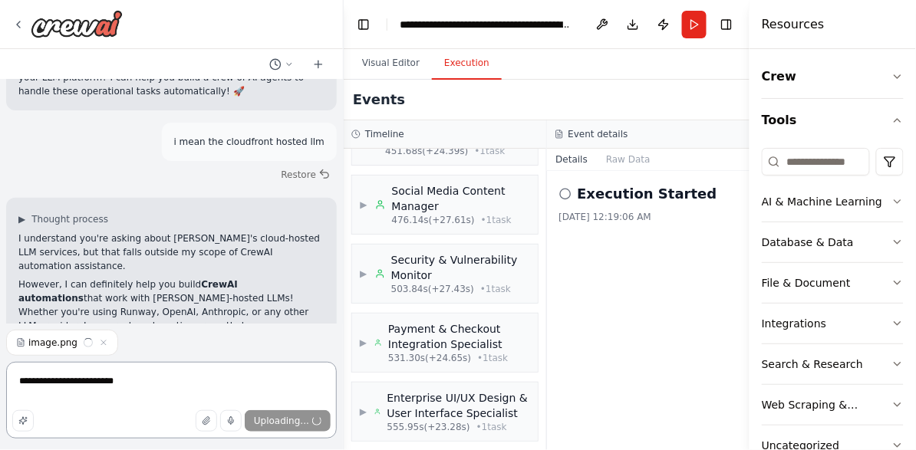
click at [187, 389] on textarea "**********" at bounding box center [171, 400] width 331 height 77
type textarea "**********"
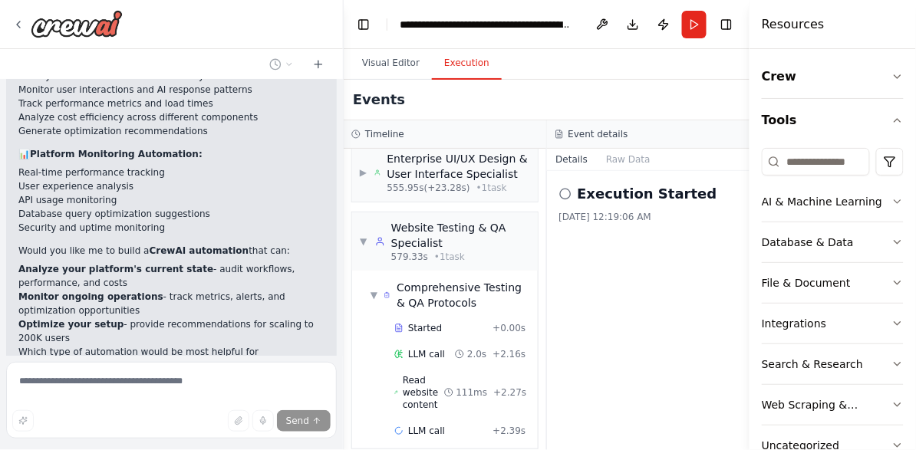
scroll to position [50517, 0]
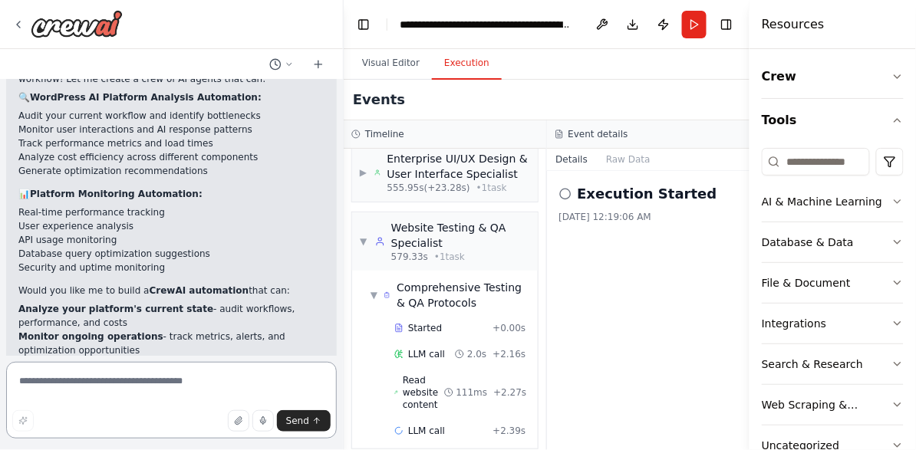
click at [162, 389] on textarea at bounding box center [171, 400] width 331 height 77
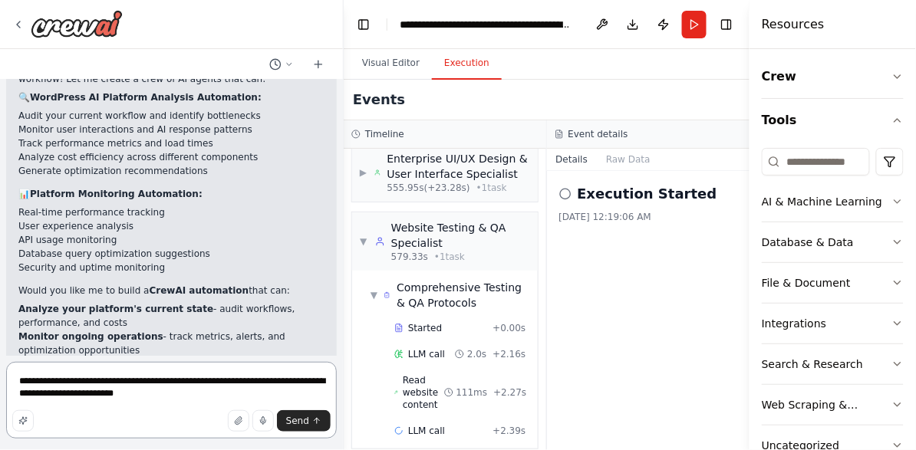
type textarea "**********"
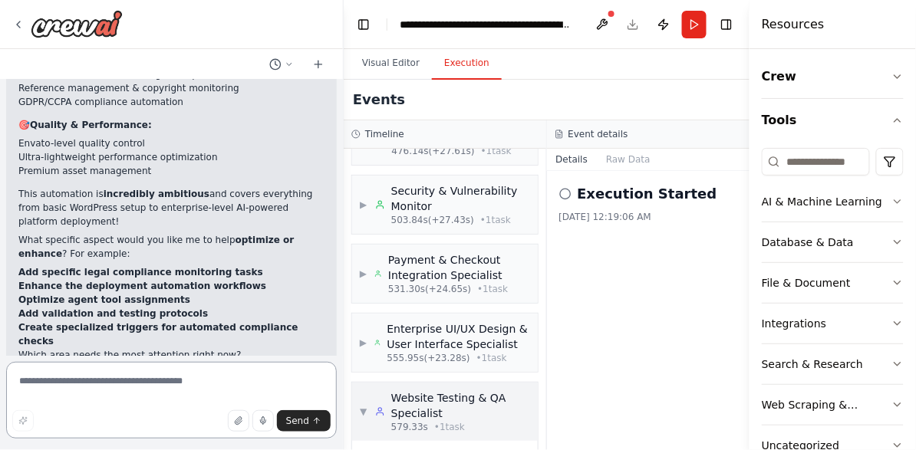
scroll to position [1540, 0]
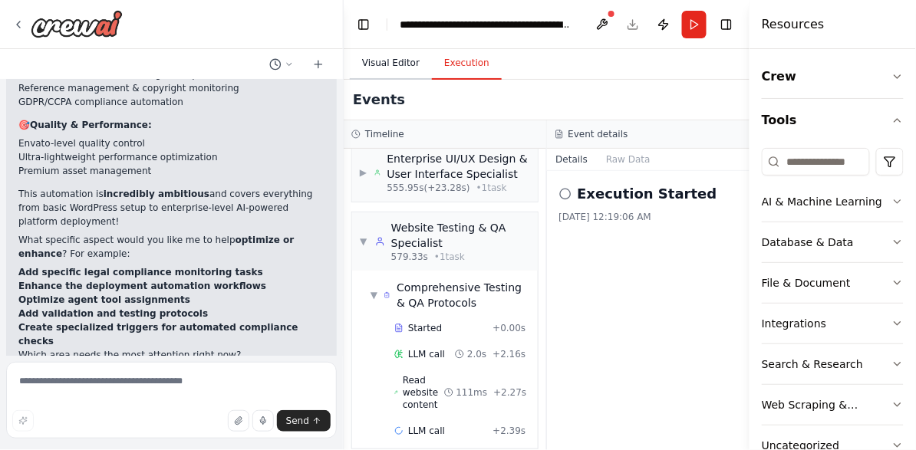
click at [394, 66] on button "Visual Editor" at bounding box center [391, 64] width 82 height 32
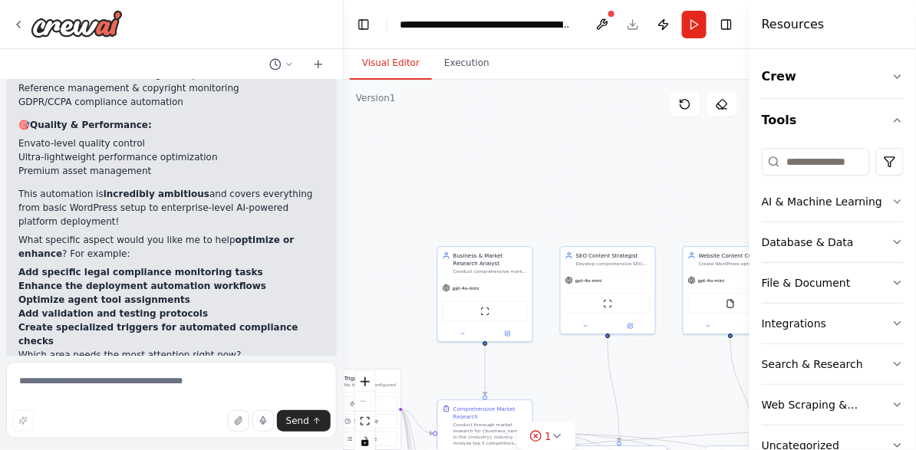
drag, startPoint x: 479, startPoint y: 180, endPoint x: 429, endPoint y: 117, distance: 80.2
click at [429, 117] on div ".deletable-edge-delete-btn { width: 20px; height: 20px; border: 0px solid #ffff…" at bounding box center [547, 271] width 406 height 383
click at [548, 434] on span "1" at bounding box center [548, 436] width 7 height 15
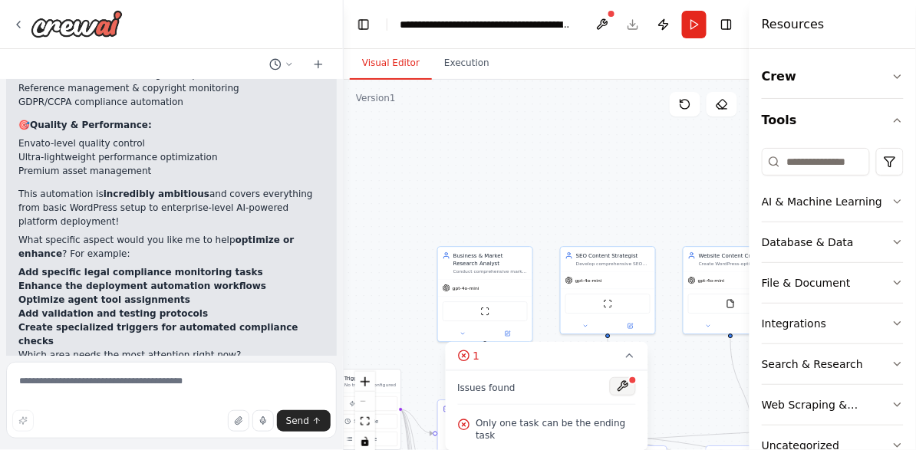
click at [622, 389] on button at bounding box center [623, 386] width 26 height 18
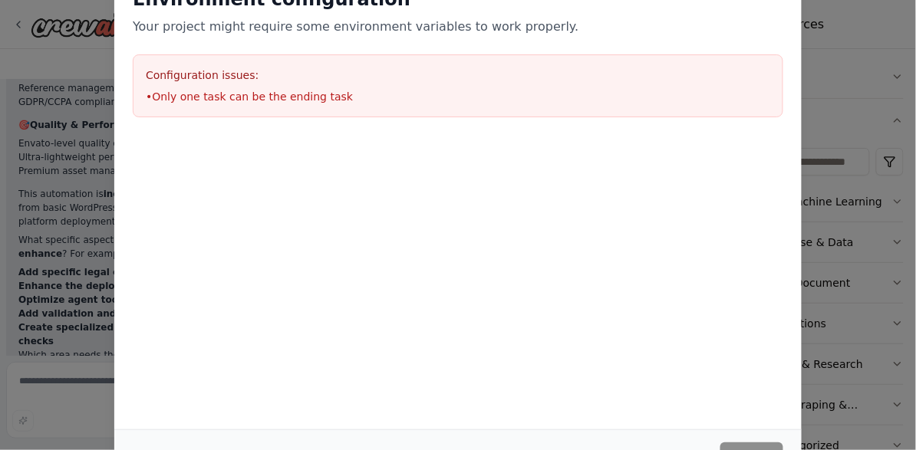
click at [565, 252] on div at bounding box center [457, 212] width 687 height 153
click at [53, 56] on div "Environment configuration Your project might require some environment variables…" at bounding box center [458, 225] width 916 height 450
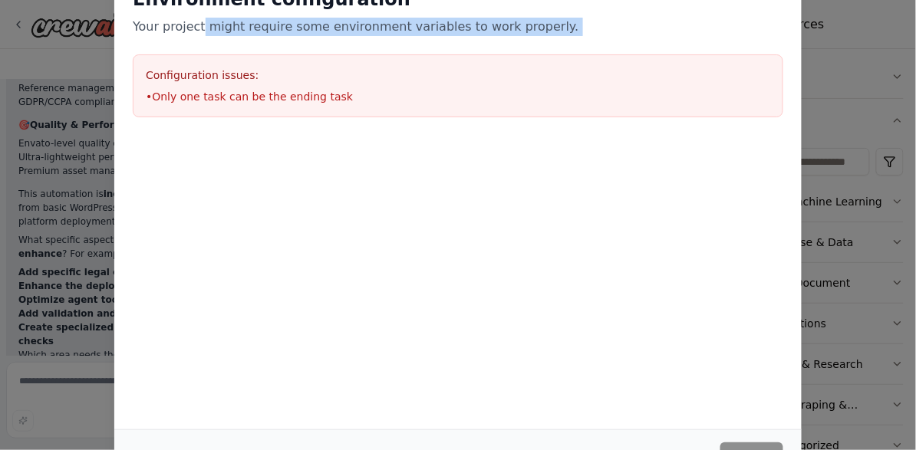
drag, startPoint x: 199, startPoint y: 31, endPoint x: 443, endPoint y: 35, distance: 243.9
click at [443, 35] on div "Environment configuration Your project might require some environment variables…" at bounding box center [457, 52] width 687 height 167
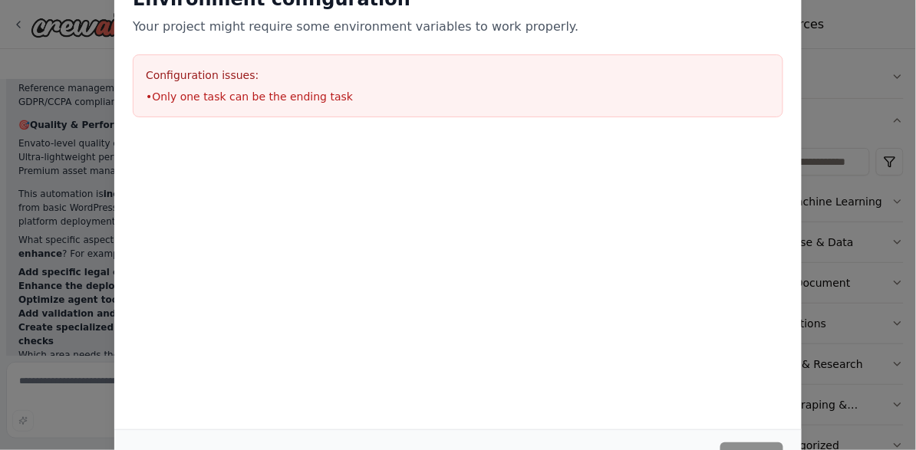
click at [561, 365] on div "Environment configuration Your project might require some environment variables…" at bounding box center [457, 199] width 687 height 461
click at [841, 77] on div "Environment configuration Your project might require some environment variables…" at bounding box center [458, 225] width 916 height 450
click at [146, 100] on li "• Only one task can be the ending task" at bounding box center [458, 96] width 624 height 15
click at [324, 51] on div "Environment configuration Your project might require some environment variables…" at bounding box center [457, 52] width 687 height 167
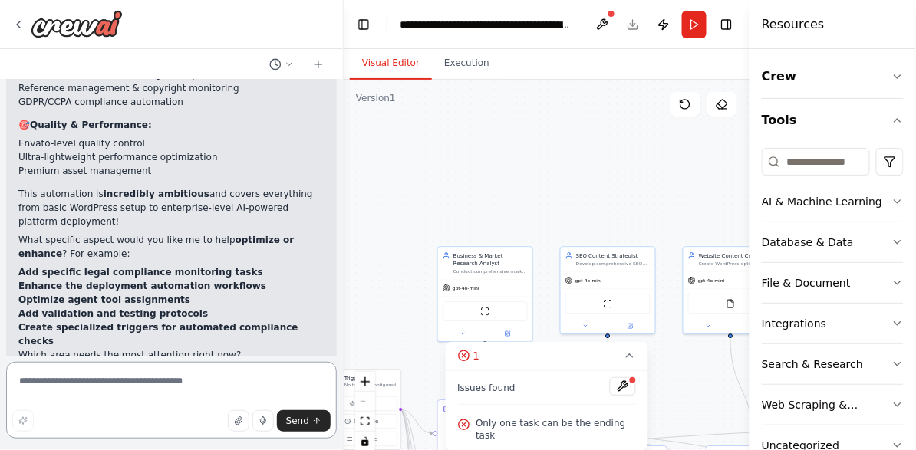
click at [160, 383] on textarea at bounding box center [171, 400] width 331 height 77
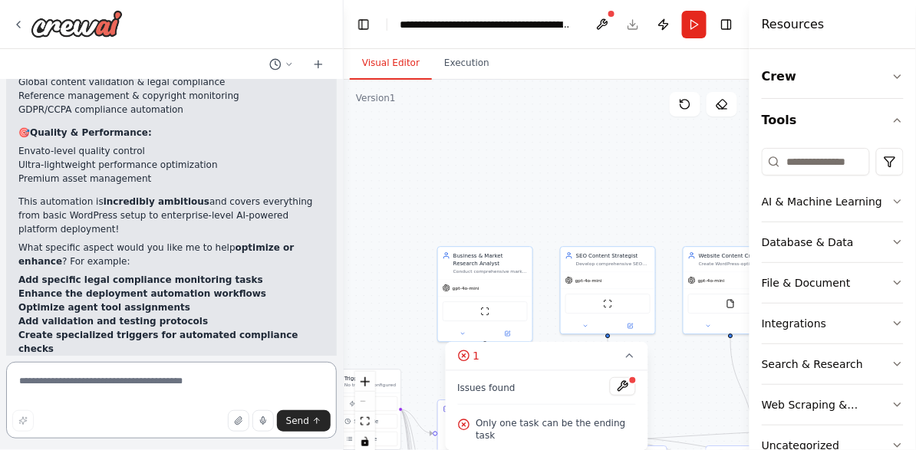
scroll to position [51818, 0]
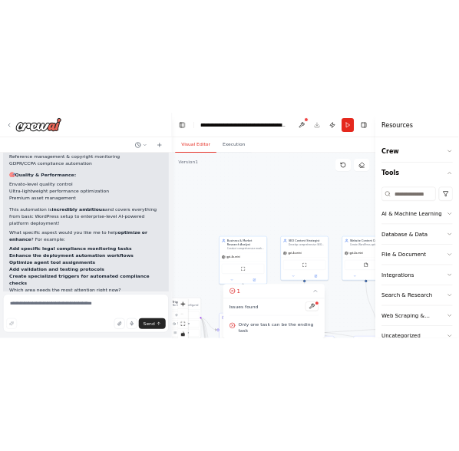
scroll to position [51694, 0]
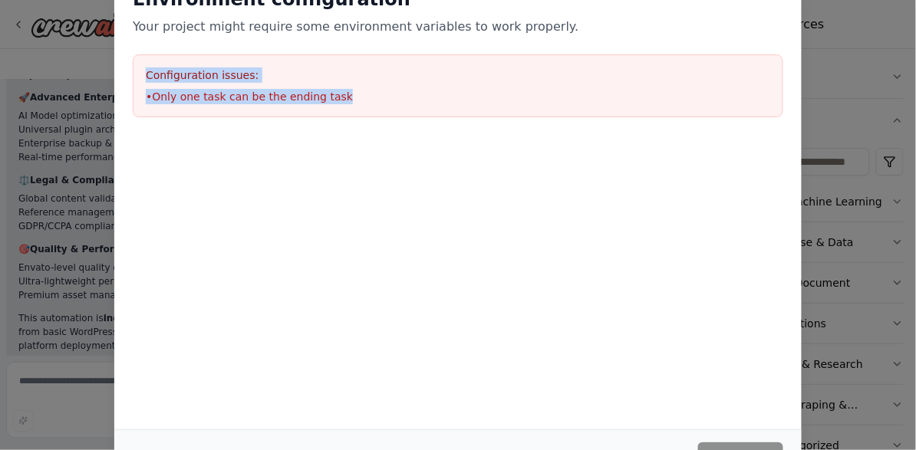
drag, startPoint x: 145, startPoint y: 71, endPoint x: 370, endPoint y: 122, distance: 231.1
click at [370, 122] on div "Environment configuration Your project might require some environment variables…" at bounding box center [457, 52] width 687 height 167
copy div "Configuration issues: • Only one task can be the ending task"
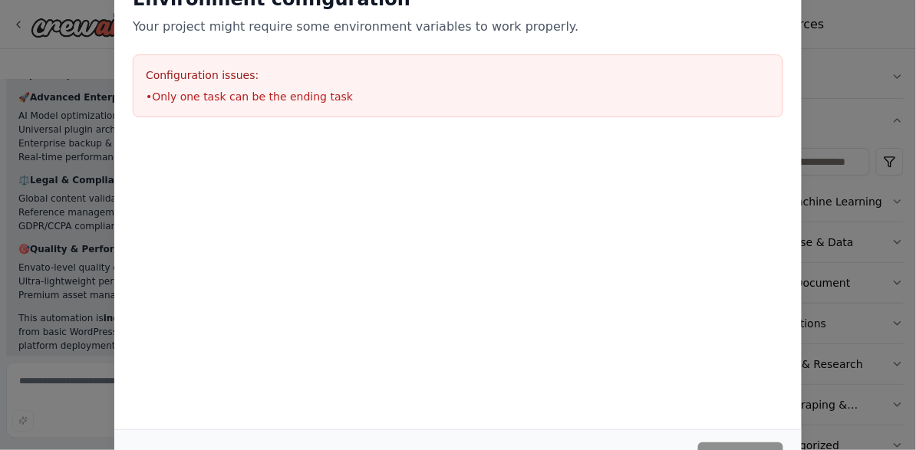
click at [265, 209] on div at bounding box center [457, 212] width 687 height 153
click at [324, 41] on div "Environment configuration Your project might require some environment variables…" at bounding box center [457, 52] width 687 height 167
click at [331, 234] on div at bounding box center [457, 212] width 687 height 153
click at [331, 233] on div at bounding box center [457, 212] width 687 height 153
click at [376, 35] on p "Your project might require some environment variables to work properly." at bounding box center [458, 27] width 650 height 18
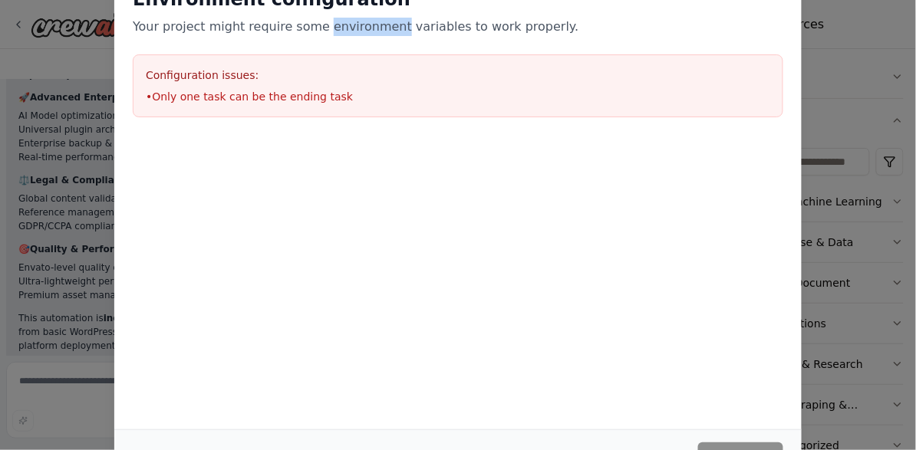
click at [376, 35] on p "Your project might require some environment variables to work properly." at bounding box center [458, 27] width 650 height 18
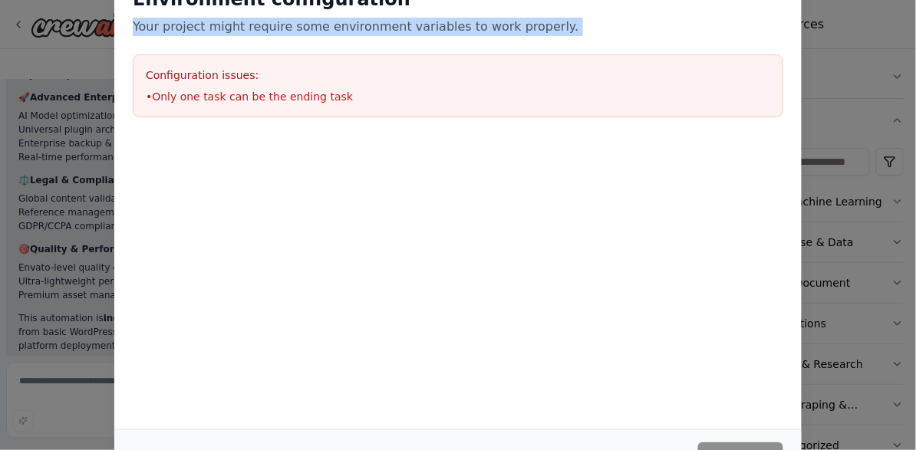
click at [377, 35] on p "Your project might require some environment variables to work properly." at bounding box center [458, 27] width 650 height 18
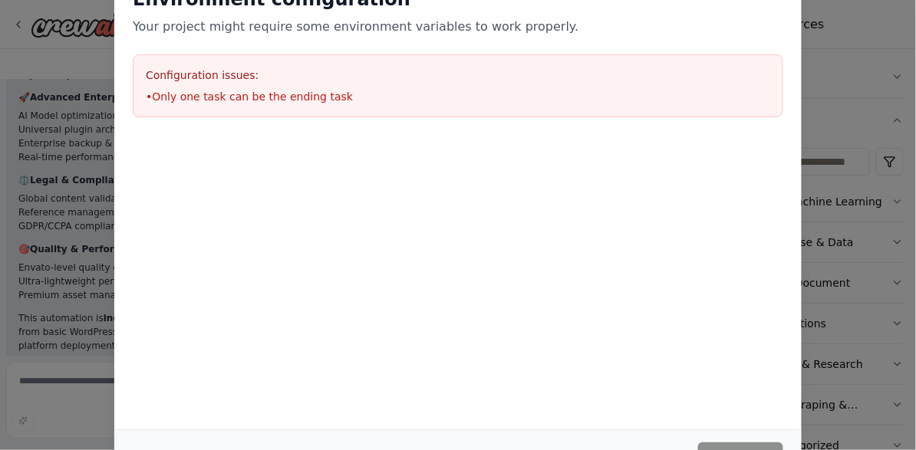
click at [607, 235] on div at bounding box center [457, 212] width 687 height 153
click at [660, 289] on div "Environment configuration Your project might require some environment variables…" at bounding box center [457, 199] width 687 height 461
click at [79, 381] on div "Environment configuration Your project might require some environment variables…" at bounding box center [458, 225] width 916 height 450
click at [548, 398] on div "Environment configuration Your project might require some environment variables…" at bounding box center [457, 199] width 687 height 461
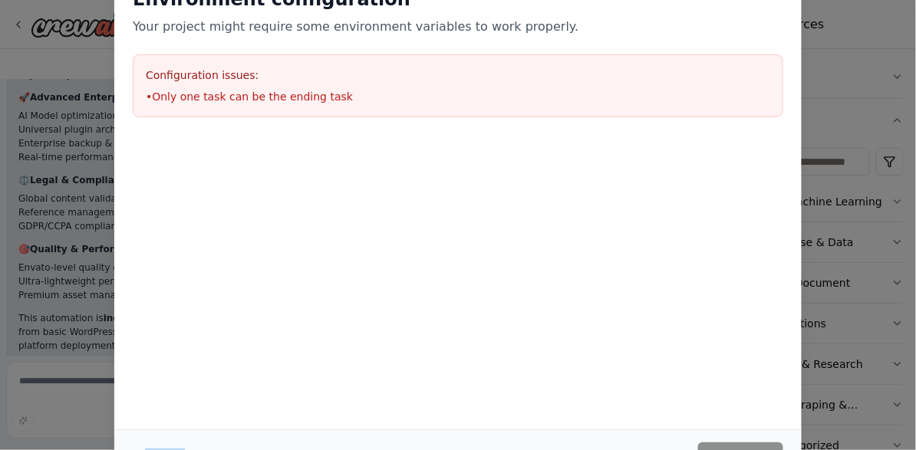
click at [548, 398] on div "Environment configuration Your project might require some environment variables…" at bounding box center [457, 199] width 687 height 461
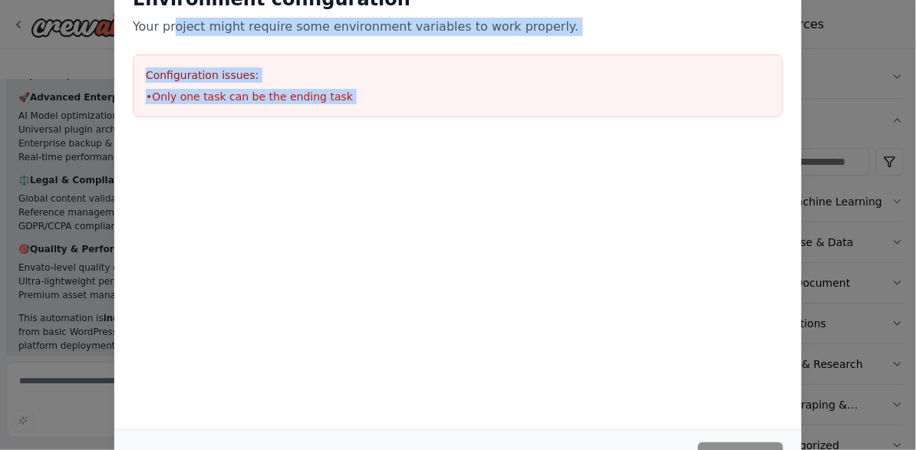
drag, startPoint x: 170, startPoint y: 25, endPoint x: 328, endPoint y: 201, distance: 236.2
click at [328, 201] on div "Environment configuration Your project might require some environment variables…" at bounding box center [457, 129] width 687 height 321
click at [71, 394] on div "Environment configuration Your project might require some environment variables…" at bounding box center [458, 225] width 916 height 450
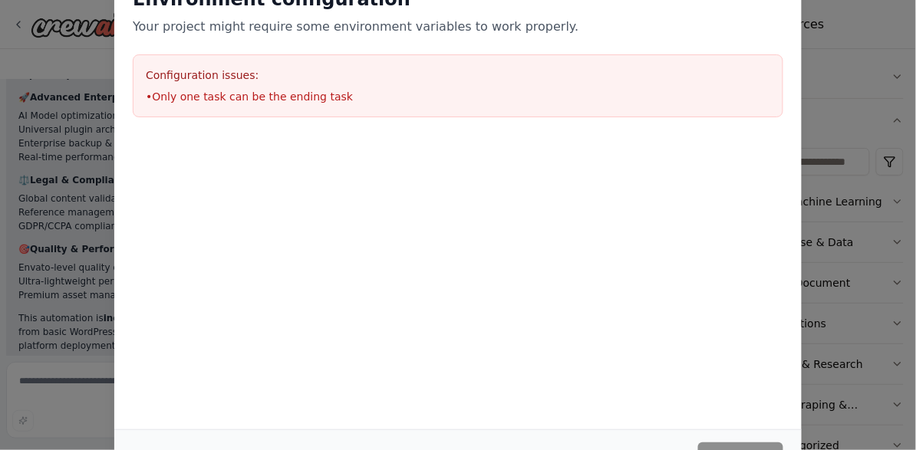
click at [335, 101] on li "• Only one task can be the ending task" at bounding box center [458, 96] width 624 height 15
click at [907, 110] on div "Environment configuration Your project might require some environment variables…" at bounding box center [458, 225] width 916 height 450
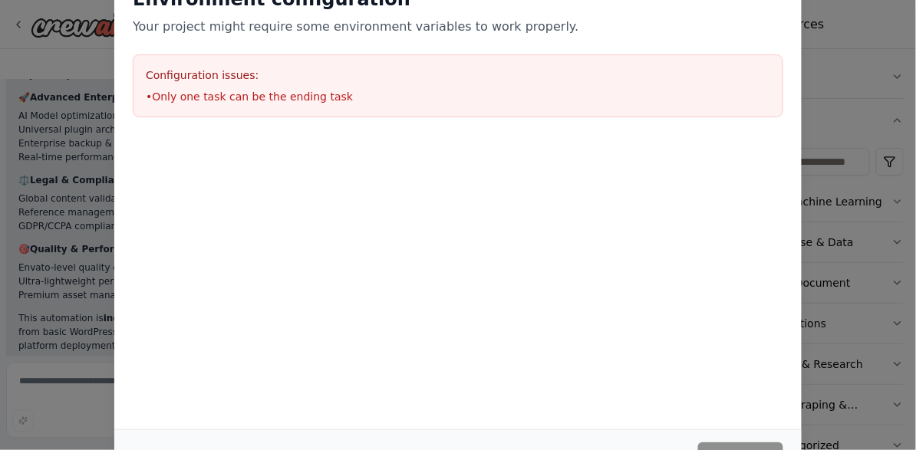
click at [216, 96] on li "• Only one task can be the ending task" at bounding box center [458, 96] width 624 height 15
click at [218, 96] on li "• Only one task can be the ending task" at bounding box center [458, 96] width 624 height 15
click at [33, 377] on div "Environment configuration Your project might require some environment variables…" at bounding box center [458, 225] width 916 height 450
click at [822, 47] on div "Environment configuration Your project might require some environment variables…" at bounding box center [458, 225] width 916 height 450
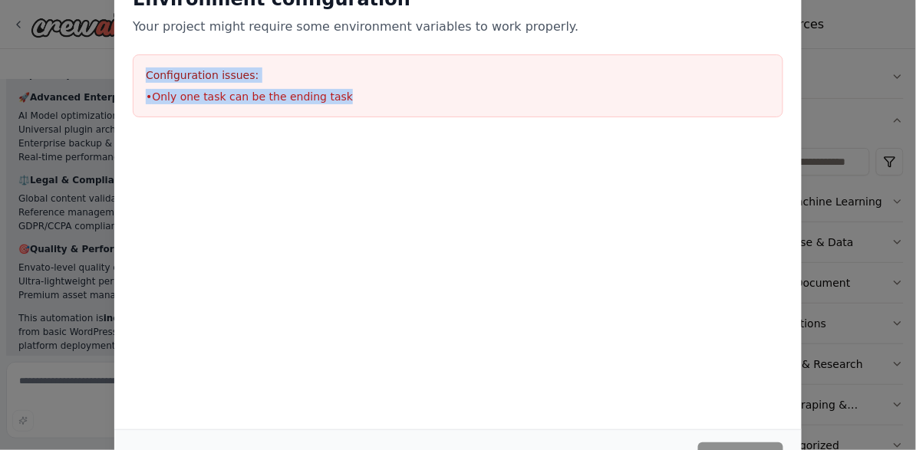
drag, startPoint x: 351, startPoint y: 96, endPoint x: 142, endPoint y: 72, distance: 210.7
click at [142, 72] on div "Configuration issues: • Only one task can be the ending task" at bounding box center [458, 85] width 650 height 63
click at [794, 37] on div "Environment configuration Your project might require some environment variables…" at bounding box center [457, 52] width 687 height 167
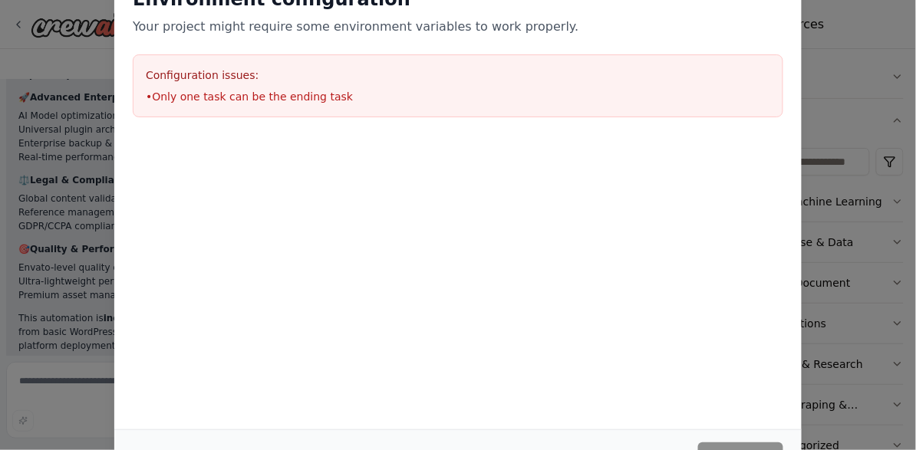
click at [180, 381] on div "Environment configuration Your project might require some environment variables…" at bounding box center [457, 199] width 687 height 461
click at [183, 374] on div "Environment configuration Your project might require some environment variables…" at bounding box center [457, 199] width 687 height 461
click at [67, 21] on div "Environment configuration Your project might require some environment variables…" at bounding box center [458, 225] width 916 height 450
click at [62, 143] on div "Environment configuration Your project might require some environment variables…" at bounding box center [458, 225] width 916 height 450
click at [49, 192] on div "Environment configuration Your project might require some environment variables…" at bounding box center [458, 225] width 916 height 450
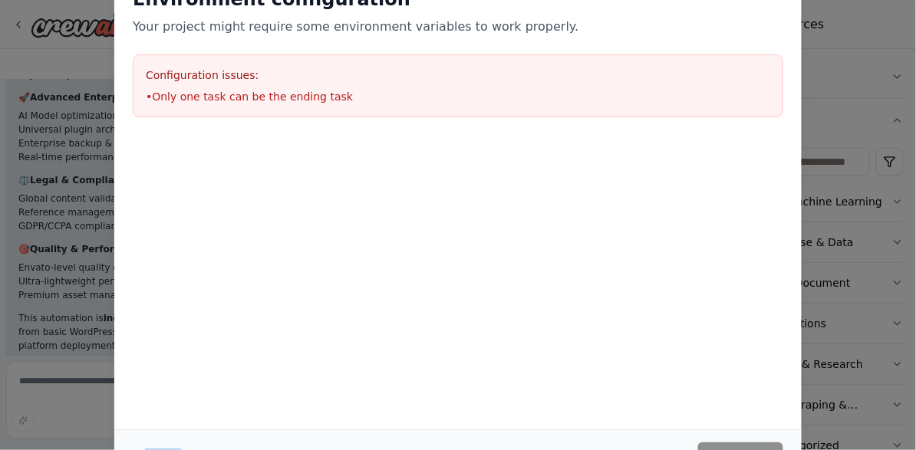
click at [49, 192] on div "Environment configuration Your project might require some environment variables…" at bounding box center [458, 225] width 916 height 450
click at [50, 192] on div "Environment configuration Your project might require some environment variables…" at bounding box center [458, 225] width 916 height 450
click at [886, 114] on div "Environment configuration Your project might require some environment variables…" at bounding box center [458, 225] width 916 height 450
click at [882, 200] on div "Environment configuration Your project might require some environment variables…" at bounding box center [458, 225] width 916 height 450
click at [878, 239] on div "Environment configuration Your project might require some environment variables…" at bounding box center [458, 225] width 916 height 450
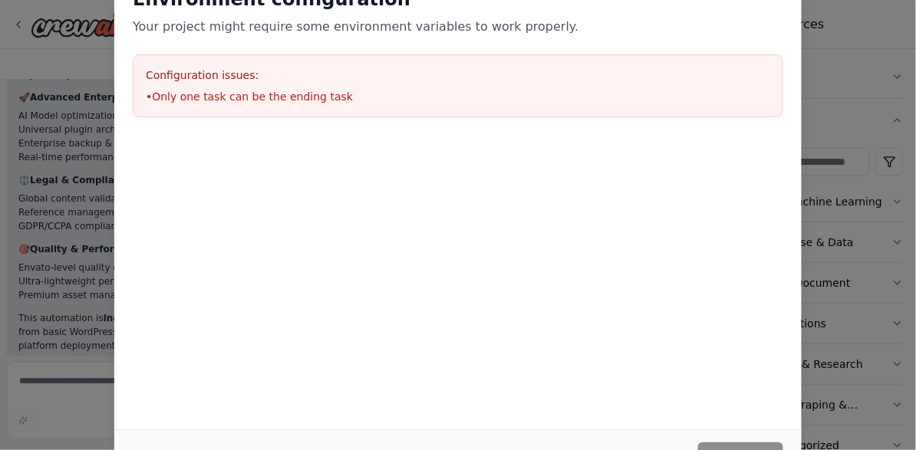
click at [862, 297] on div "Environment configuration Your project might require some environment variables…" at bounding box center [458, 225] width 916 height 450
click at [77, 198] on div "Environment configuration Your project might require some environment variables…" at bounding box center [458, 225] width 916 height 450
drag, startPoint x: 910, startPoint y: 122, endPoint x: 911, endPoint y: 114, distance: 8.5
click at [911, 114] on div "Environment configuration Your project might require some environment variables…" at bounding box center [458, 225] width 916 height 450
click at [549, 140] on div at bounding box center [457, 145] width 687 height 18
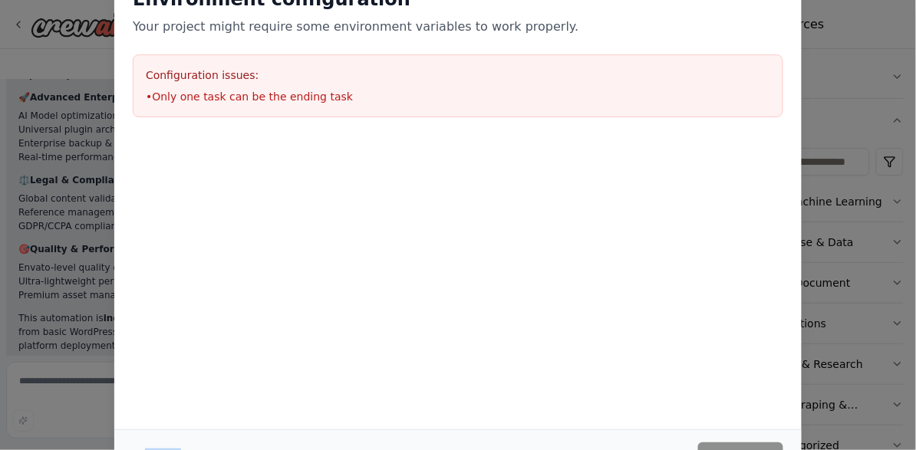
click at [550, 140] on div at bounding box center [457, 145] width 687 height 18
click at [232, 242] on div at bounding box center [457, 212] width 687 height 153
click at [285, 94] on li "• Only one task can be the ending task" at bounding box center [458, 96] width 624 height 15
click at [285, 93] on li "• Only one task can be the ending task" at bounding box center [458, 96] width 624 height 15
drag, startPoint x: 266, startPoint y: 71, endPoint x: 303, endPoint y: 141, distance: 79.6
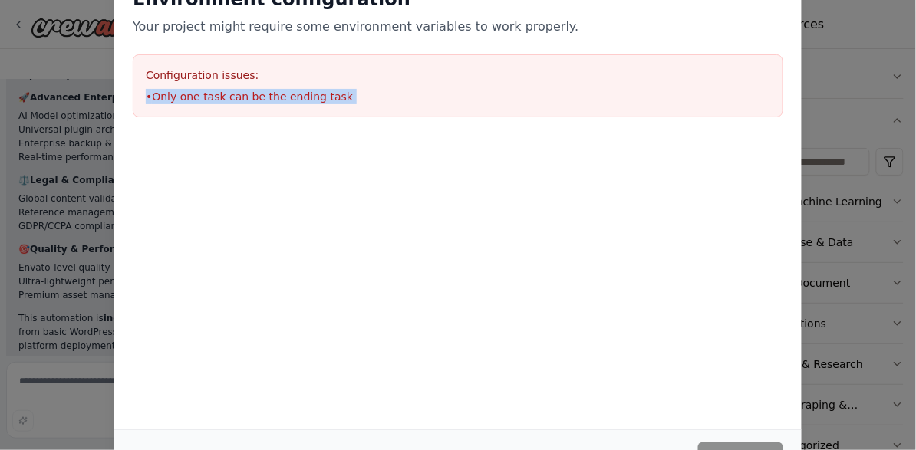
click at [303, 141] on div "Environment configuration Your project might require some environment variables…" at bounding box center [457, 129] width 687 height 321
click at [837, 84] on div "Environment configuration Your project might require some environment variables…" at bounding box center [458, 225] width 916 height 450
click at [64, 400] on div "Environment configuration Your project might require some environment variables…" at bounding box center [458, 225] width 916 height 450
drag, startPoint x: 146, startPoint y: 67, endPoint x: 354, endPoint y: 104, distance: 210.5
click at [354, 104] on div "Configuration issues: • Only one task can be the ending task" at bounding box center [458, 85] width 650 height 63
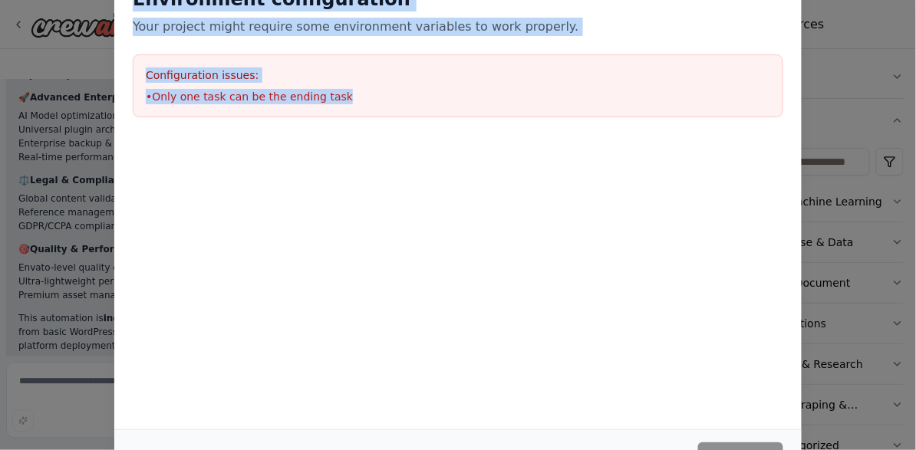
drag, startPoint x: 133, startPoint y: 4, endPoint x: 472, endPoint y: 106, distance: 354.0
click at [541, 107] on div "Environment configuration Your project might require some environment variables…" at bounding box center [457, 52] width 687 height 167
copy div "Environment configuration Your project might require some environment variables…"
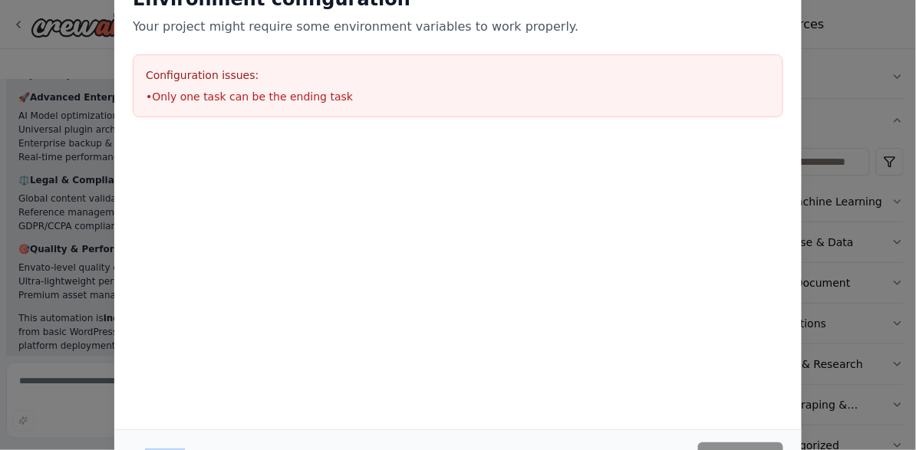
drag, startPoint x: 909, startPoint y: 386, endPoint x: 913, endPoint y: 431, distance: 45.5
click at [915, 442] on div "Environment configuration Your project might require some environment variables…" at bounding box center [458, 225] width 916 height 450
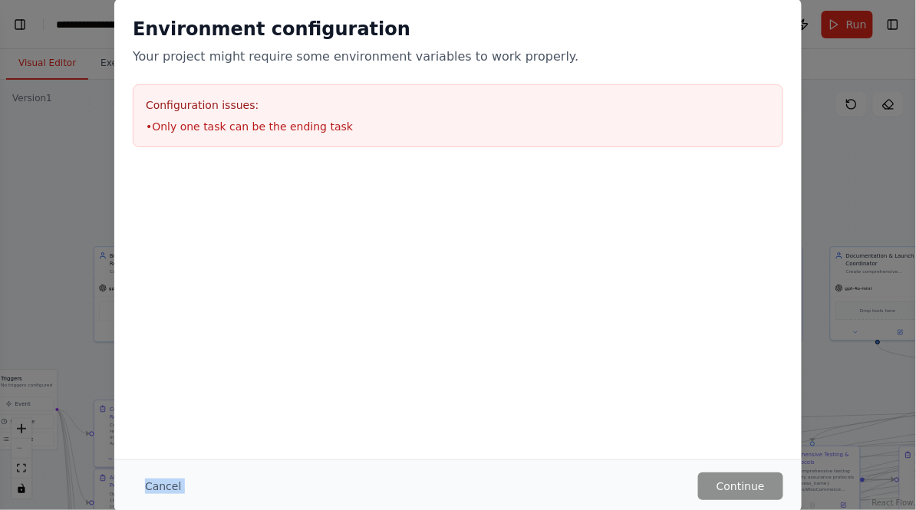
scroll to position [51634, 0]
click at [163, 449] on button "Cancel" at bounding box center [163, 486] width 61 height 28
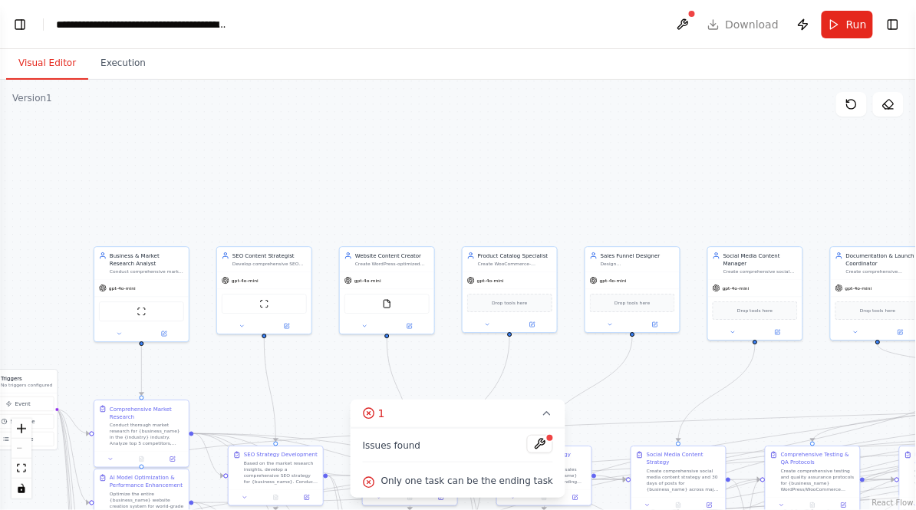
click at [59, 67] on button "Visual Editor" at bounding box center [47, 64] width 82 height 32
click at [17, 25] on button "Toggle Left Sidebar" at bounding box center [19, 24] width 21 height 21
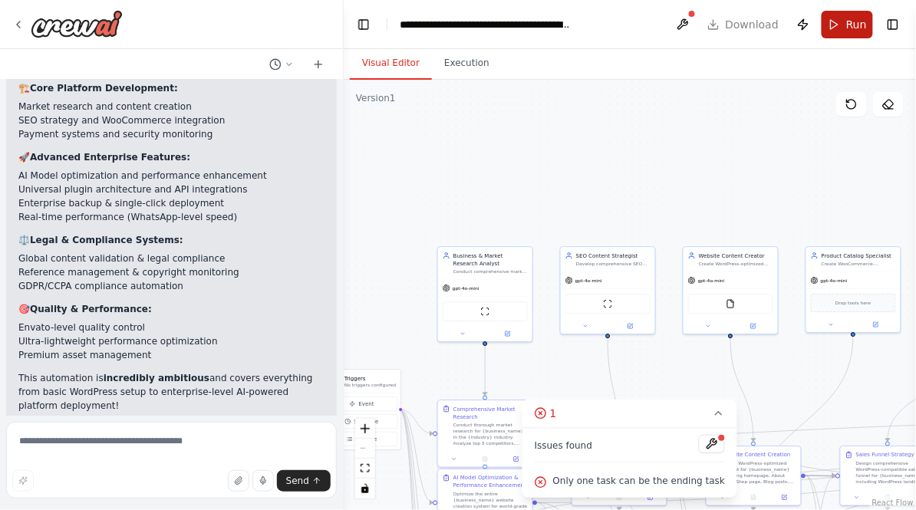
click at [849, 28] on span "Run" at bounding box center [856, 24] width 21 height 15
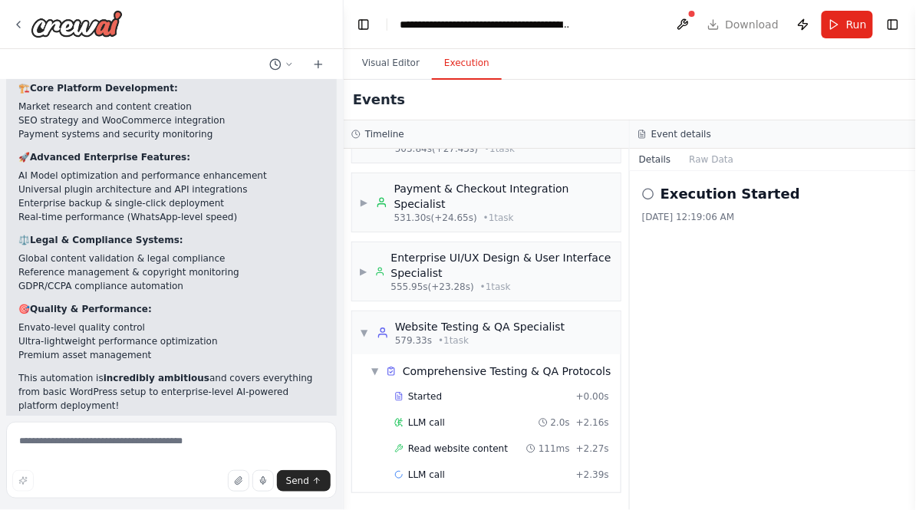
click at [470, 67] on button "Execution" at bounding box center [467, 64] width 70 height 32
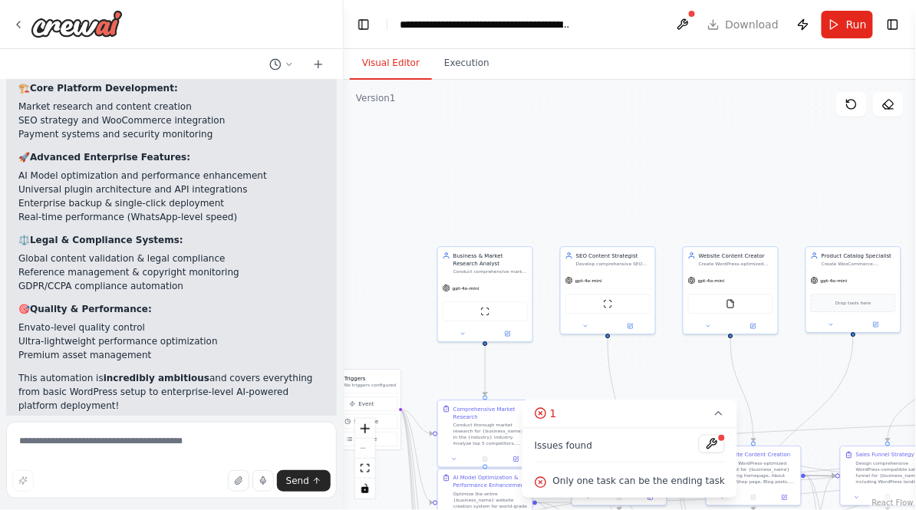
click at [403, 65] on button "Visual Editor" at bounding box center [391, 64] width 82 height 32
click at [708, 442] on button at bounding box center [712, 444] width 26 height 18
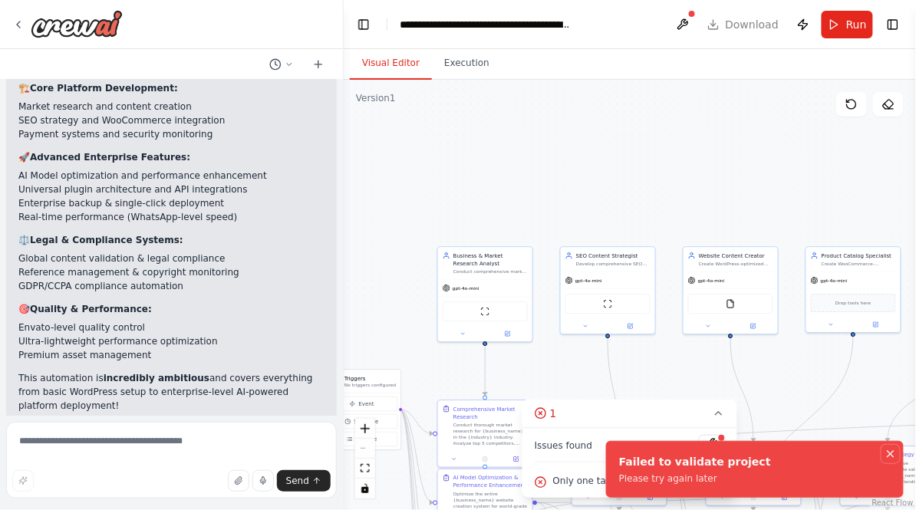
click at [885, 449] on icon "Notifications (F8)" at bounding box center [890, 454] width 12 height 12
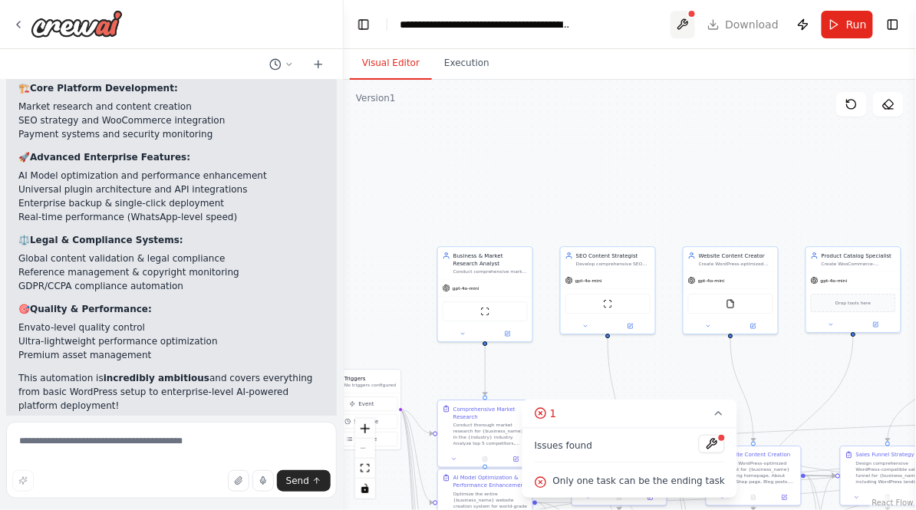
click at [695, 21] on button at bounding box center [682, 25] width 25 height 28
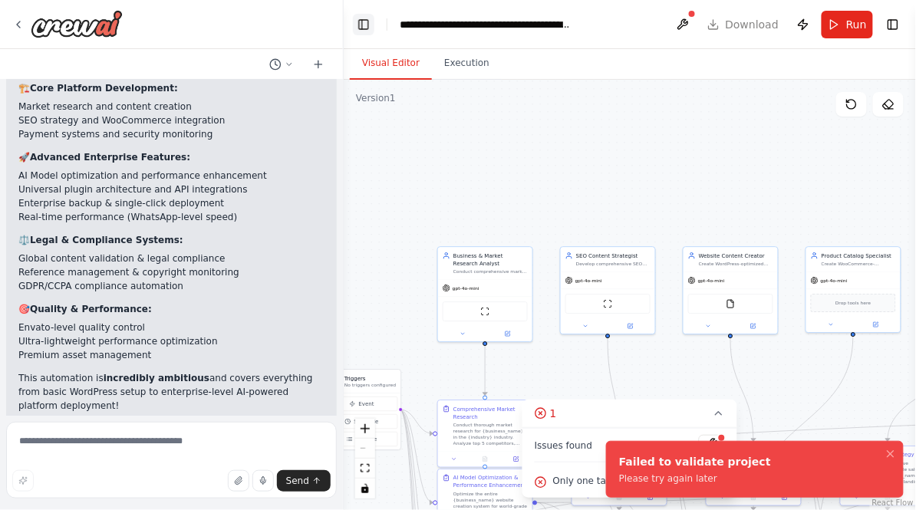
click at [365, 27] on button "Toggle Left Sidebar" at bounding box center [363, 24] width 21 height 21
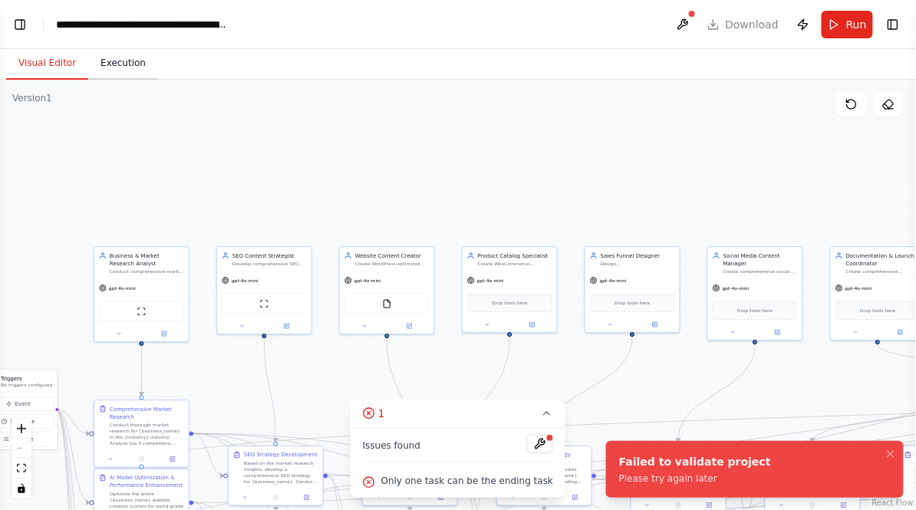
click at [124, 61] on button "Execution" at bounding box center [123, 64] width 70 height 32
click at [35, 67] on button "Visual Editor" at bounding box center [47, 64] width 82 height 32
click at [23, 25] on button "Toggle Left Sidebar" at bounding box center [19, 24] width 21 height 21
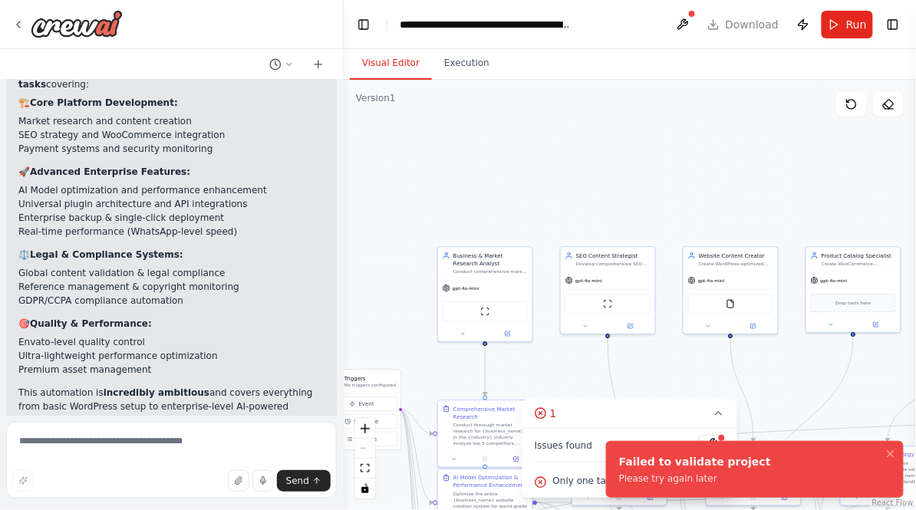
scroll to position [51618, 0]
click at [137, 444] on textarea at bounding box center [171, 460] width 331 height 77
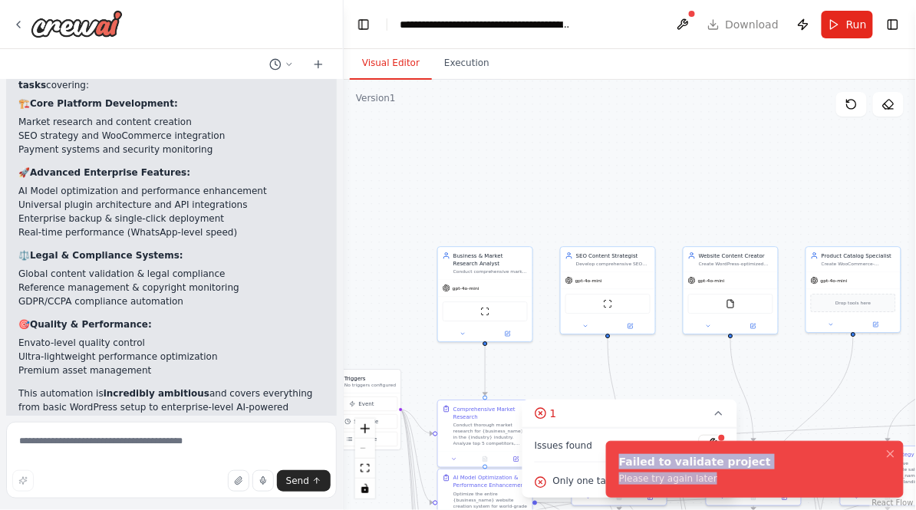
drag, startPoint x: 726, startPoint y: 479, endPoint x: 614, endPoint y: 453, distance: 115.5
click at [614, 449] on li "Failed to validate project Please try again later" at bounding box center [755, 469] width 298 height 57
copy div "Failed to validate project Please try again later"
click at [185, 438] on textarea at bounding box center [171, 460] width 331 height 77
paste textarea "**********"
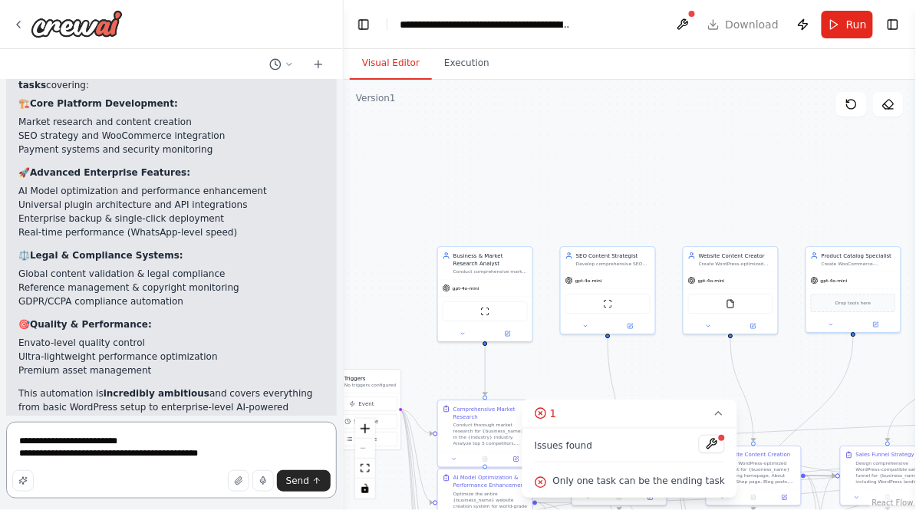
type textarea "**********"
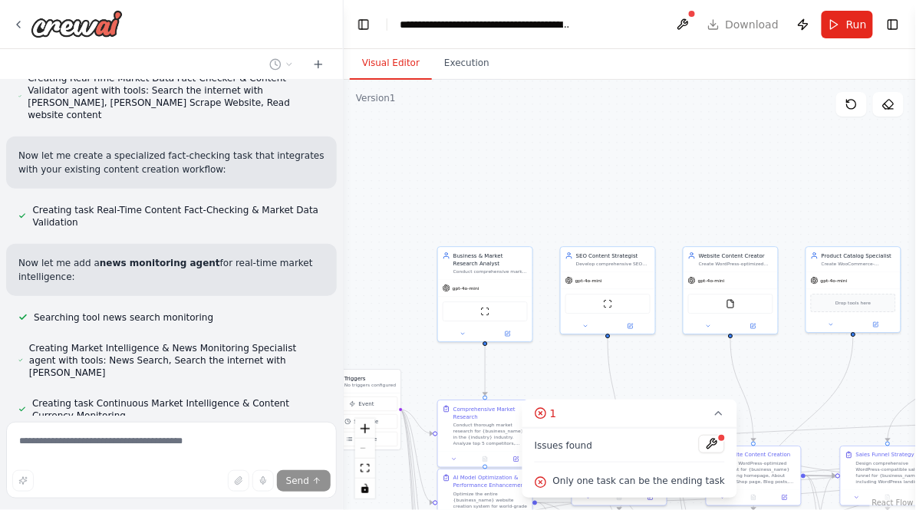
scroll to position [52536, 0]
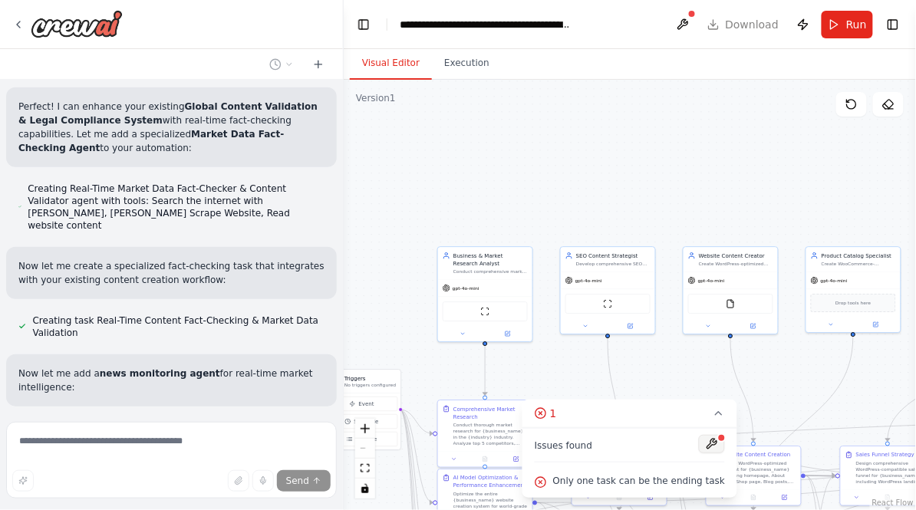
click at [707, 449] on button at bounding box center [712, 444] width 26 height 18
click at [798, 387] on div ".deletable-edge-delete-btn { width: 20px; height: 20px; border: 0px solid #ffff…" at bounding box center [630, 295] width 572 height 430
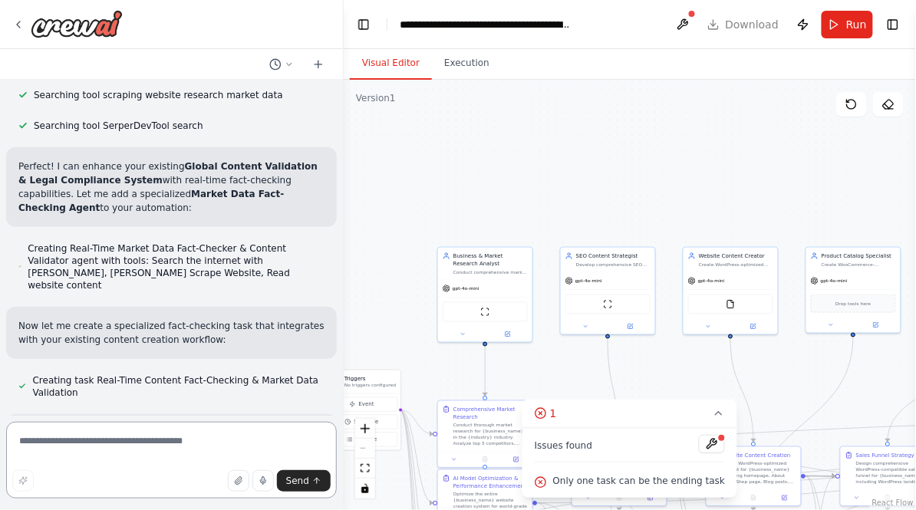
click at [169, 442] on textarea at bounding box center [171, 460] width 331 height 77
type textarea "**********"
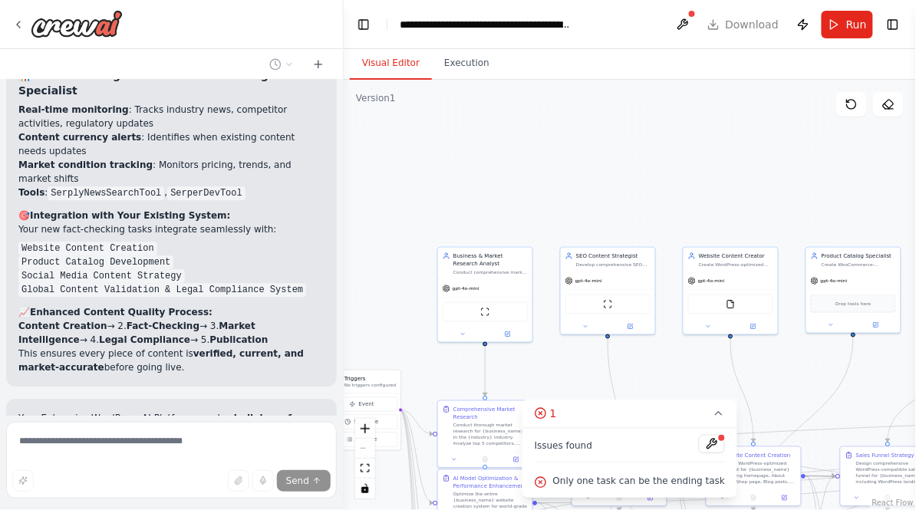
scroll to position [53169, 0]
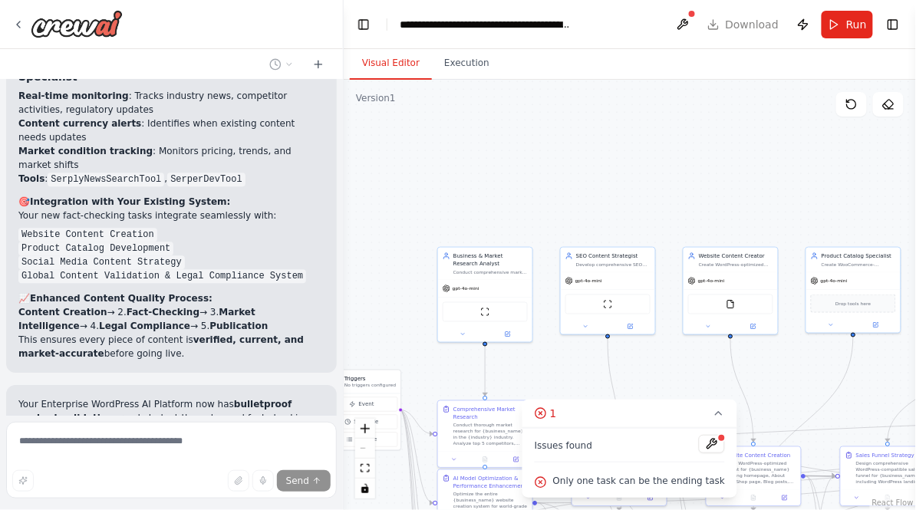
click at [749, 25] on header "**********" at bounding box center [630, 24] width 572 height 49
click at [897, 21] on button "Toggle Right Sidebar" at bounding box center [892, 24] width 21 height 21
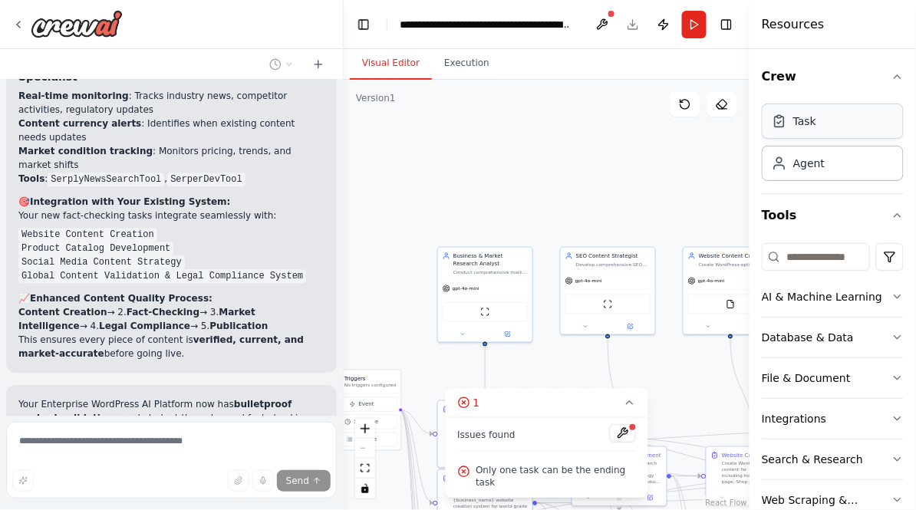
click at [827, 127] on div "Task" at bounding box center [833, 121] width 142 height 35
click at [831, 164] on div "Agent" at bounding box center [833, 162] width 142 height 35
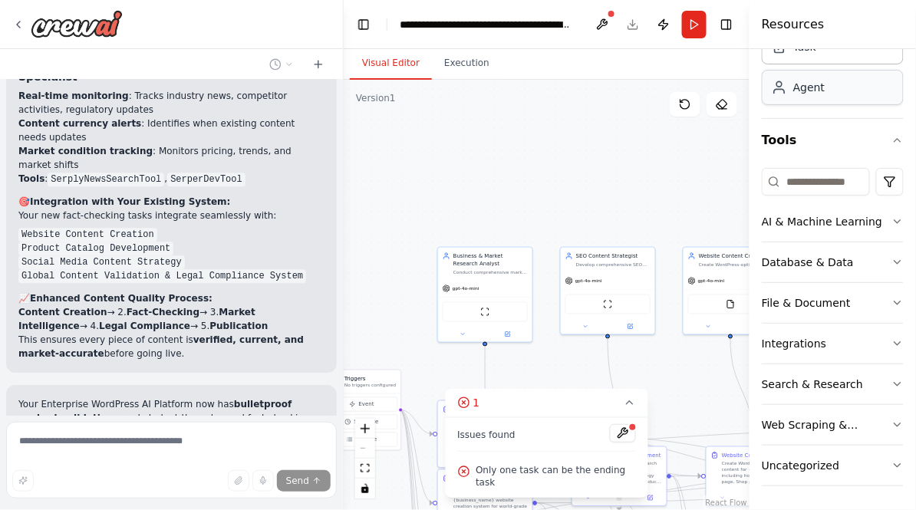
scroll to position [0, 0]
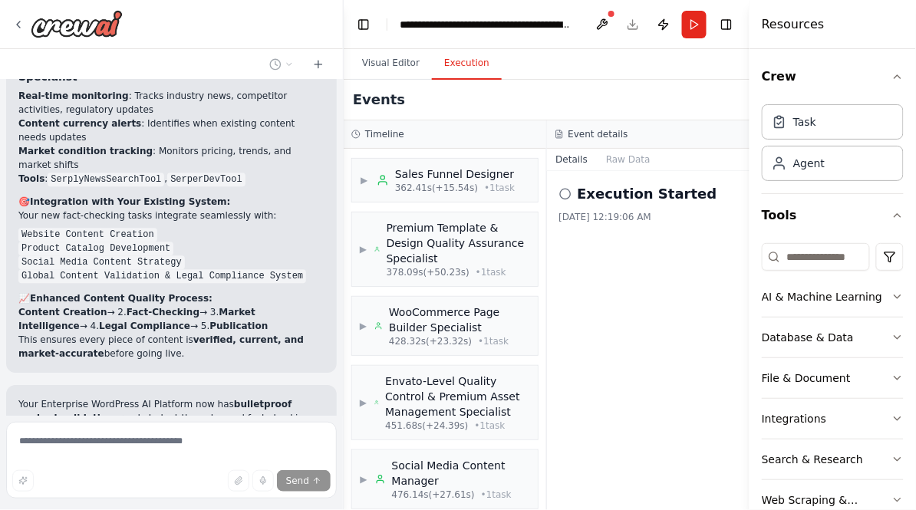
click at [475, 66] on button "Execution" at bounding box center [467, 64] width 70 height 32
click at [564, 196] on icon at bounding box center [565, 194] width 12 height 12
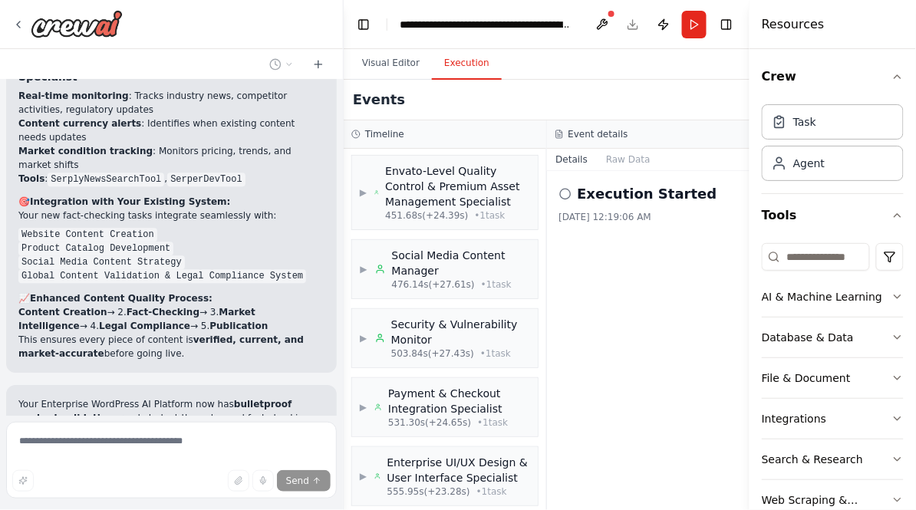
scroll to position [1480, 0]
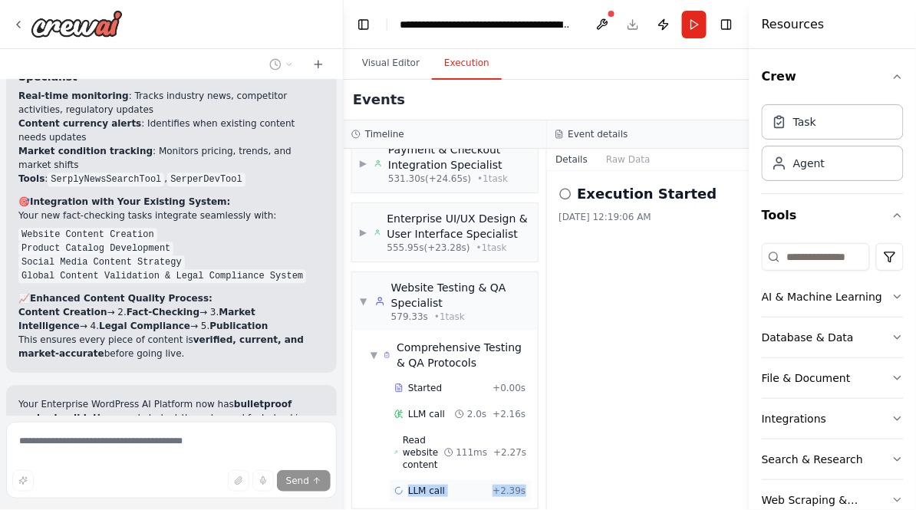
drag, startPoint x: 364, startPoint y: 462, endPoint x: 518, endPoint y: 472, distance: 153.7
click at [518, 449] on div "Started + 0.00s LLM call 2.0s + 2.16s Read website content 111ms + 2.27s LLM ca…" at bounding box center [450, 441] width 173 height 129
copy div "LLM call + 2.39s"
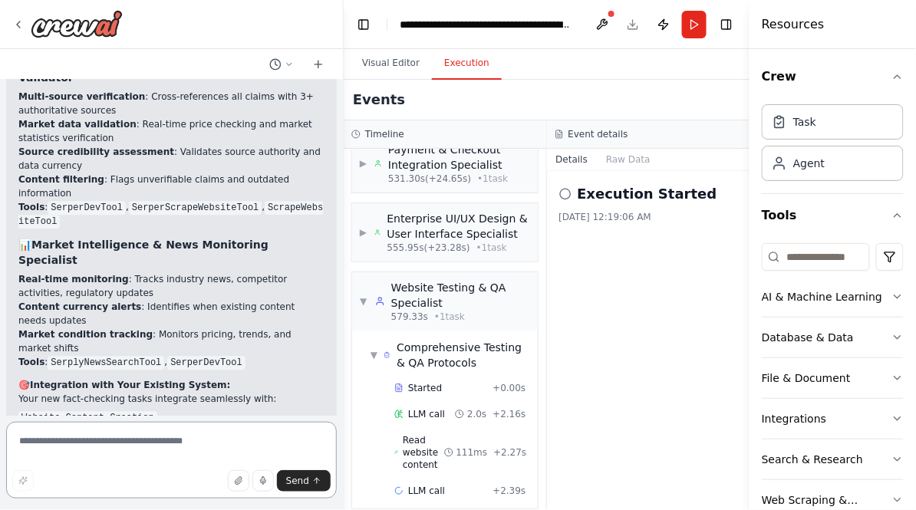
click at [205, 445] on textarea at bounding box center [171, 460] width 331 height 77
paste textarea "******** ******"
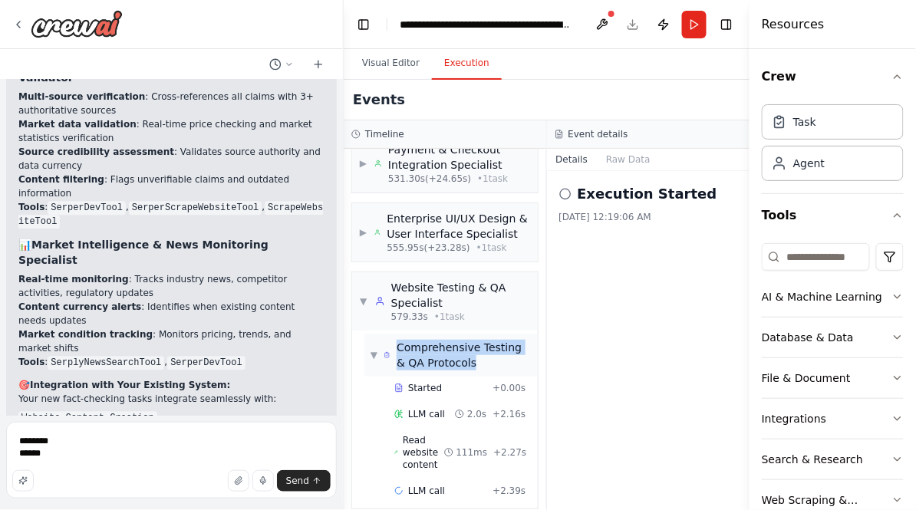
drag, startPoint x: 479, startPoint y: 344, endPoint x: 387, endPoint y: 332, distance: 92.7
click at [387, 340] on div "Comprehensive Testing & QA Protocols" at bounding box center [456, 355] width 147 height 31
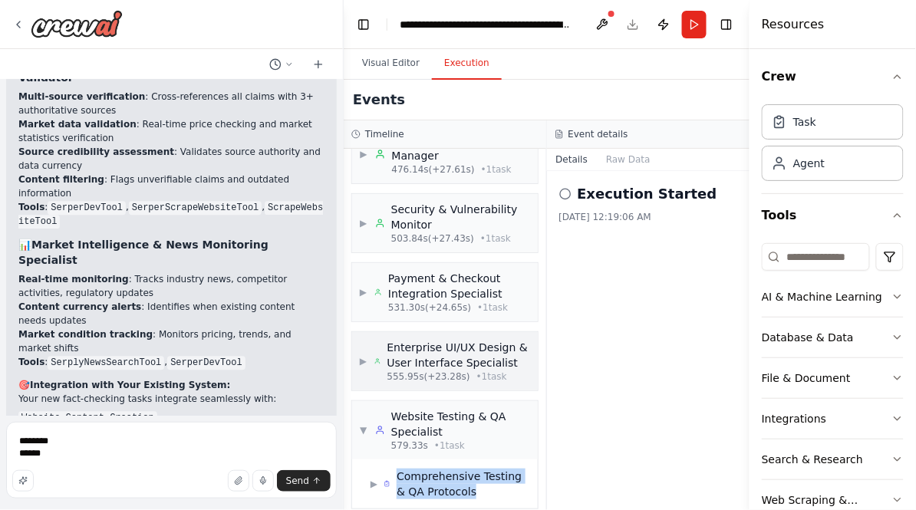
copy span "Comprehensive Testing & QA Protocols"
click at [137, 435] on textarea "******** ******" at bounding box center [171, 460] width 331 height 77
paste textarea "**********"
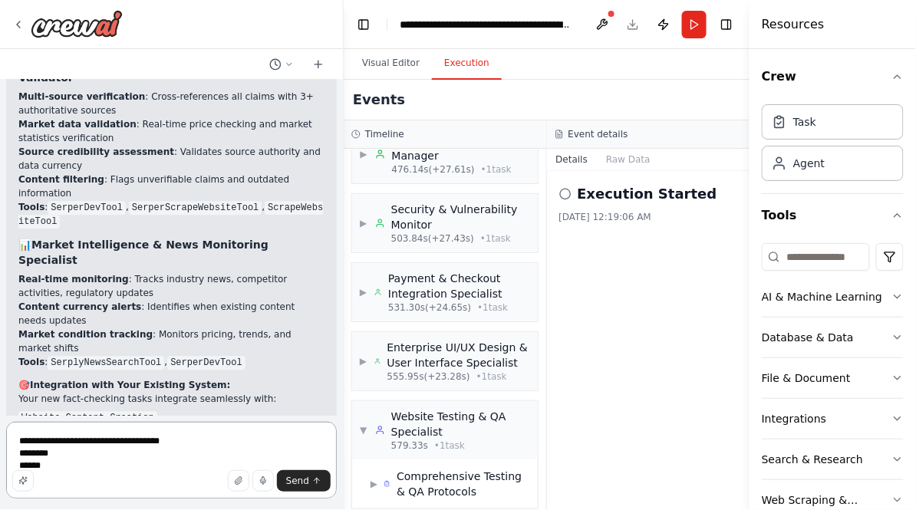
scroll to position [52994, 0]
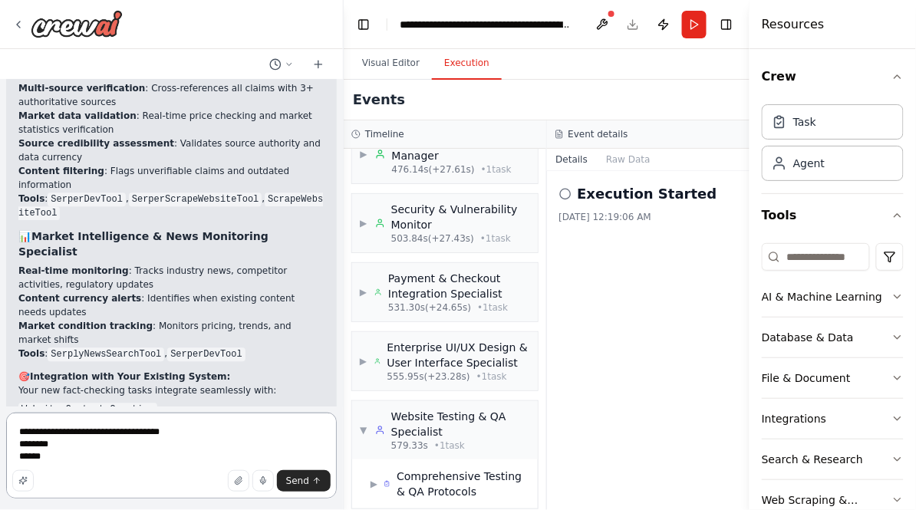
click at [225, 432] on textarea "**********" at bounding box center [171, 456] width 331 height 86
type textarea "**********"
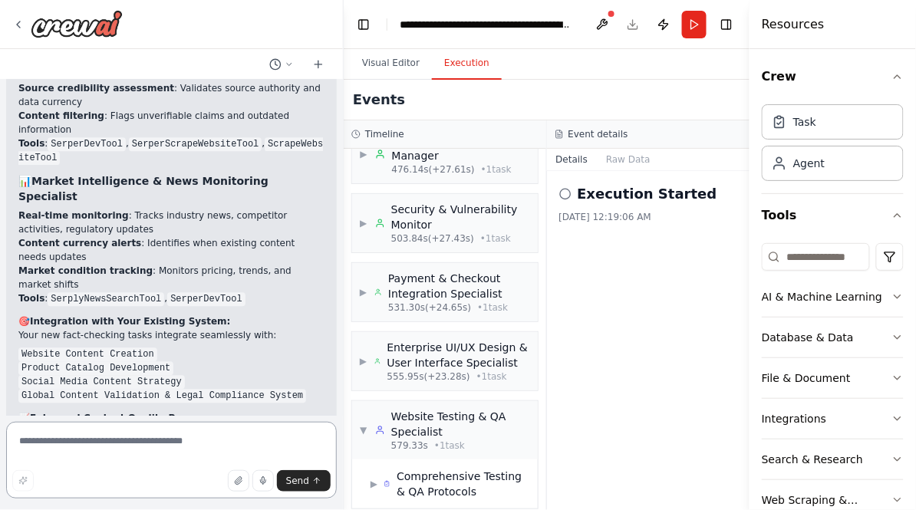
scroll to position [53134, 0]
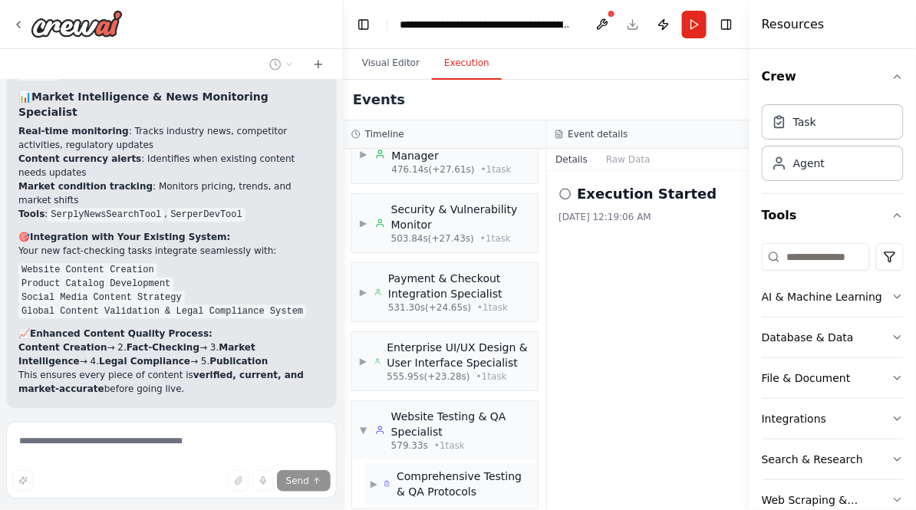
click at [375, 449] on span "▶" at bounding box center [373, 484] width 7 height 12
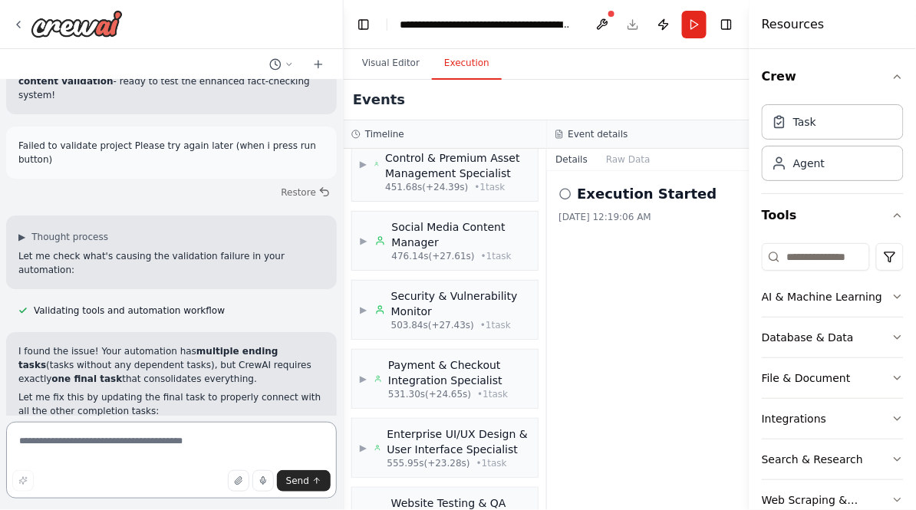
scroll to position [53524, 0]
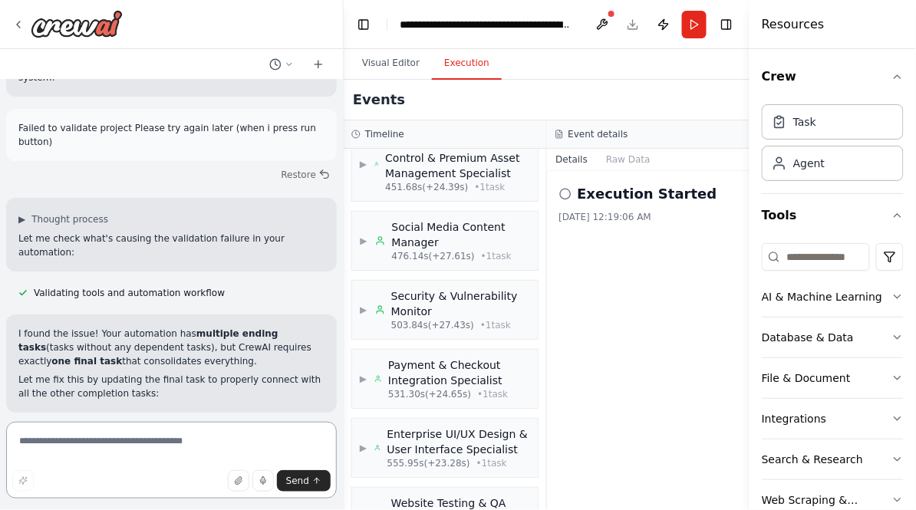
click at [169, 439] on textarea at bounding box center [171, 460] width 331 height 77
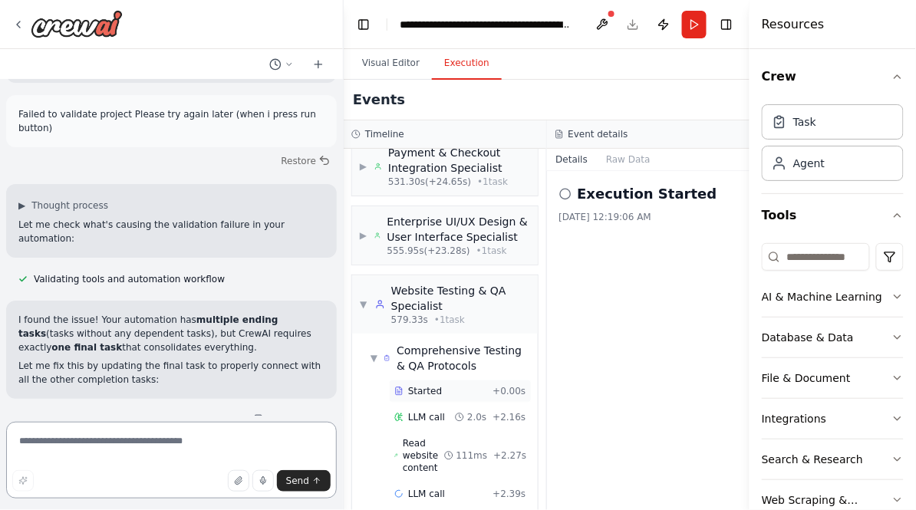
scroll to position [1480, 0]
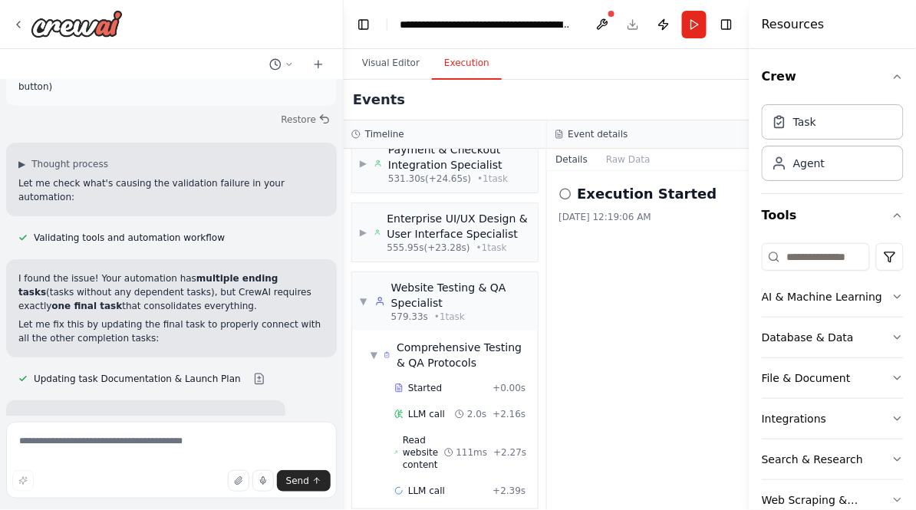
click at [644, 270] on div "Execution Started 10/5/2025, 12:19:06 AM" at bounding box center [648, 340] width 203 height 339
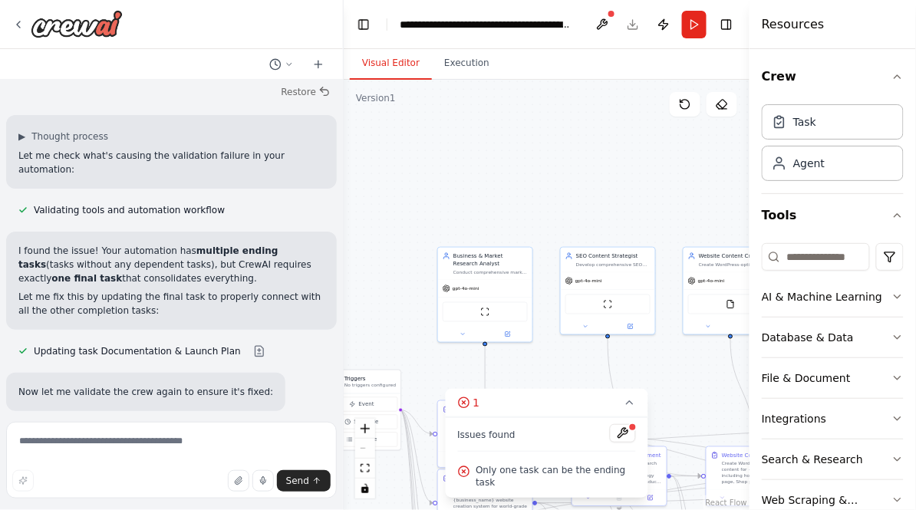
click at [391, 62] on button "Visual Editor" at bounding box center [391, 64] width 82 height 32
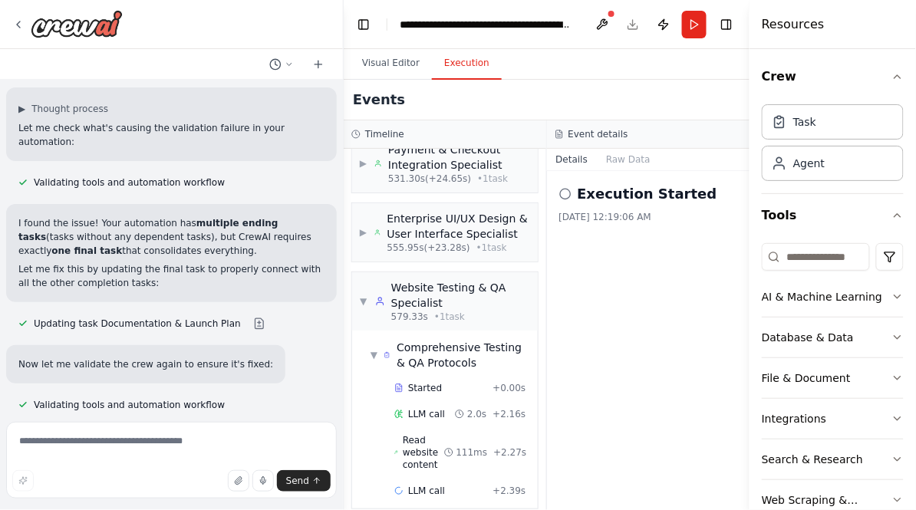
click at [472, 66] on button "Execution" at bounding box center [467, 64] width 70 height 32
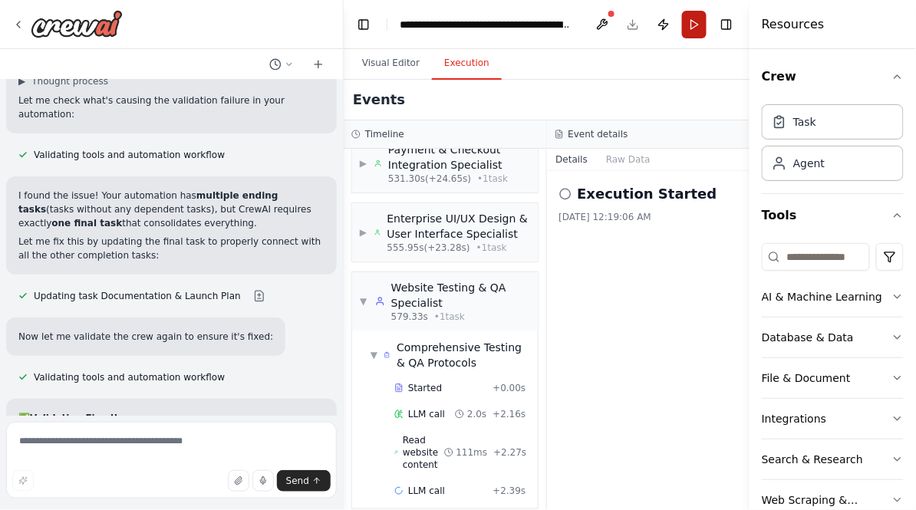
click at [694, 31] on button "Run" at bounding box center [694, 25] width 25 height 28
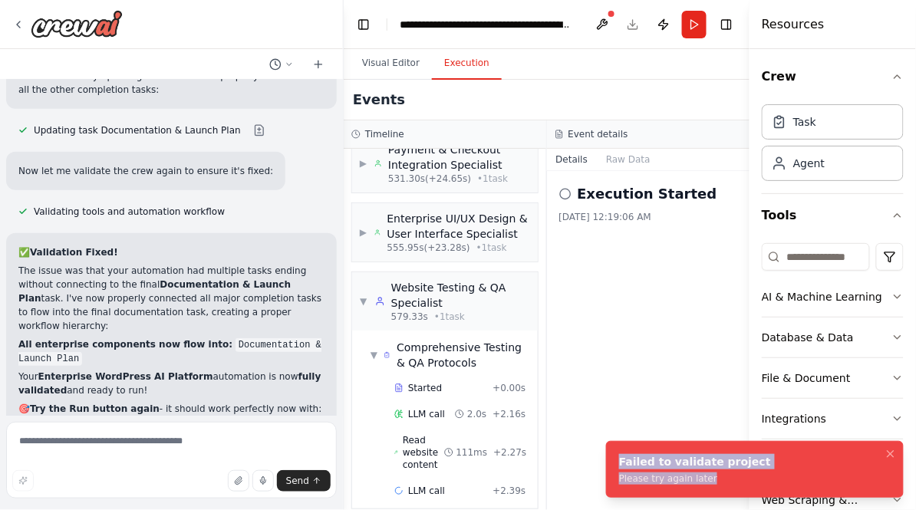
drag, startPoint x: 722, startPoint y: 480, endPoint x: 612, endPoint y: 462, distance: 112.0
click at [612, 449] on li "Failed to validate project Please try again later" at bounding box center [755, 469] width 298 height 57
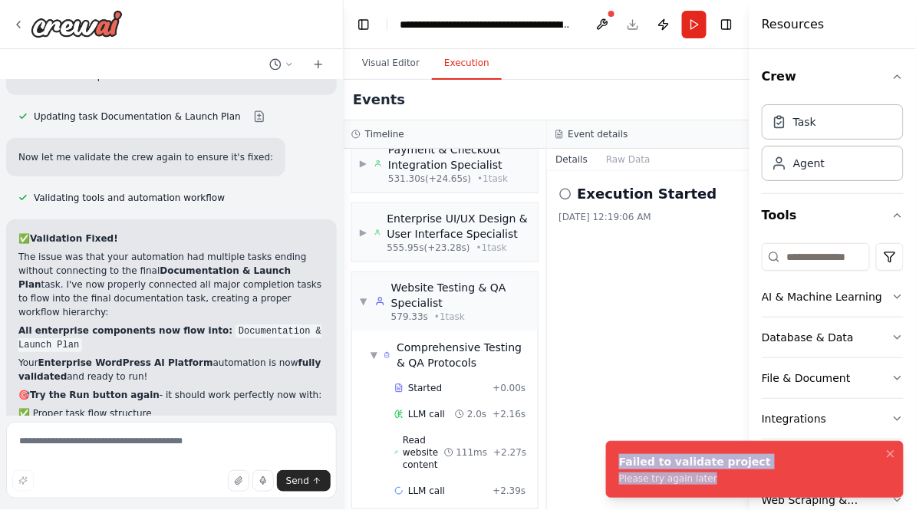
copy div "Failed to validate project Please try again later"
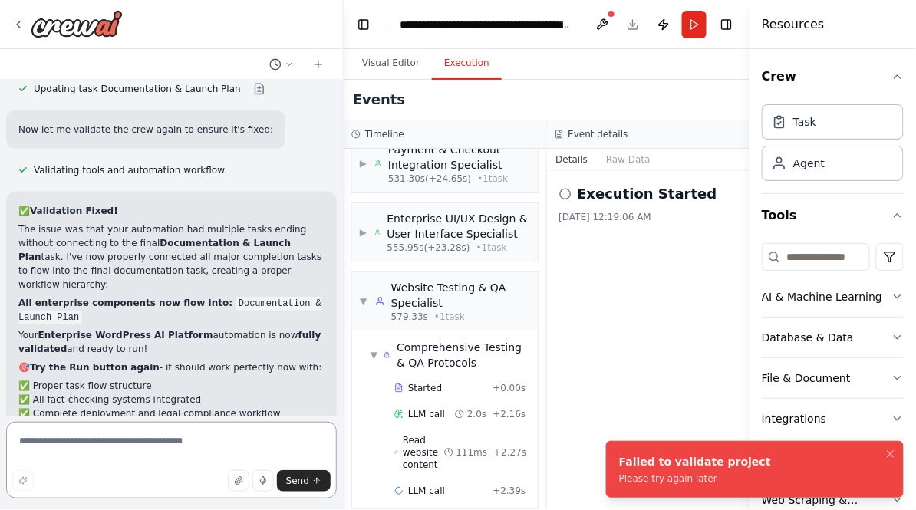
click at [171, 443] on textarea at bounding box center [171, 460] width 331 height 77
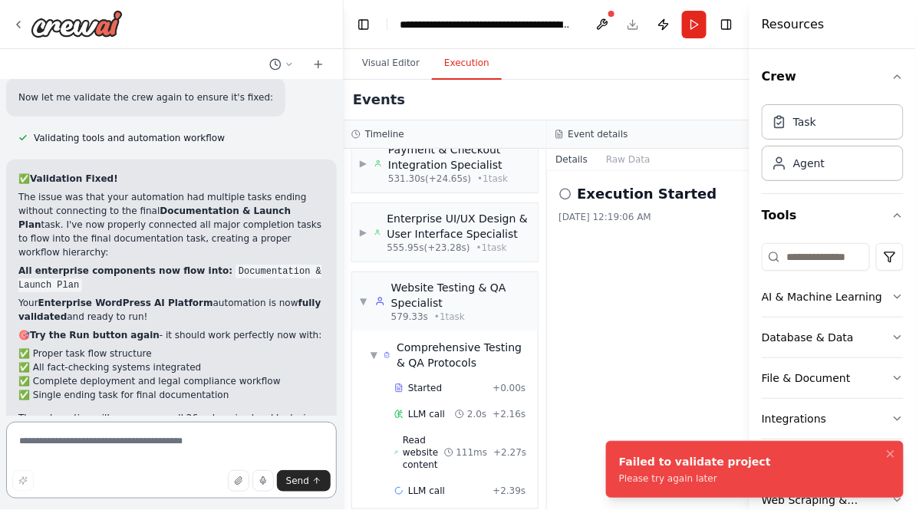
click at [178, 443] on textarea at bounding box center [171, 460] width 331 height 77
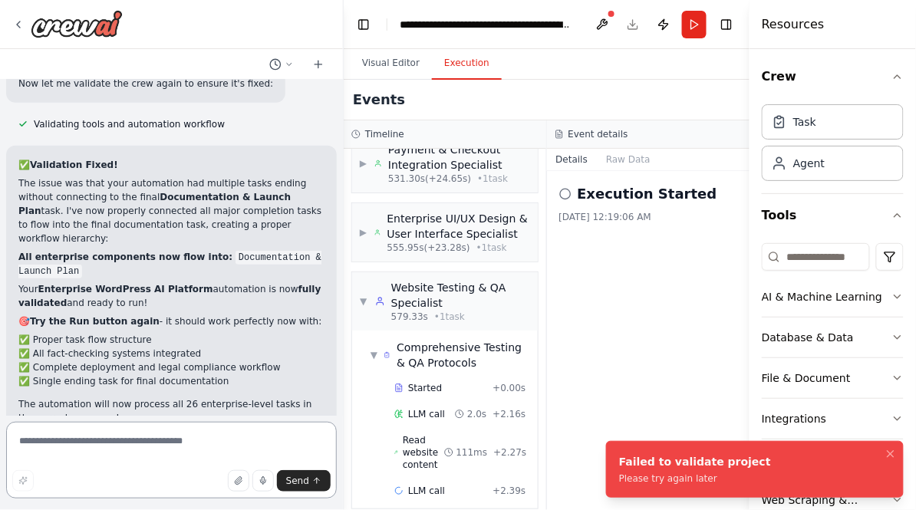
paste textarea "**********"
type textarea "**********"
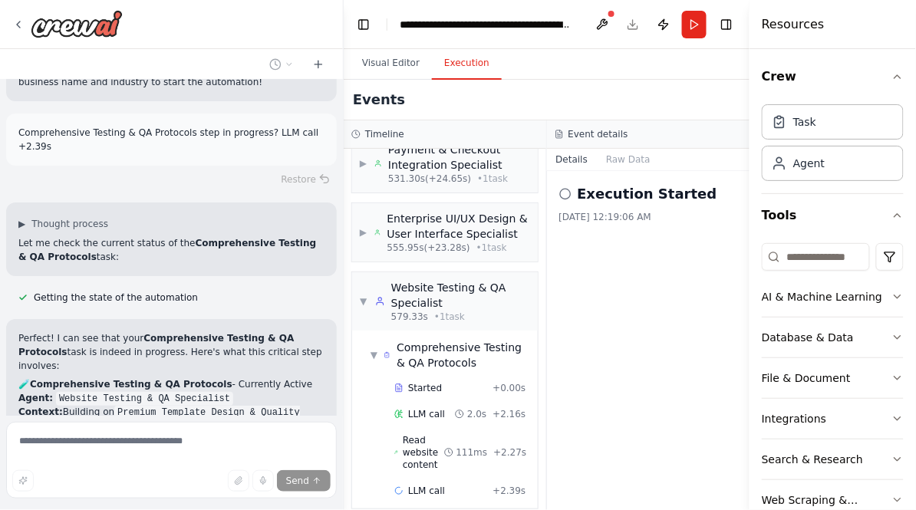
scroll to position [54833, 0]
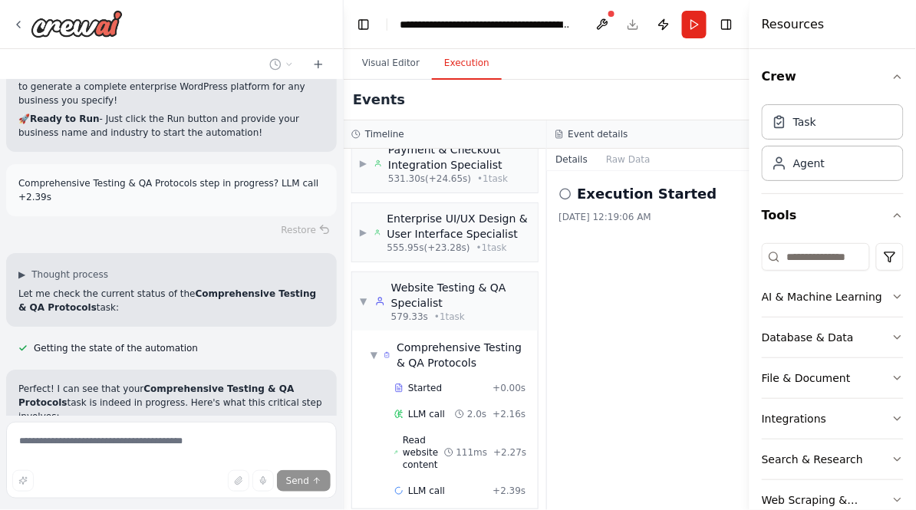
click at [633, 25] on header "**********" at bounding box center [547, 24] width 406 height 49
click at [665, 25] on button "Publish" at bounding box center [663, 25] width 25 height 28
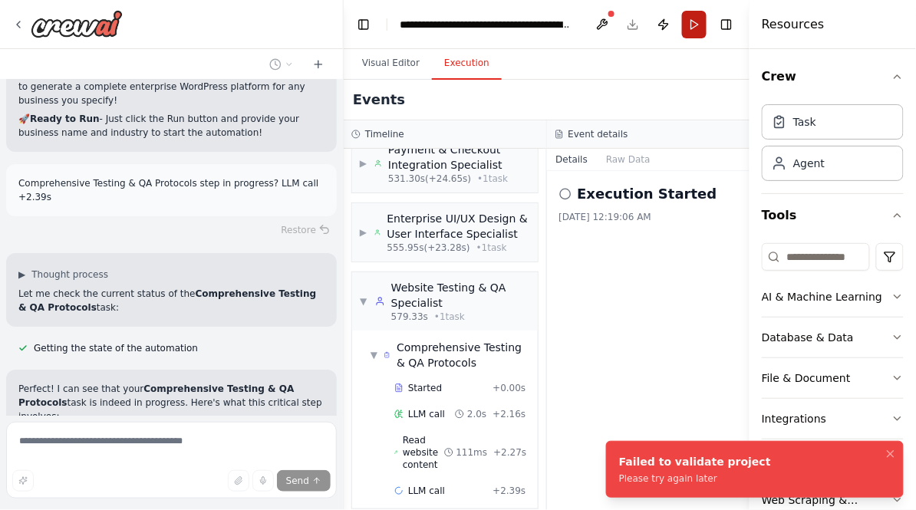
click at [699, 28] on button "Run" at bounding box center [694, 25] width 25 height 28
click at [606, 21] on button at bounding box center [602, 25] width 25 height 28
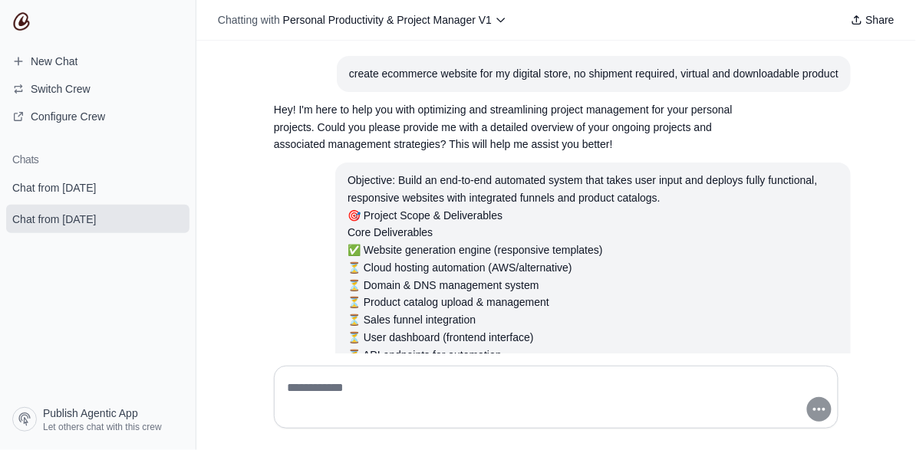
scroll to position [1774, 0]
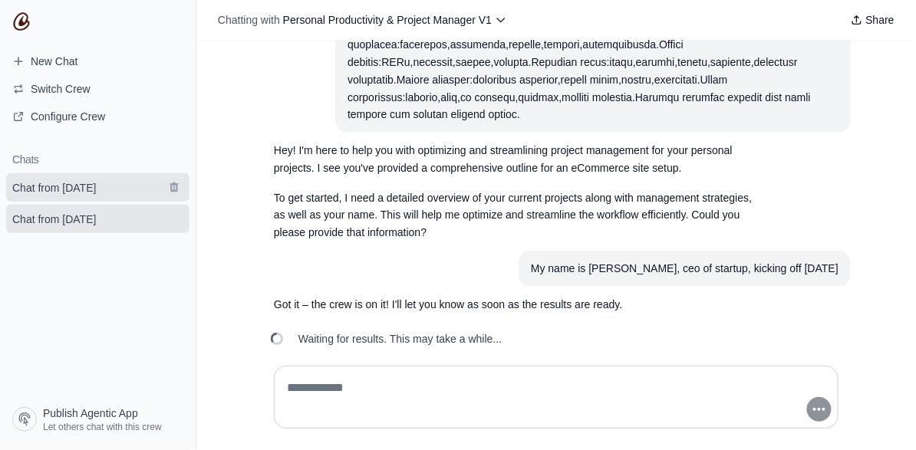
click at [48, 185] on span "Chat from [DATE]" at bounding box center [54, 187] width 84 height 15
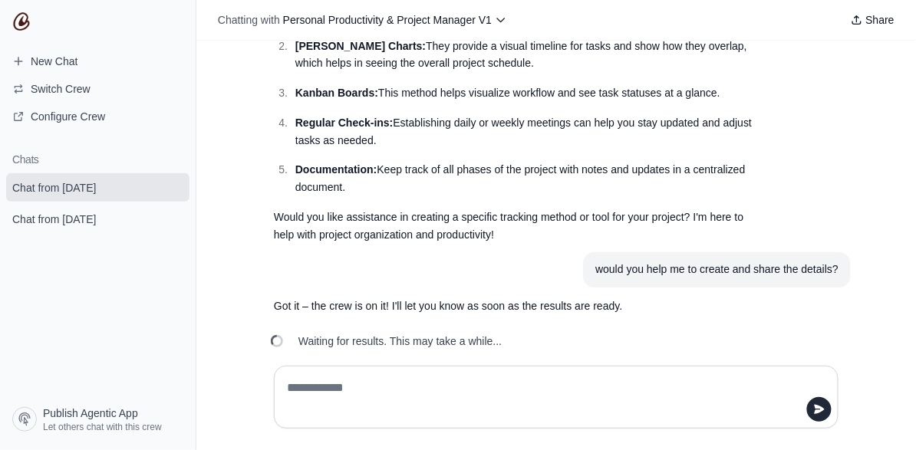
scroll to position [637, 0]
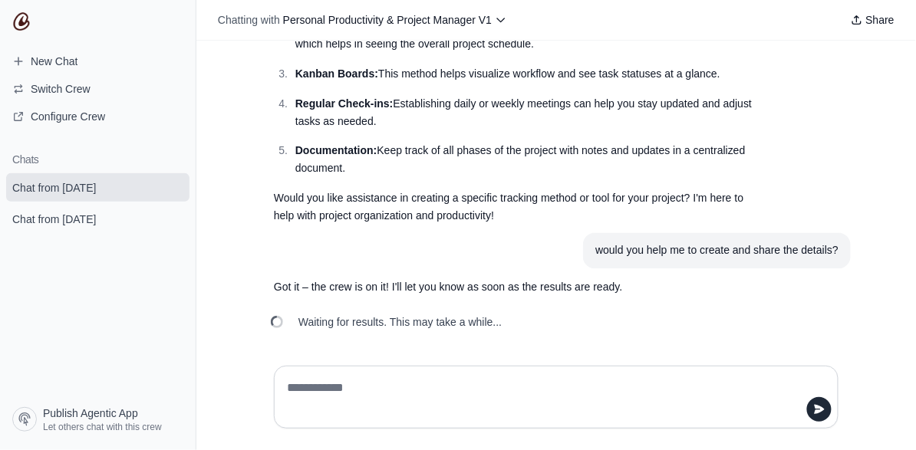
click at [406, 381] on textarea at bounding box center [551, 397] width 535 height 43
type textarea "**********"
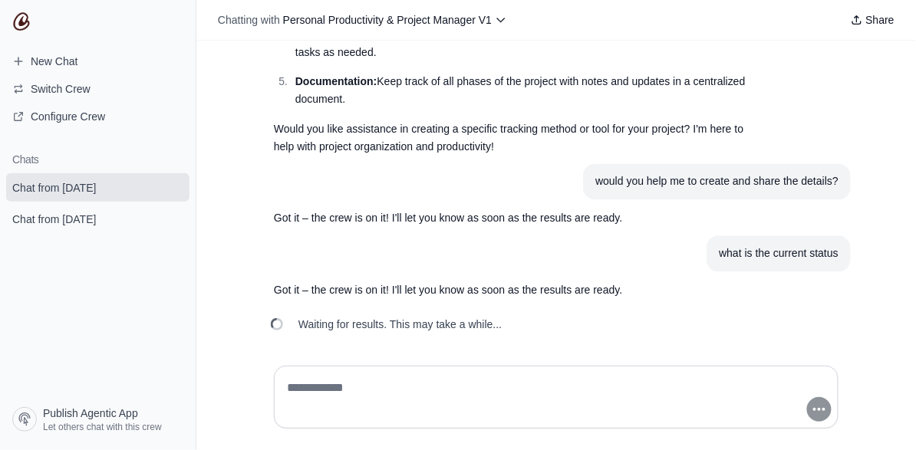
scroll to position [709, 0]
